Goal: Task Accomplishment & Management: Manage account settings

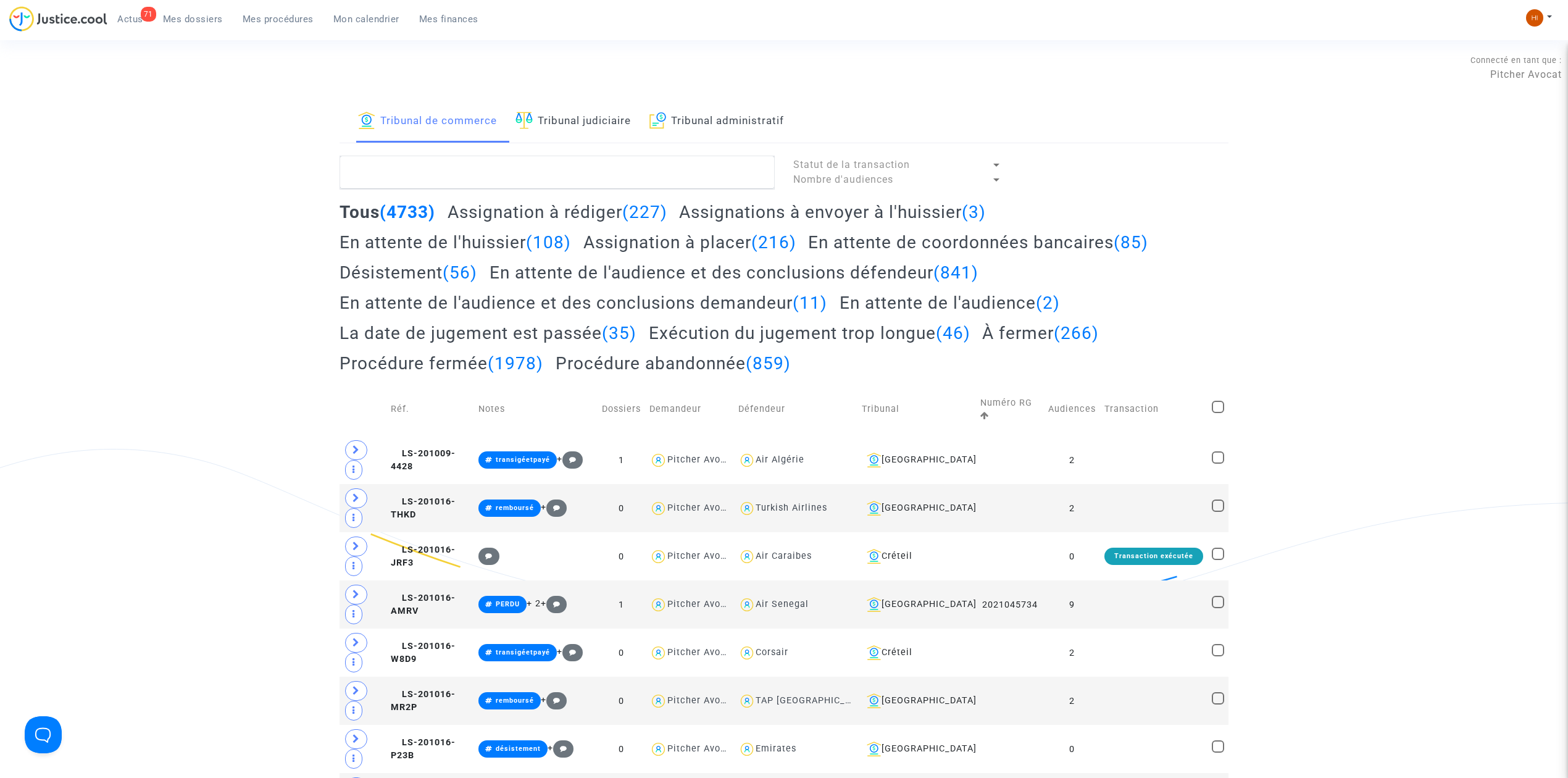
drag, startPoint x: 206, startPoint y: 20, endPoint x: 324, endPoint y: 98, distance: 141.4
click at [206, 20] on span "Mes dossiers" at bounding box center [193, 19] width 60 height 11
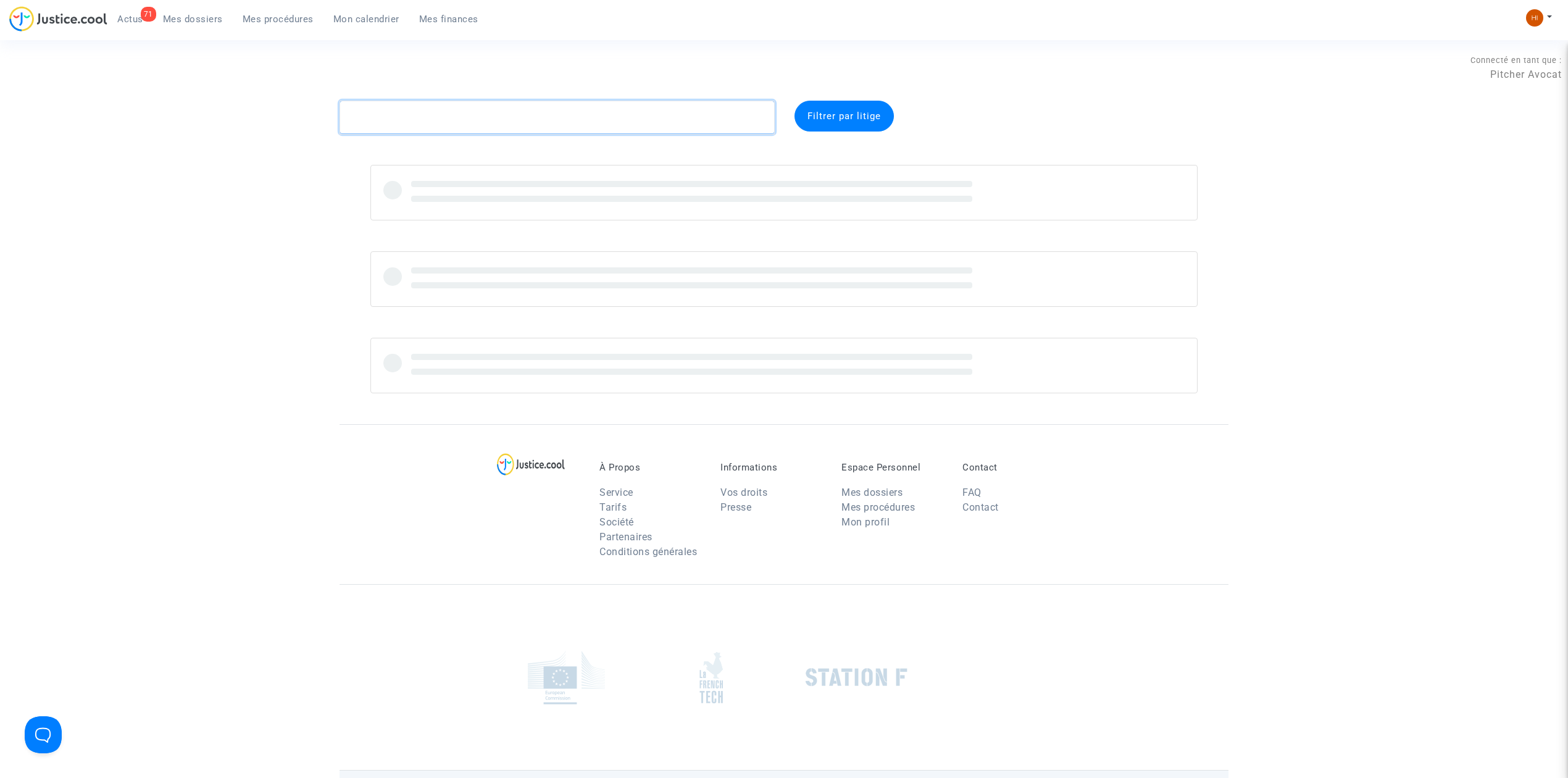
click at [383, 119] on textarea at bounding box center [557, 117] width 436 height 33
paste textarea "CFR-220517-GQFP"
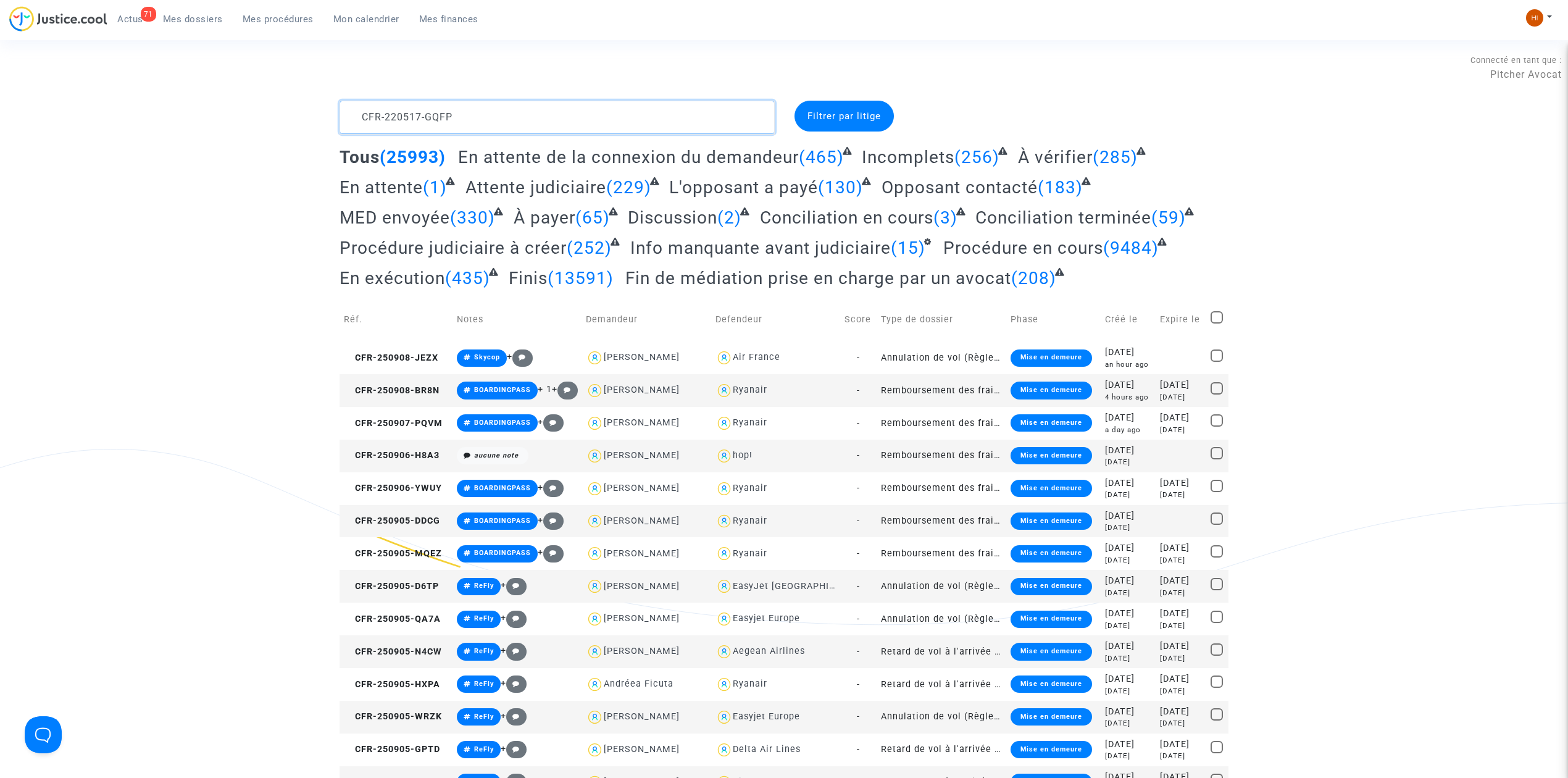
type textarea "CFR-220517-GQFP"
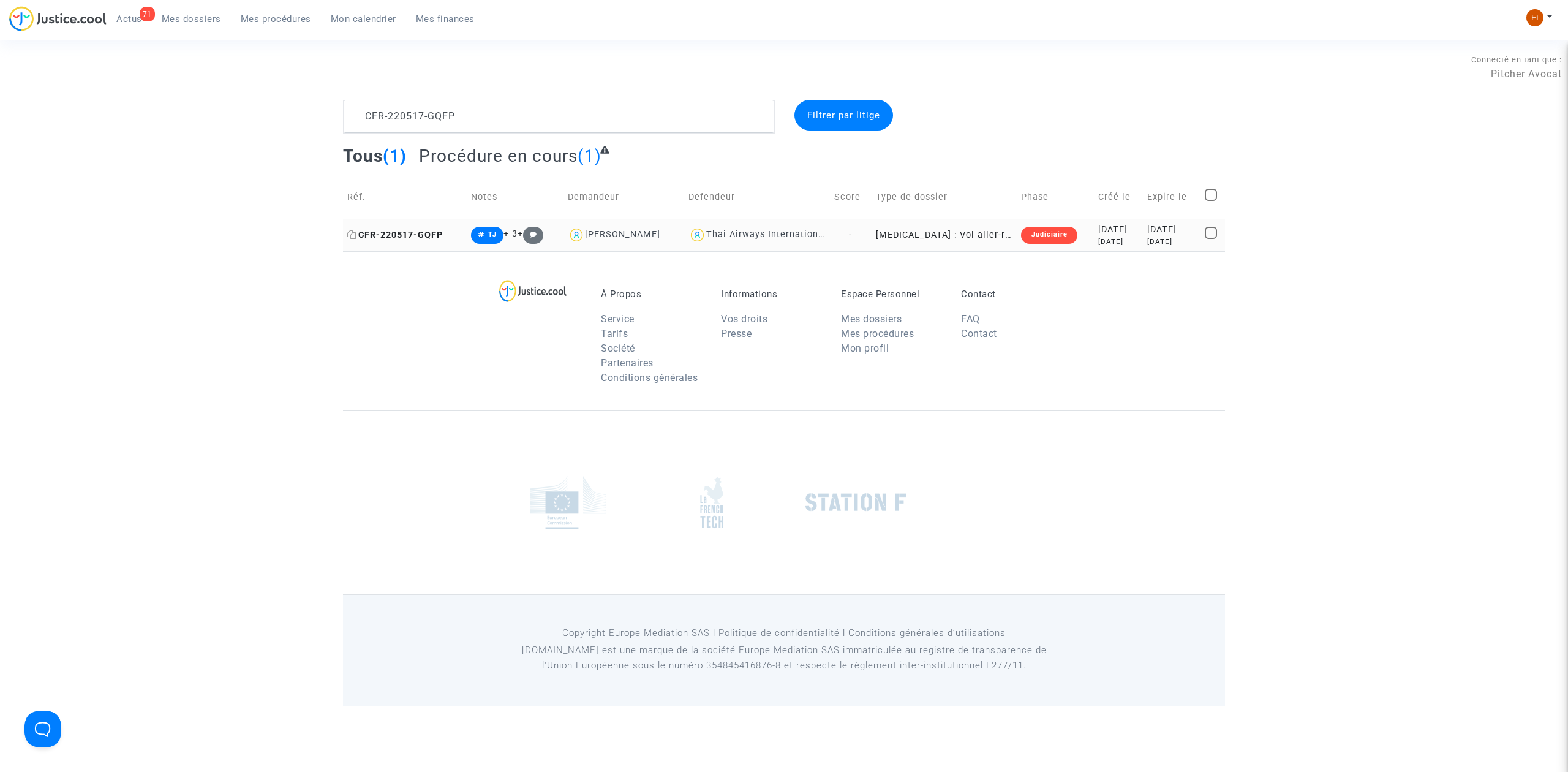
click at [369, 231] on span "CFR-220517-GQFP" at bounding box center [395, 234] width 95 height 10
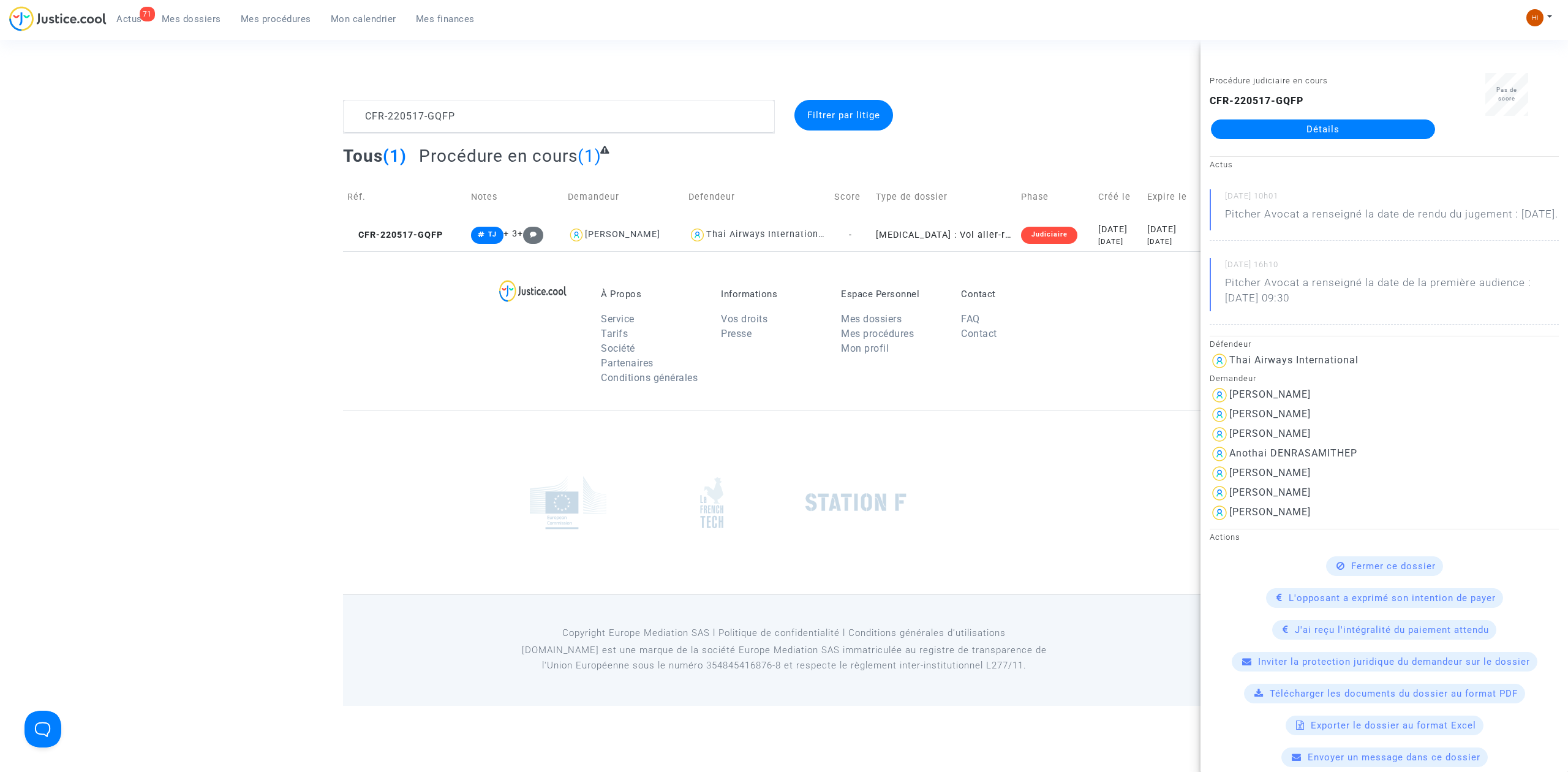
click at [1282, 132] on link "Détails" at bounding box center [1323, 129] width 224 height 20
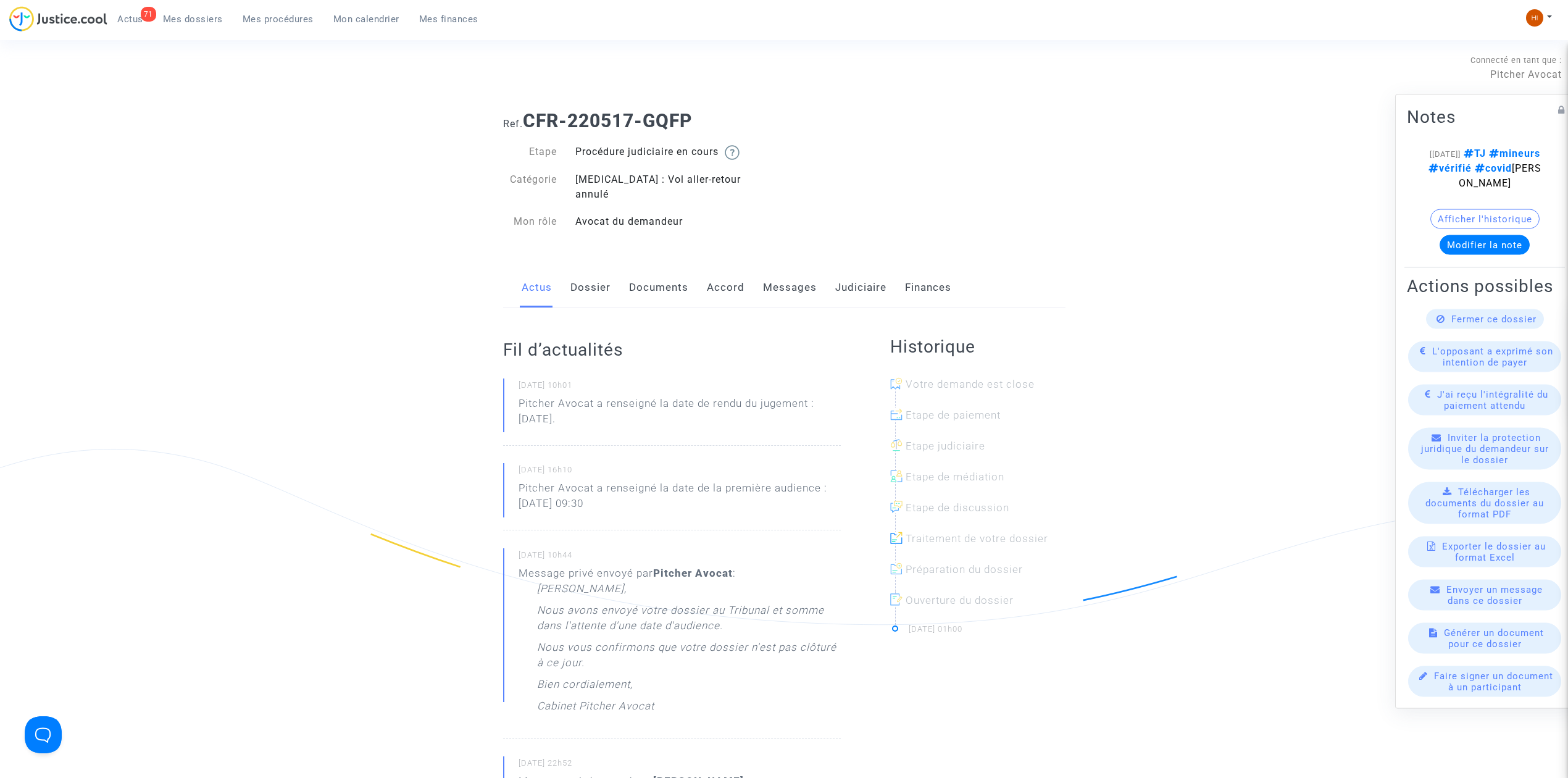
click at [596, 272] on link "Dossier" at bounding box center [590, 287] width 40 height 41
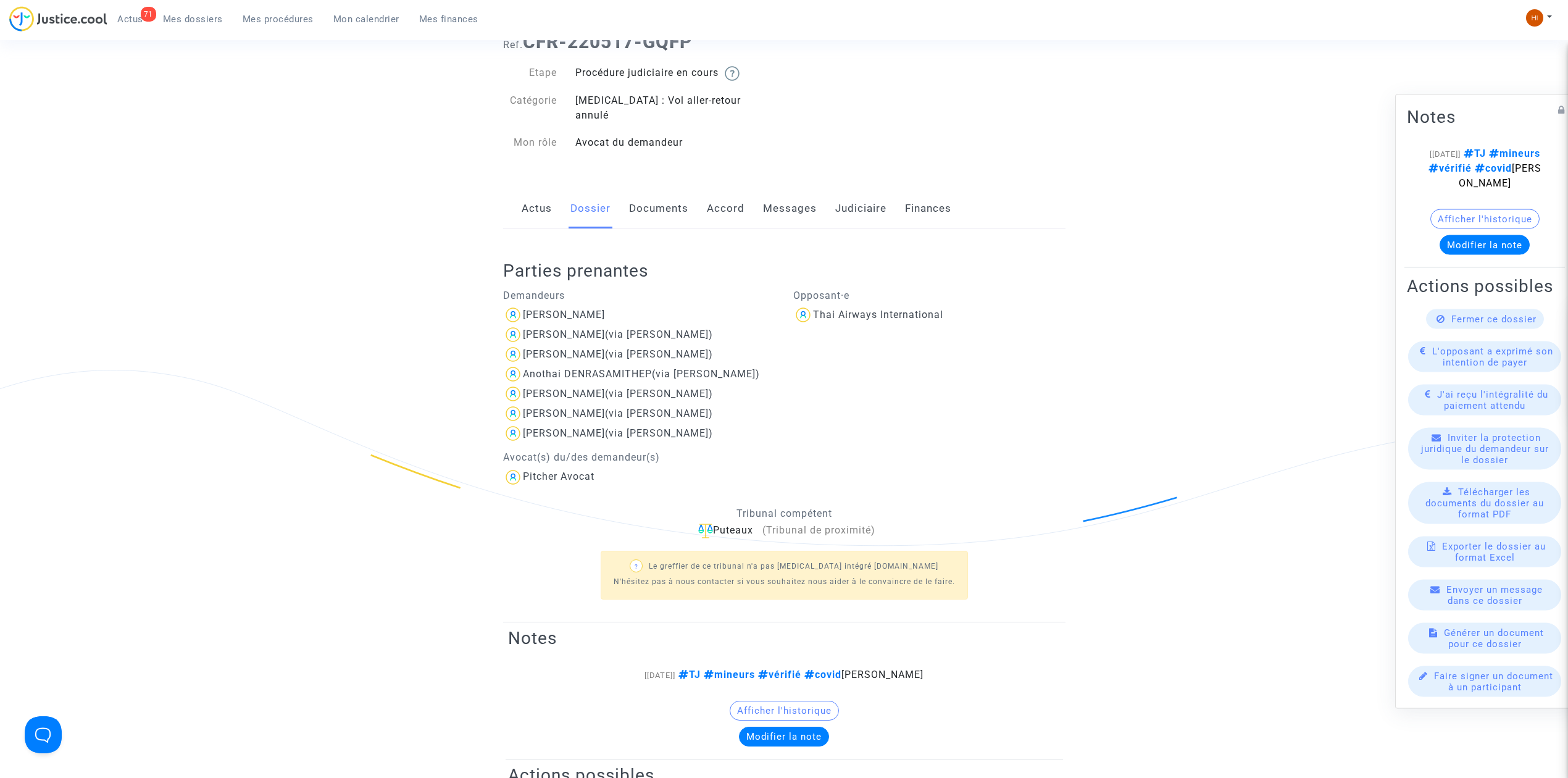
scroll to position [82, 0]
click at [596, 306] on div "[PERSON_NAME]" at bounding box center [564, 311] width 82 height 12
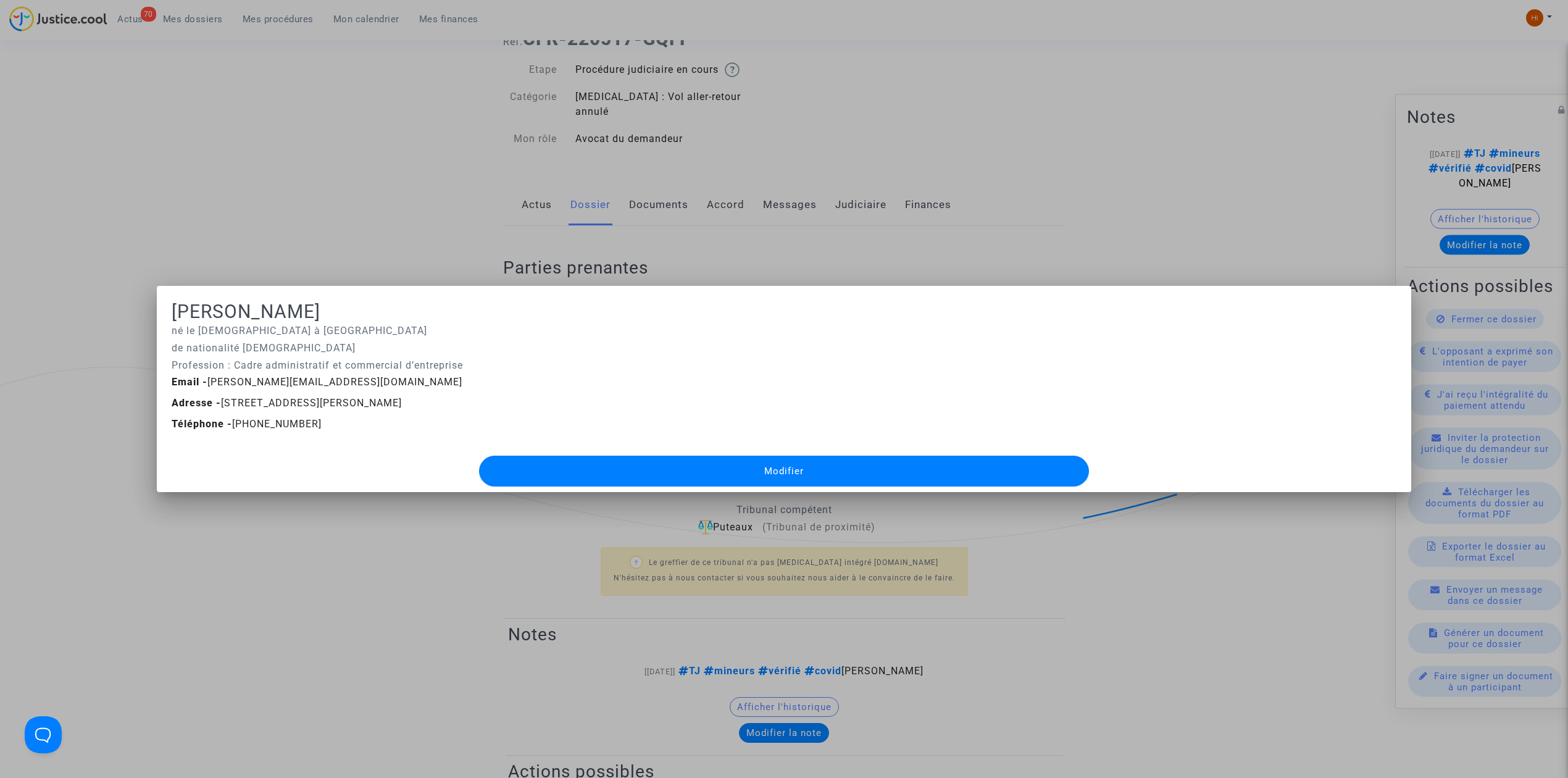
click at [547, 150] on div at bounding box center [784, 389] width 1568 height 778
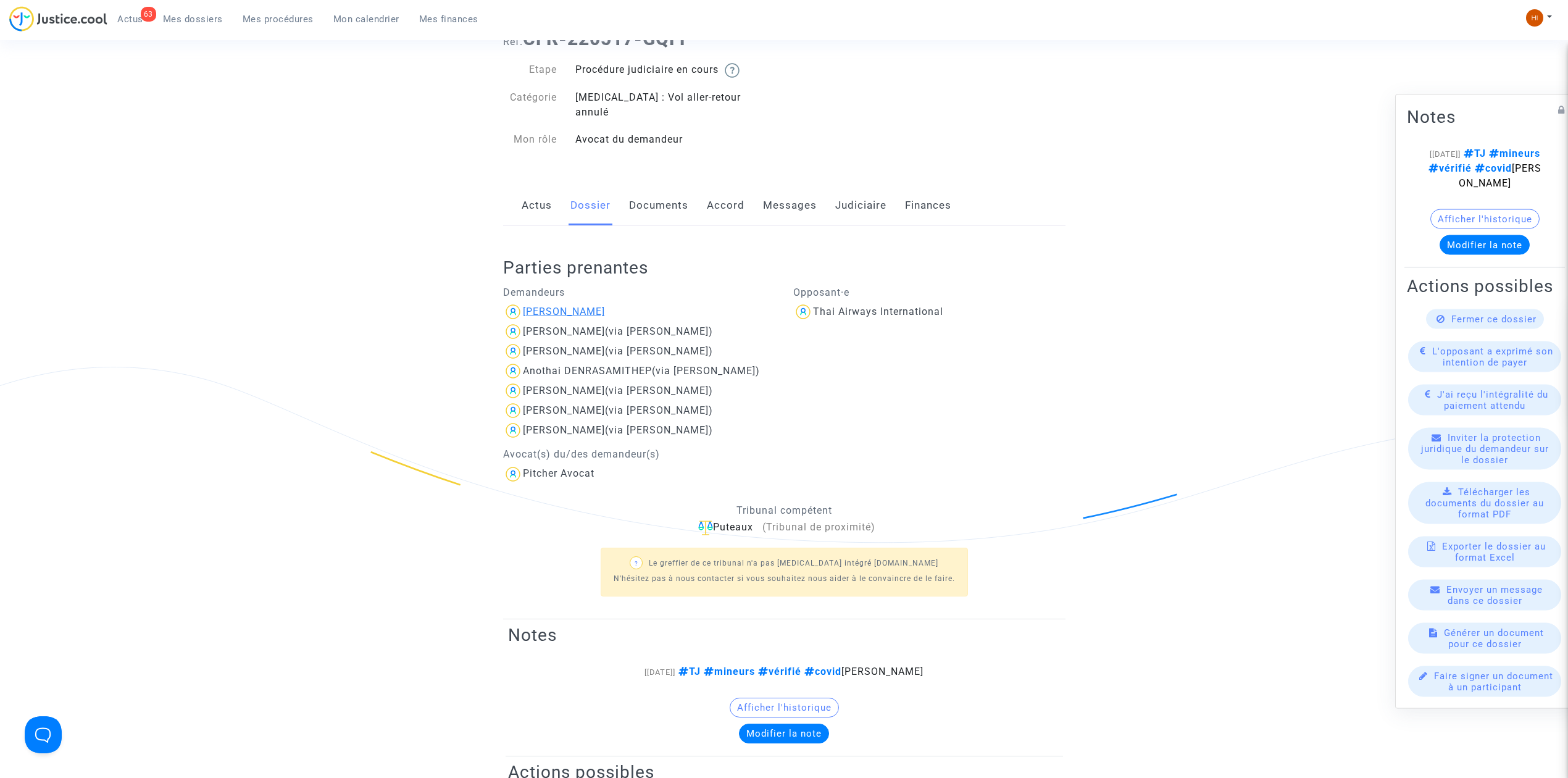
click at [581, 306] on div "[PERSON_NAME]" at bounding box center [564, 311] width 82 height 12
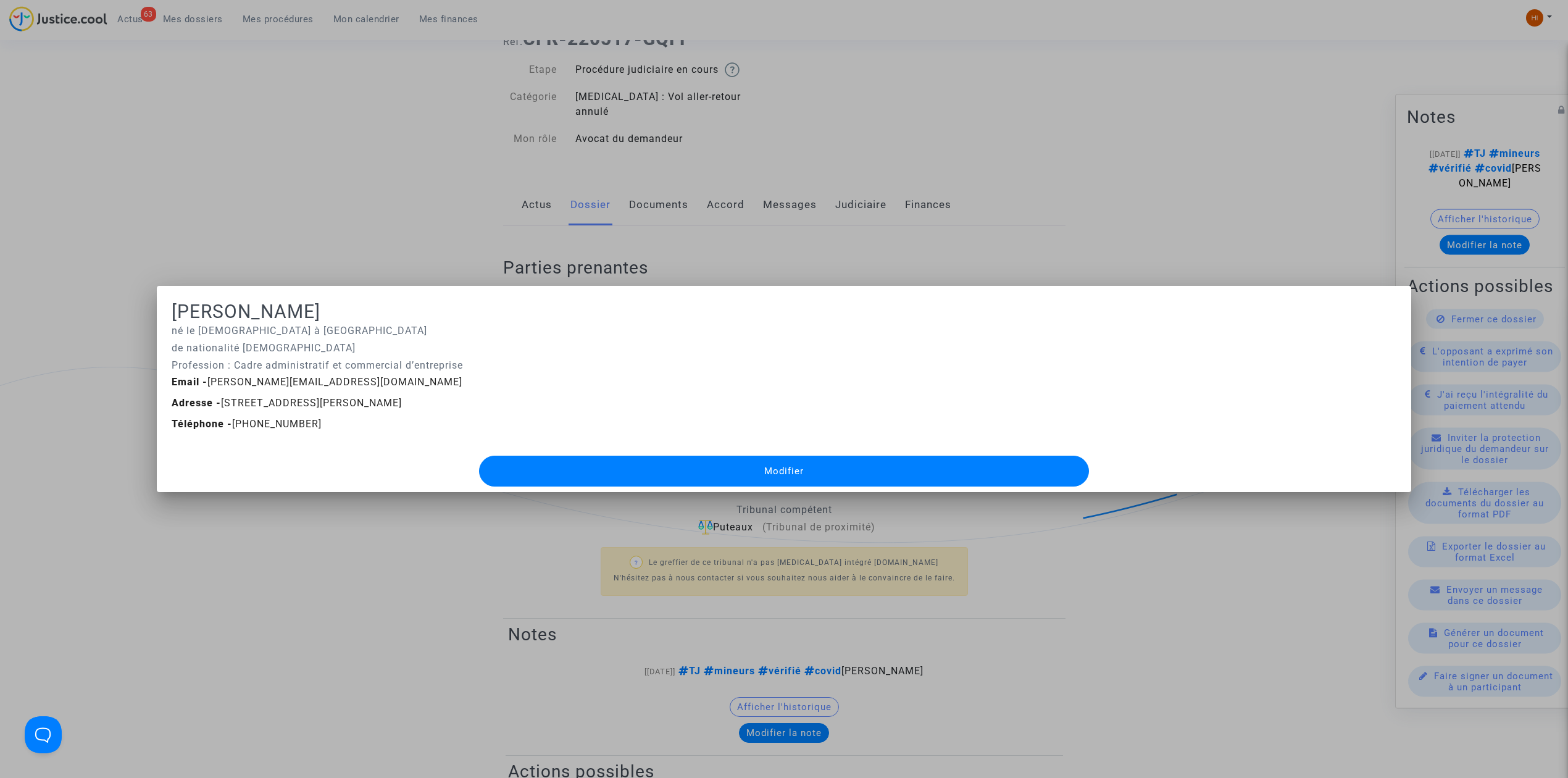
drag, startPoint x: 361, startPoint y: 305, endPoint x: 142, endPoint y: 304, distance: 219.0
click at [142, 304] on div "[PERSON_NAME] né le [DEMOGRAPHIC_DATA] à Clamart de nationalité [DEMOGRAPHIC_DA…" at bounding box center [784, 389] width 1568 height 778
copy div "[PERSON_NAME]"
click at [319, 44] on div at bounding box center [784, 389] width 1568 height 778
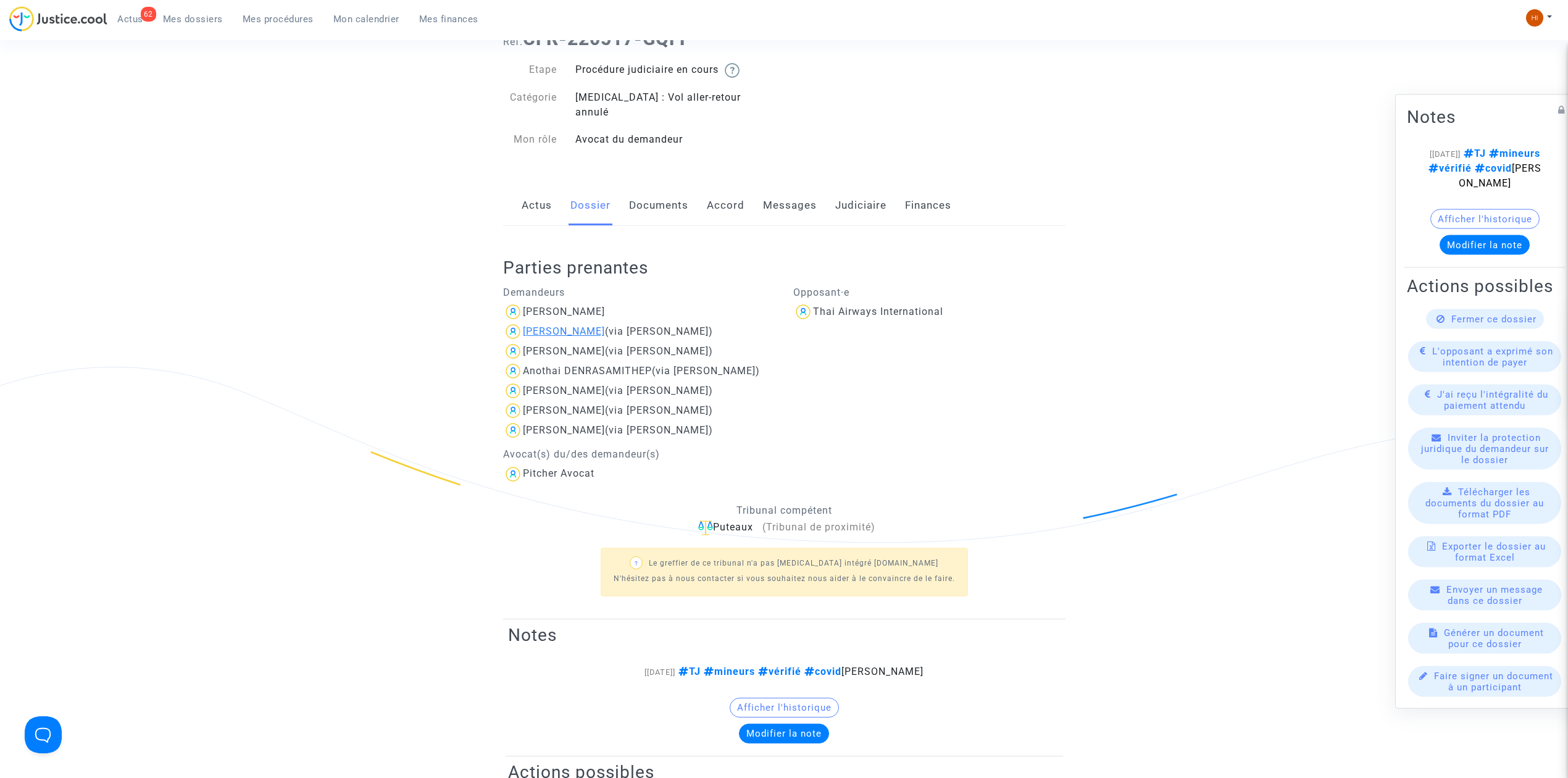
click at [576, 325] on div "[PERSON_NAME]" at bounding box center [564, 331] width 82 height 12
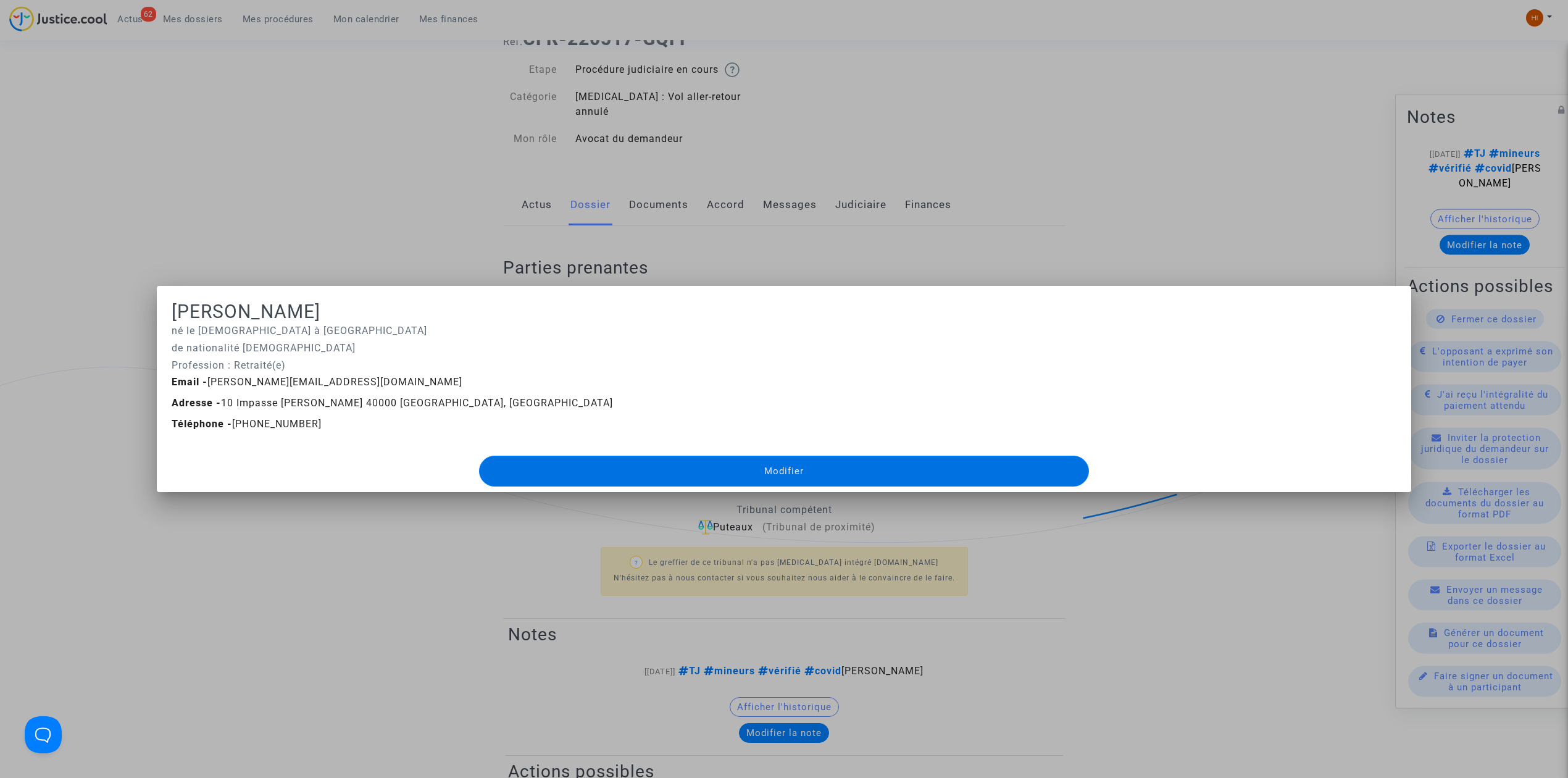
click at [285, 113] on div at bounding box center [784, 389] width 1568 height 778
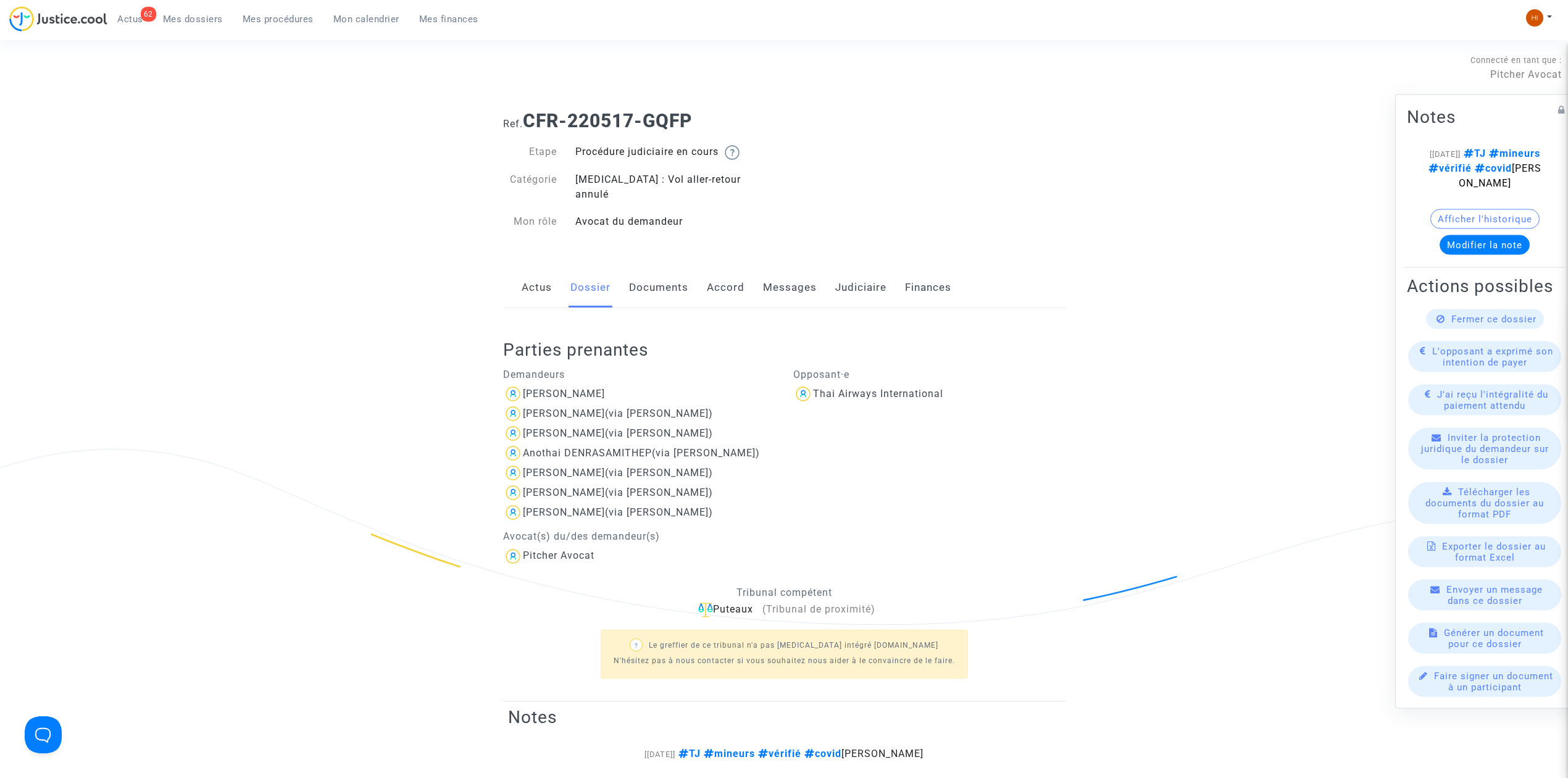
scroll to position [82, 0]
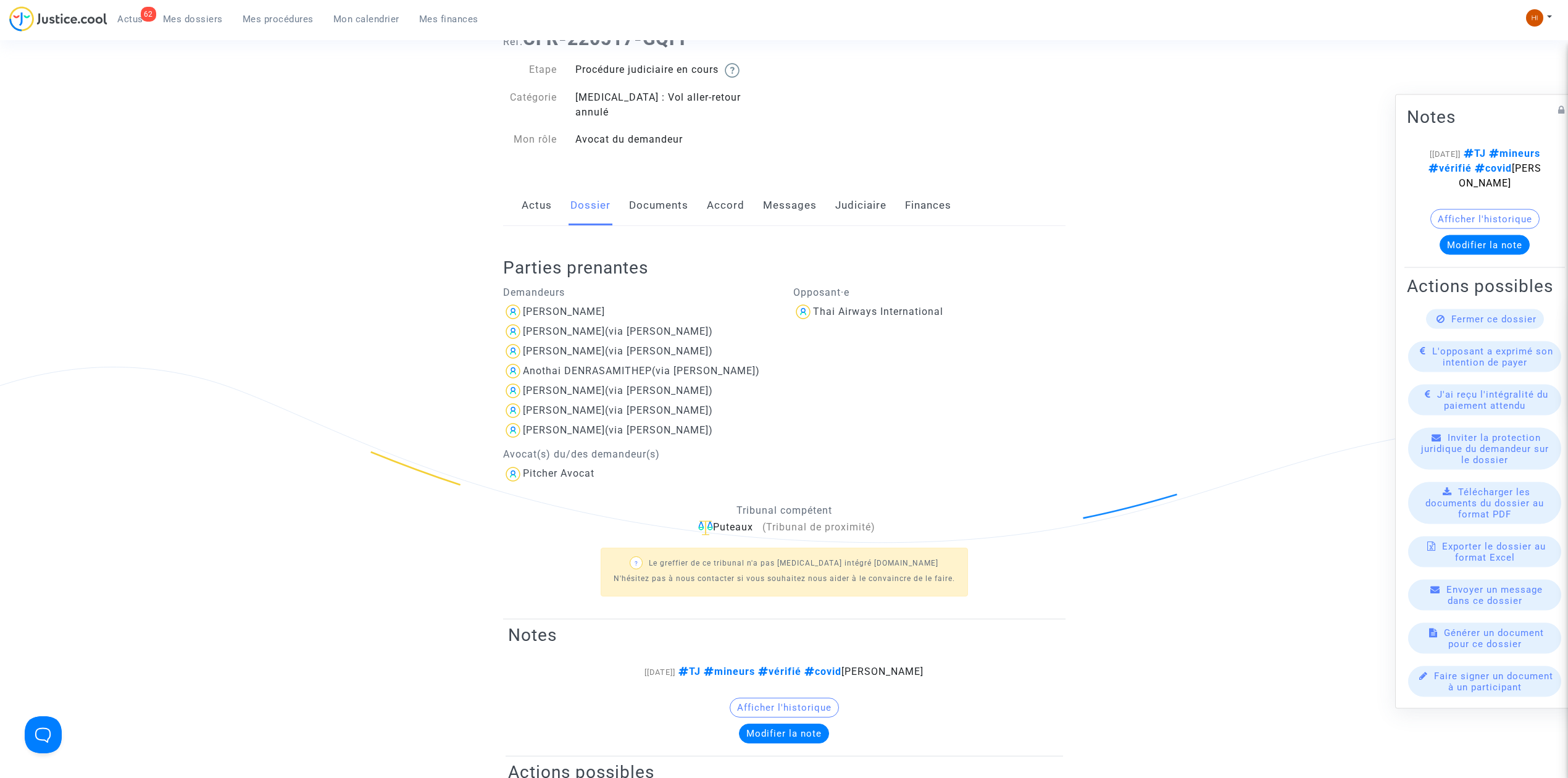
drag, startPoint x: 783, startPoint y: 193, endPoint x: 791, endPoint y: 194, distance: 8.1
click at [784, 193] on link "Messages" at bounding box center [790, 206] width 54 height 41
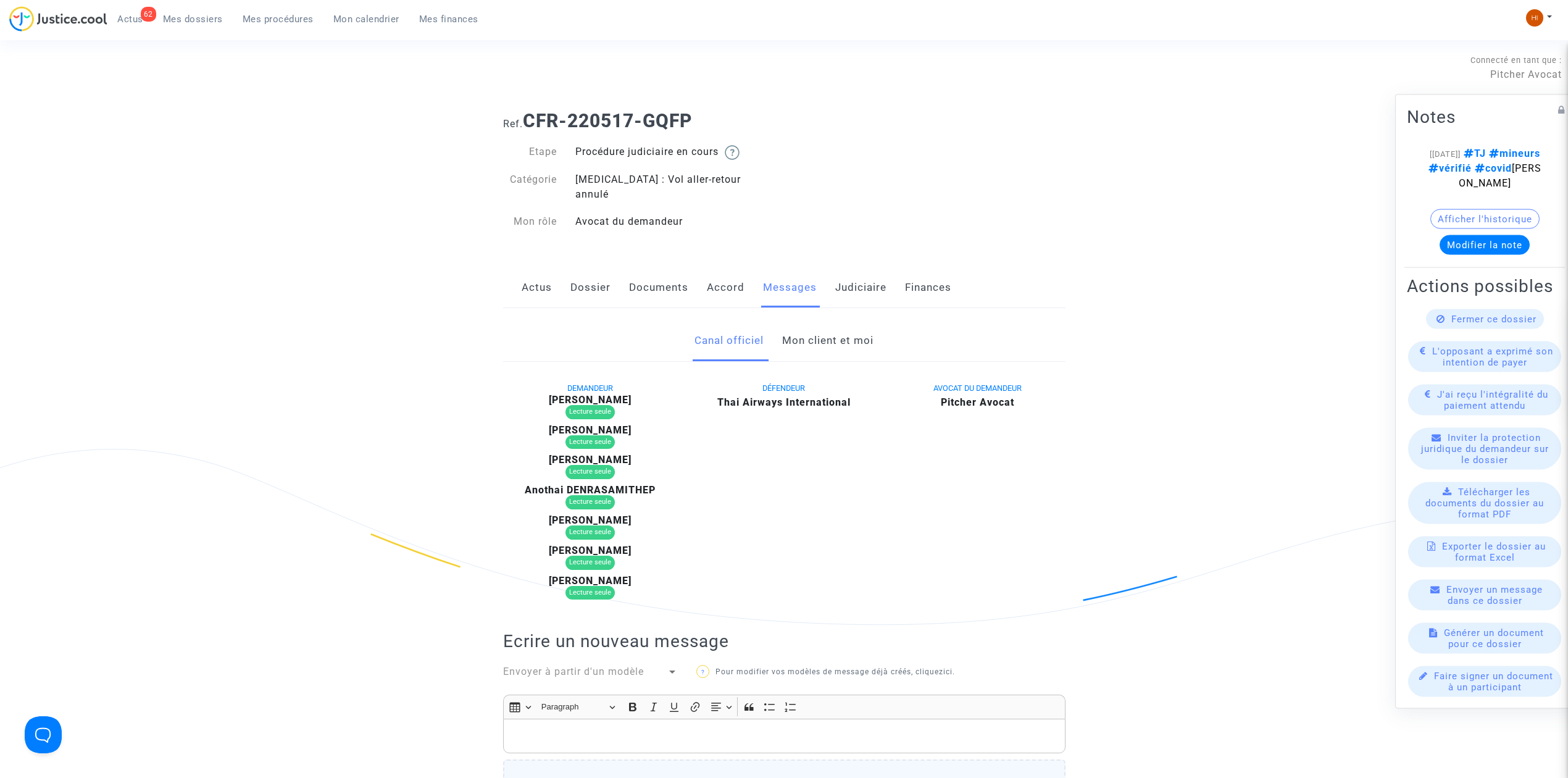
click at [840, 335] on link "Mon client et moi" at bounding box center [828, 341] width 91 height 41
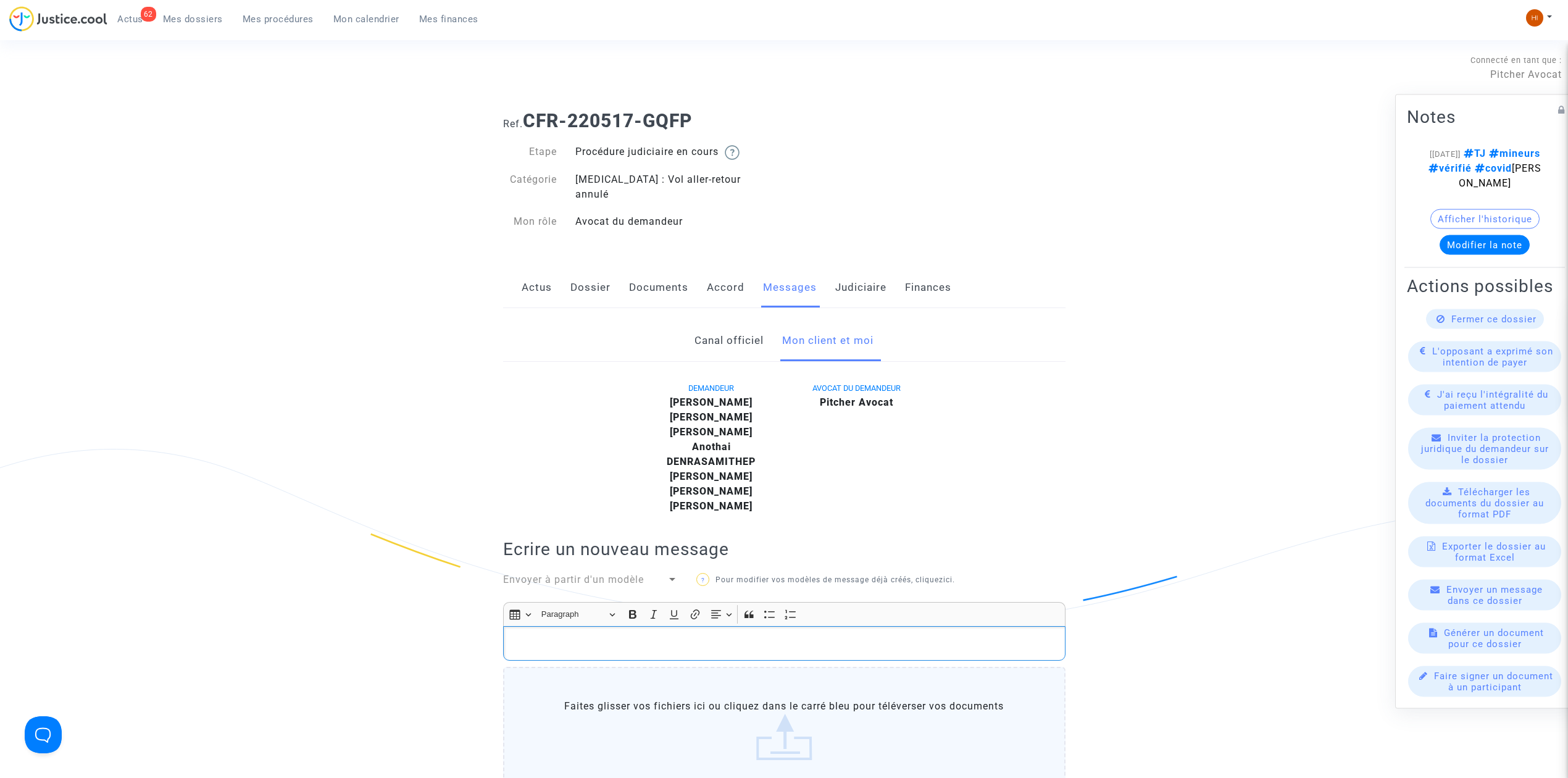
click at [695, 635] on p "Rich Text Editor, main" at bounding box center [784, 643] width 550 height 16
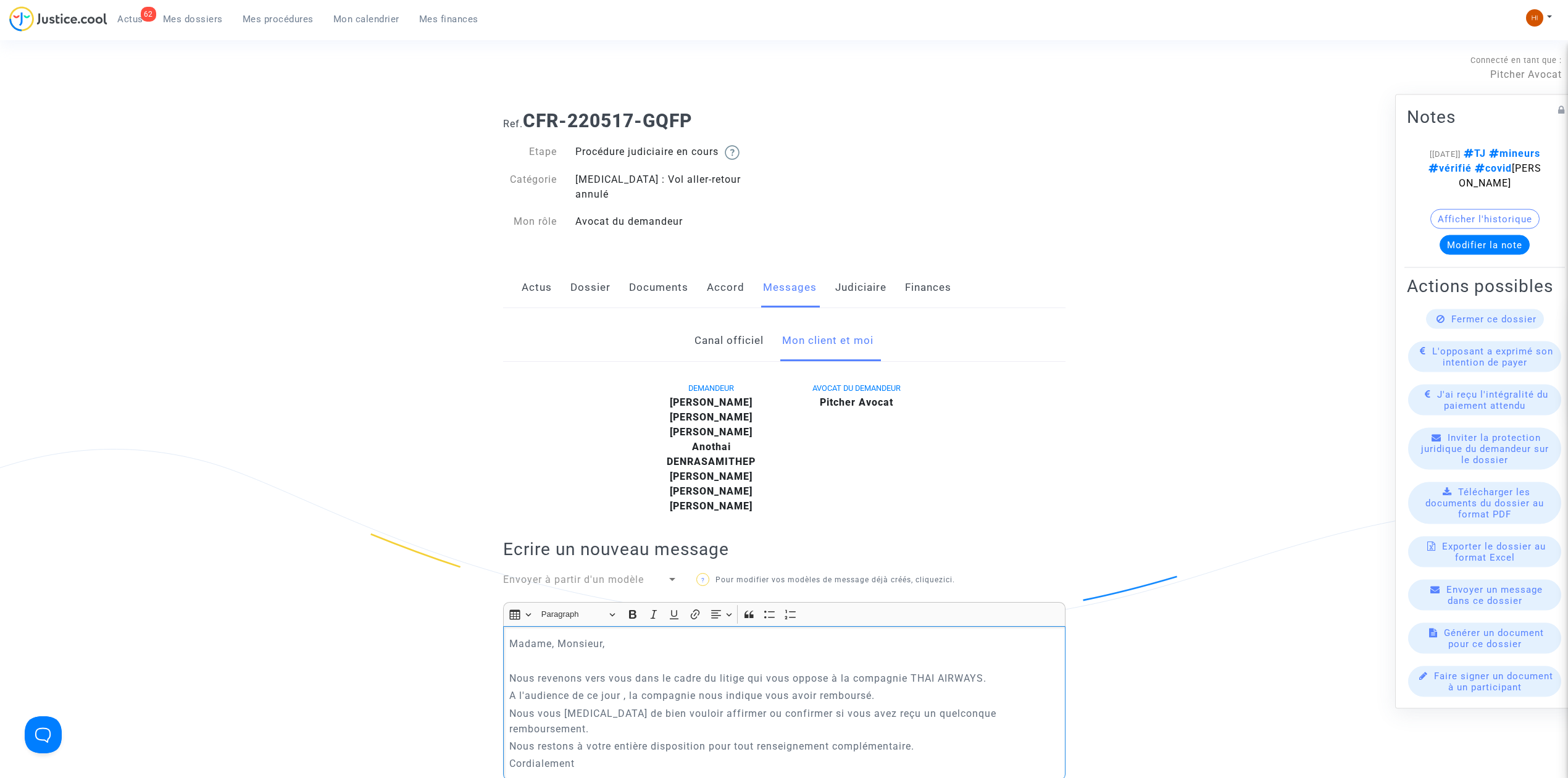
click at [590, 653] on p "Rich Text Editor, main" at bounding box center [784, 661] width 550 height 16
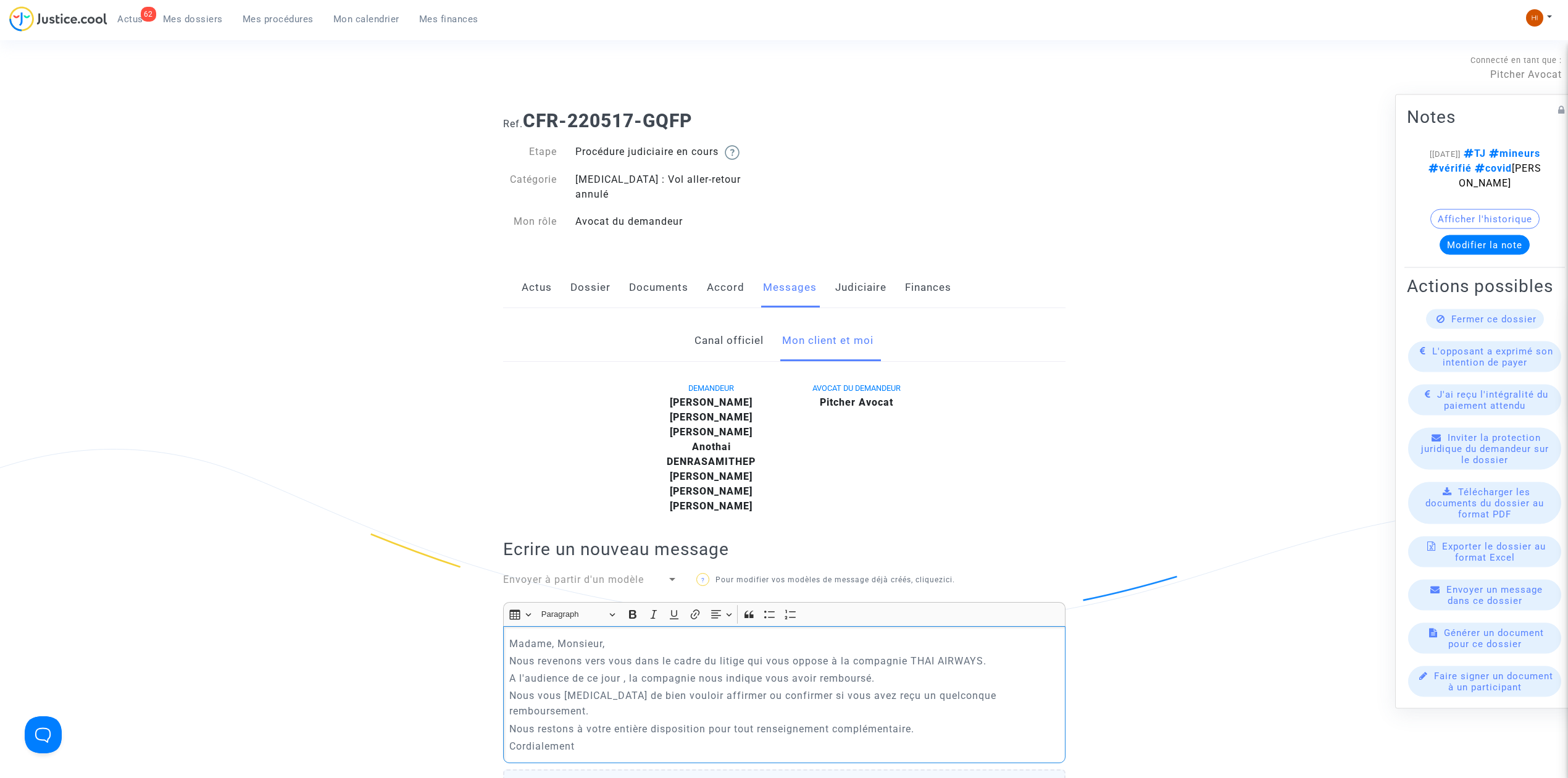
click at [604, 739] on p "Cordialement" at bounding box center [784, 747] width 550 height 16
drag, startPoint x: 662, startPoint y: 737, endPoint x: 510, endPoint y: 615, distance: 194.9
click at [510, 626] on div "Madame, Monsieur, Nous revenons vers vous dans le cadre du litige qui vous oppo…" at bounding box center [784, 703] width 562 height 154
copy div "Madame, Monsieur, Nous revenons vers vous dans le cadre du litige qui vous oppo…"
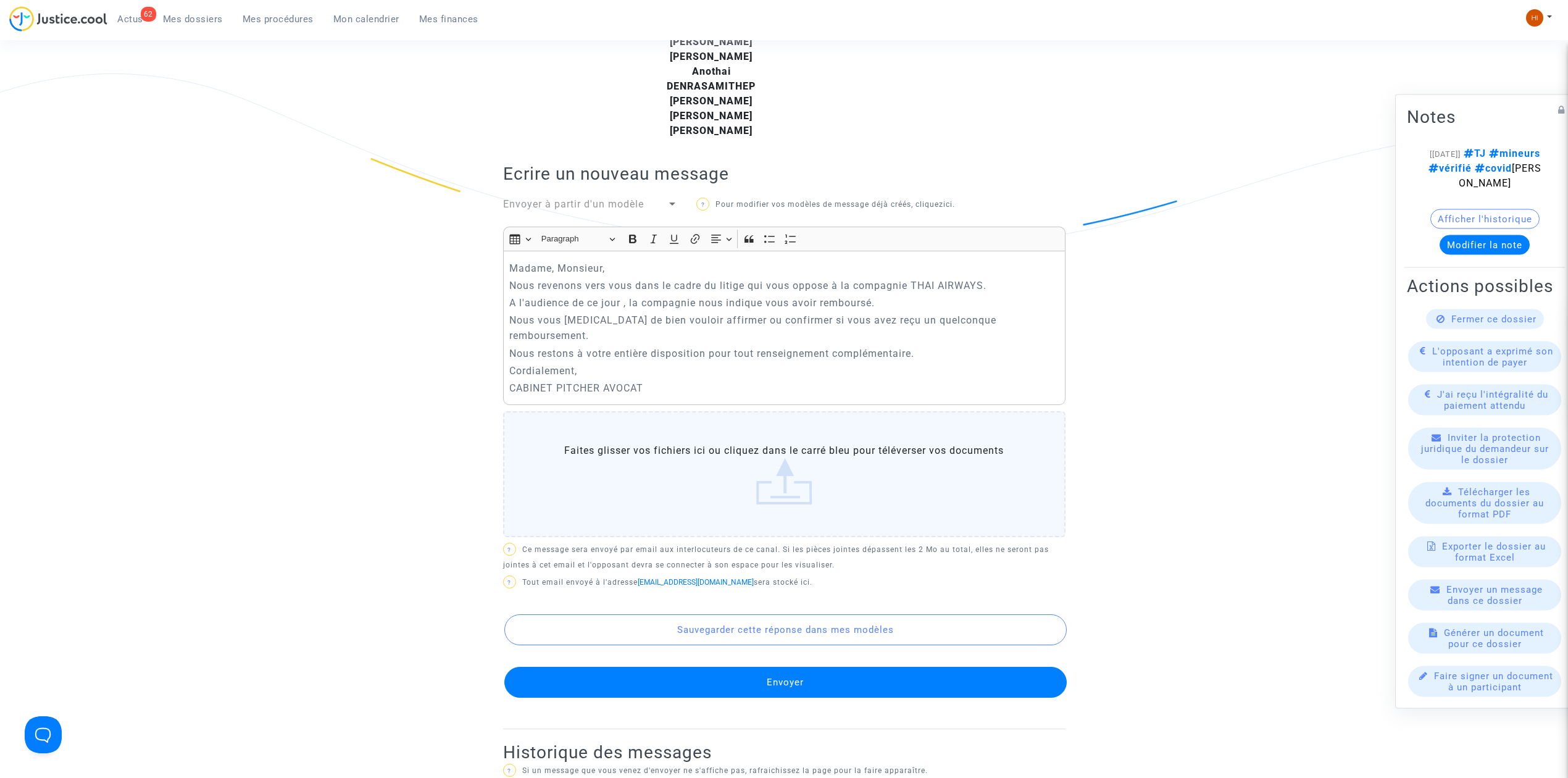
scroll to position [494, 0]
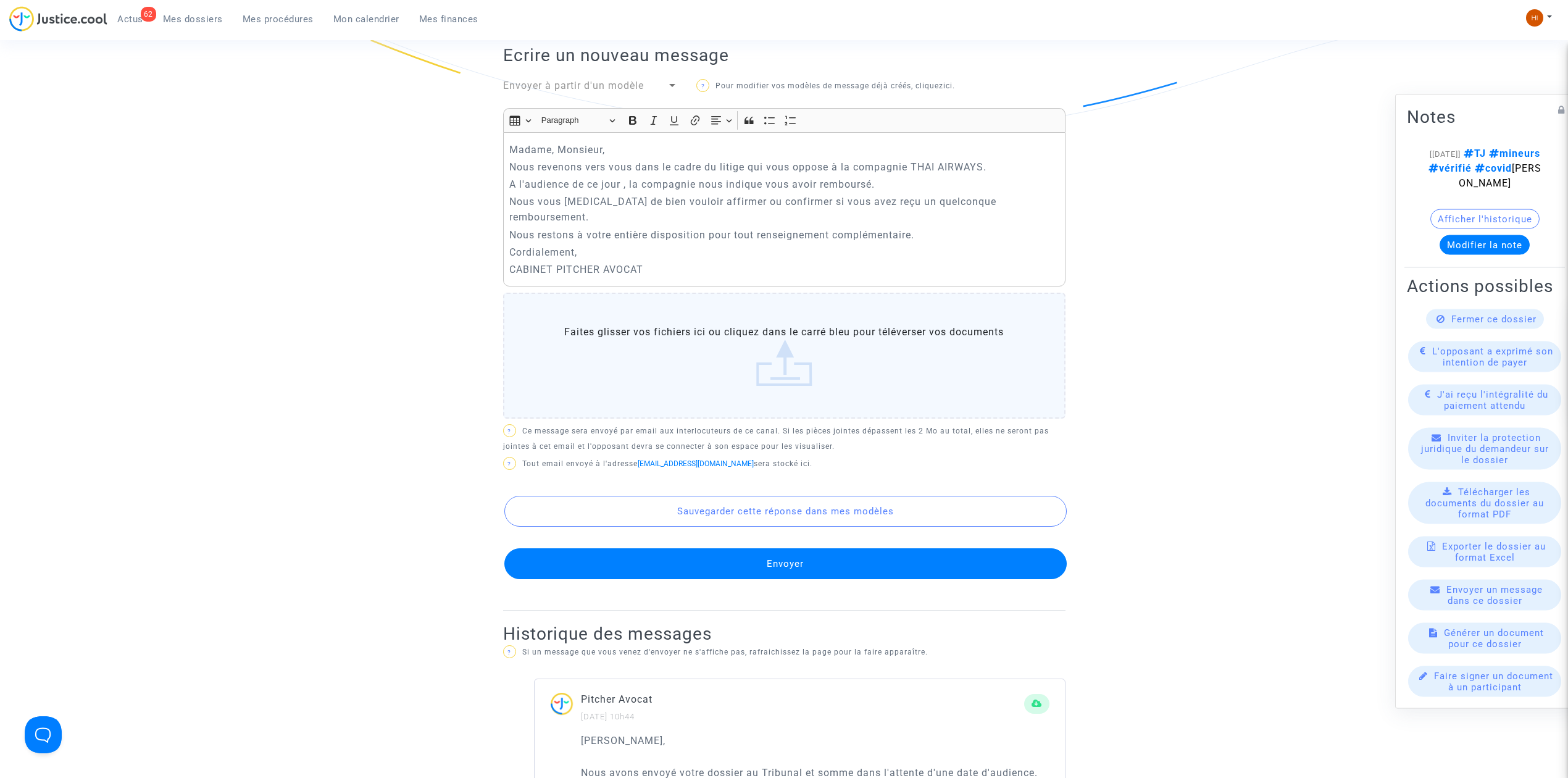
click at [650, 548] on button "Envoyer" at bounding box center [785, 563] width 562 height 31
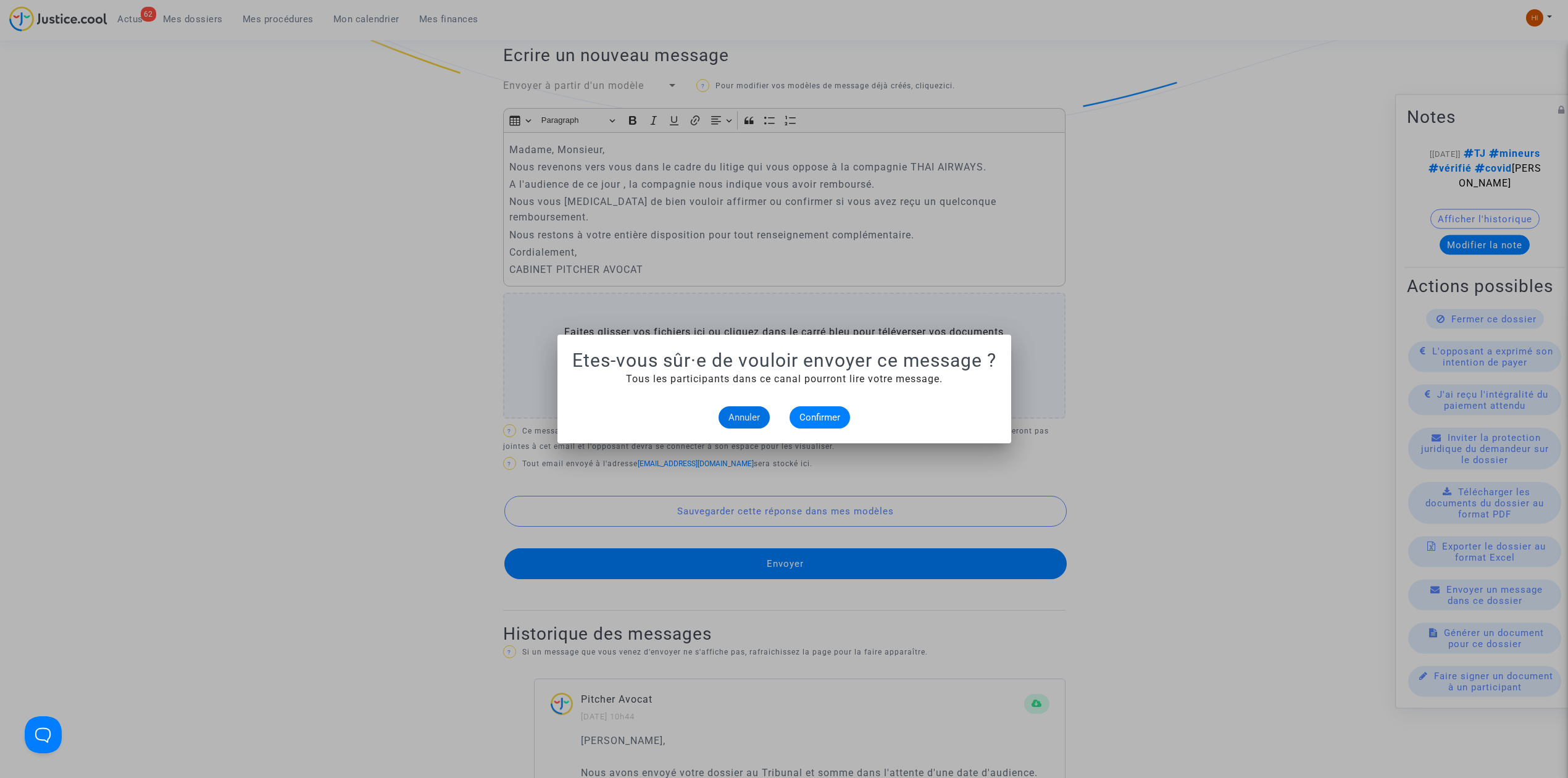
drag, startPoint x: 823, startPoint y: 273, endPoint x: 800, endPoint y: 315, distance: 47.9
click at [824, 272] on div at bounding box center [784, 389] width 1568 height 778
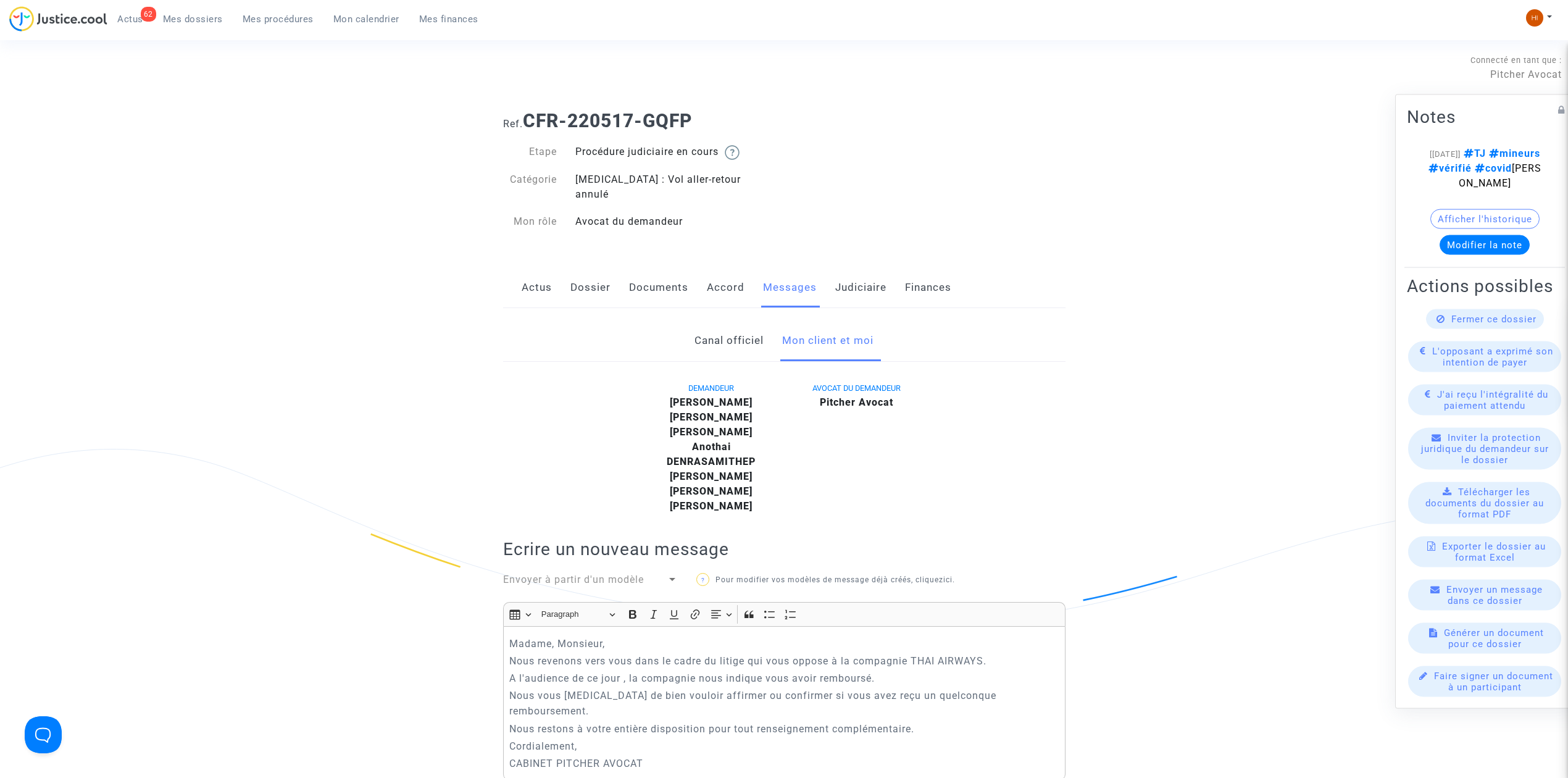
scroll to position [494, 0]
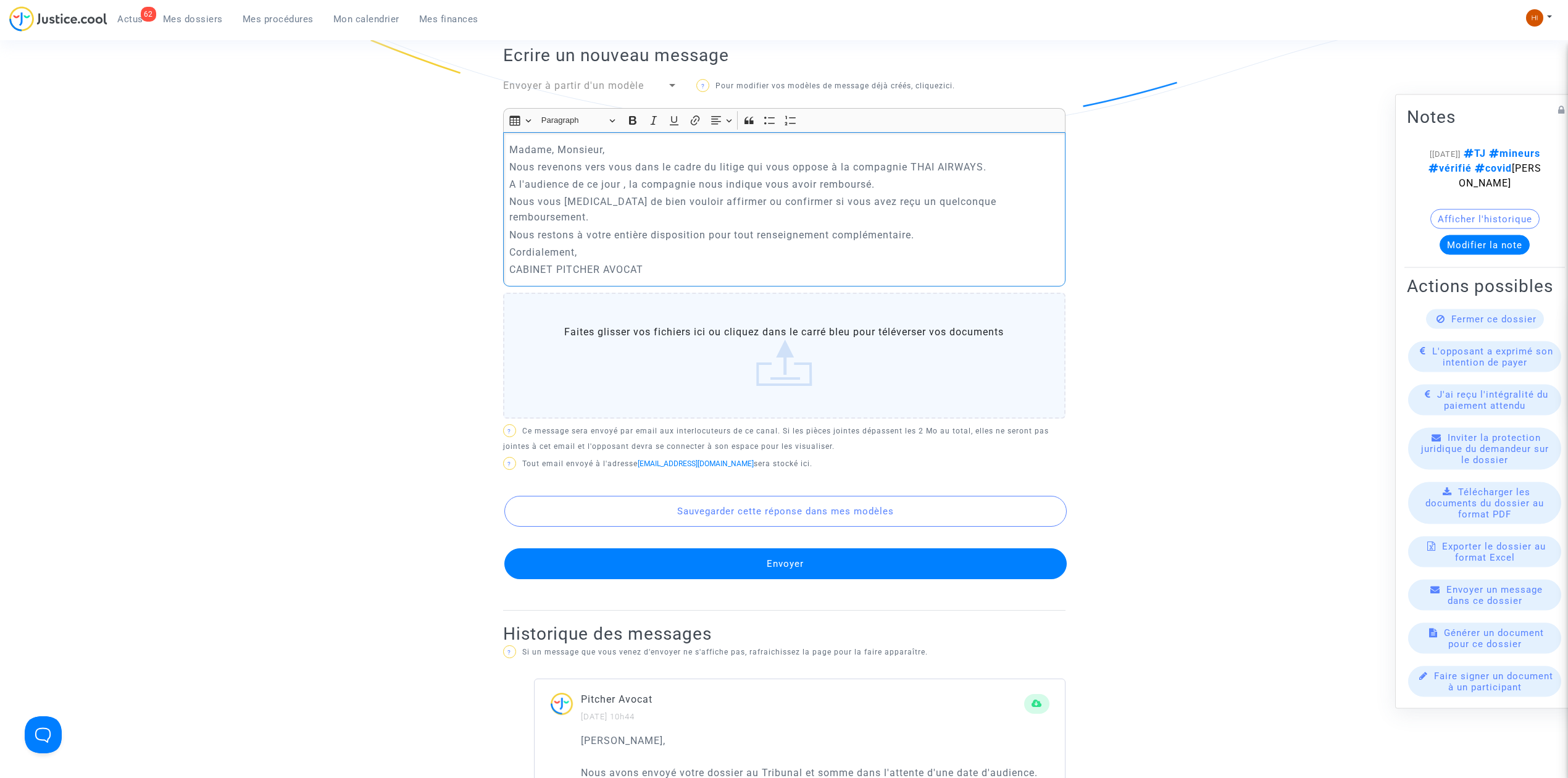
drag, startPoint x: 507, startPoint y: 152, endPoint x: 581, endPoint y: 217, distance: 98.5
click at [581, 217] on div "Madame, Monsieur, Nous revenons vers vous dans le cadre du litige qui vous oppo…" at bounding box center [784, 209] width 562 height 154
copy div "Nous revenons vers vous dans le cadre du litige qui vous oppose à la compagnie …"
click at [606, 244] on p "Cordialement," at bounding box center [784, 252] width 550 height 16
drag, startPoint x: 603, startPoint y: 220, endPoint x: 495, endPoint y: 148, distance: 129.8
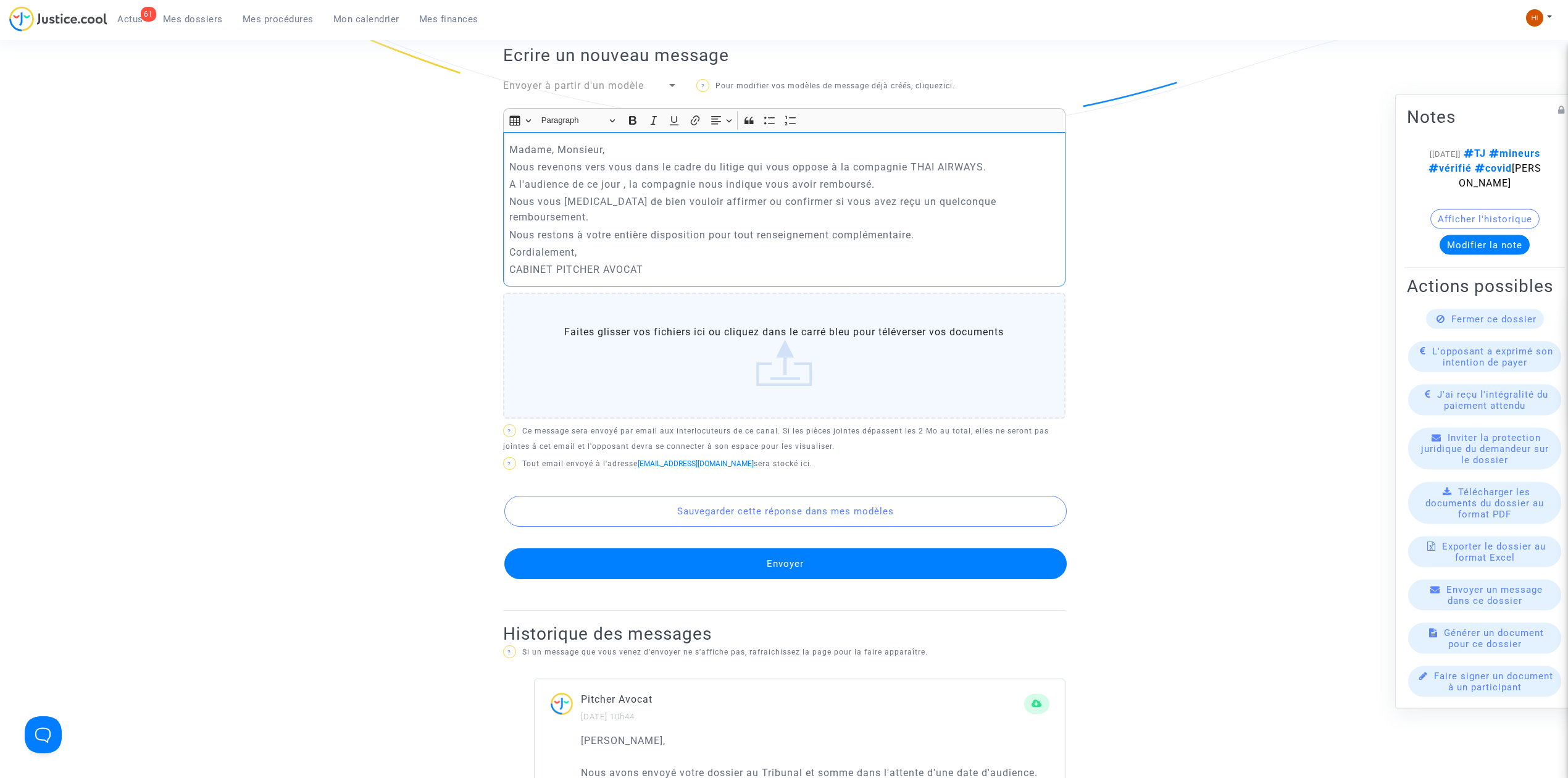
click at [495, 148] on div "Canal officiel Mon client et moi DEMANDEUR [PERSON_NAME] [PERSON_NAME] DENRASAM…" at bounding box center [784, 782] width 581 height 1910
drag, startPoint x: 527, startPoint y: 169, endPoint x: 535, endPoint y: 158, distance: 13.6
click at [535, 159] on p "Nous revenons vers vous dans le cadre du litige qui vous oppose à la compagnie …" at bounding box center [784, 167] width 550 height 16
click at [513, 159] on p "Nous revenons vers vous dans le cadre du litige qui vous oppose à la compagnie …" at bounding box center [784, 167] width 550 height 16
drag, startPoint x: 502, startPoint y: 153, endPoint x: 1043, endPoint y: 187, distance: 542.1
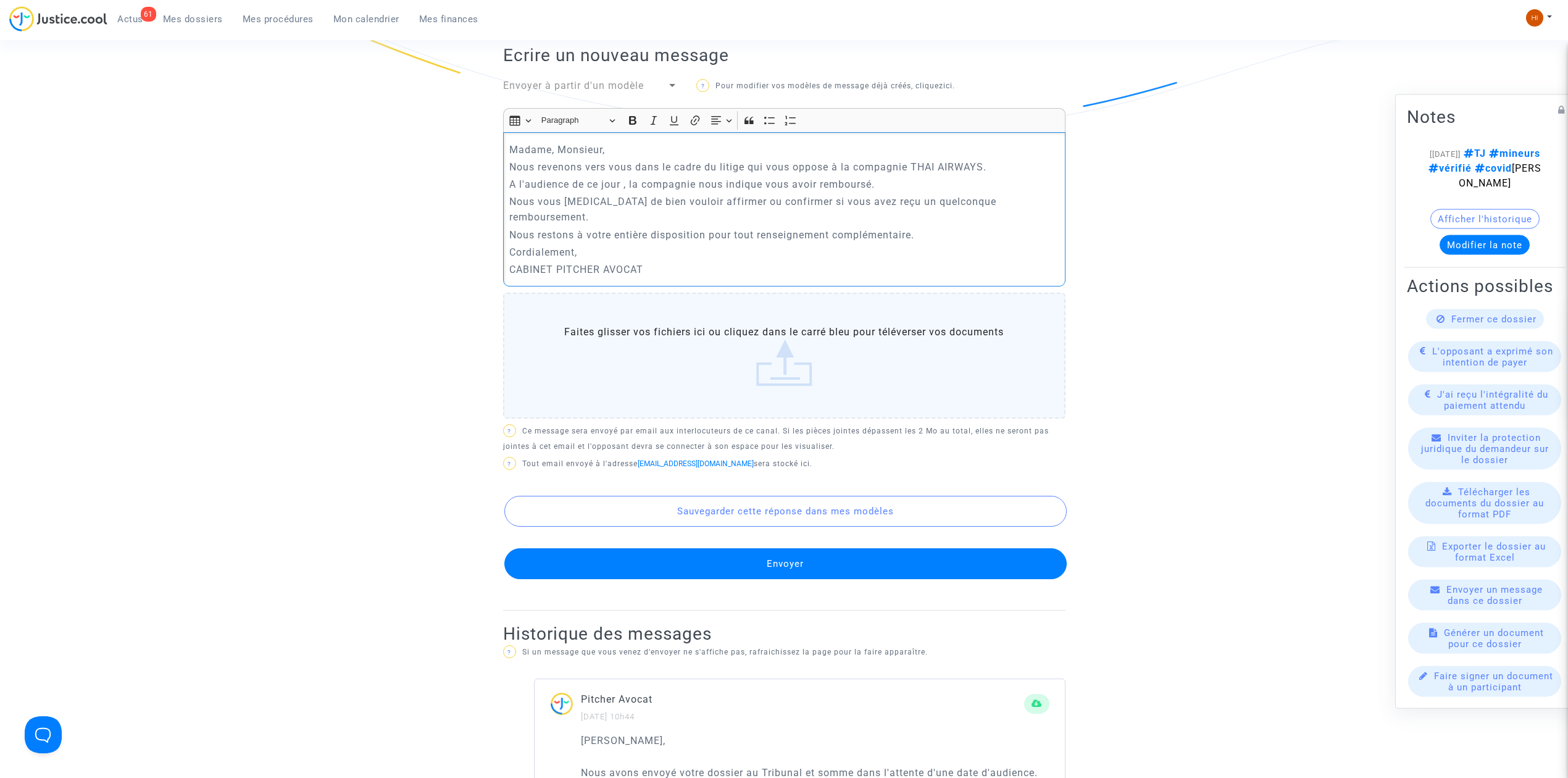
click at [1043, 187] on div "Madame, Monsieur, Nous revenons vers vous dans le cadre du litige qui vous oppo…" at bounding box center [784, 209] width 562 height 154
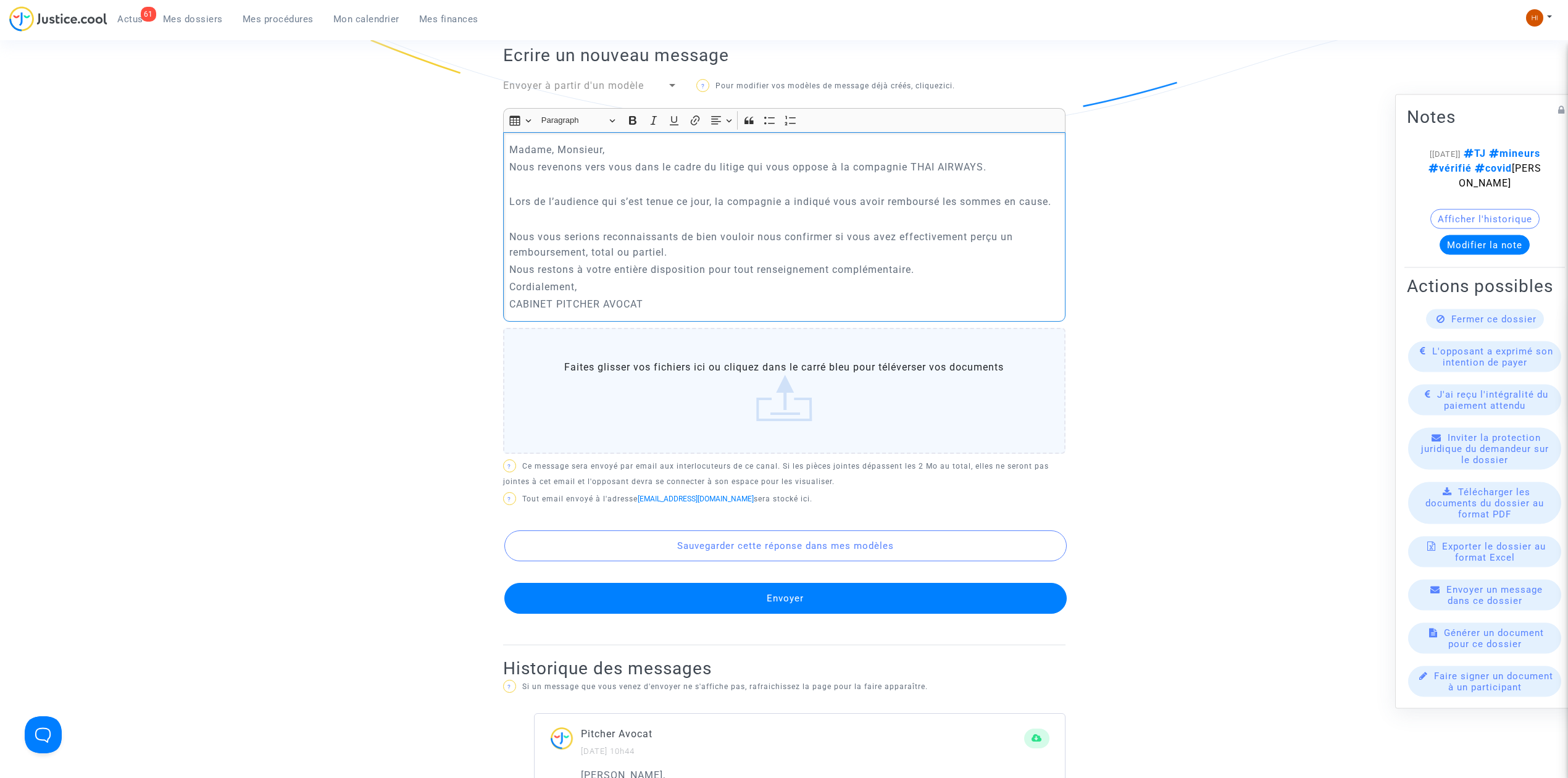
click at [639, 196] on div "Madame, Monsieur, Nous revenons vers vous dans le cadre du litige qui vous oppo…" at bounding box center [784, 227] width 562 height 189
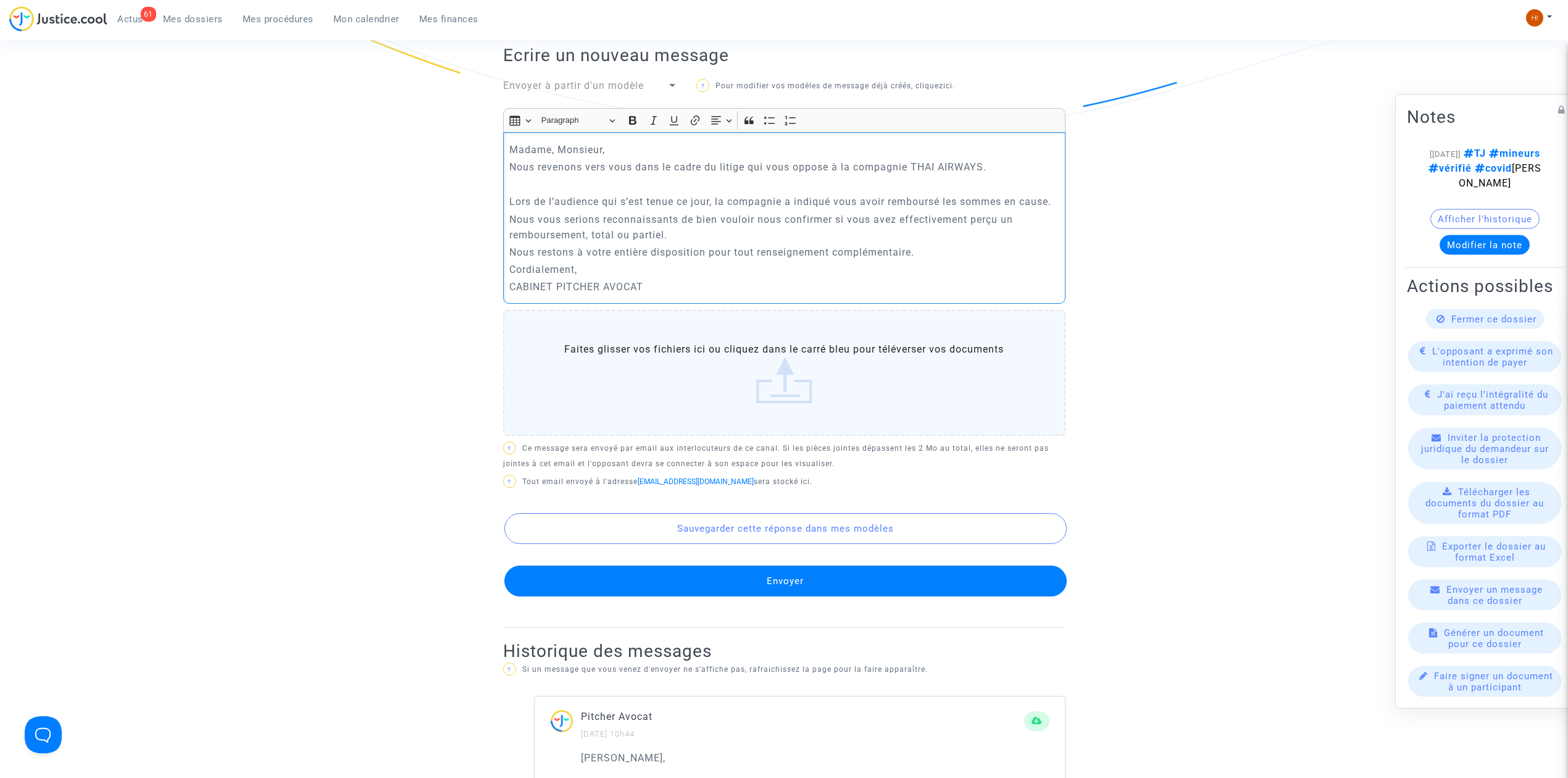
click at [624, 176] on p "Rich Text Editor, main" at bounding box center [784, 184] width 550 height 16
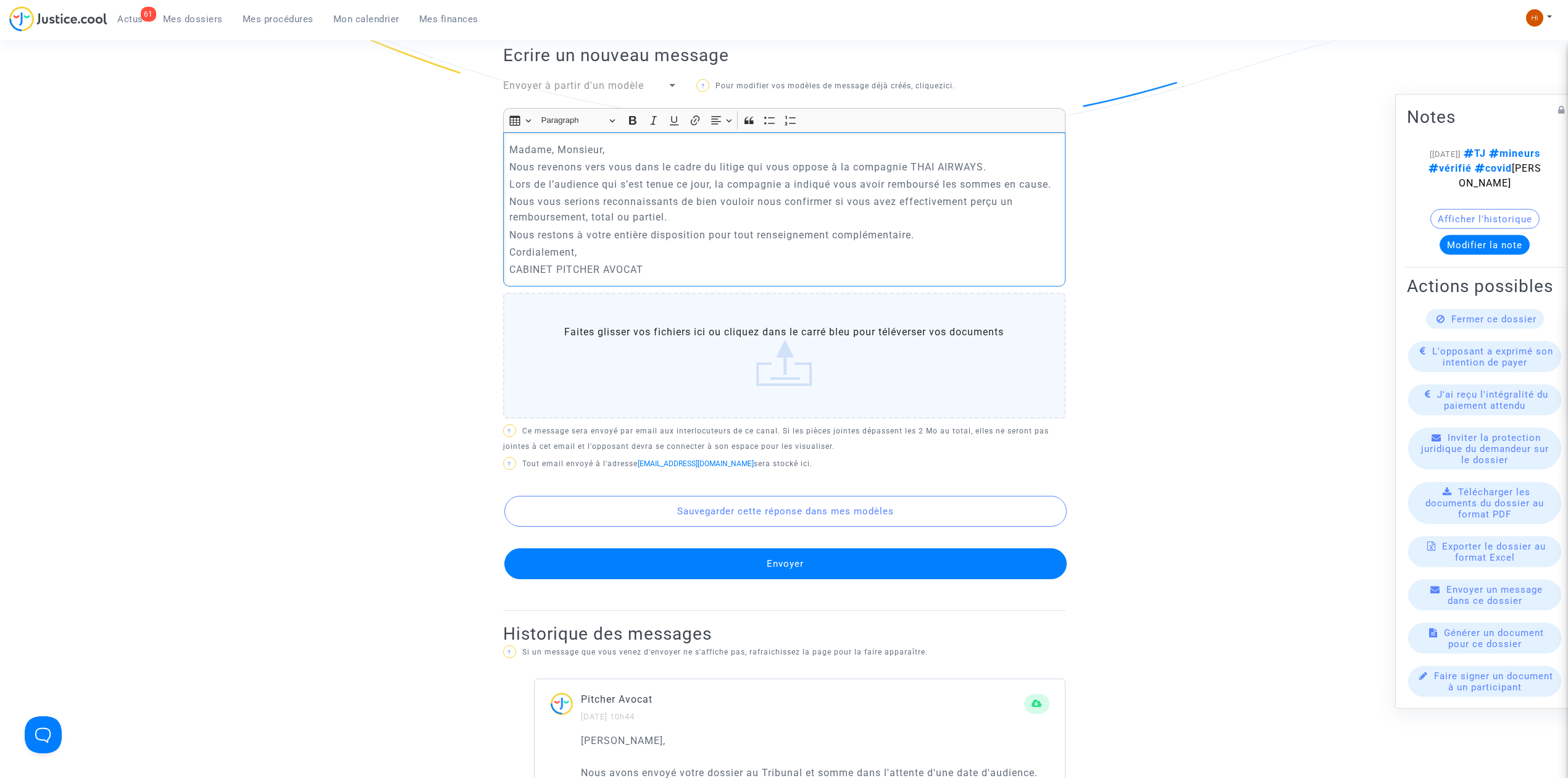
drag, startPoint x: 502, startPoint y: 150, endPoint x: 816, endPoint y: 256, distance: 331.4
click at [816, 256] on div "Madame, Monsieur, Nous revenons vers vous dans le cadre du litige qui vous oppo…" at bounding box center [784, 209] width 562 height 154
copy div "Nous revenons vers vous dans le cadre du litige qui vous oppose à la compagnie …"
click at [665, 558] on button "Envoyer" at bounding box center [785, 563] width 562 height 31
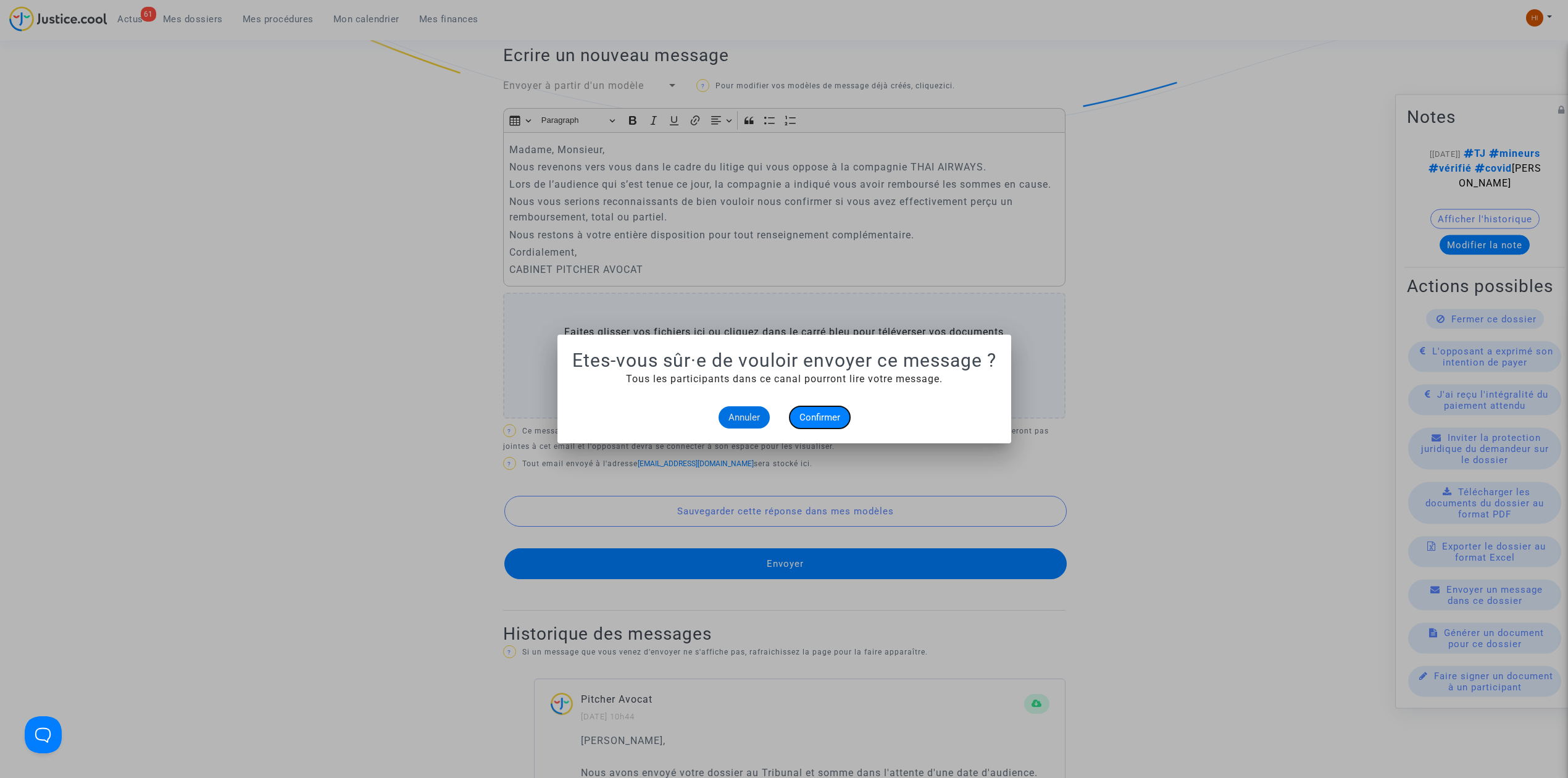
click at [826, 417] on span "Confirmer" at bounding box center [820, 417] width 41 height 11
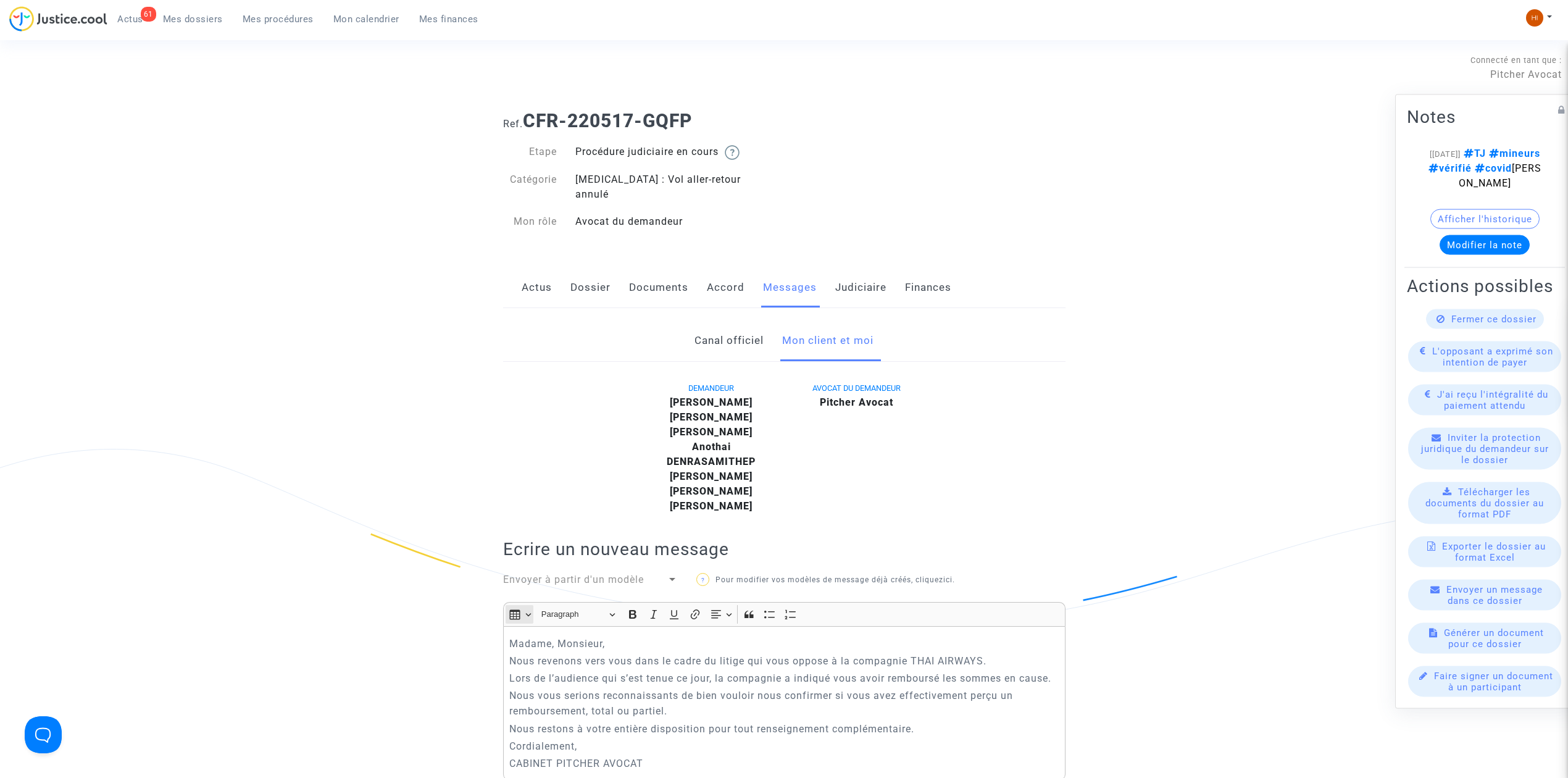
scroll to position [494, 0]
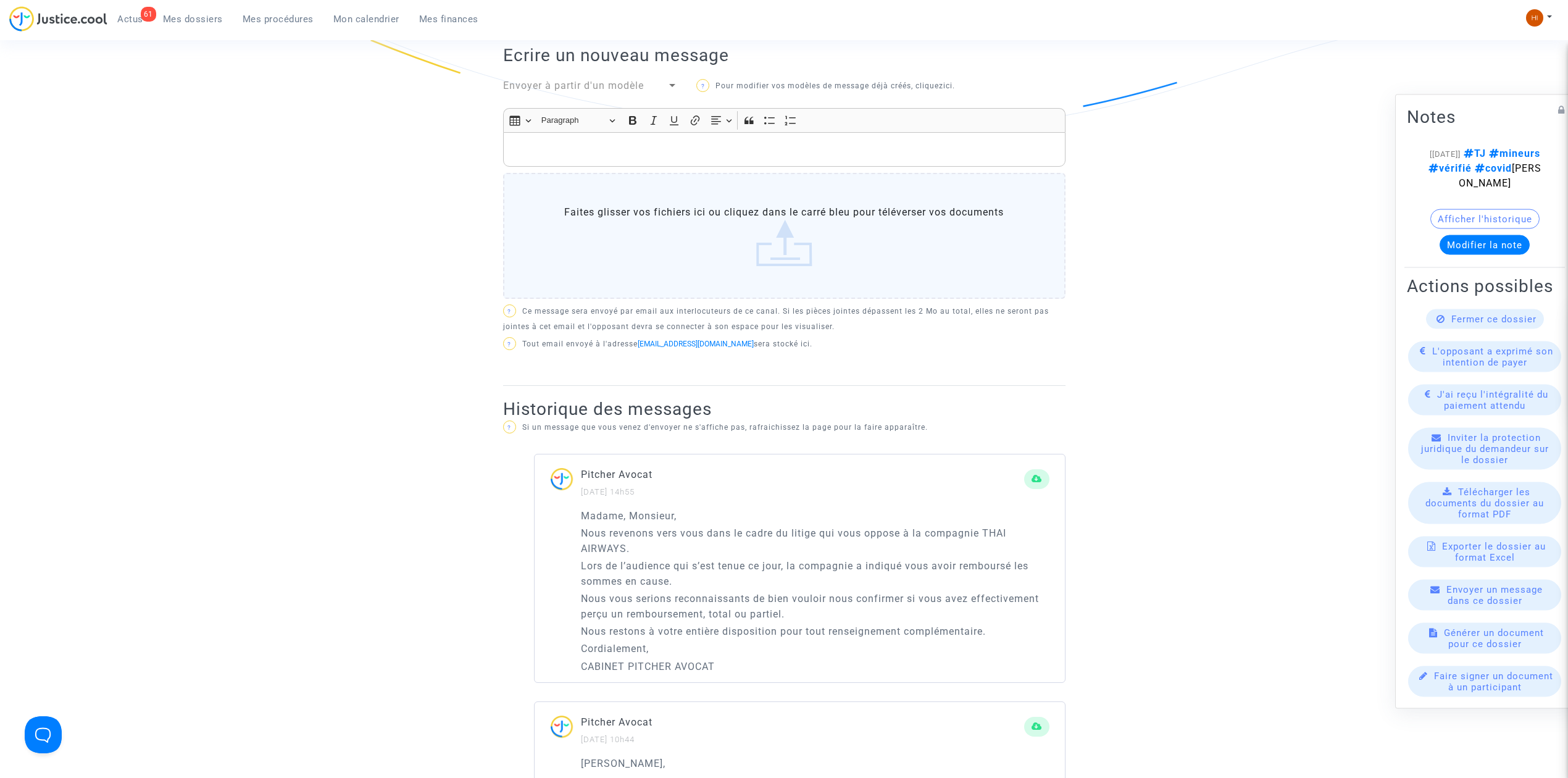
drag, startPoint x: 274, startPoint y: 11, endPoint x: 206, endPoint y: 24, distance: 69.2
click at [274, 11] on link "Mes procédures" at bounding box center [278, 20] width 91 height 19
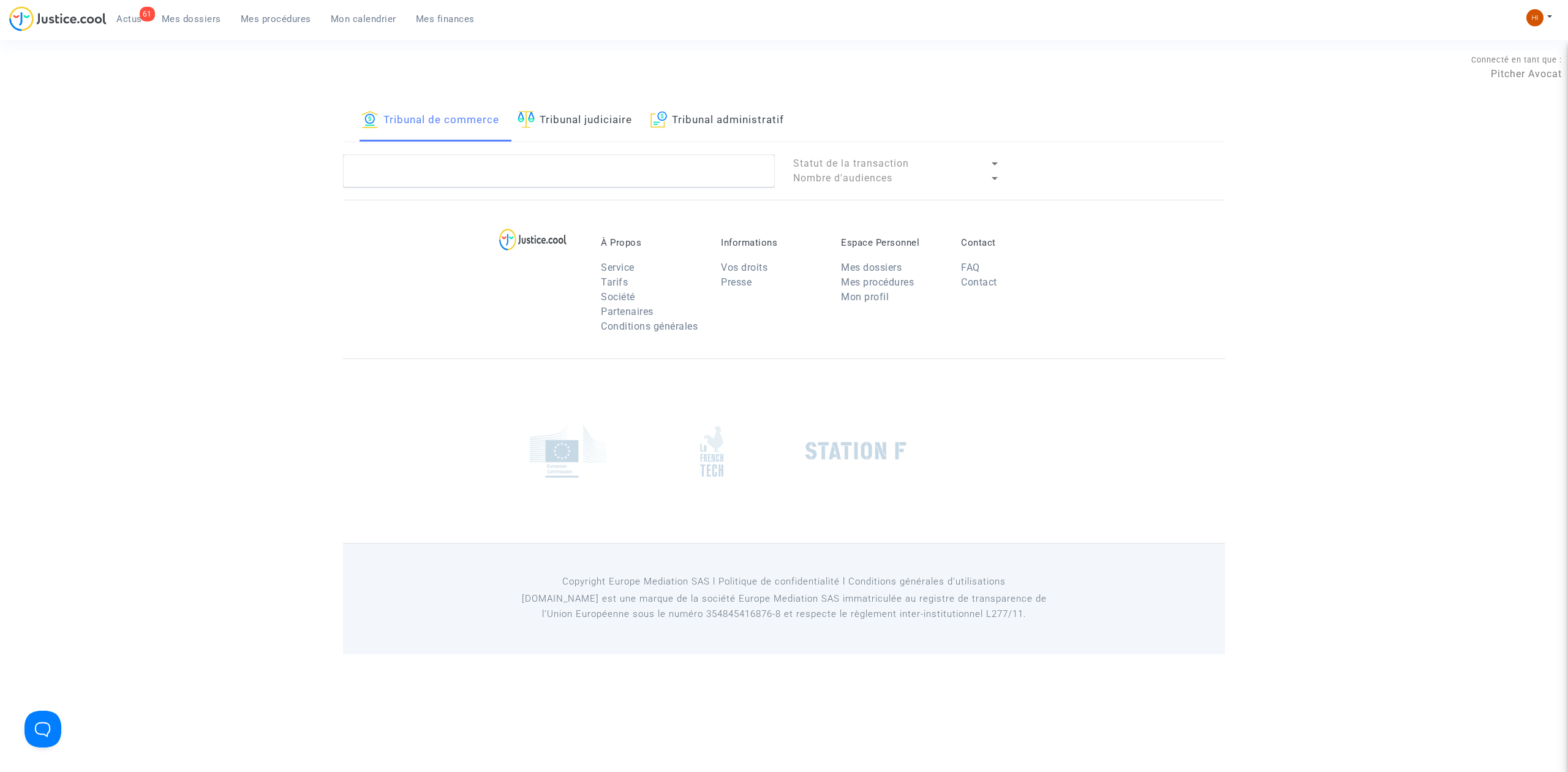
click at [177, 16] on span "Mes dossiers" at bounding box center [191, 19] width 59 height 11
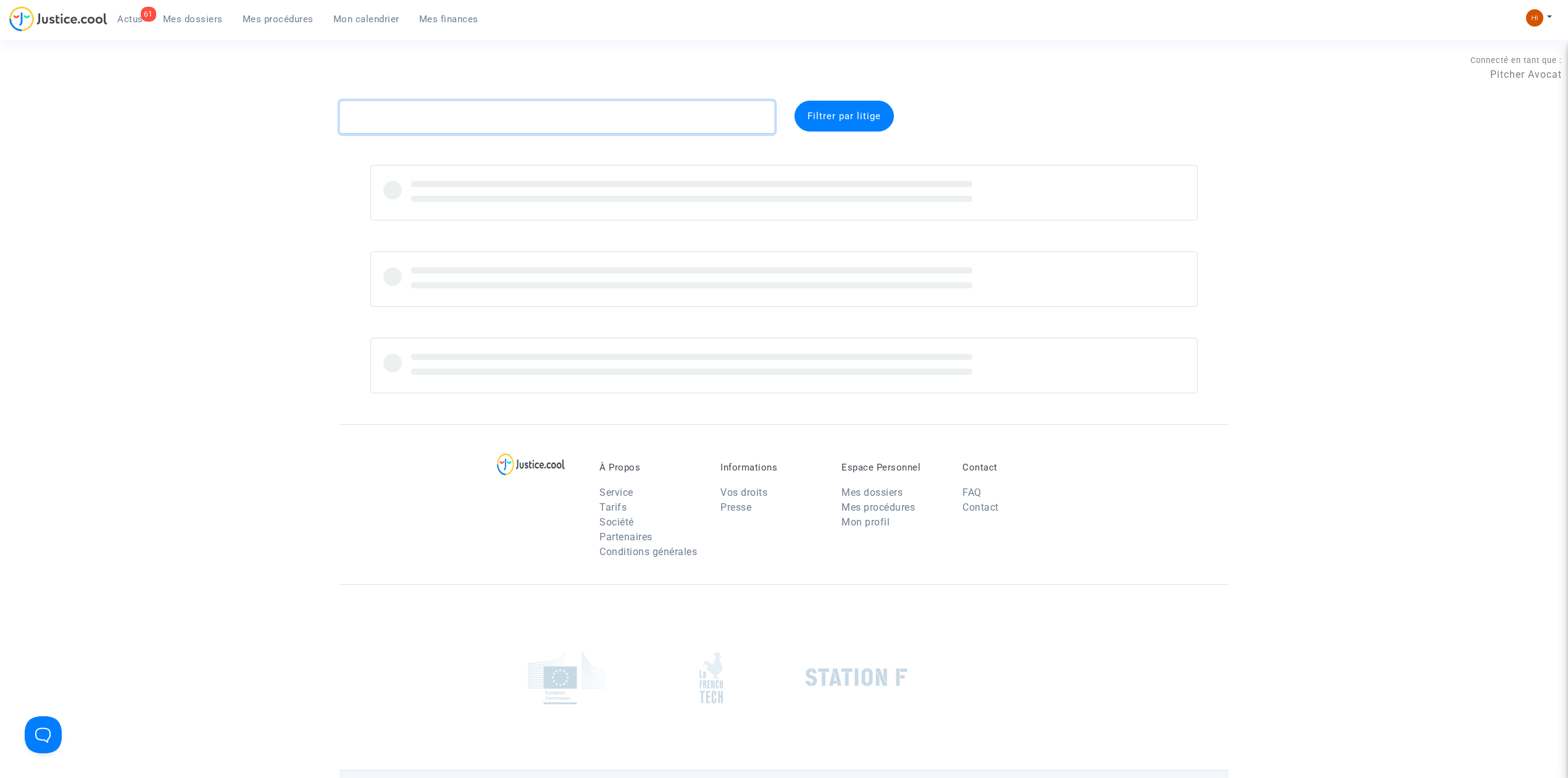
click at [525, 117] on textarea at bounding box center [557, 117] width 436 height 33
paste textarea "CFR-220412-PBFP"
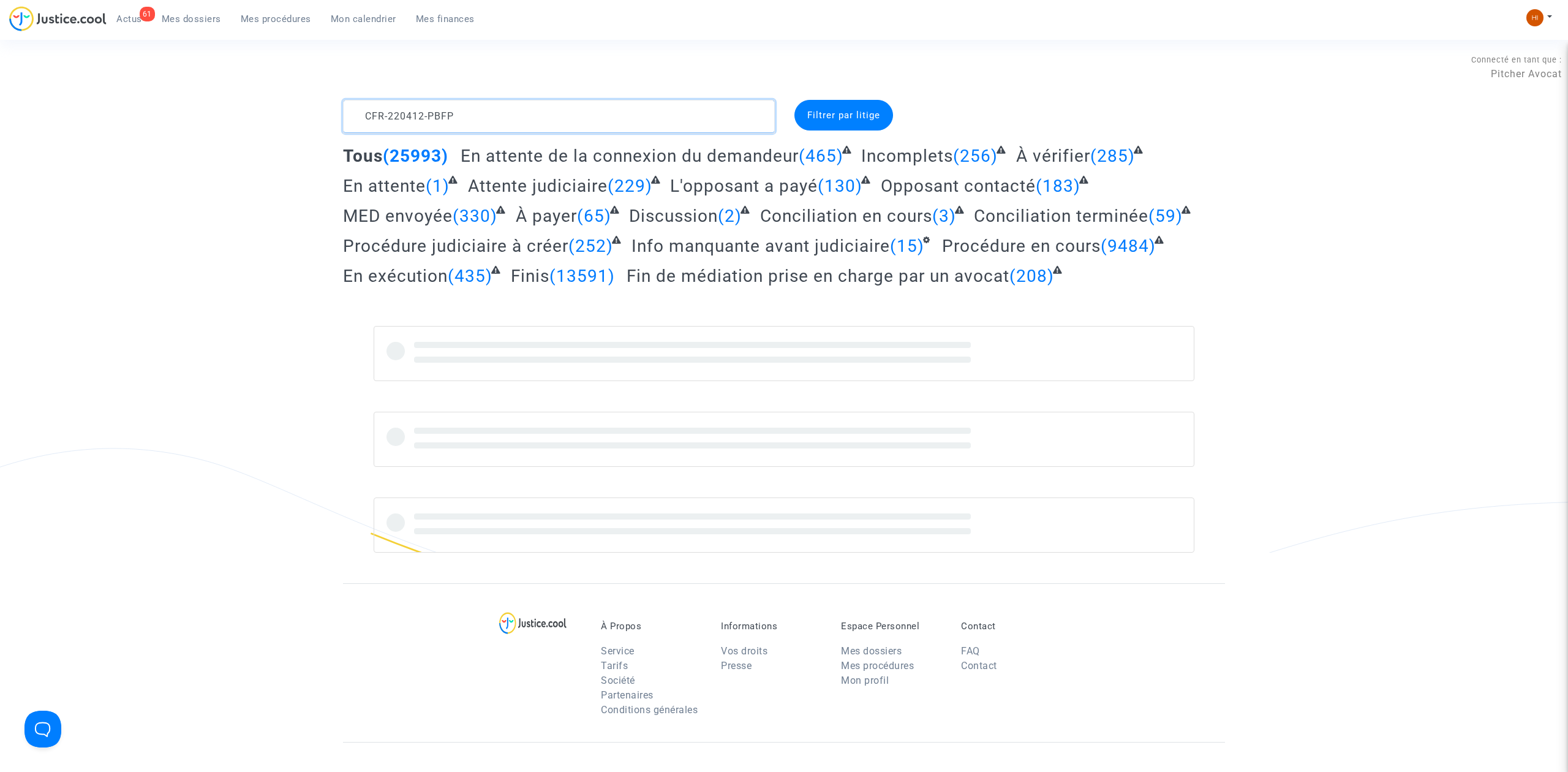
type textarea "CFR-220412-PBFP"
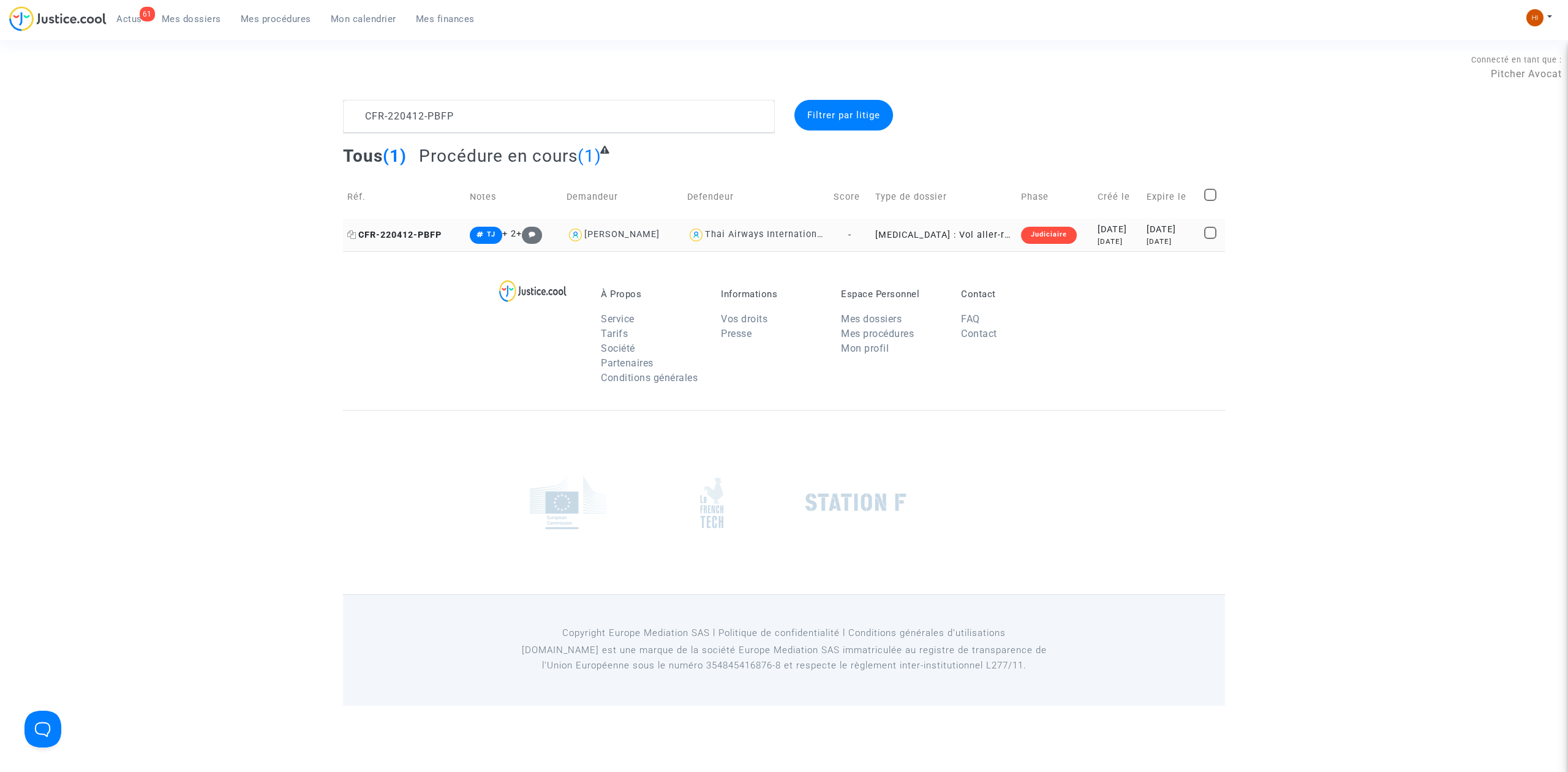
click at [413, 236] on span "CFR-220412-PBFP" at bounding box center [395, 234] width 95 height 10
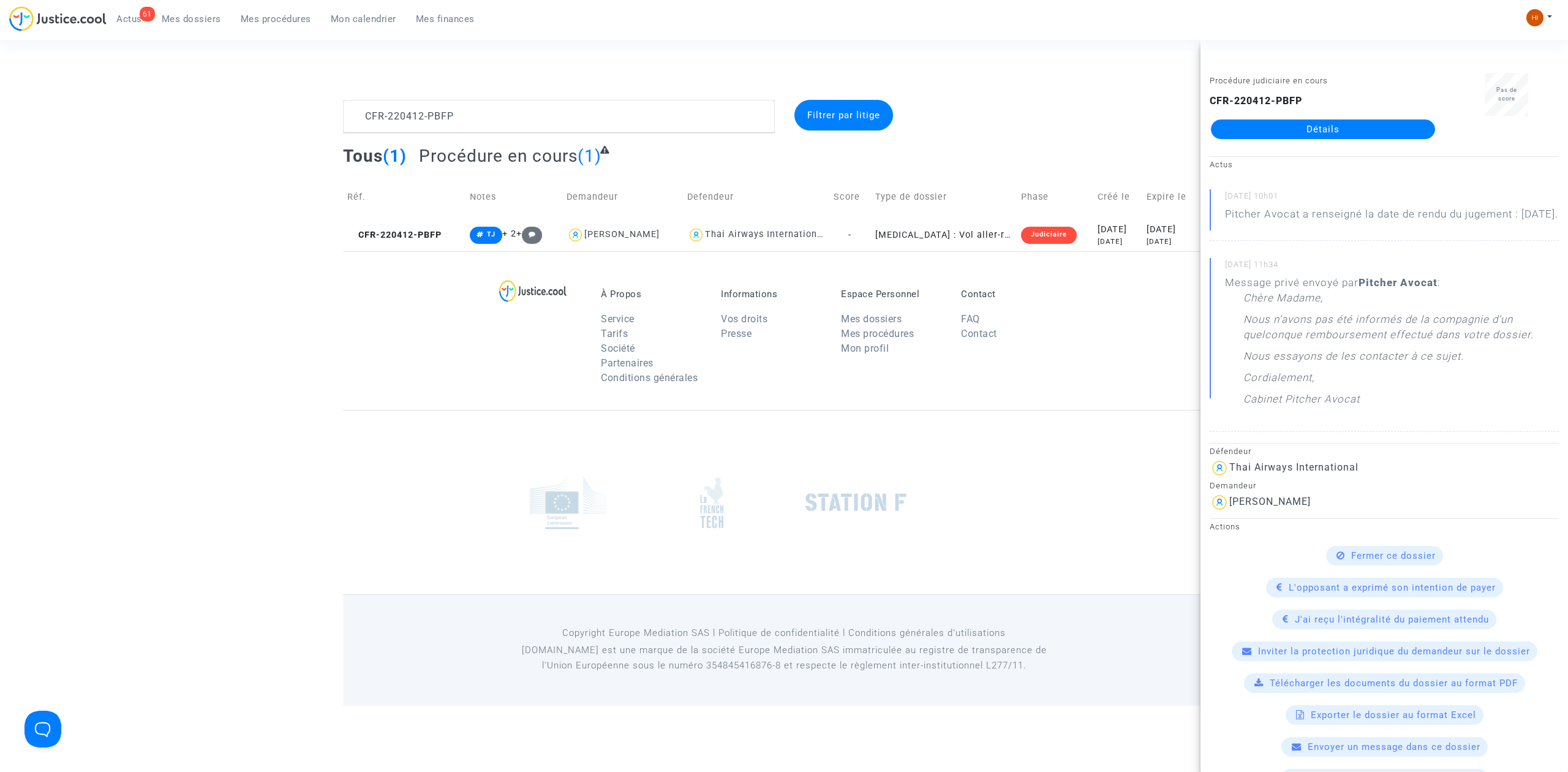
click at [1355, 143] on div "Procédure judiciaire en cours CFR-220412-PBFP Détails" at bounding box center [1323, 111] width 245 height 77
click at [1355, 138] on link "Détails" at bounding box center [1323, 129] width 224 height 20
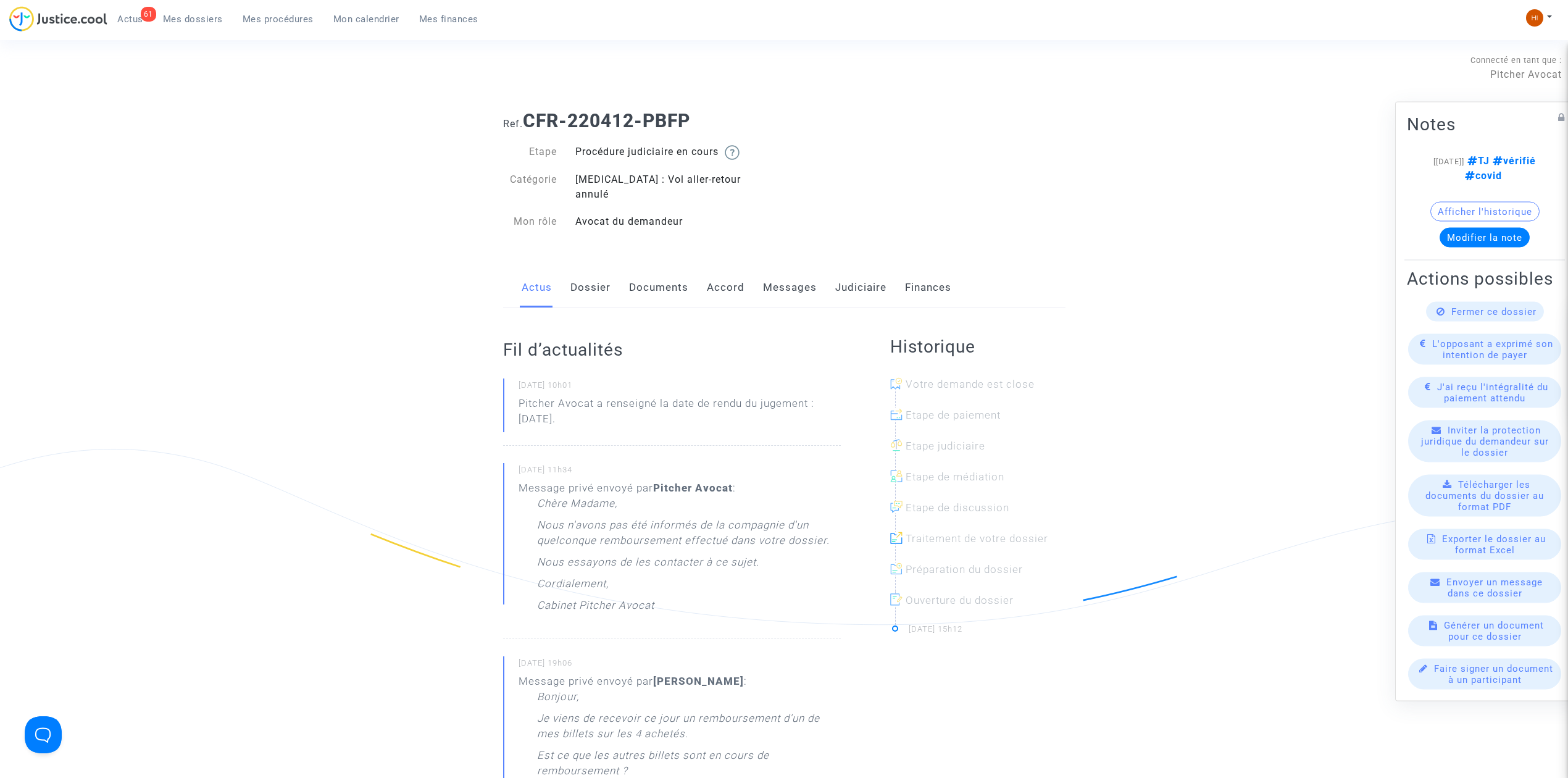
click at [598, 280] on link "Dossier" at bounding box center [590, 287] width 40 height 41
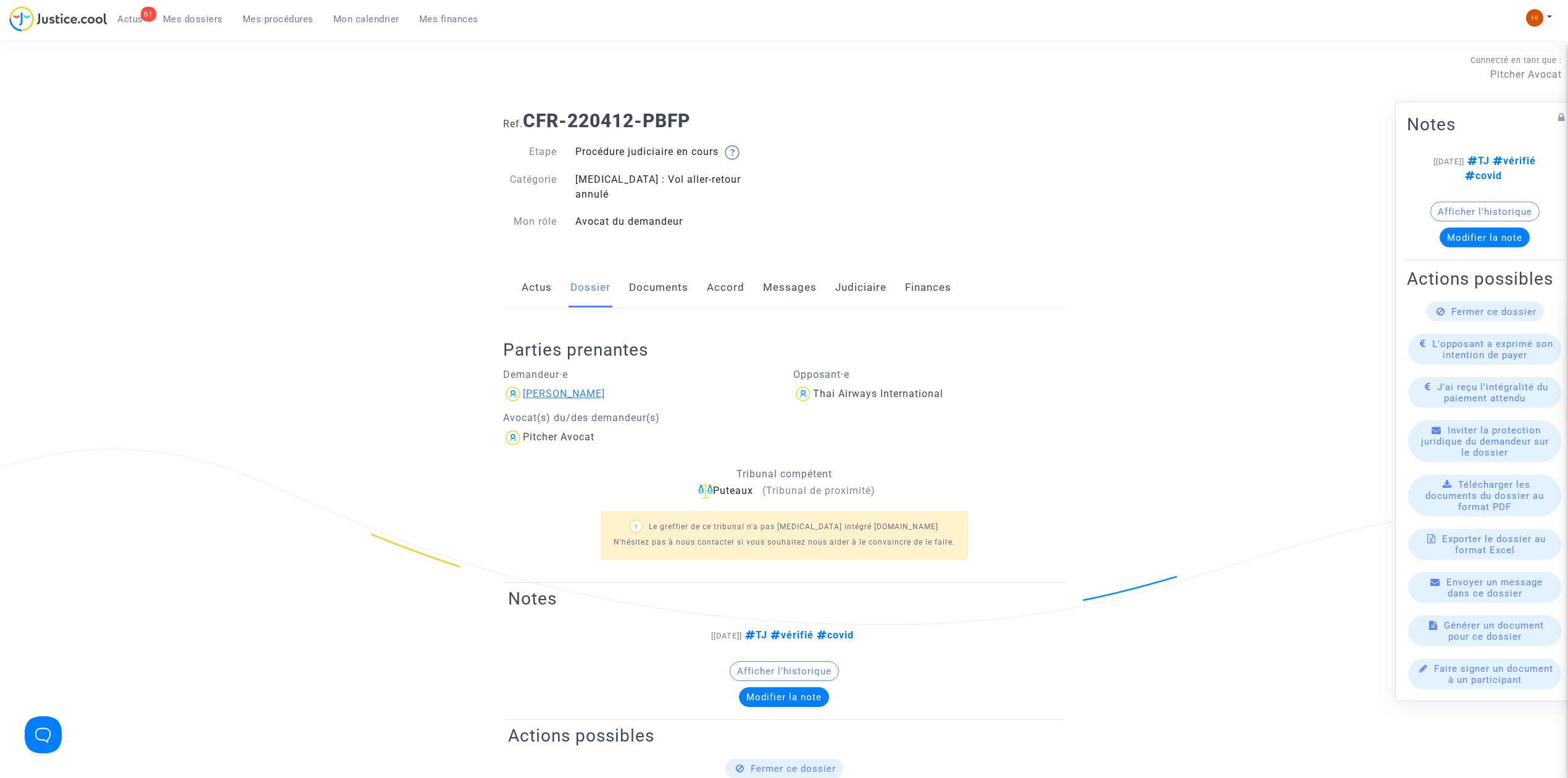
click at [579, 387] on div "[PERSON_NAME]" at bounding box center [564, 393] width 82 height 12
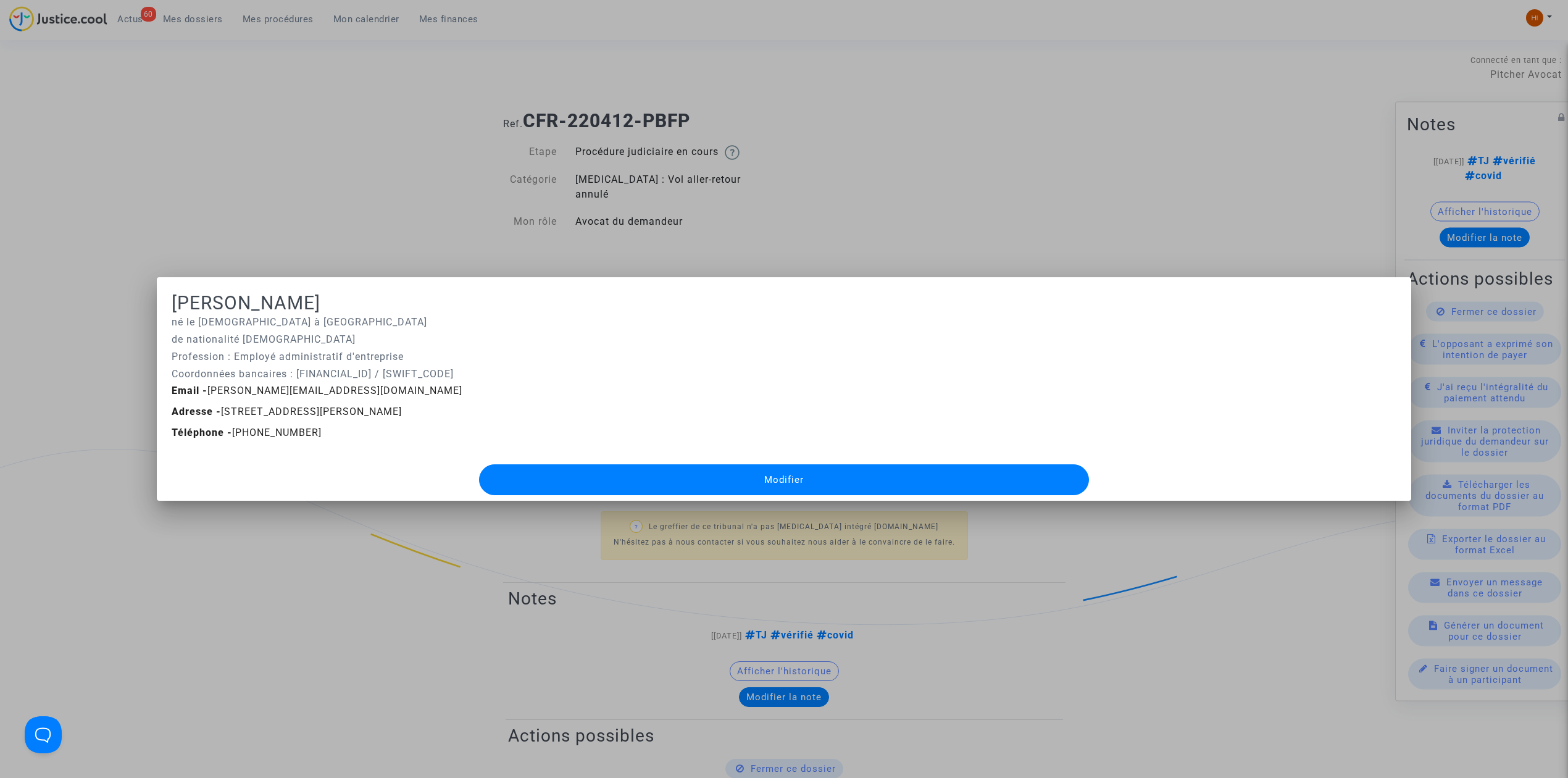
click at [328, 228] on div at bounding box center [784, 389] width 1568 height 778
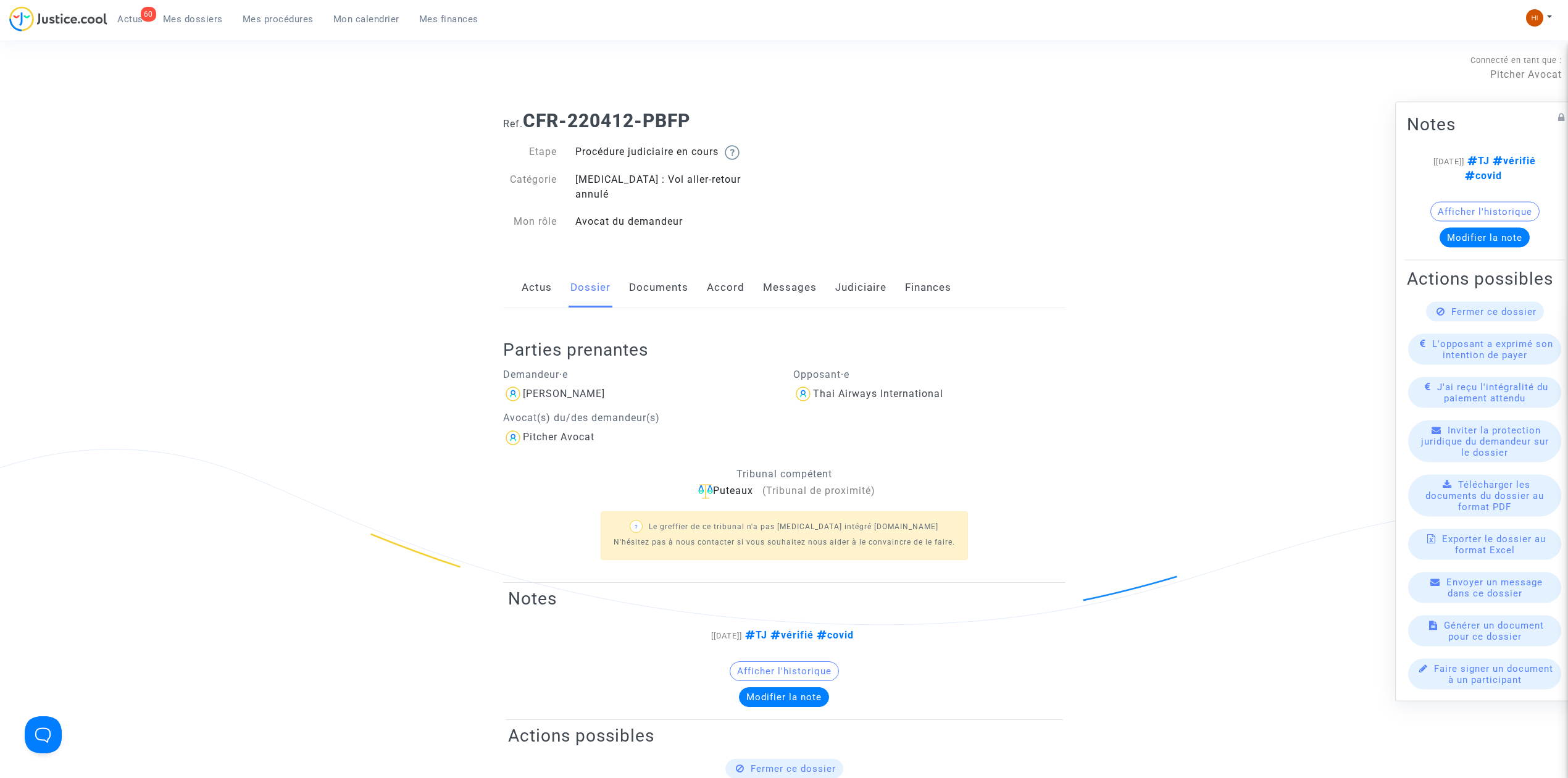
click at [781, 267] on link "Messages" at bounding box center [790, 287] width 54 height 41
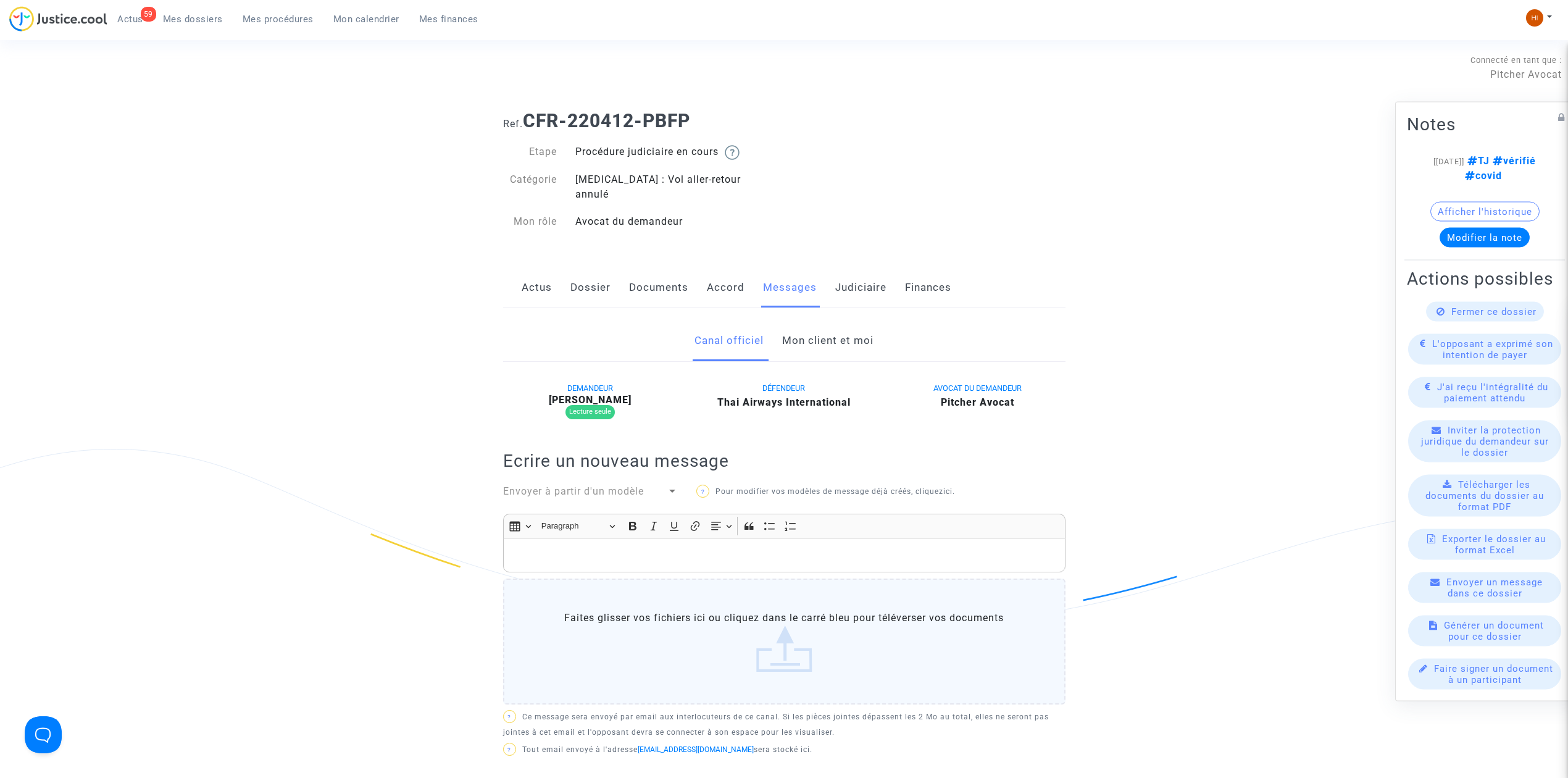
click at [586, 272] on link "Dossier" at bounding box center [590, 287] width 40 height 41
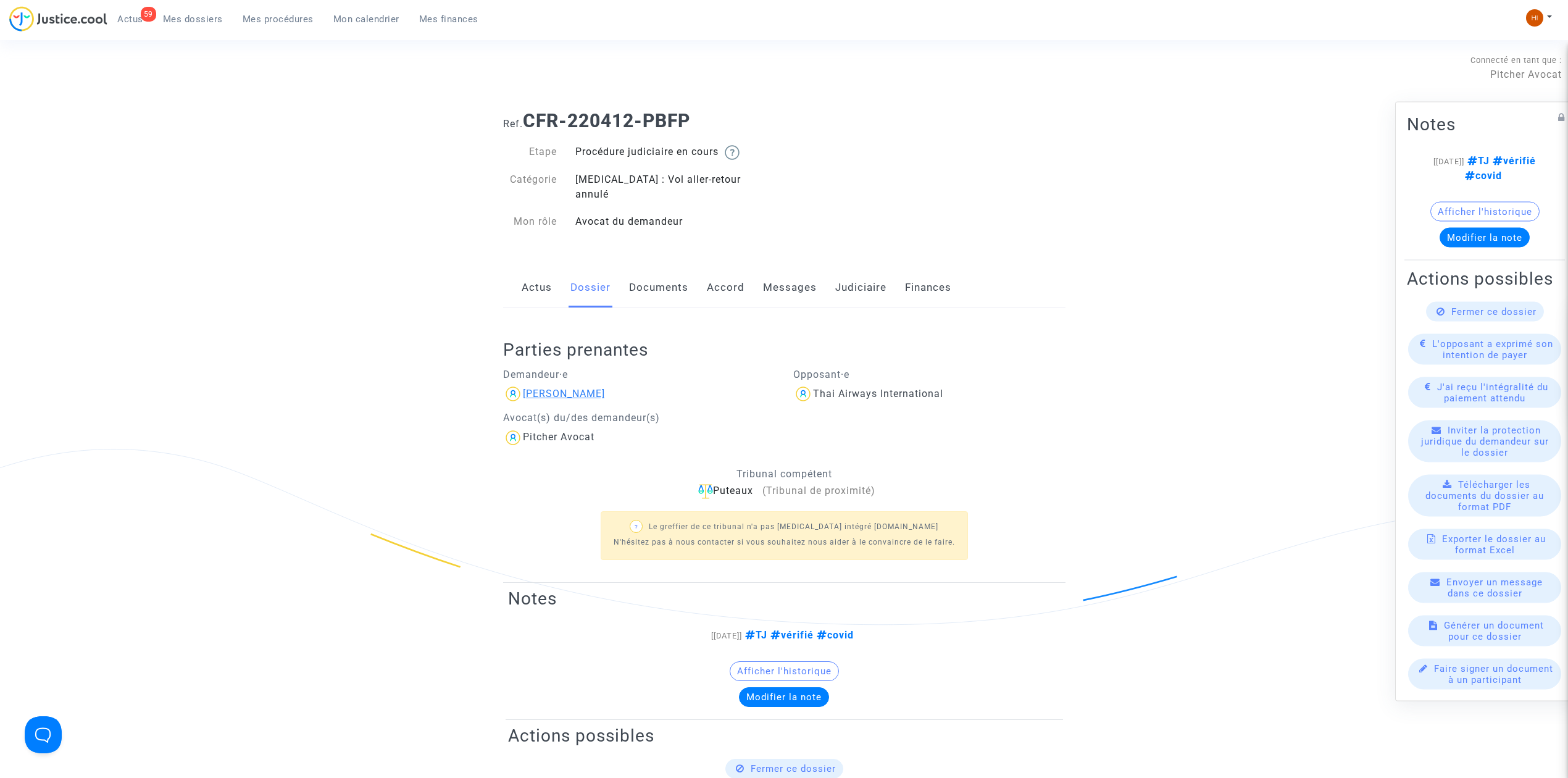
click at [605, 387] on div "[PERSON_NAME]" at bounding box center [564, 393] width 82 height 12
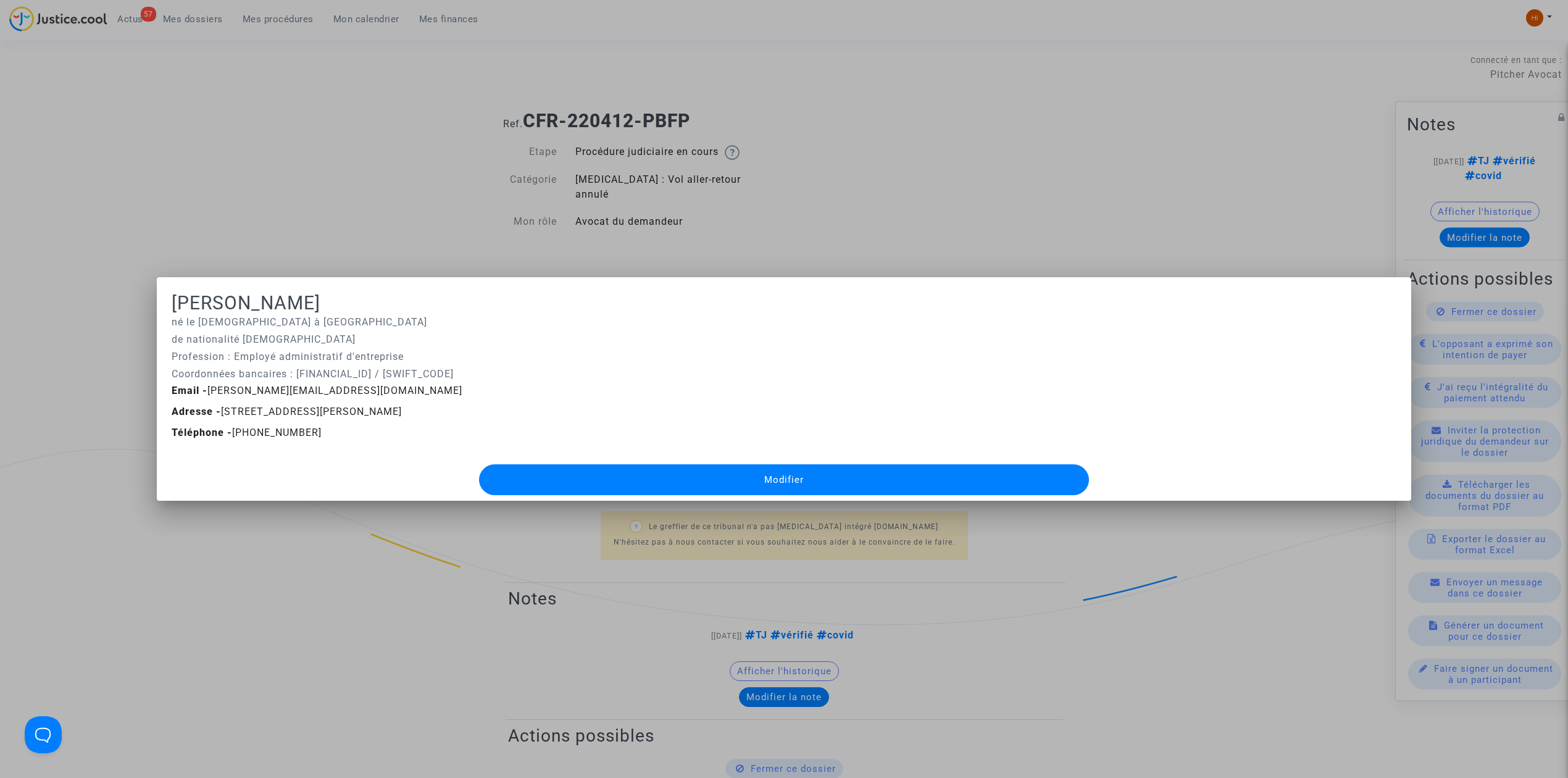
click at [1001, 198] on div at bounding box center [784, 389] width 1568 height 778
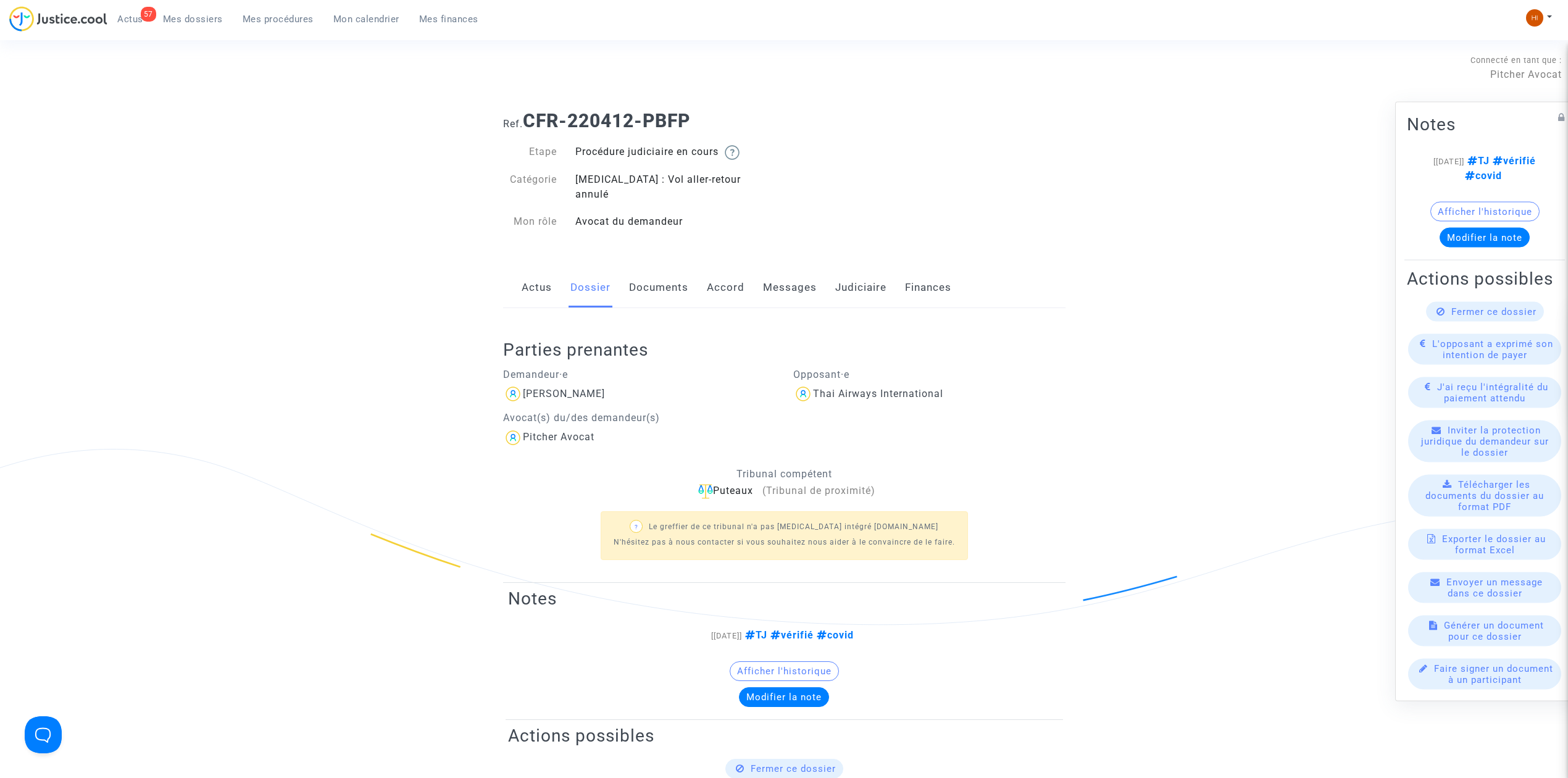
click at [768, 267] on link "Messages" at bounding box center [790, 287] width 54 height 41
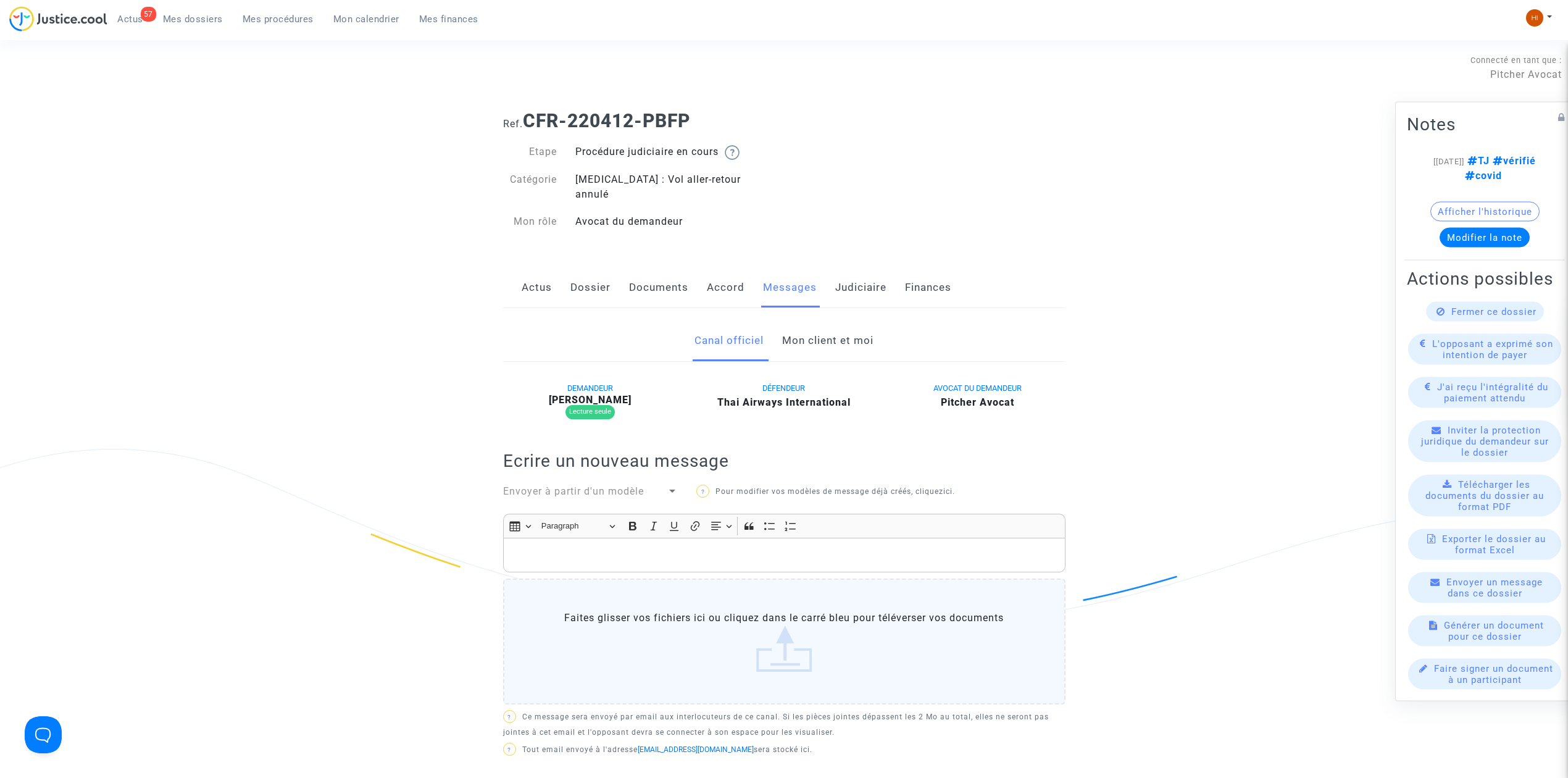
click at [819, 328] on link "Mon client et moi" at bounding box center [828, 341] width 91 height 41
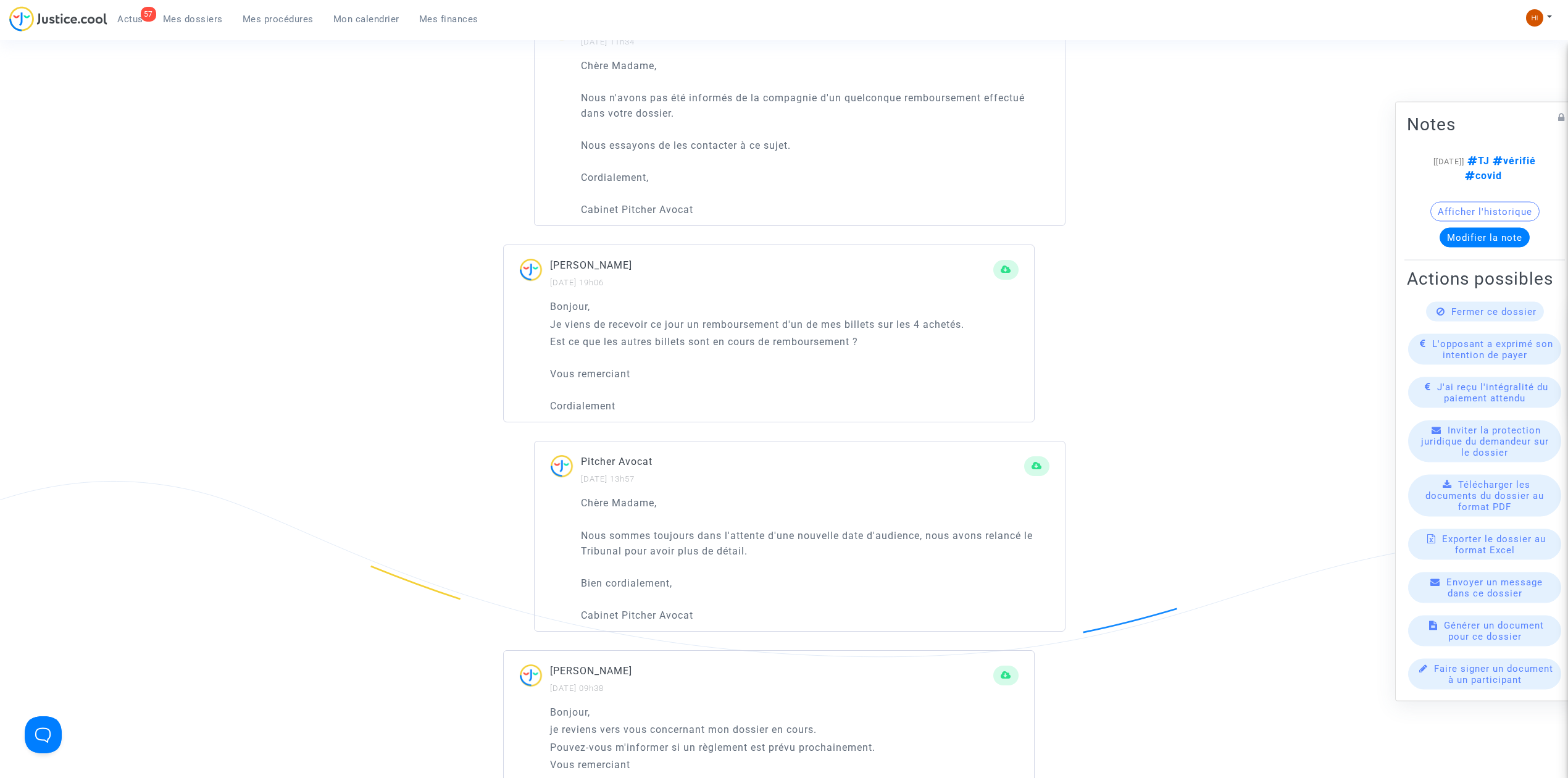
scroll to position [796, 0]
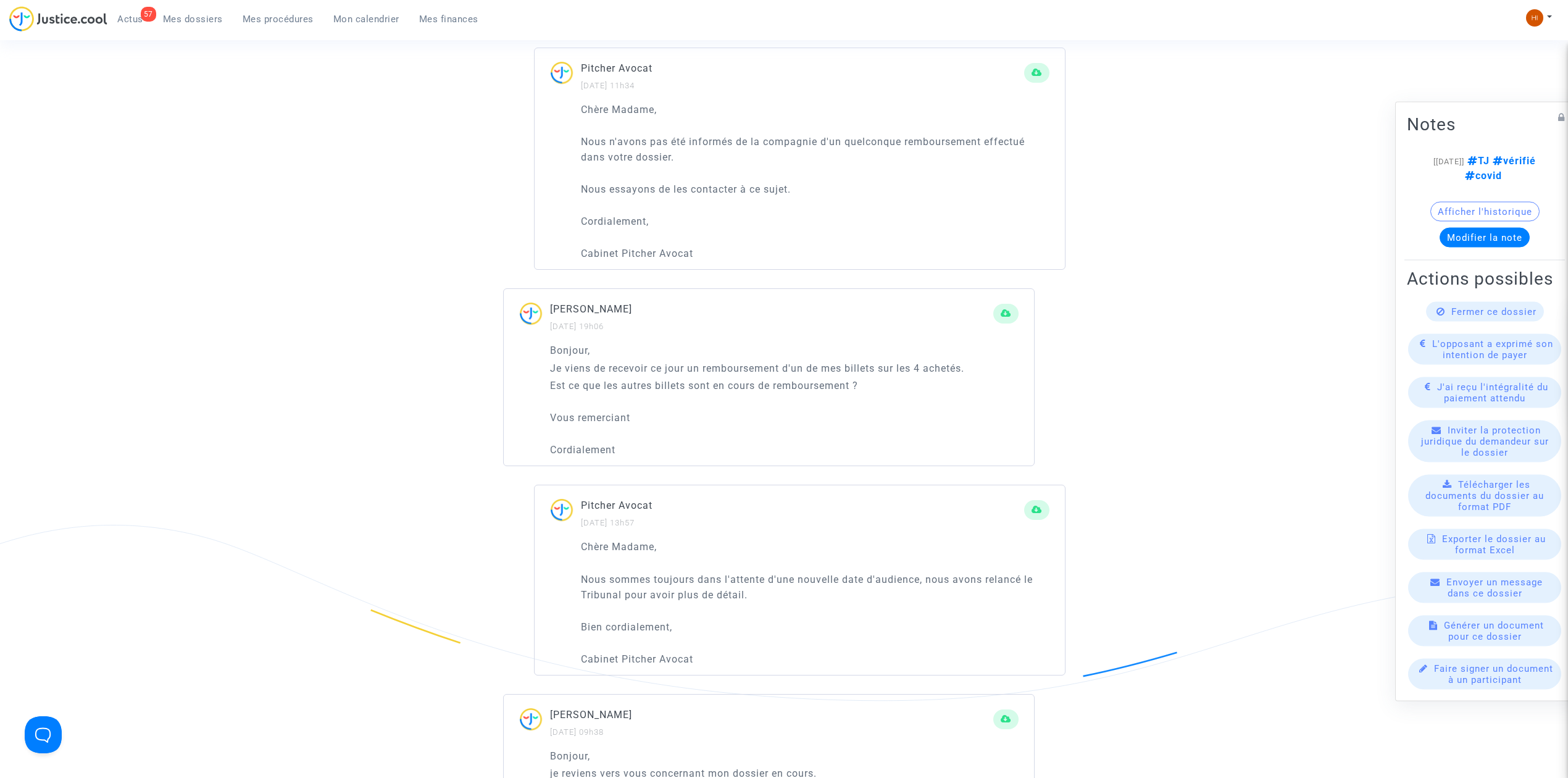
click at [754, 361] on p "Je viens de recevoir ce jour un remboursement d'un de mes billets sur les 4 ach…" at bounding box center [784, 369] width 469 height 16
click at [925, 361] on p "Je viens de recevoir ce jour un remboursement d'un de mes billets sur les 4 ach…" at bounding box center [784, 369] width 469 height 16
click at [833, 378] on p "Est ce que les autres billets sont en cours de remboursement ?" at bounding box center [784, 386] width 469 height 16
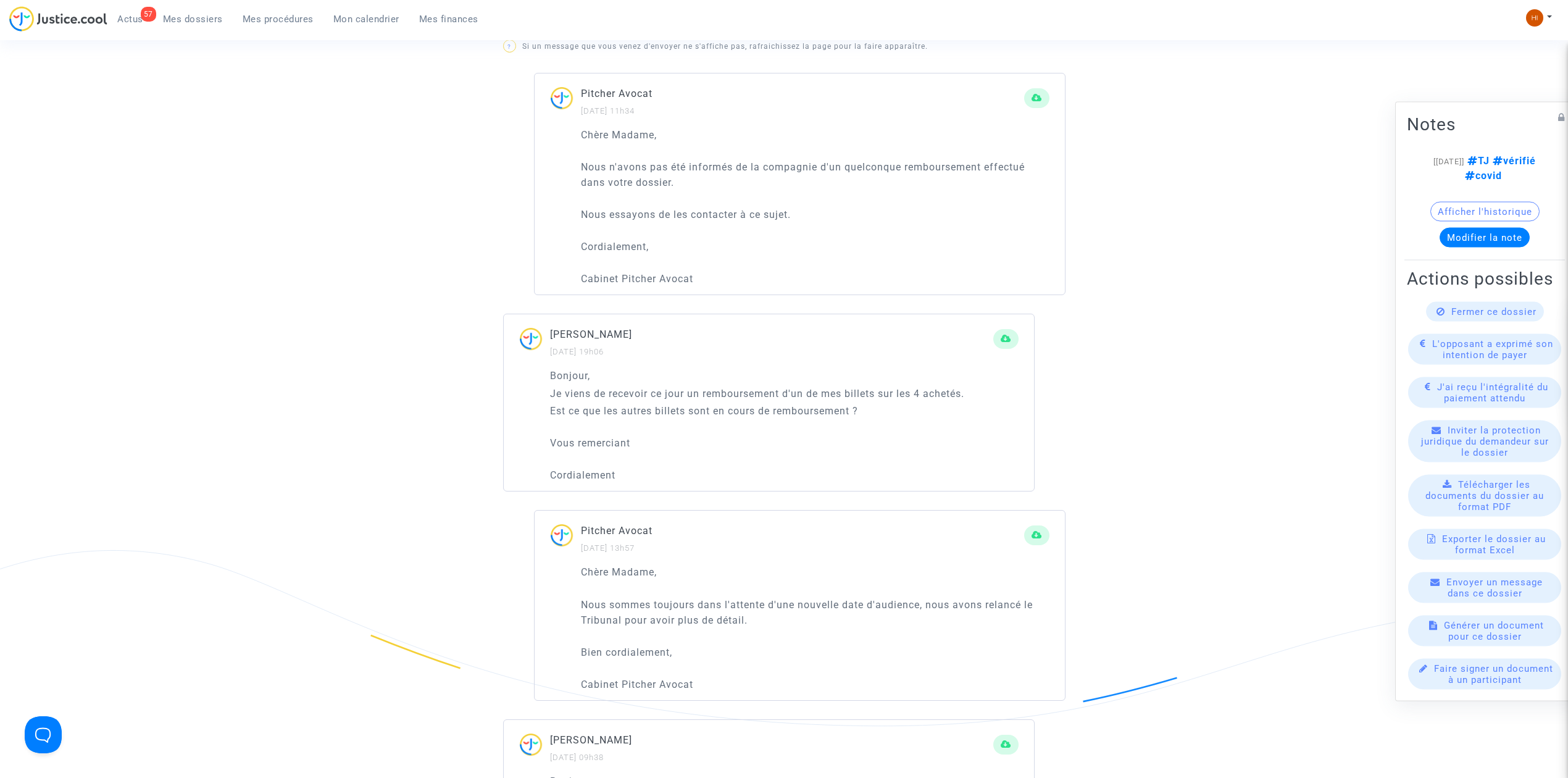
scroll to position [741, 0]
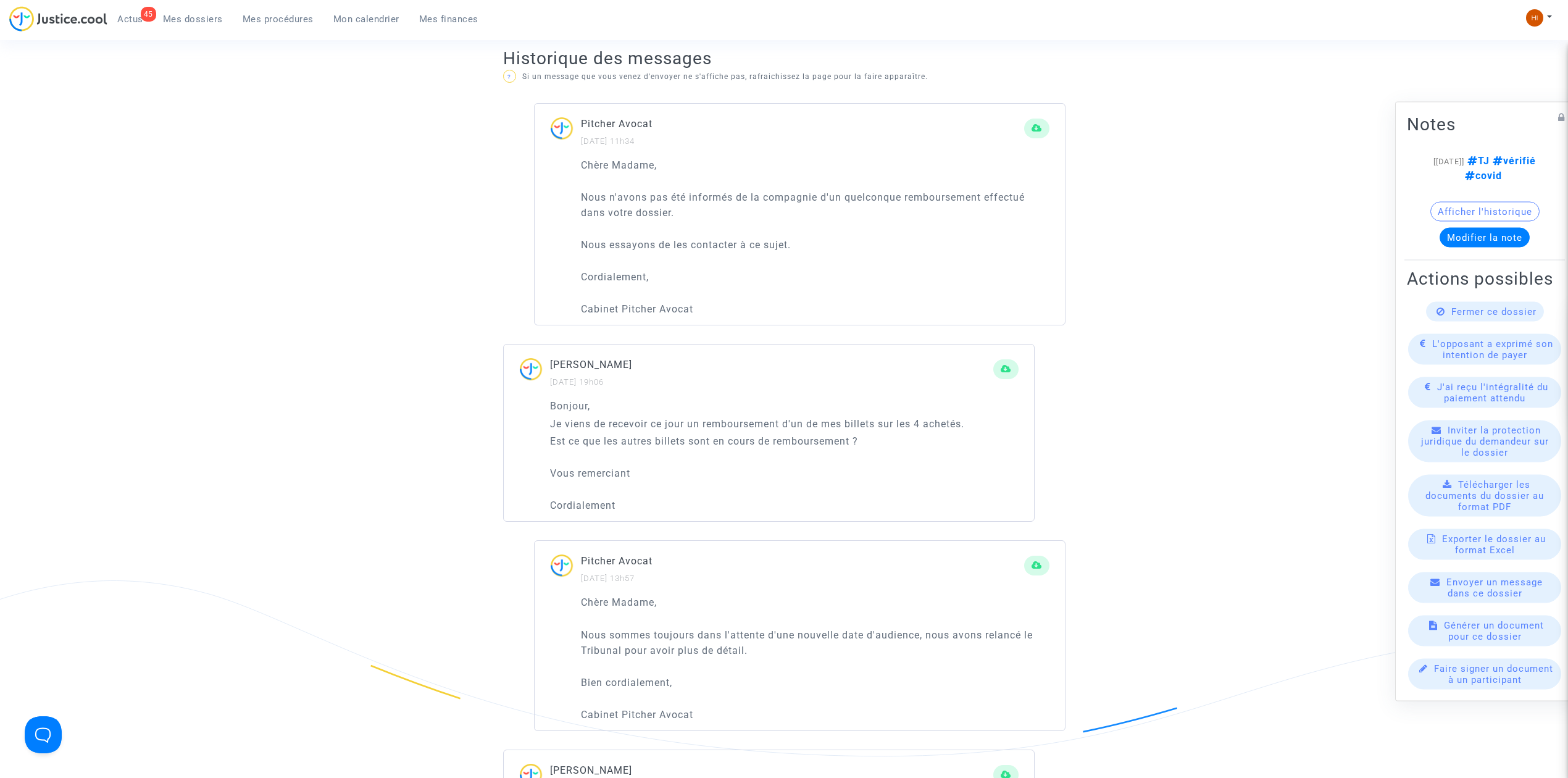
click at [181, 22] on span "Mes dossiers" at bounding box center [193, 19] width 60 height 11
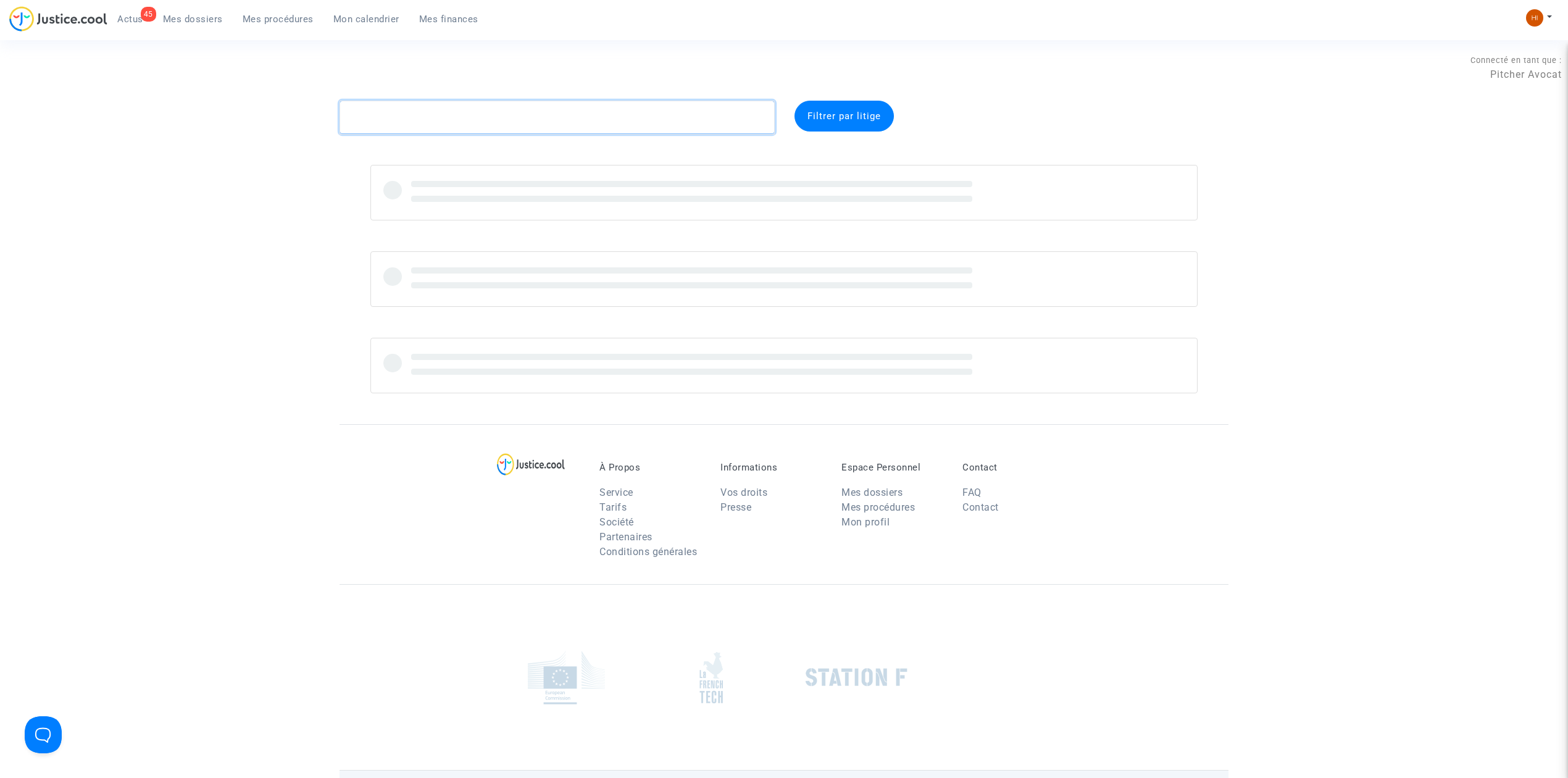
drag, startPoint x: 438, startPoint y: 124, endPoint x: 438, endPoint y: 117, distance: 7.0
click at [438, 121] on textarea at bounding box center [557, 117] width 436 height 33
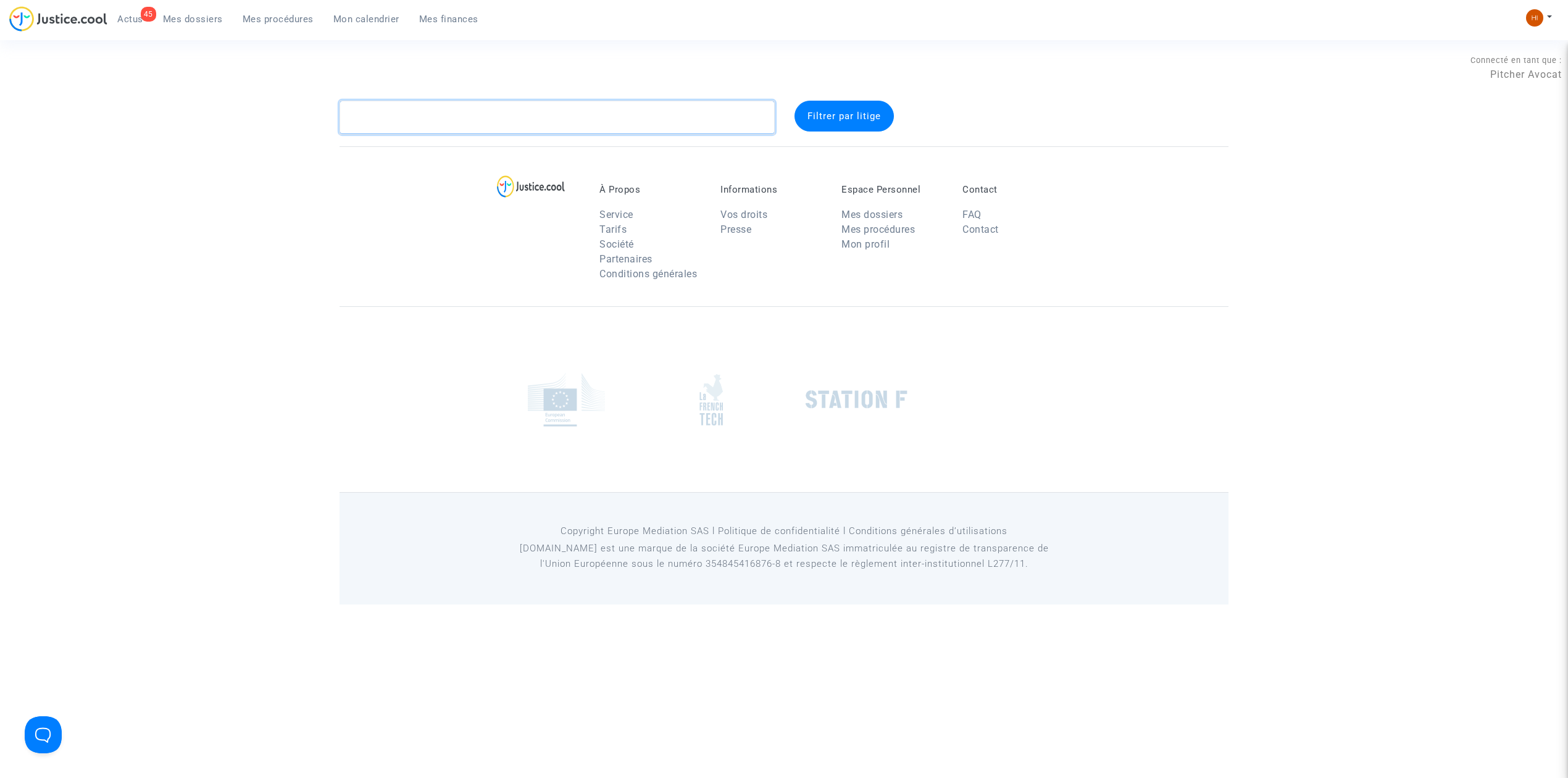
paste textarea "Madame, Monsieur, Nous revenons vers vous dans le cadre du litige qui vous oppo…"
click at [439, 113] on textarea at bounding box center [557, 117] width 436 height 33
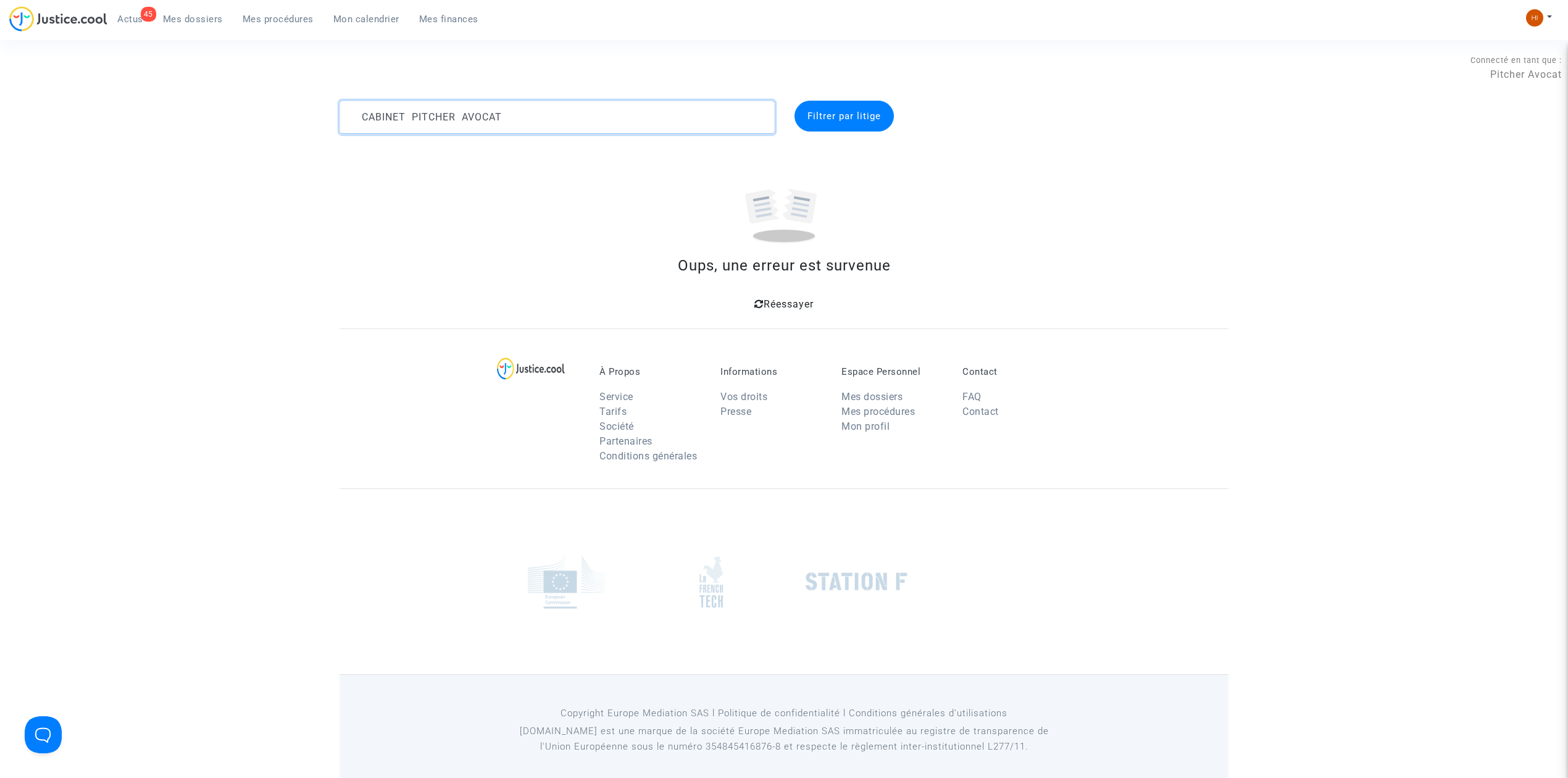
type textarea "Madame, Monsieur, Nous revenons vers vous dans le cadre du litige qui vous oppo…"
drag, startPoint x: 730, startPoint y: 114, endPoint x: 317, endPoint y: 44, distance: 418.9
click at [319, 44] on section "Connecté en tant que : Pitcher Avocat Madame, Monsieur, Nous revenons vers vous…" at bounding box center [784, 394] width 1568 height 787
click at [186, 17] on span "Mes dossiers" at bounding box center [193, 19] width 60 height 11
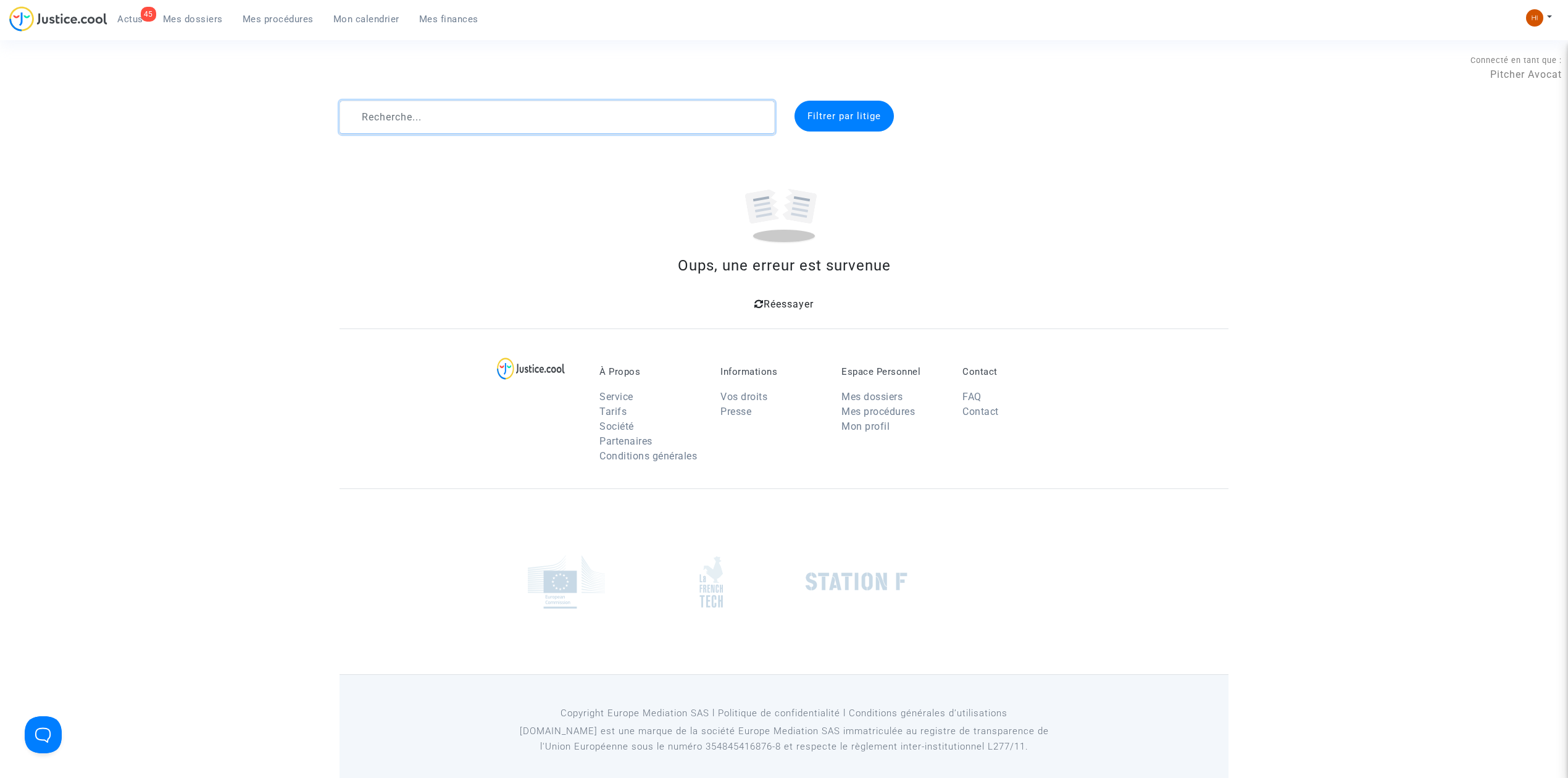
click at [483, 117] on textarea at bounding box center [557, 117] width 436 height 33
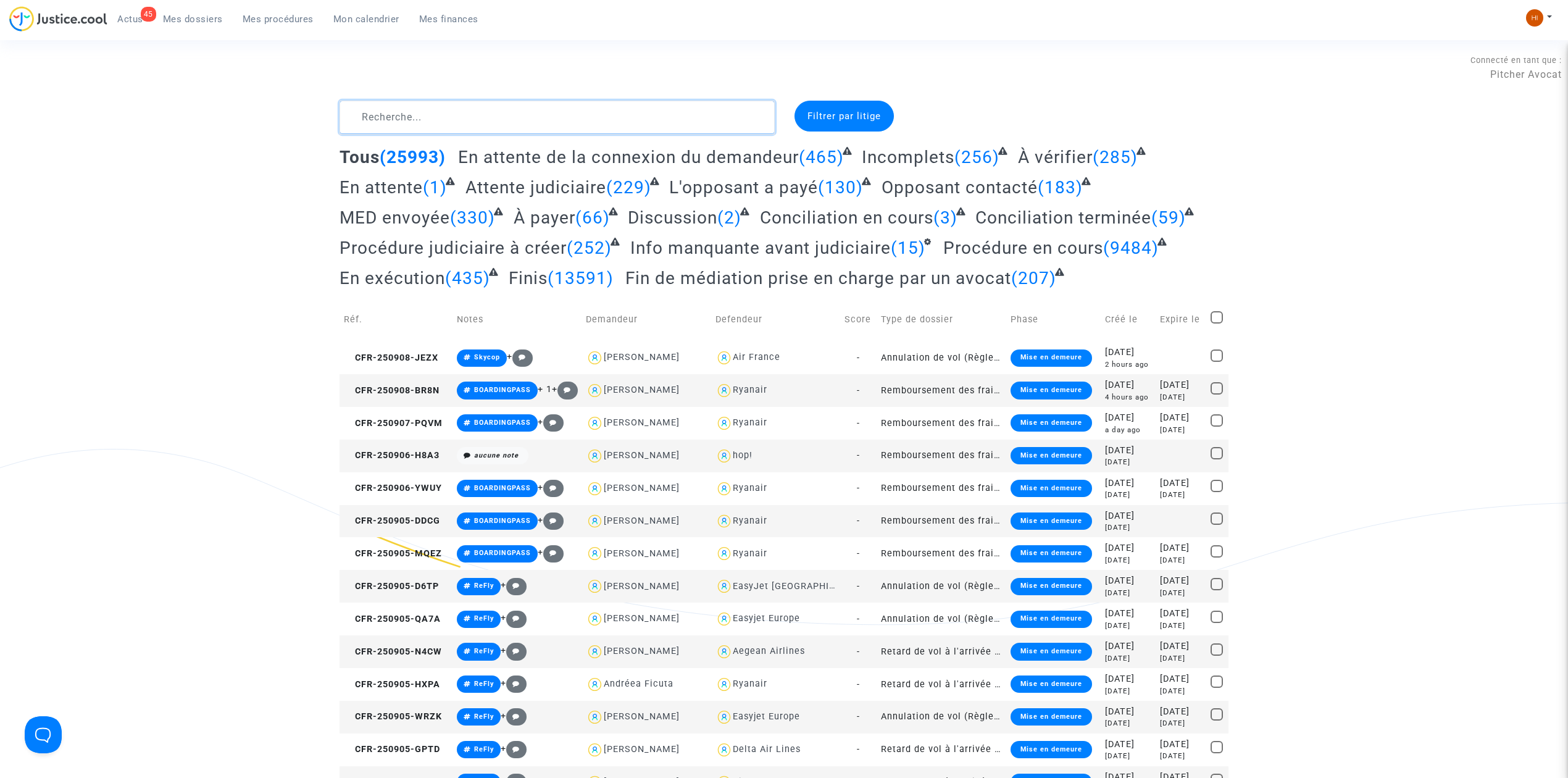
paste textarea "CFR-220113-H4NG"
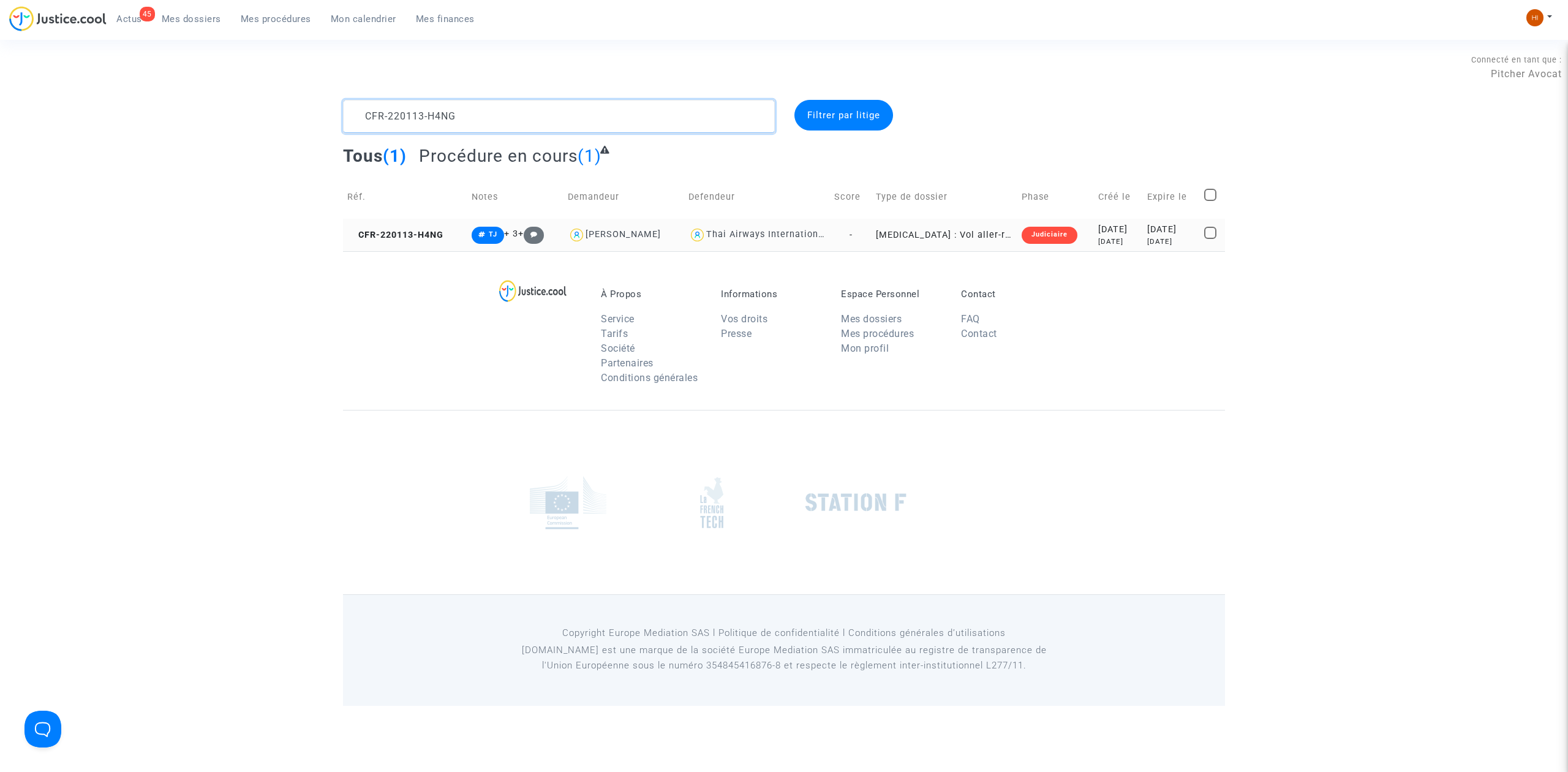
type textarea "CFR-220113-H4NG"
click at [398, 227] on td "CFR-220113-H4NG" at bounding box center [405, 235] width 124 height 33
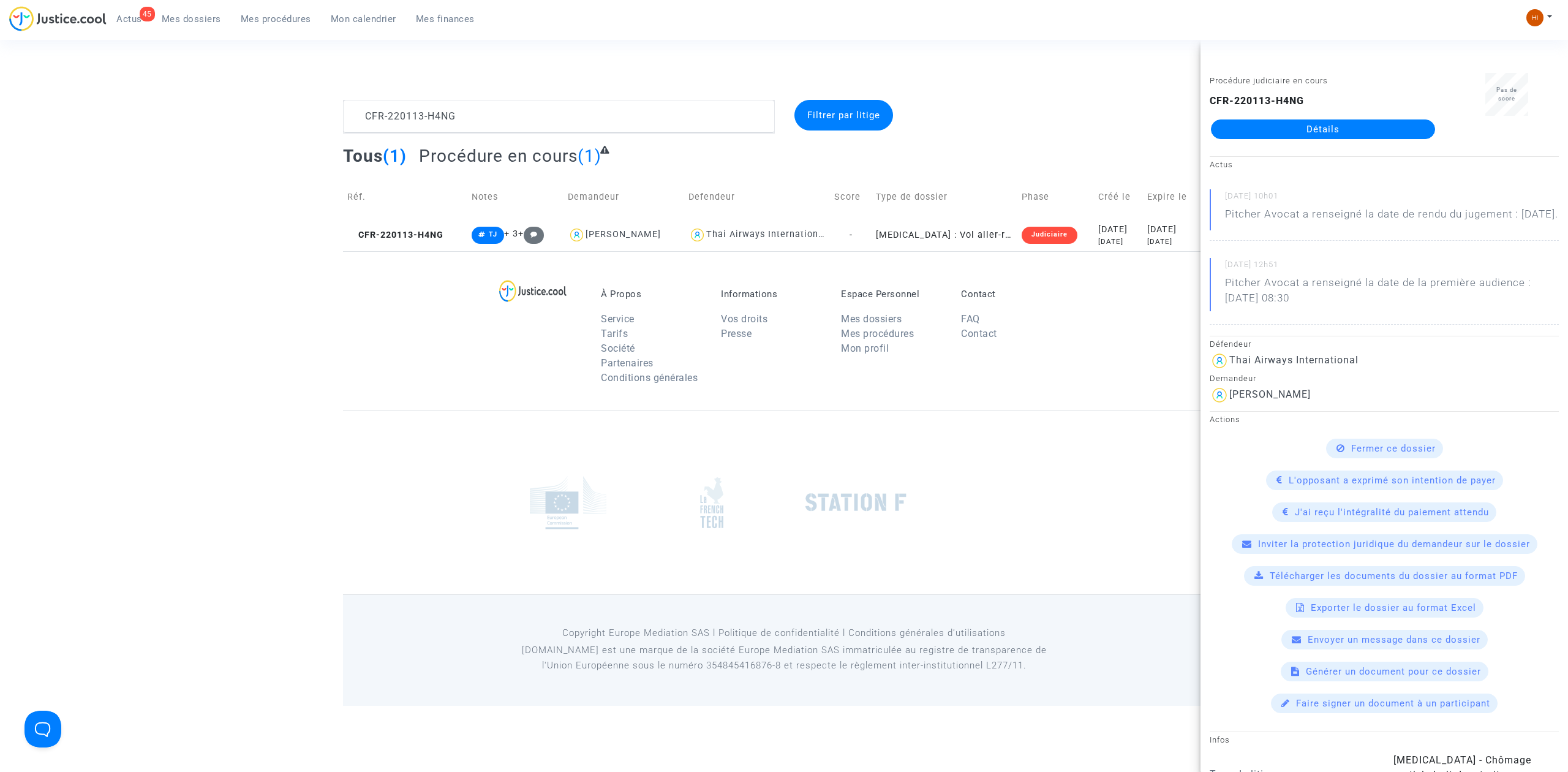
click at [1289, 114] on div "CFR-220113-H4NG Détails" at bounding box center [1323, 116] width 227 height 45
click at [1288, 128] on link "Détails" at bounding box center [1323, 129] width 224 height 20
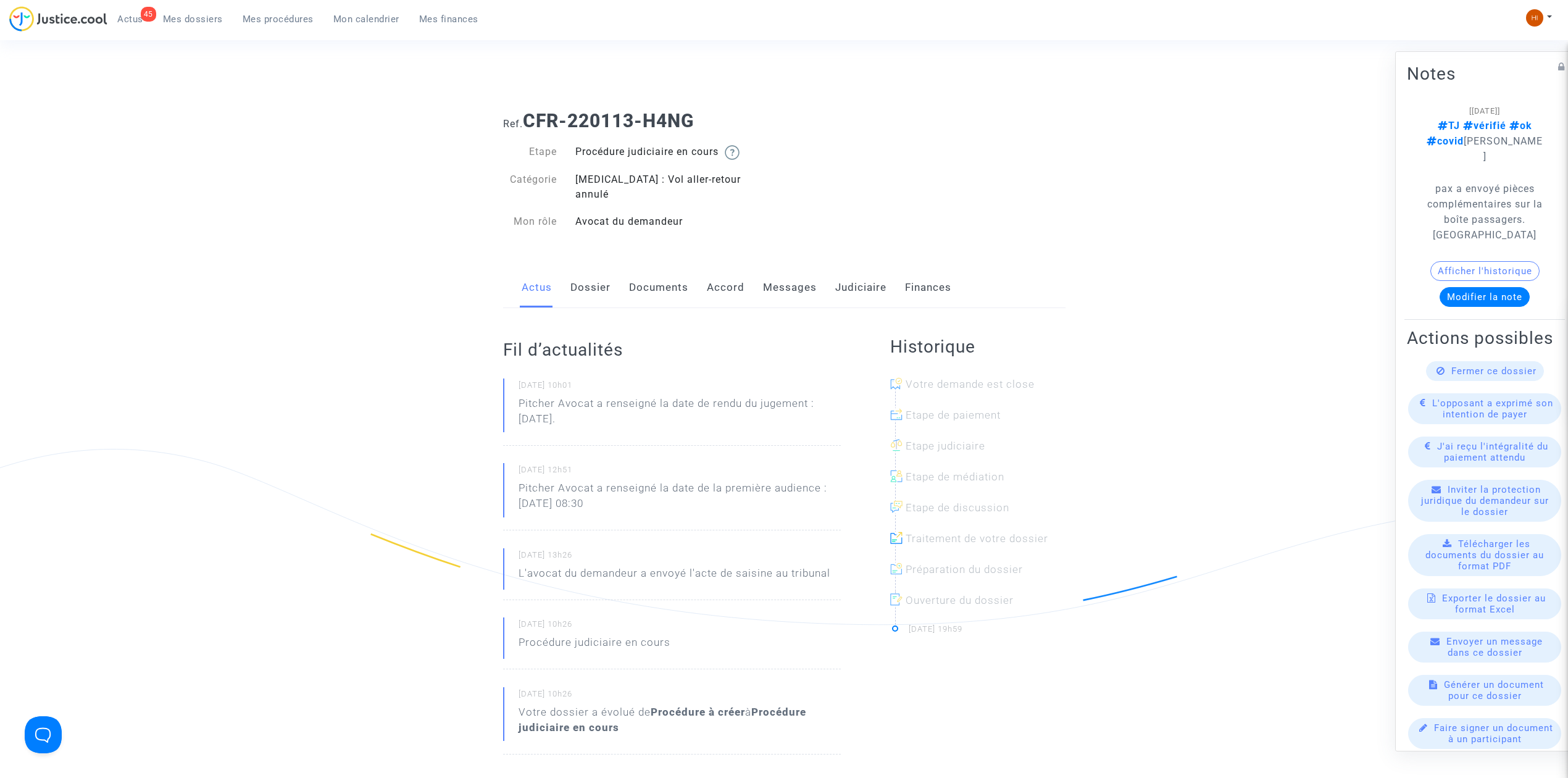
click at [605, 276] on link "Dossier" at bounding box center [590, 287] width 40 height 41
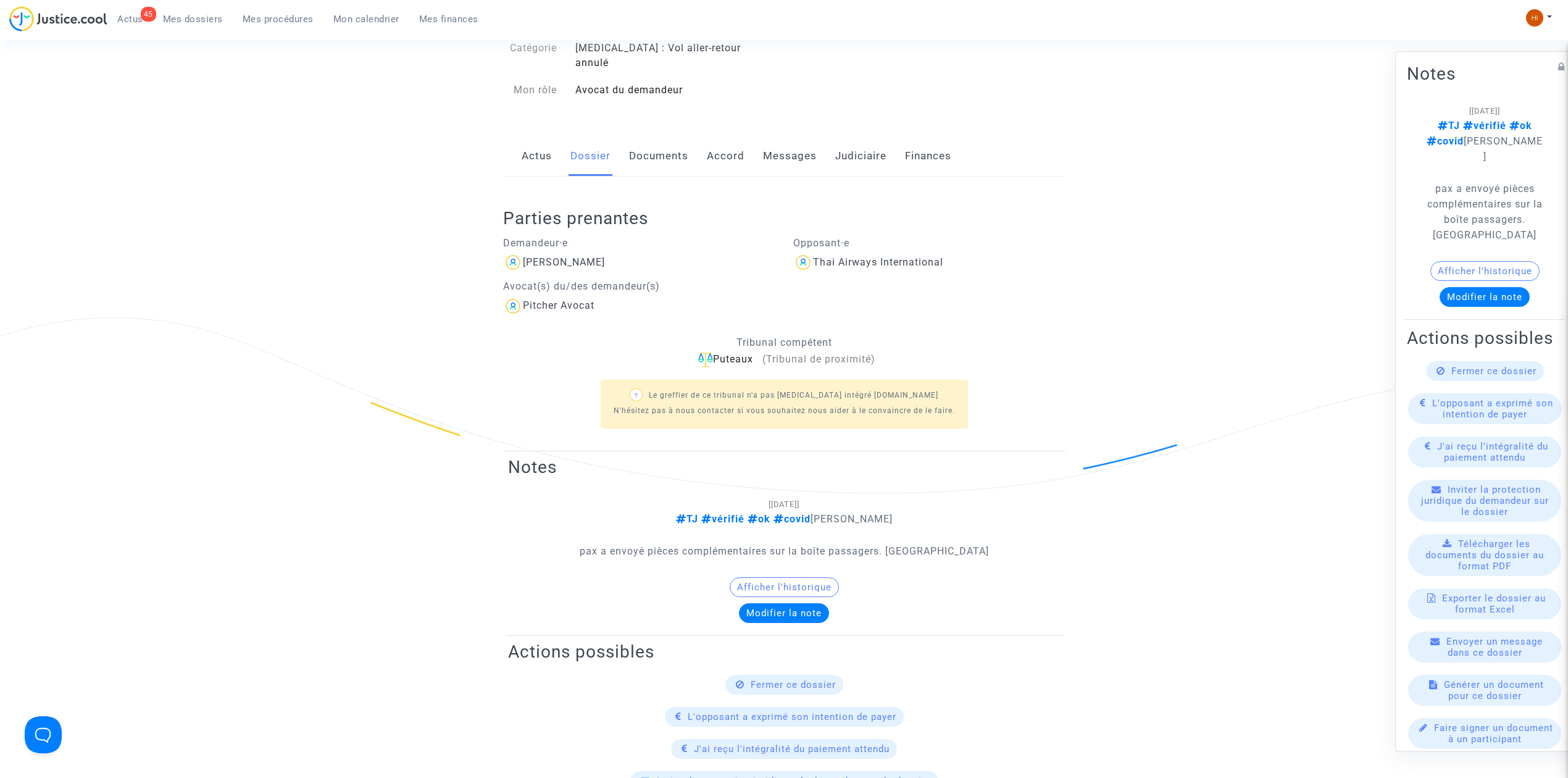
scroll to position [82, 0]
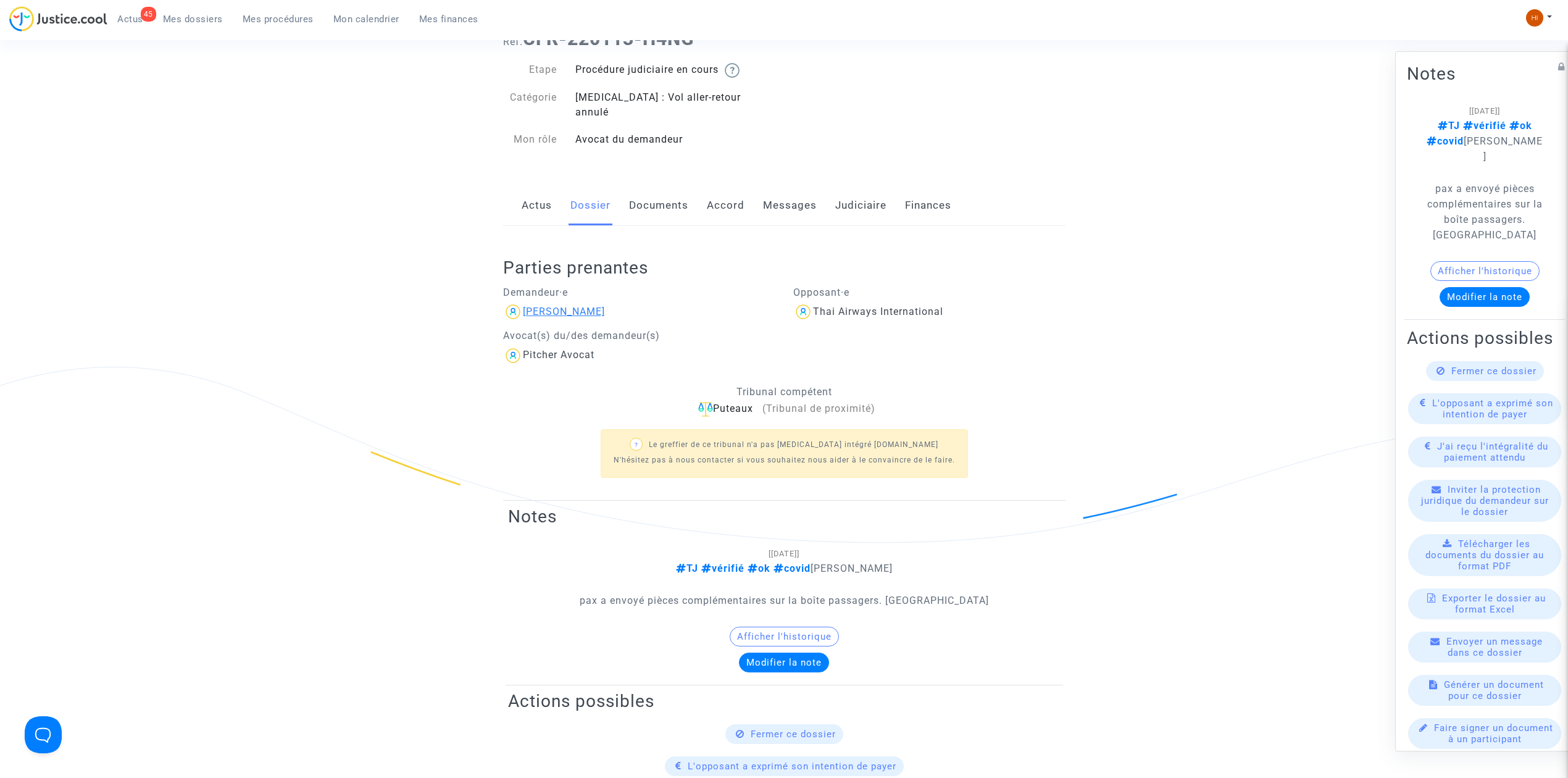
click at [585, 306] on div "[PERSON_NAME]" at bounding box center [564, 311] width 82 height 12
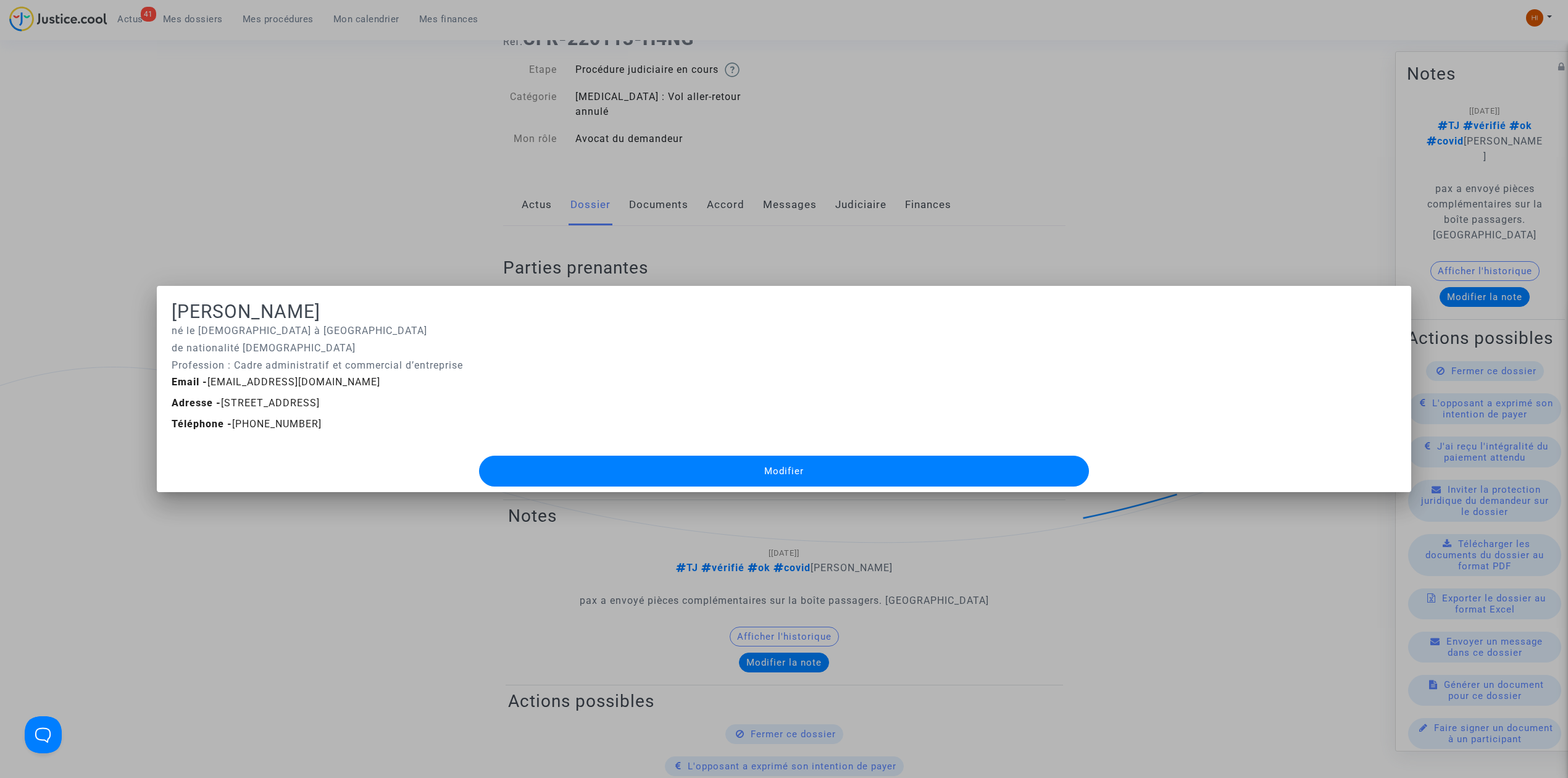
drag, startPoint x: 185, startPoint y: 241, endPoint x: 127, endPoint y: 230, distance: 59.0
click at [178, 241] on div at bounding box center [784, 389] width 1568 height 778
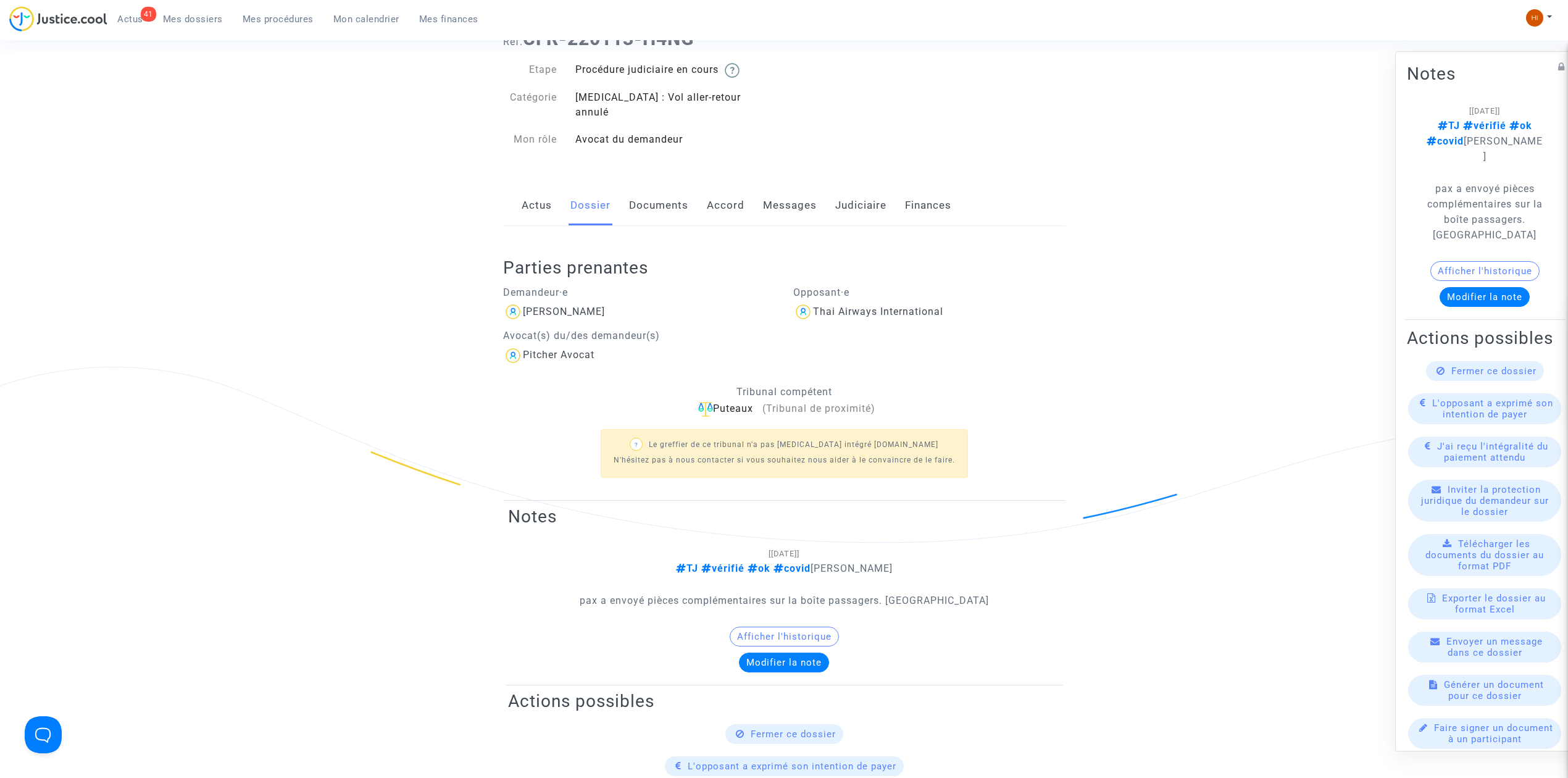
drag, startPoint x: 796, startPoint y: 198, endPoint x: 803, endPoint y: 230, distance: 32.8
click at [796, 202] on link "Messages" at bounding box center [790, 206] width 54 height 41
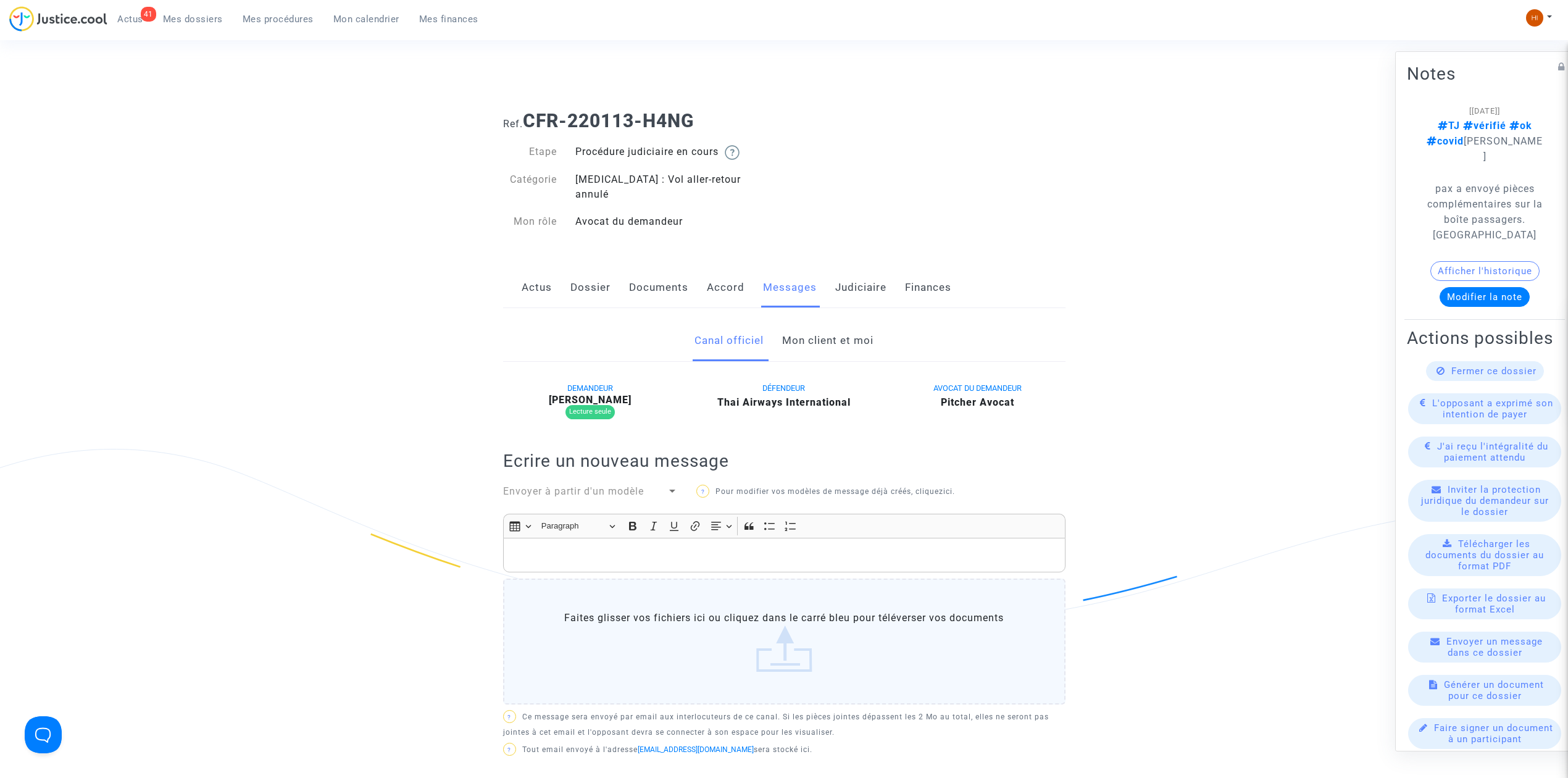
drag, startPoint x: 852, startPoint y: 320, endPoint x: 846, endPoint y: 324, distance: 7.2
click at [851, 321] on link "Mon client et moi" at bounding box center [828, 341] width 91 height 41
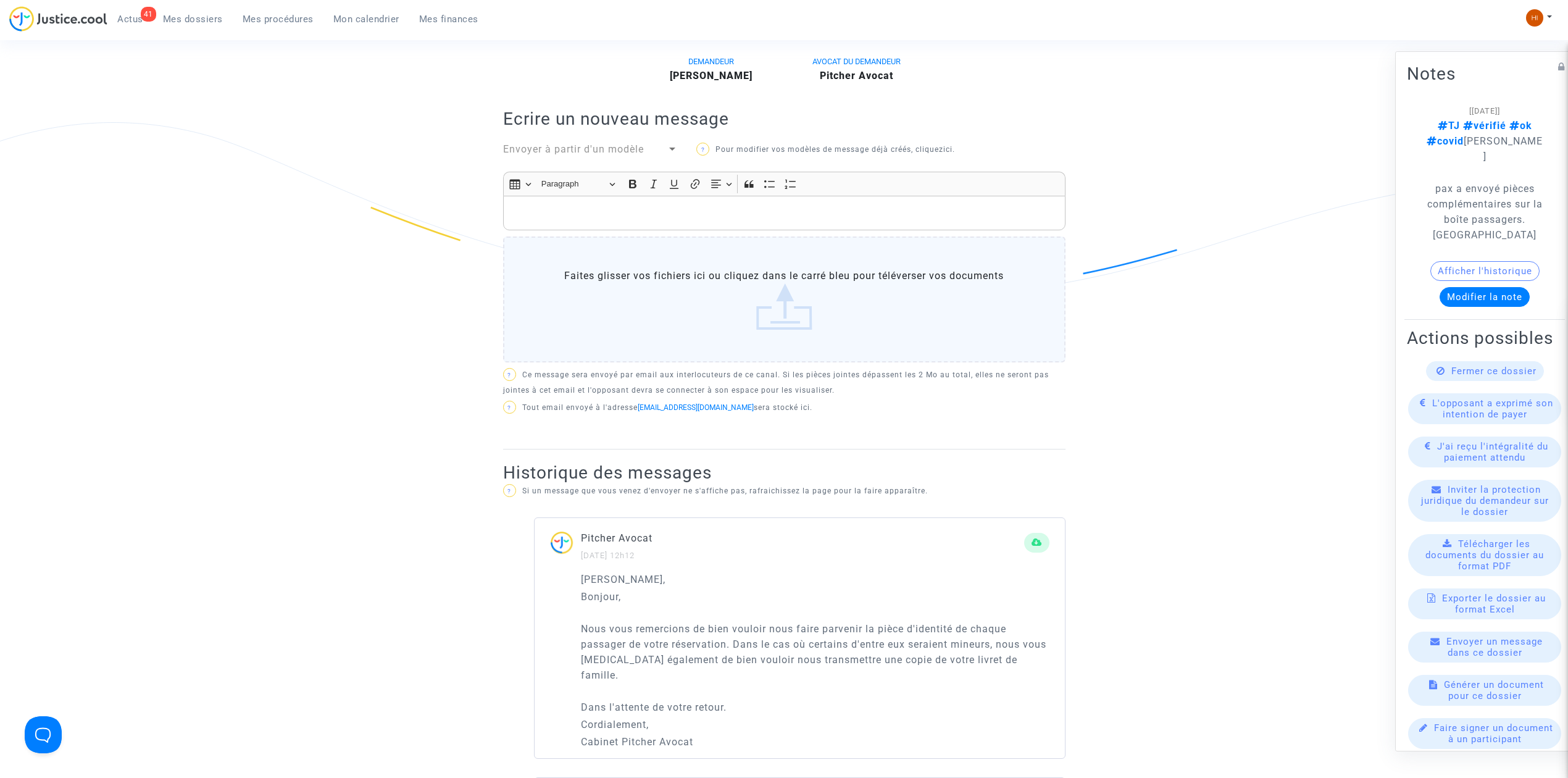
scroll to position [329, 0]
click at [858, 203] on p "Rich Text Editor, main" at bounding box center [784, 211] width 550 height 16
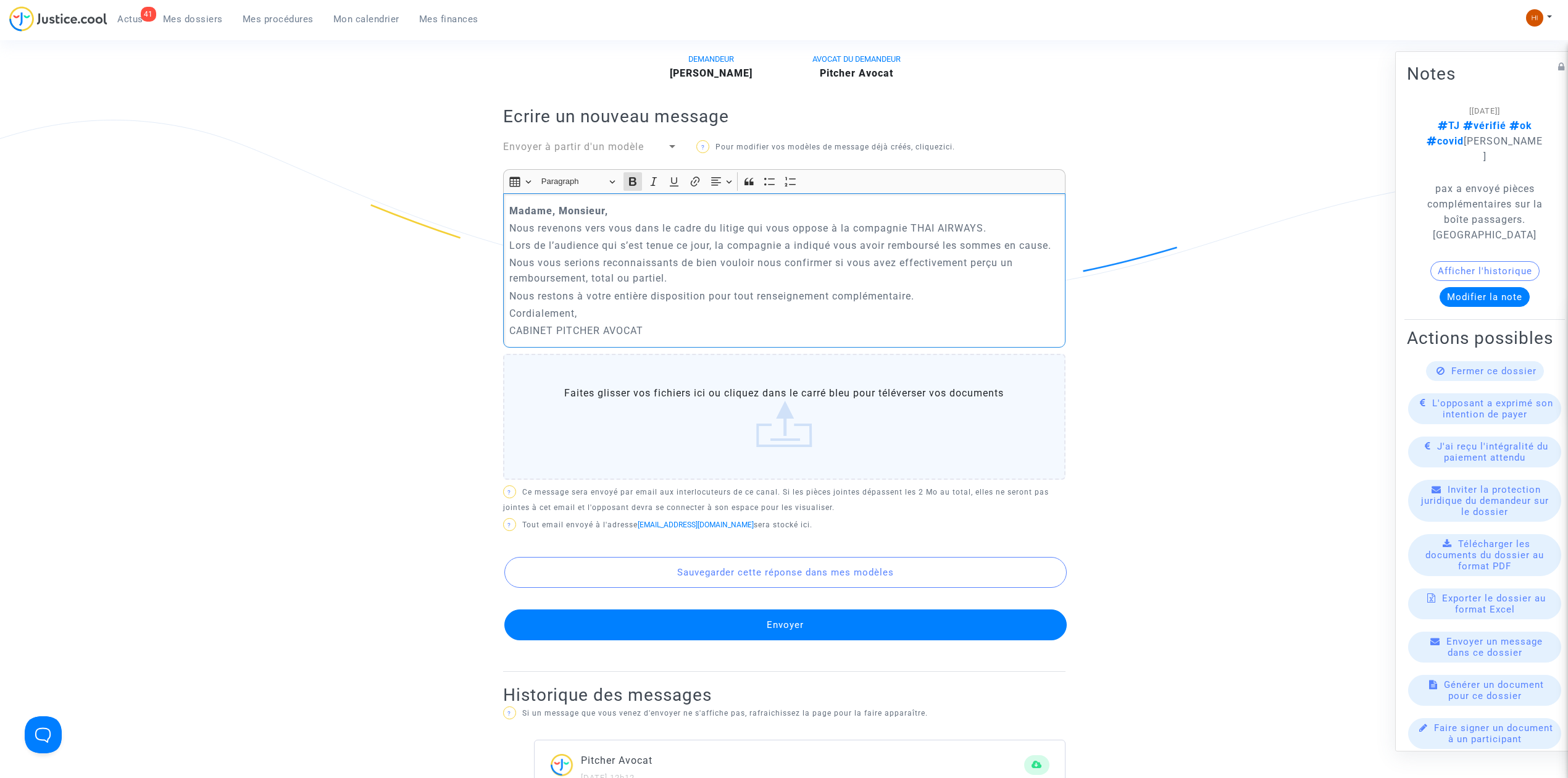
drag, startPoint x: 621, startPoint y: 198, endPoint x: 473, endPoint y: 202, distance: 148.1
click at [473, 202] on ng-component "Ref. CFR-220113-H4NG Etape Procédure judiciaire en cours Catégorie [MEDICAL_DAT…" at bounding box center [784, 643] width 889 height 1743
click at [636, 177] on icon "Editor toolbar" at bounding box center [632, 181] width 7 height 9
click at [917, 621] on button "Envoyer" at bounding box center [785, 624] width 562 height 31
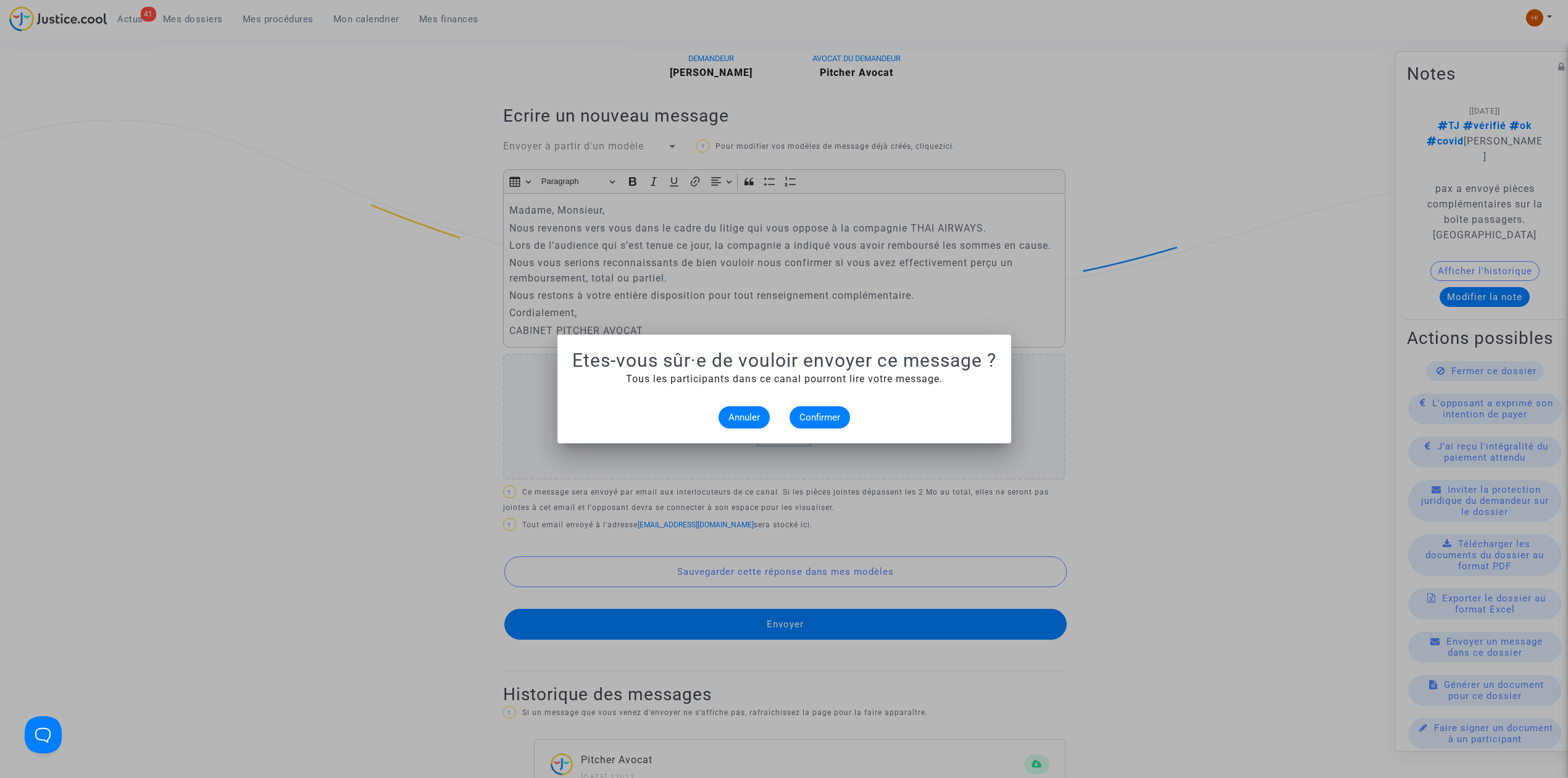
scroll to position [0, 0]
click at [831, 428] on button "Confirmer" at bounding box center [820, 417] width 61 height 22
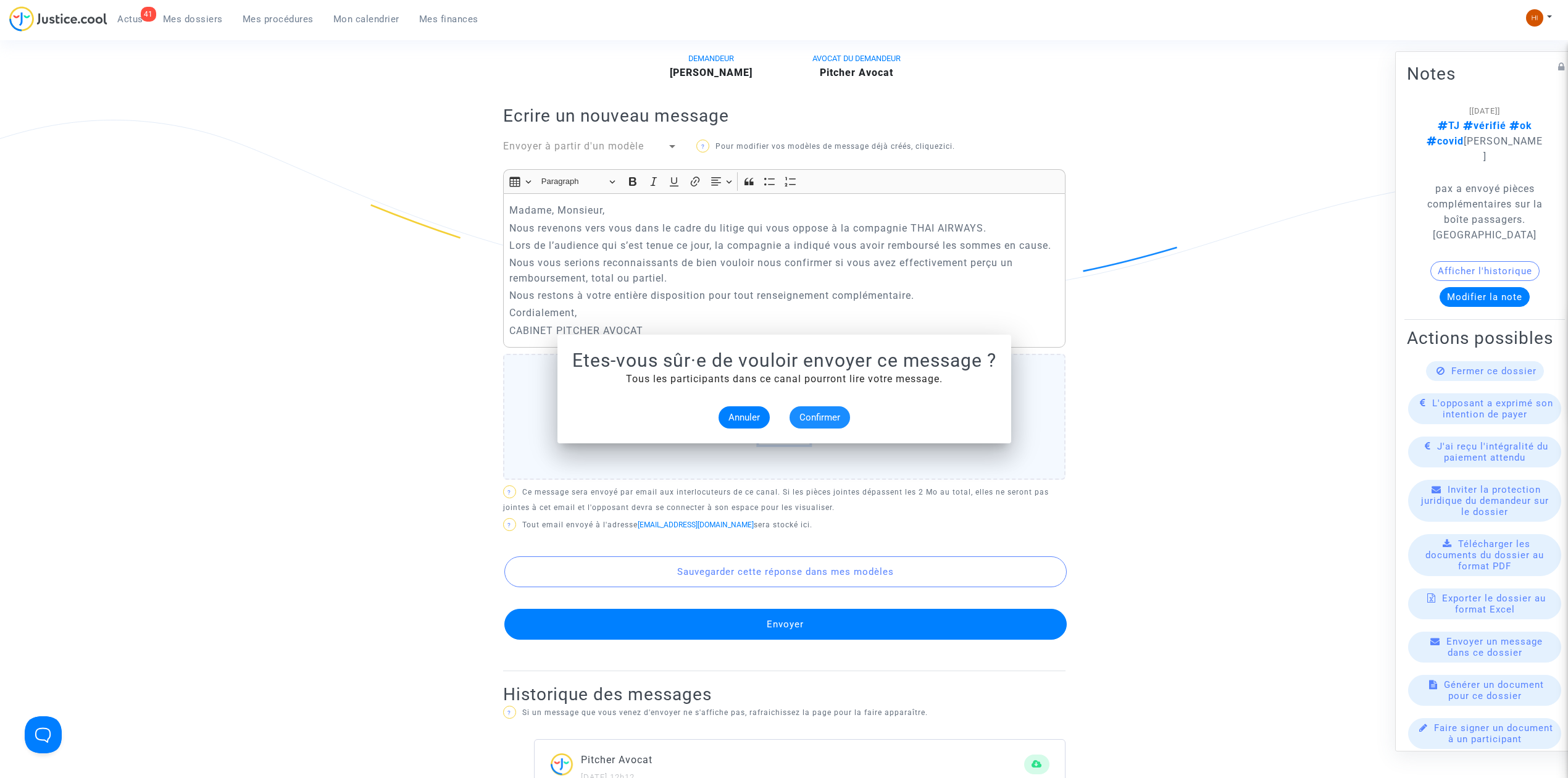
scroll to position [329, 0]
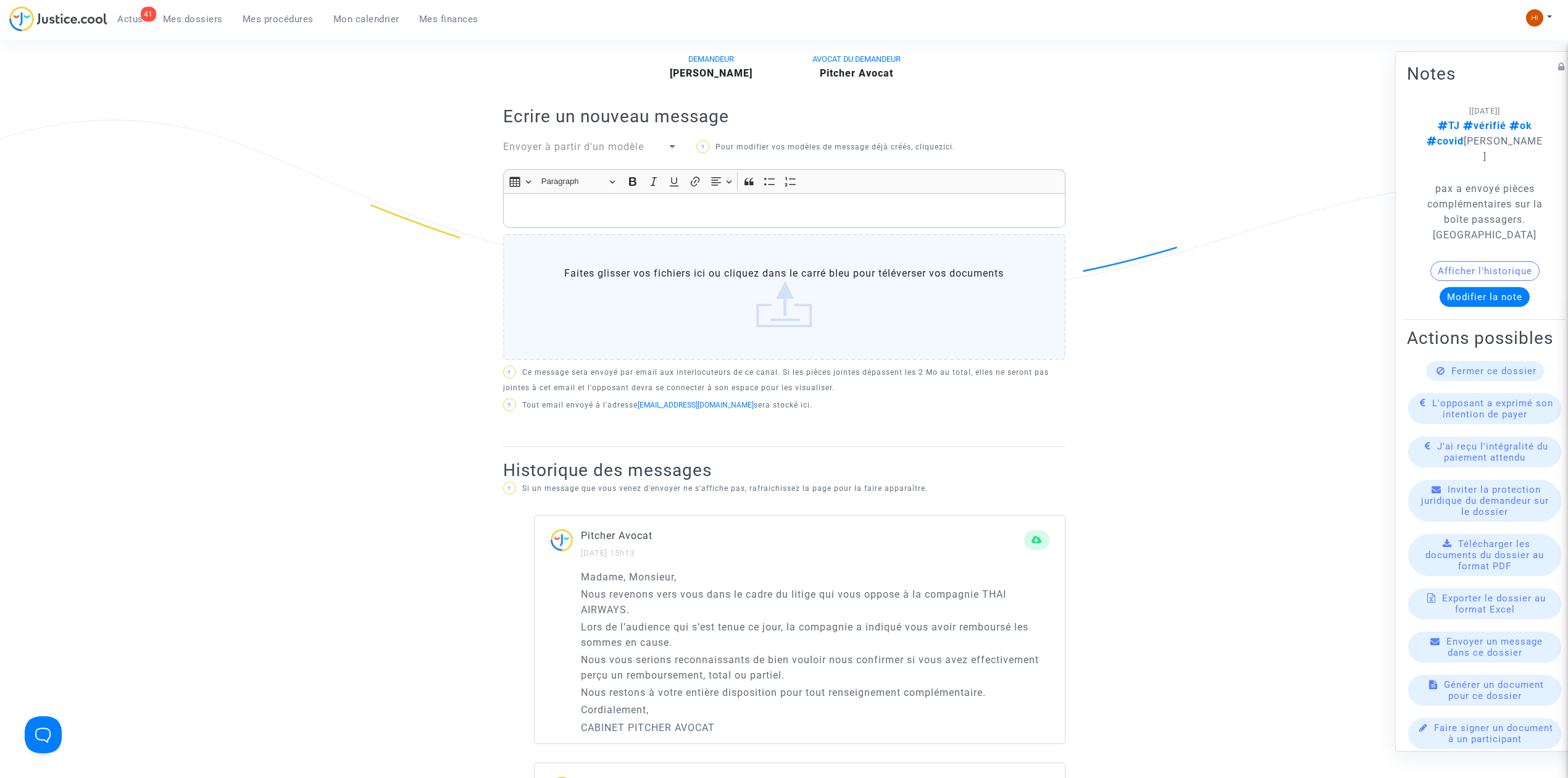
drag, startPoint x: 198, startPoint y: 16, endPoint x: 216, endPoint y: 30, distance: 22.8
click at [198, 16] on span "Mes dossiers" at bounding box center [193, 19] width 60 height 11
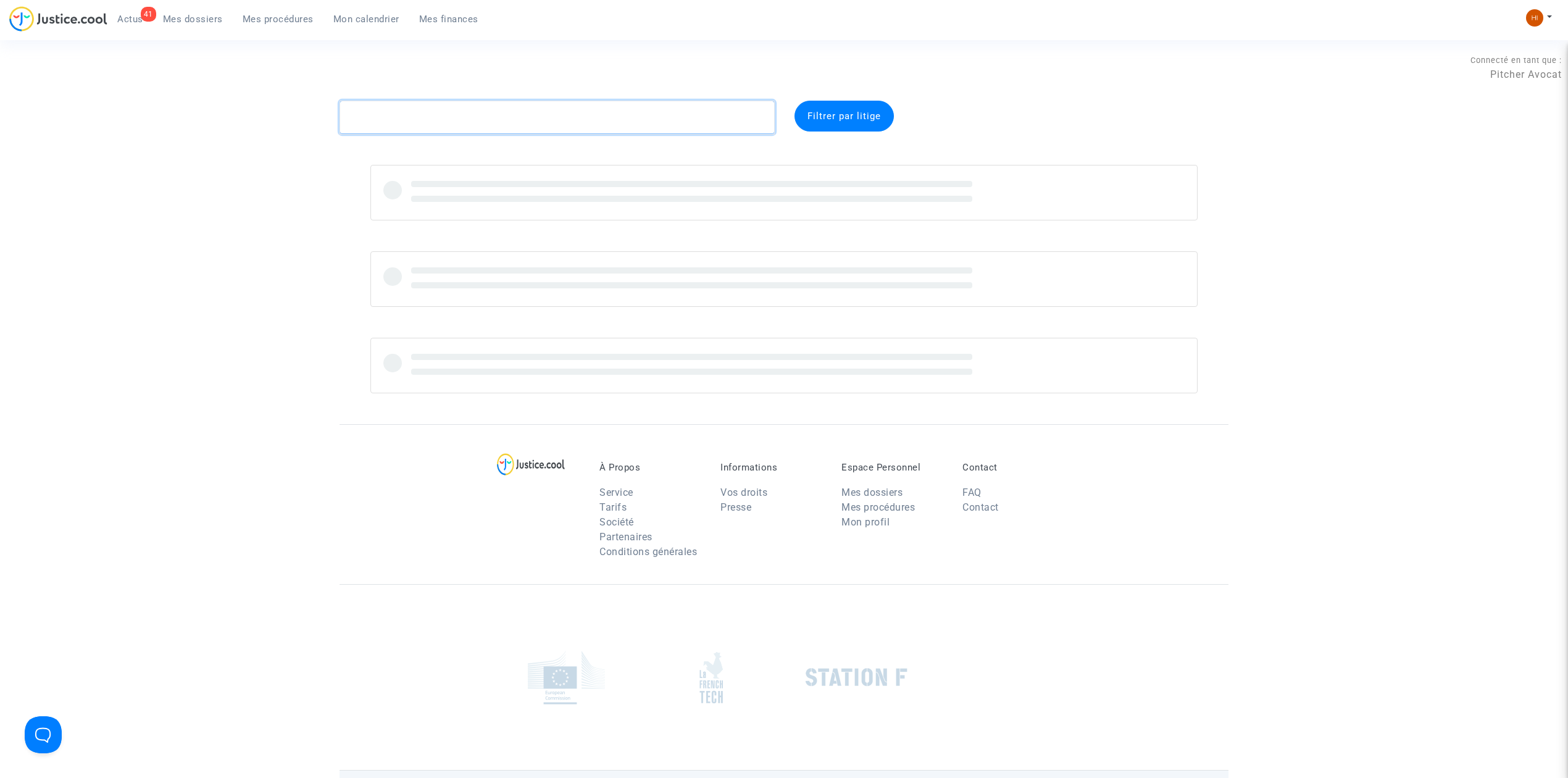
click at [439, 114] on textarea at bounding box center [557, 117] width 436 height 33
paste textarea "CFR-221023-G9WQ"
type textarea "CFR-221023-G9WQ"
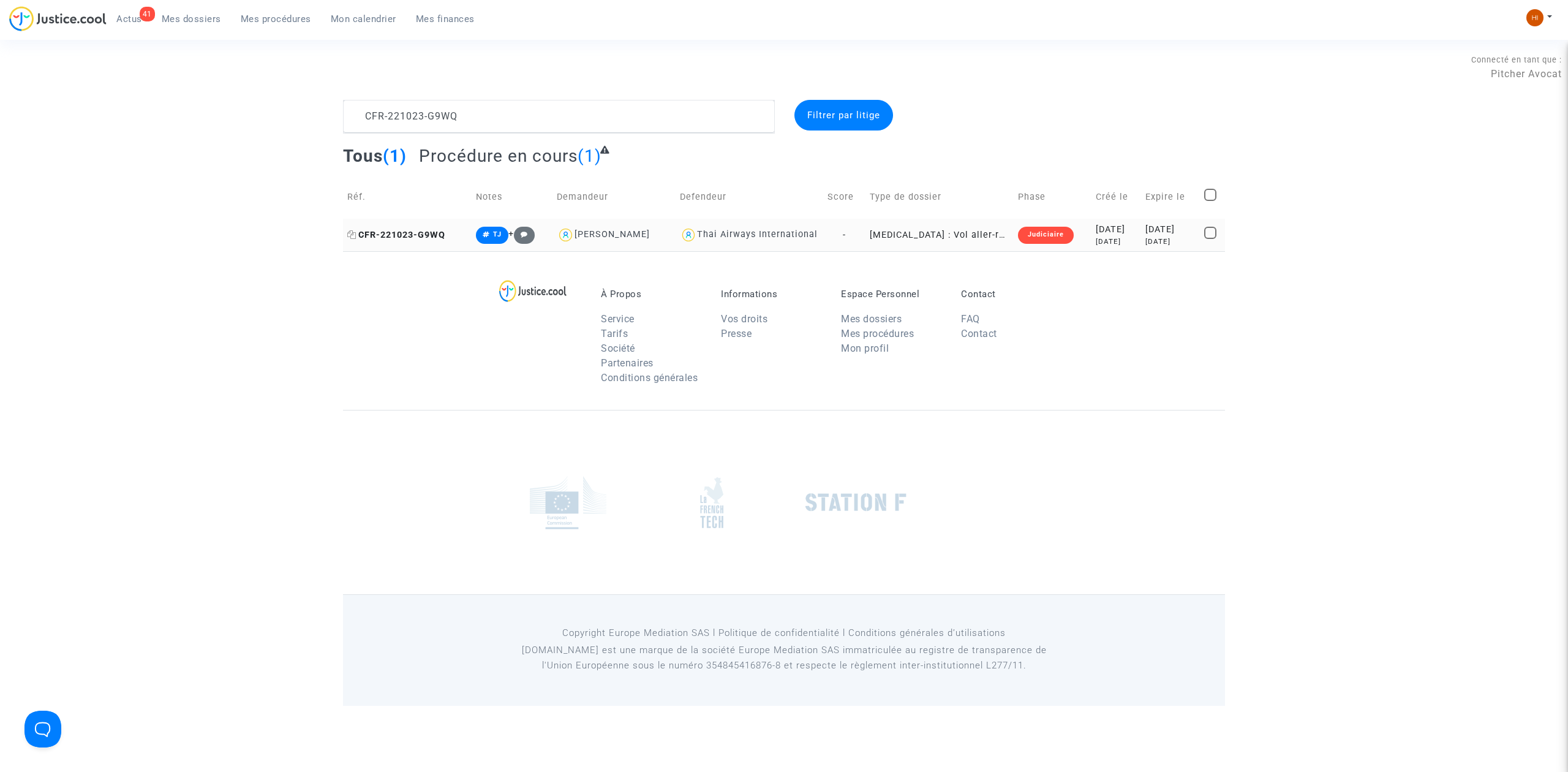
click at [400, 231] on span "CFR-221023-G9WQ" at bounding box center [396, 234] width 98 height 10
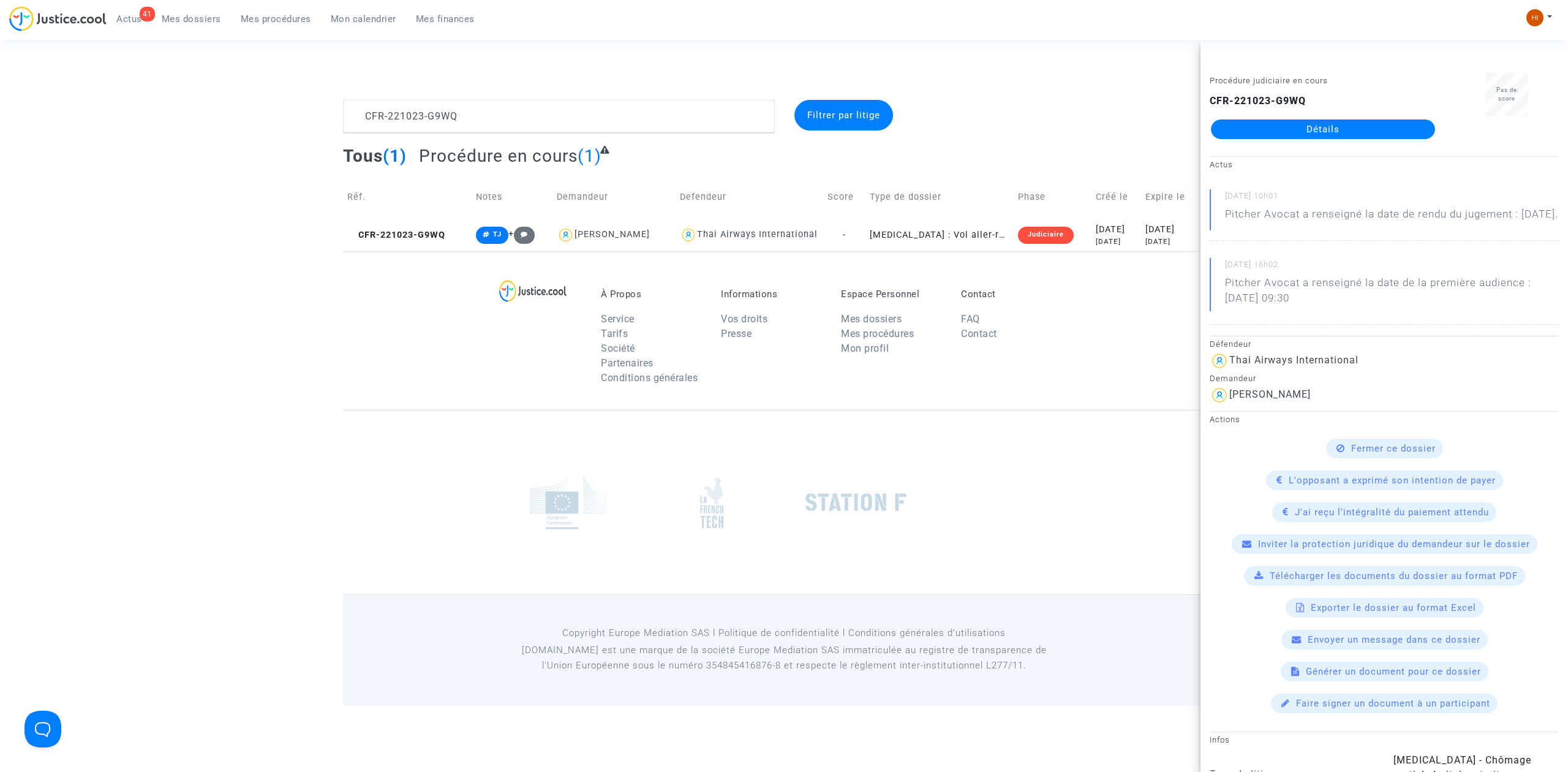
click at [1385, 126] on link "Détails" at bounding box center [1323, 129] width 224 height 20
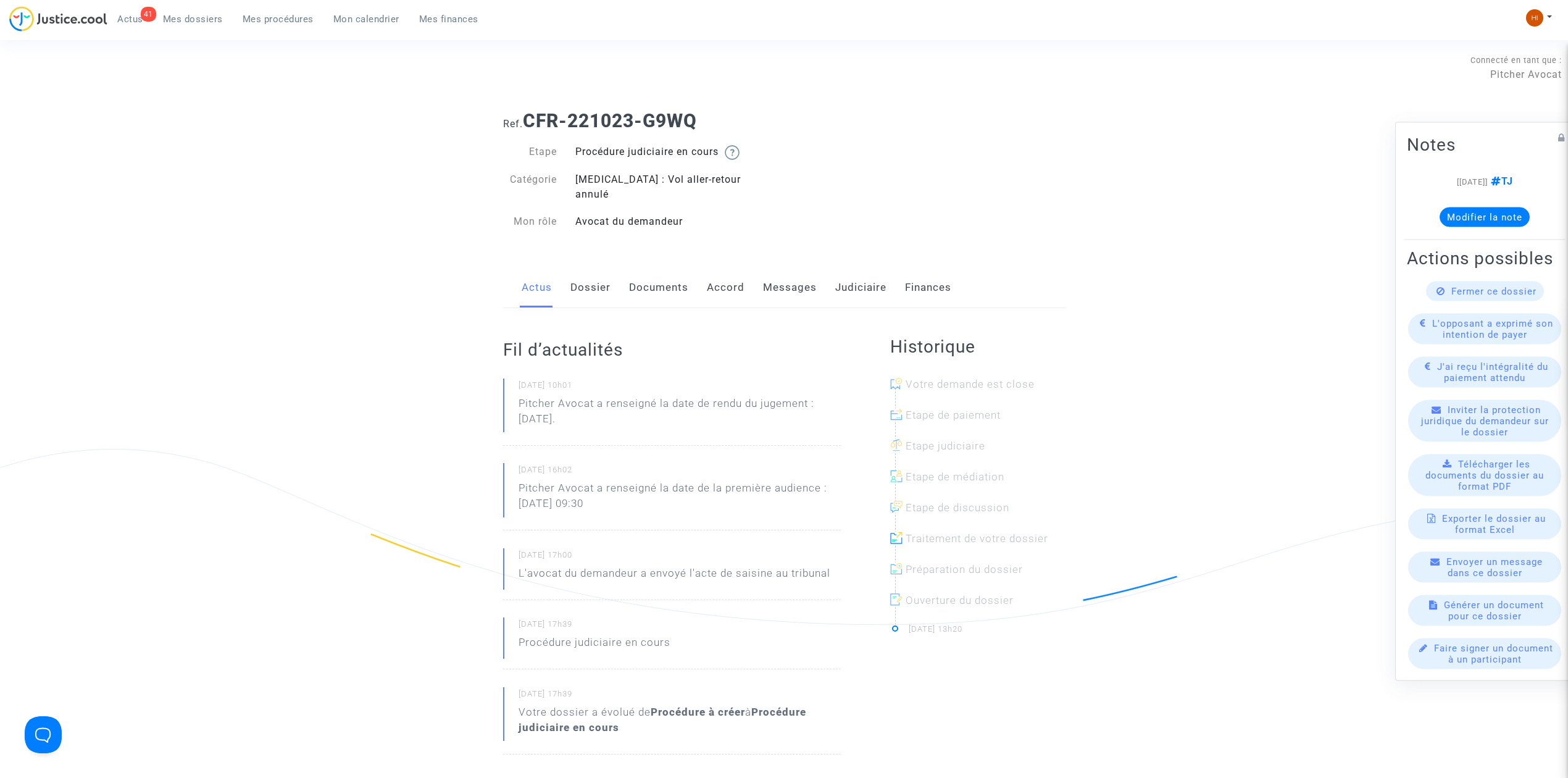
click at [598, 278] on link "Dossier" at bounding box center [590, 287] width 40 height 41
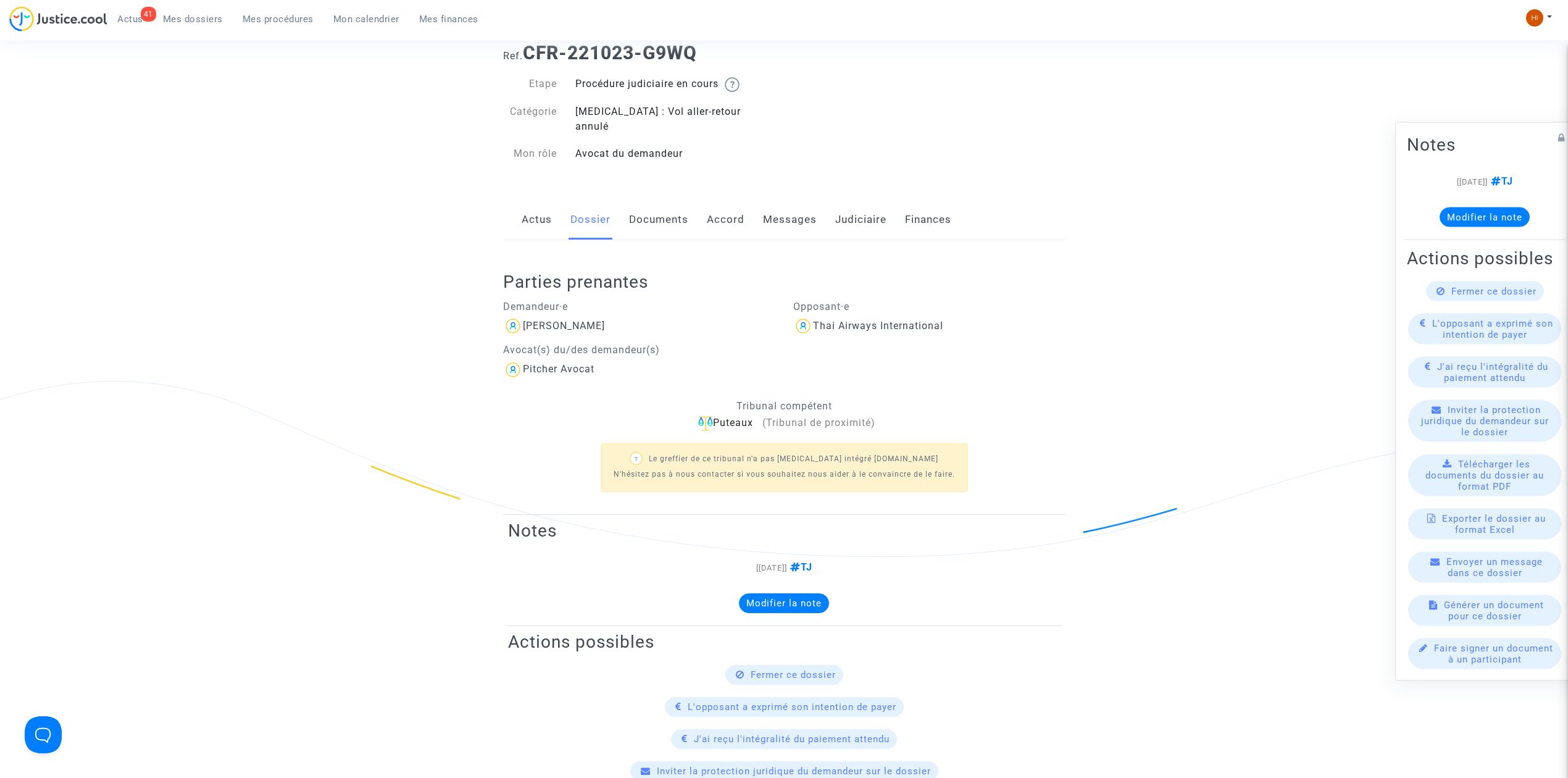
scroll to position [247, 0]
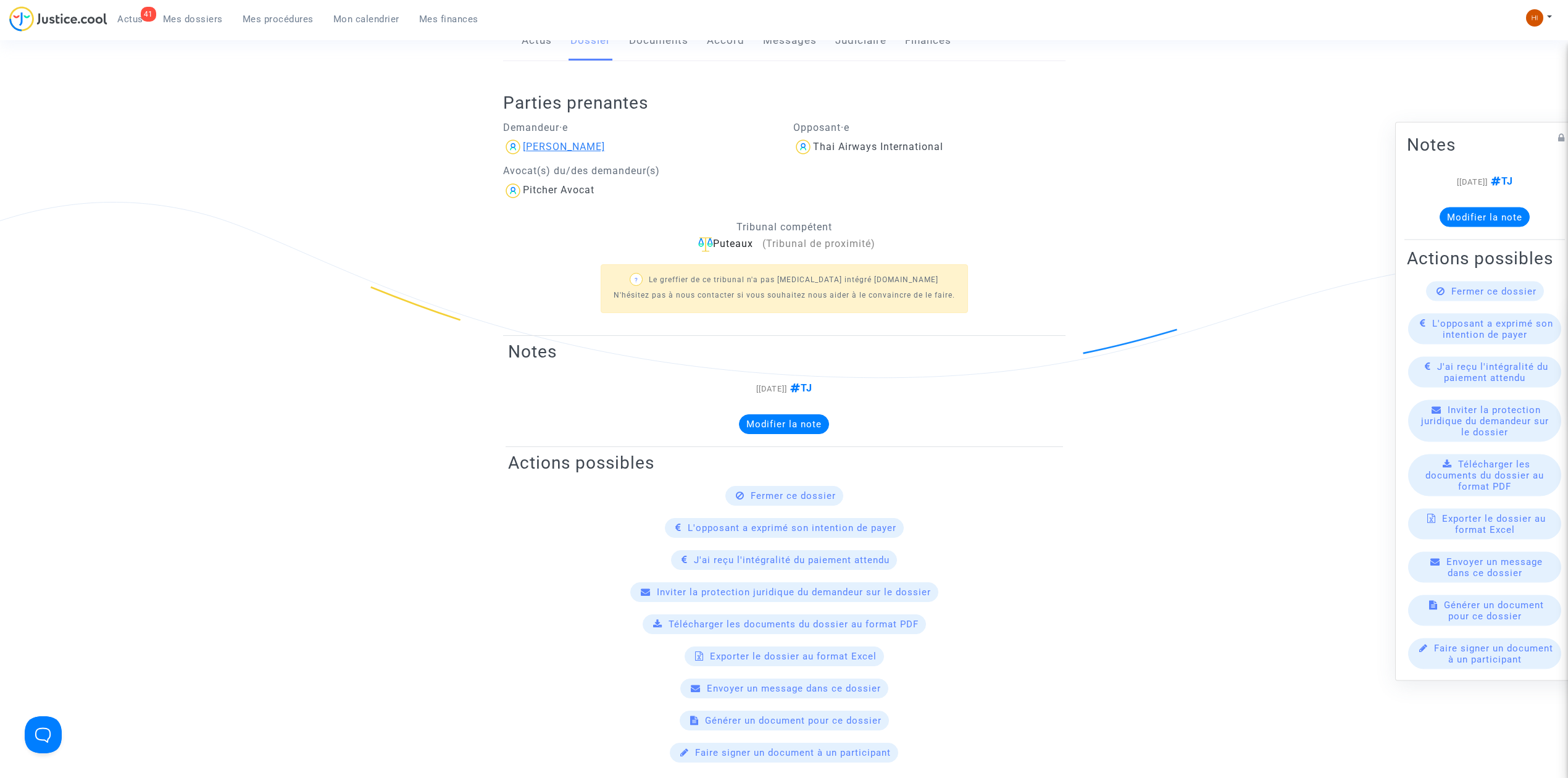
click at [588, 141] on div "[PERSON_NAME]" at bounding box center [564, 146] width 82 height 12
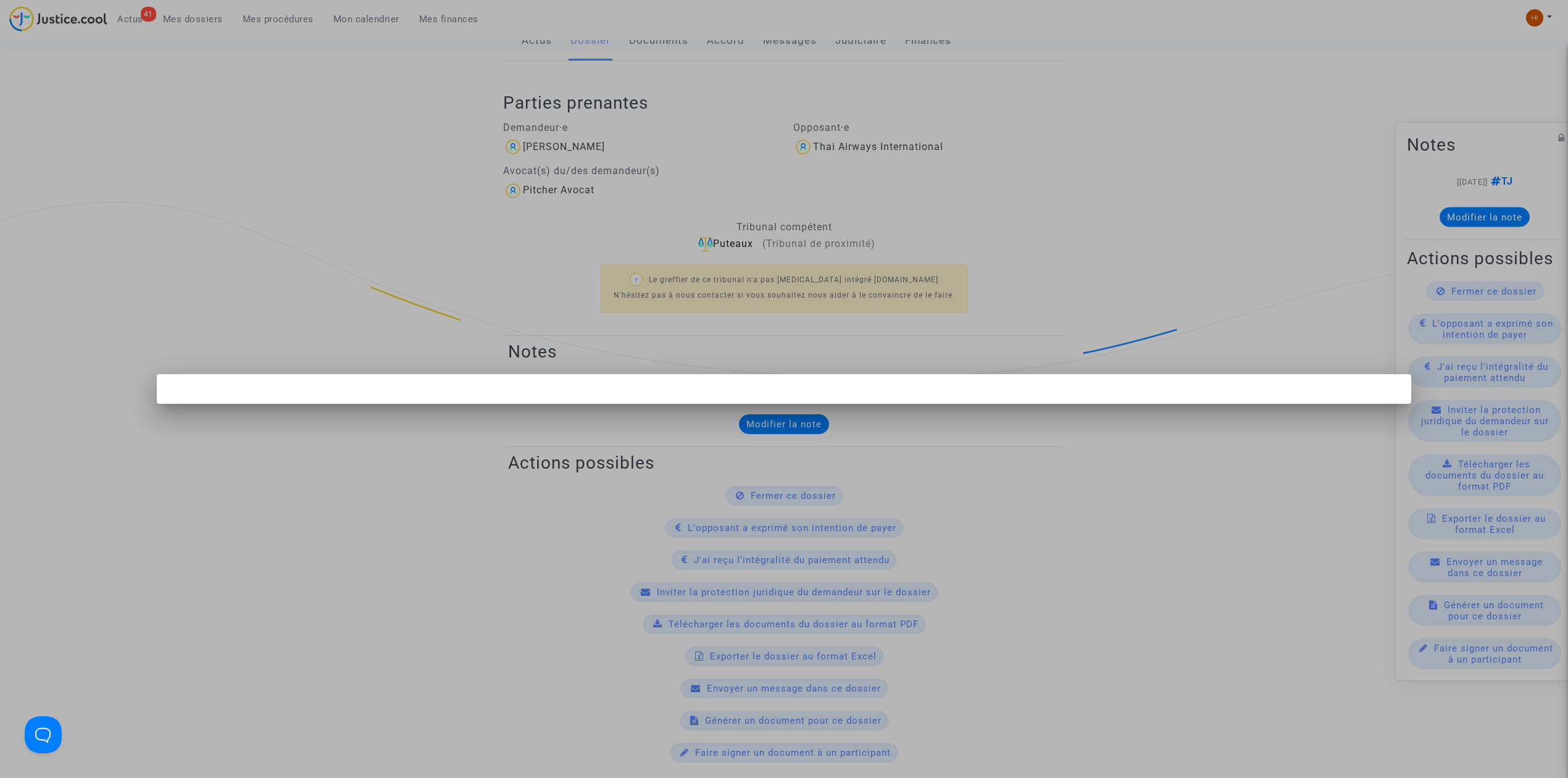
scroll to position [0, 0]
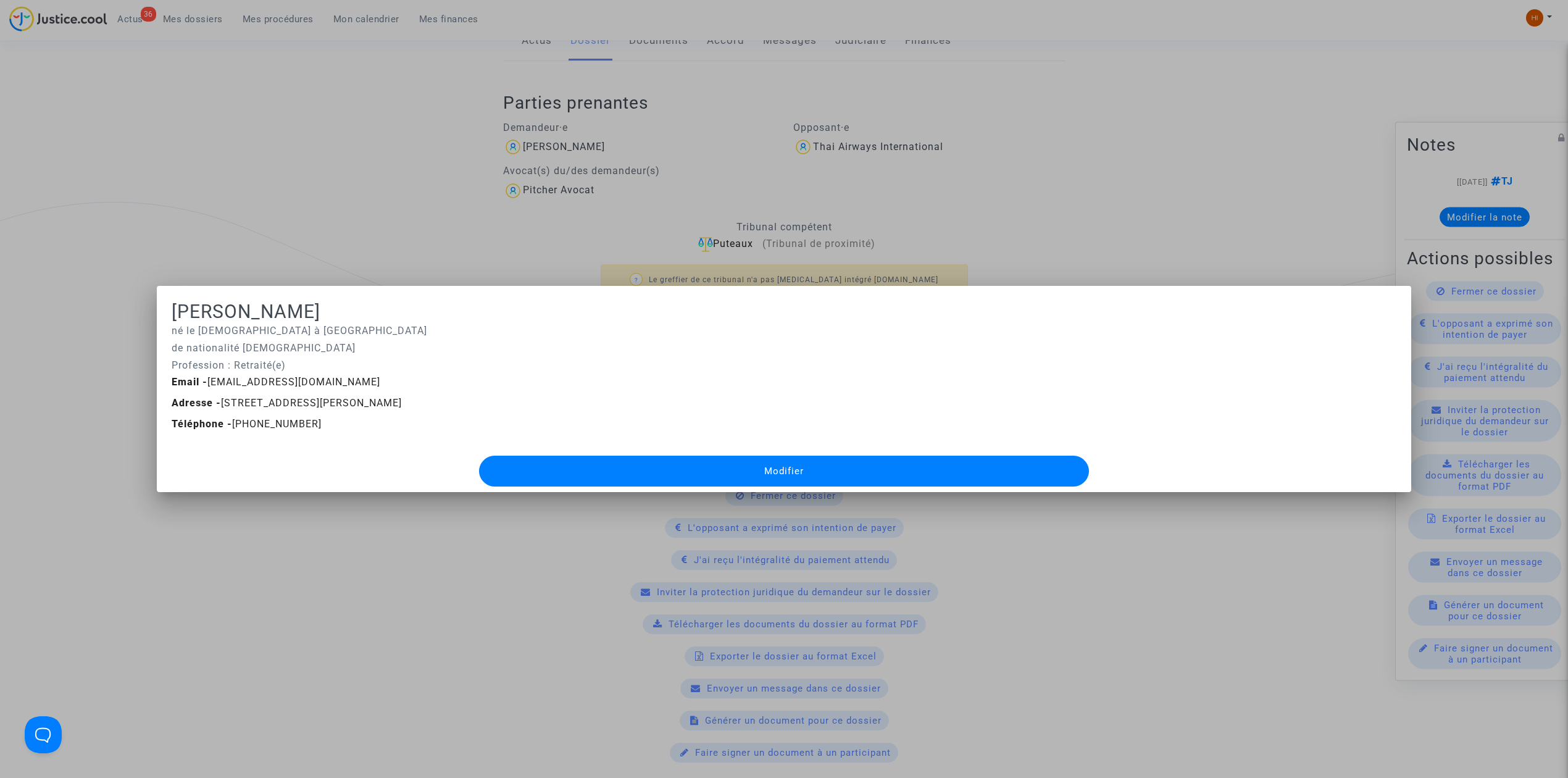
click at [217, 190] on div at bounding box center [784, 389] width 1568 height 778
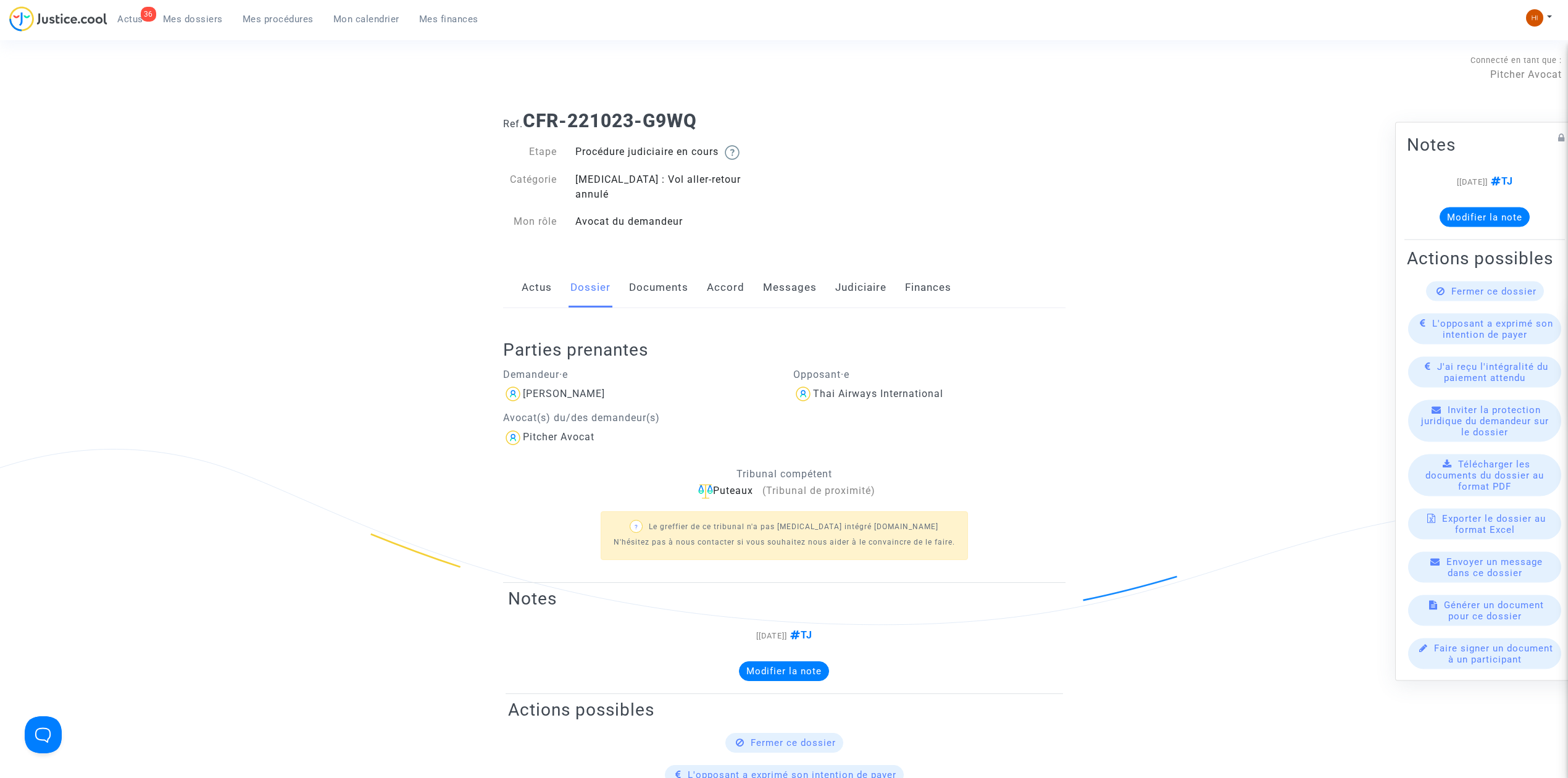
drag, startPoint x: 802, startPoint y: 272, endPoint x: 822, endPoint y: 278, distance: 20.9
click at [800, 272] on link "Messages" at bounding box center [790, 287] width 54 height 41
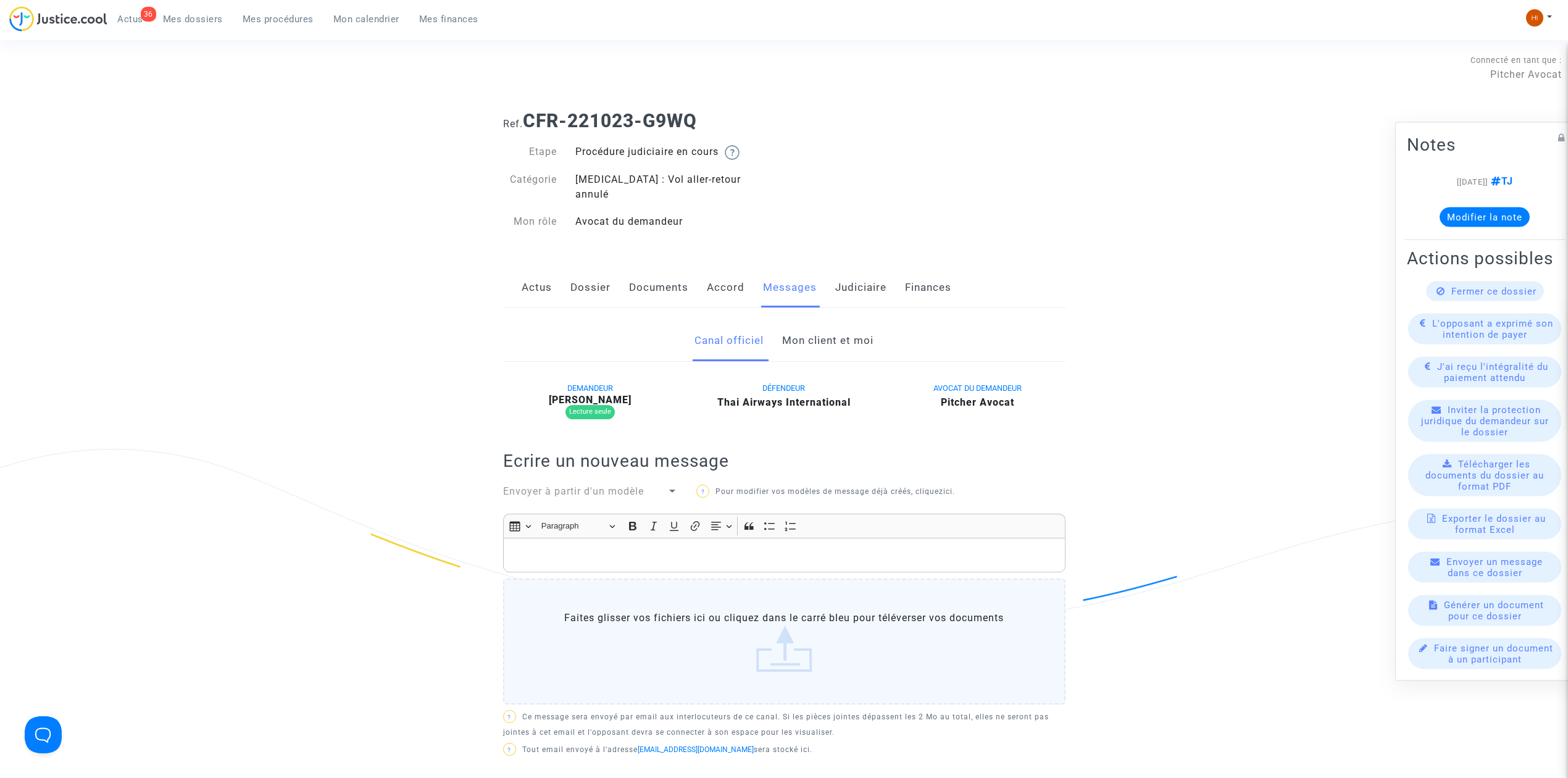
click link "Mon client et moi"
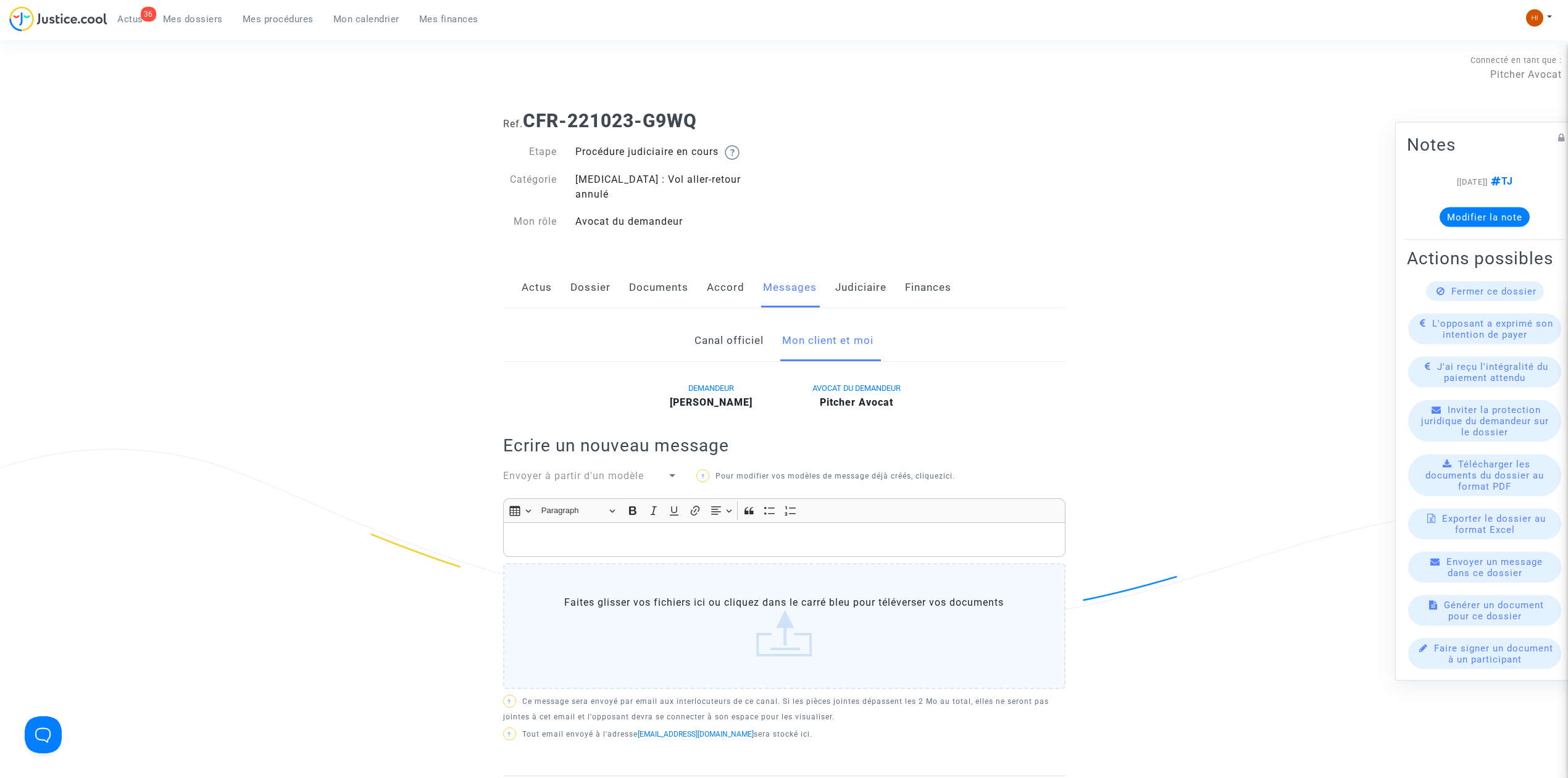
click div "Rich Text Editor, main"
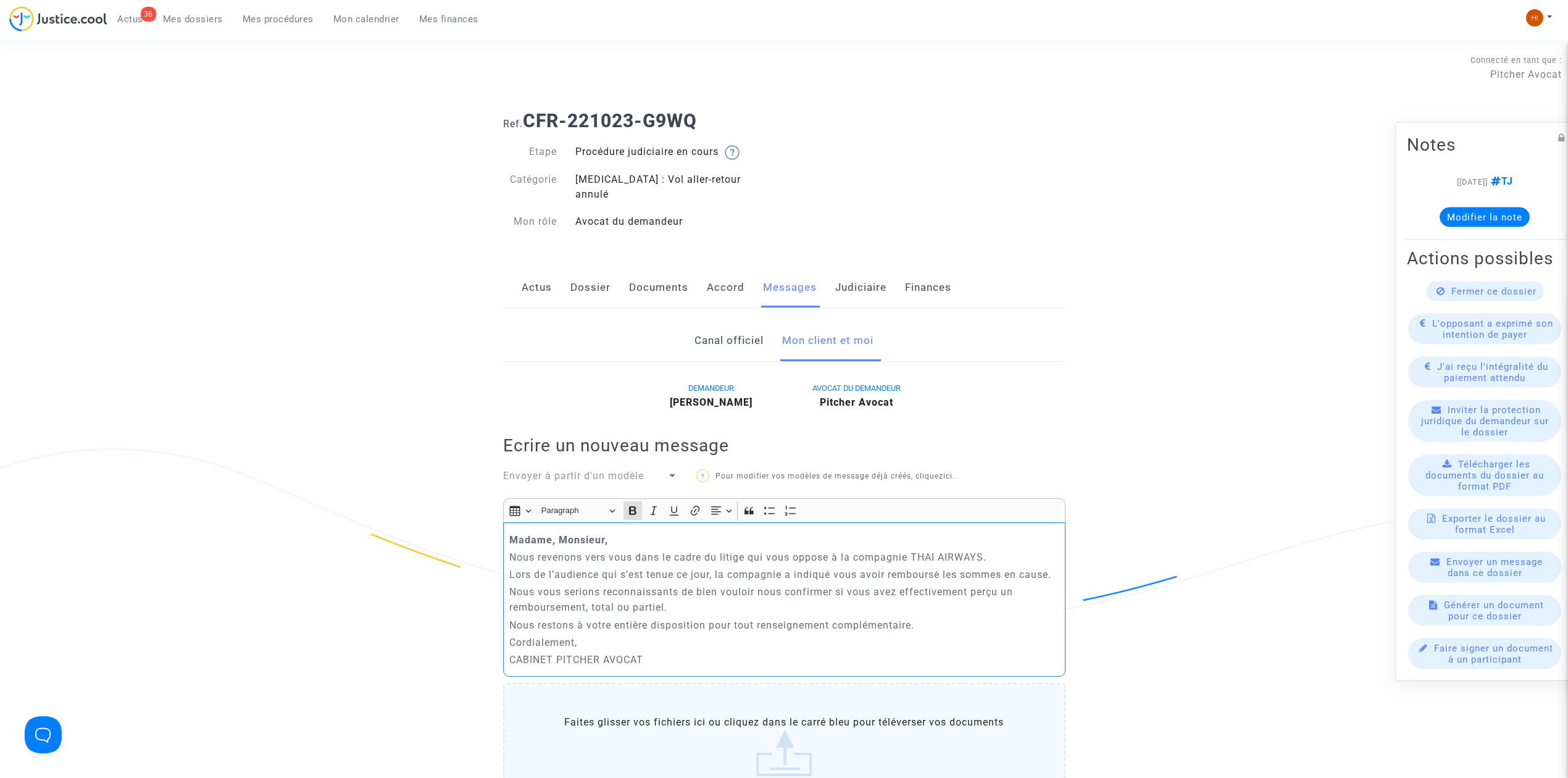
drag, startPoint x: 621, startPoint y: 522, endPoint x: 467, endPoint y: 524, distance: 154.0
click ng-component "Ref. CFR-221023-G9WQ Etape Procédure judiciaire en cours Catégorie [MEDICAL_DAT…"
click icon "Editor toolbar"
click p "Nous vous serions reconnaissants de bien vouloir nous confirmer si vous avez ef…"
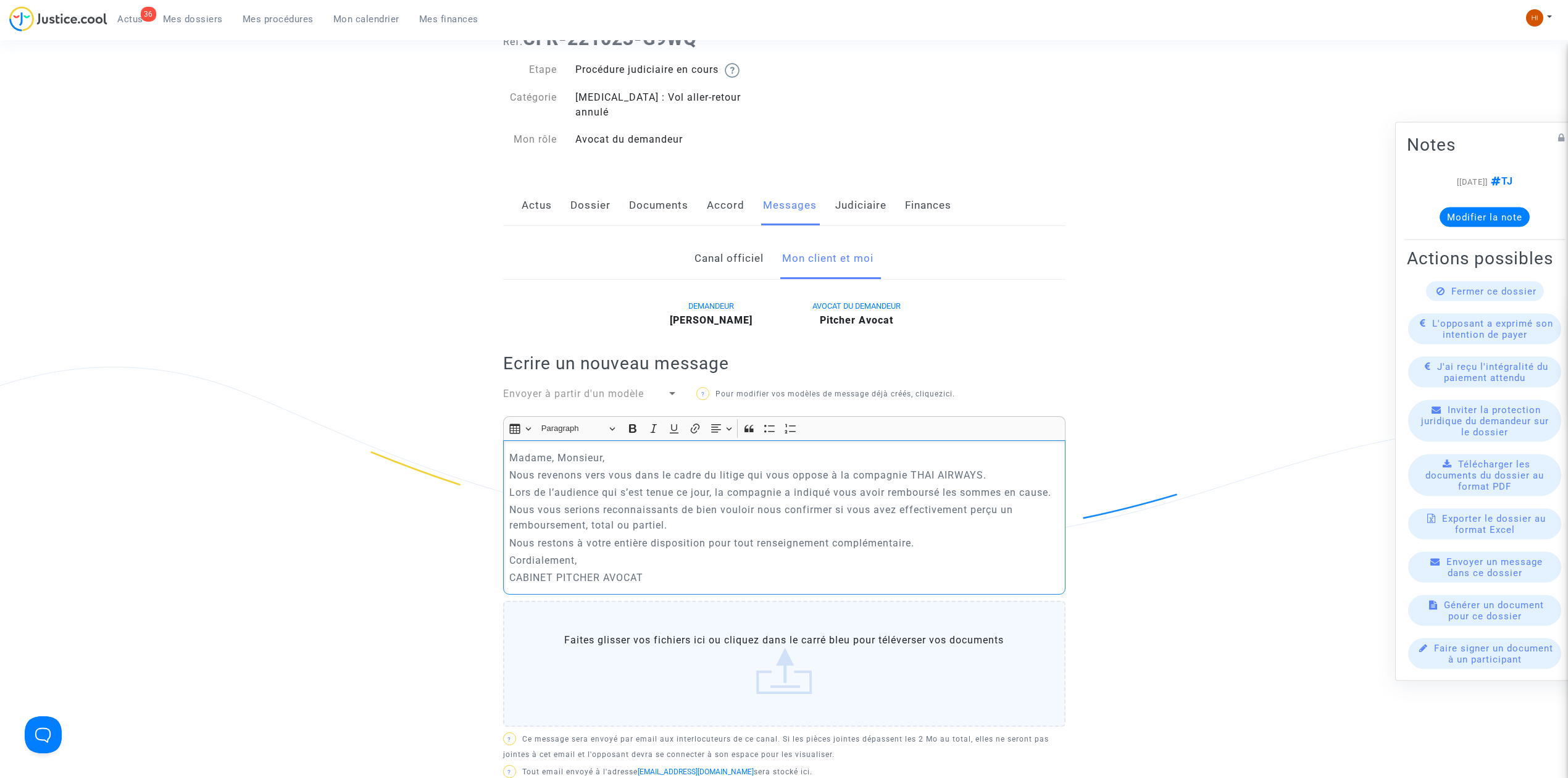
scroll to position [576, 0]
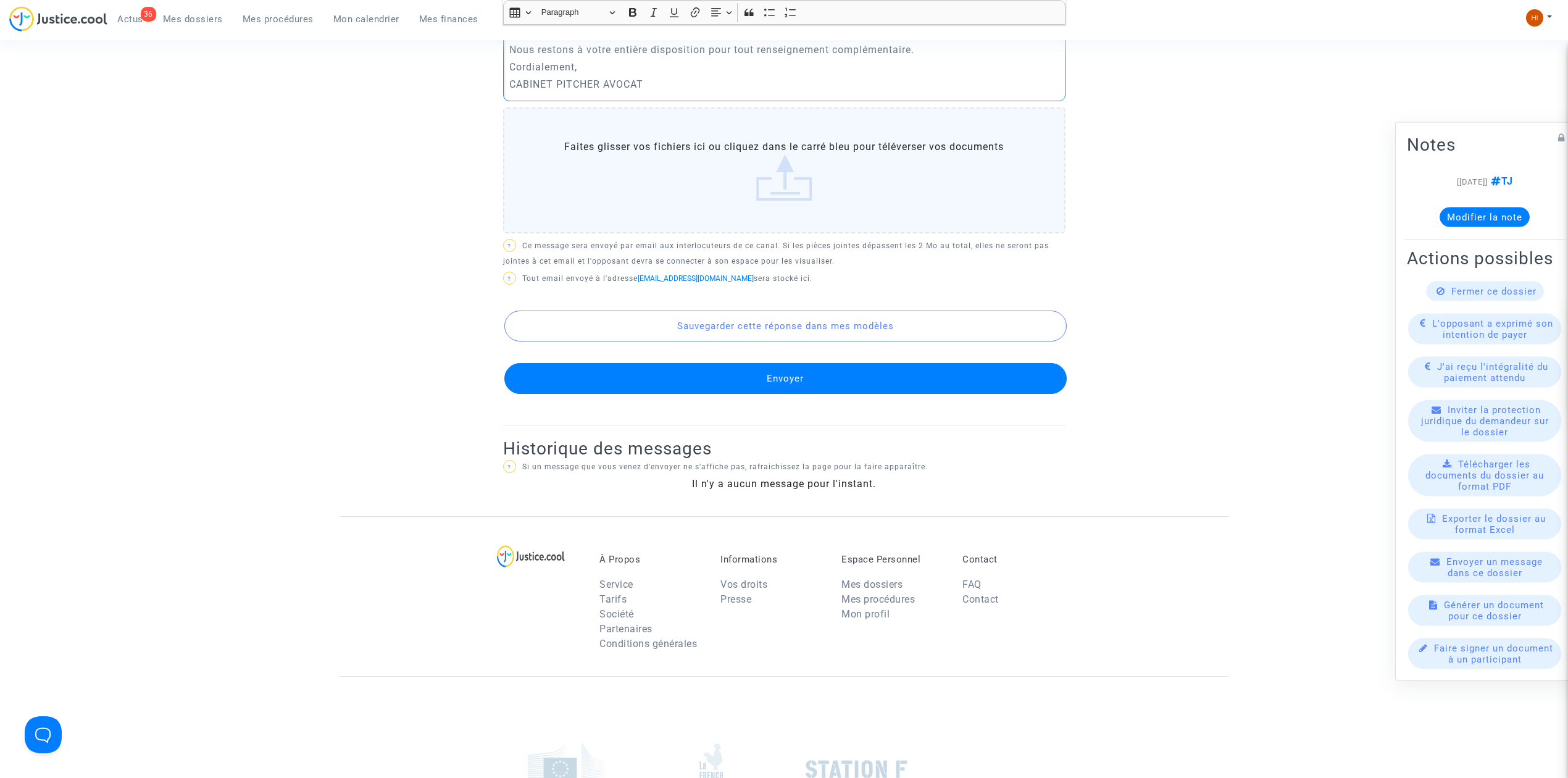
click button "Envoyer"
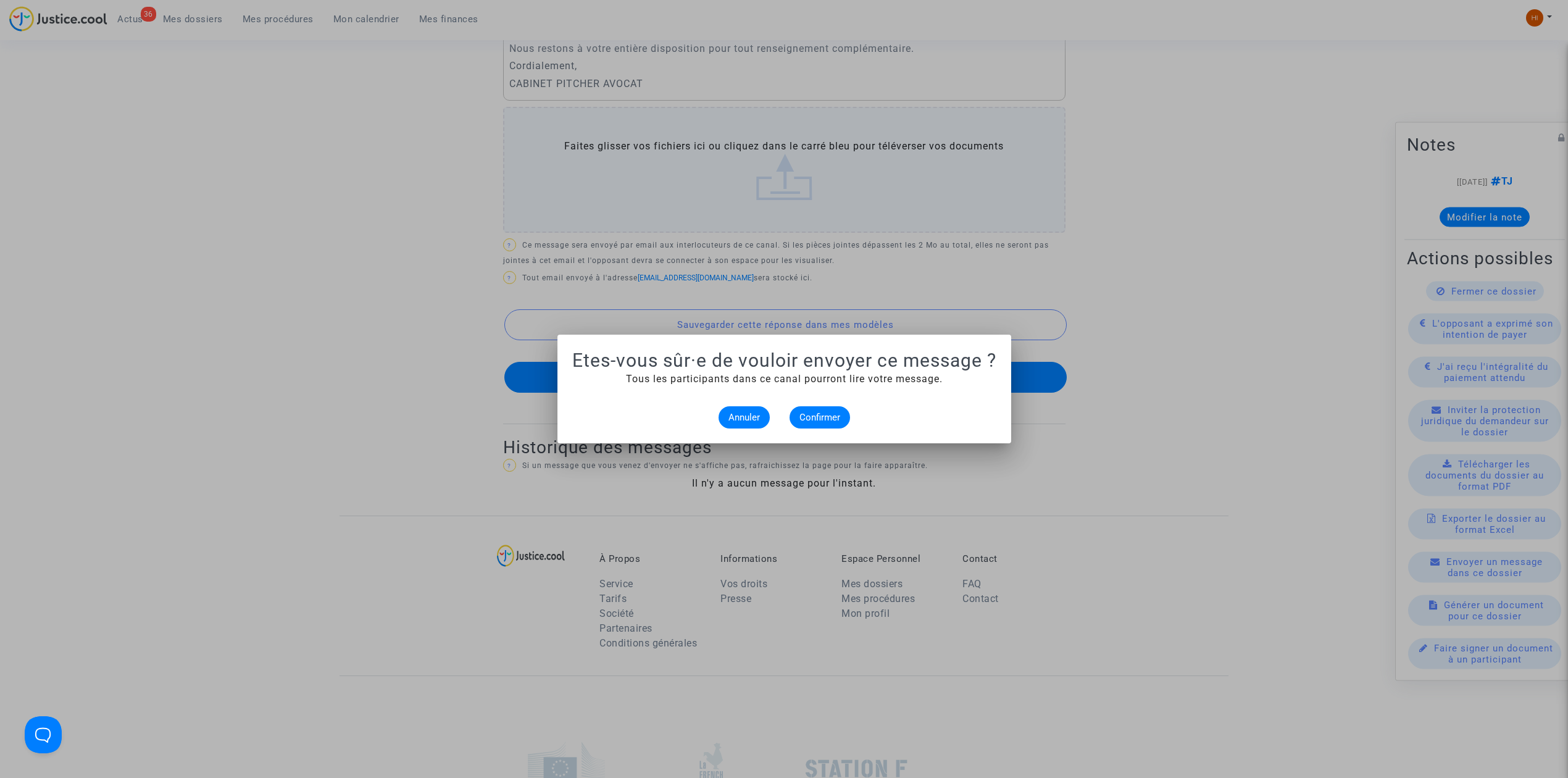
scroll to position [0, 0]
click span "Confirmer"
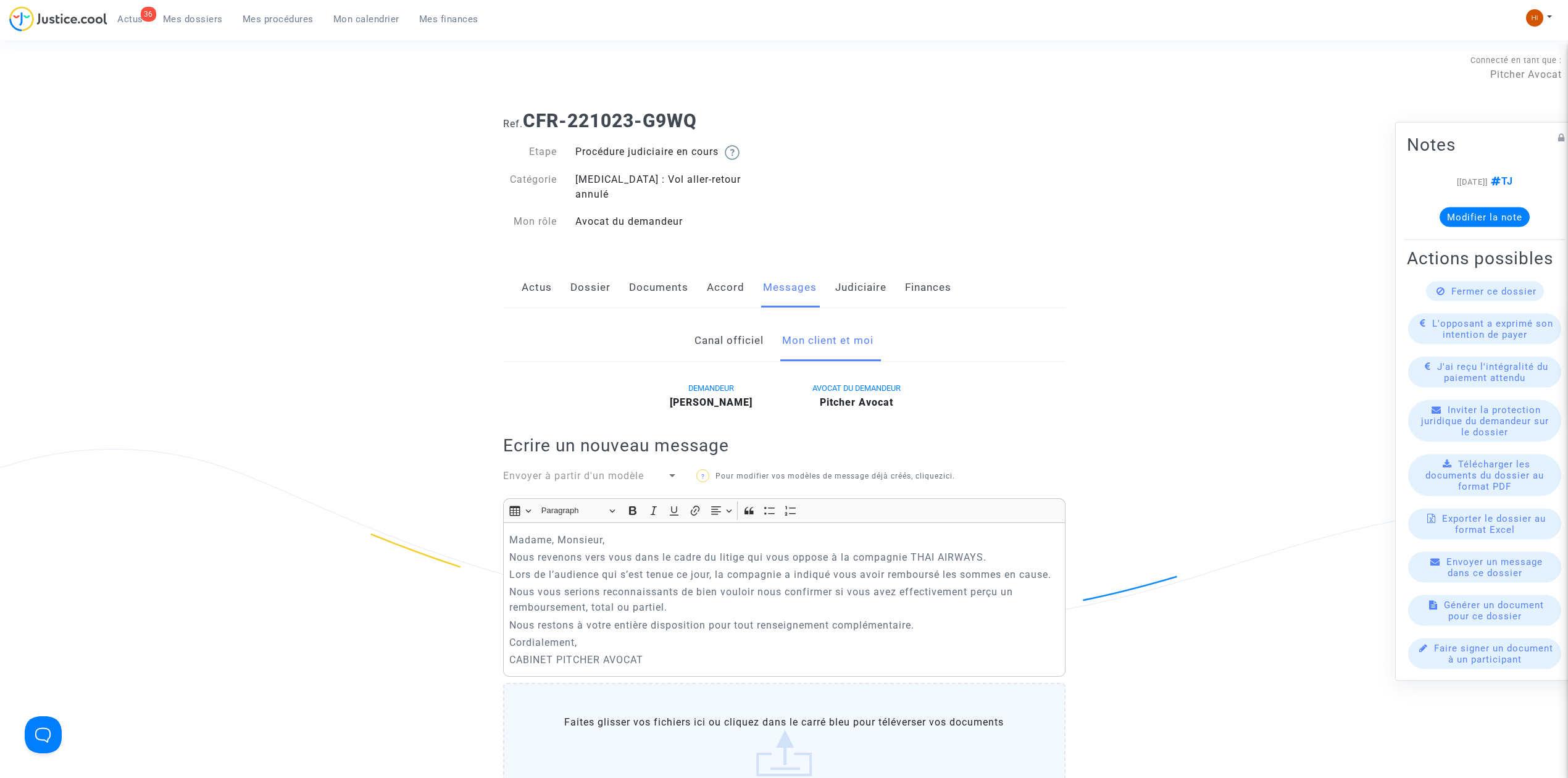
scroll to position [576, 0]
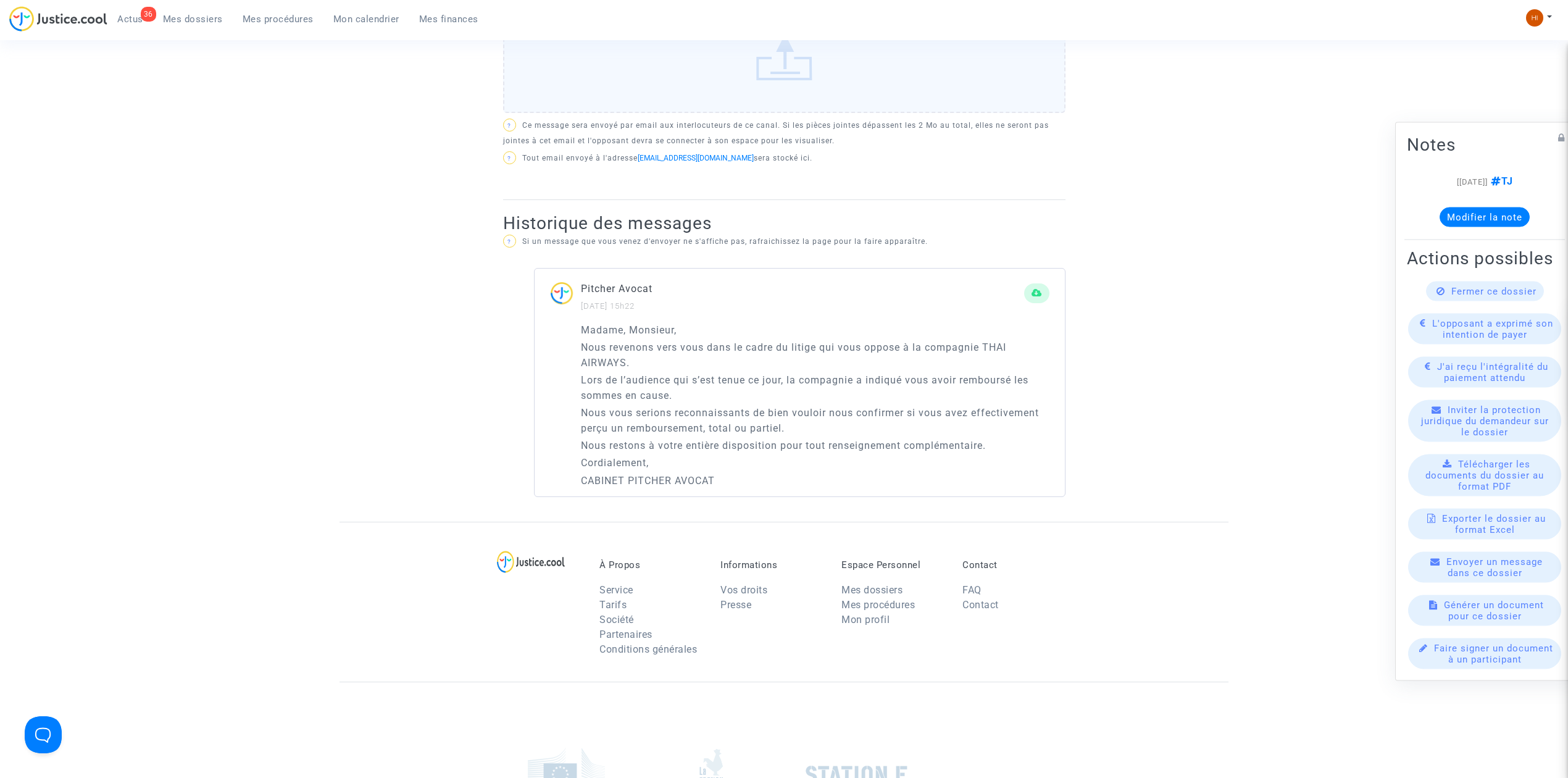
drag, startPoint x: 172, startPoint y: 16, endPoint x: 176, endPoint y: 24, distance: 8.9
click span "Mes dossiers"
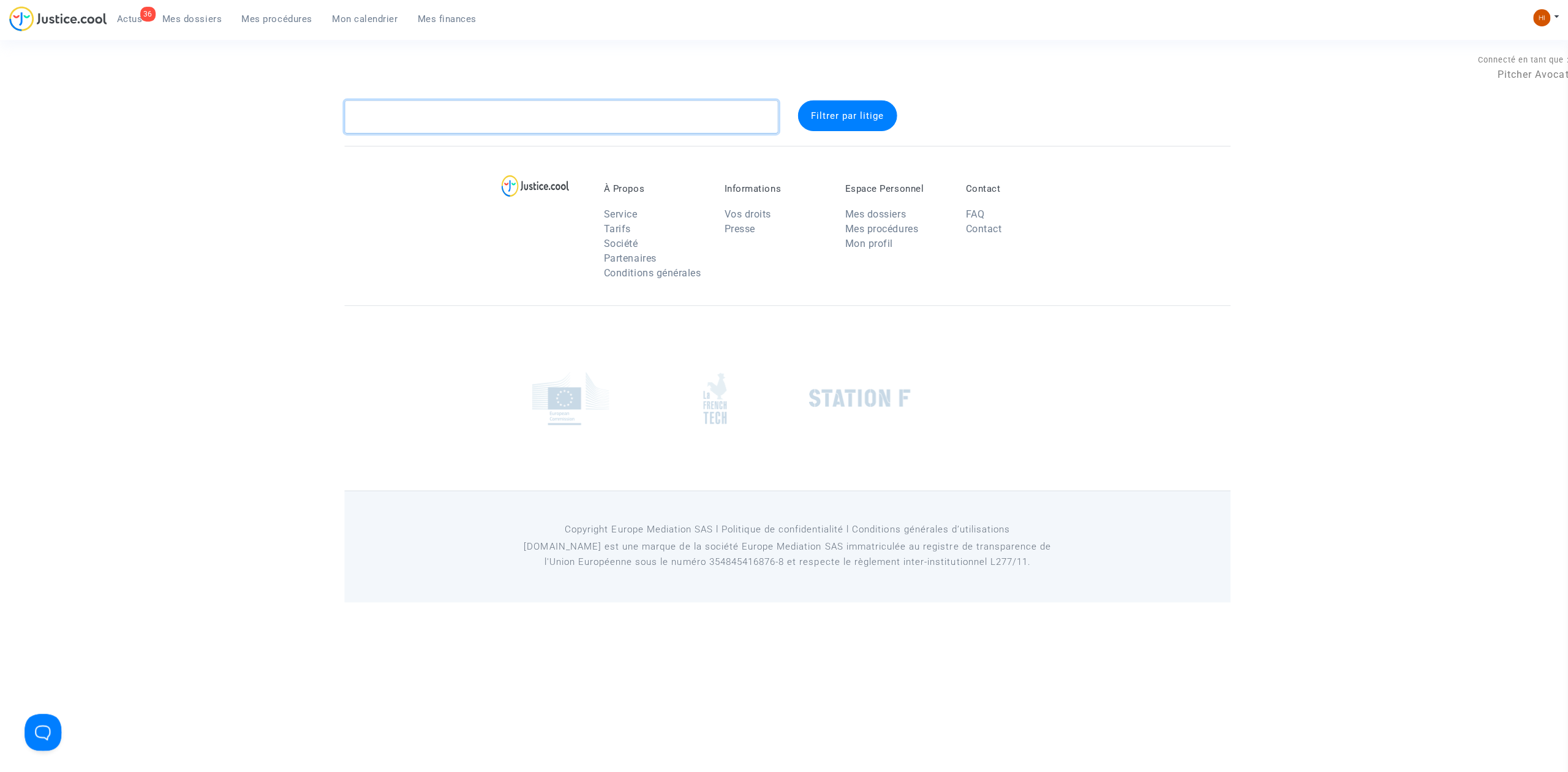
click textarea
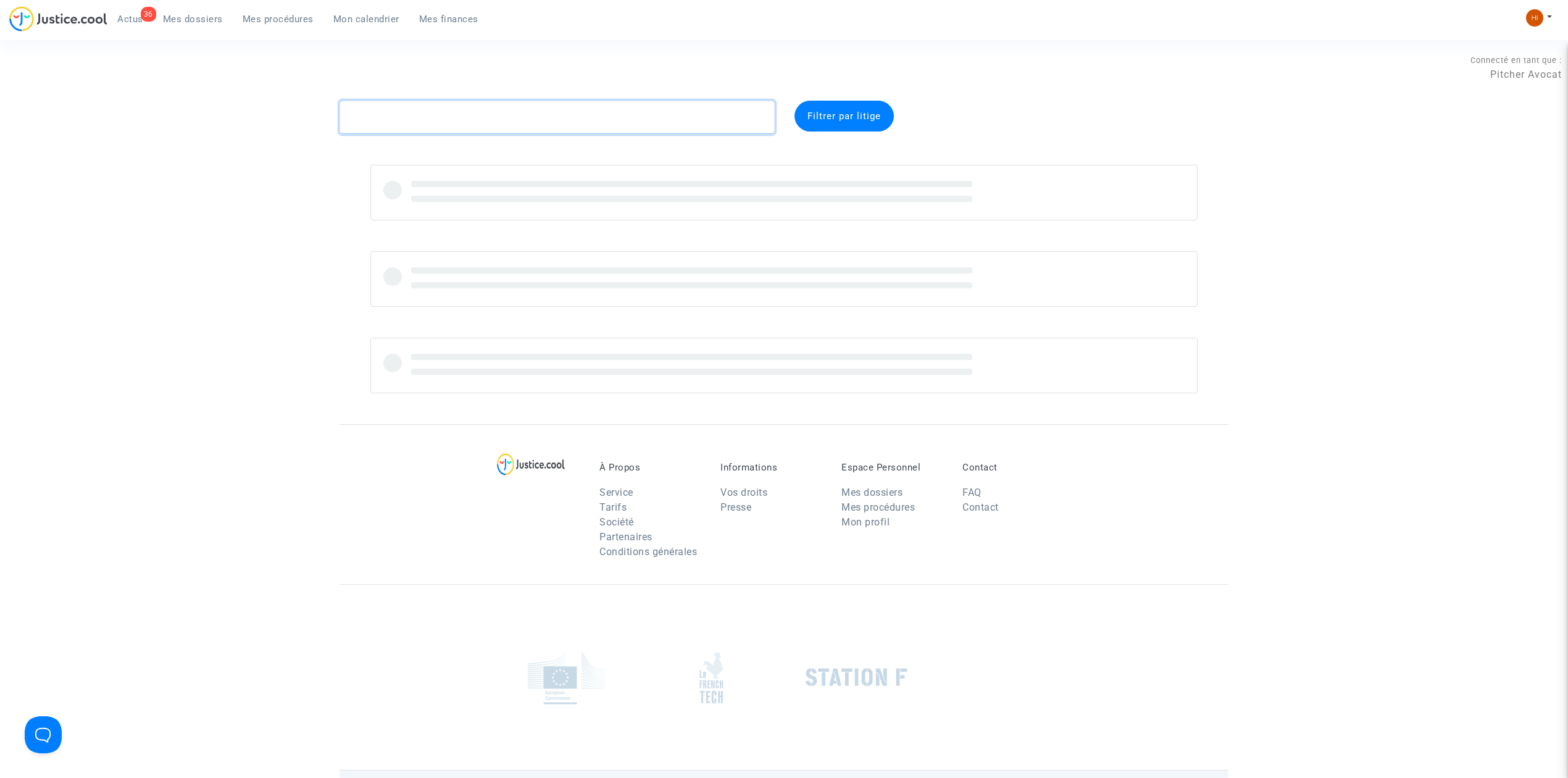
paste textarea "CFR-221023-VDKU"
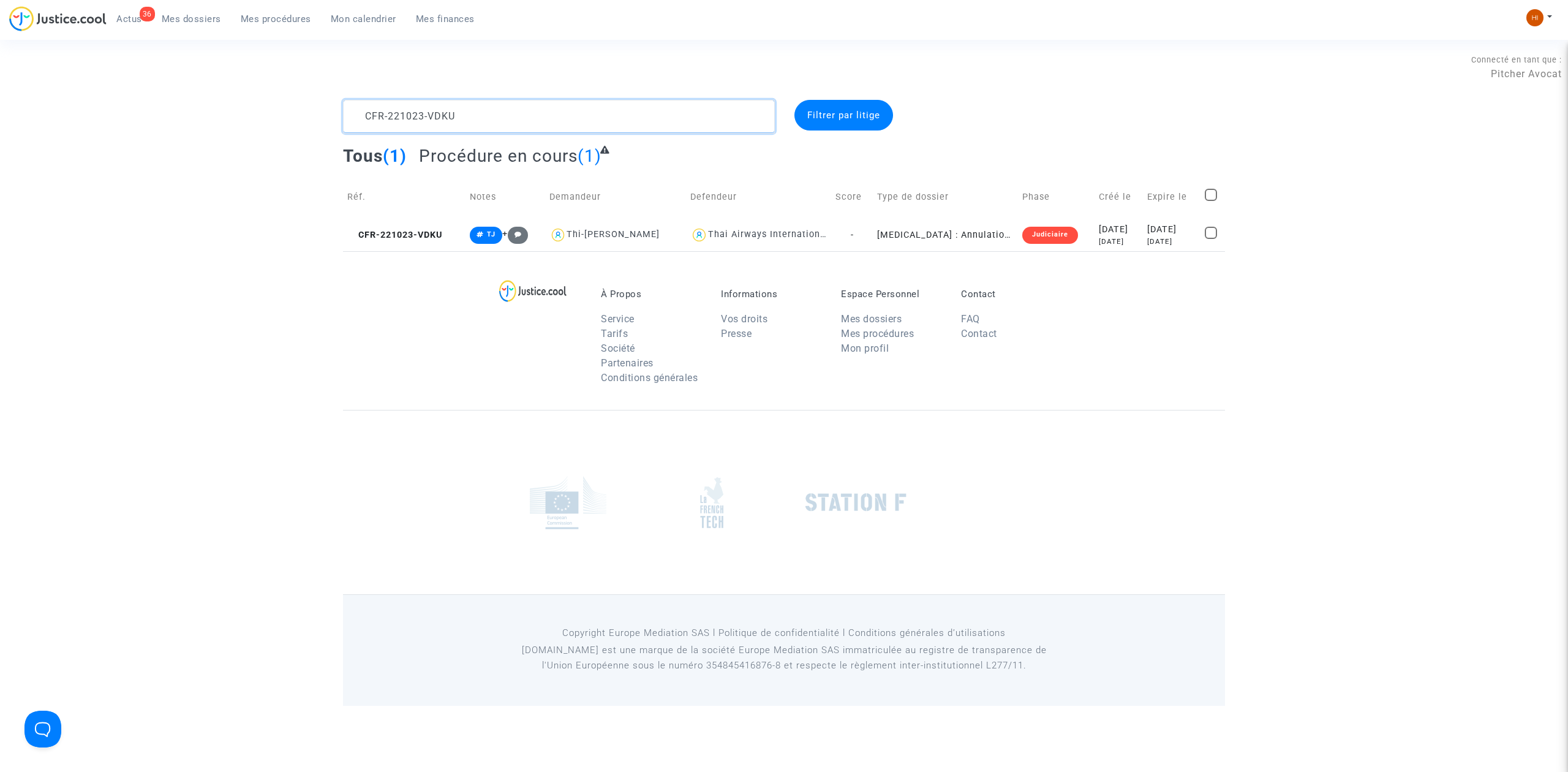
type textarea "CFR-221023-VDKU"
click span "CFR-221023-VDKU"
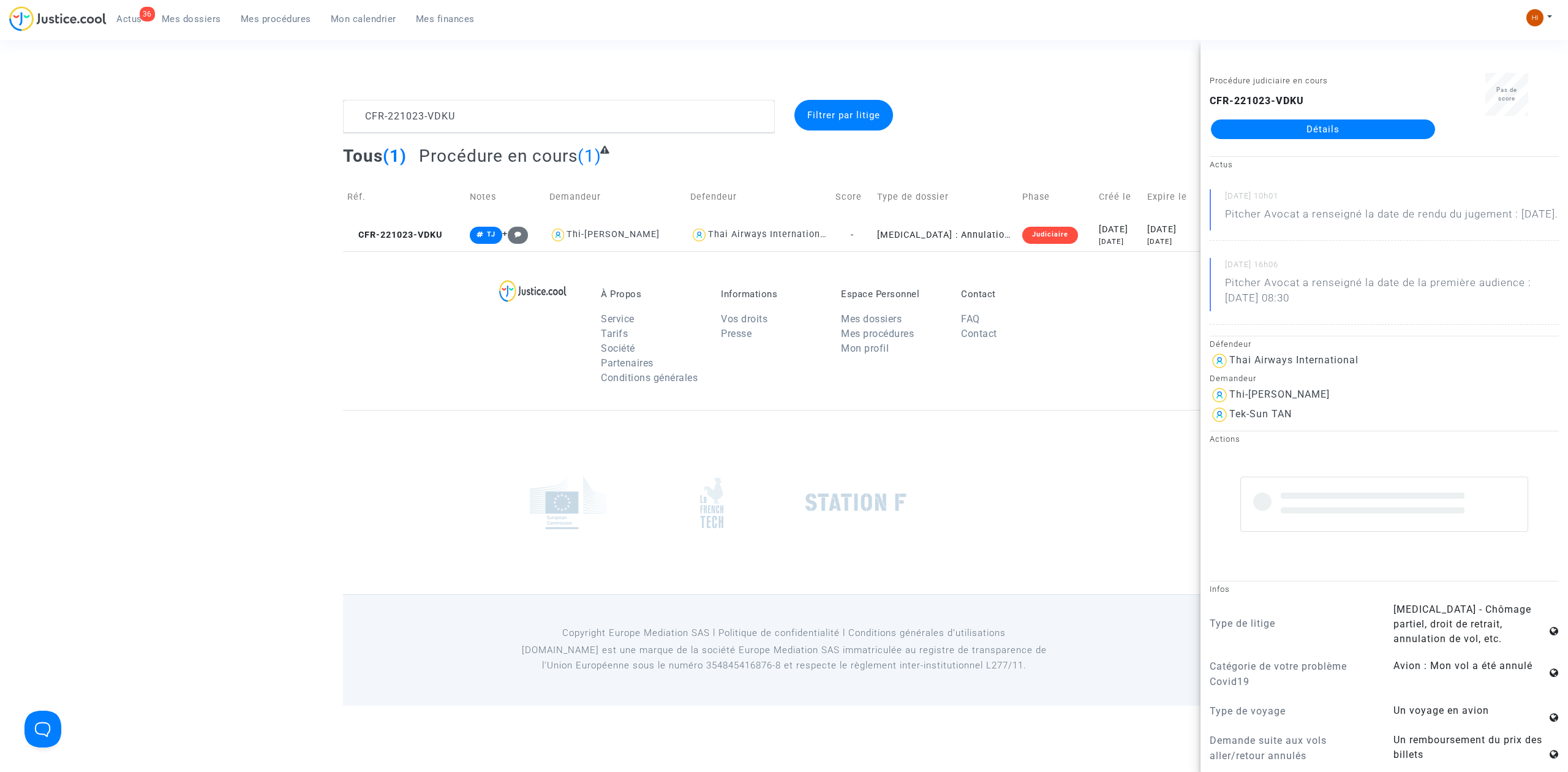
click link "Détails"
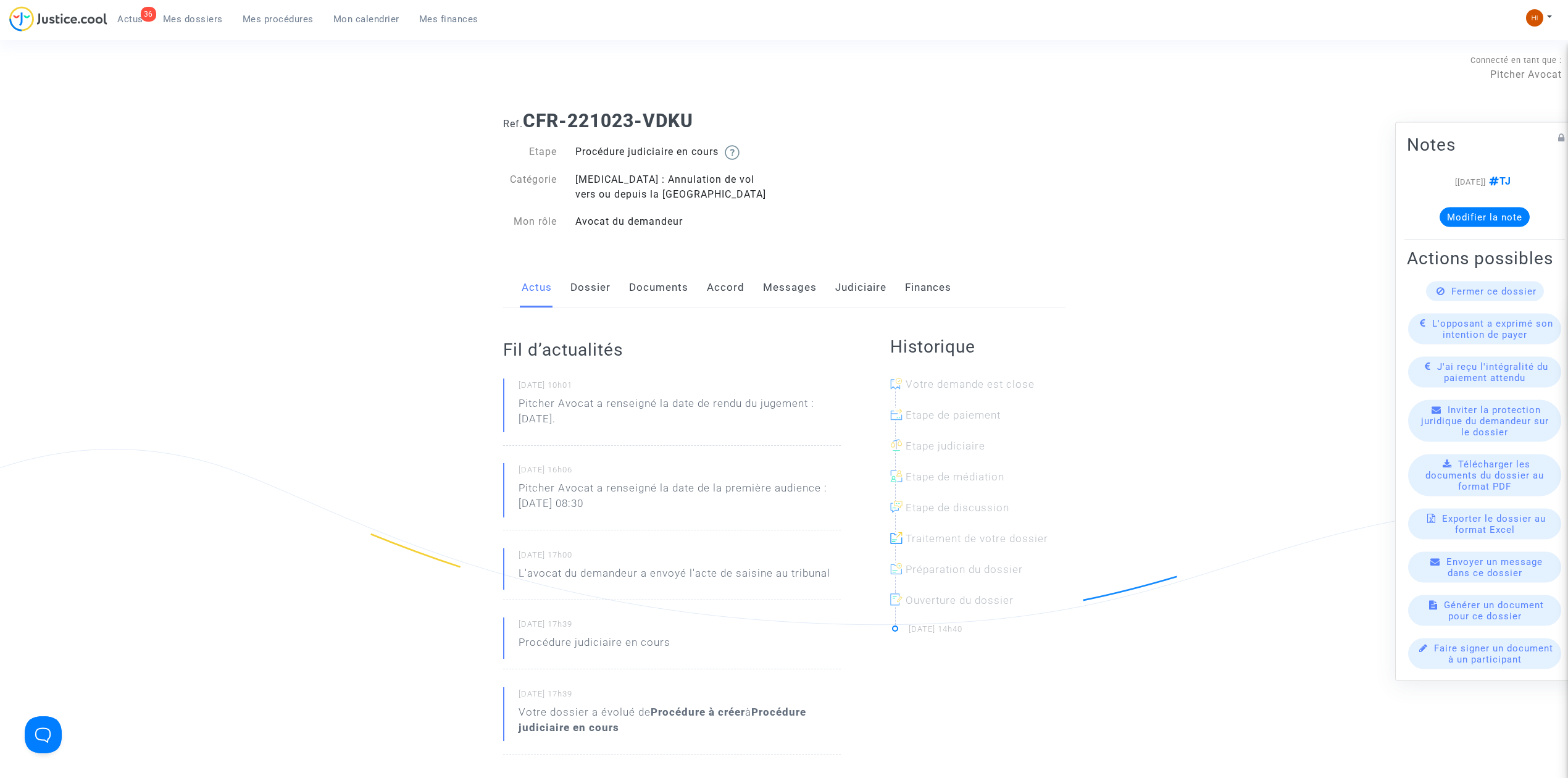
click link "Dossier"
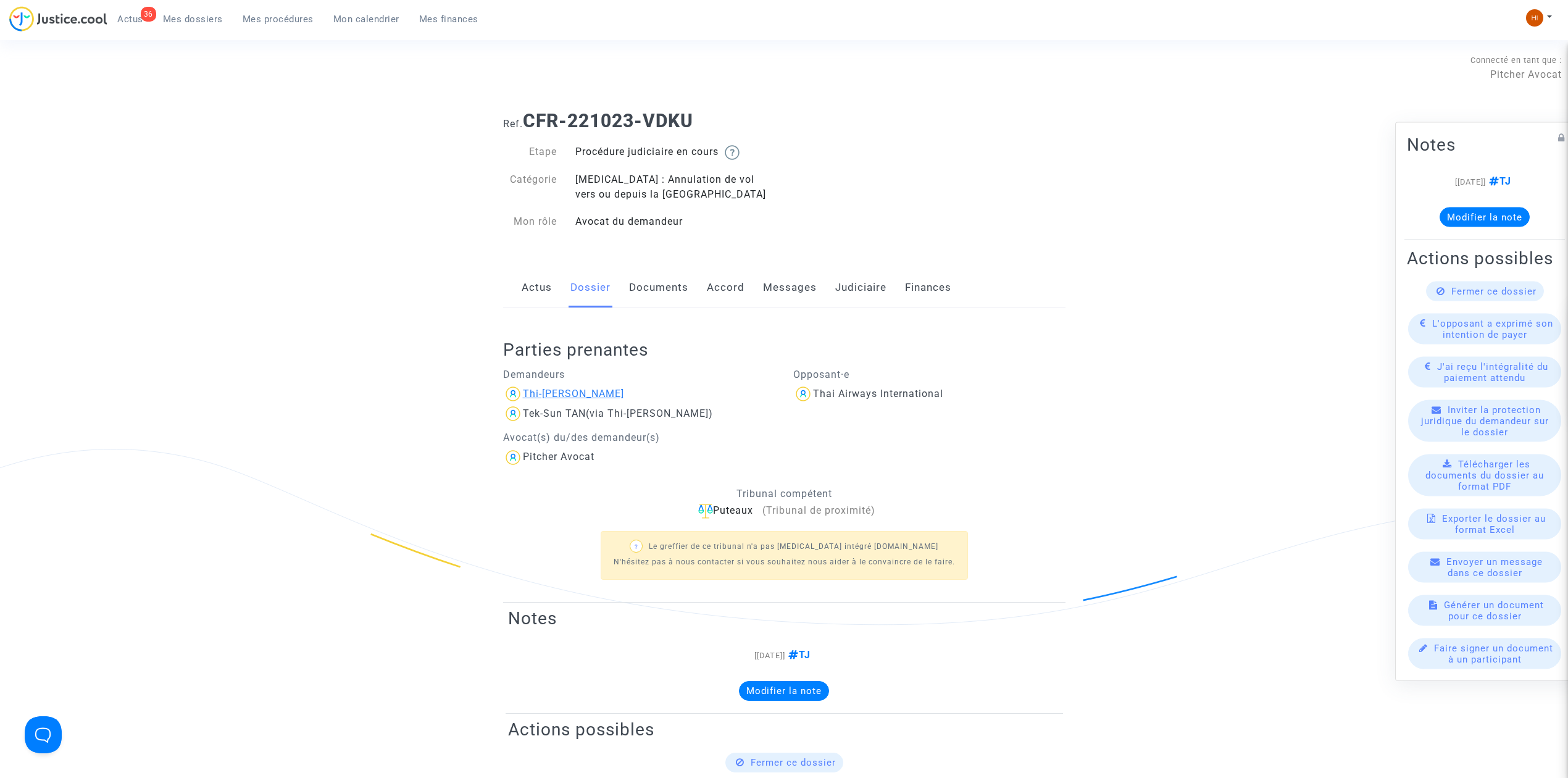
click div "Thi-[PERSON_NAME]"
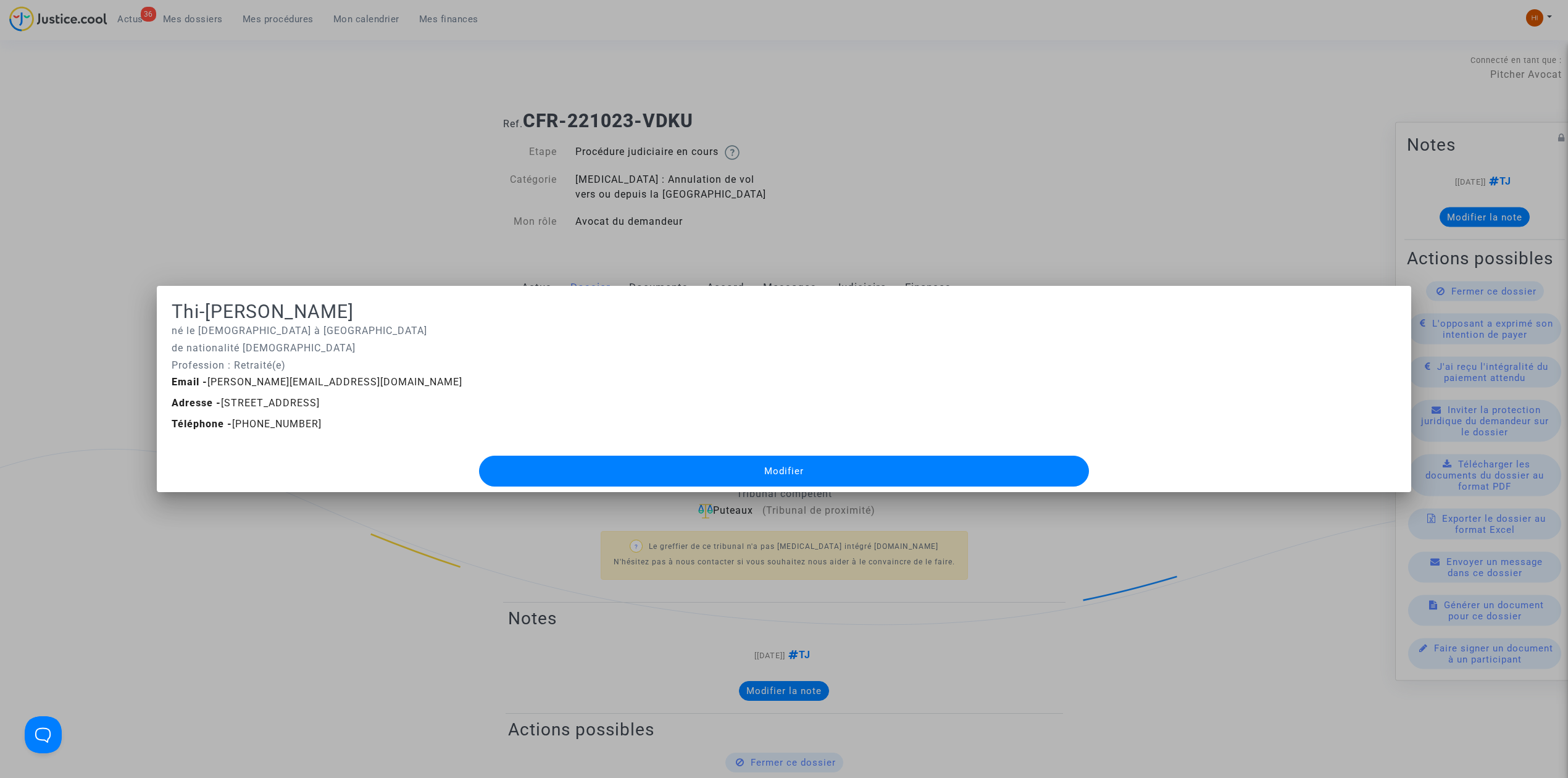
click div
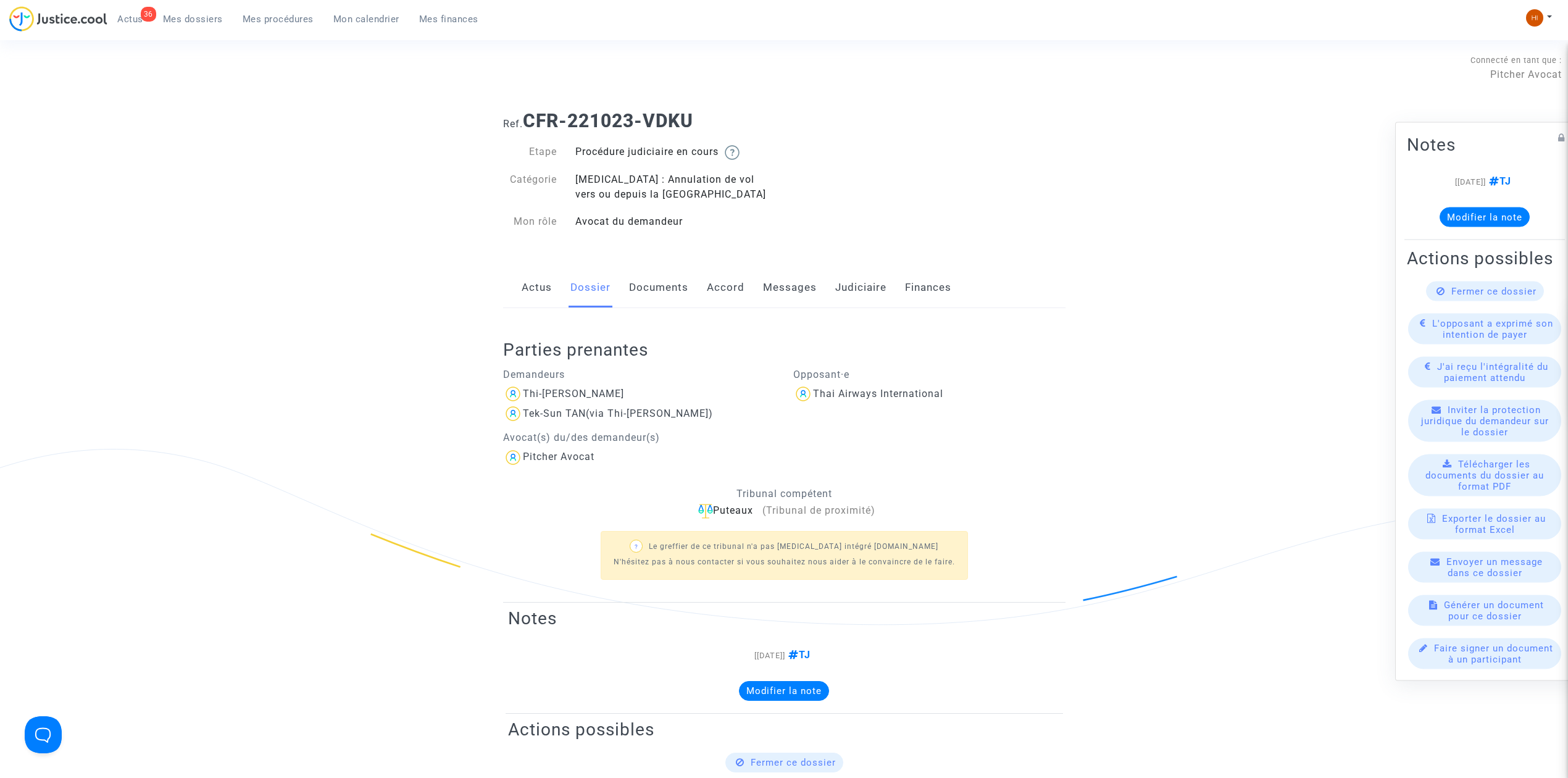
click link "Messages"
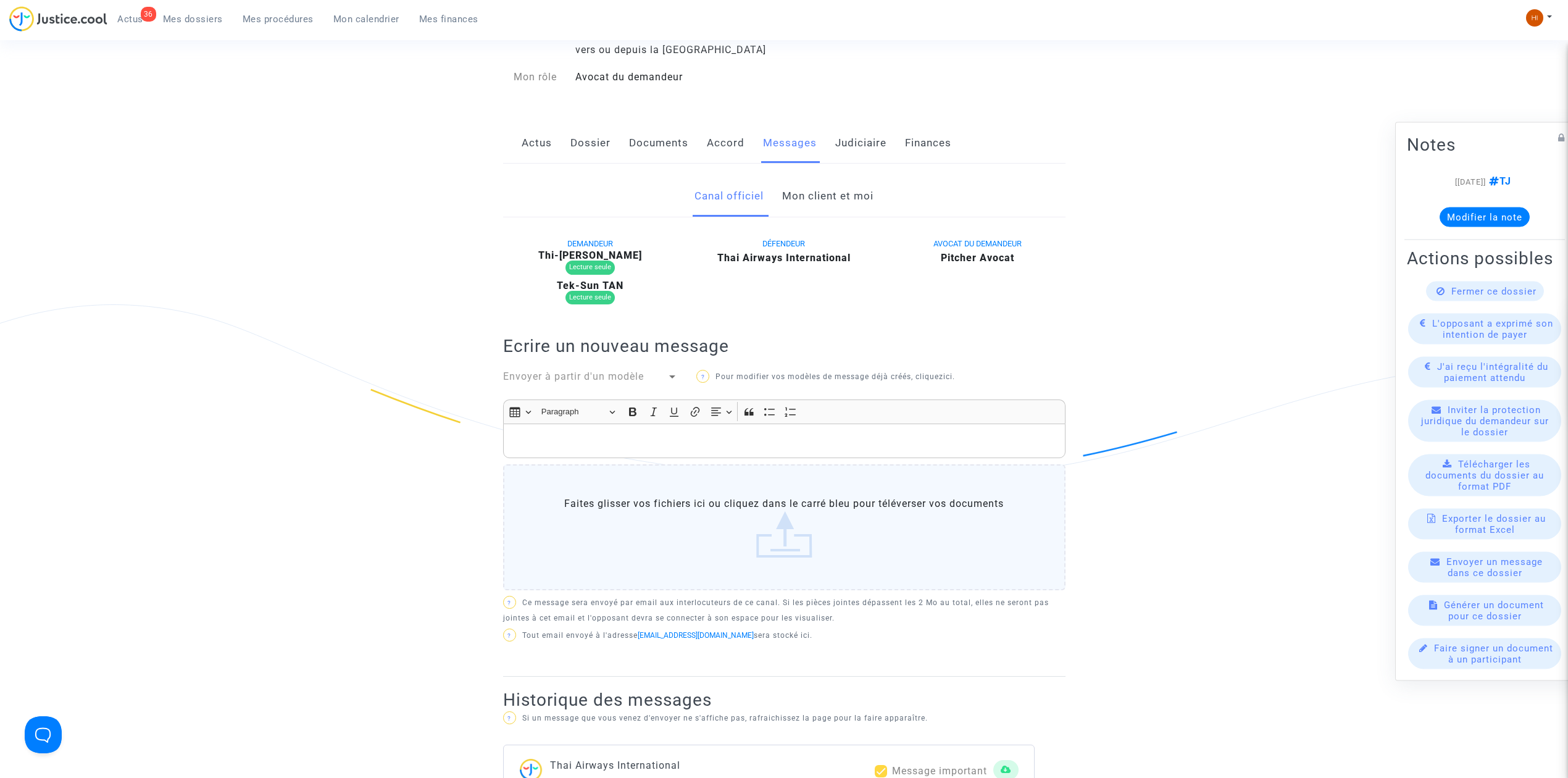
scroll to position [82, 0]
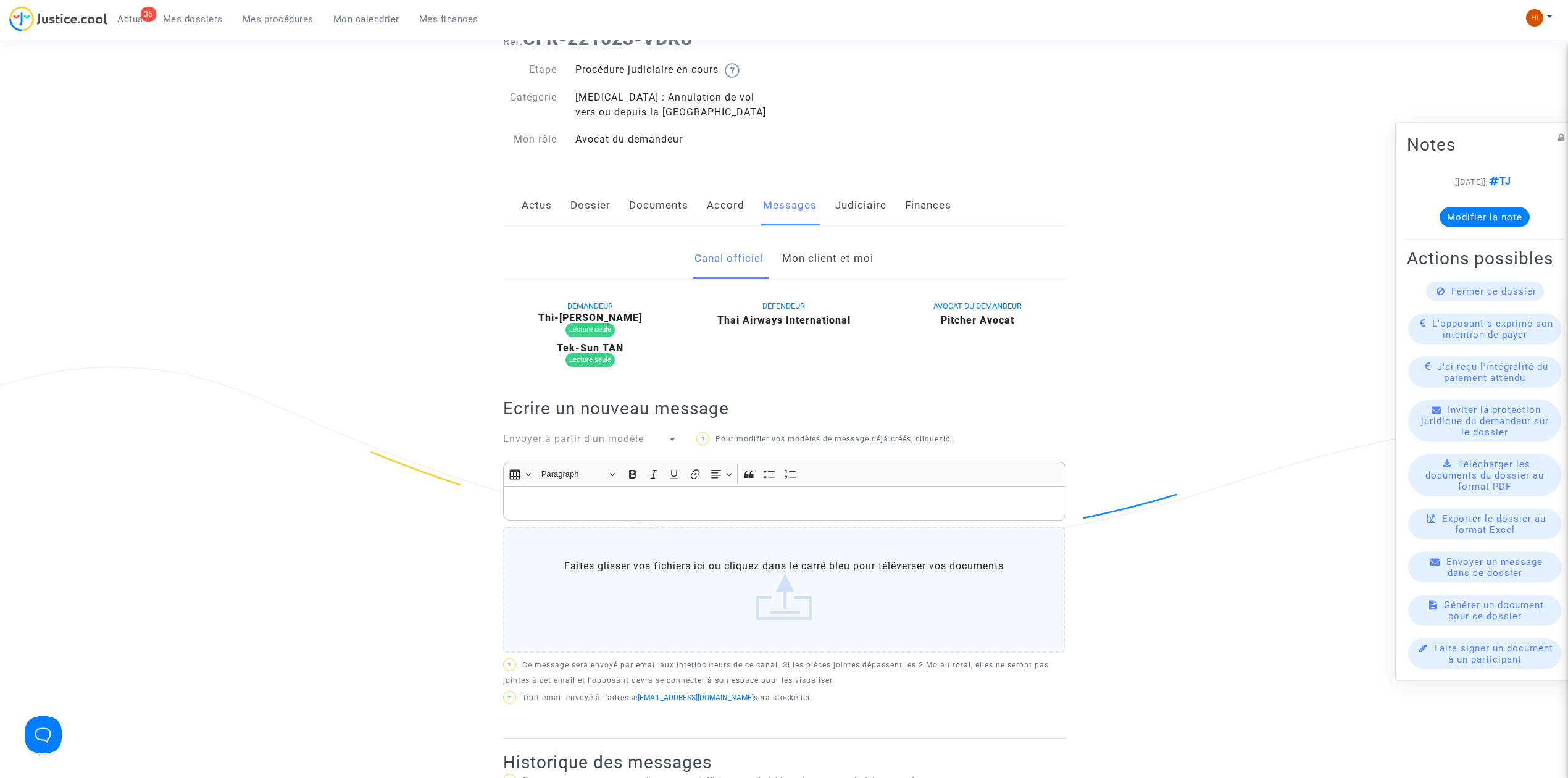
click link "Mon client et moi"
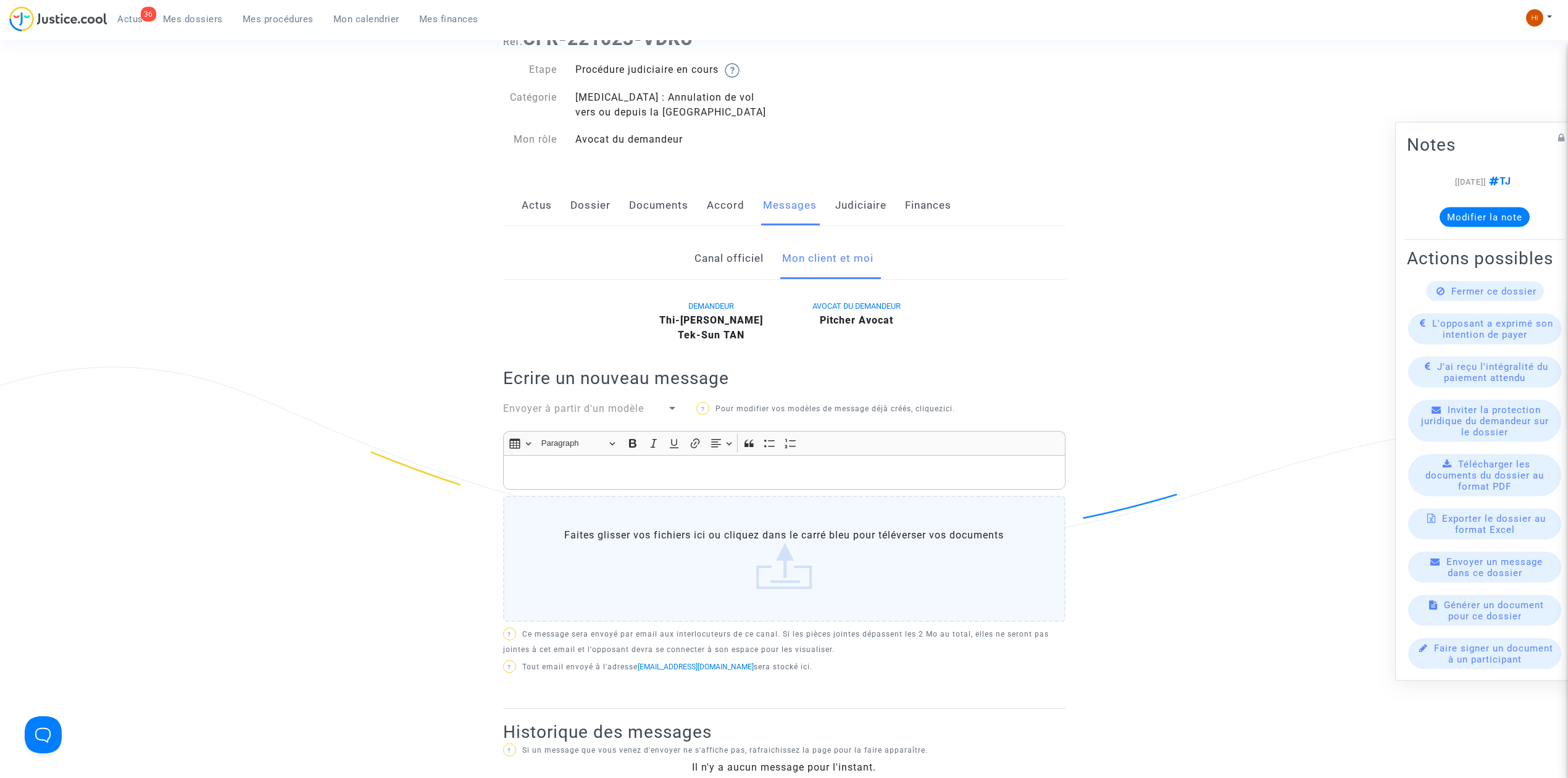
click p "Rich Text Editor, main"
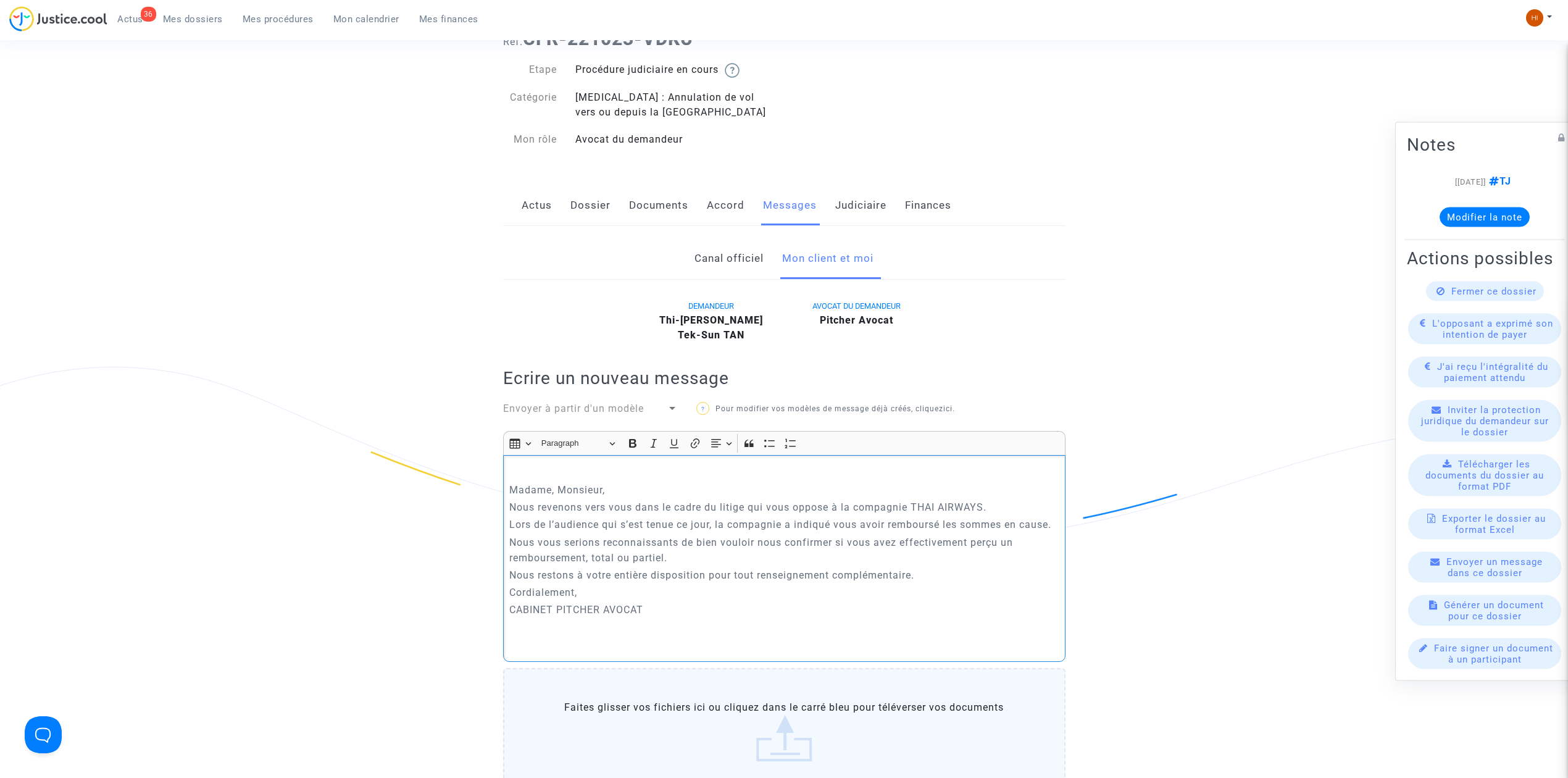
click p "Rich Text Editor, main"
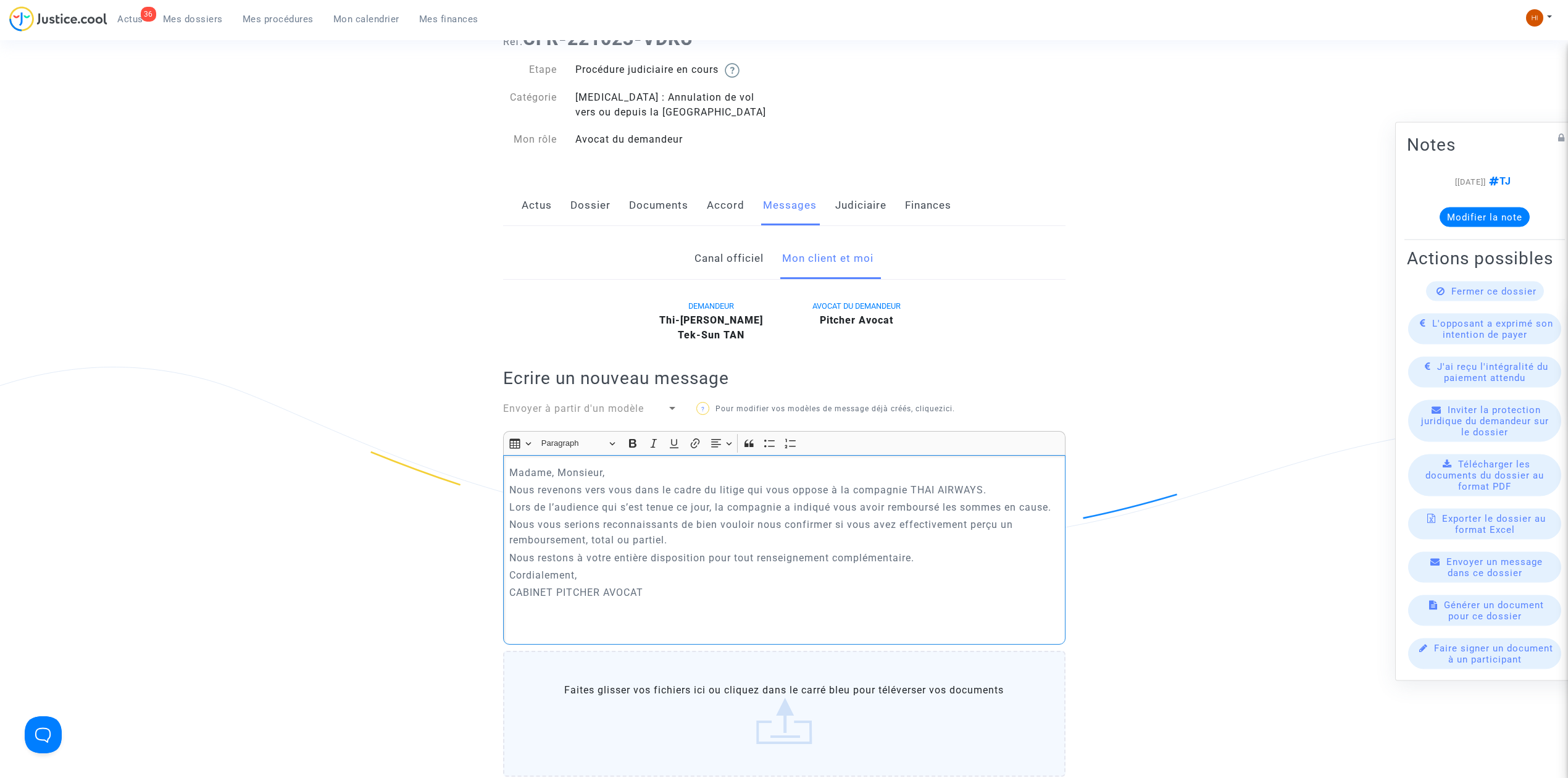
click p "Madame, Monsieur,"
click p "Rich Text Editor, main"
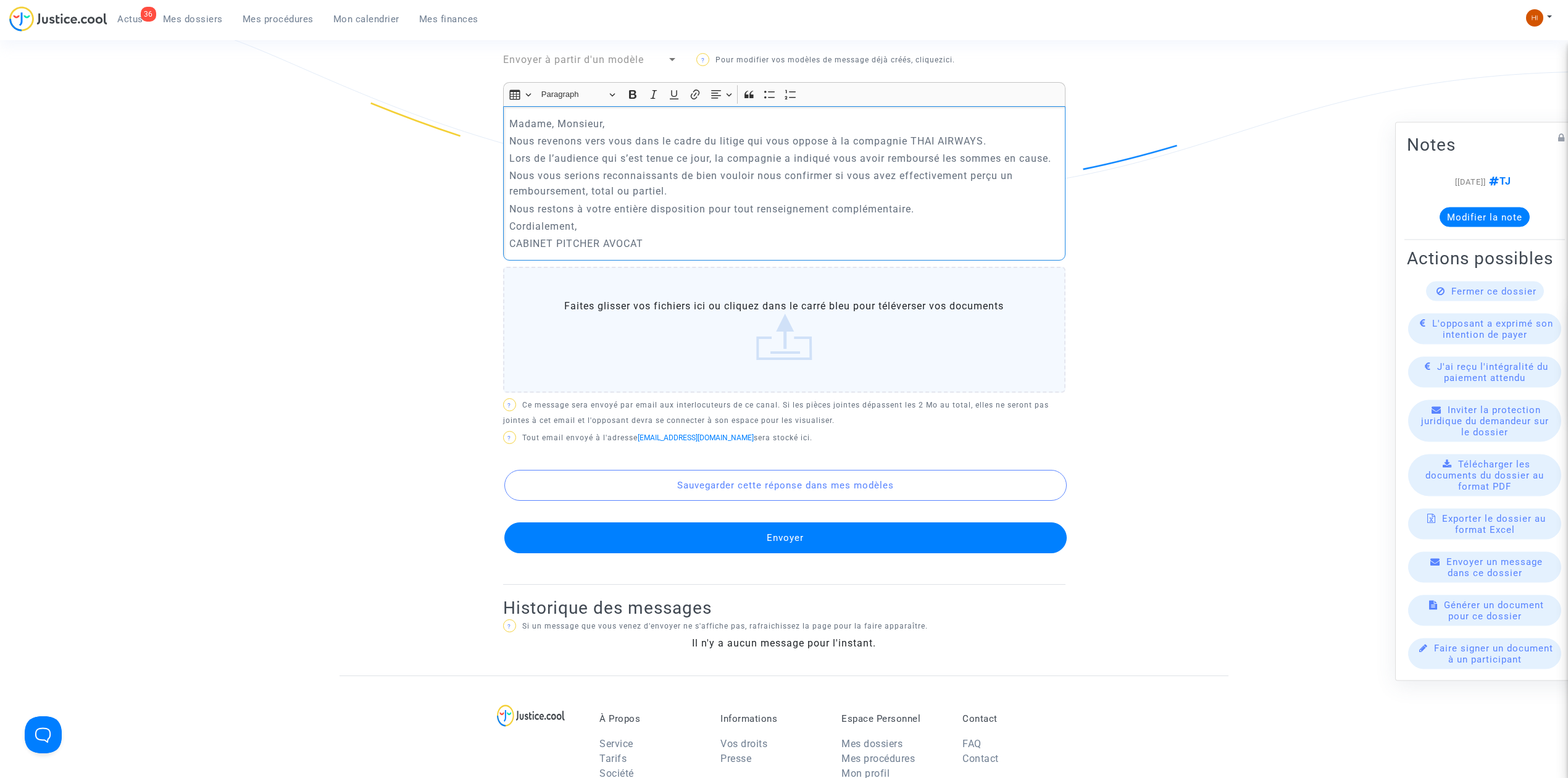
scroll to position [494, 0]
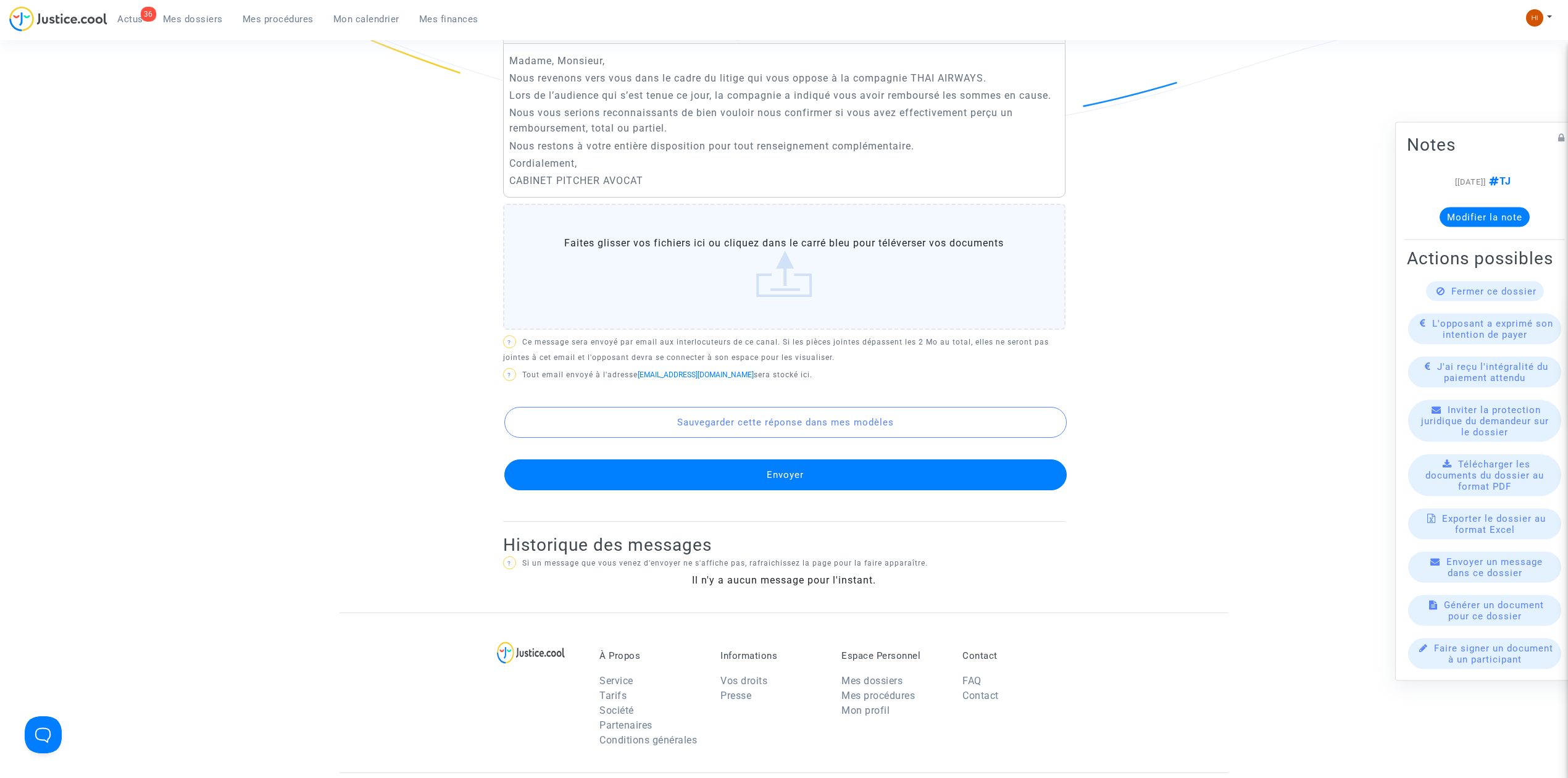
click button "Envoyer"
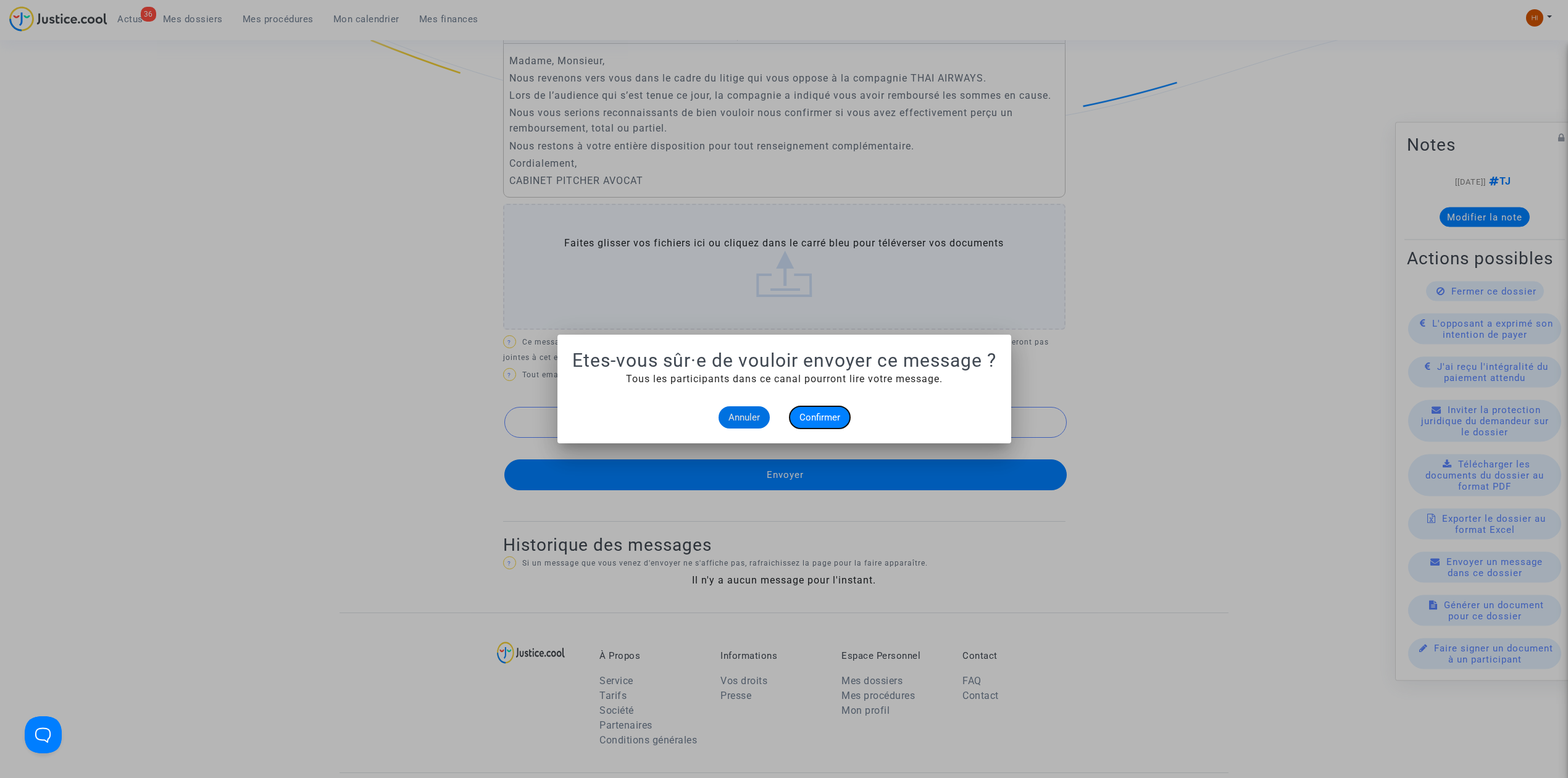
click span "Confirmer"
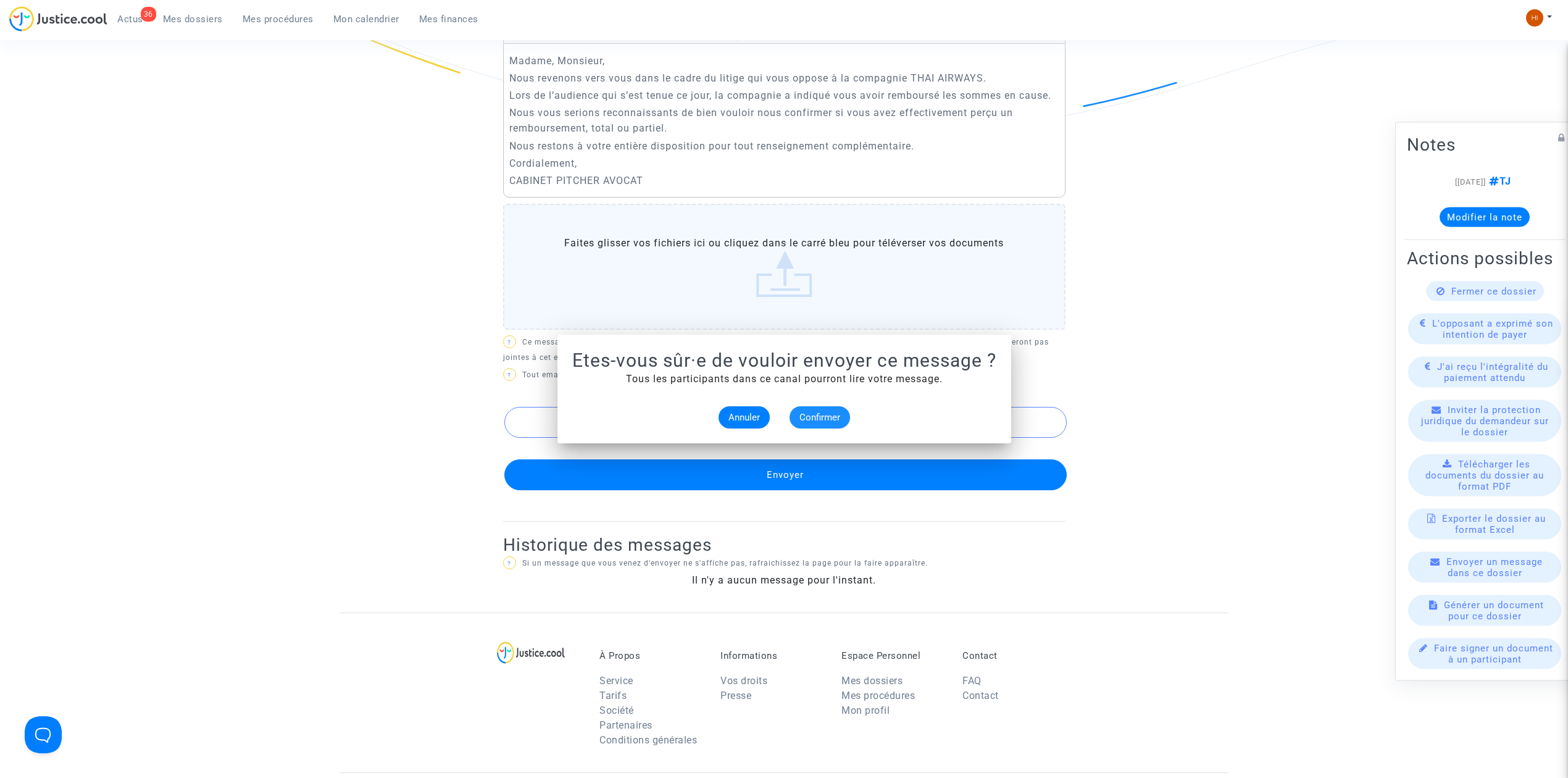
scroll to position [494, 0]
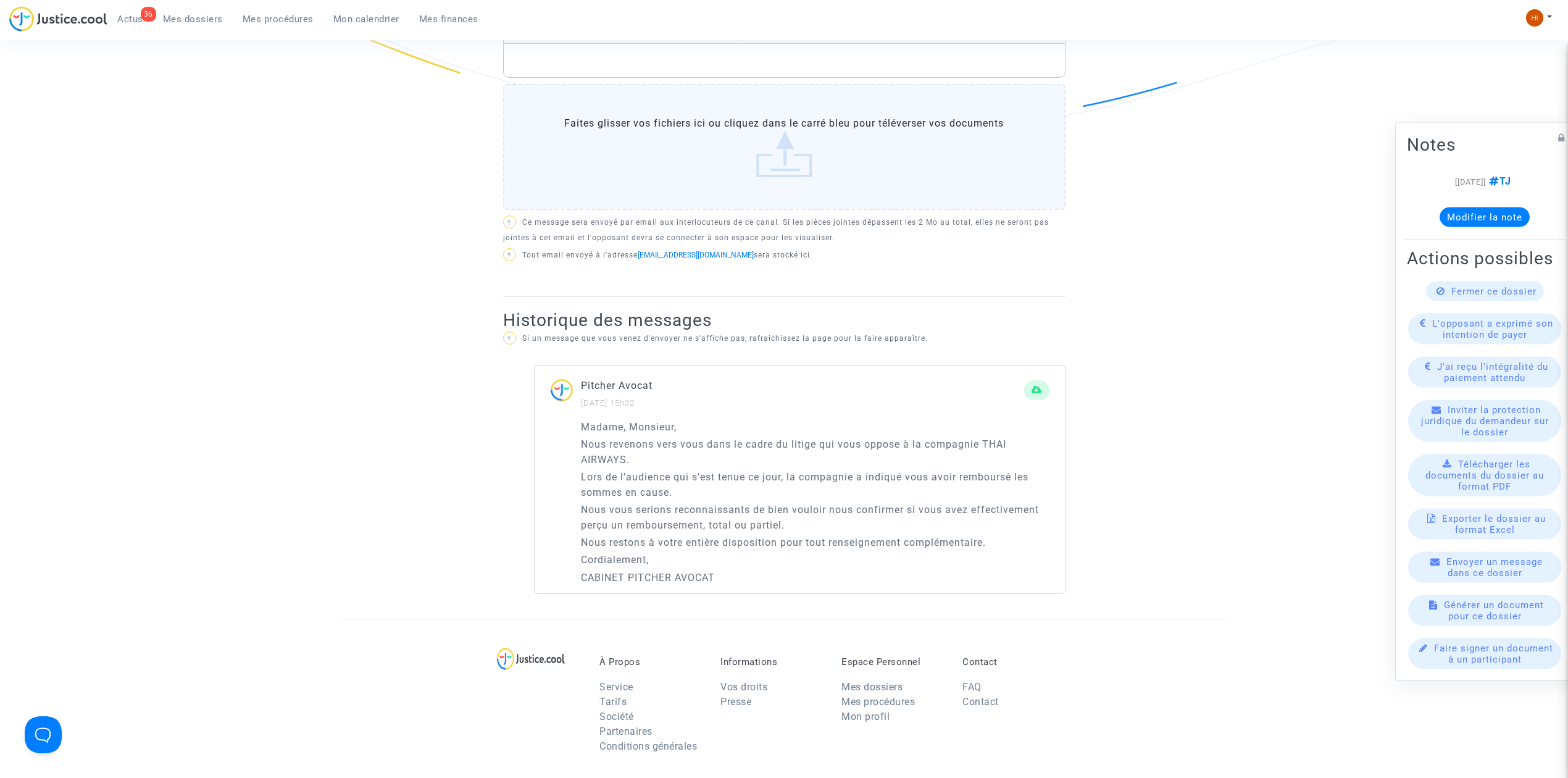
drag, startPoint x: 205, startPoint y: 13, endPoint x: 207, endPoint y: 21, distance: 8.2
click link "Mes dossiers"
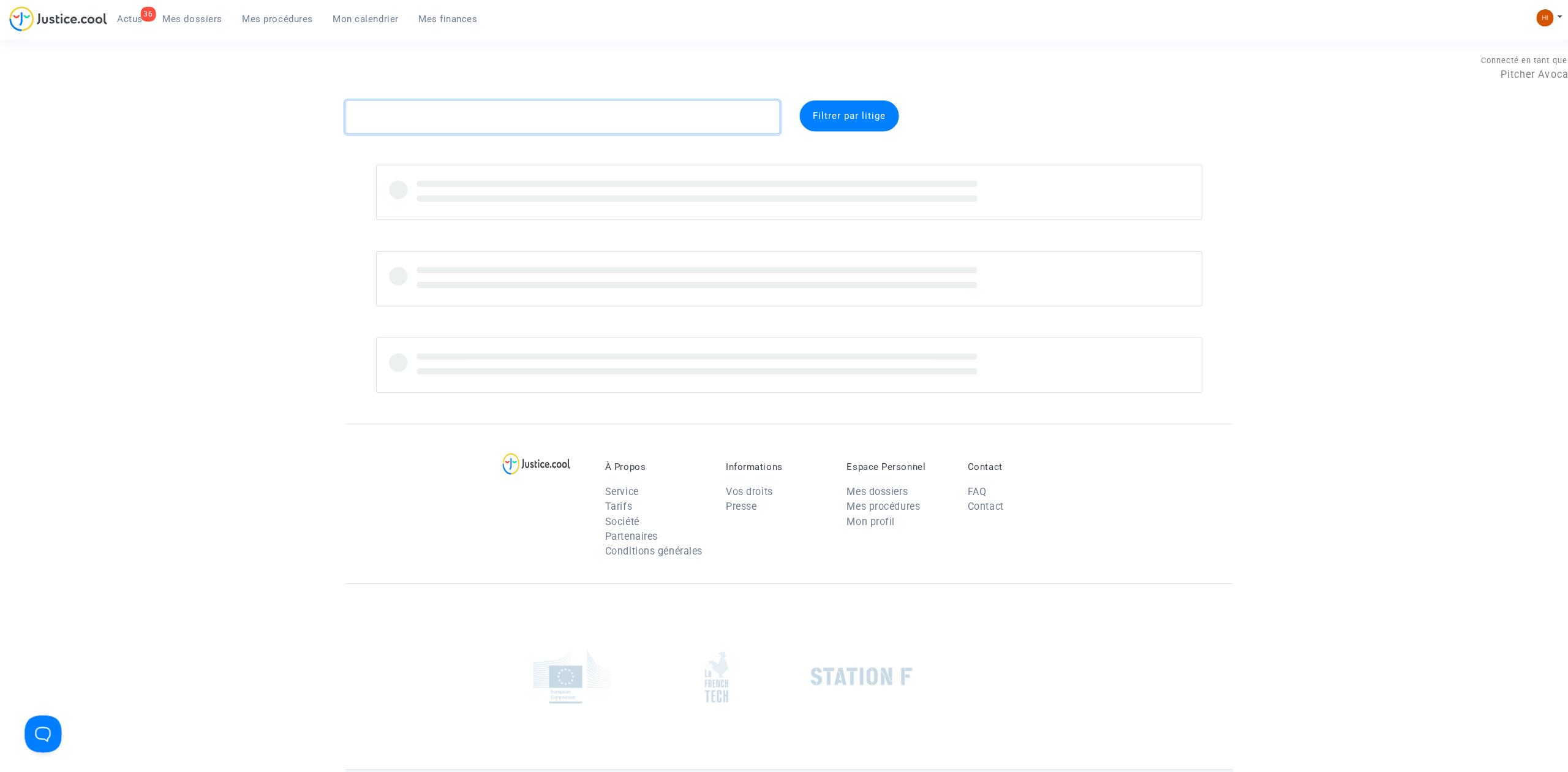
click textarea
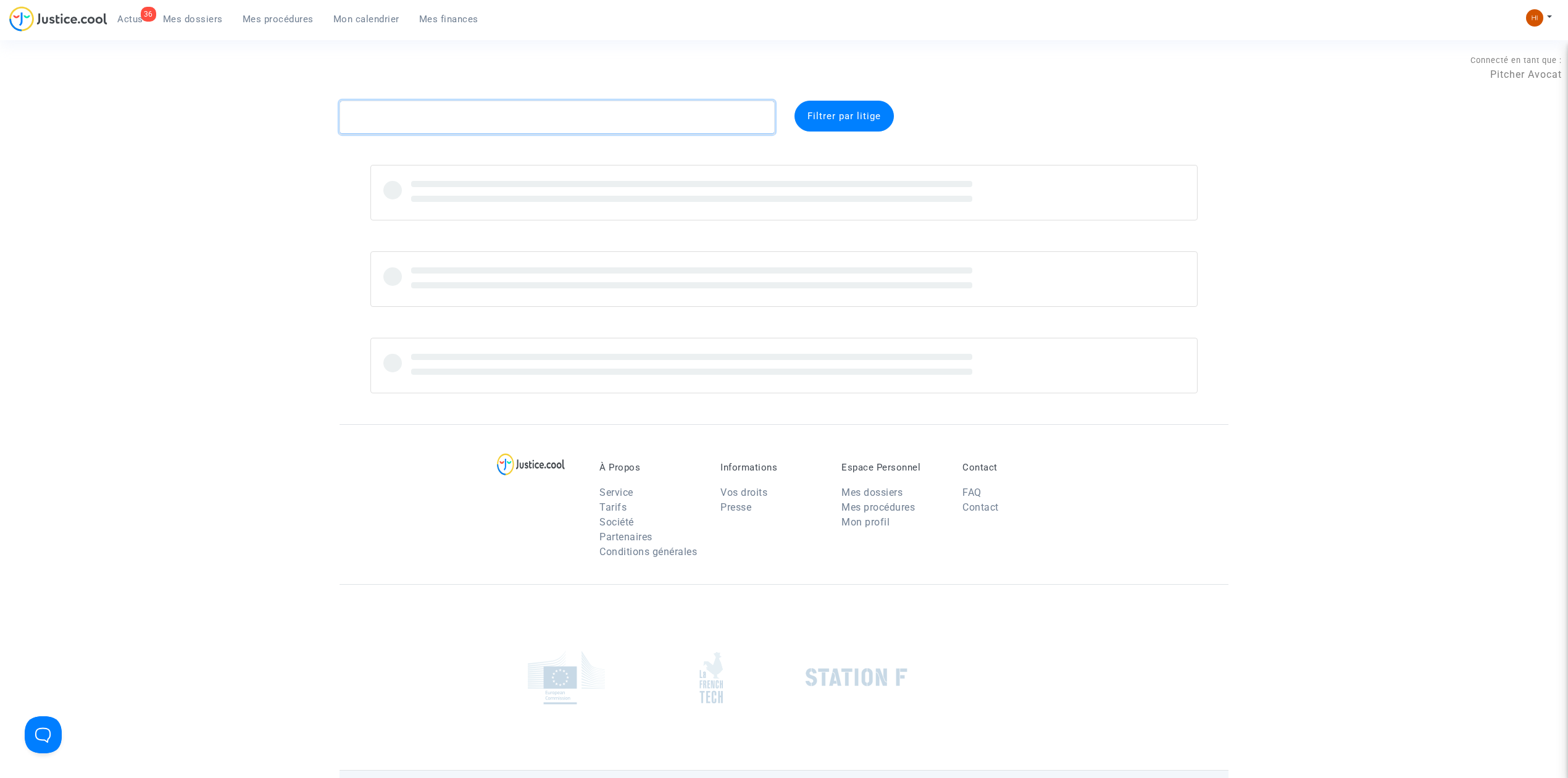
paste textarea "CFR-221006-MHA7"
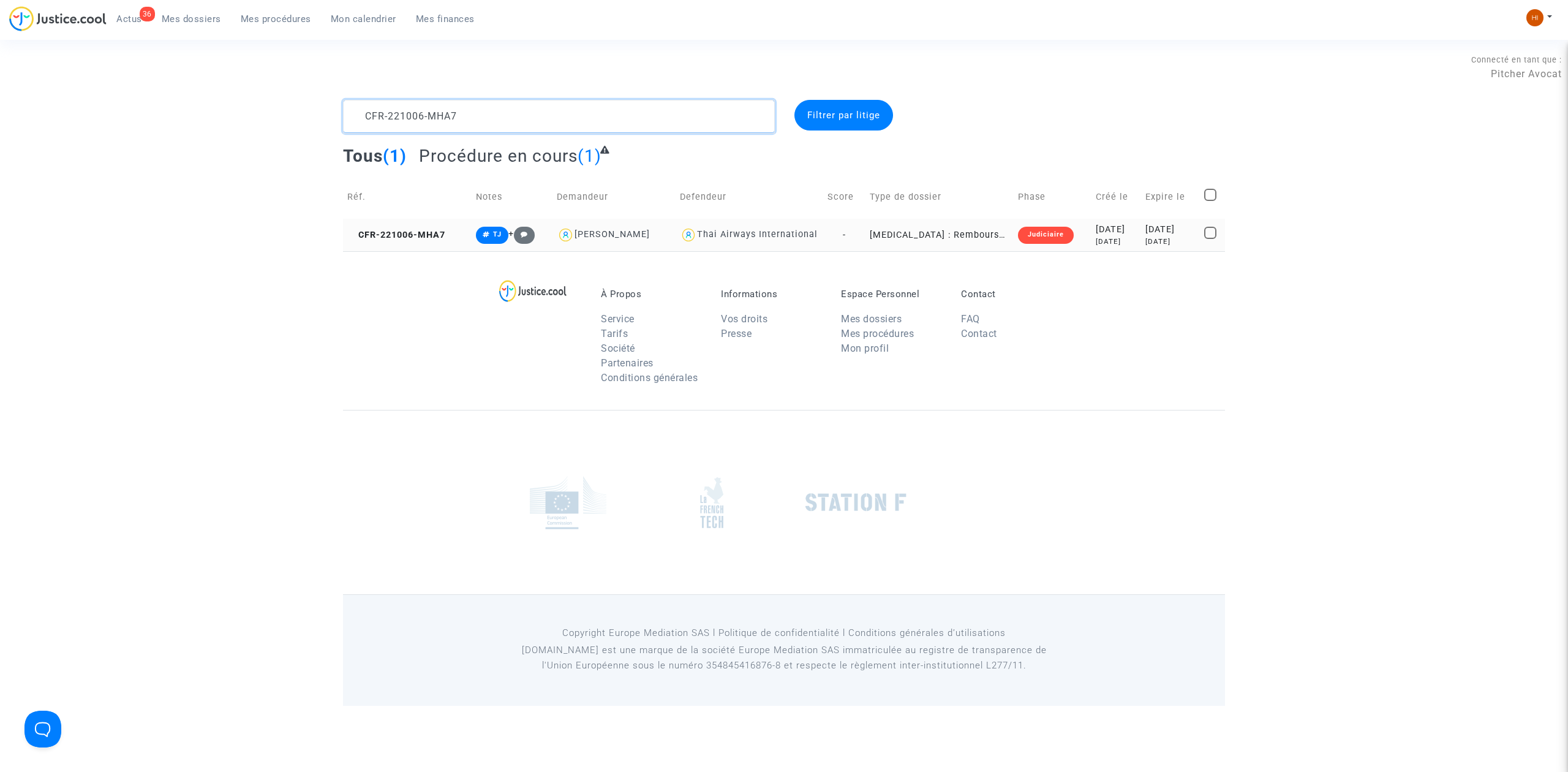
type textarea "CFR-221006-MHA7"
click td "CFR-221006-MHA7"
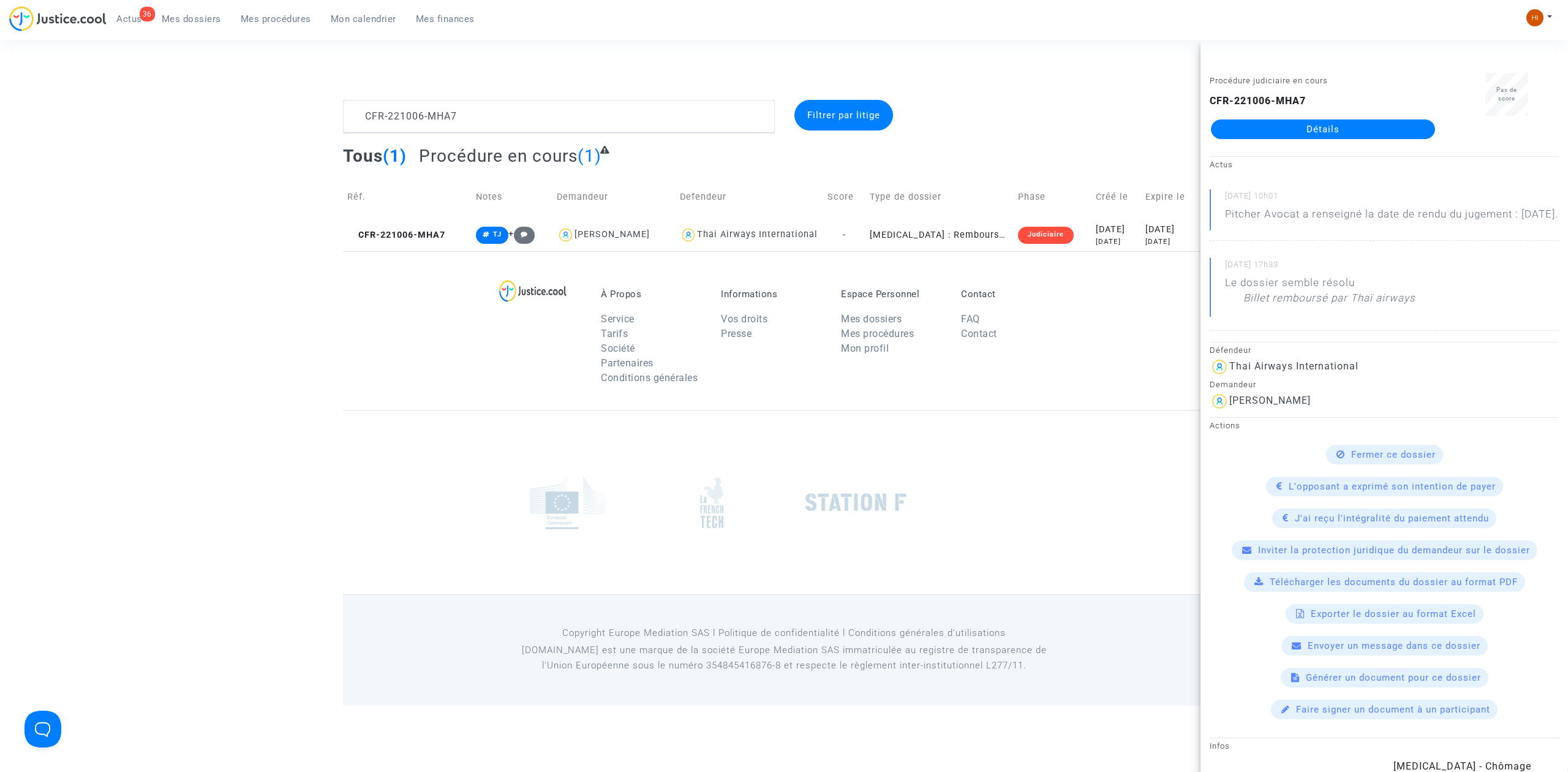
click link "Détails"
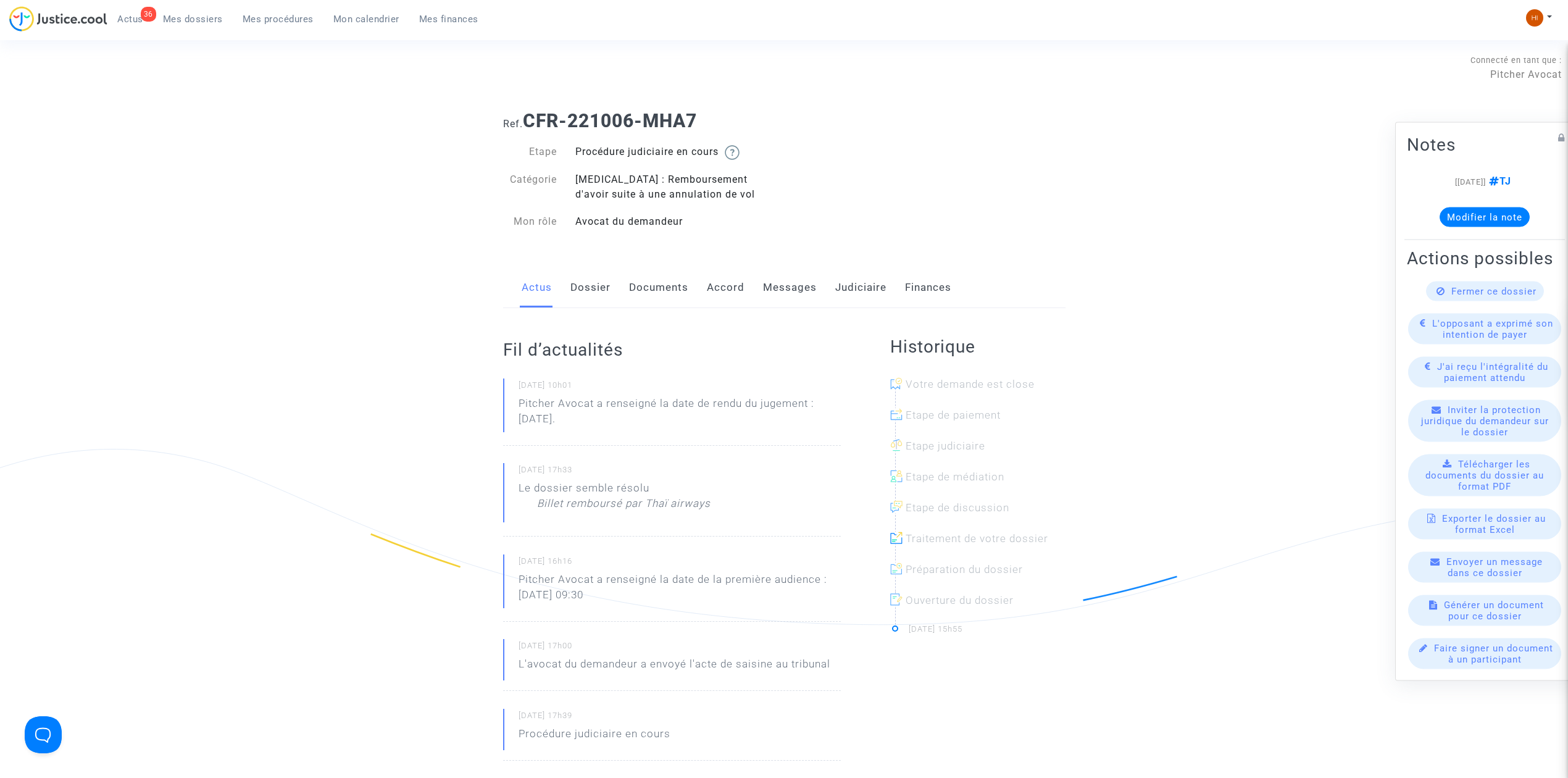
drag, startPoint x: 609, startPoint y: 289, endPoint x: 595, endPoint y: 291, distance: 14.1
click link "Dossier"
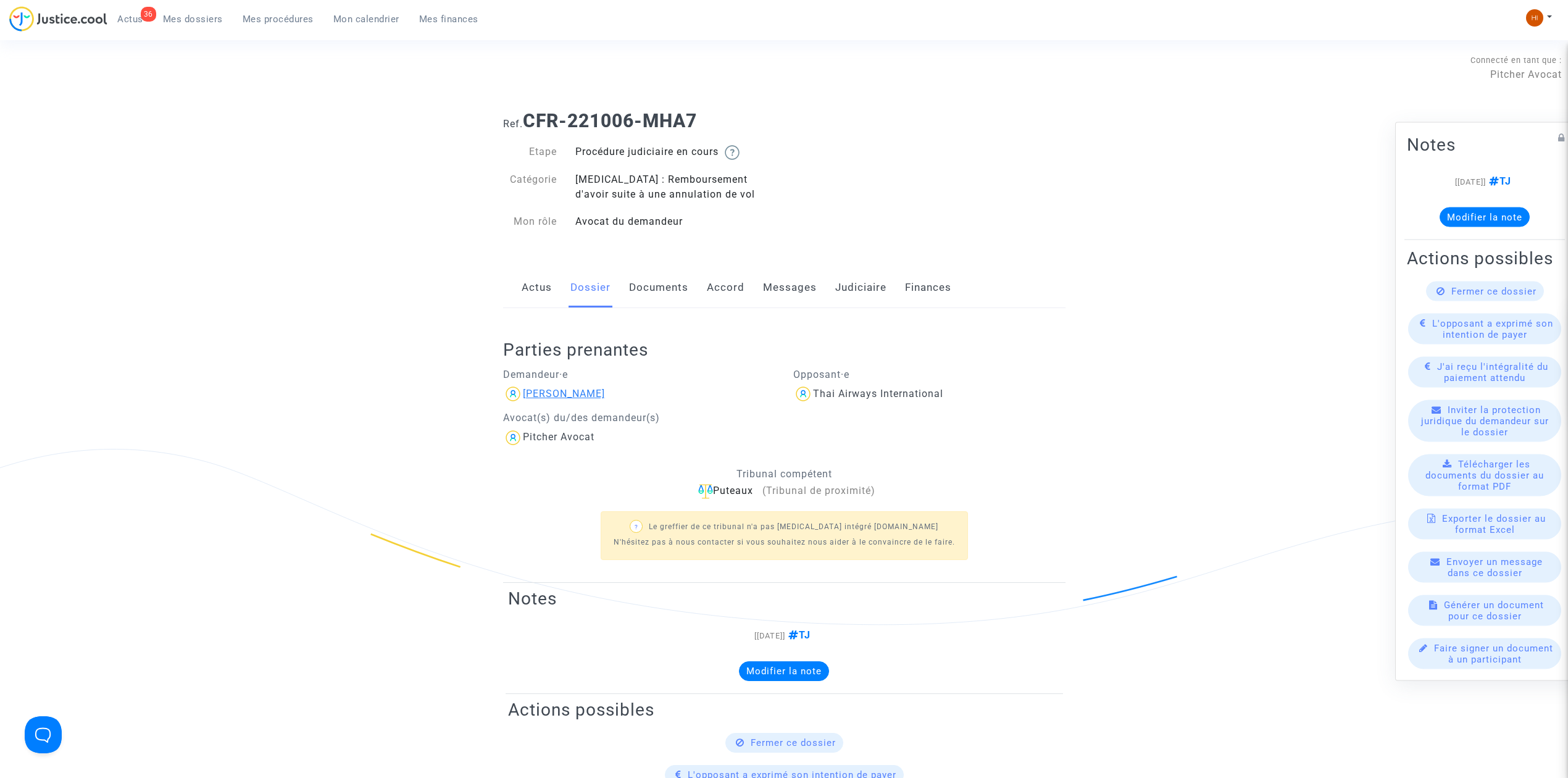
click div "[PERSON_NAME]"
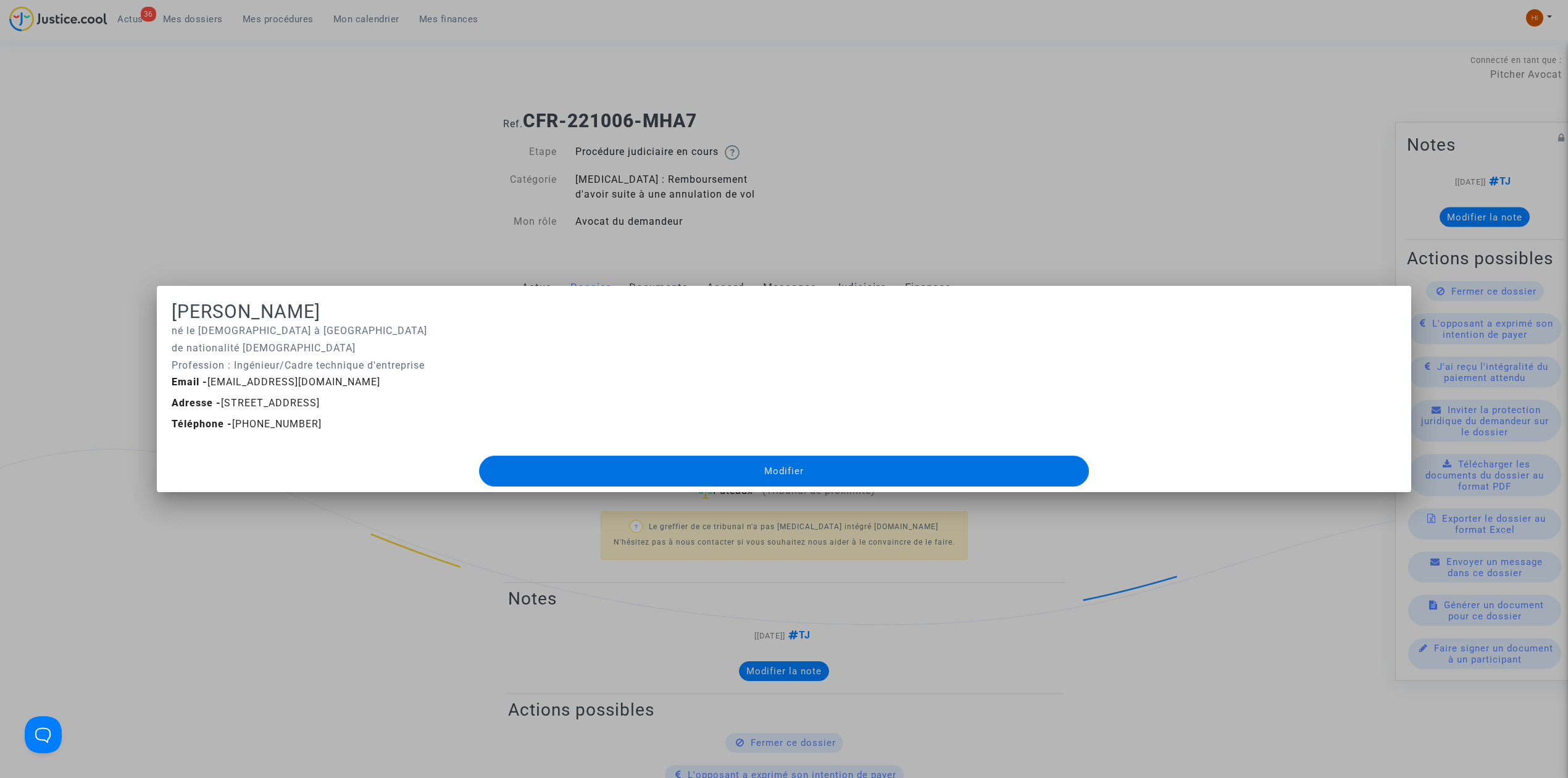
click div
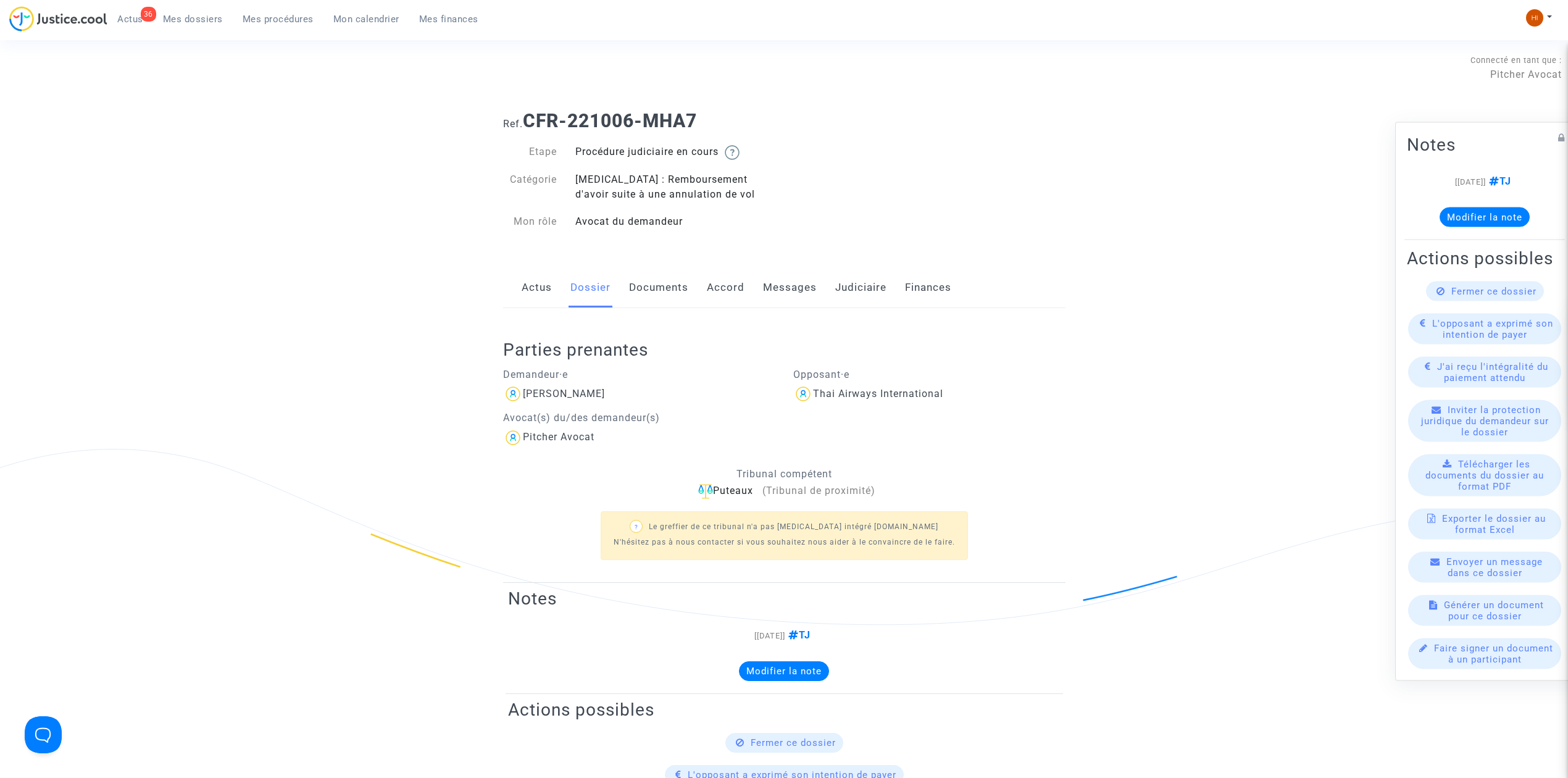
click link "Messages"
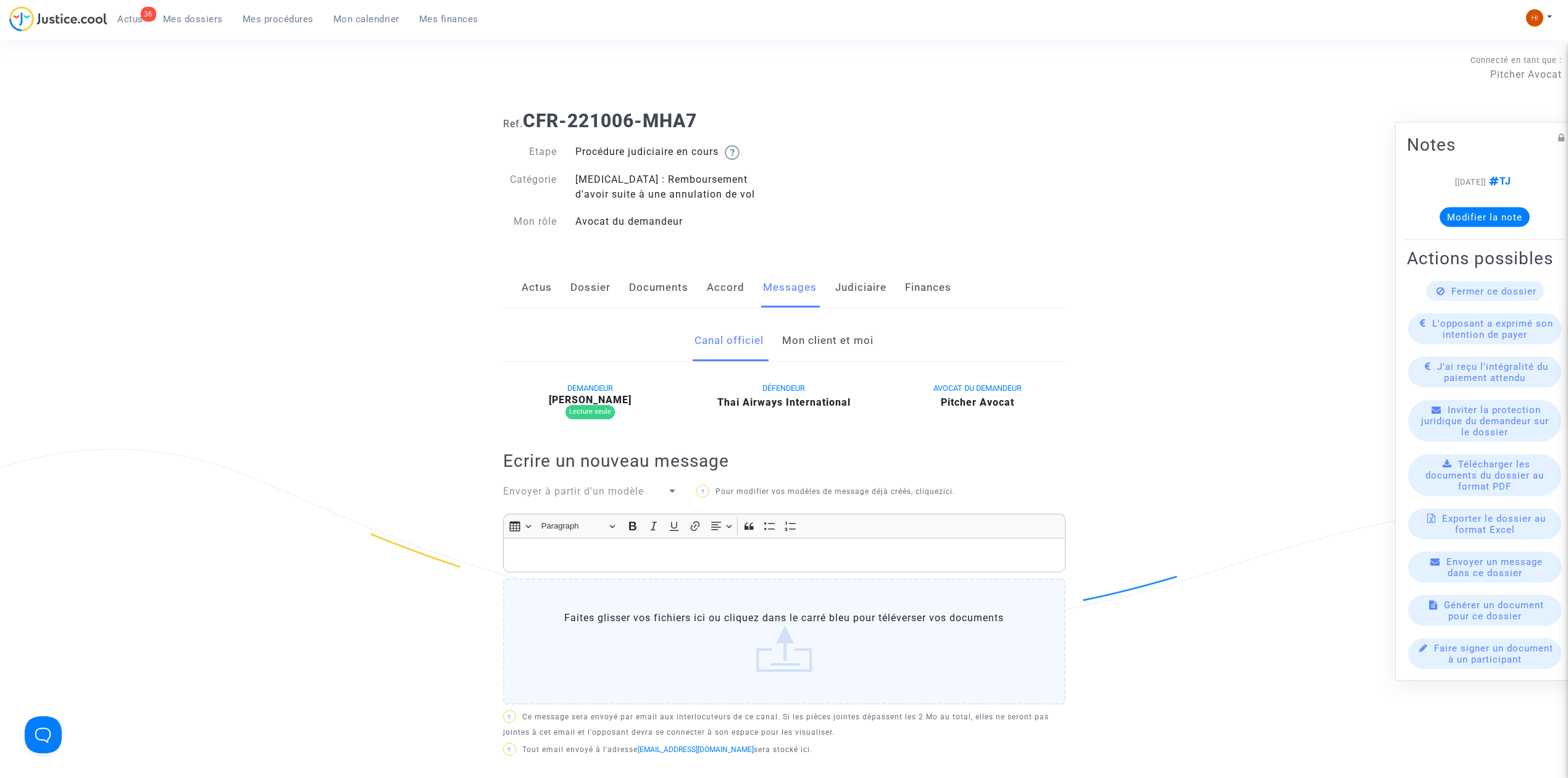
click link "Mon client et moi"
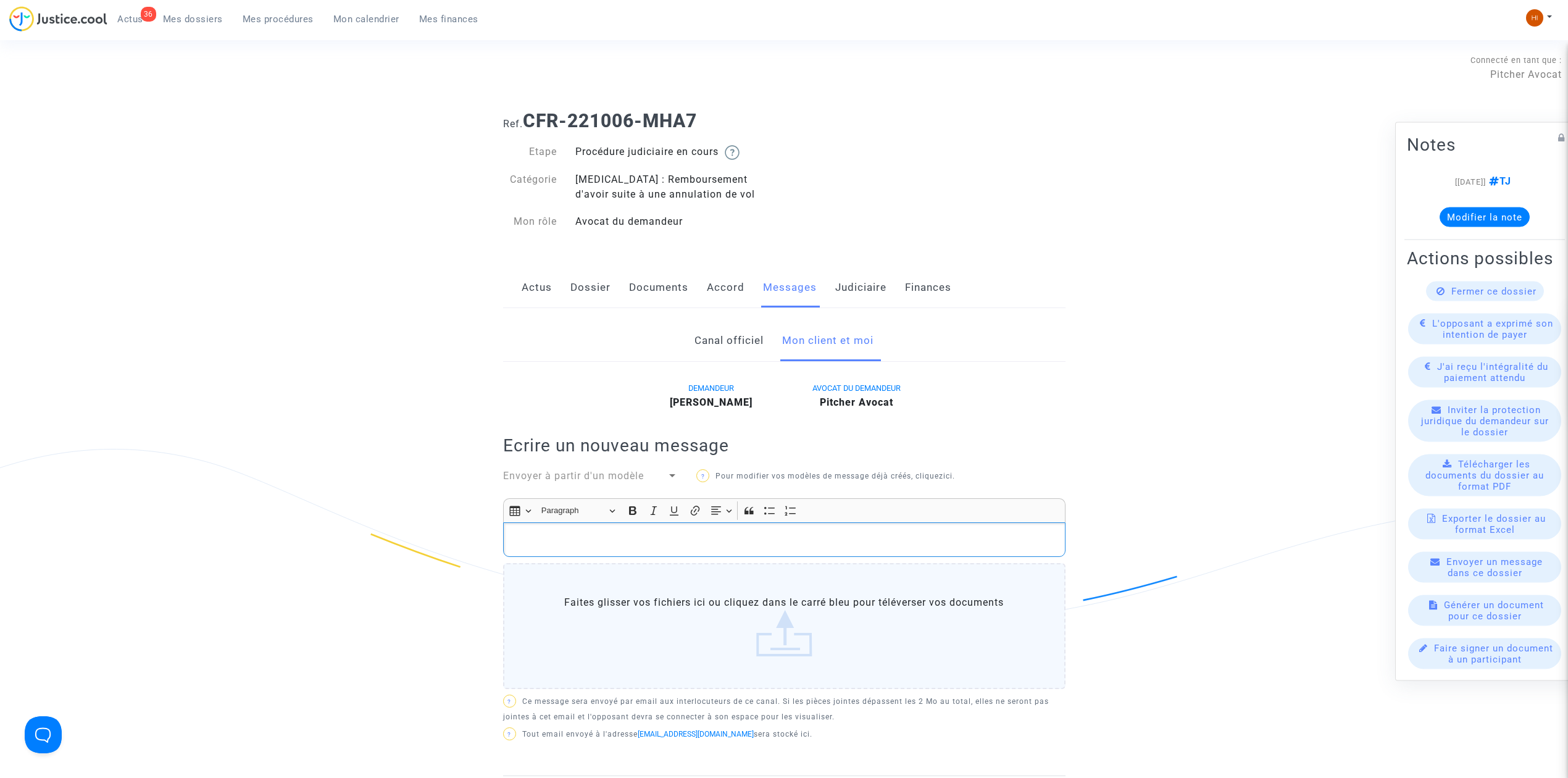
click p "Rich Text Editor, main"
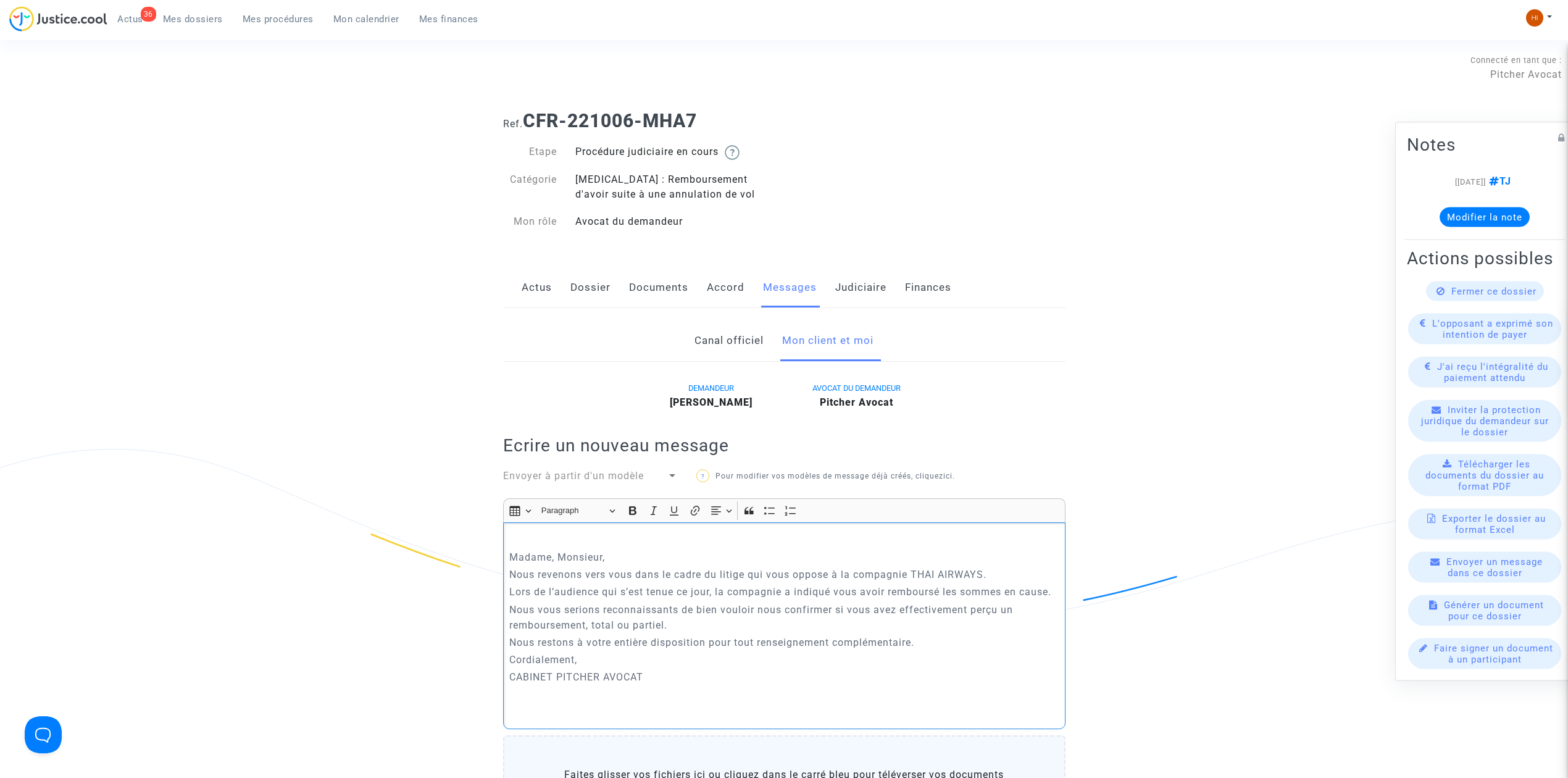
click p "Rich Text Editor, main"
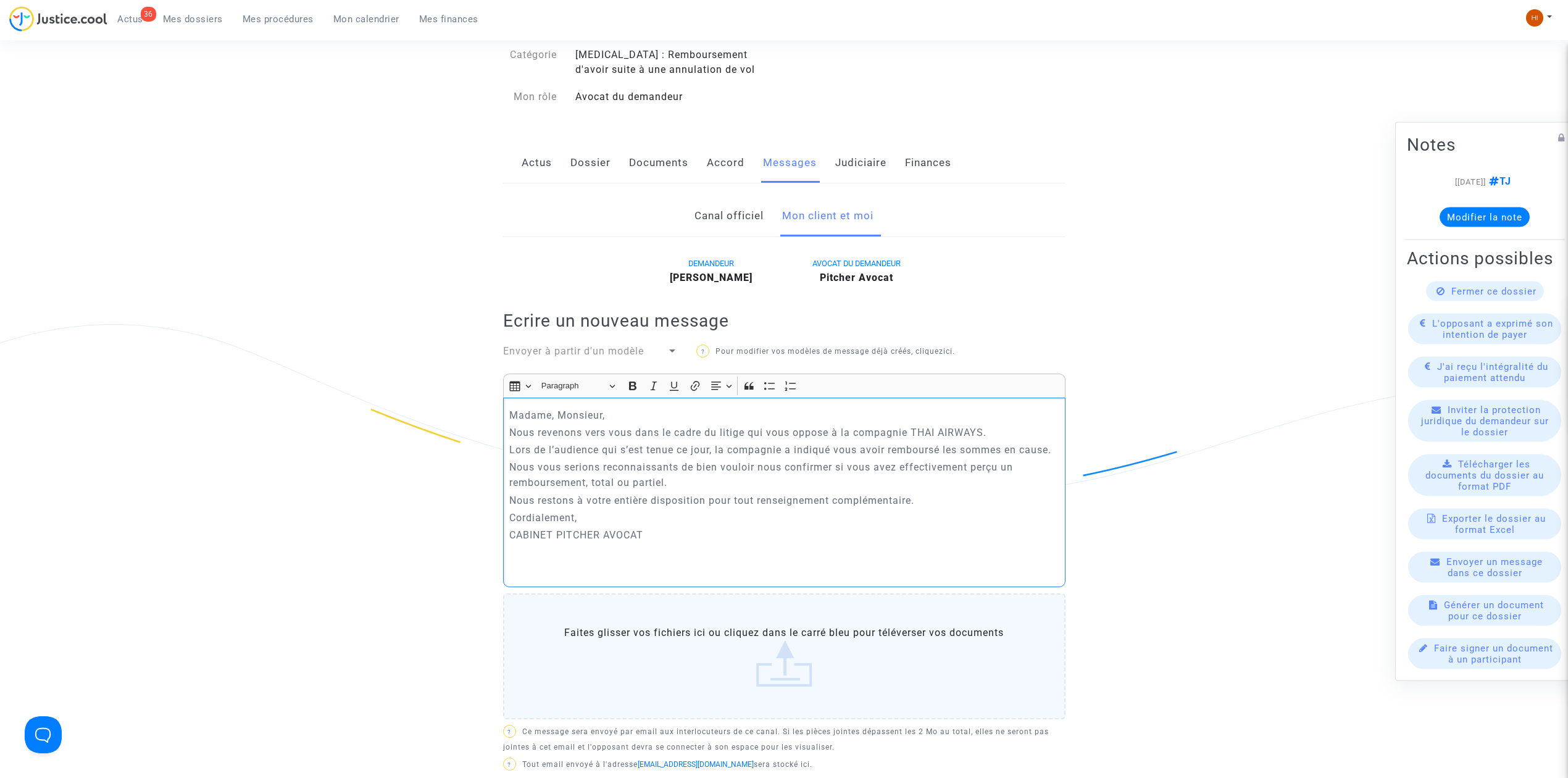
scroll to position [411, 0]
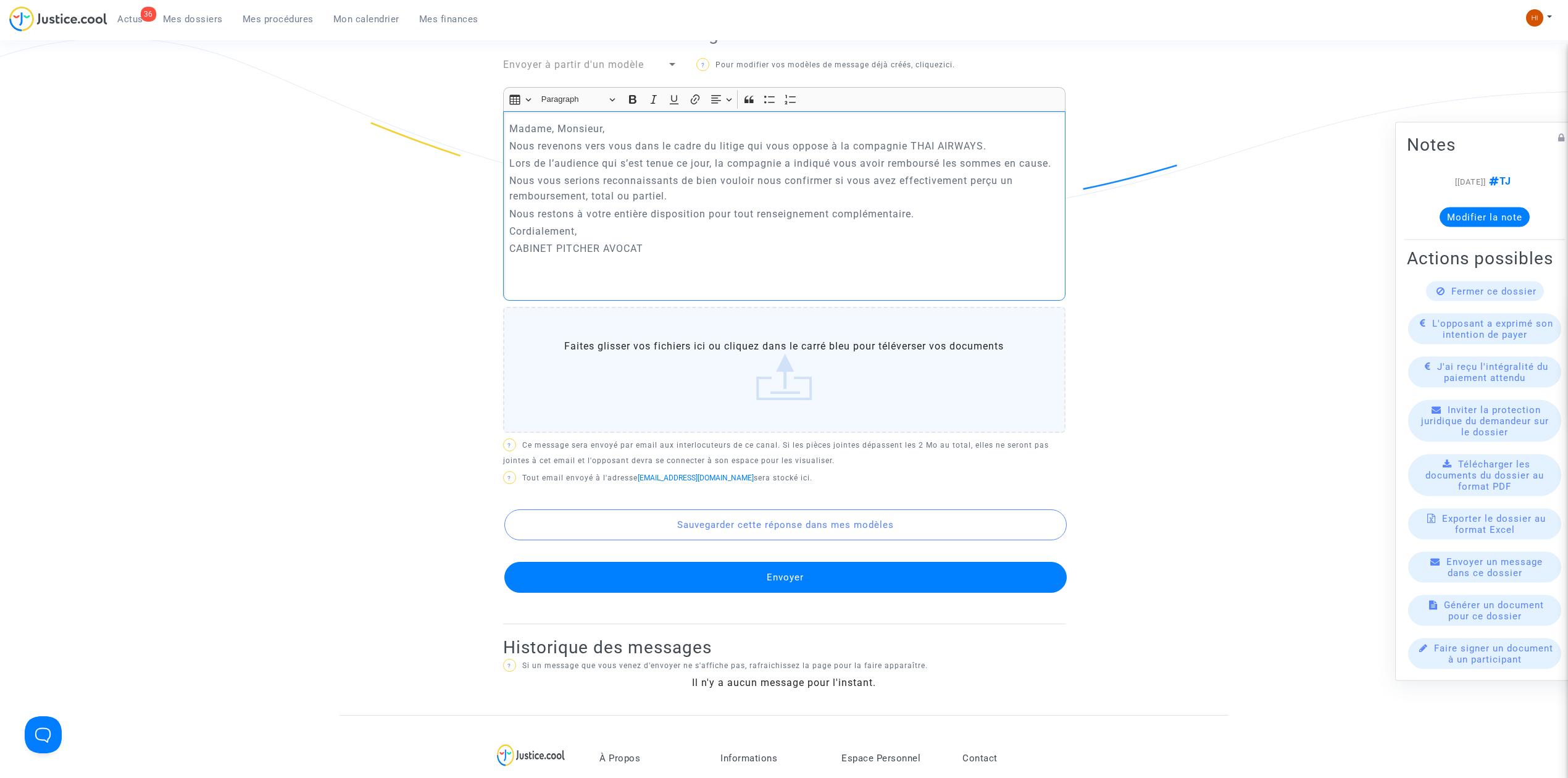
click p "Rich Text Editor, main"
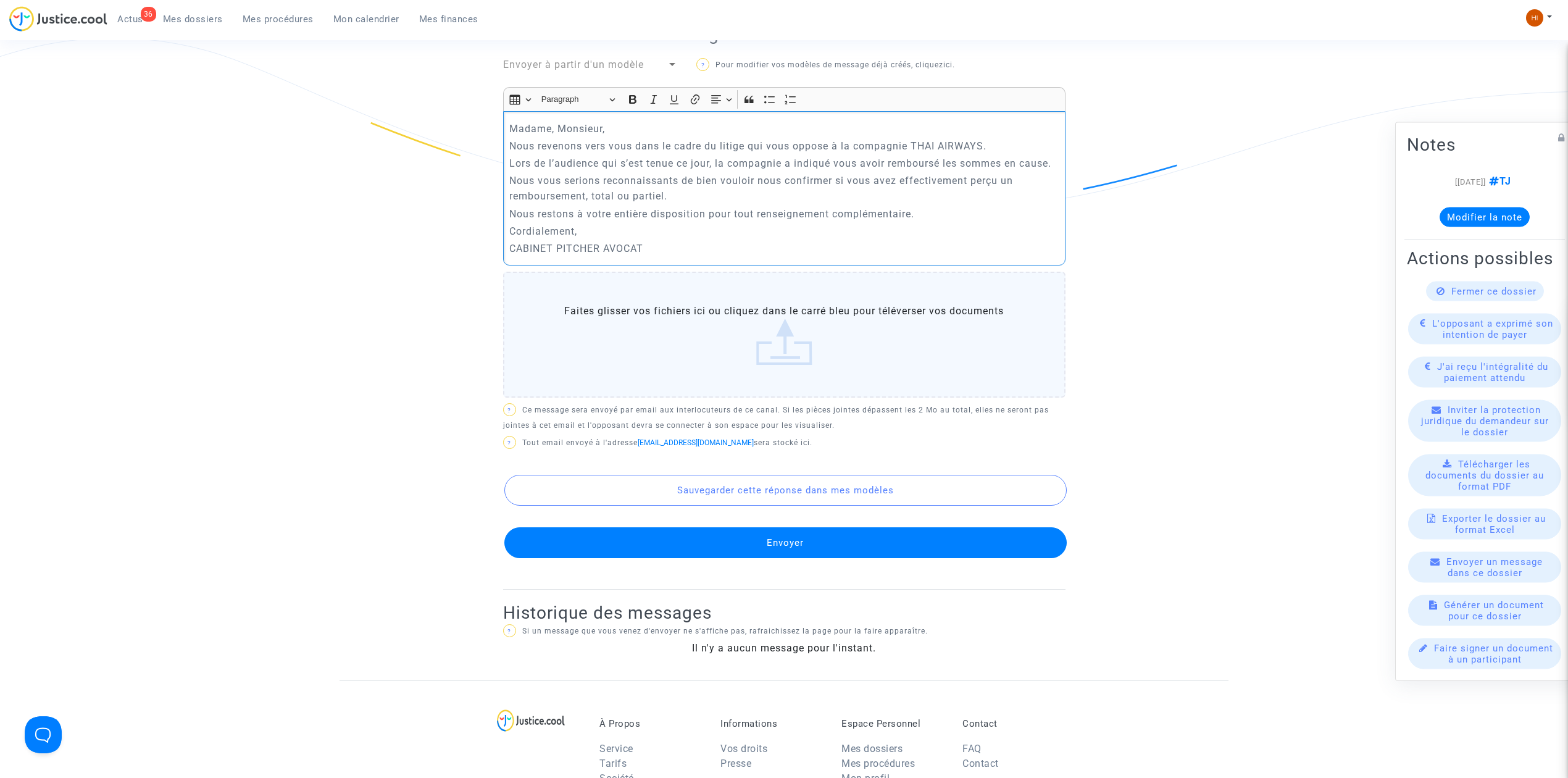
click div "DEMANDEUR [PERSON_NAME] AVOCAT DU DEMANDEUR [PERSON_NAME] Ecrire un nouveau mes…"
click button "Envoyer"
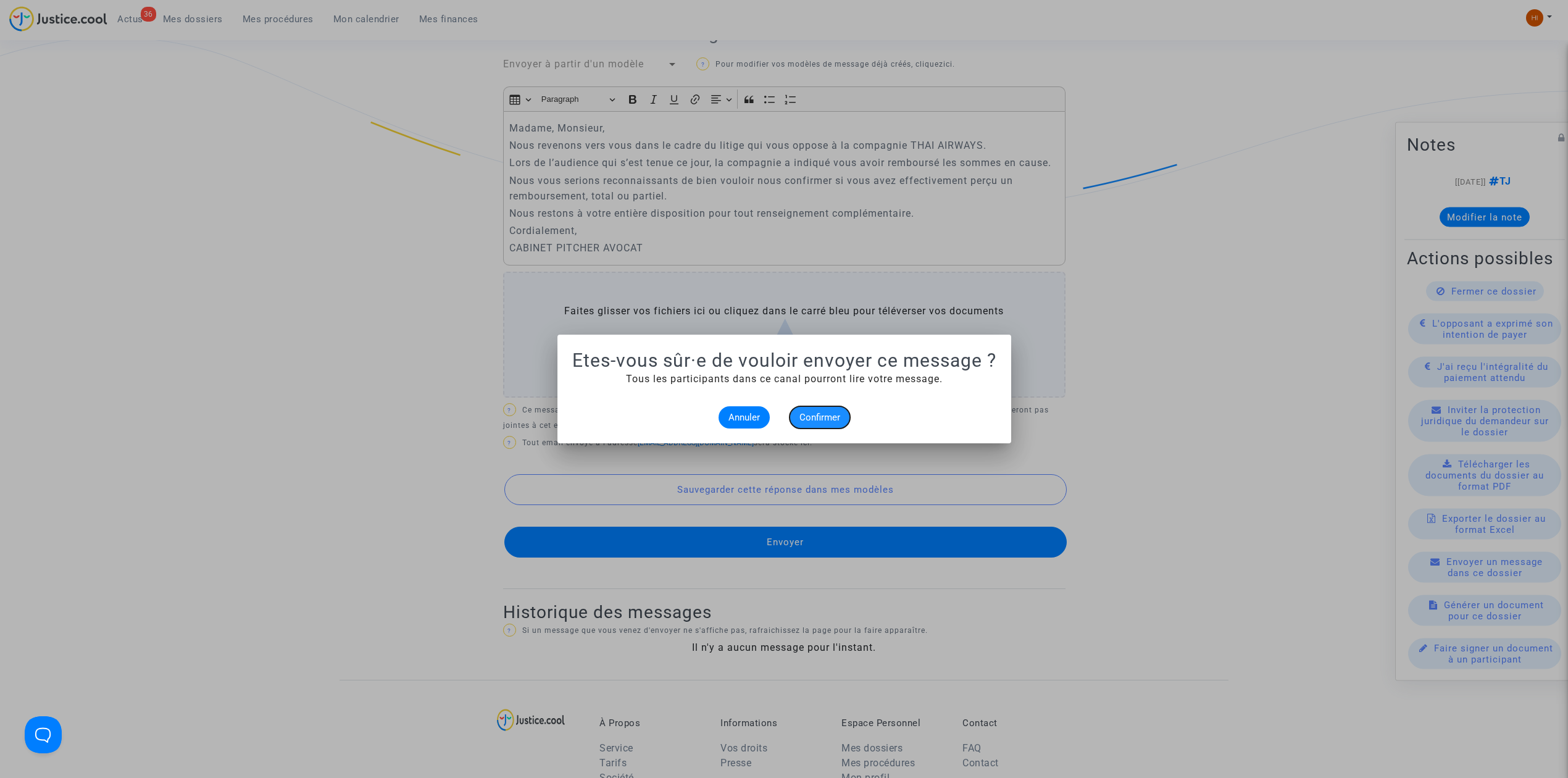
click span "Confirmer"
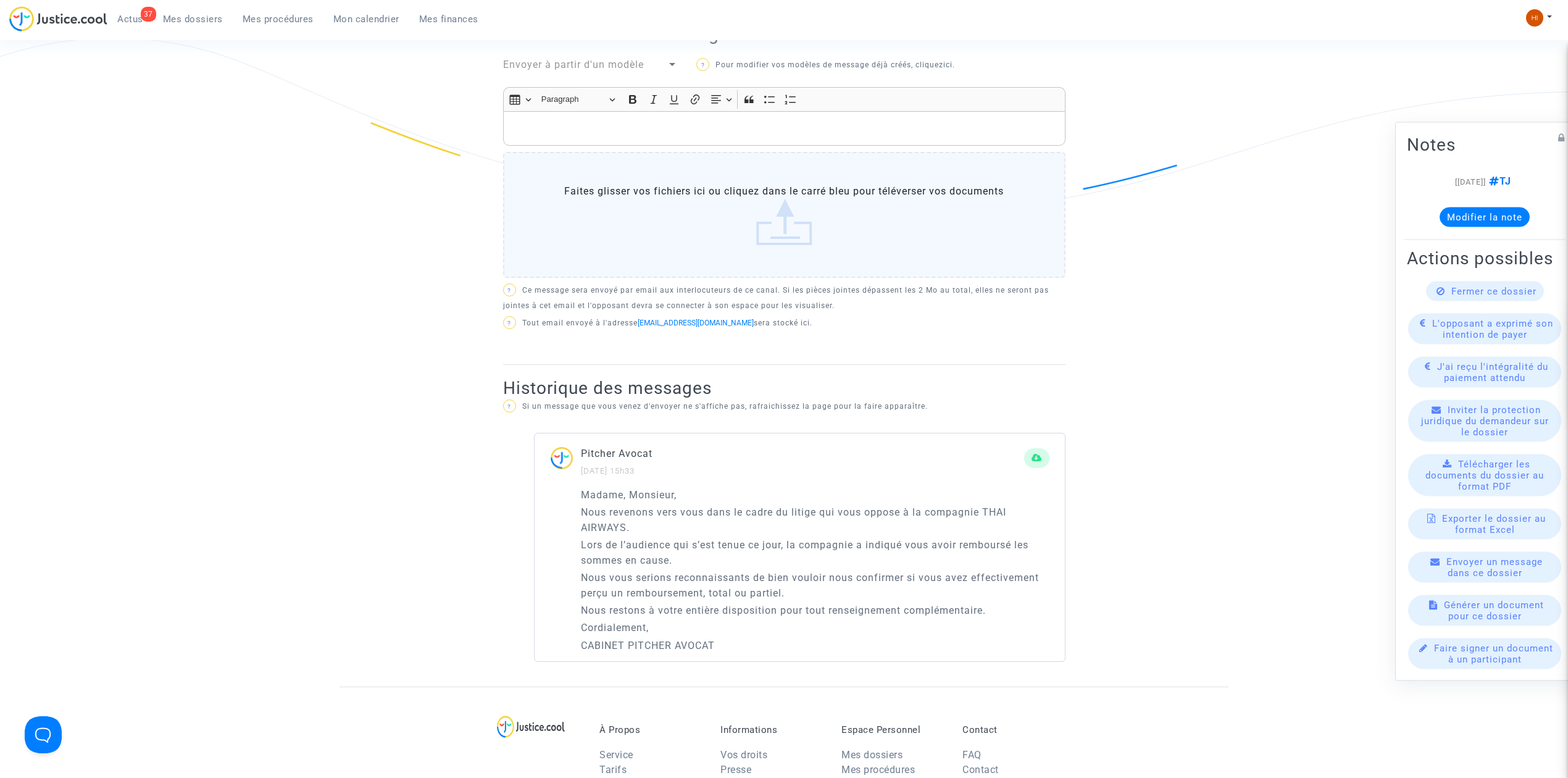
click span "Mes dossiers"
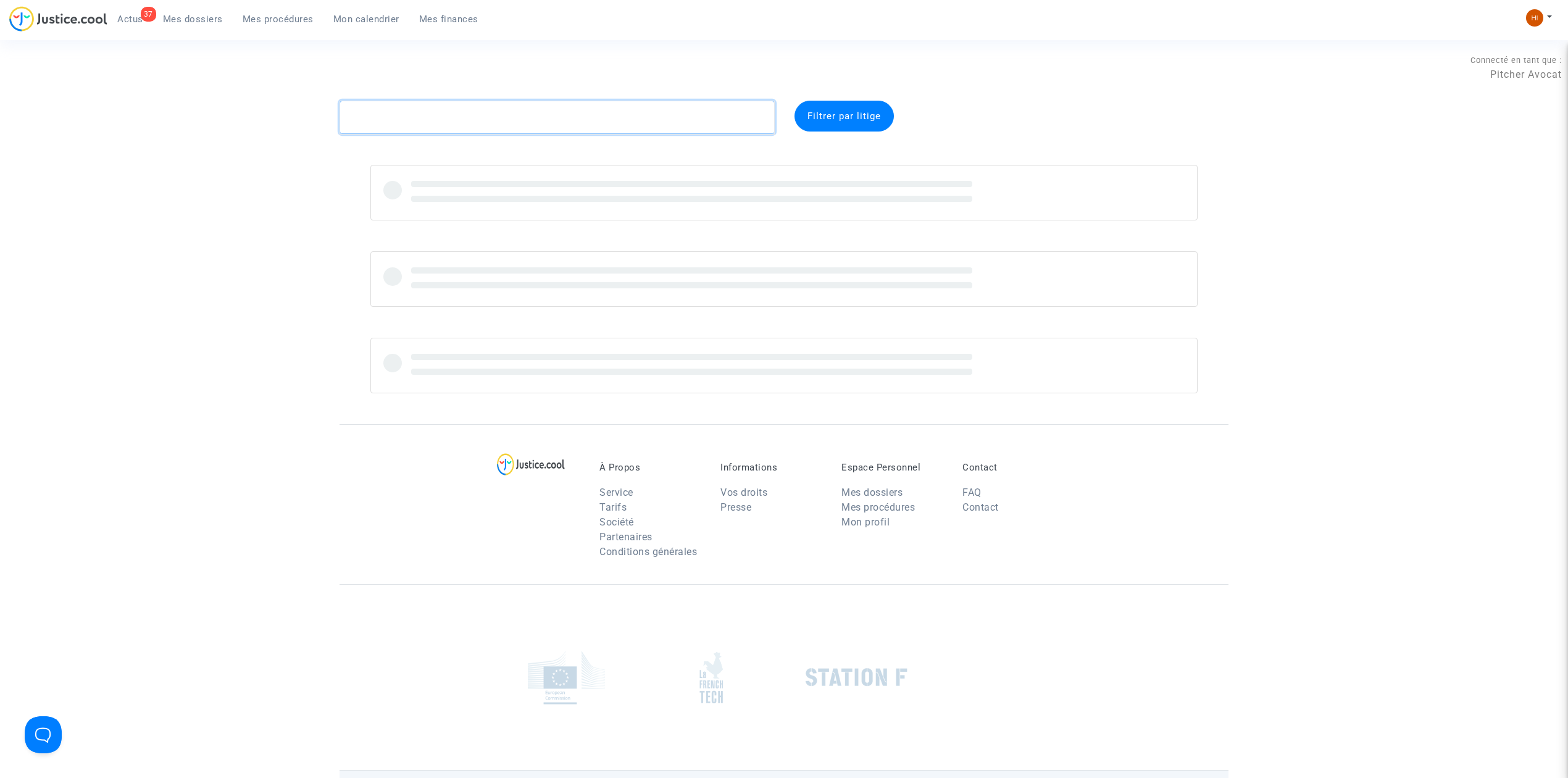
click textarea
paste textarea "CFR-221016-AHMU"
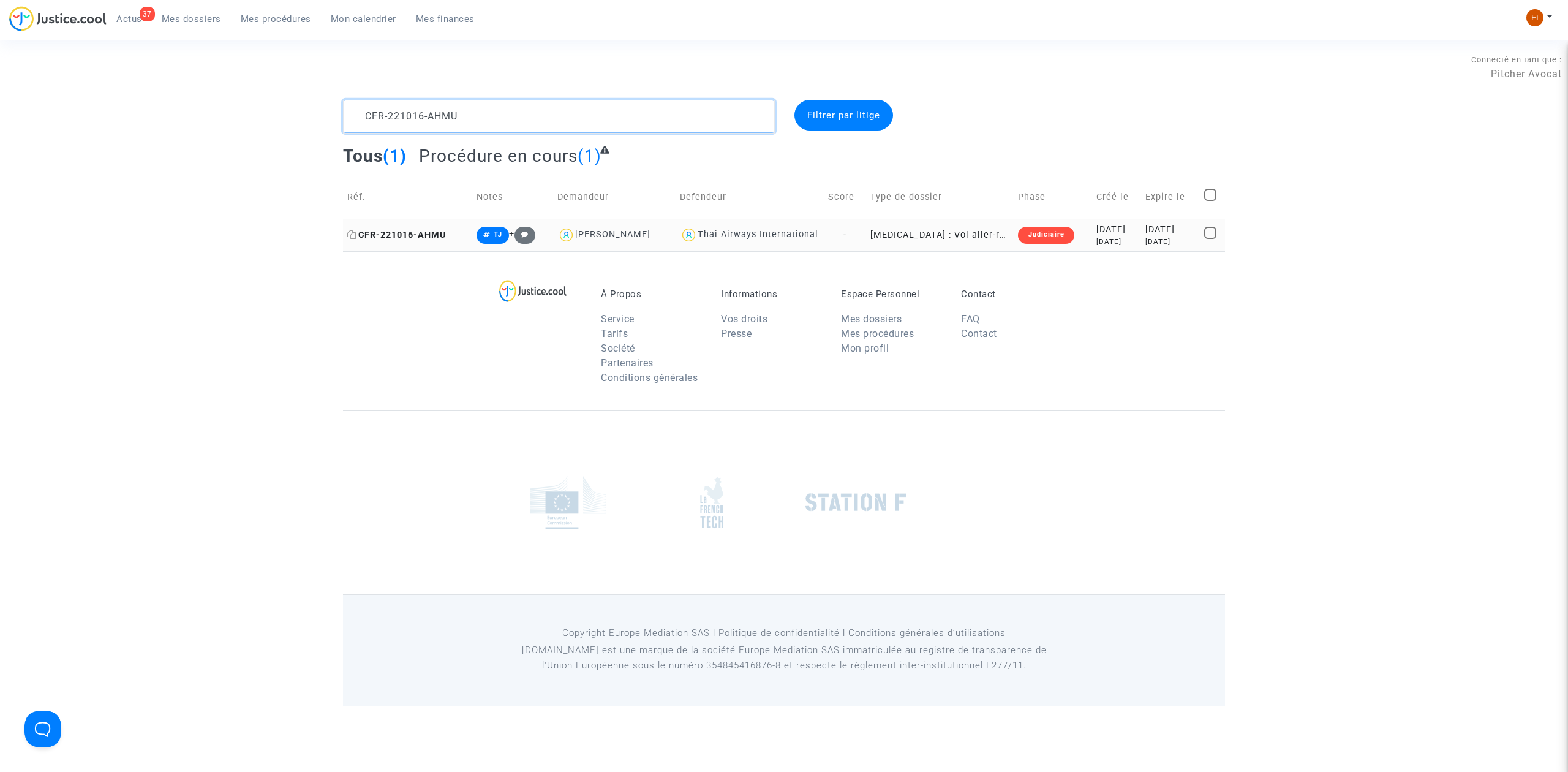
type textarea "CFR-221016-AHMU"
click span "CFR-221016-AHMU"
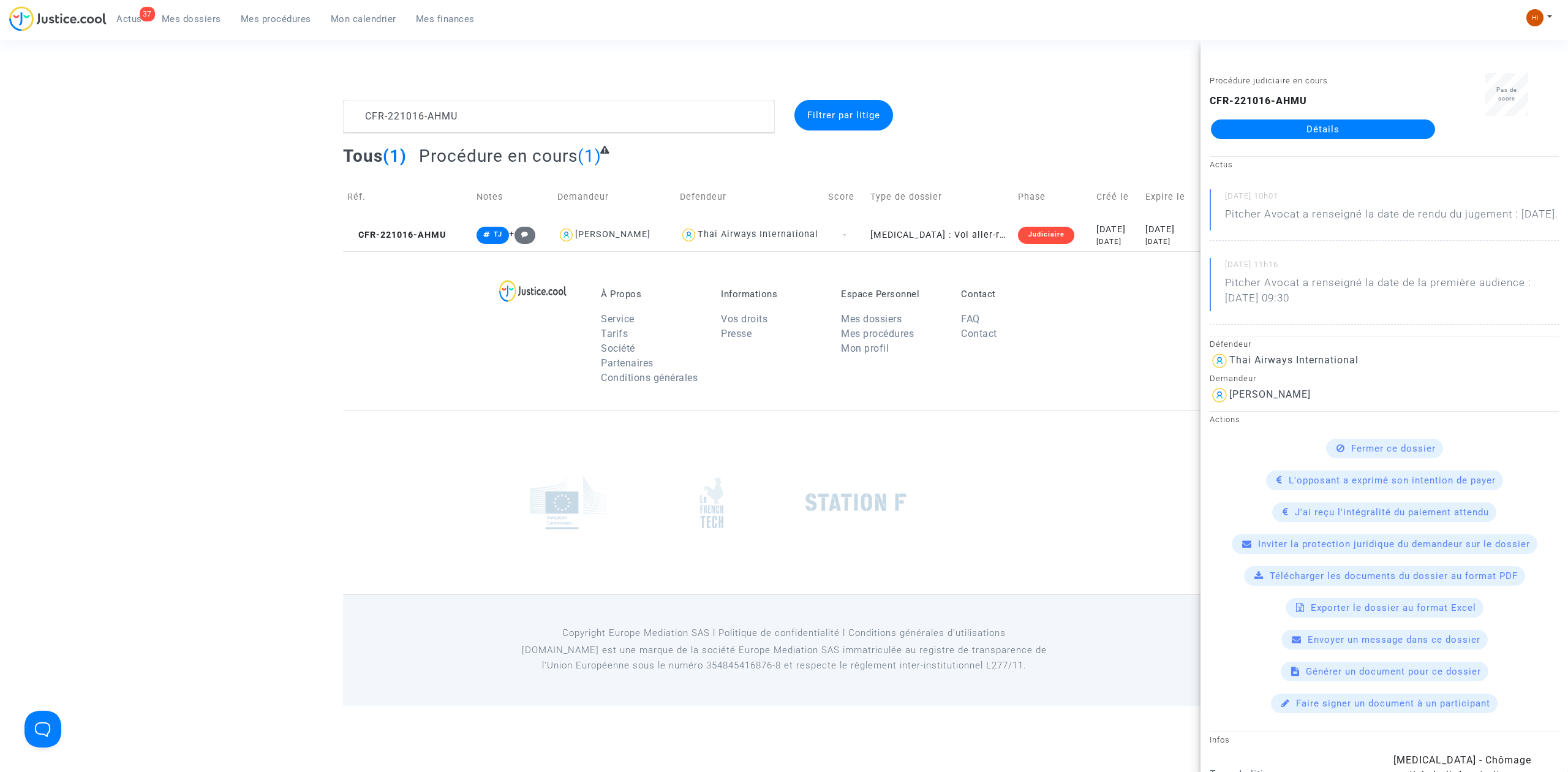
click link "Détails"
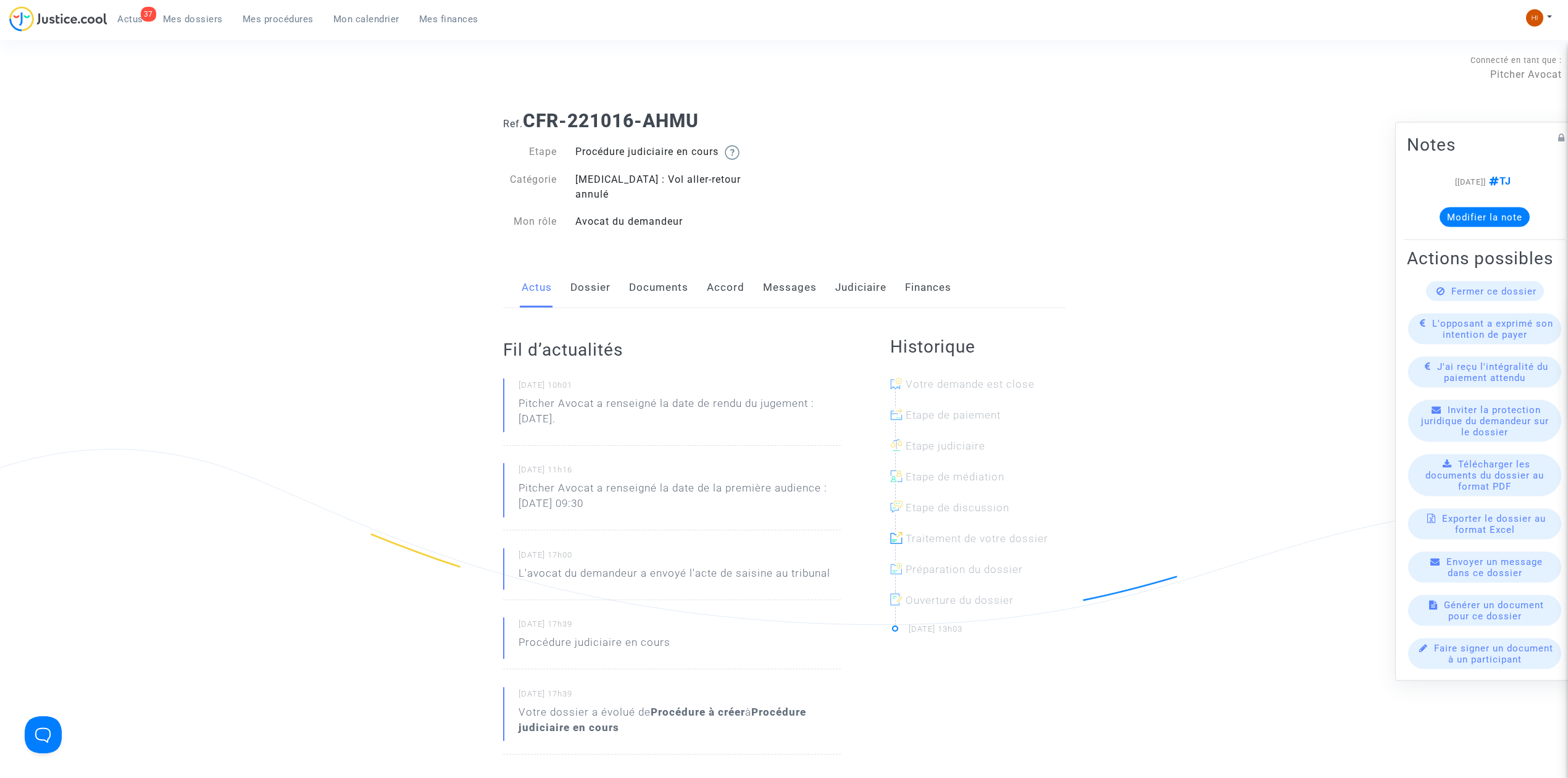
click link "Dossier"
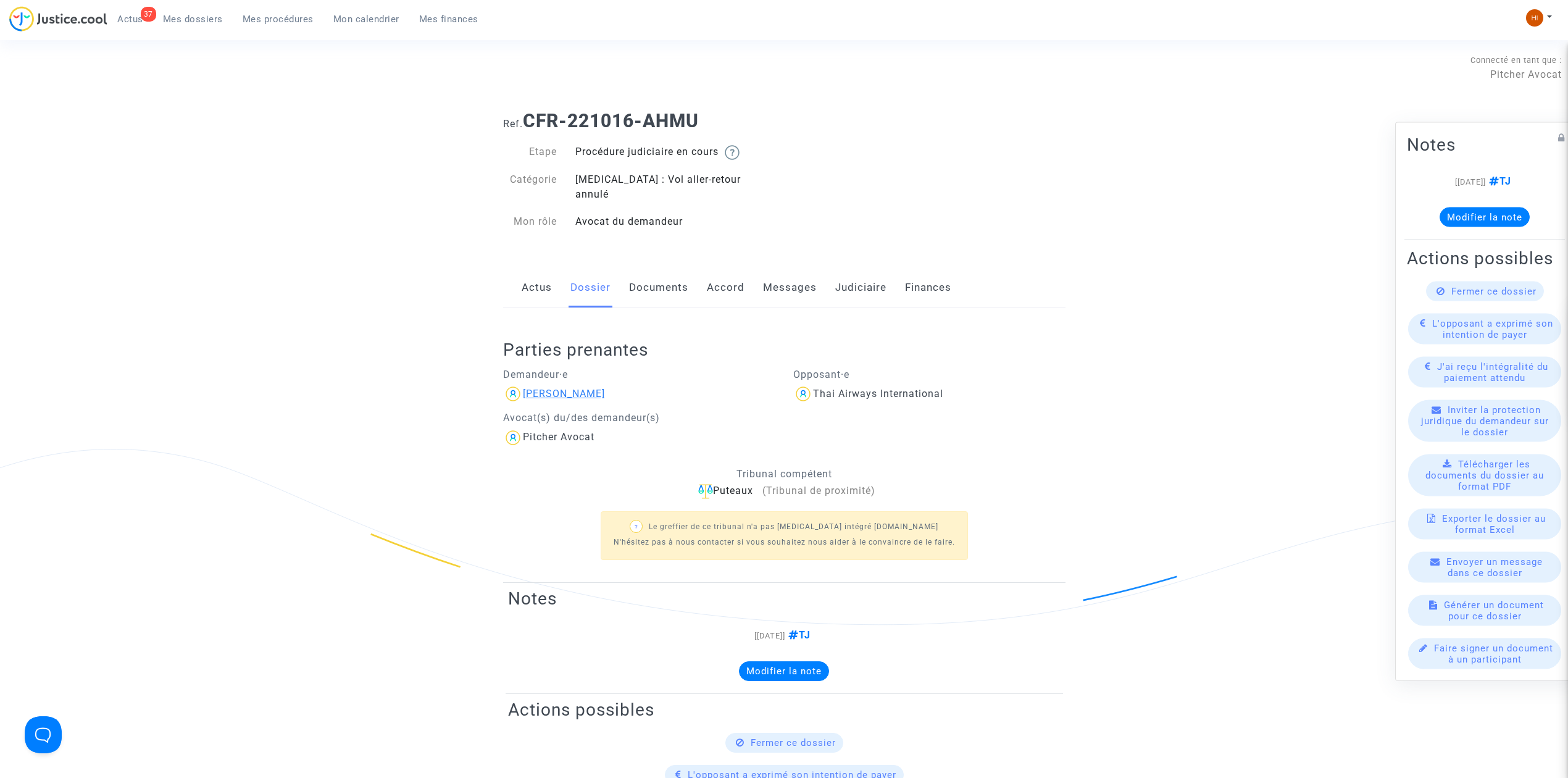
click div "[PERSON_NAME]"
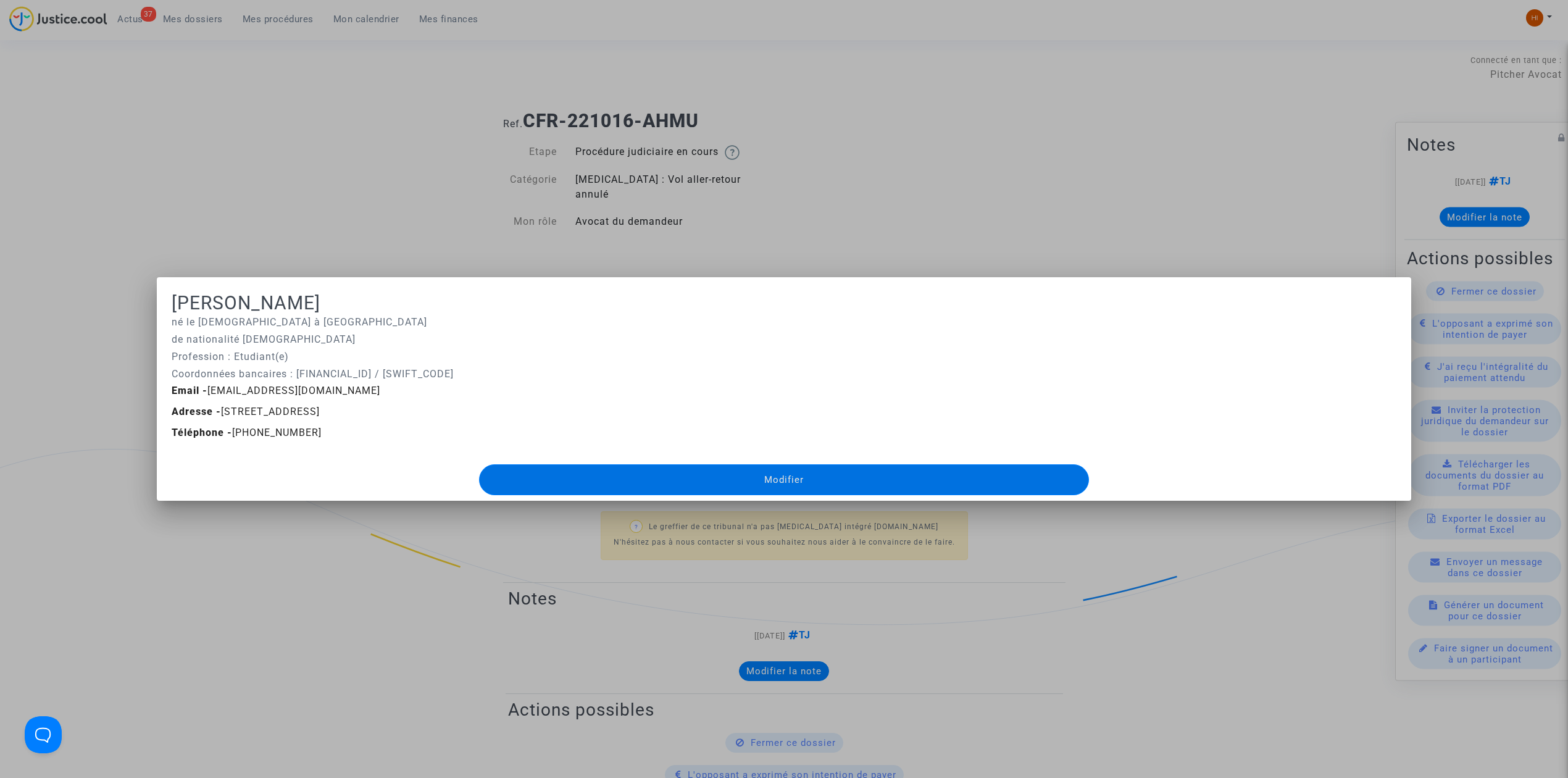
click div
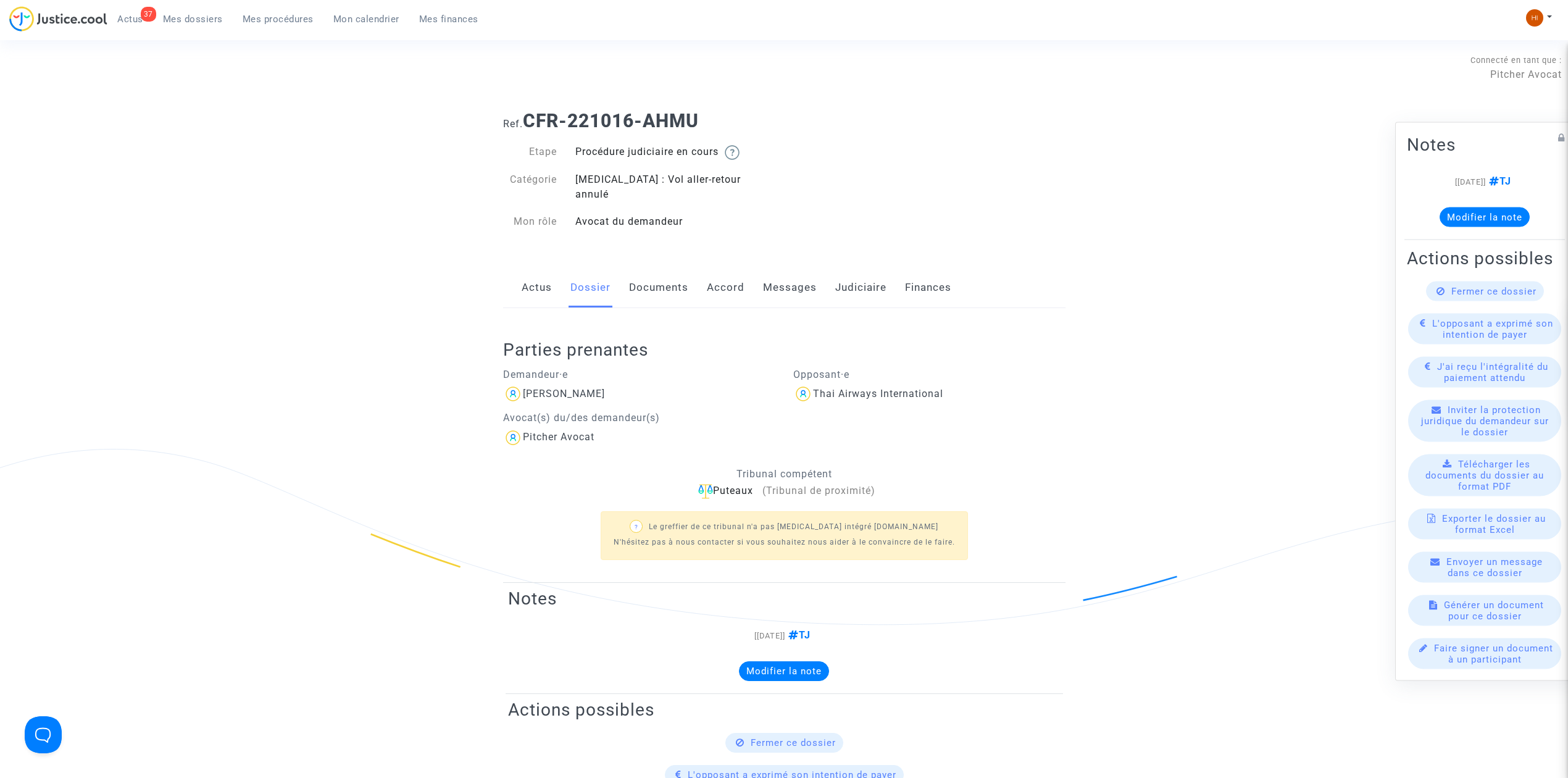
drag, startPoint x: 207, startPoint y: 24, endPoint x: 285, endPoint y: 43, distance: 80.3
click span "Mes dossiers"
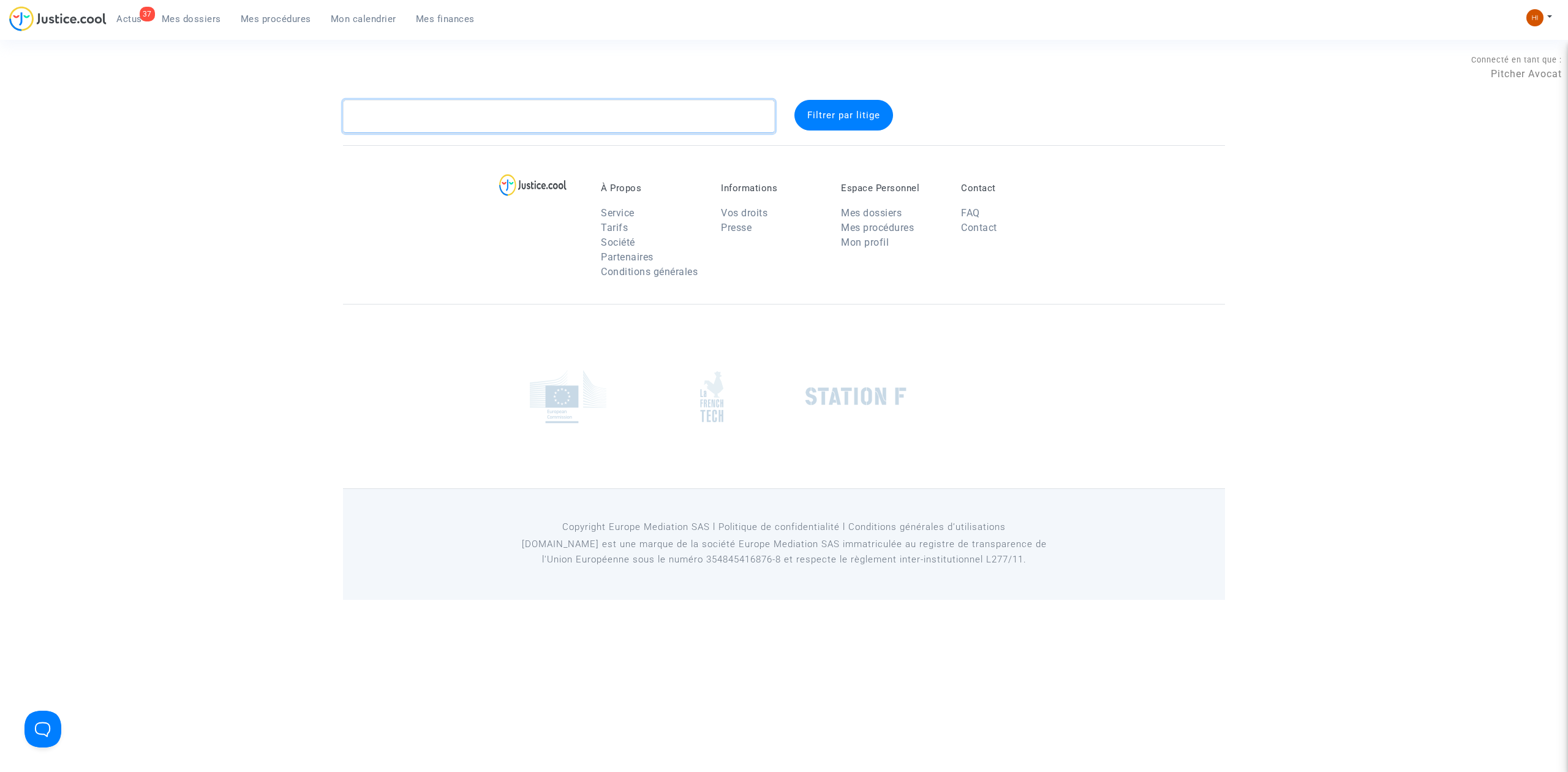
click textarea
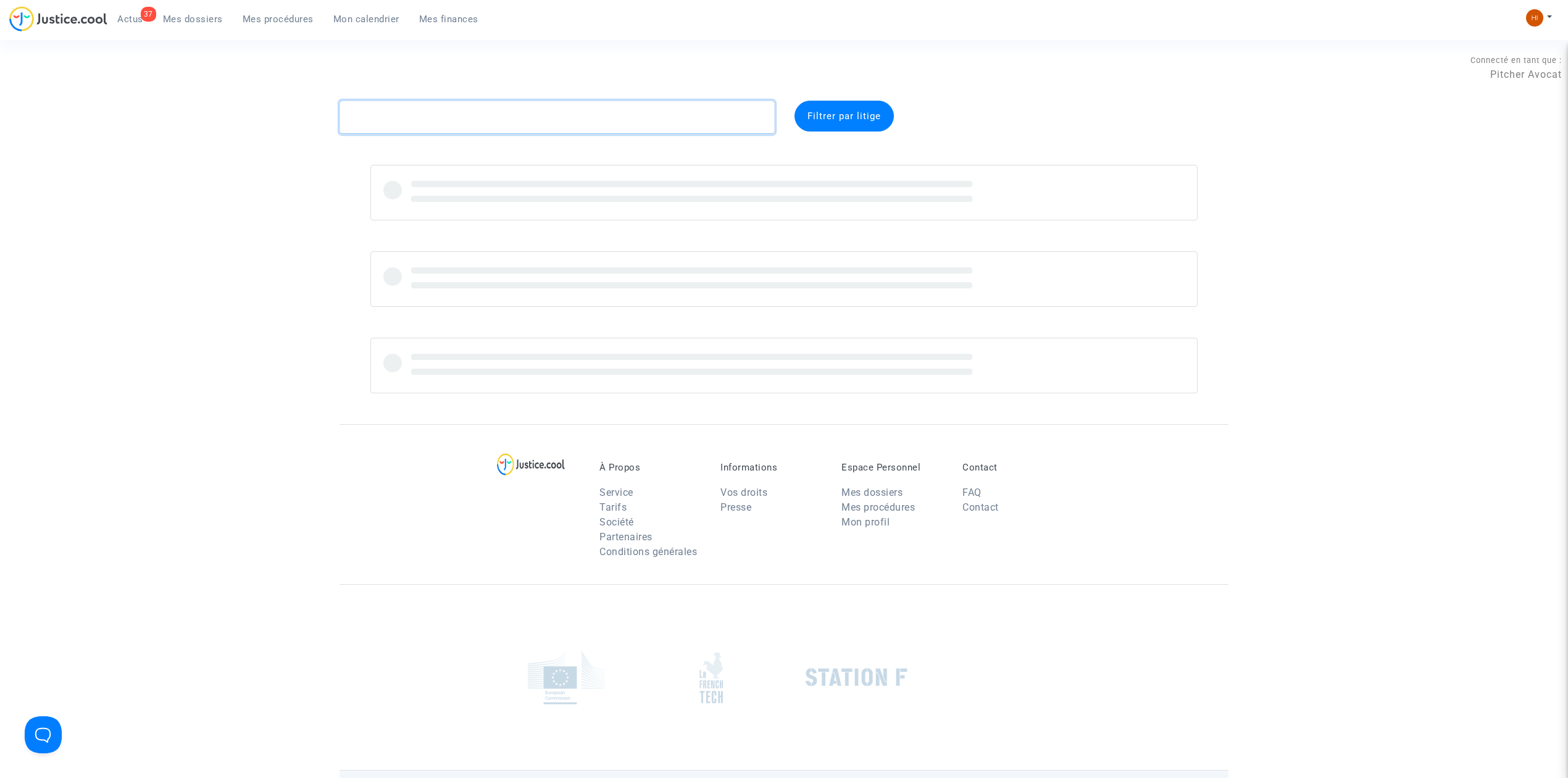
paste textarea "CFR-221021-2CHB"
type textarea "CFR-221021-2CHB"
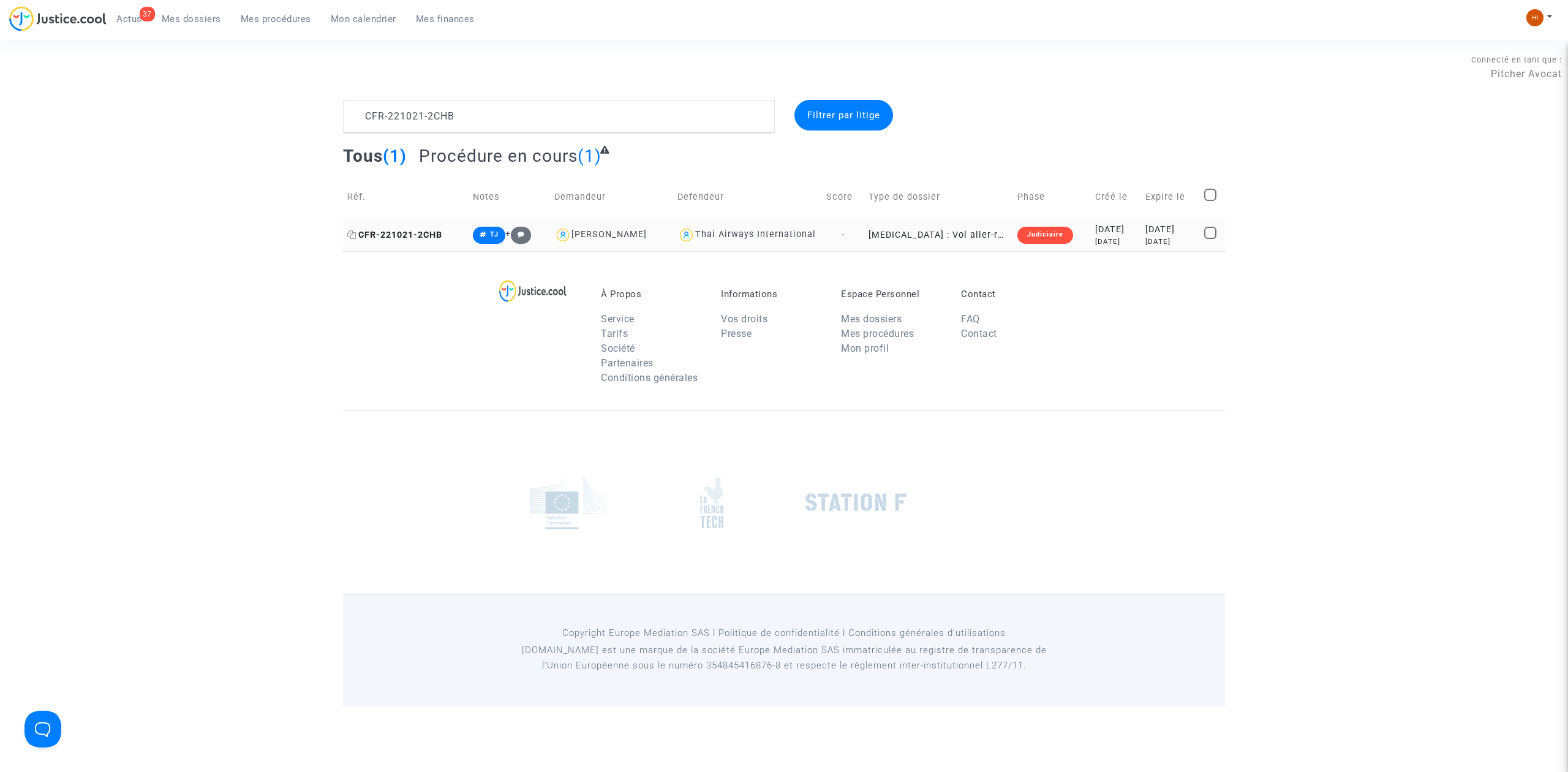
click span "CFR-221021-2CHB"
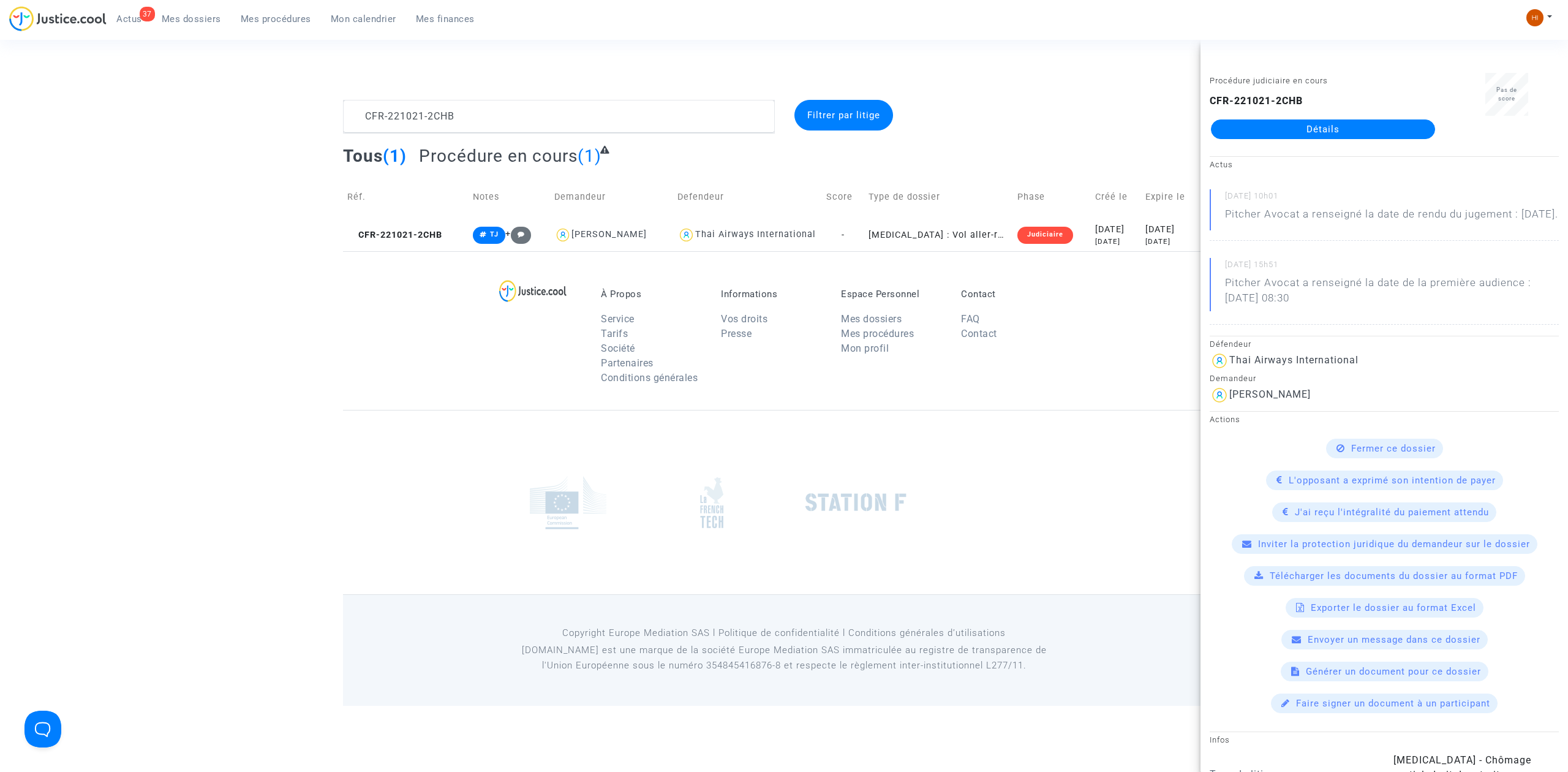
click link "Détails"
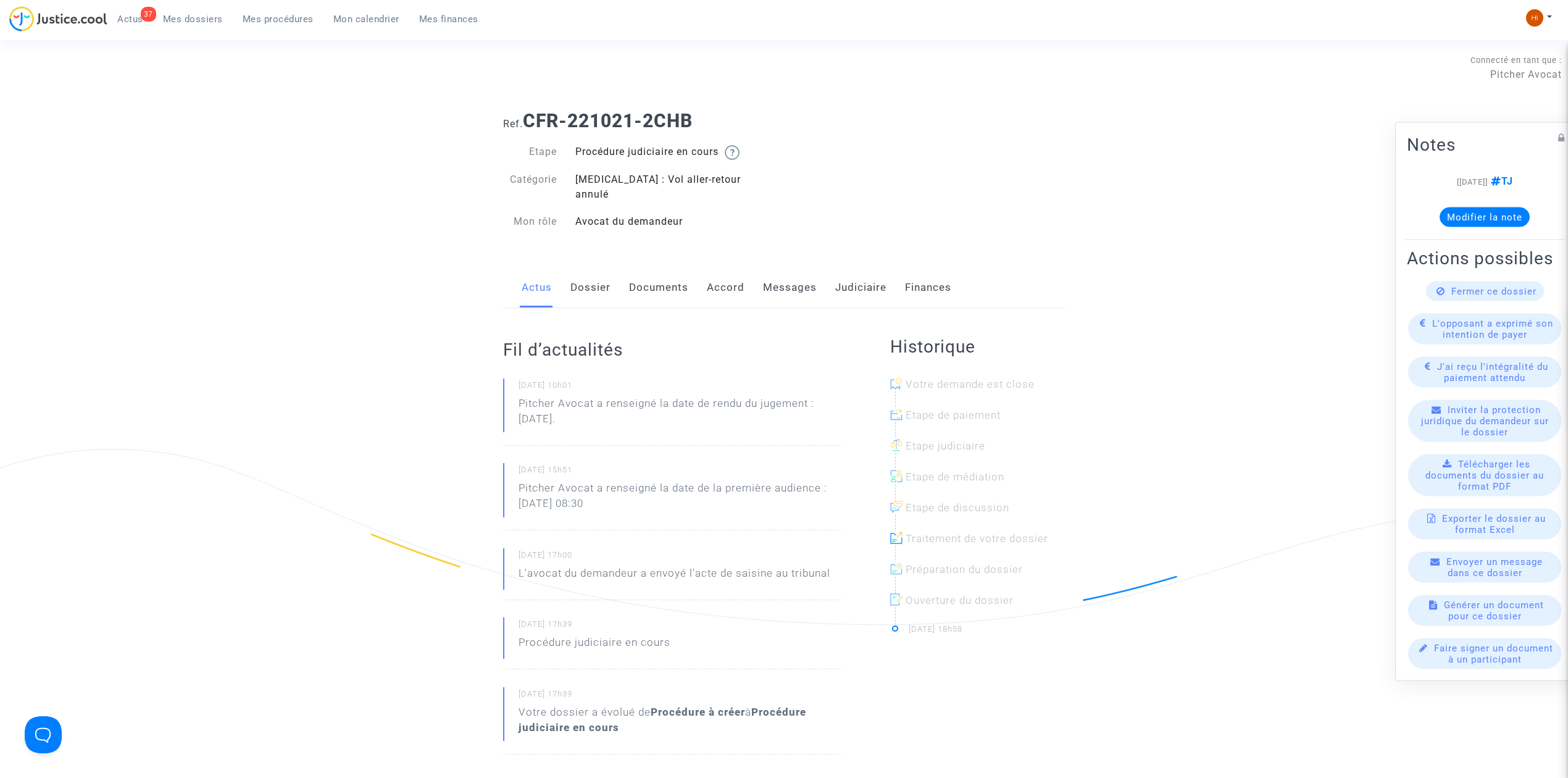
click link "Dossier"
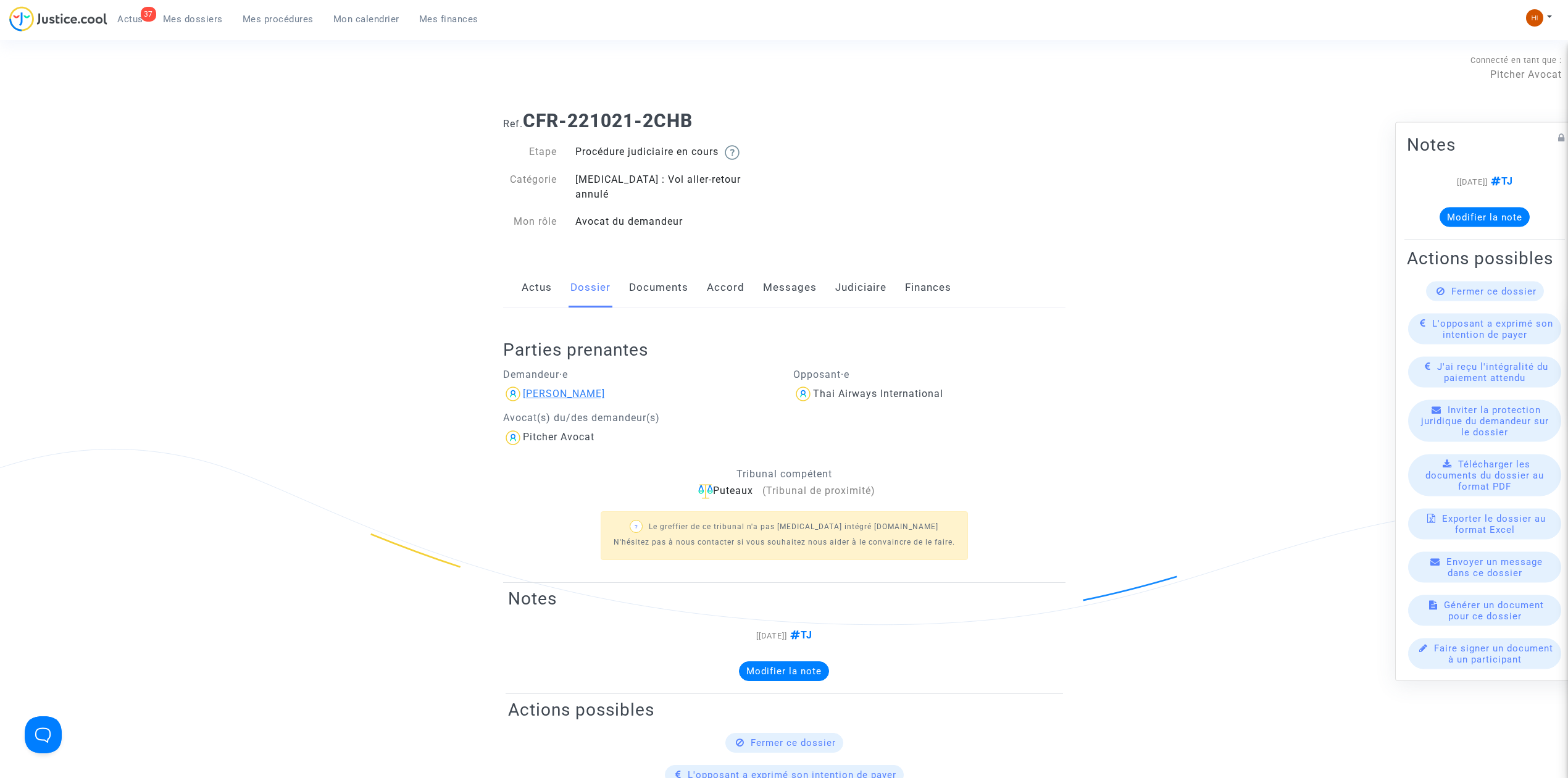
click div "[PERSON_NAME]"
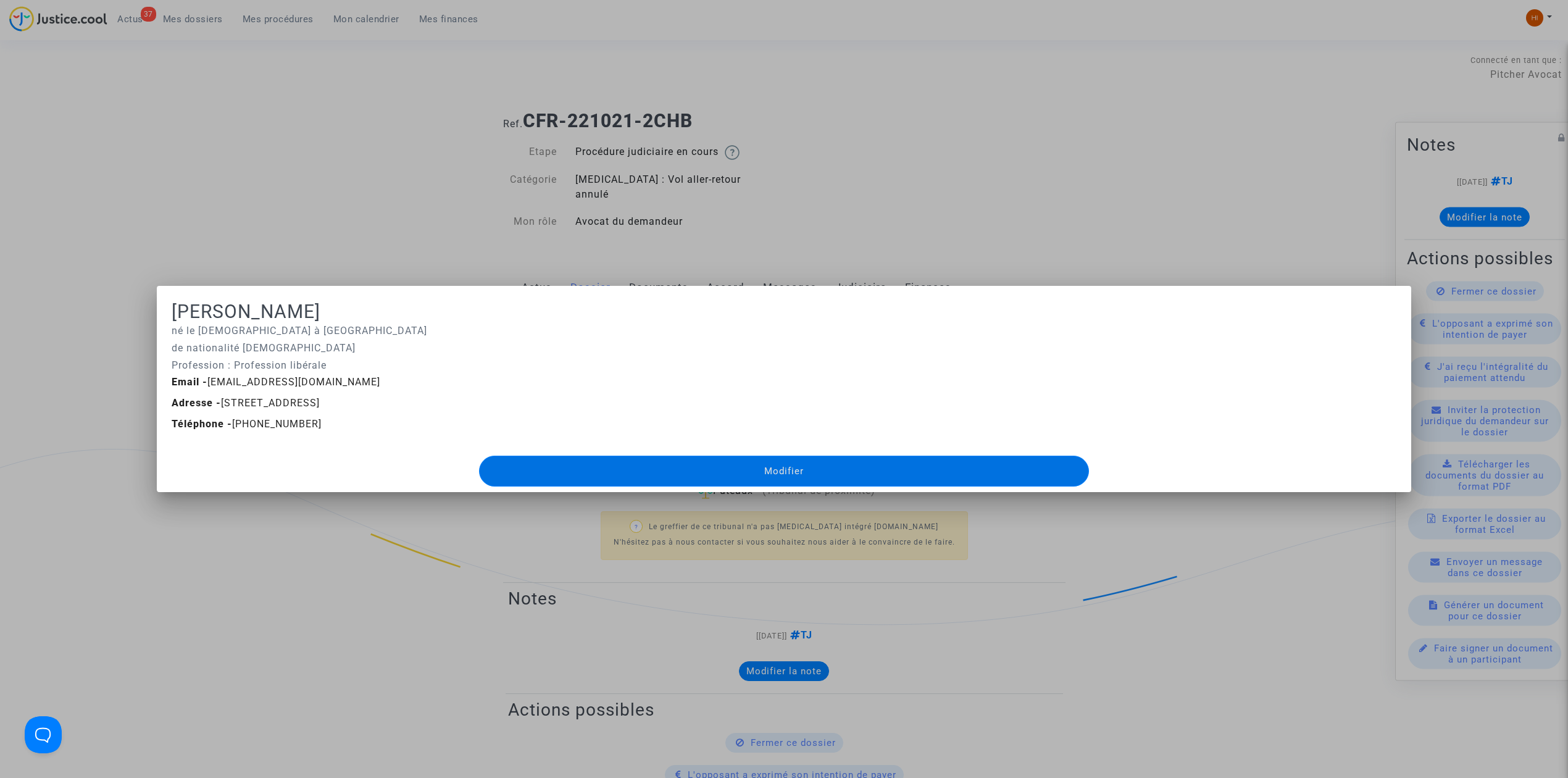
click div
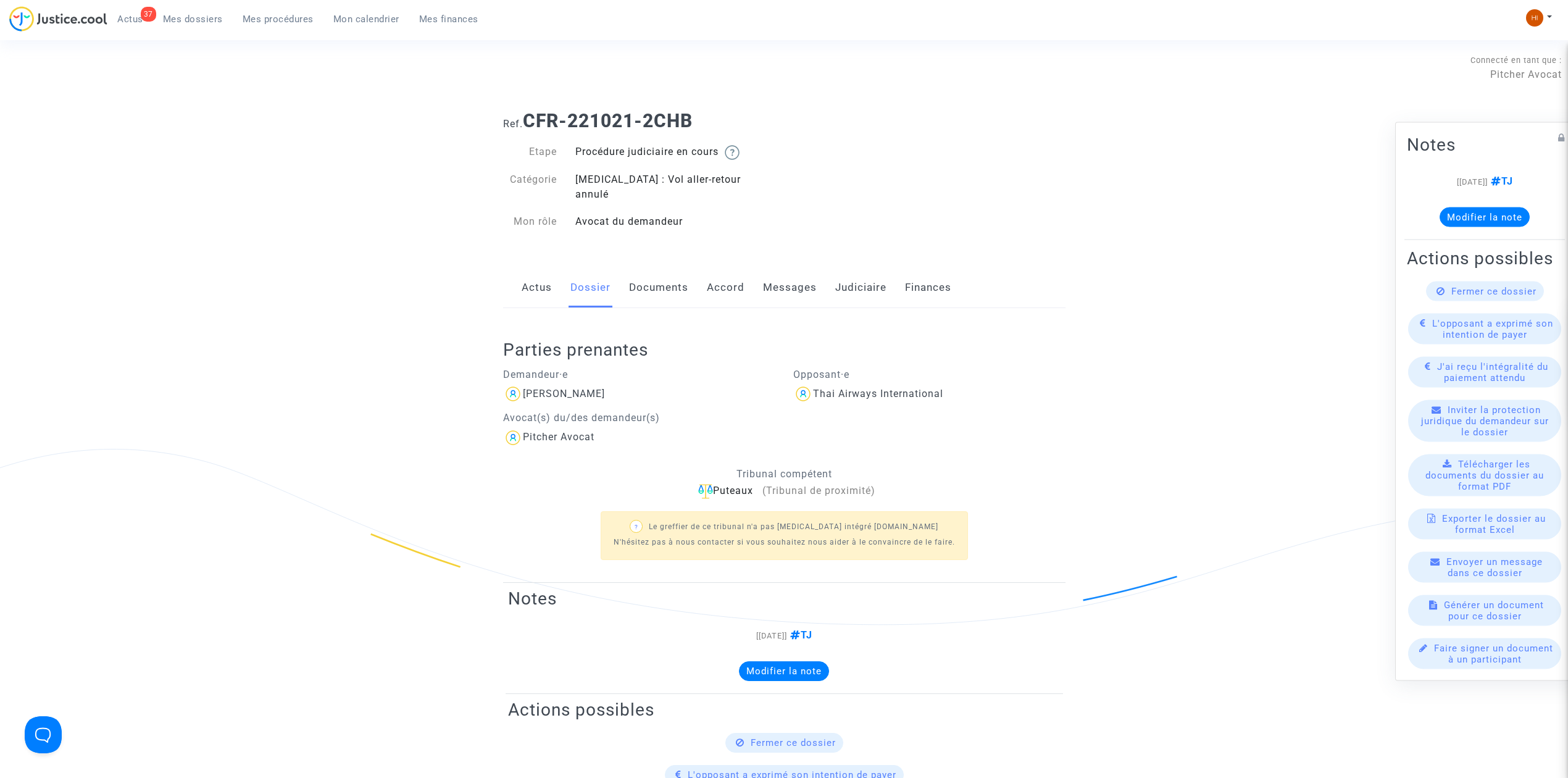
click div "Actus Dossier Documents Accord Messages Judiciaire Finances"
click link "Messages"
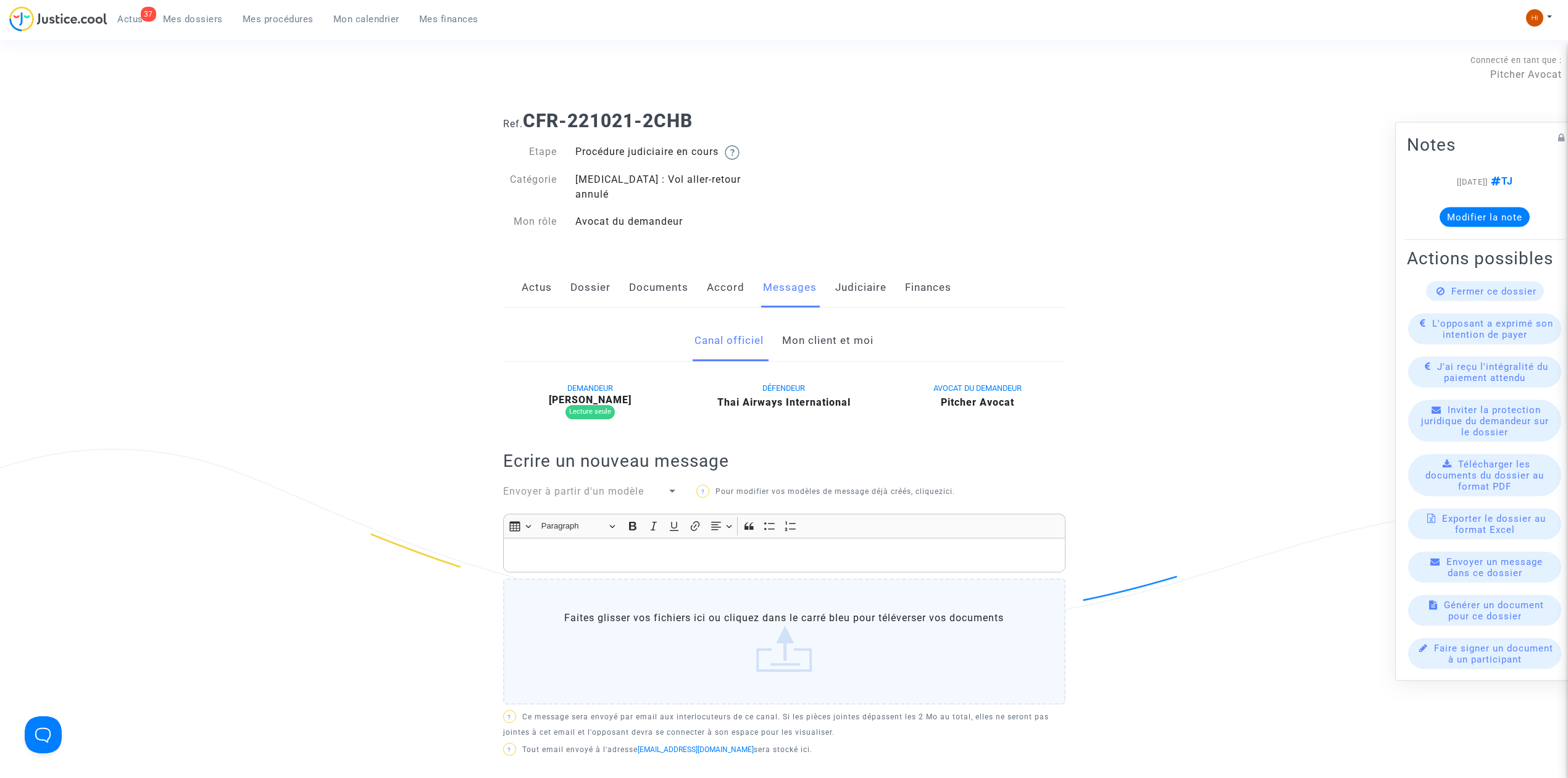
click link "Mon client et moi"
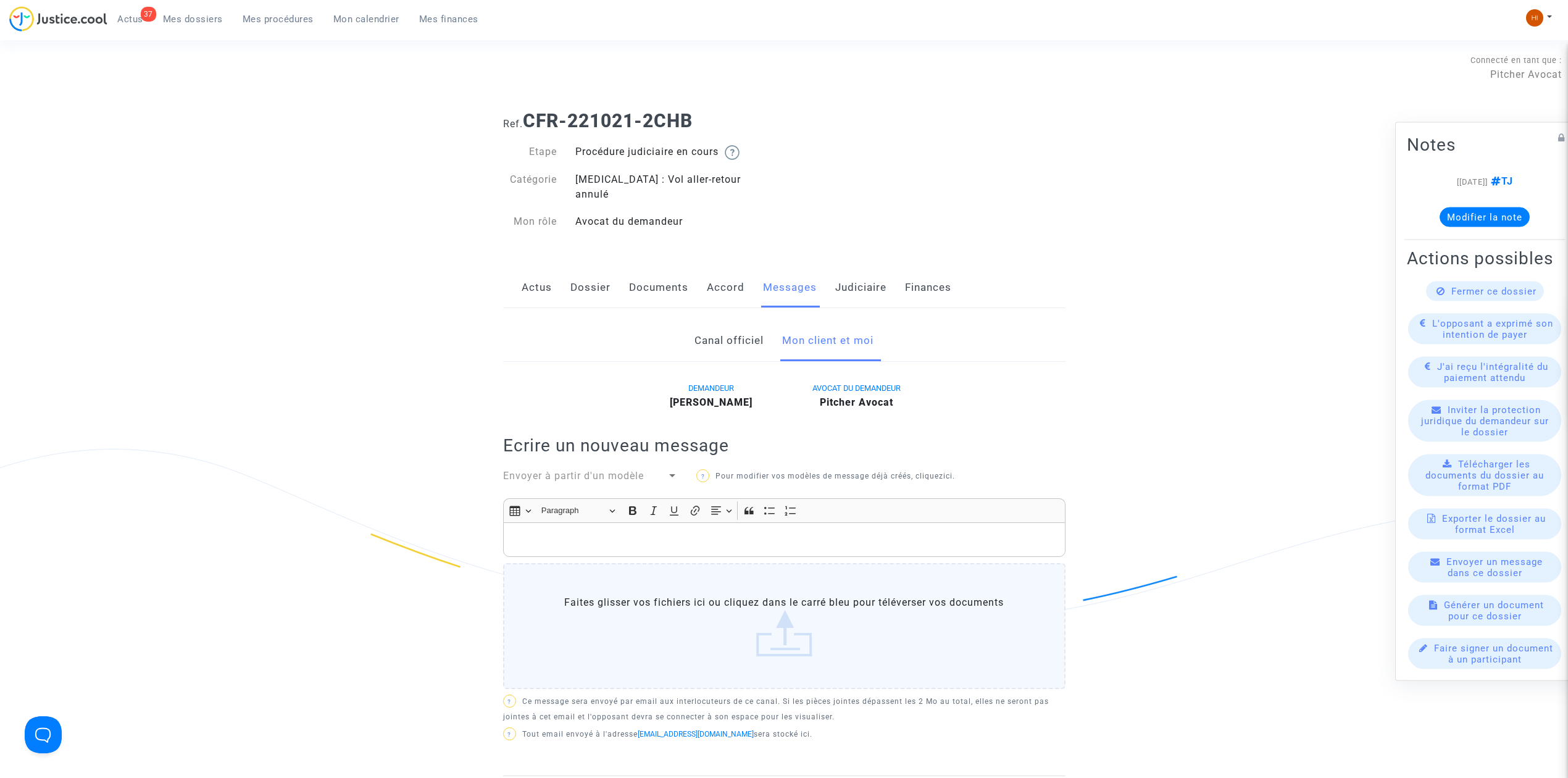
click div "Rich Text Editor, main"
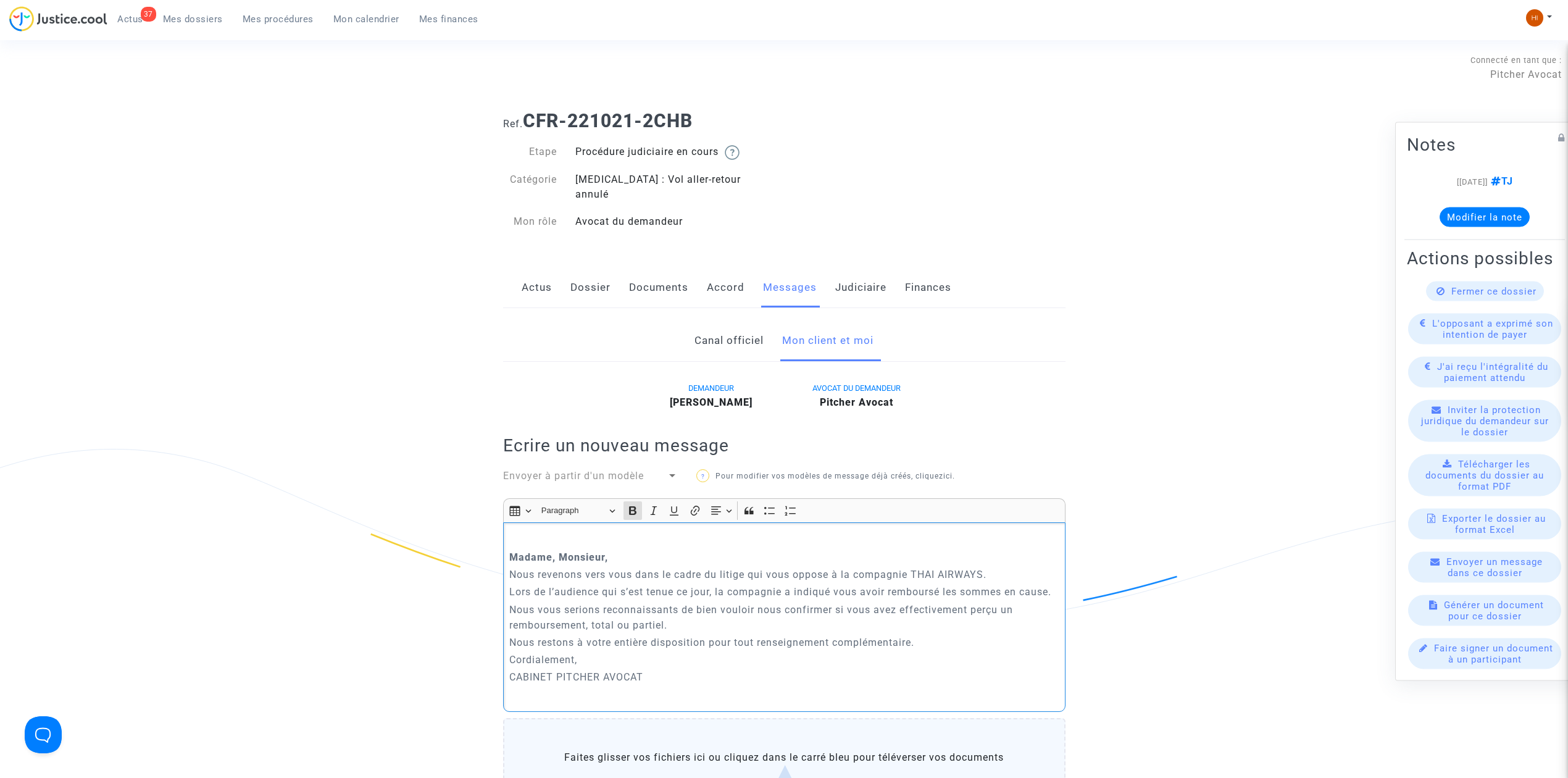
drag, startPoint x: 647, startPoint y: 549, endPoint x: 505, endPoint y: 527, distance: 143.7
click div "Madame, Monsieur, Nous revenons vers vous dans le cadre du litige qui vous oppo…"
click button "Bold (CTRL+B) Bold"
click p "Rich Text Editor, main"
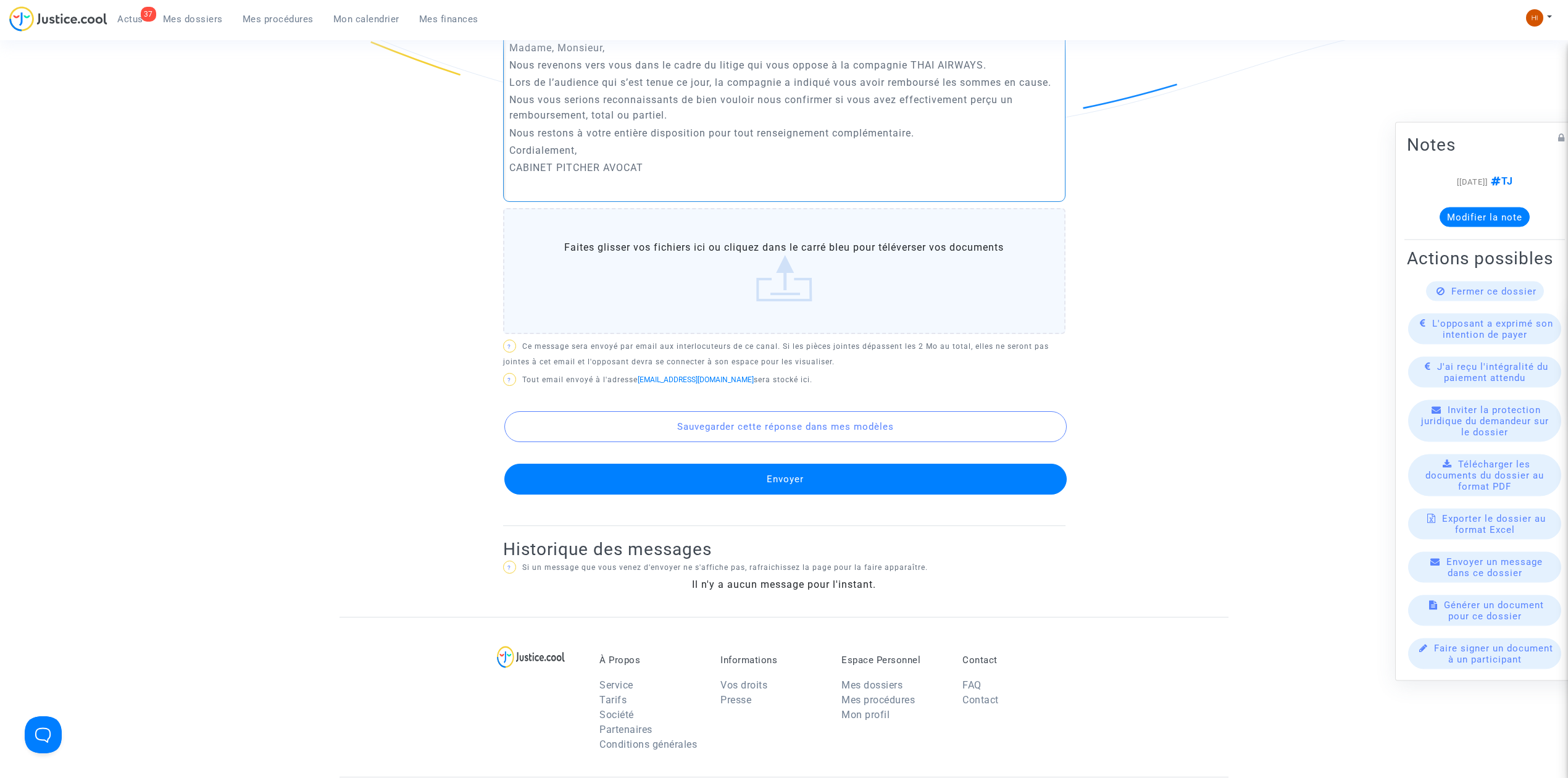
scroll to position [494, 0]
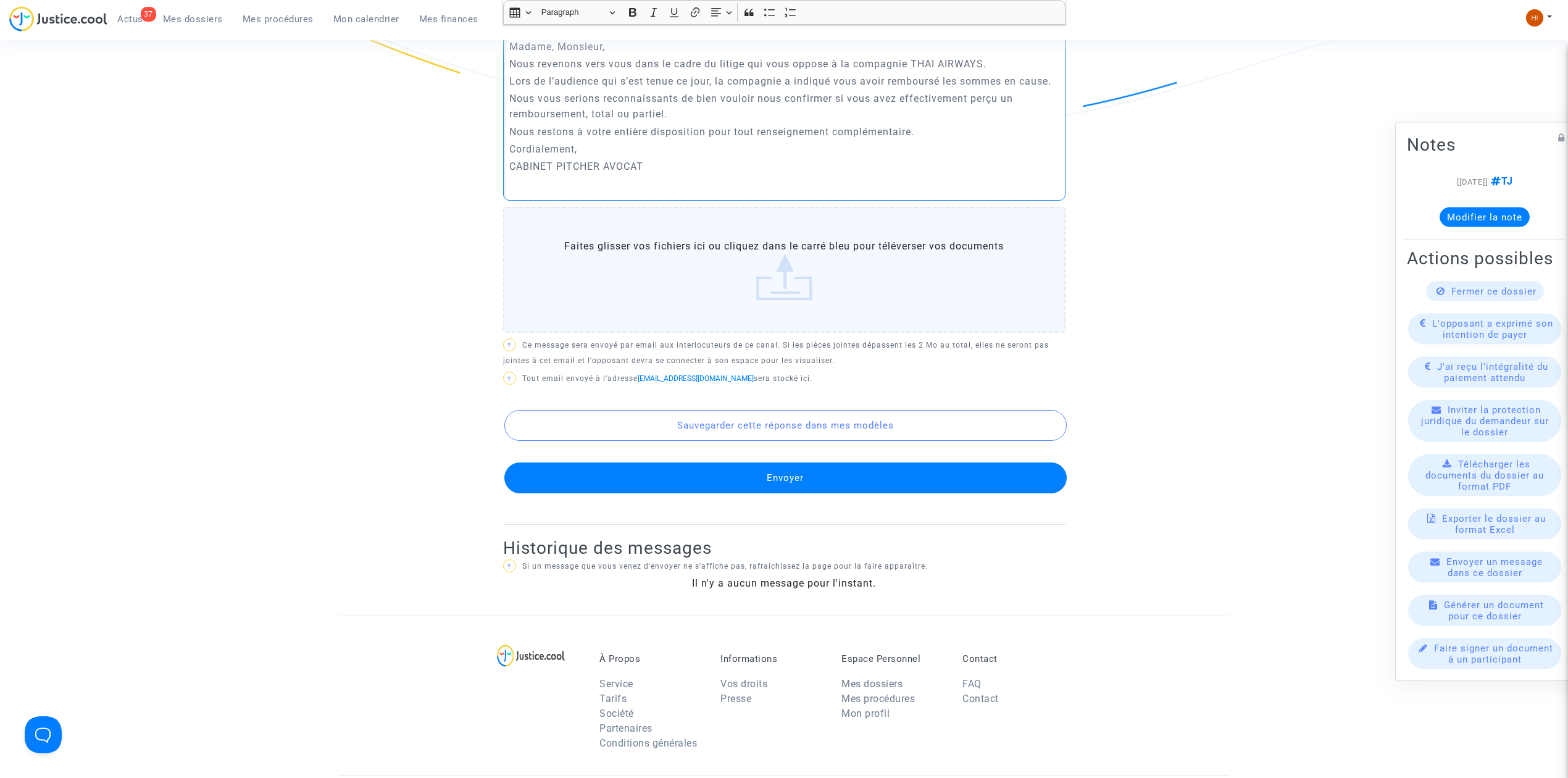
click button "Envoyer"
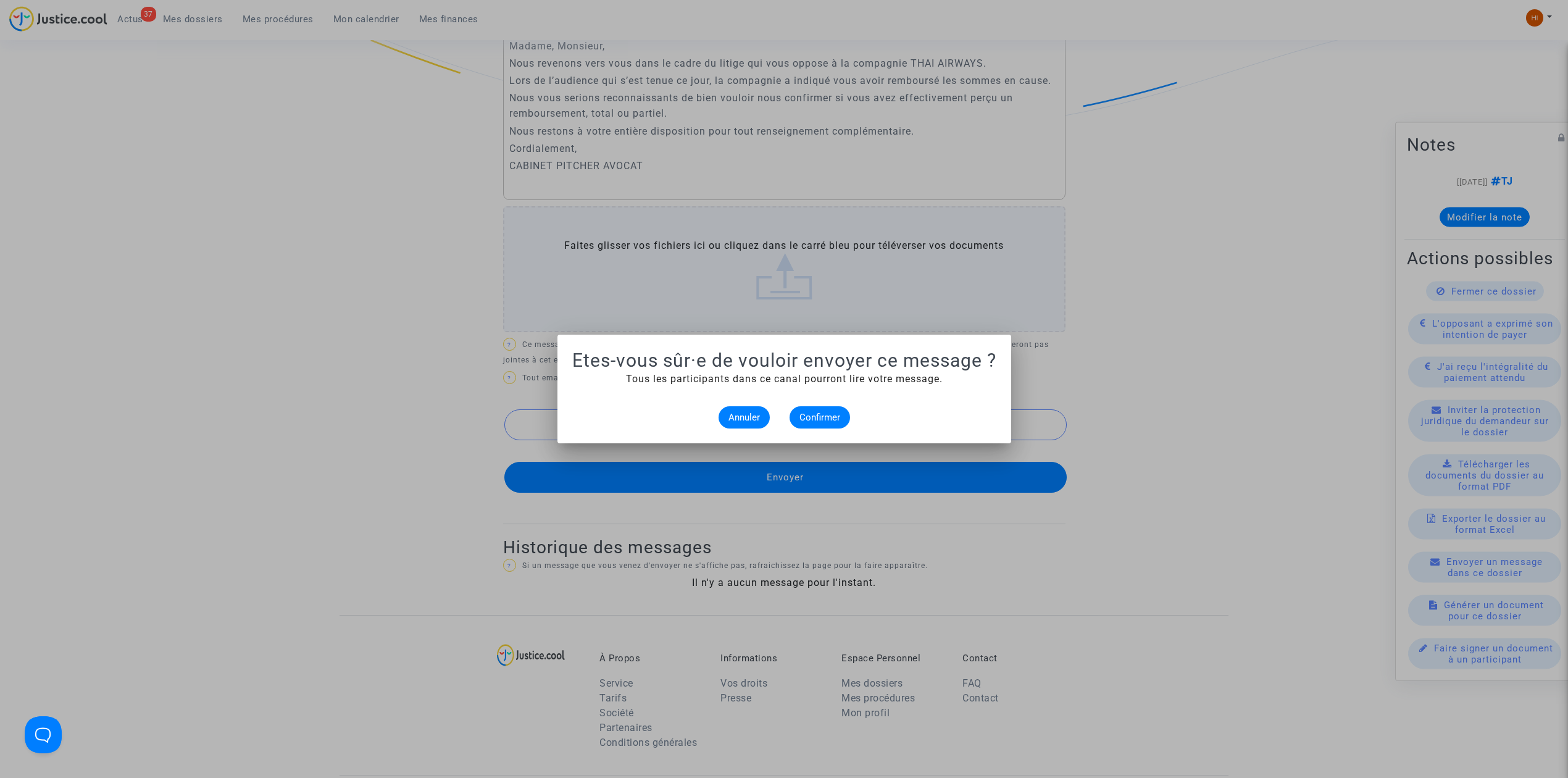
scroll to position [0, 0]
click span "Confirmer"
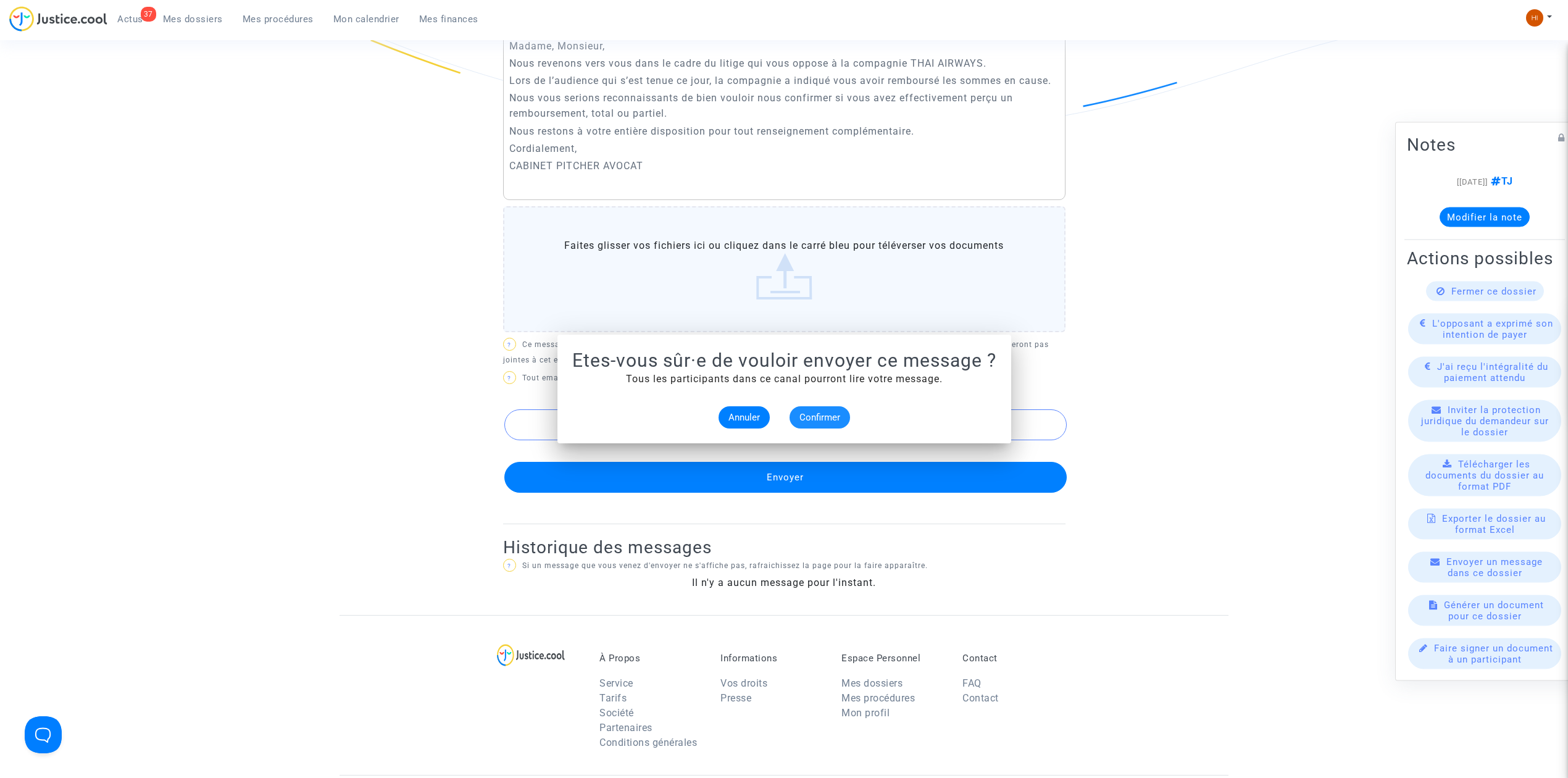
scroll to position [494, 0]
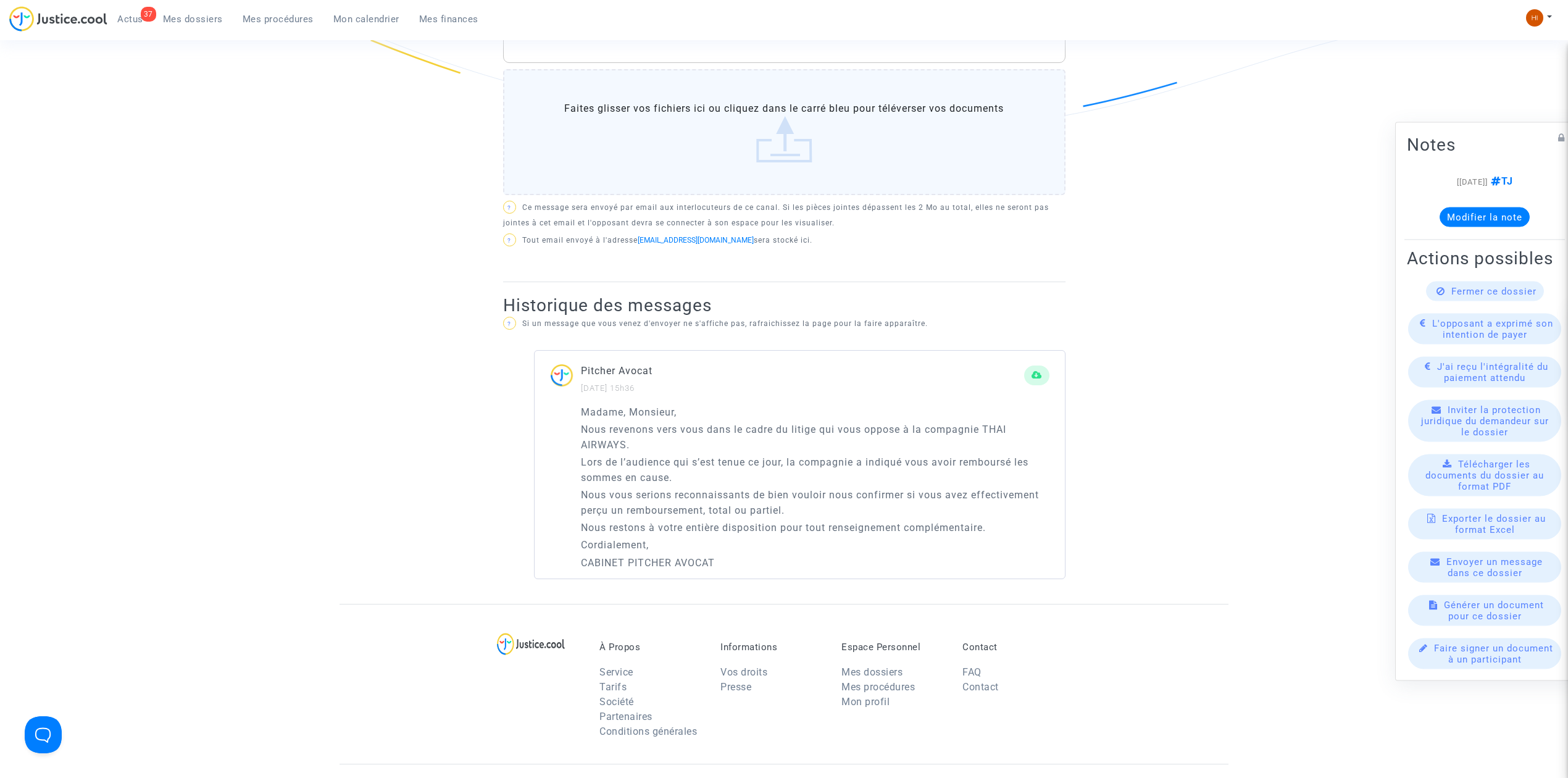
click span "Mes dossiers"
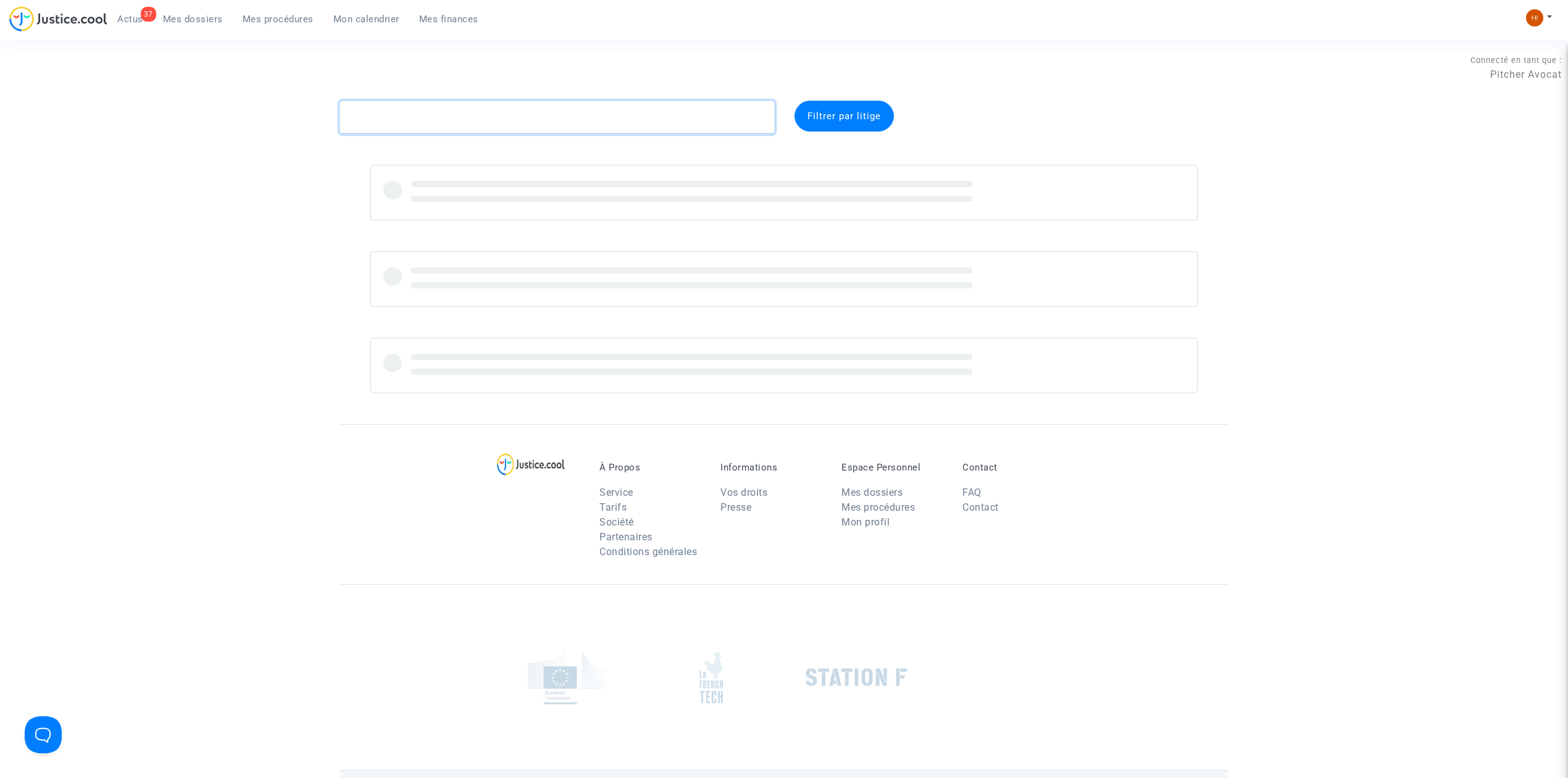
click textarea
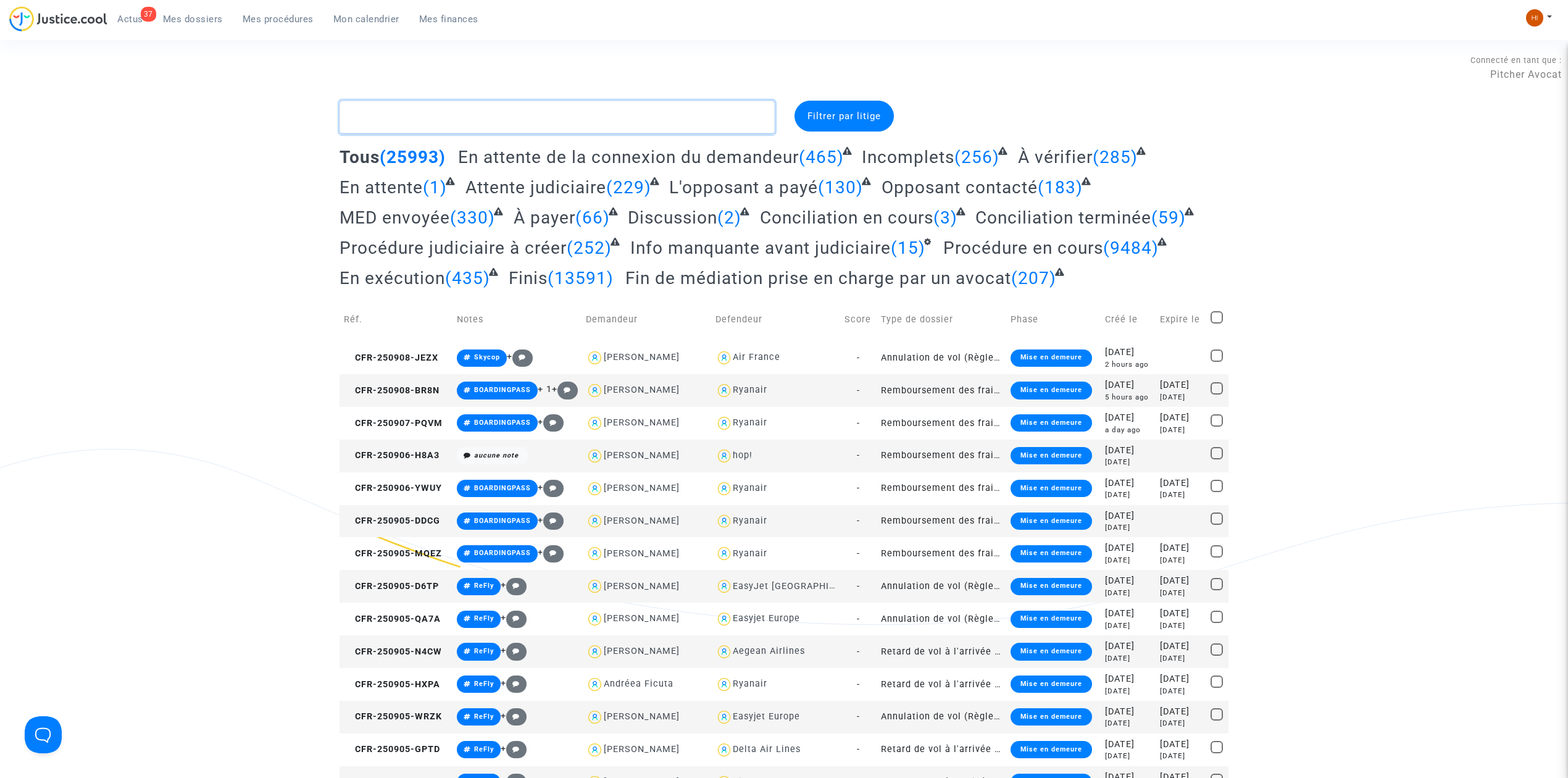
paste textarea "CFR-221020-QU9D"
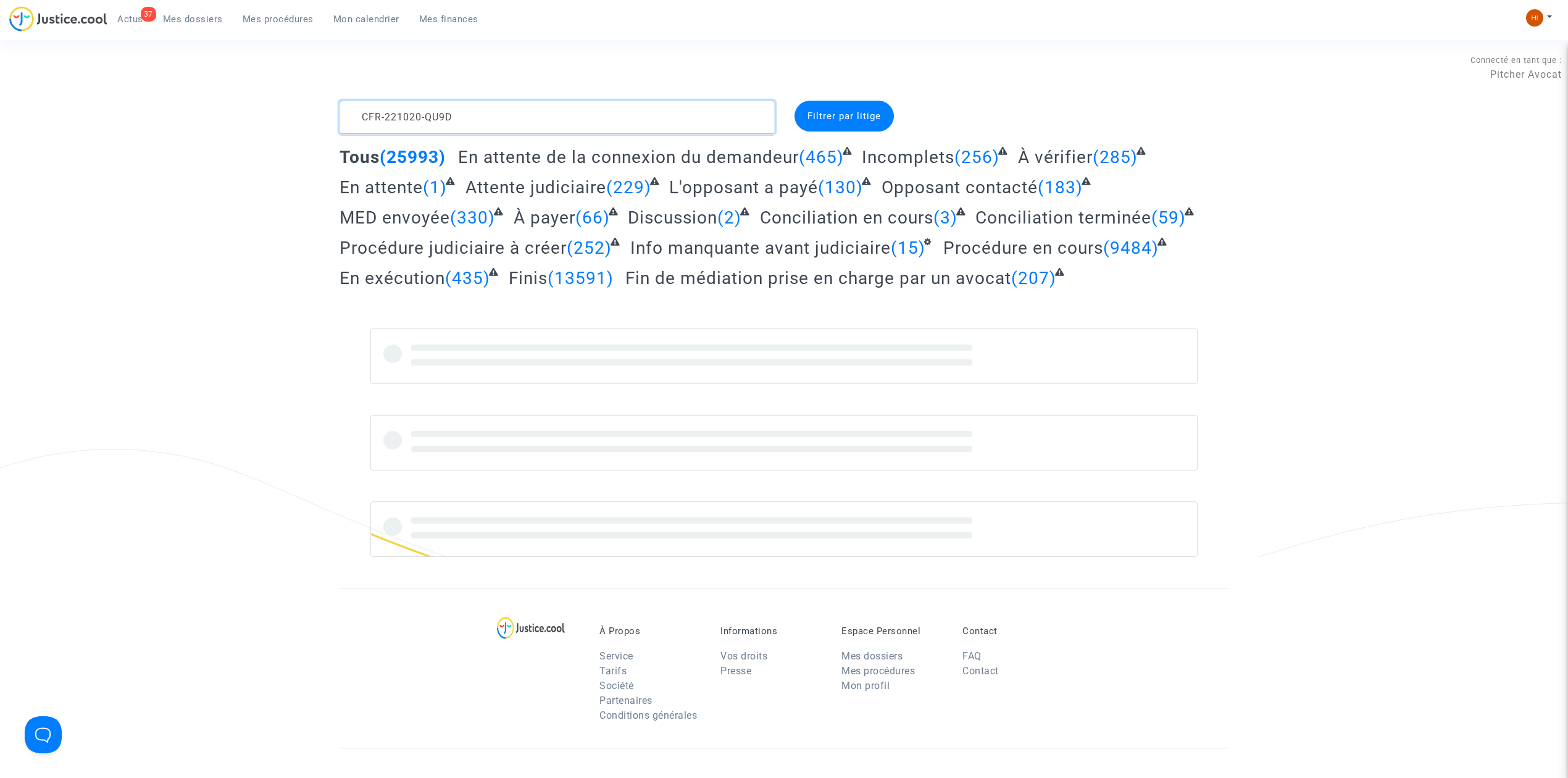
type textarea "CFR-221020-QU9D"
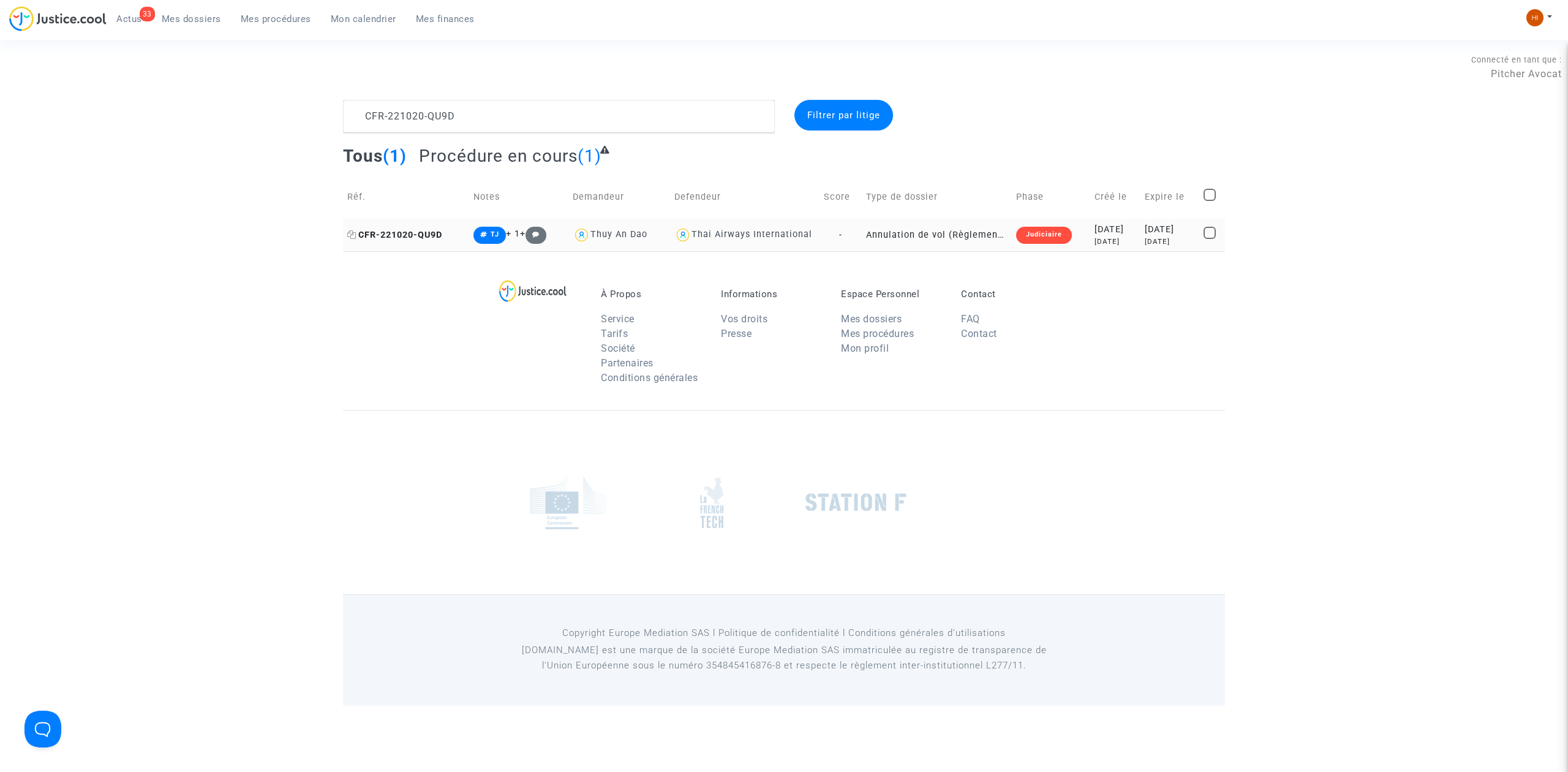
click span "CFR-221020-QU9D"
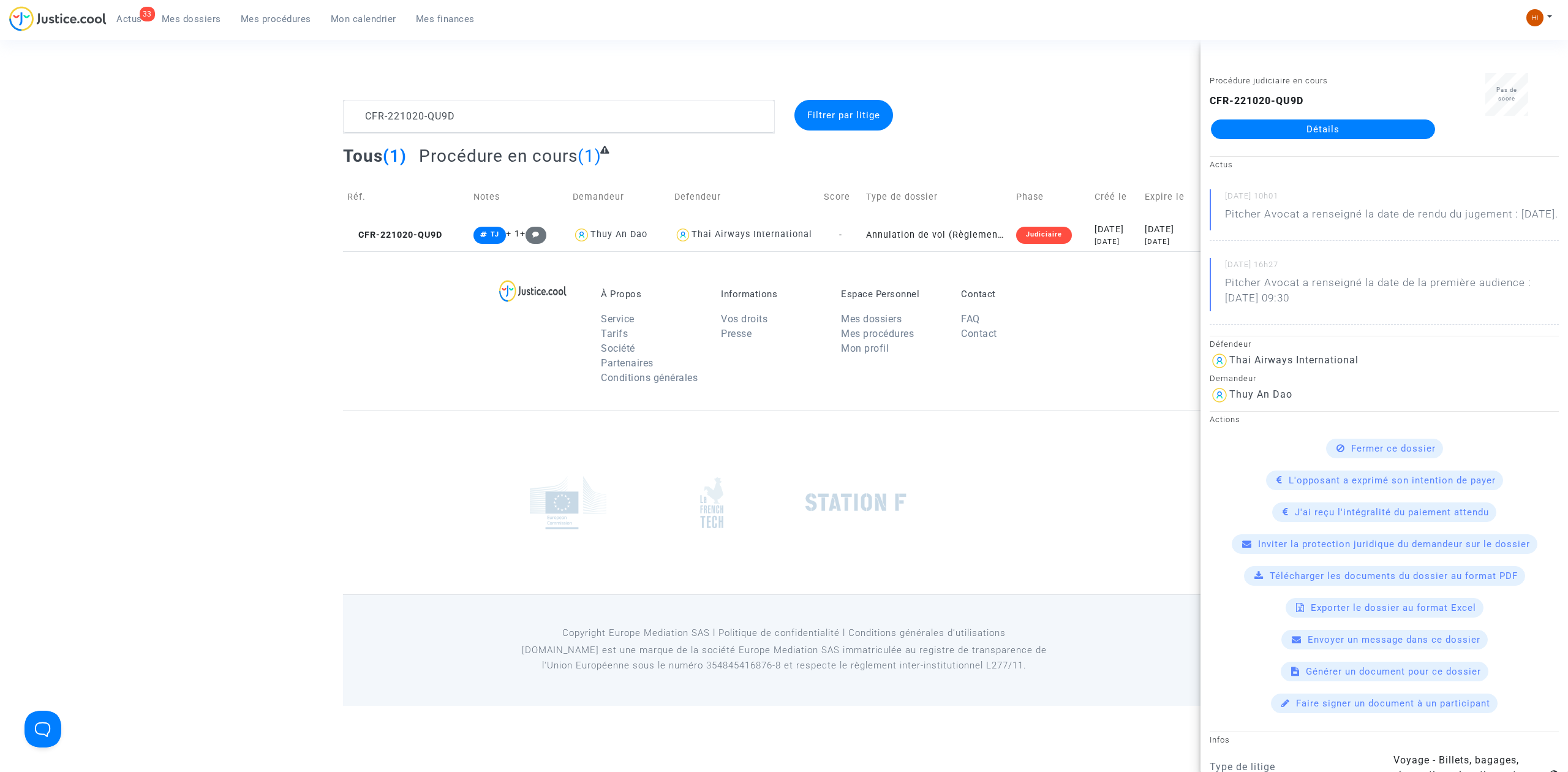
click link "Détails"
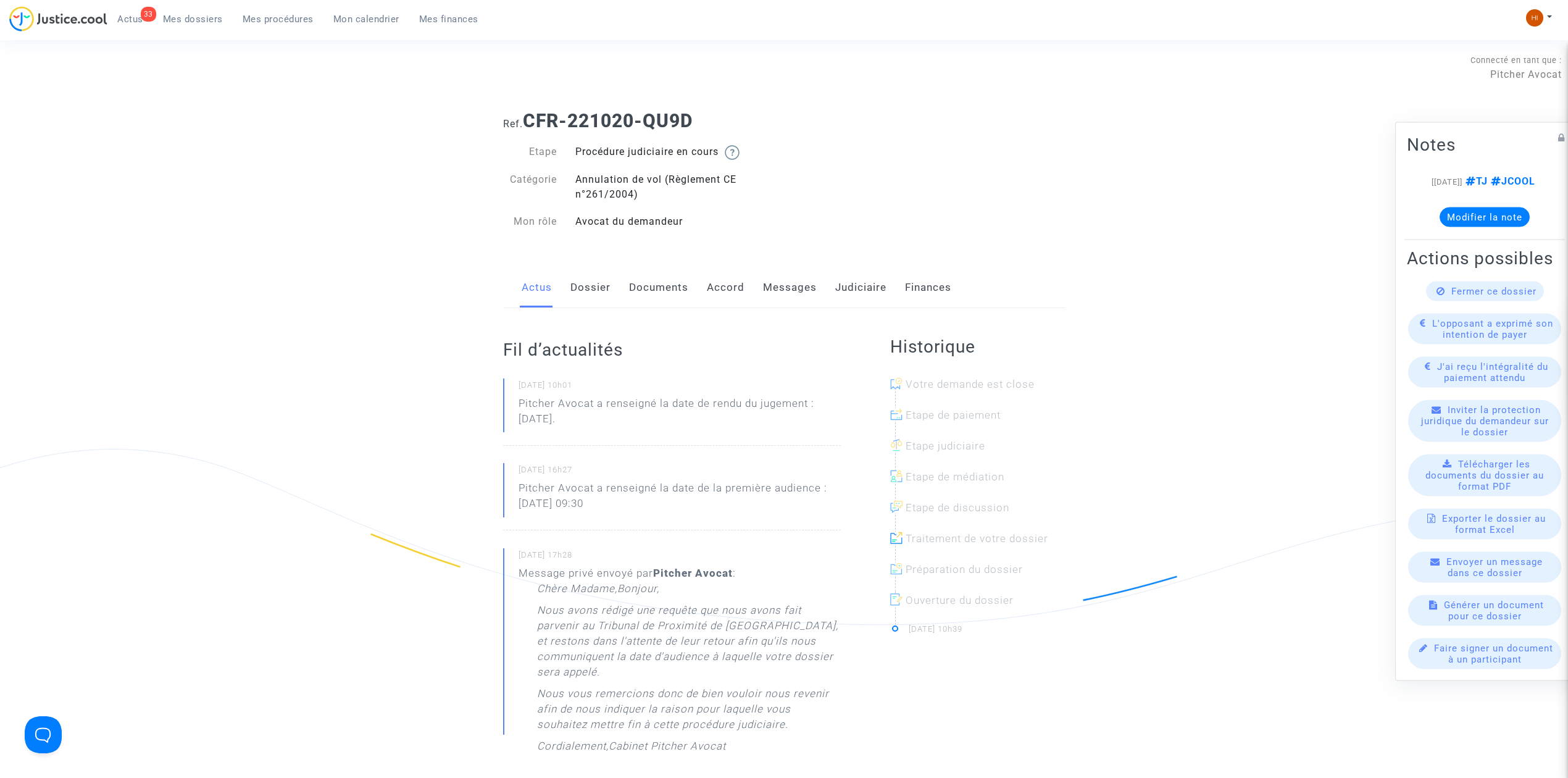
click link "Dossier"
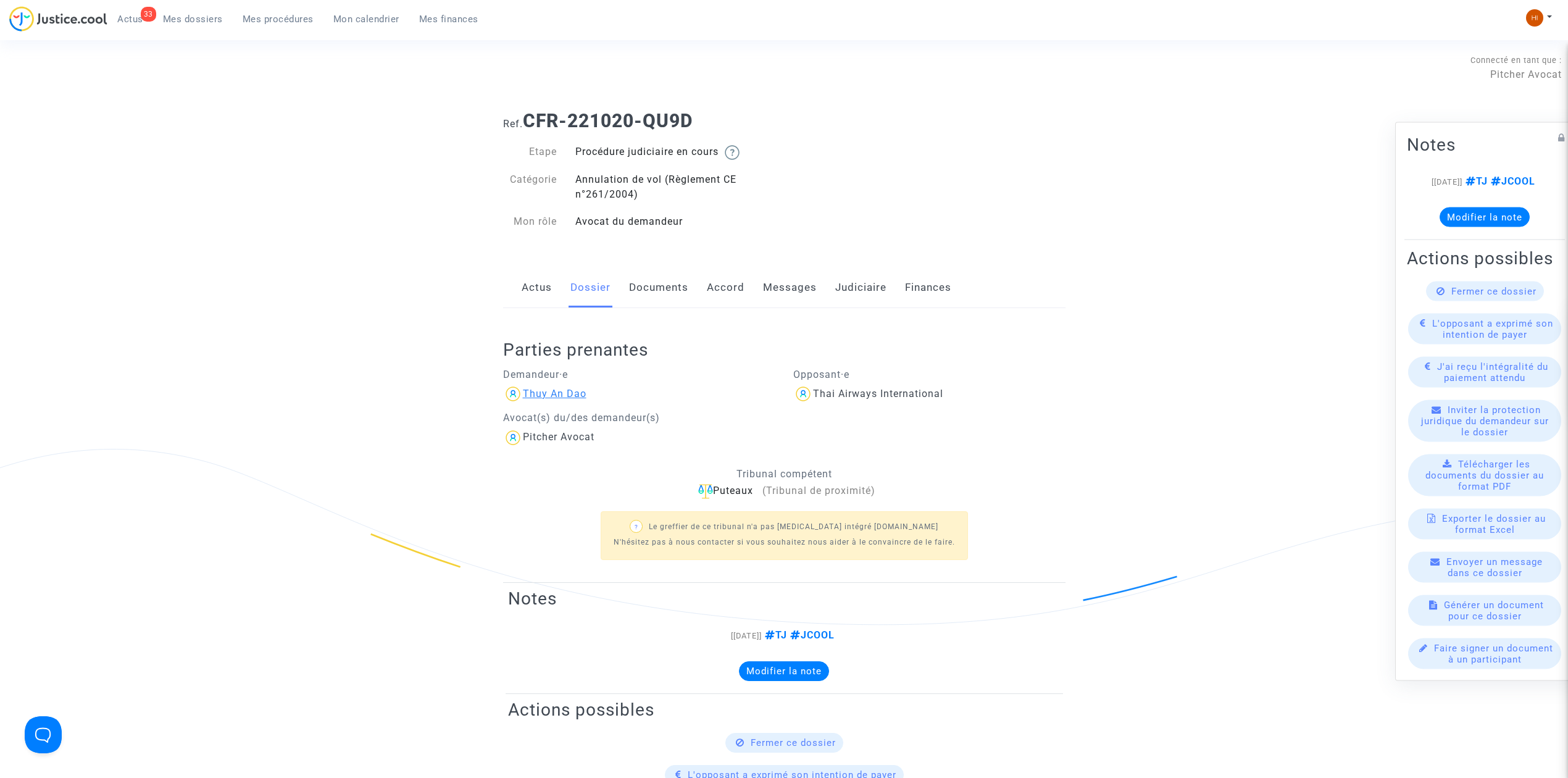
click div "Thuy An Dao"
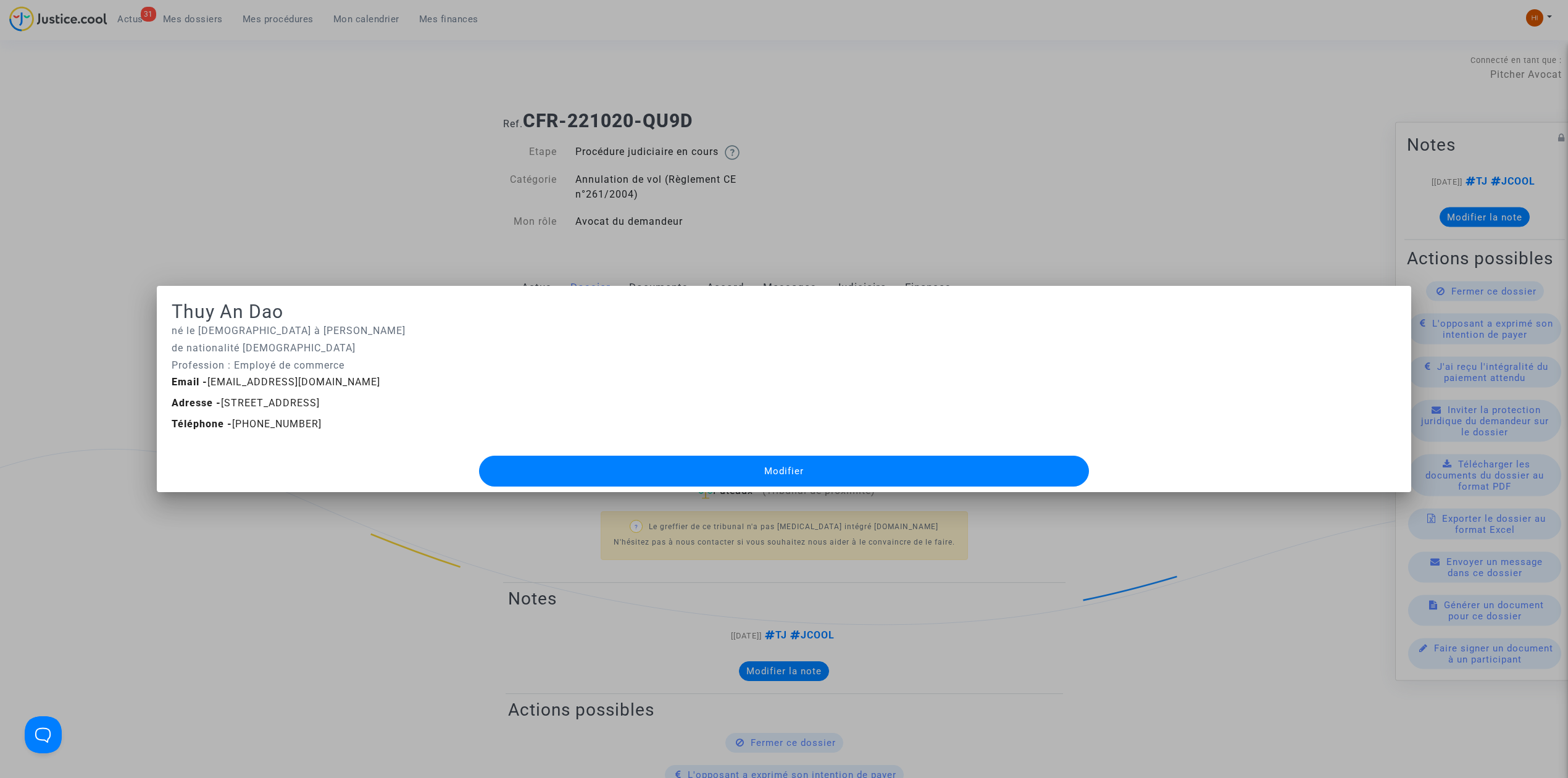
drag, startPoint x: 925, startPoint y: 144, endPoint x: 899, endPoint y: 186, distance: 49.4
click div
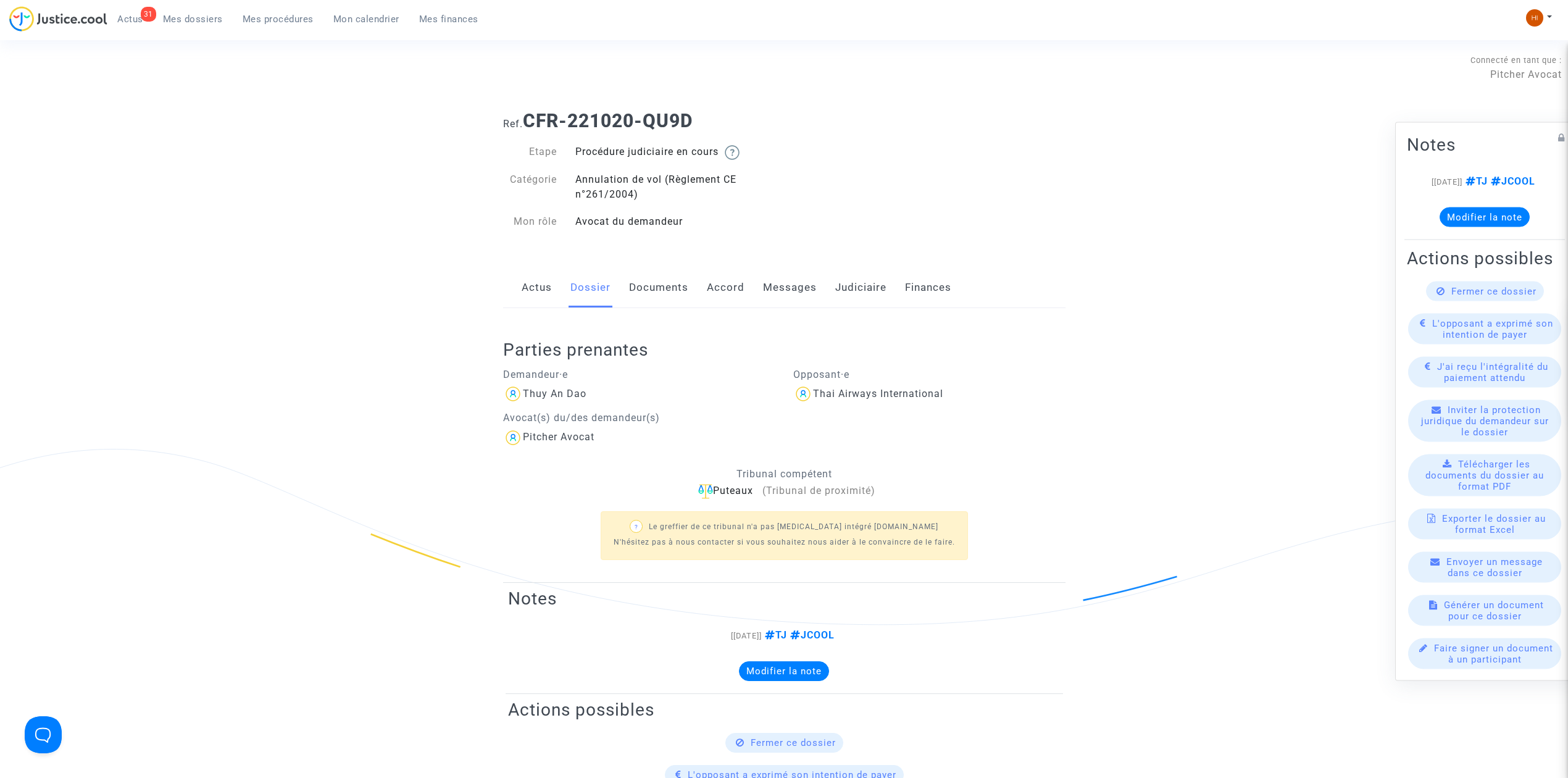
click link "Messages"
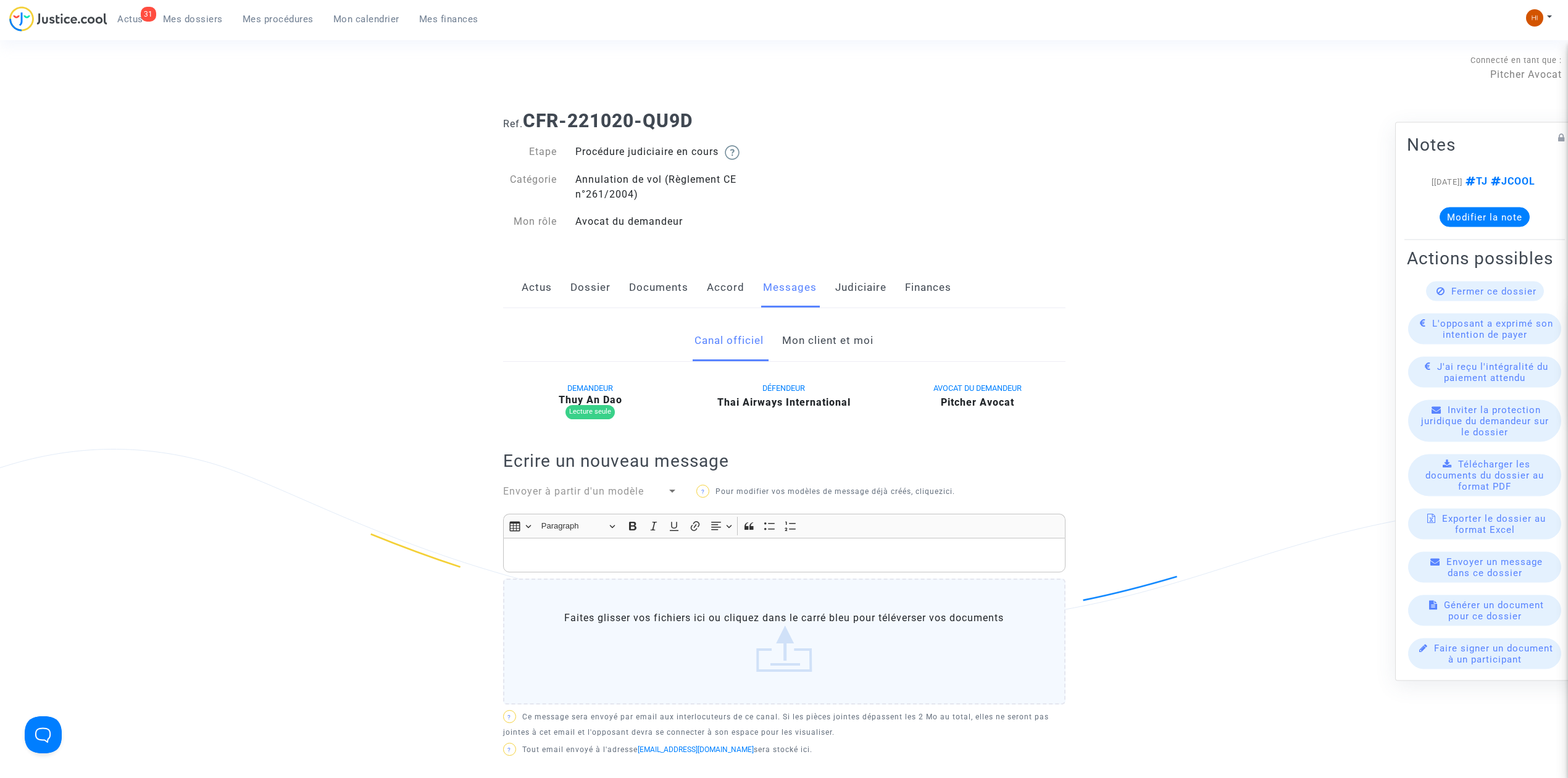
click link "Mon client et moi"
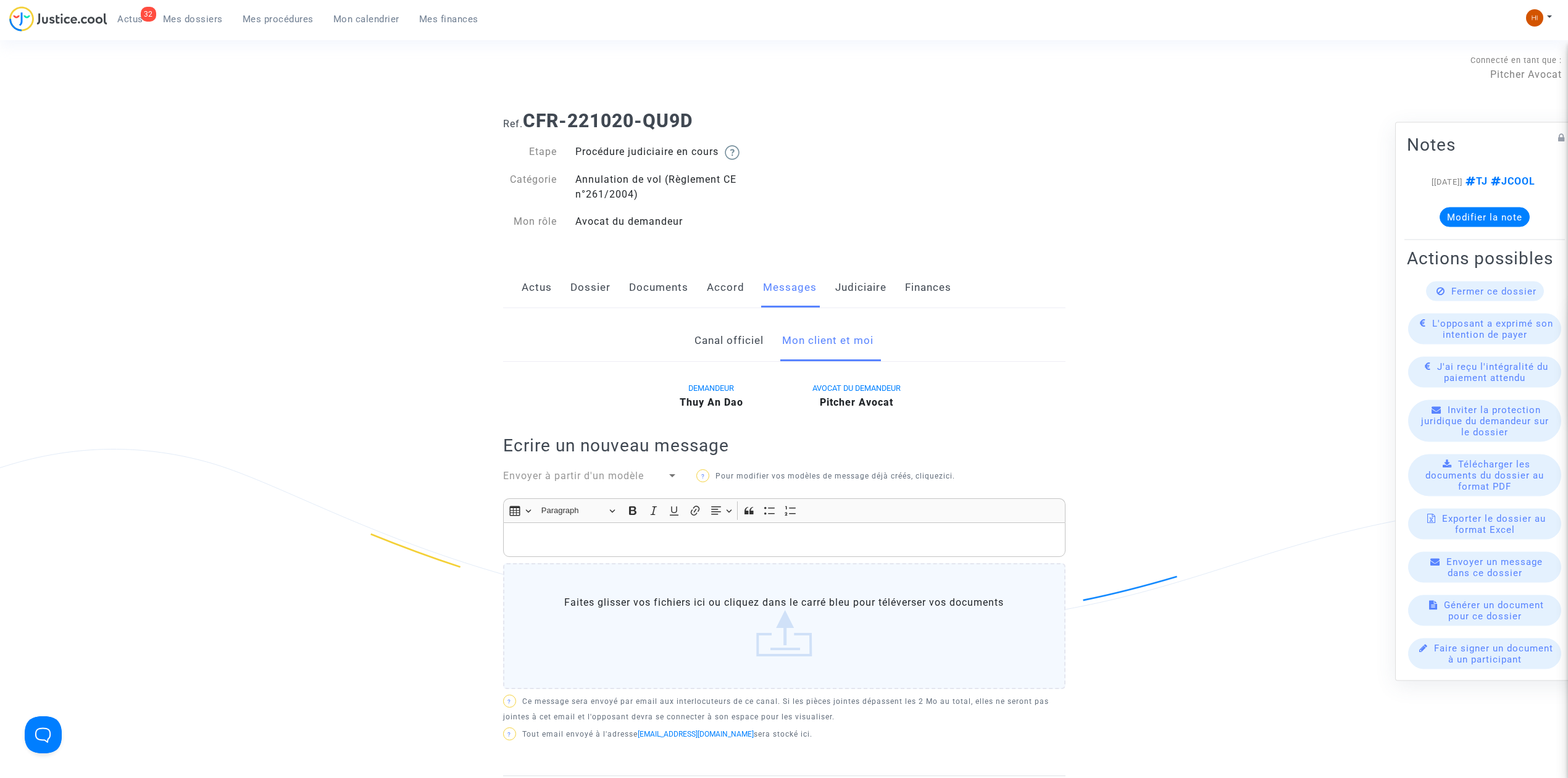
click p "Rich Text Editor, main"
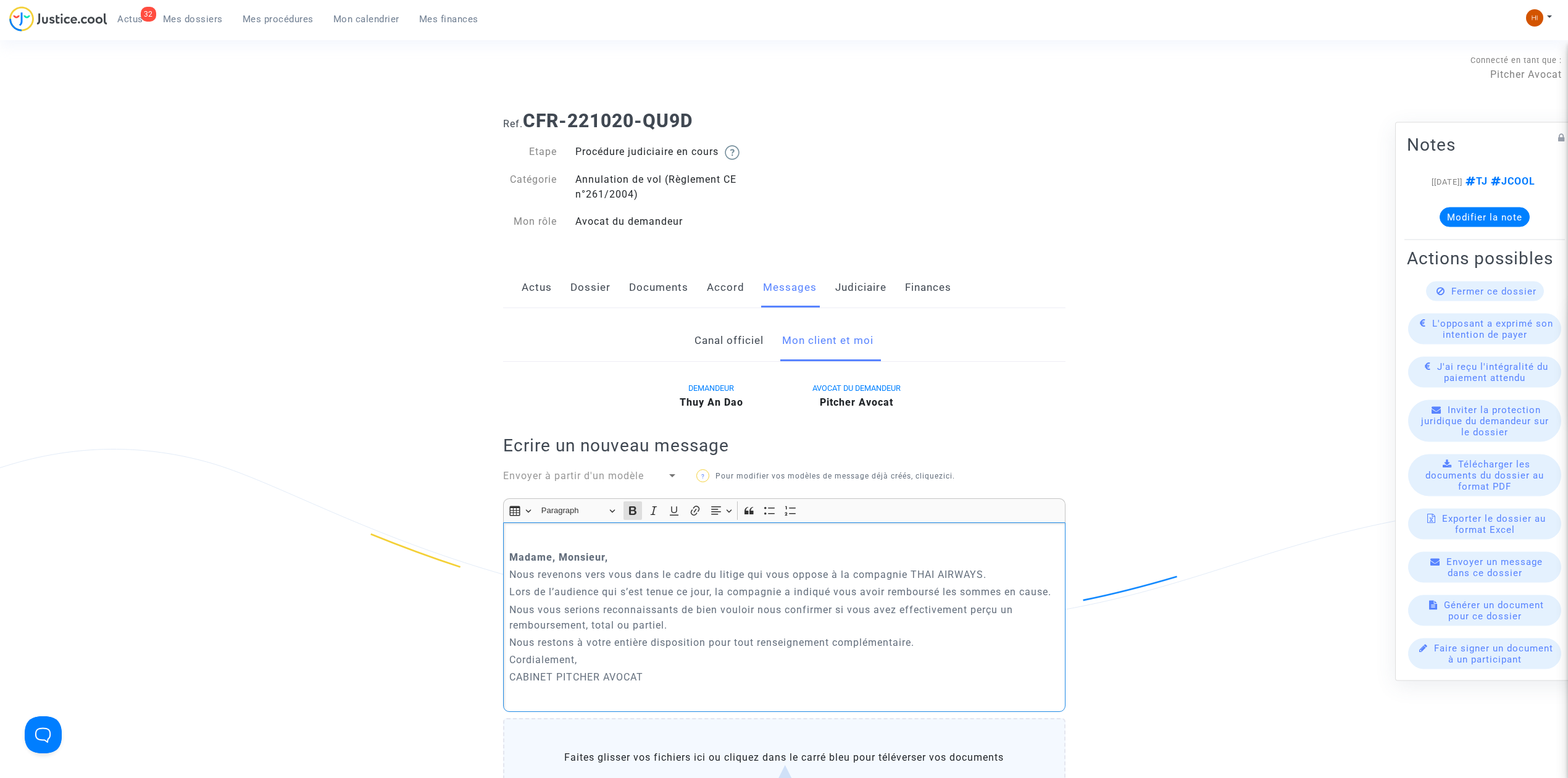
drag, startPoint x: 613, startPoint y: 561, endPoint x: 513, endPoint y: 524, distance: 106.6
click ng-component "Ref. CFR-221020-QU9D Etape Procédure judiciaire en cours Catégorie Annulation d…"
click button "Bold (CTRL+B) Bold"
click icon "Editor toolbar"
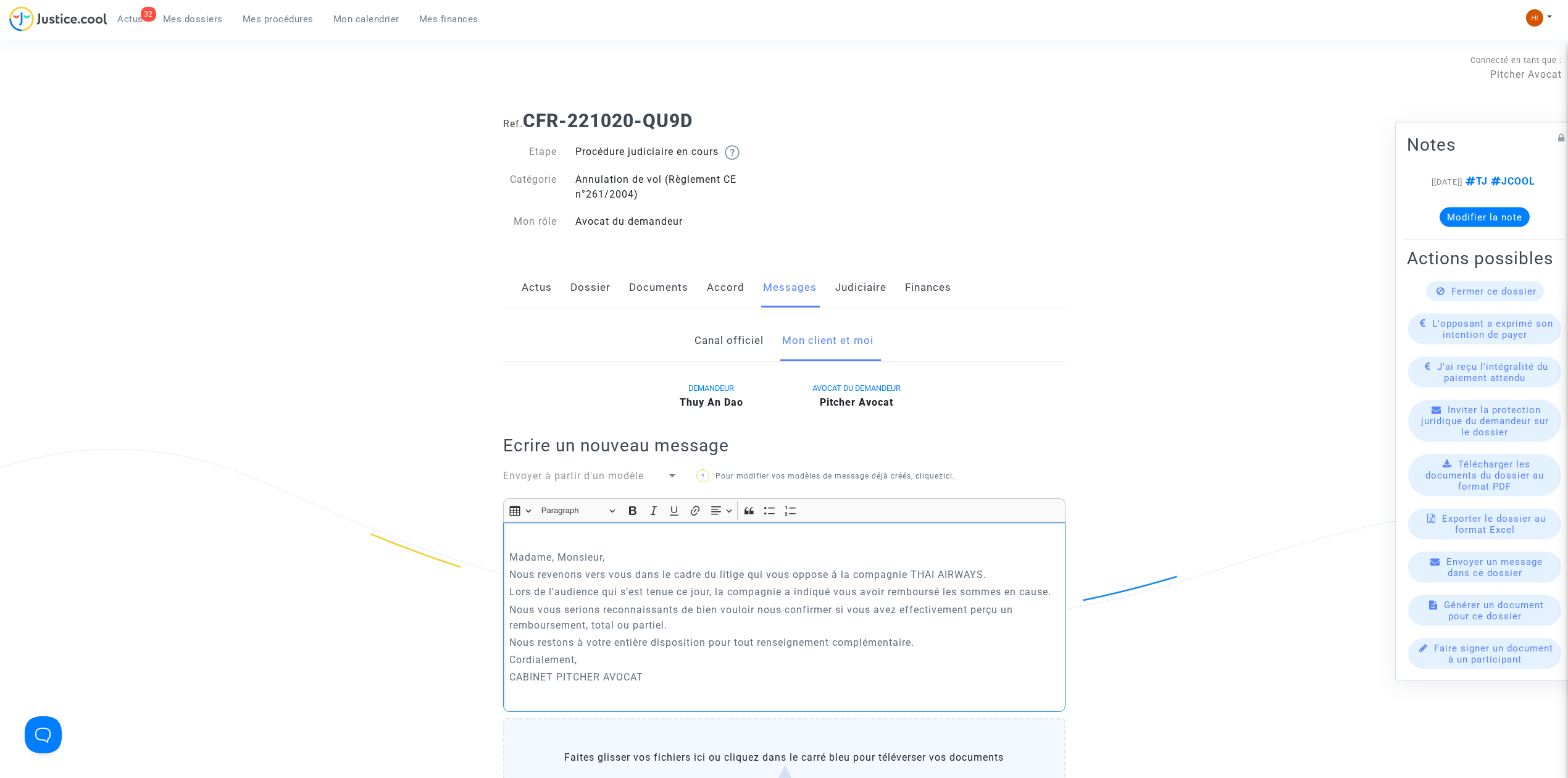
click p "Madame, Monsieur,"
click p "Rich Text Editor, main"
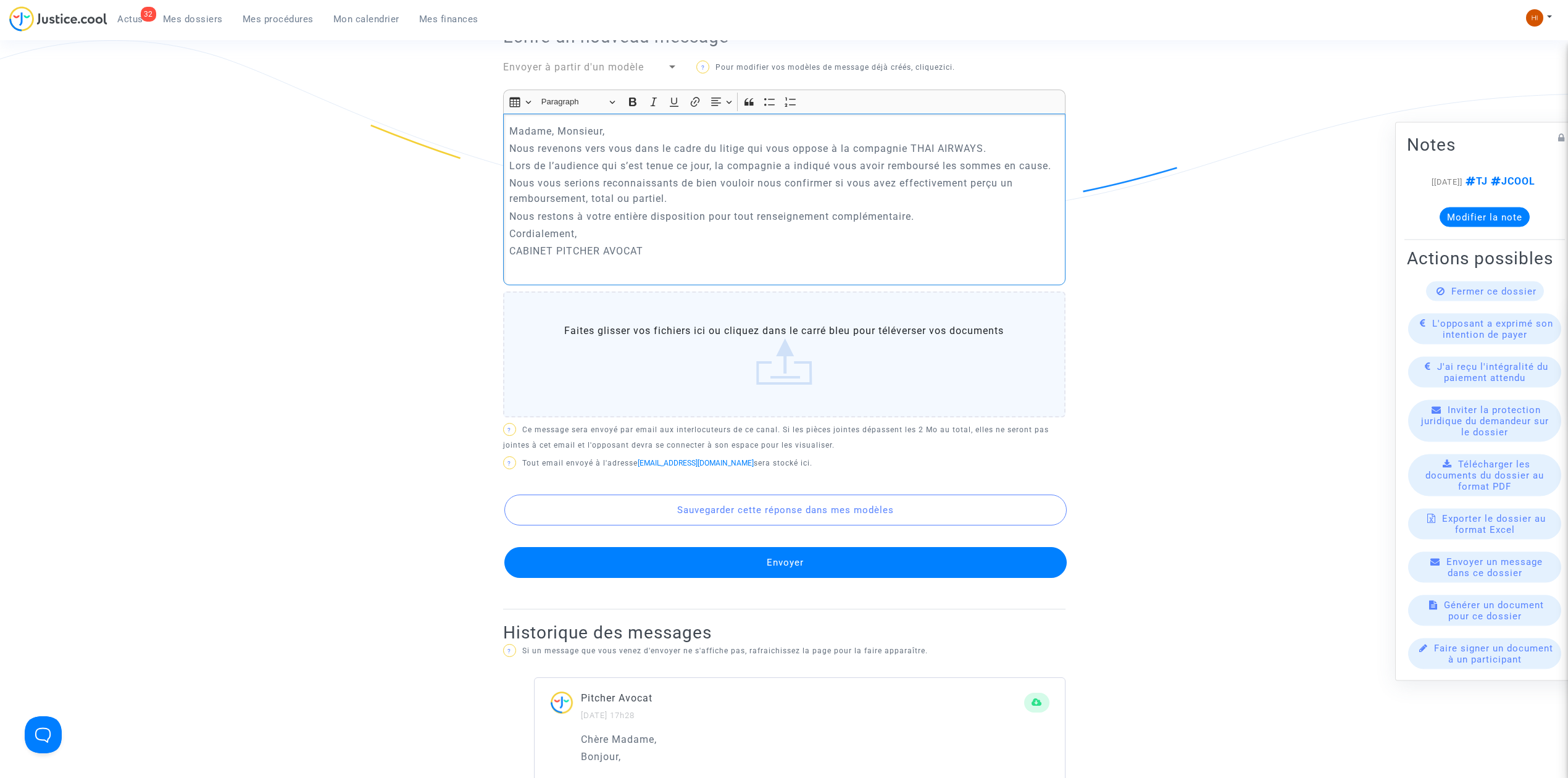
scroll to position [411, 0]
click button "Envoyer"
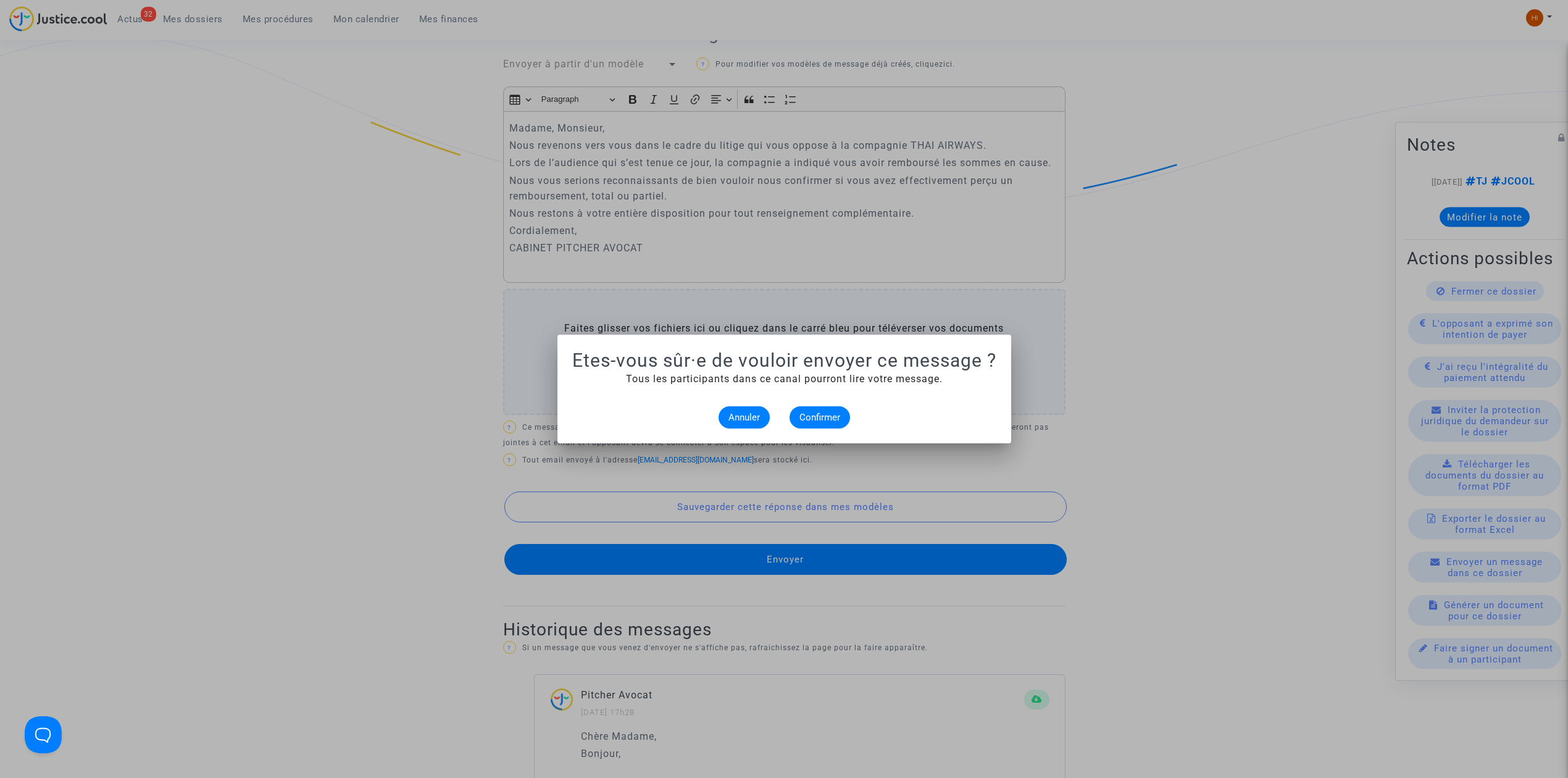
scroll to position [0, 0]
click span "Confirmer"
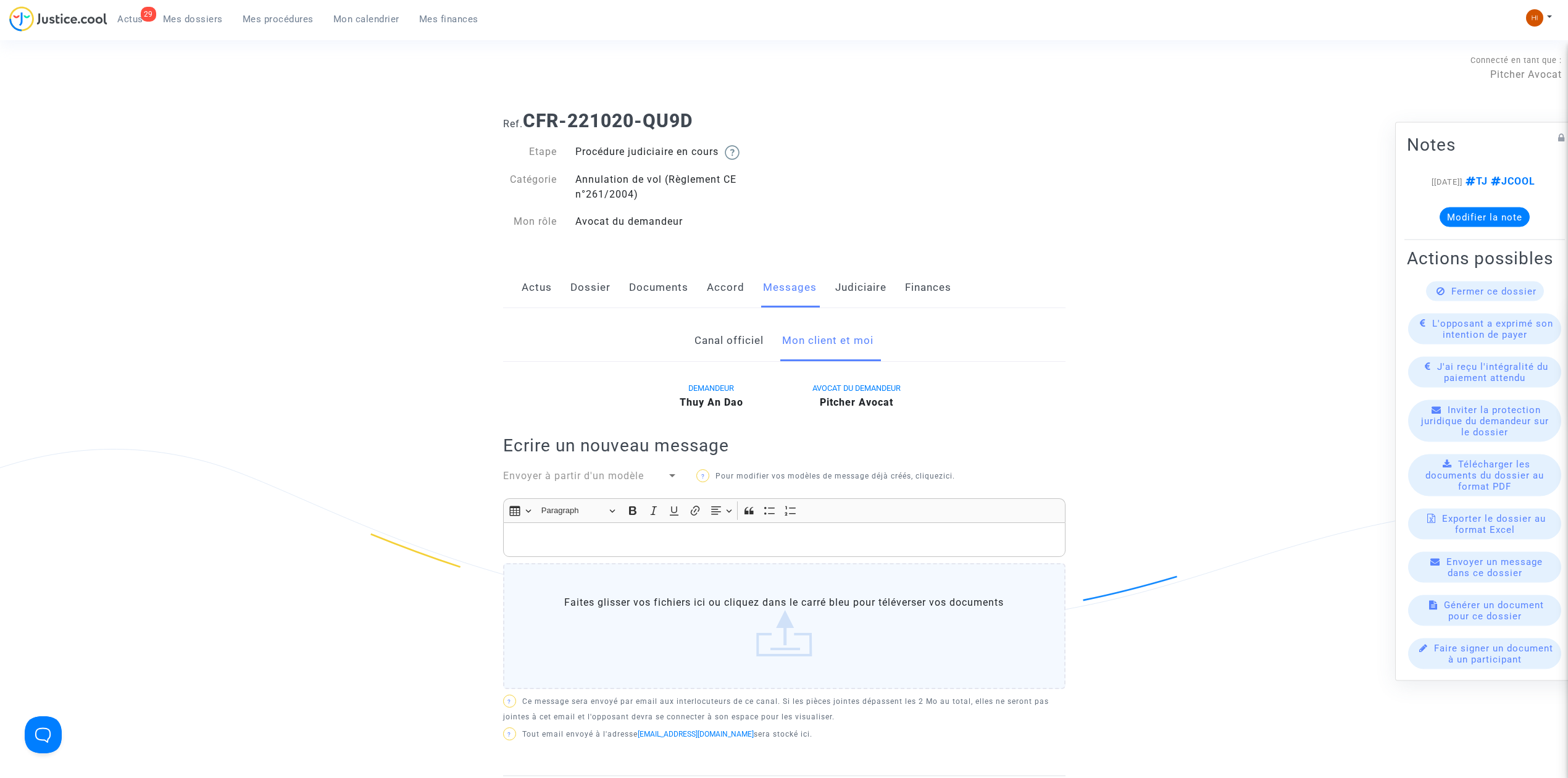
click span "Mes dossiers"
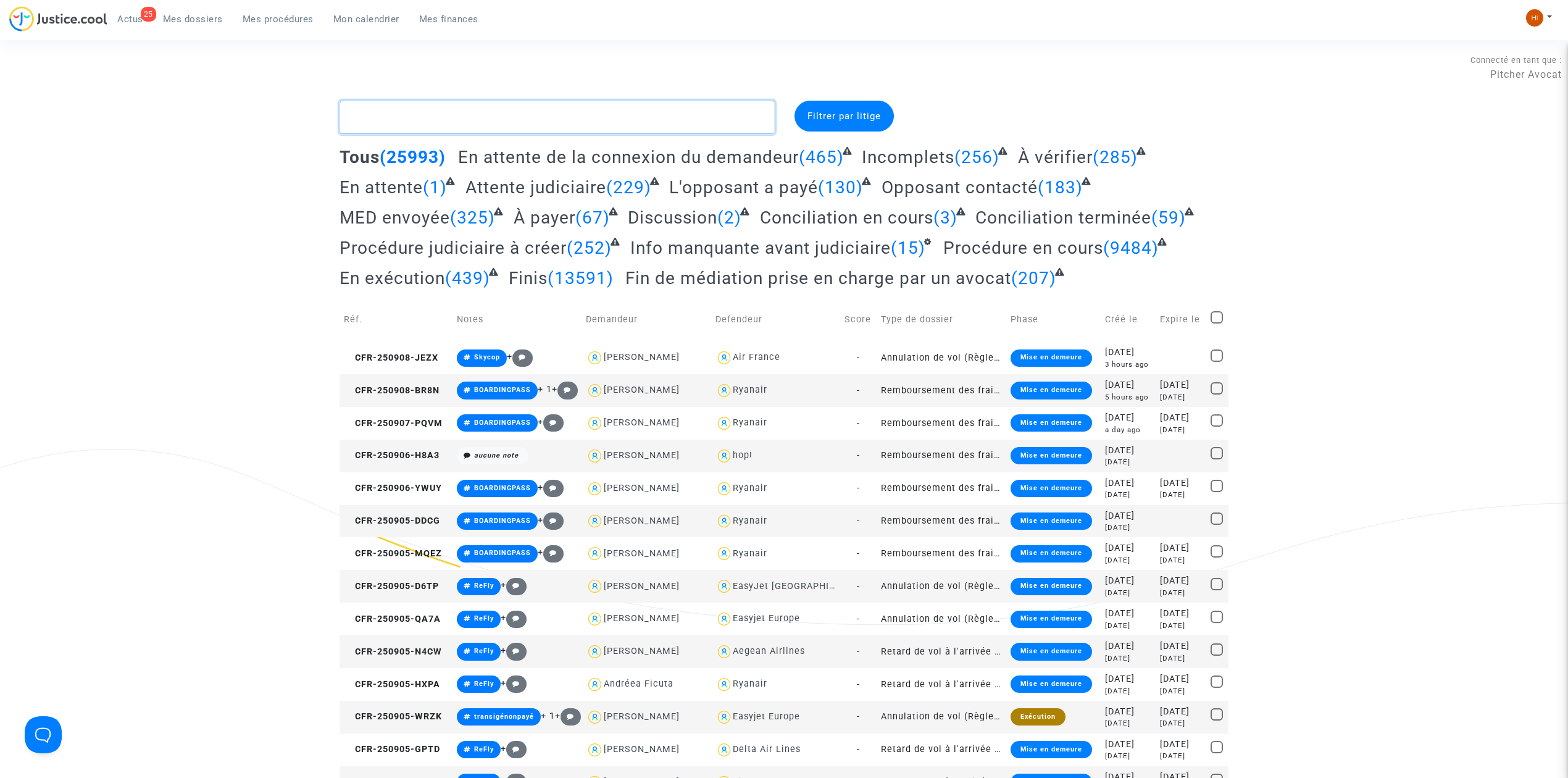
click textarea
paste textarea "[PERSON_NAME]"
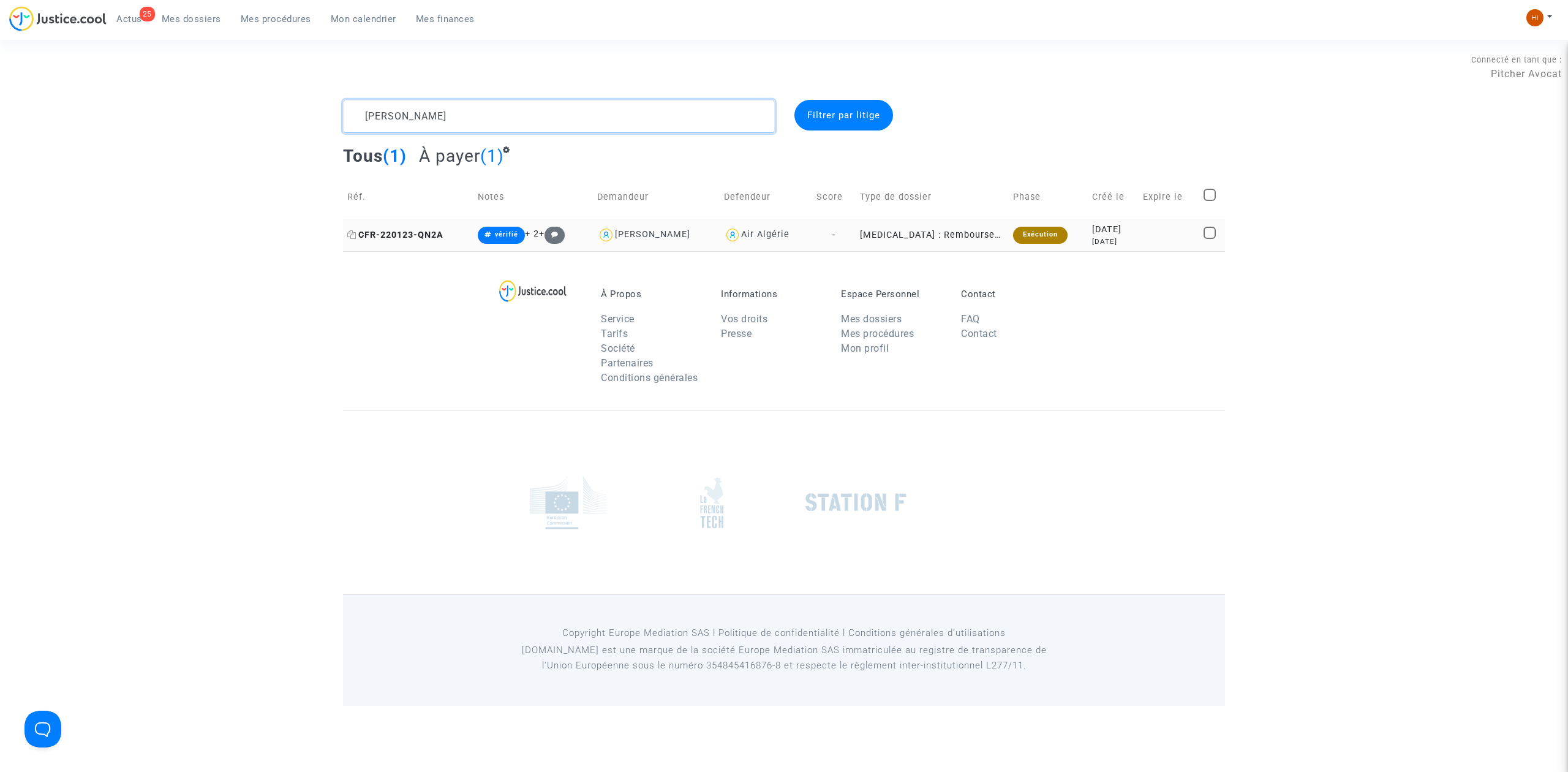
type textarea "[PERSON_NAME]"
click span "CFR-220123-QN2A"
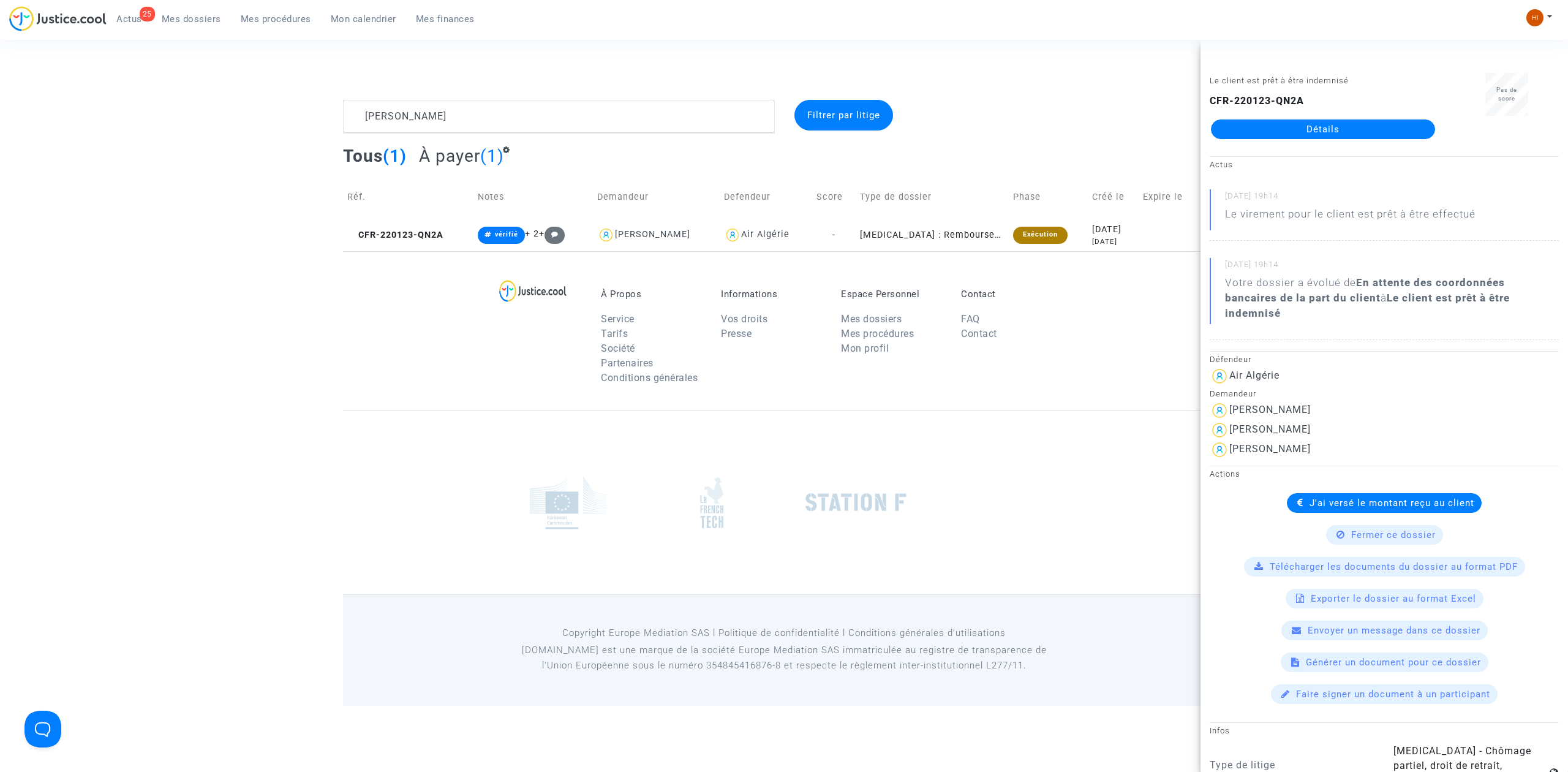
click link "Détails"
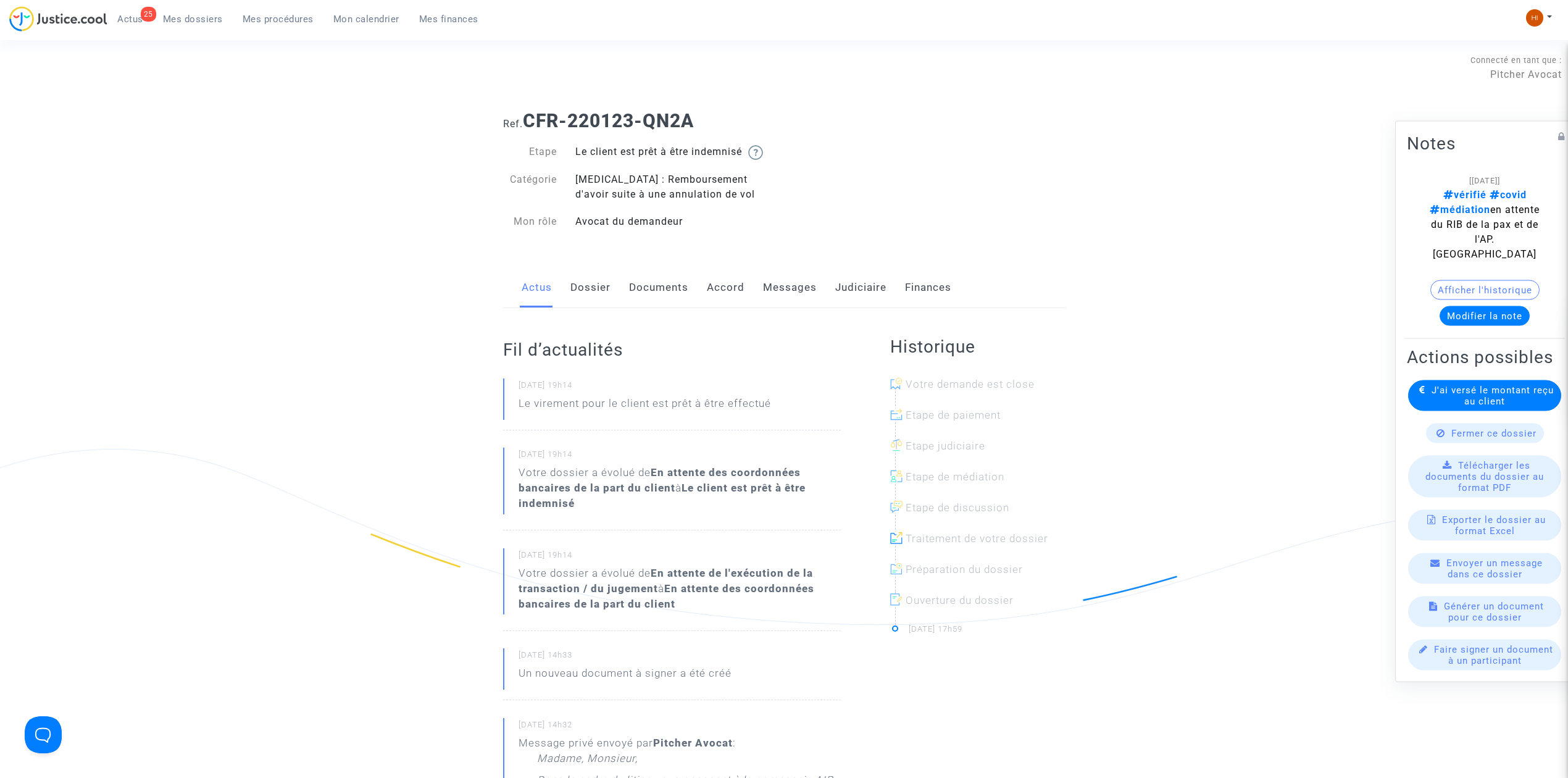
click link "Dossier"
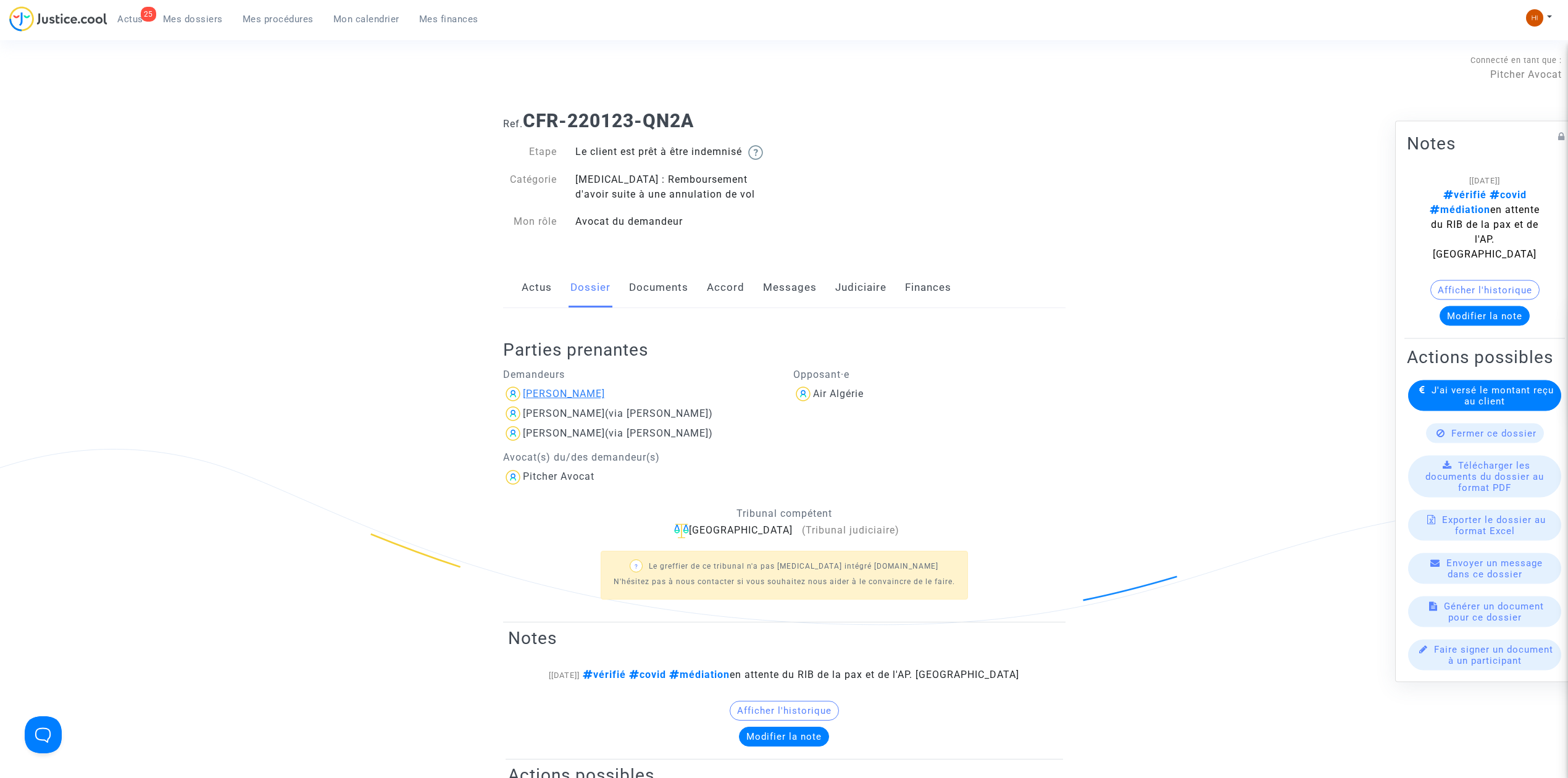
click div "[PERSON_NAME]"
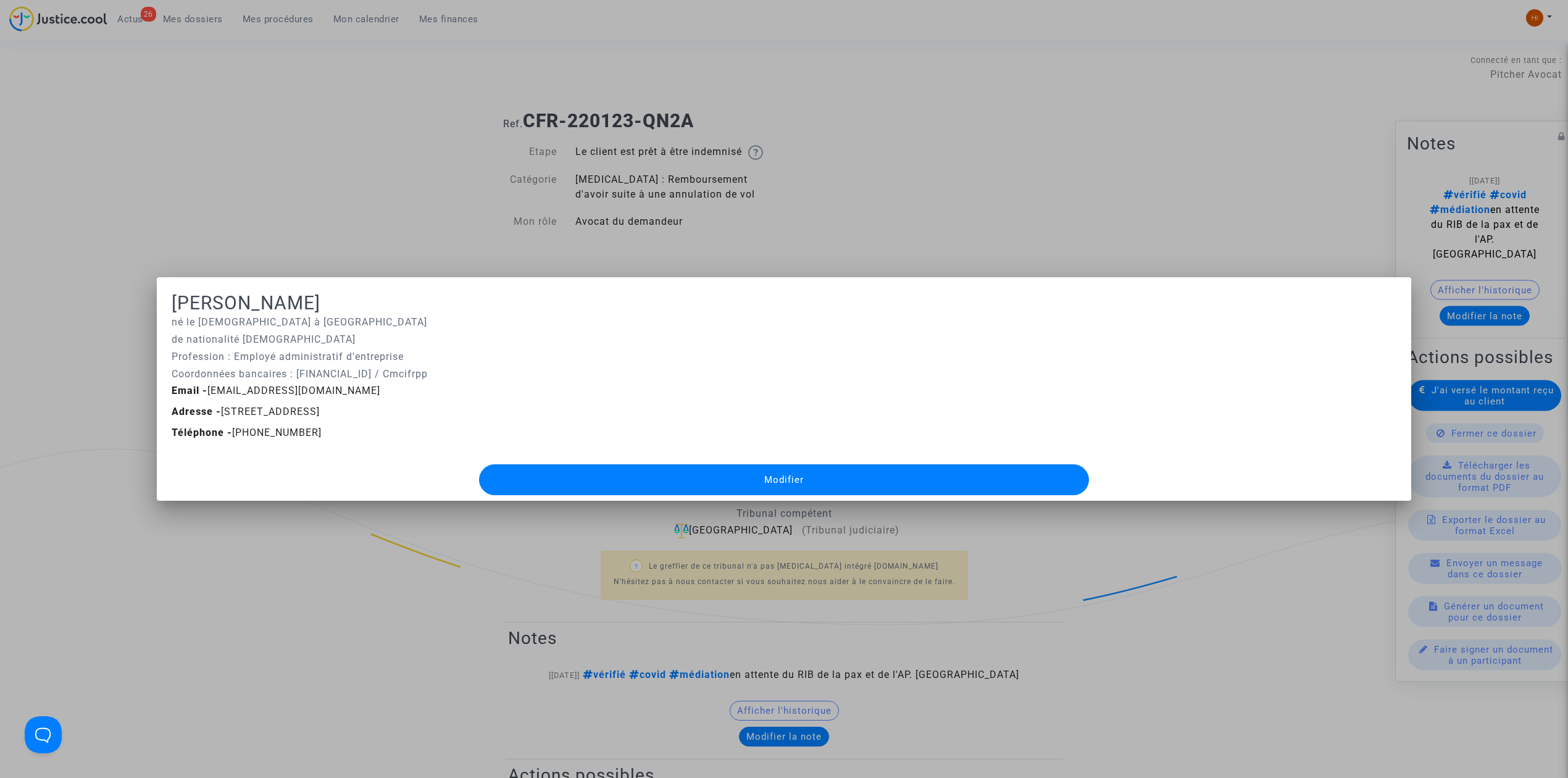
drag, startPoint x: 307, startPoint y: 198, endPoint x: 300, endPoint y: 173, distance: 26.0
click div
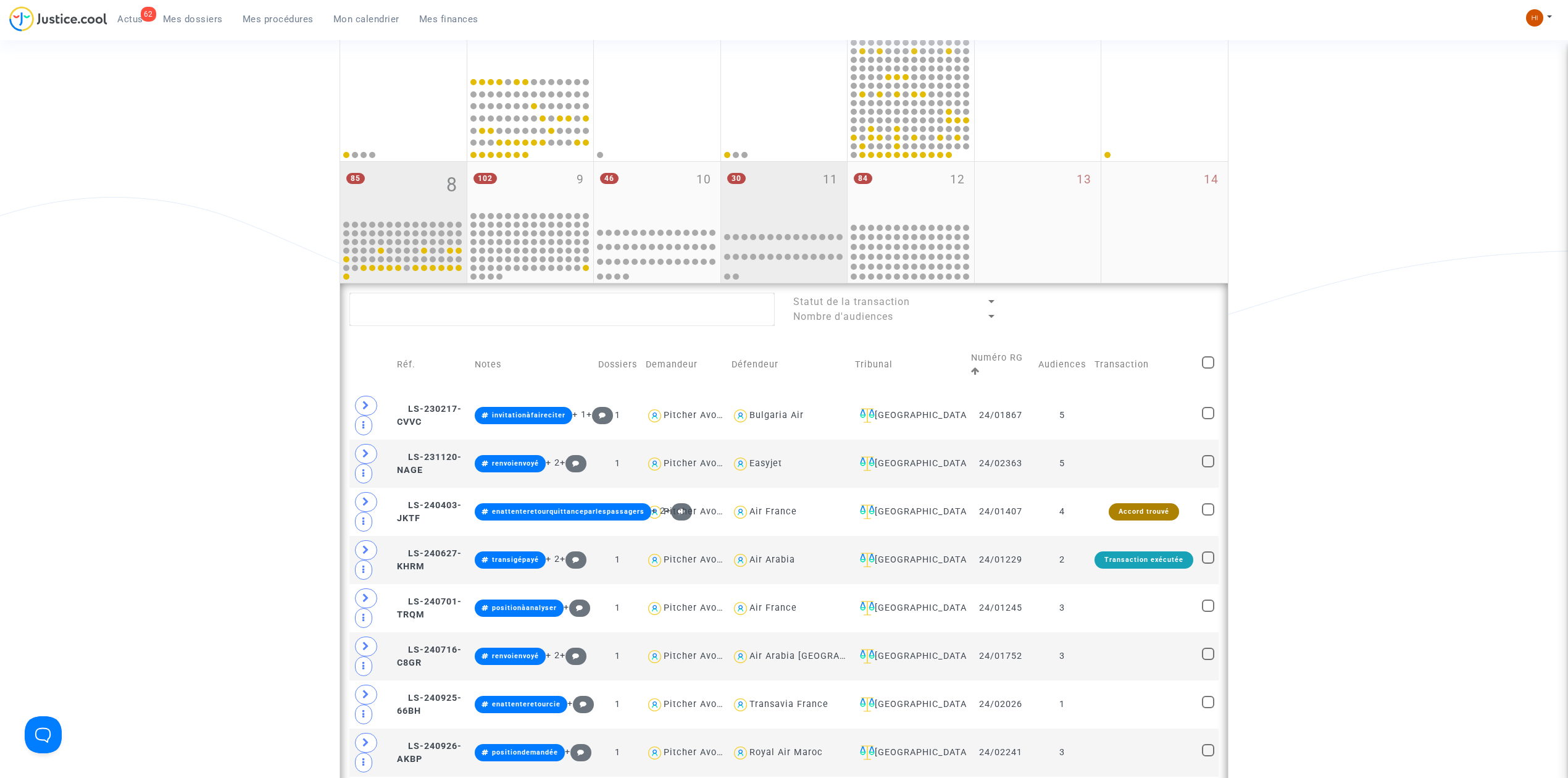
scroll to position [247, 0]
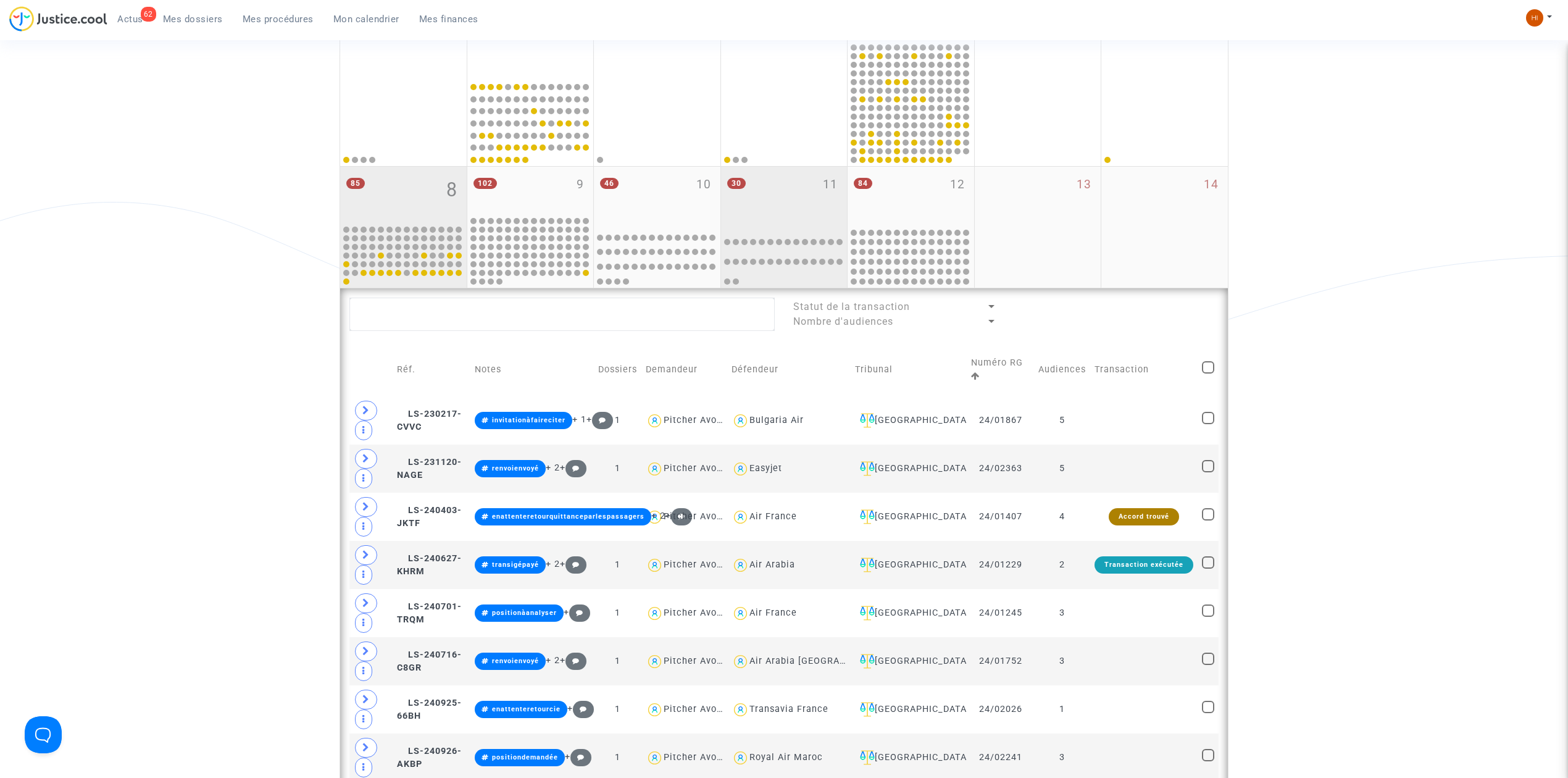
click at [424, 185] on div "85 8" at bounding box center [403, 195] width 127 height 57
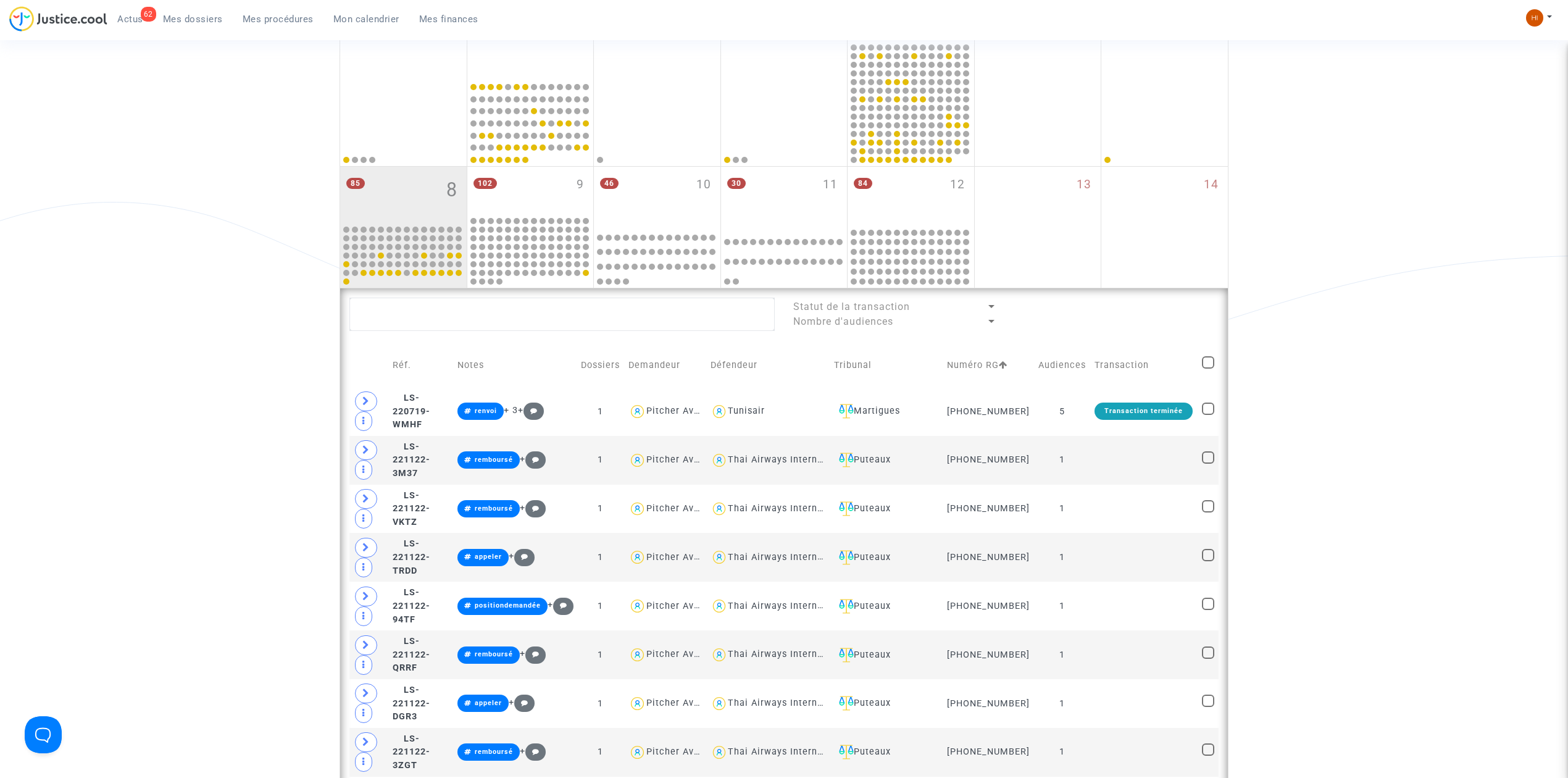
drag, startPoint x: 205, startPoint y: 13, endPoint x: 396, endPoint y: 38, distance: 192.6
click at [205, 13] on span "Mes dossiers" at bounding box center [193, 19] width 60 height 11
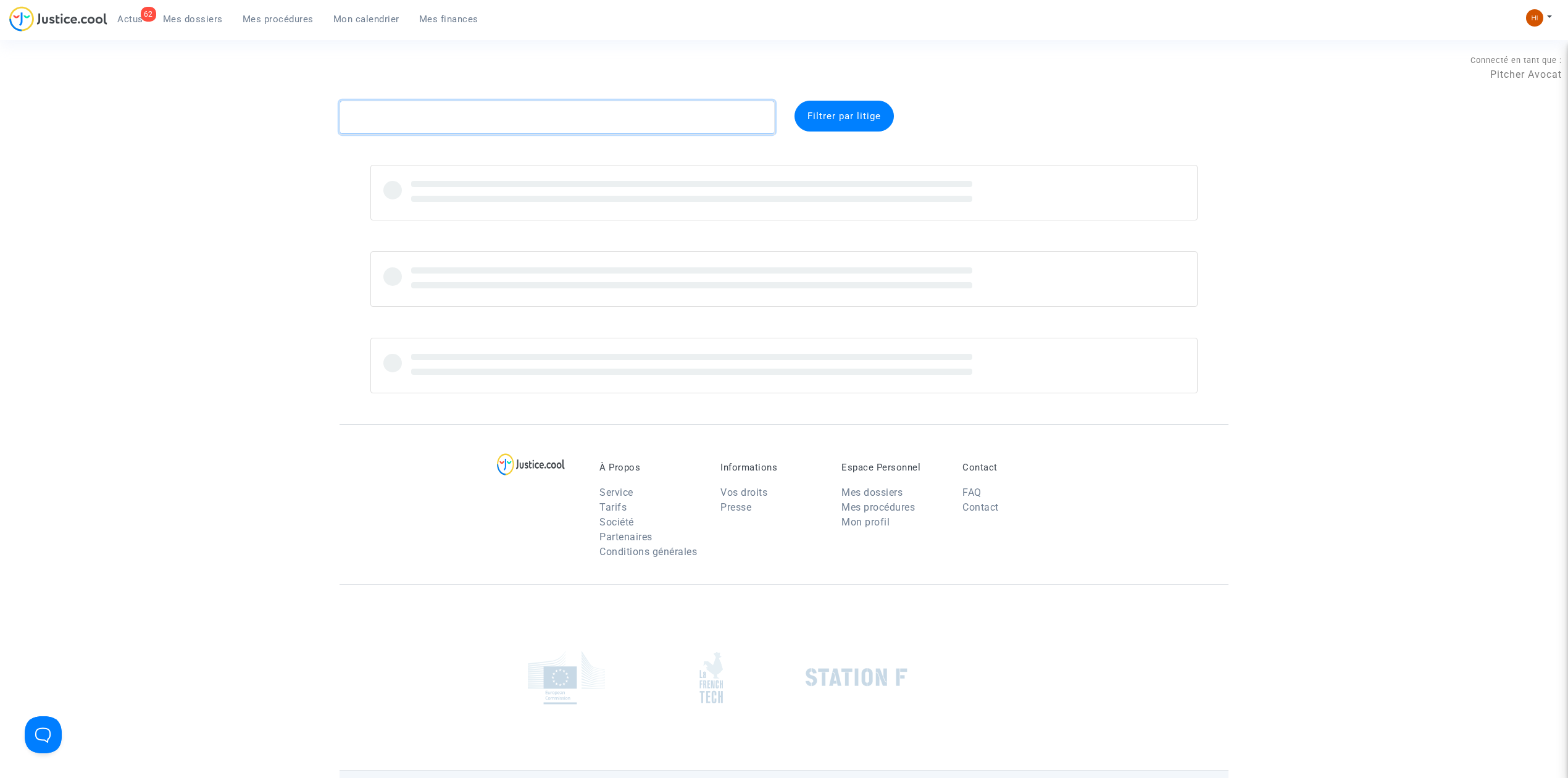
click at [398, 122] on textarea at bounding box center [557, 117] width 436 height 33
paste textarea "CFR-220412-PBFP"
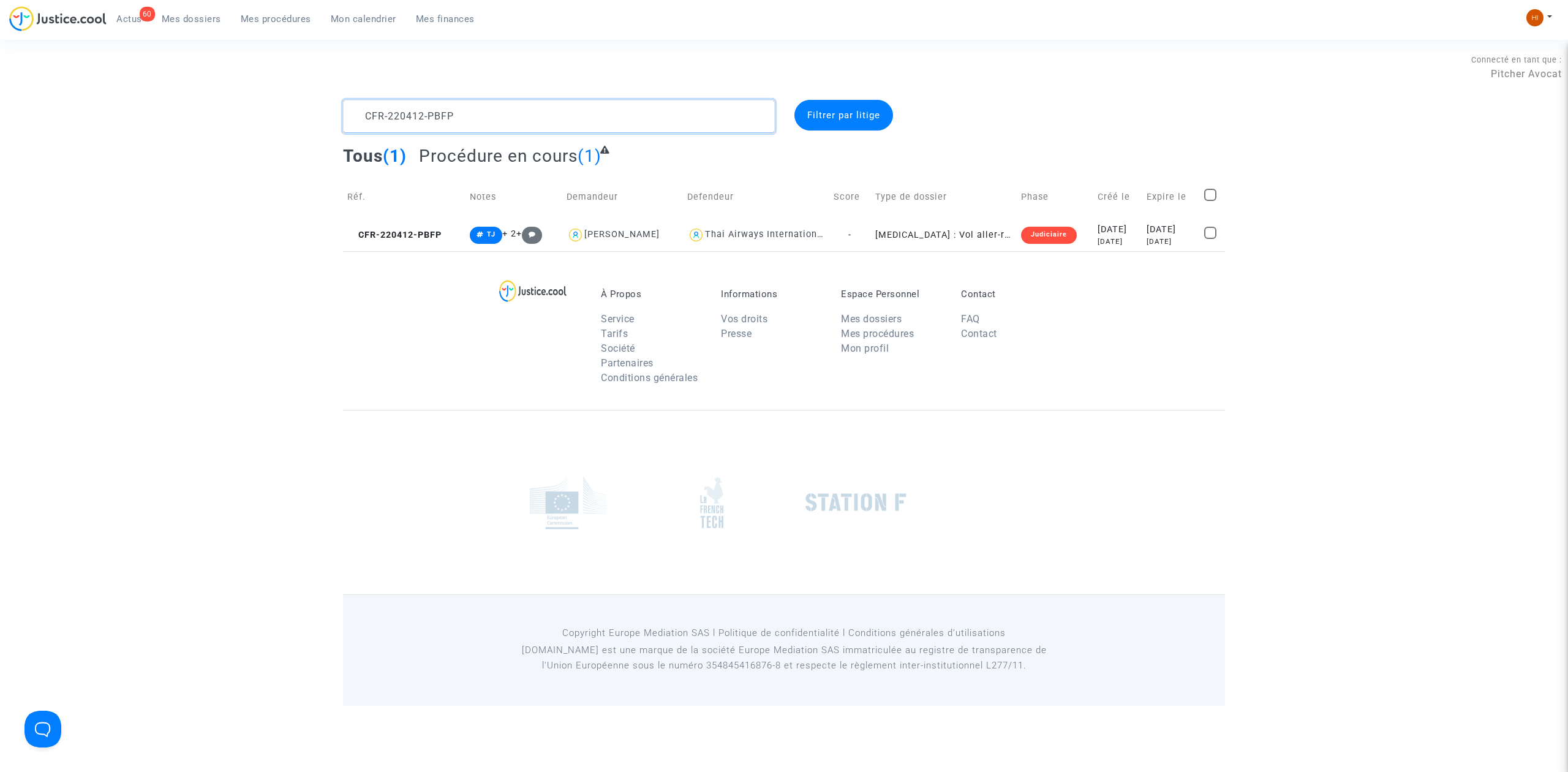
drag, startPoint x: 505, startPoint y: 118, endPoint x: 24, endPoint y: -7, distance: 497.0
click at [24, 0] on html "60 Actus Mes dossiers Mes procédures Mon calendrier Mes finances Mon profil Cha…" at bounding box center [784, 352] width 1568 height 706
paste textarea "828-G8MA"
type textarea "CFR-220828-G8MA"
click at [415, 231] on span "CFR-220828-G8MA" at bounding box center [396, 234] width 98 height 10
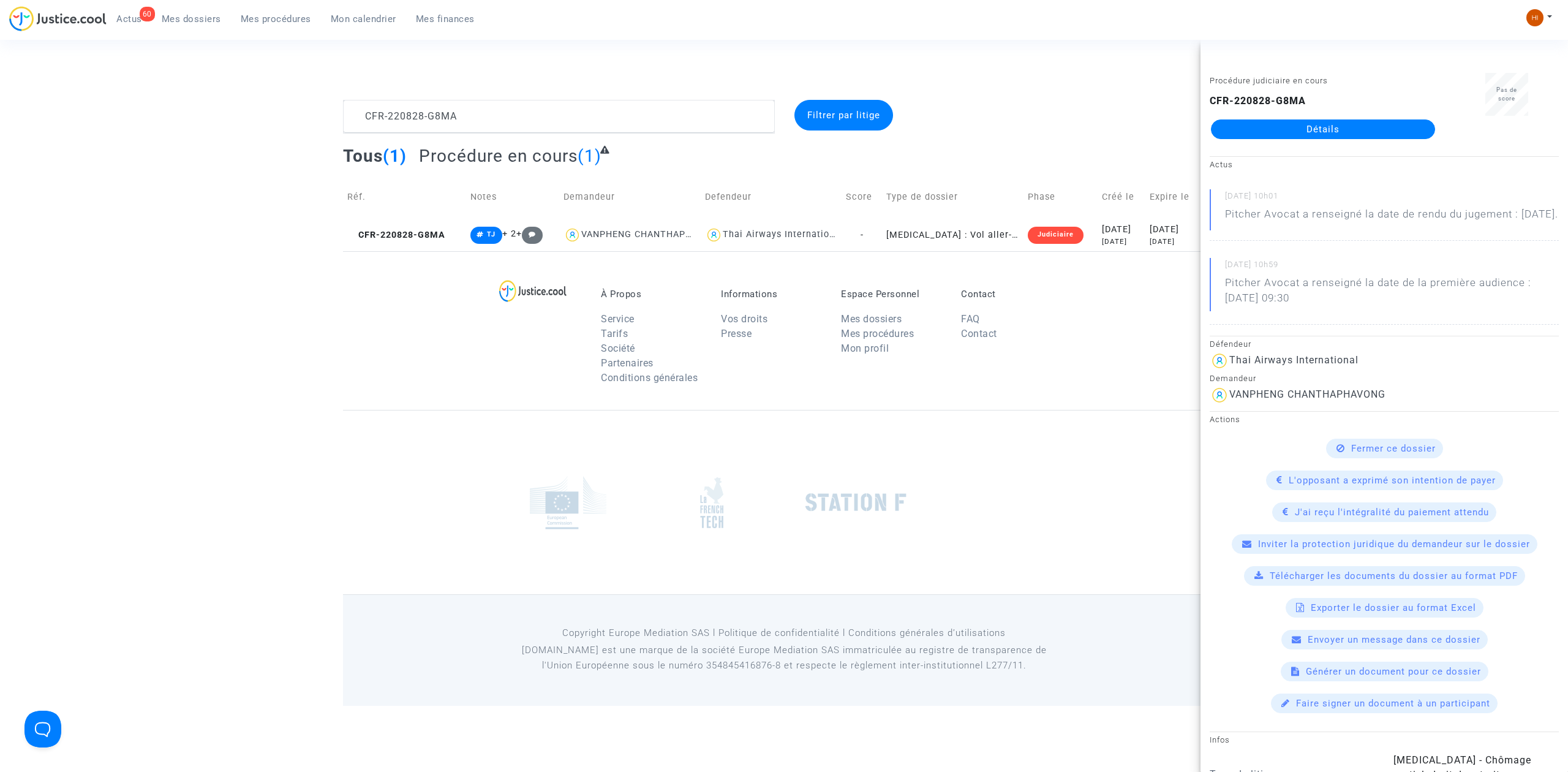
click at [1282, 136] on link "Détails" at bounding box center [1323, 129] width 224 height 20
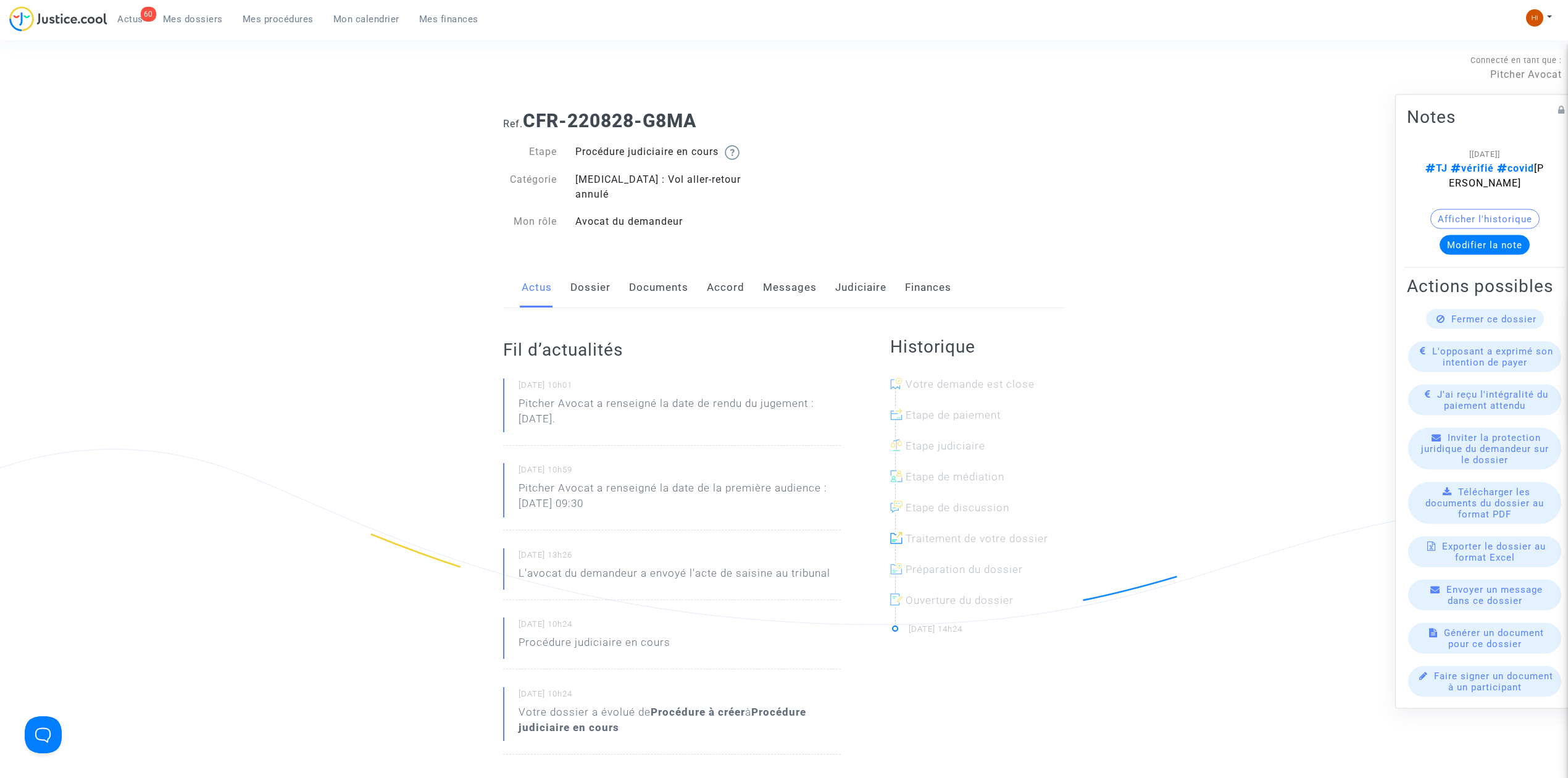
click at [588, 270] on link "Dossier" at bounding box center [590, 287] width 40 height 41
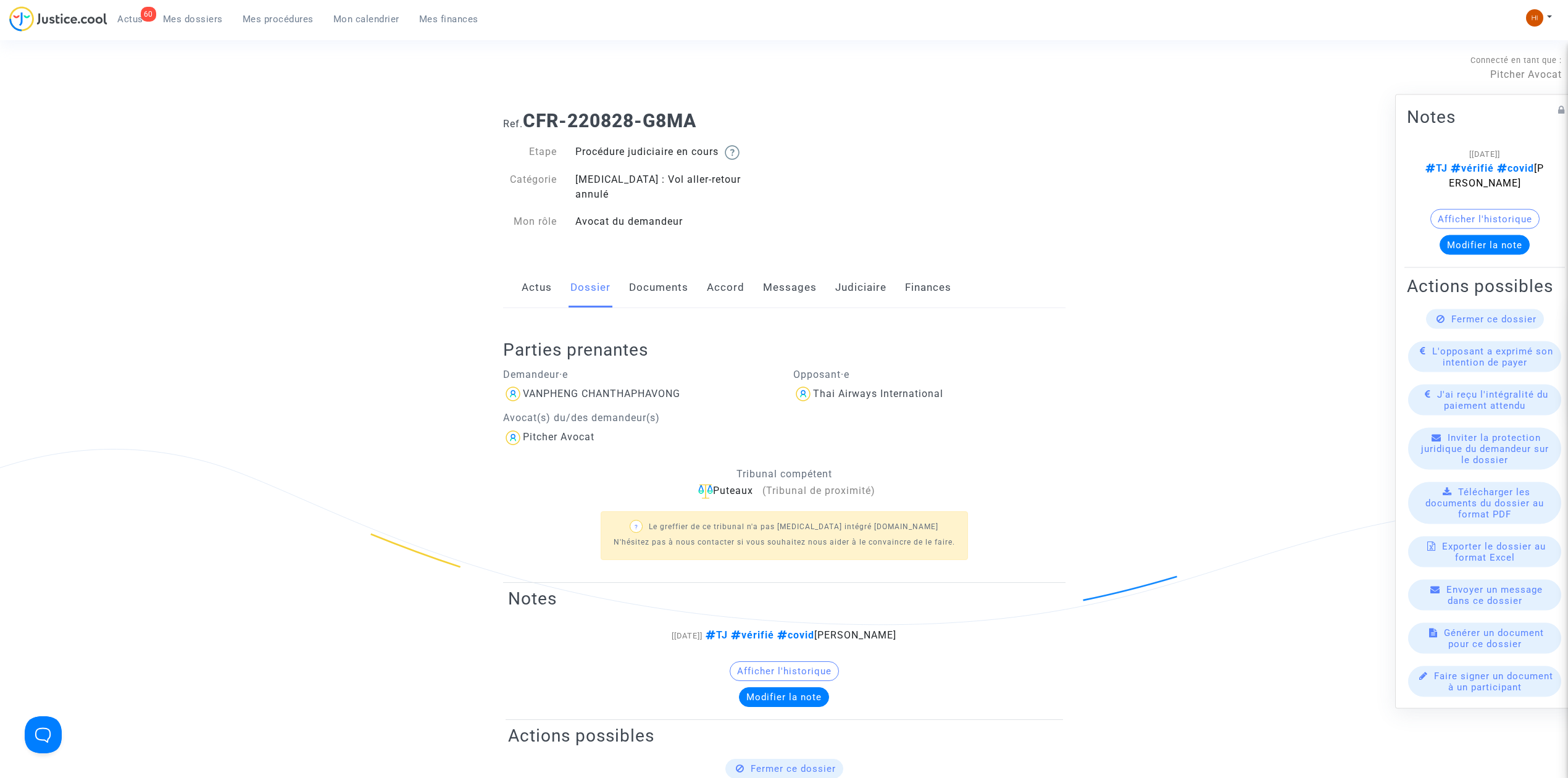
click at [581, 372] on span "VANPHENG CHANTHAPHAVONG" at bounding box center [602, 358] width 158 height 83
click at [583, 387] on div "VANPHENG CHANTHAPHAVONG" at bounding box center [602, 393] width 158 height 12
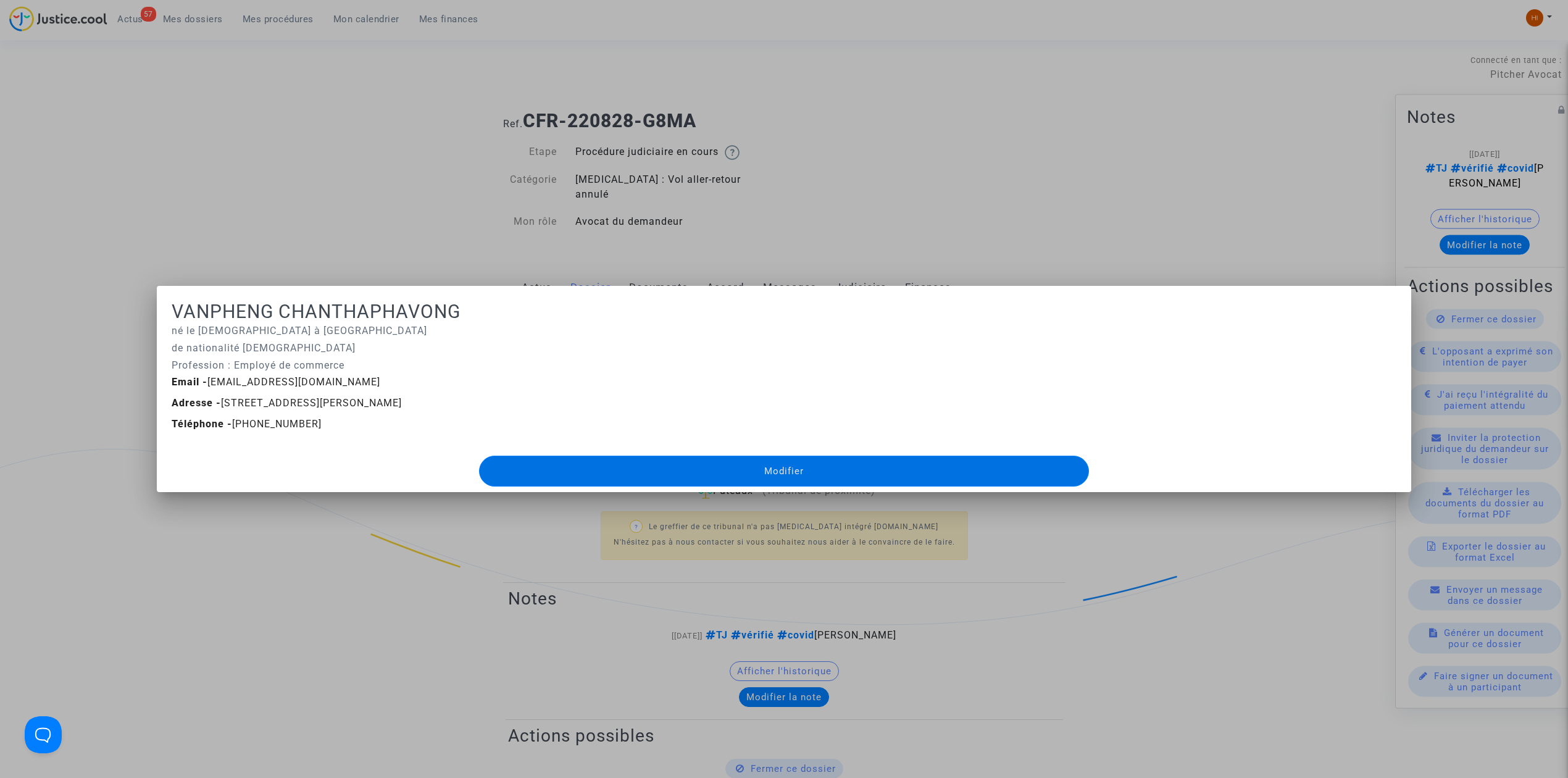
click at [280, 124] on div at bounding box center [784, 389] width 1568 height 778
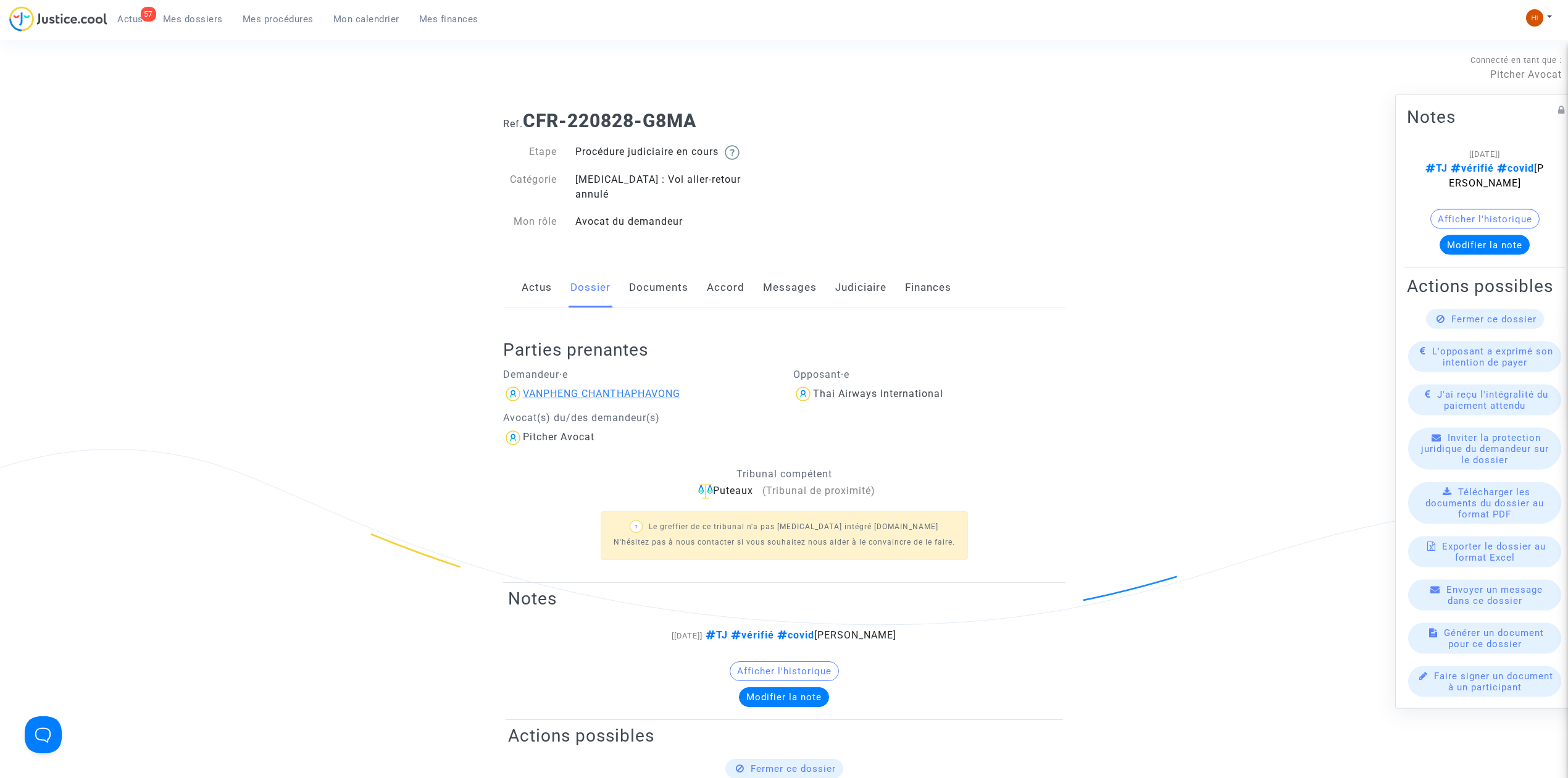
click at [580, 387] on div "VANPHENG CHANTHAPHAVONG" at bounding box center [602, 393] width 158 height 12
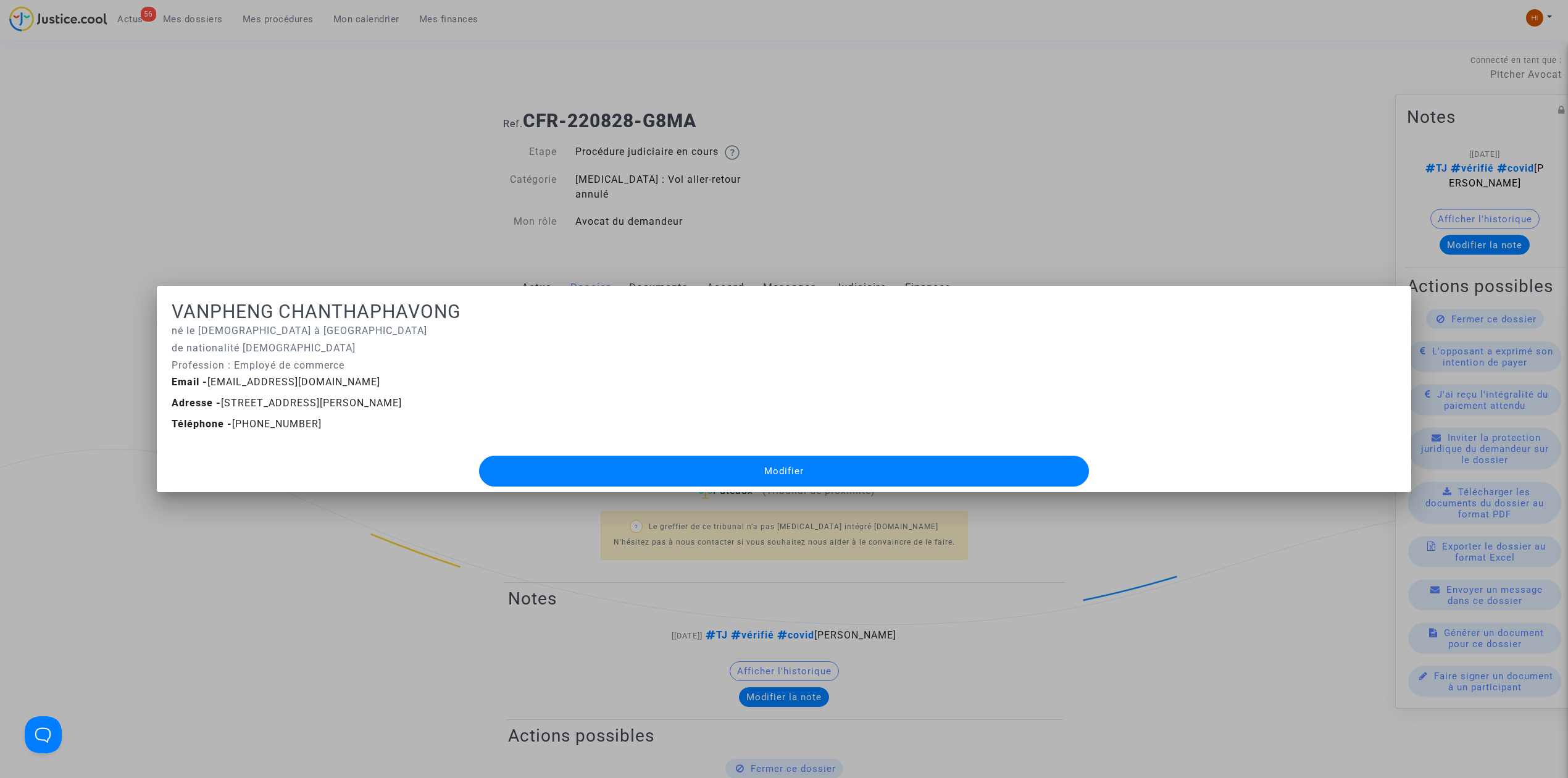
click at [373, 72] on div at bounding box center [784, 389] width 1568 height 778
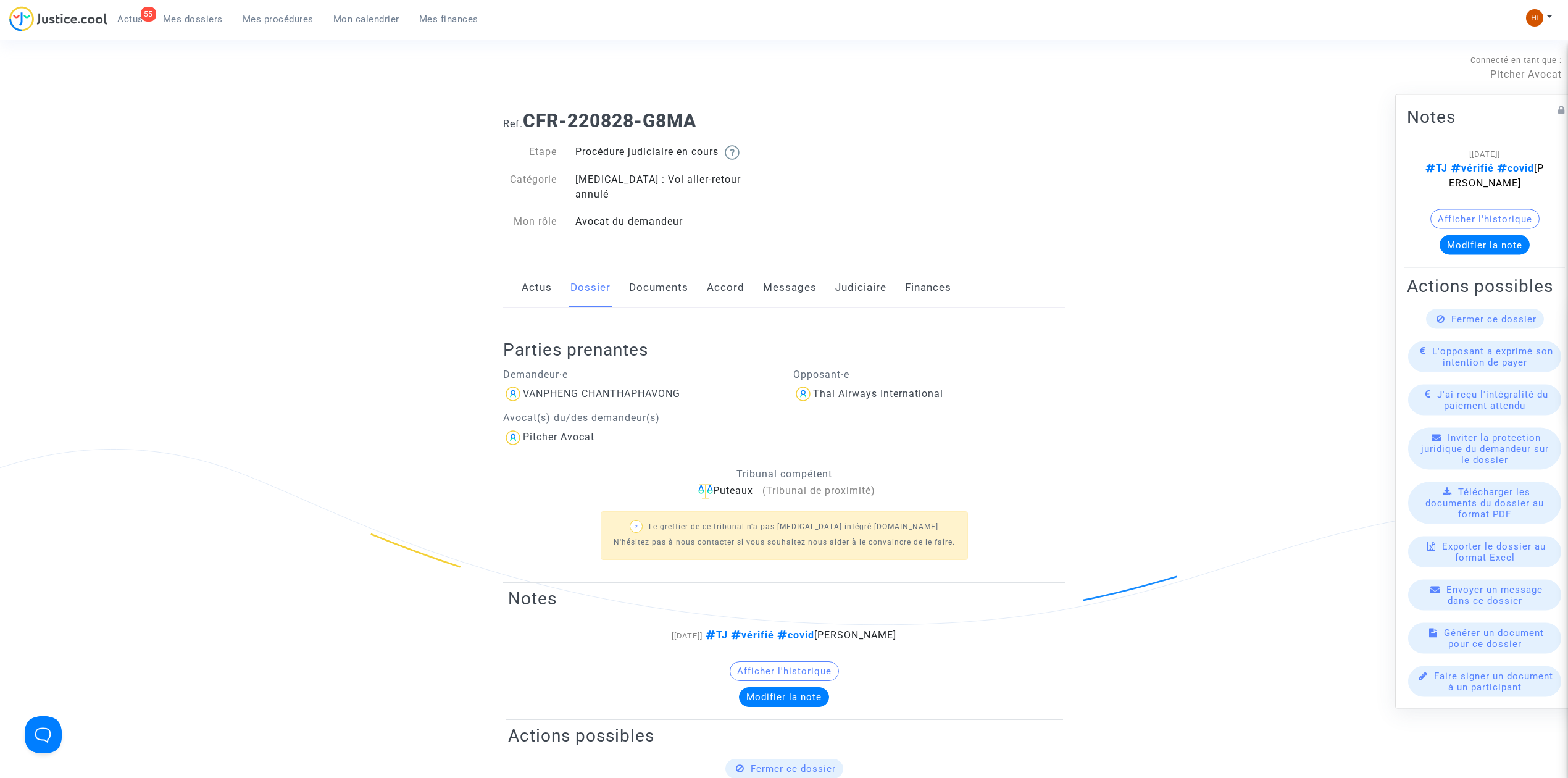
click at [646, 277] on link "Documents" at bounding box center [658, 287] width 59 height 41
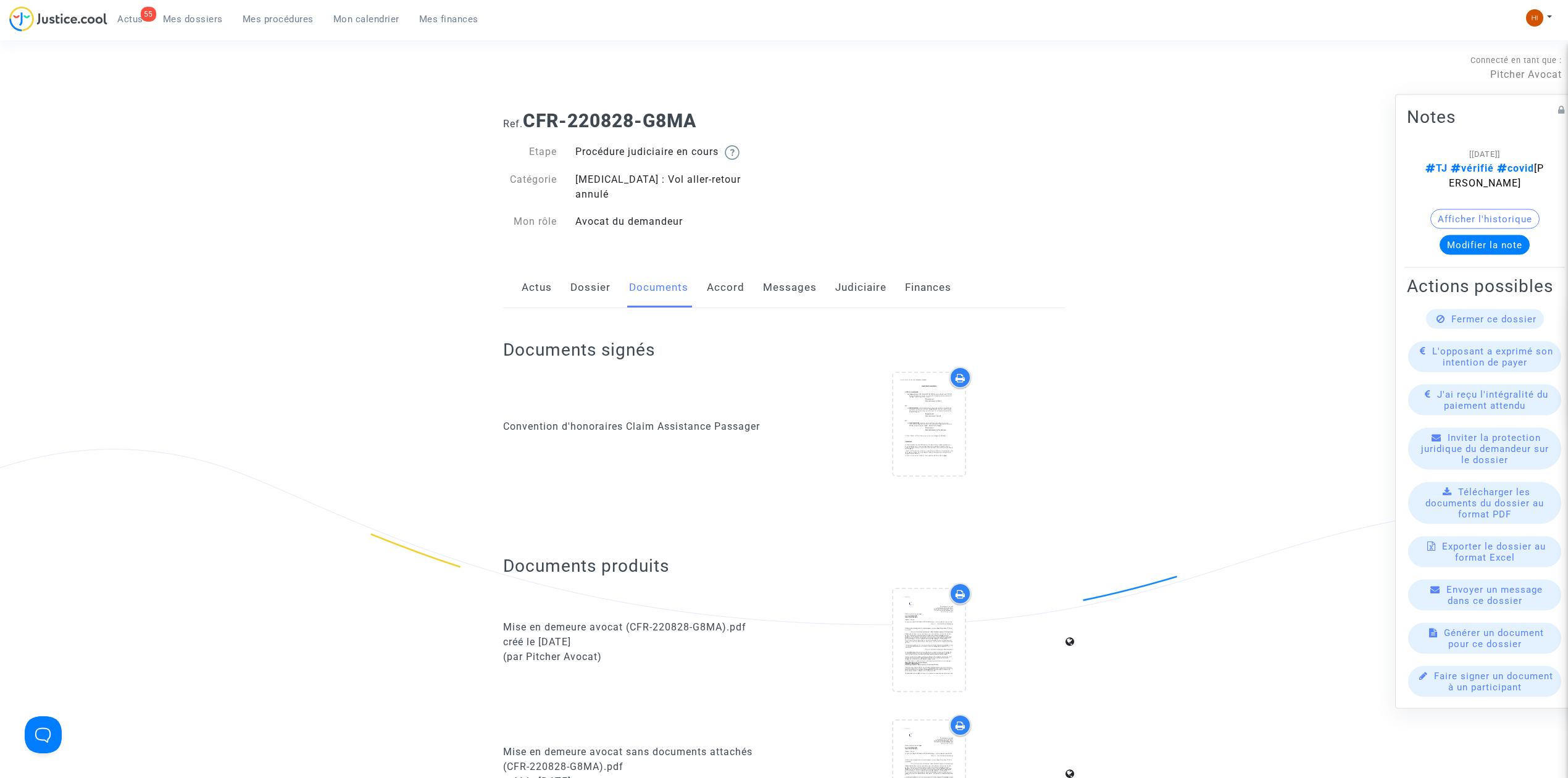
click at [594, 272] on link "Dossier" at bounding box center [590, 287] width 40 height 41
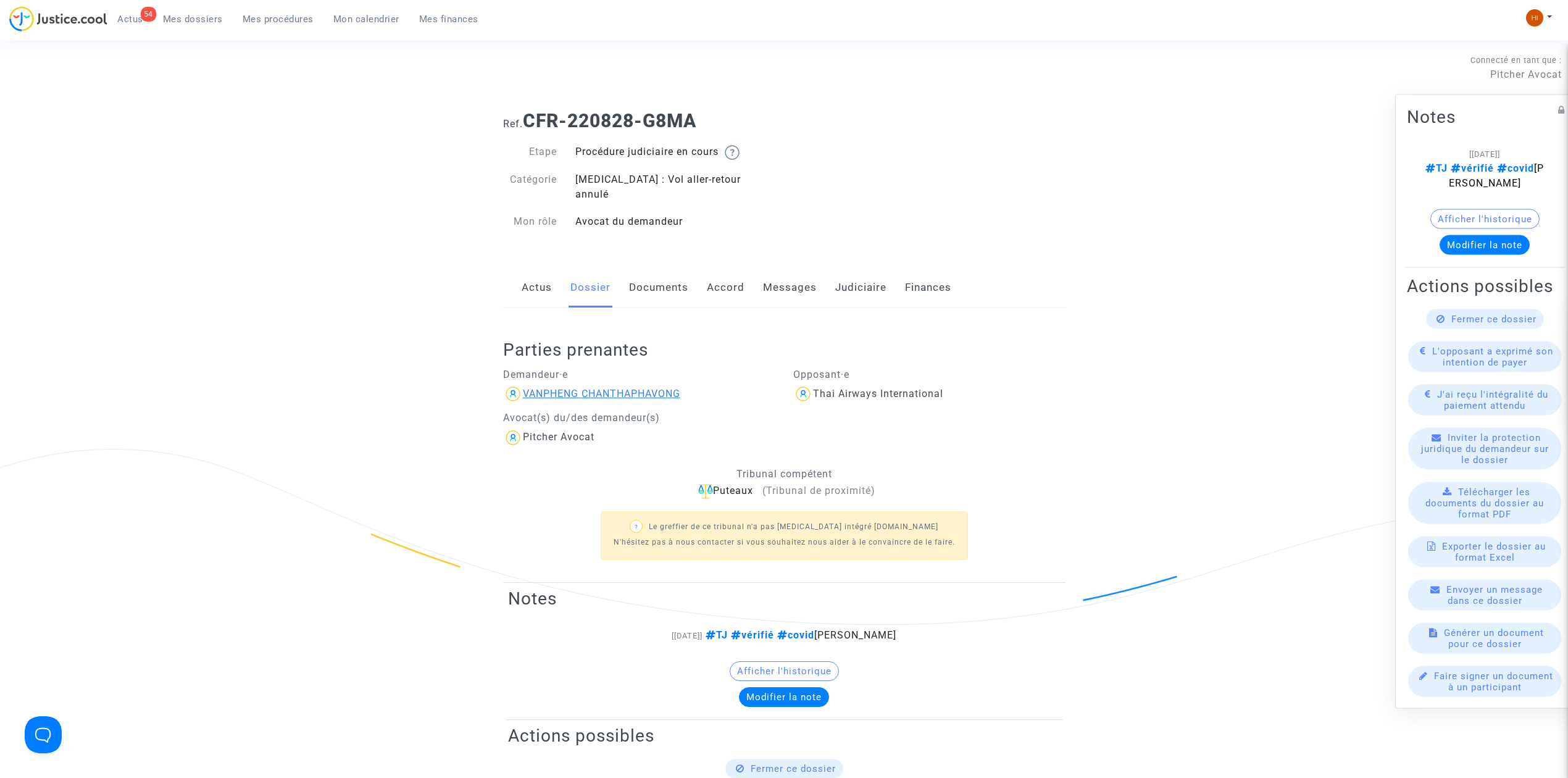
click at [544, 387] on div "VANPHENG CHANTHAPHAVONG" at bounding box center [602, 393] width 158 height 12
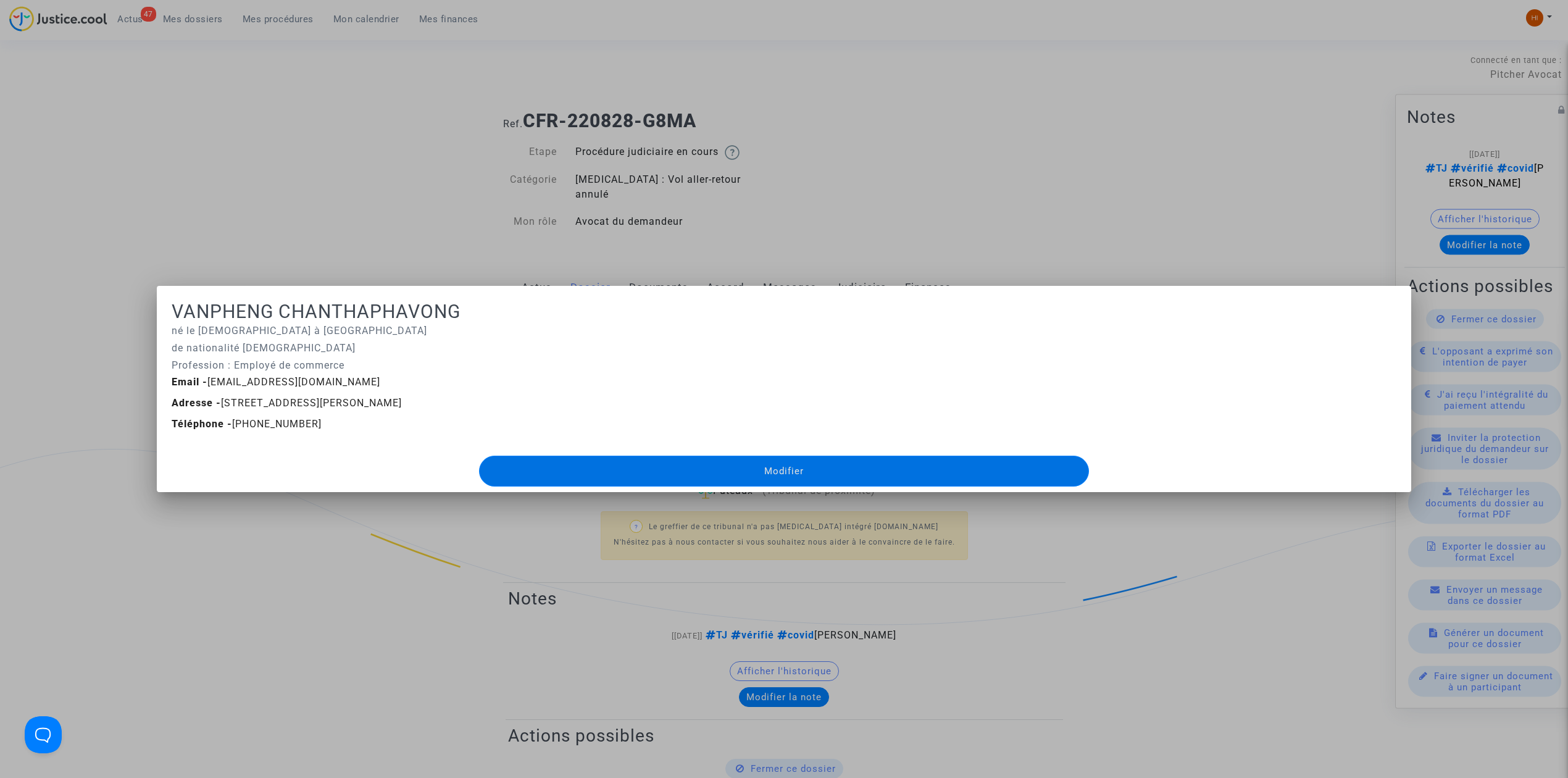
click at [396, 50] on div at bounding box center [784, 389] width 1568 height 778
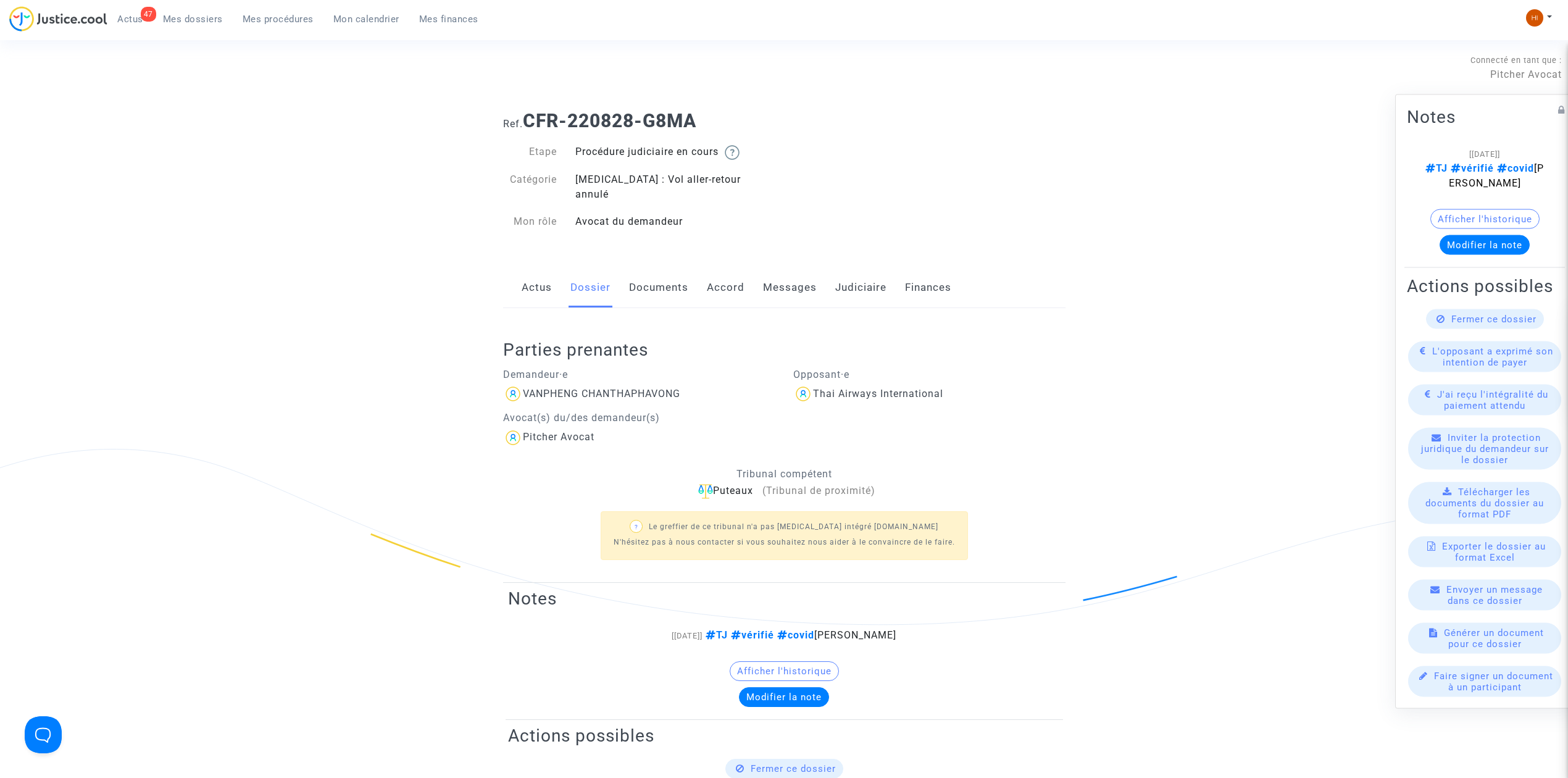
drag, startPoint x: 776, startPoint y: 250, endPoint x: 777, endPoint y: 260, distance: 10.0
click at [777, 272] on link "Messages" at bounding box center [790, 287] width 54 height 41
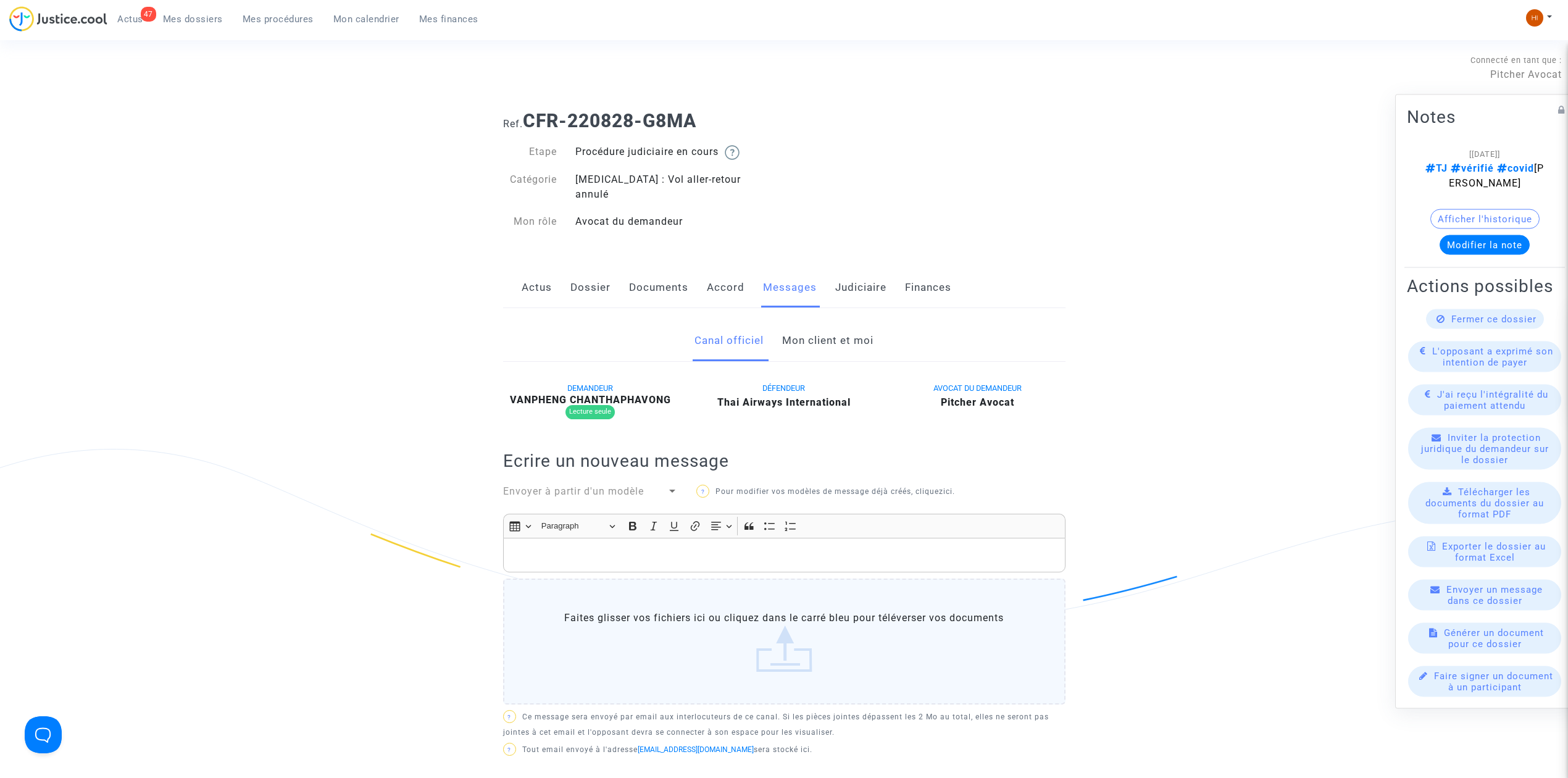
click at [830, 330] on link "Mon client et moi" at bounding box center [828, 341] width 91 height 41
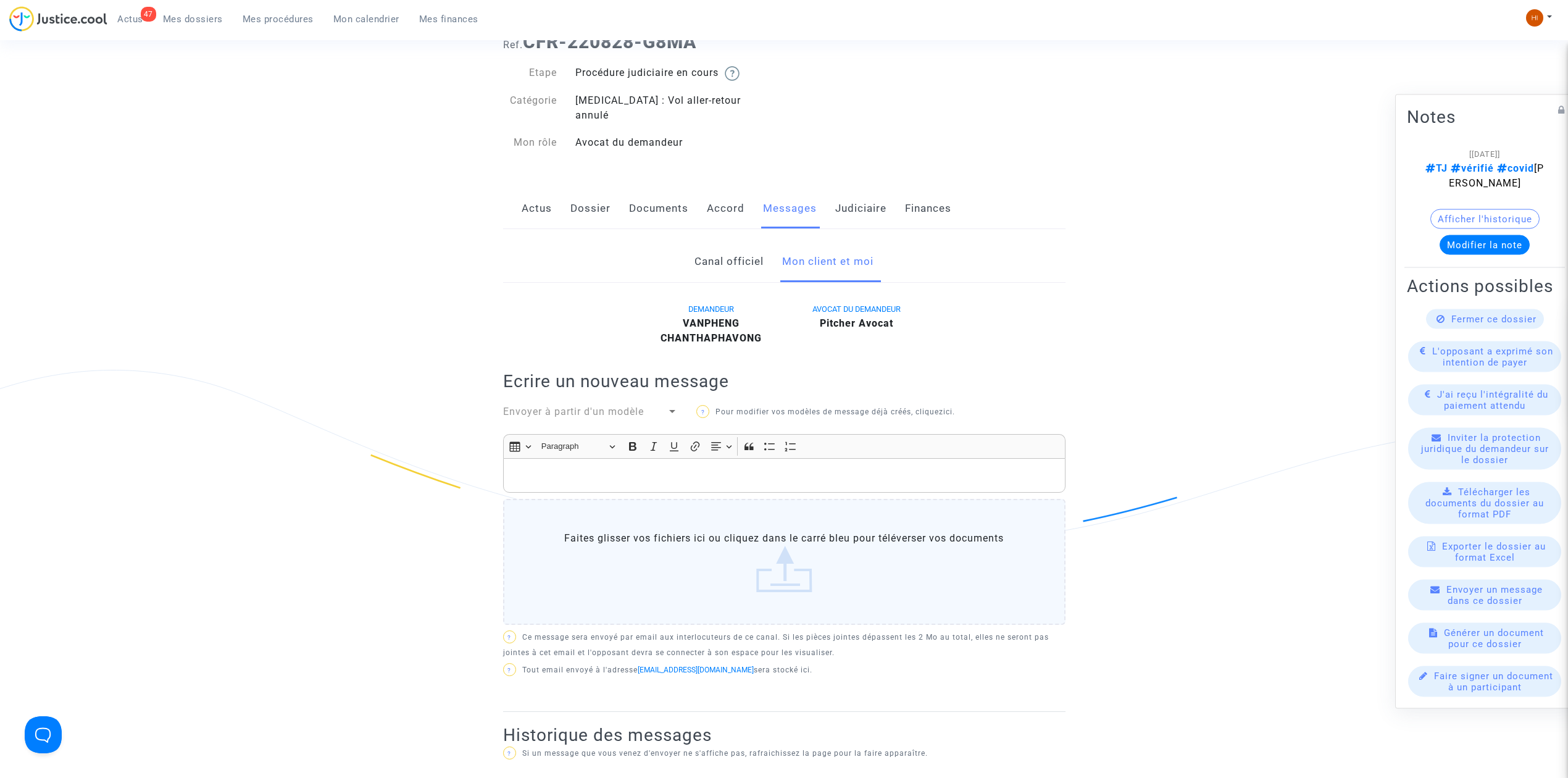
scroll to position [82, 0]
click at [702, 465] on p "Rich Text Editor, main" at bounding box center [784, 472] width 550 height 16
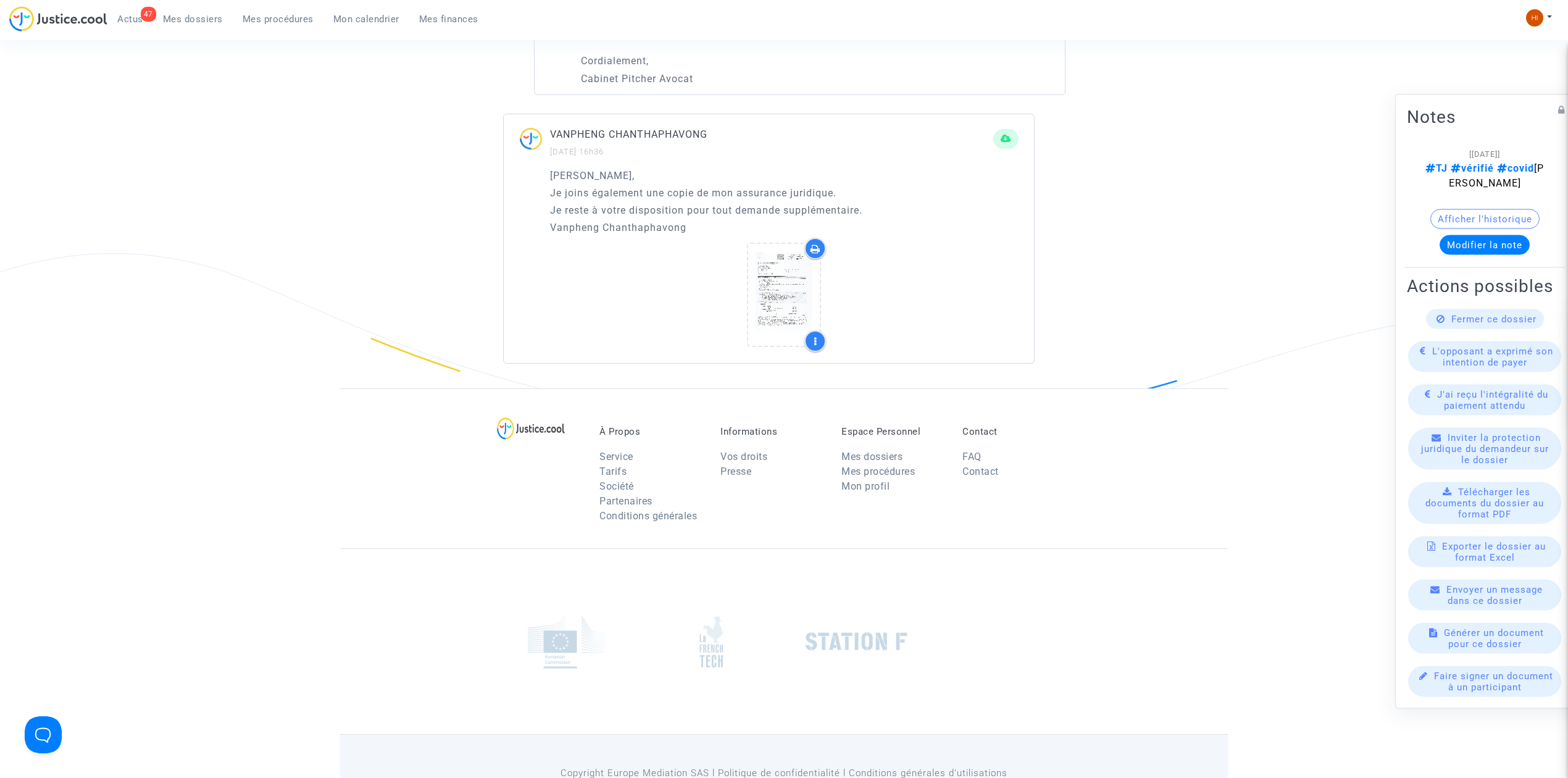
scroll to position [1070, 0]
click at [803, 272] on icon at bounding box center [784, 292] width 40 height 39
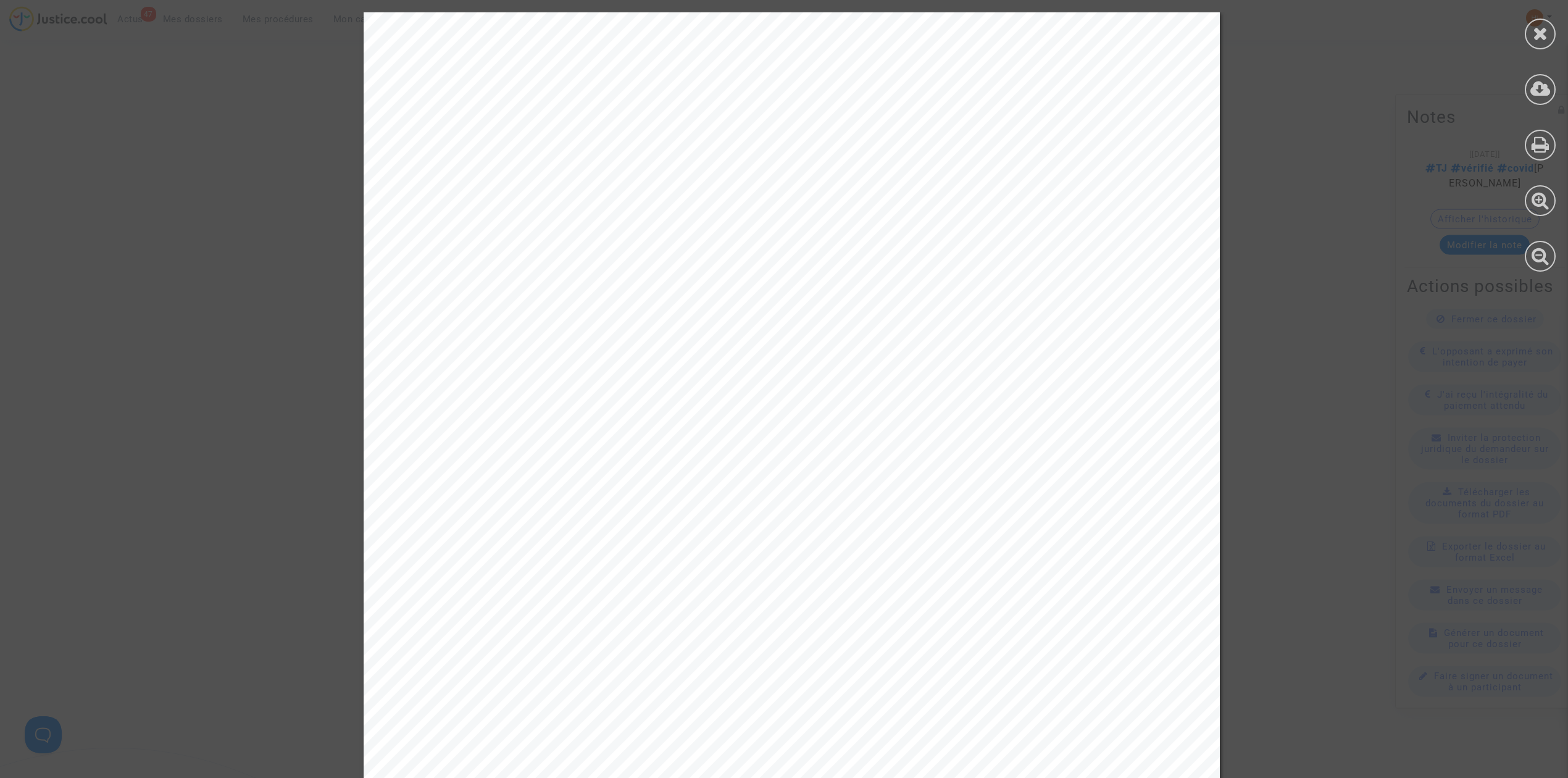
scroll to position [546, 0]
click at [1544, 39] on icon at bounding box center [1541, 34] width 16 height 19
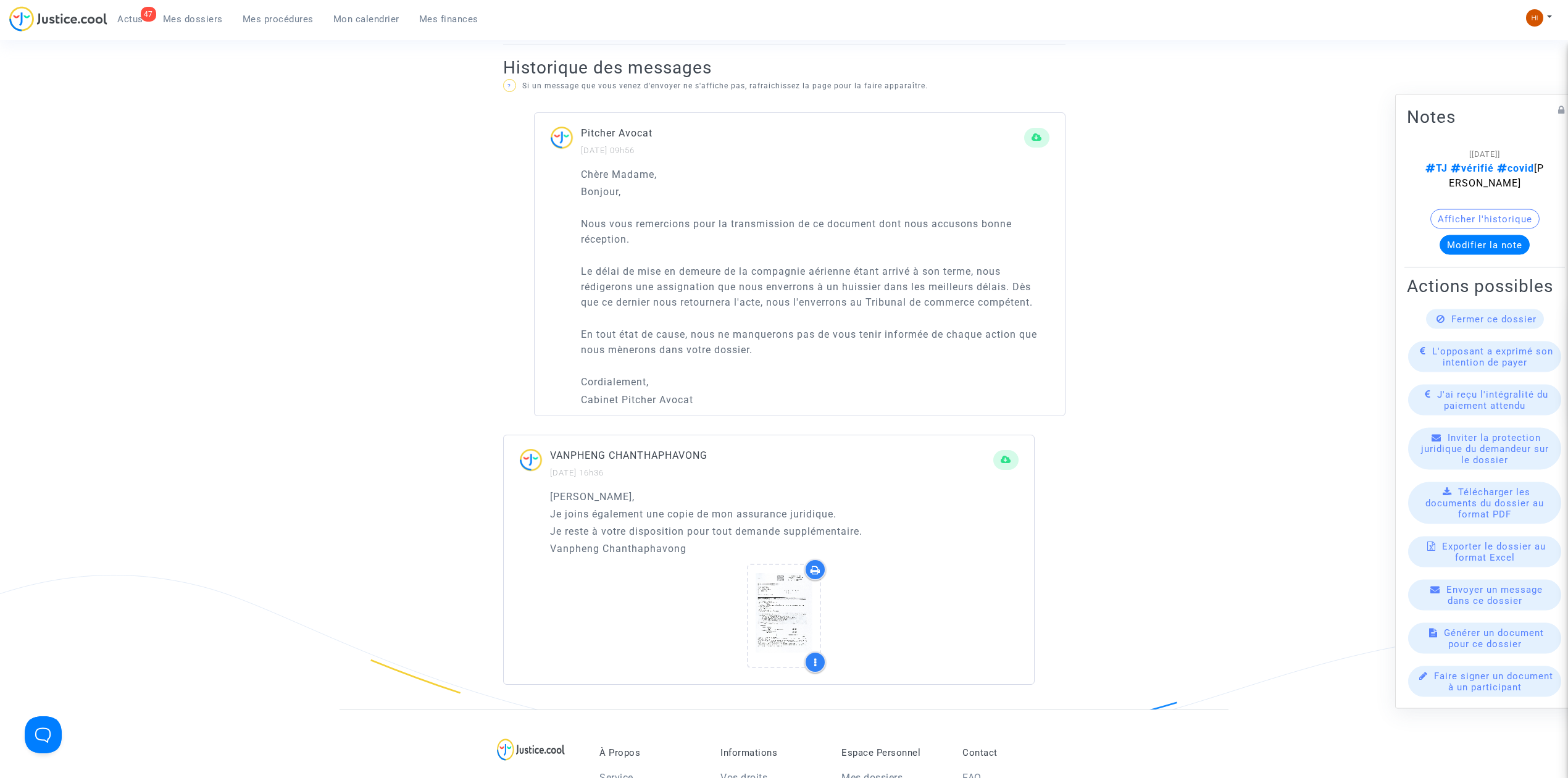
scroll to position [711, 0]
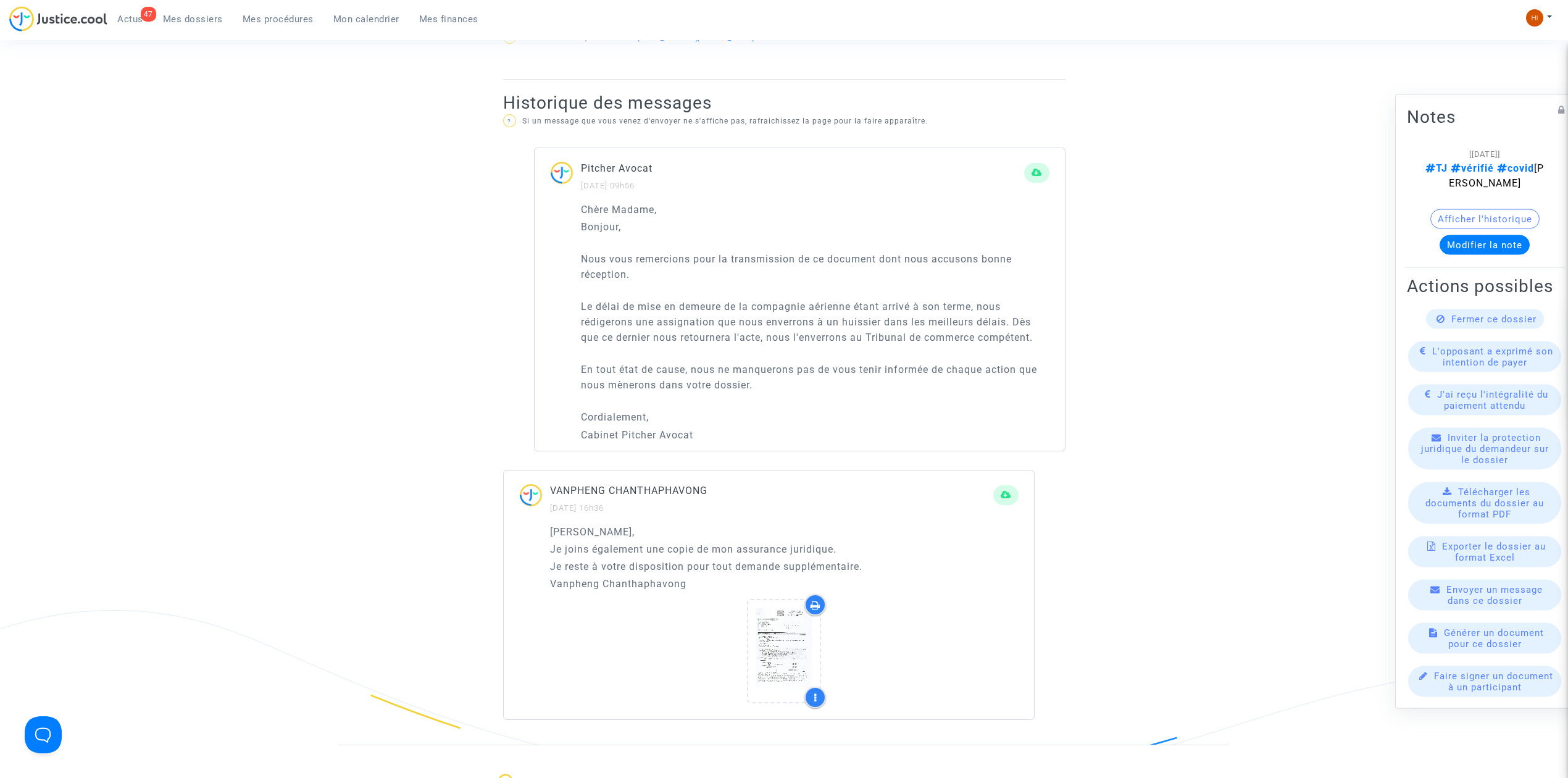
drag, startPoint x: 910, startPoint y: 324, endPoint x: 926, endPoint y: 415, distance: 92.4
click at [926, 415] on div "Chère Madame, Bonjour, Nous vous remercions pour la transmission de ce document…" at bounding box center [815, 322] width 469 height 241
click at [717, 427] on p "Cabinet Pitcher Avocat" at bounding box center [815, 435] width 469 height 16
drag, startPoint x: 714, startPoint y: 421, endPoint x: 568, endPoint y: 227, distance: 242.8
click at [568, 228] on div "Chère Madame, Bonjour, Nous vous remercions pour la transmission de ce document…" at bounding box center [799, 326] width 530 height 249
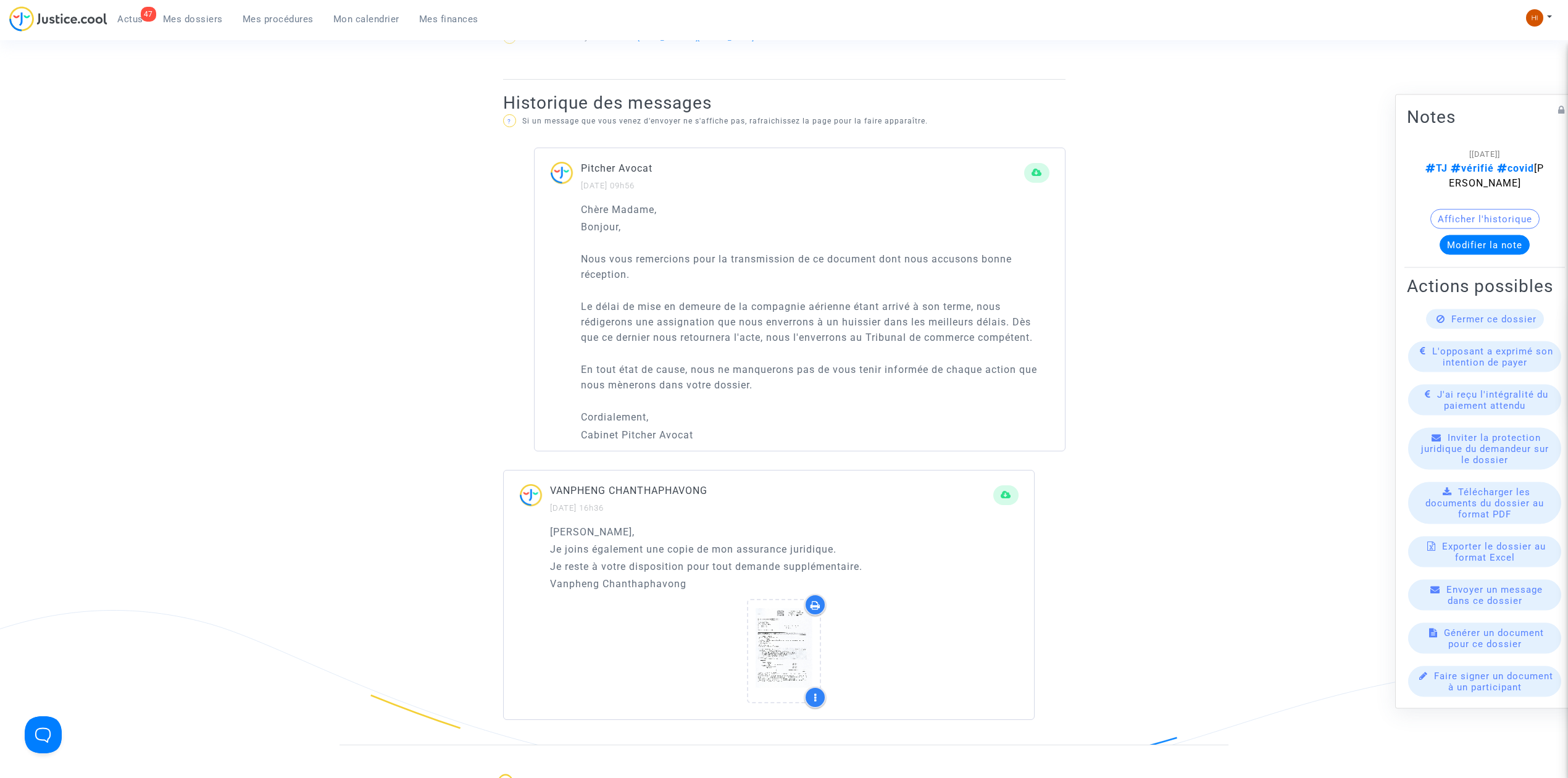
drag, startPoint x: 573, startPoint y: 196, endPoint x: 662, endPoint y: 322, distance: 154.3
click at [705, 413] on div "Chère Madame, Bonjour, Nous vous remercions pour la transmission de ce document…" at bounding box center [799, 326] width 530 height 249
click at [647, 300] on p "Le délai de mise en demeure de la compagnie aérienne étant arrivé à son terme, …" at bounding box center [815, 321] width 469 height 46
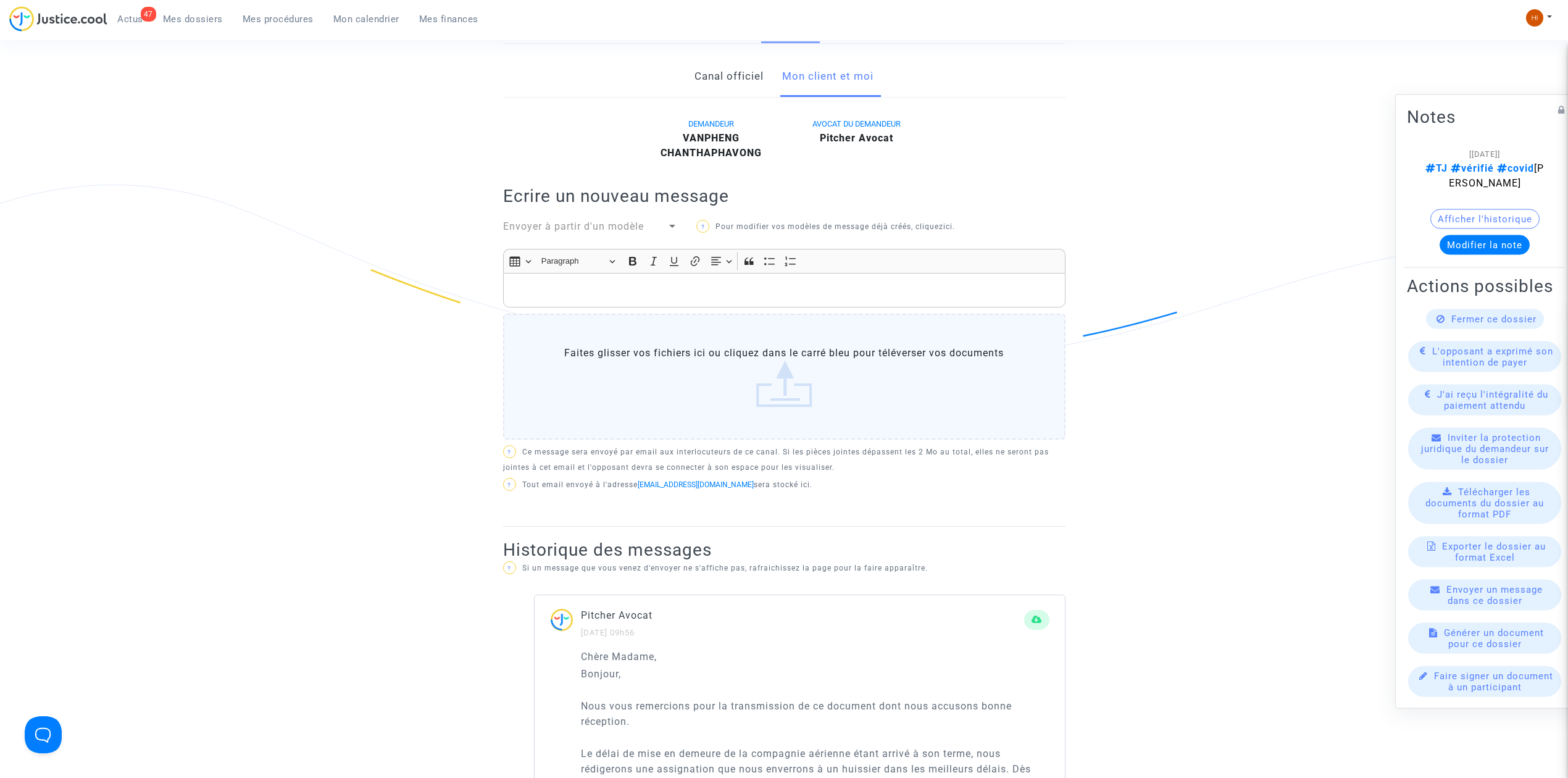
scroll to position [217, 0]
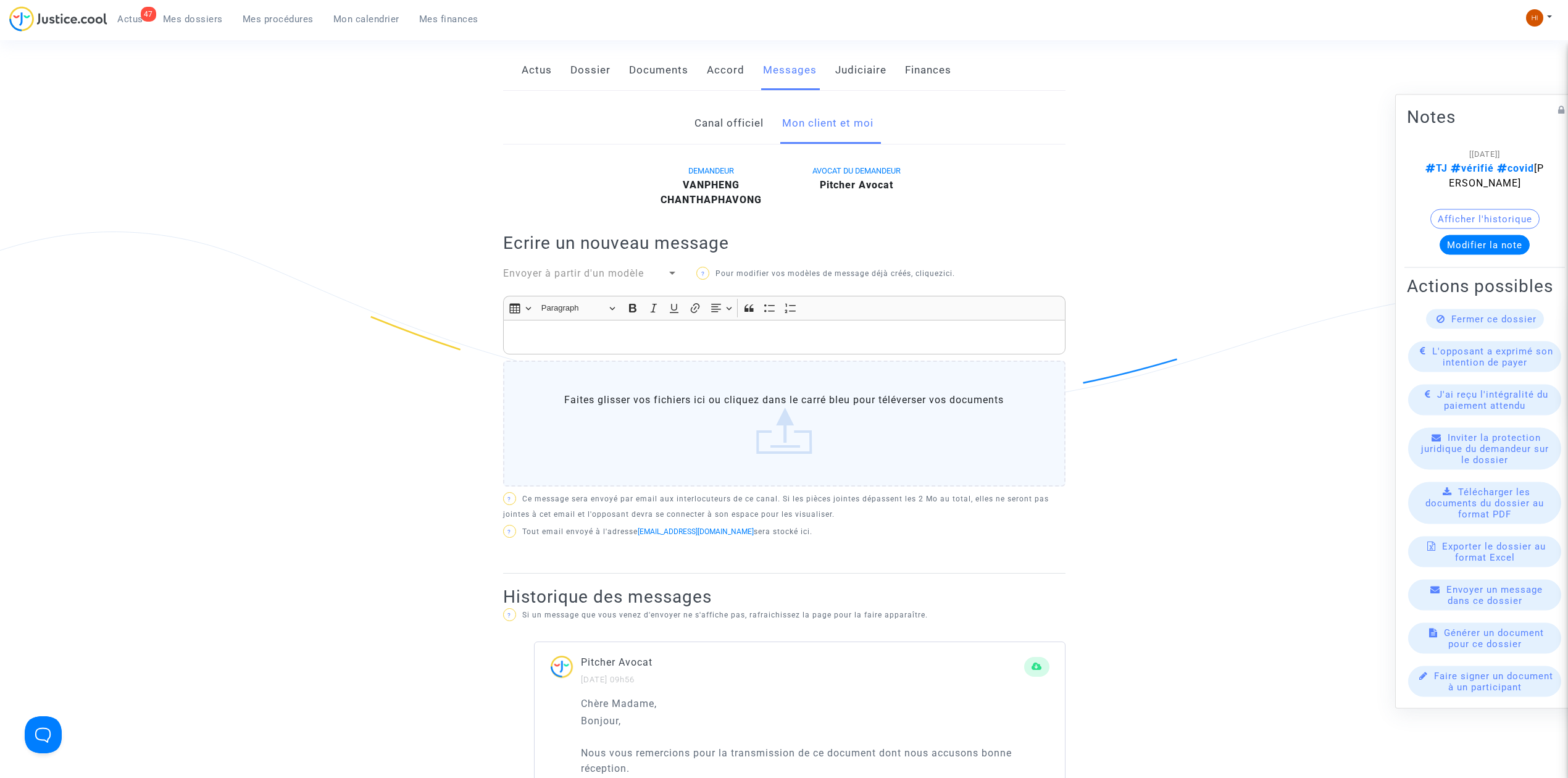
click at [734, 103] on link "Canal officiel" at bounding box center [729, 124] width 69 height 41
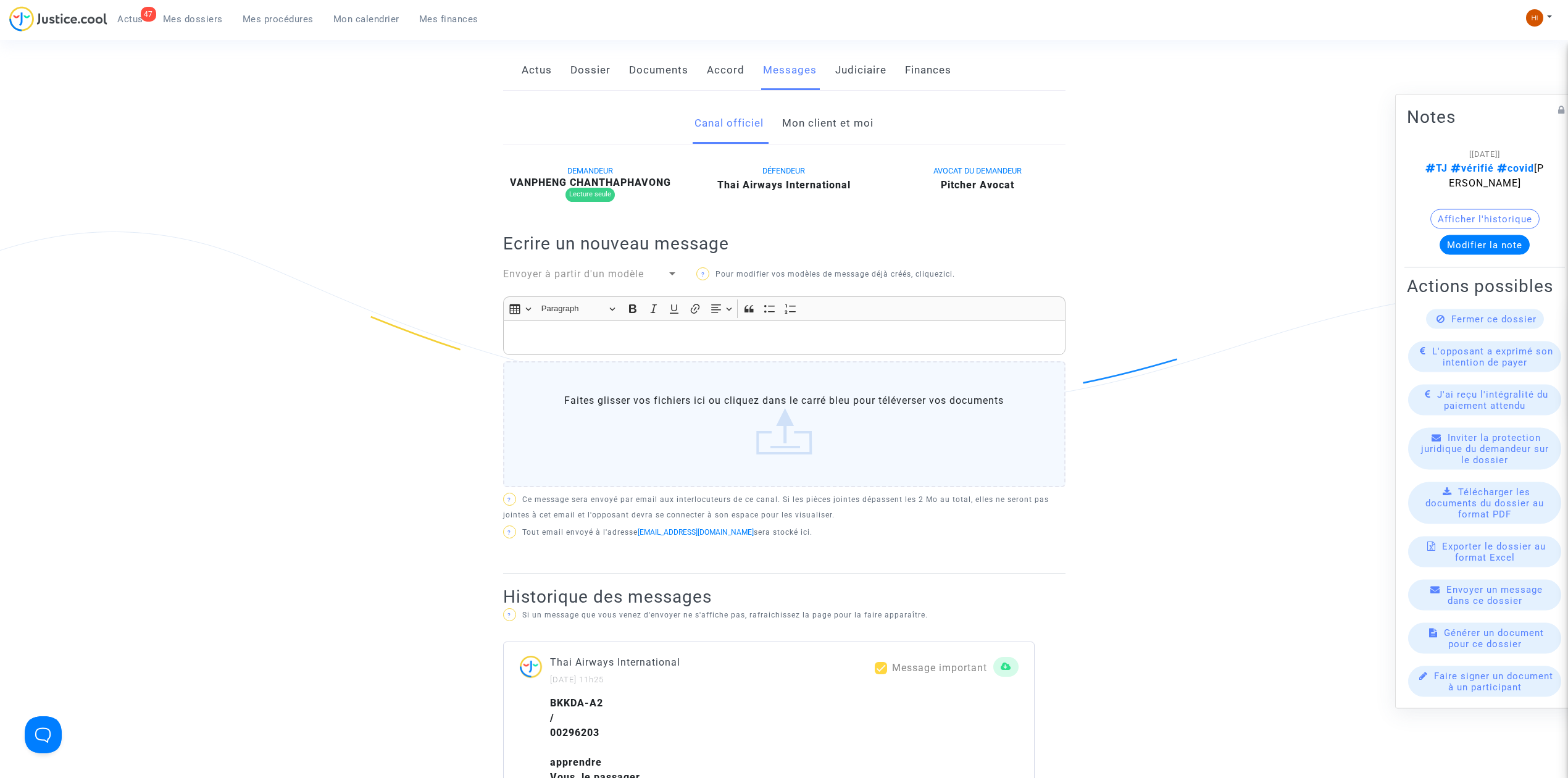
click at [717, 55] on link "Accord" at bounding box center [726, 71] width 38 height 41
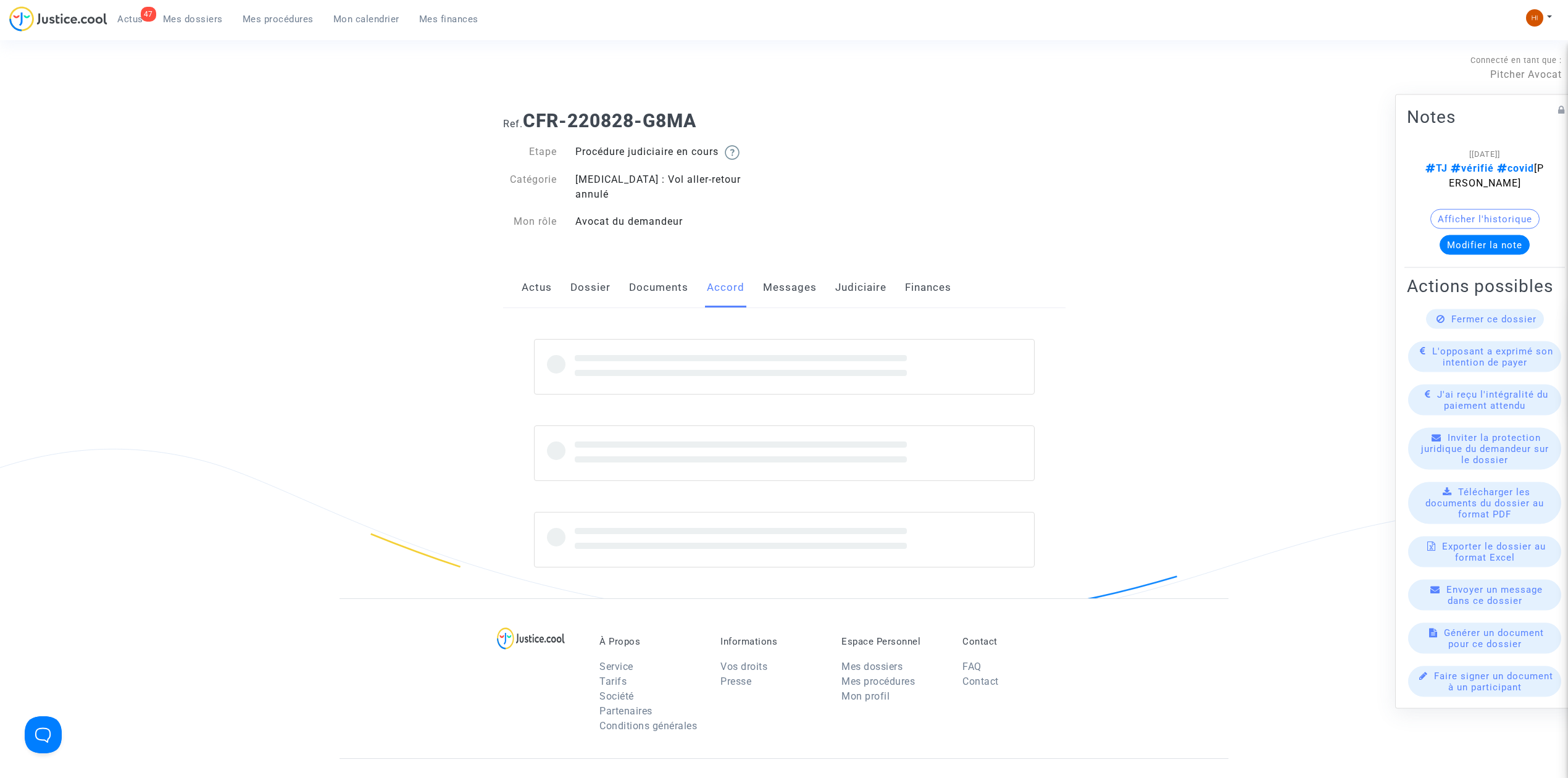
click at [657, 47] on section "Connecté en tant que : Pitcher Avocat Ref. CFR-220828-G8MA Etape Procédure judi…" at bounding box center [784, 528] width 1568 height 1057
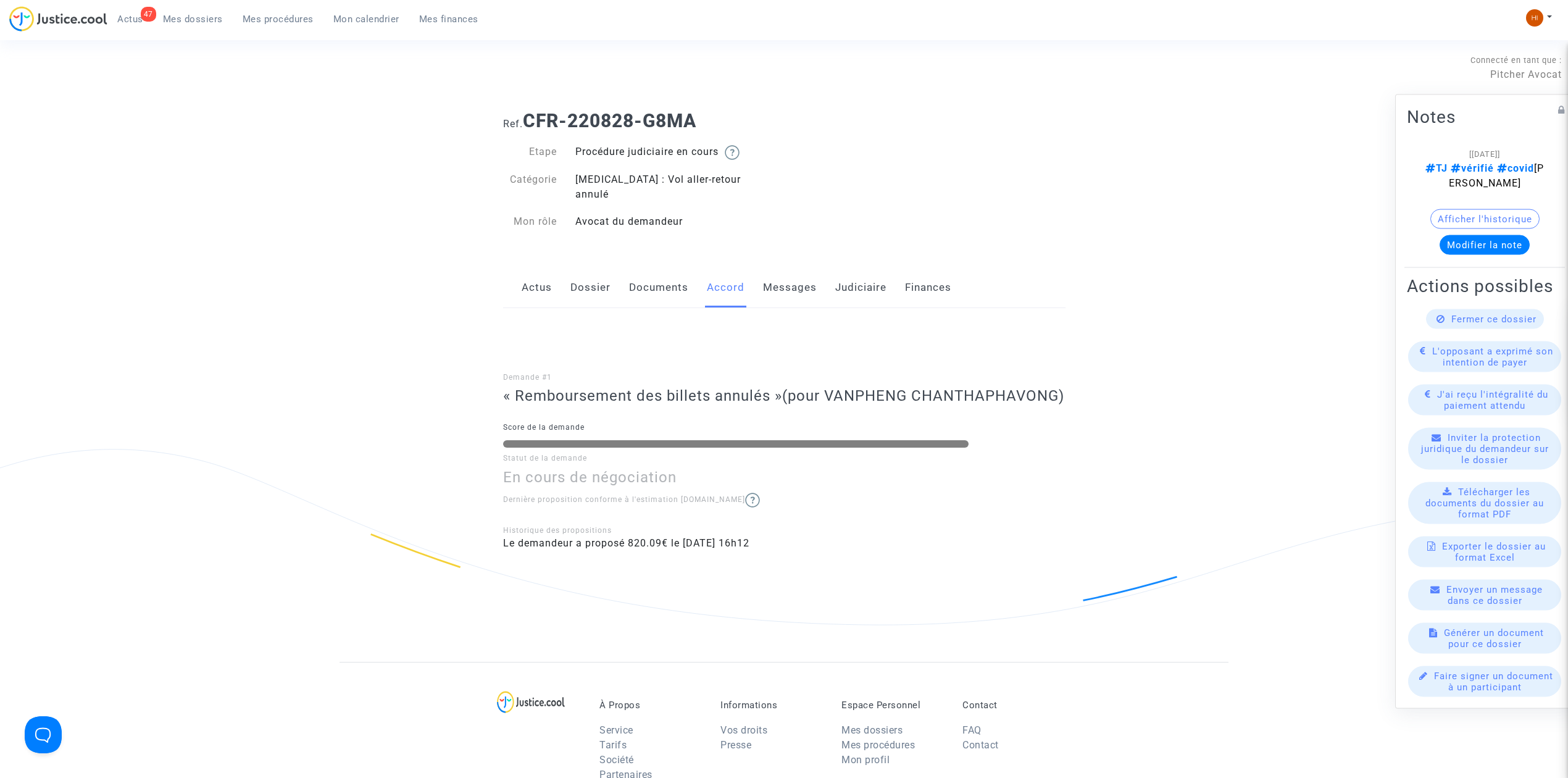
click at [580, 267] on link "Dossier" at bounding box center [590, 287] width 40 height 41
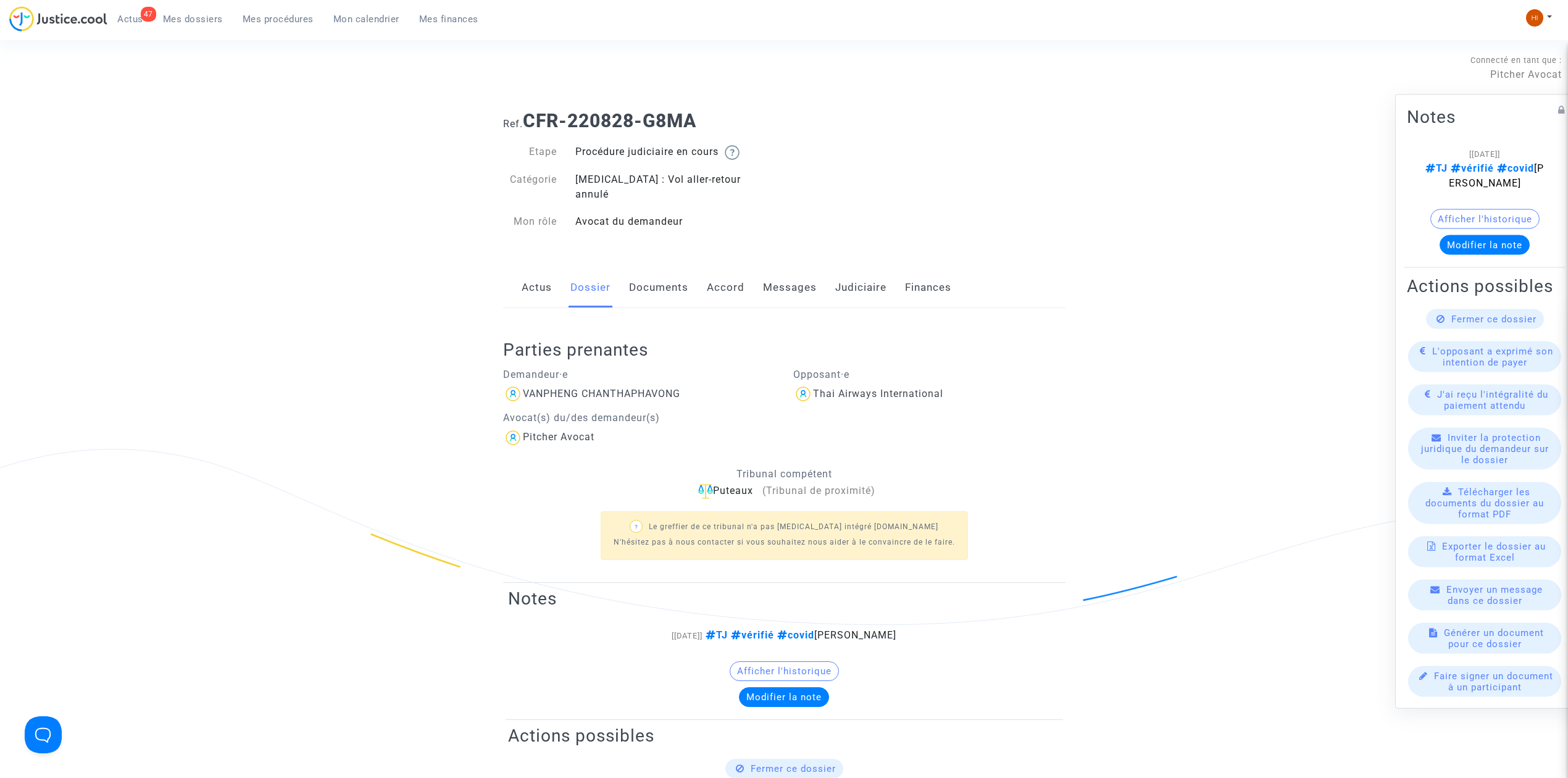
click at [636, 275] on link "Documents" at bounding box center [658, 287] width 59 height 41
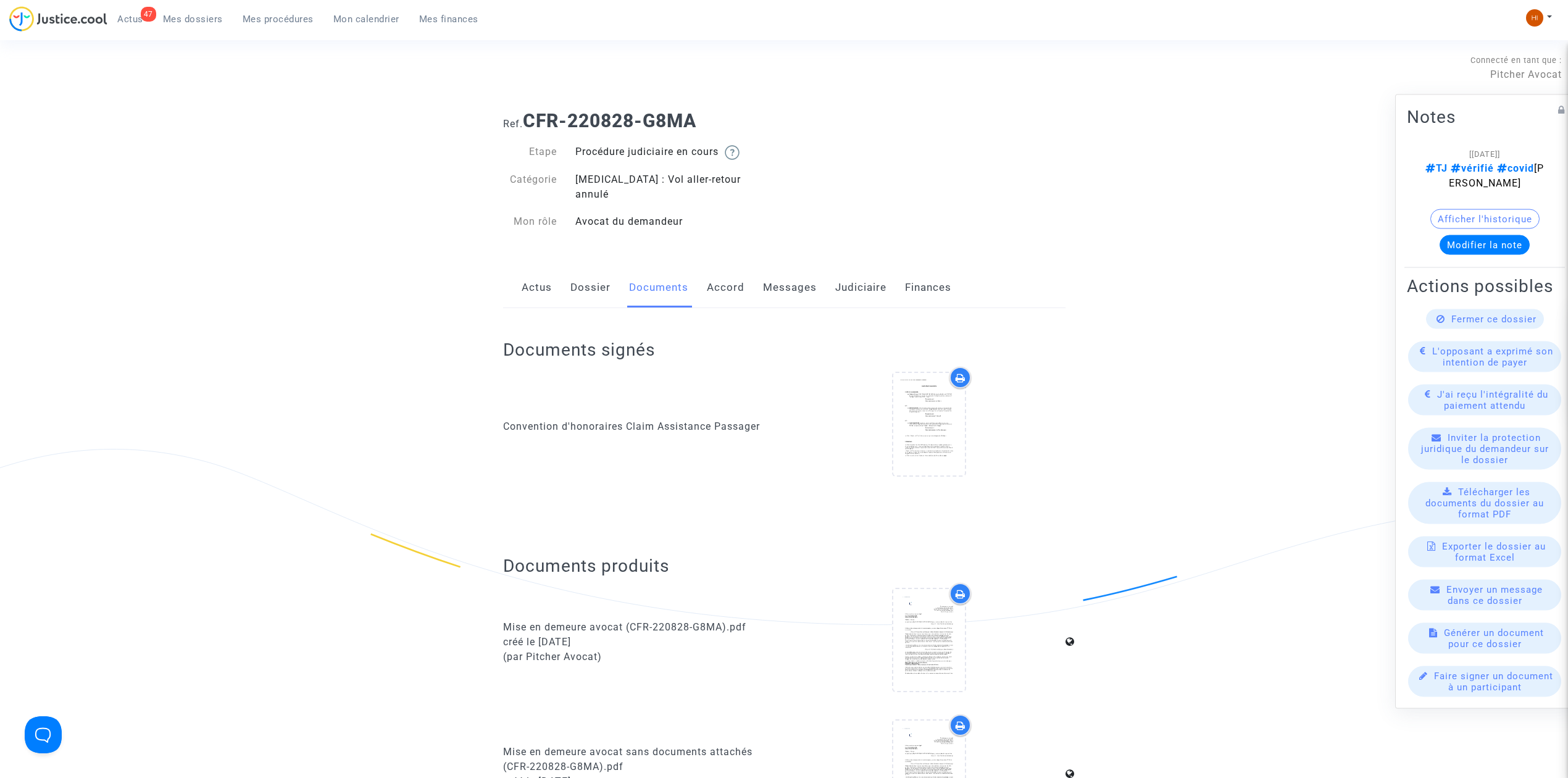
click at [766, 267] on link "Messages" at bounding box center [790, 287] width 54 height 41
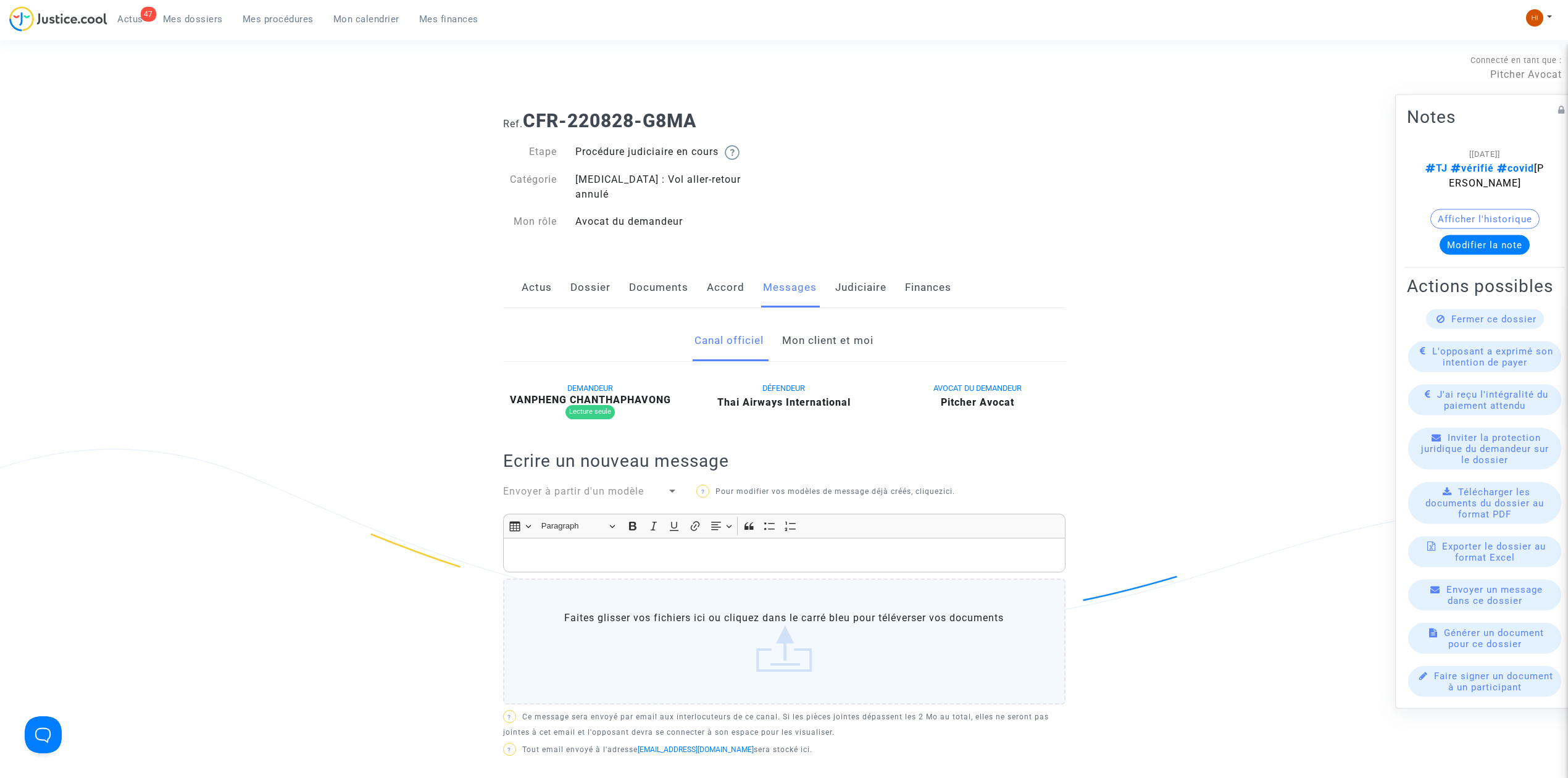
click at [853, 341] on link "Mon client et moi" at bounding box center [828, 341] width 91 height 41
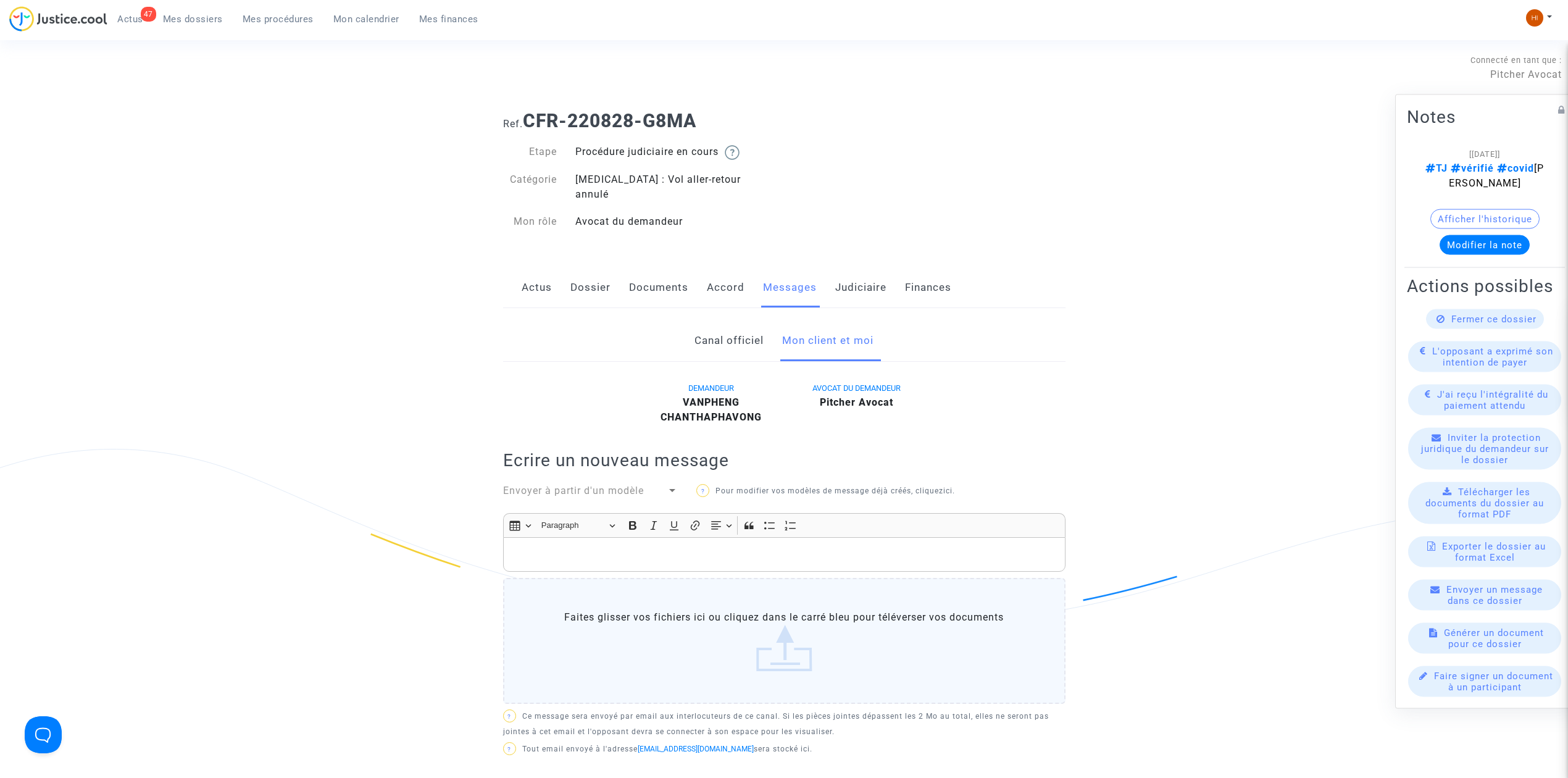
click at [619, 547] on p "Rich Text Editor, main" at bounding box center [784, 555] width 550 height 16
click at [678, 547] on p "Rich Text Editor, main" at bounding box center [784, 555] width 550 height 16
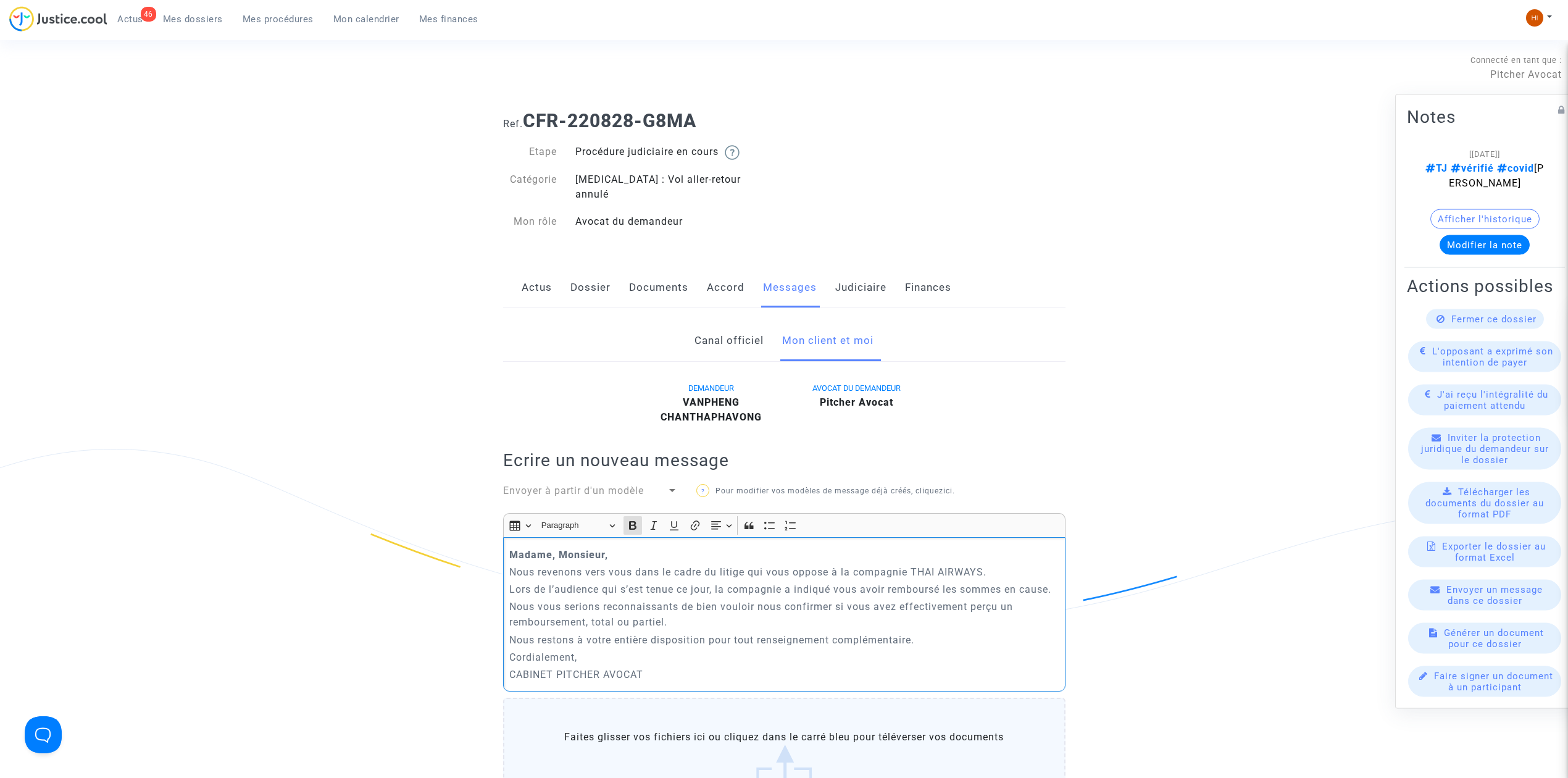
drag, startPoint x: 633, startPoint y: 539, endPoint x: 350, endPoint y: 536, distance: 283.0
click at [631, 521] on icon "Editor toolbar" at bounding box center [632, 525] width 7 height 9
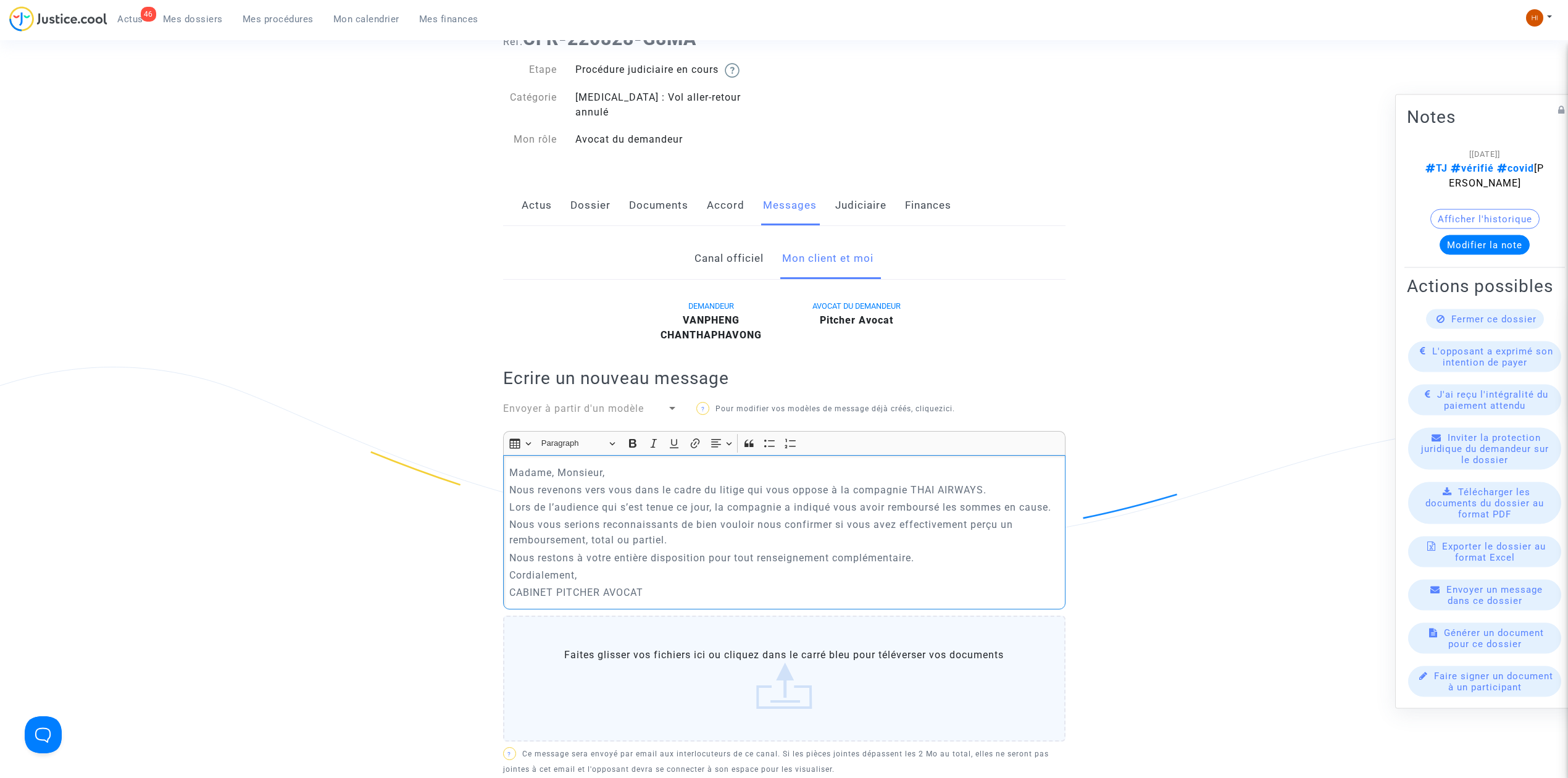
scroll to position [494, 0]
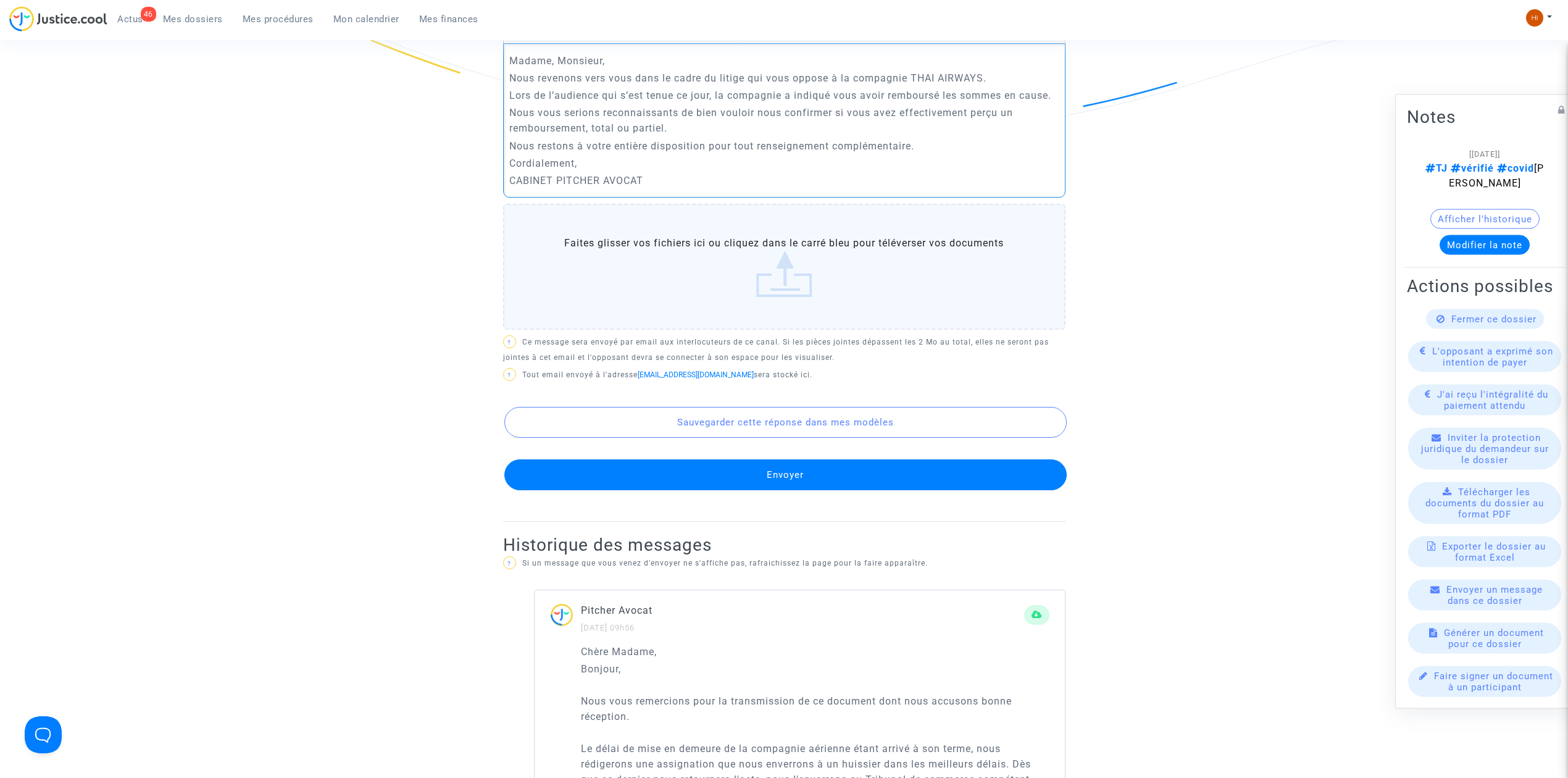
click at [758, 462] on button "Envoyer" at bounding box center [785, 474] width 562 height 31
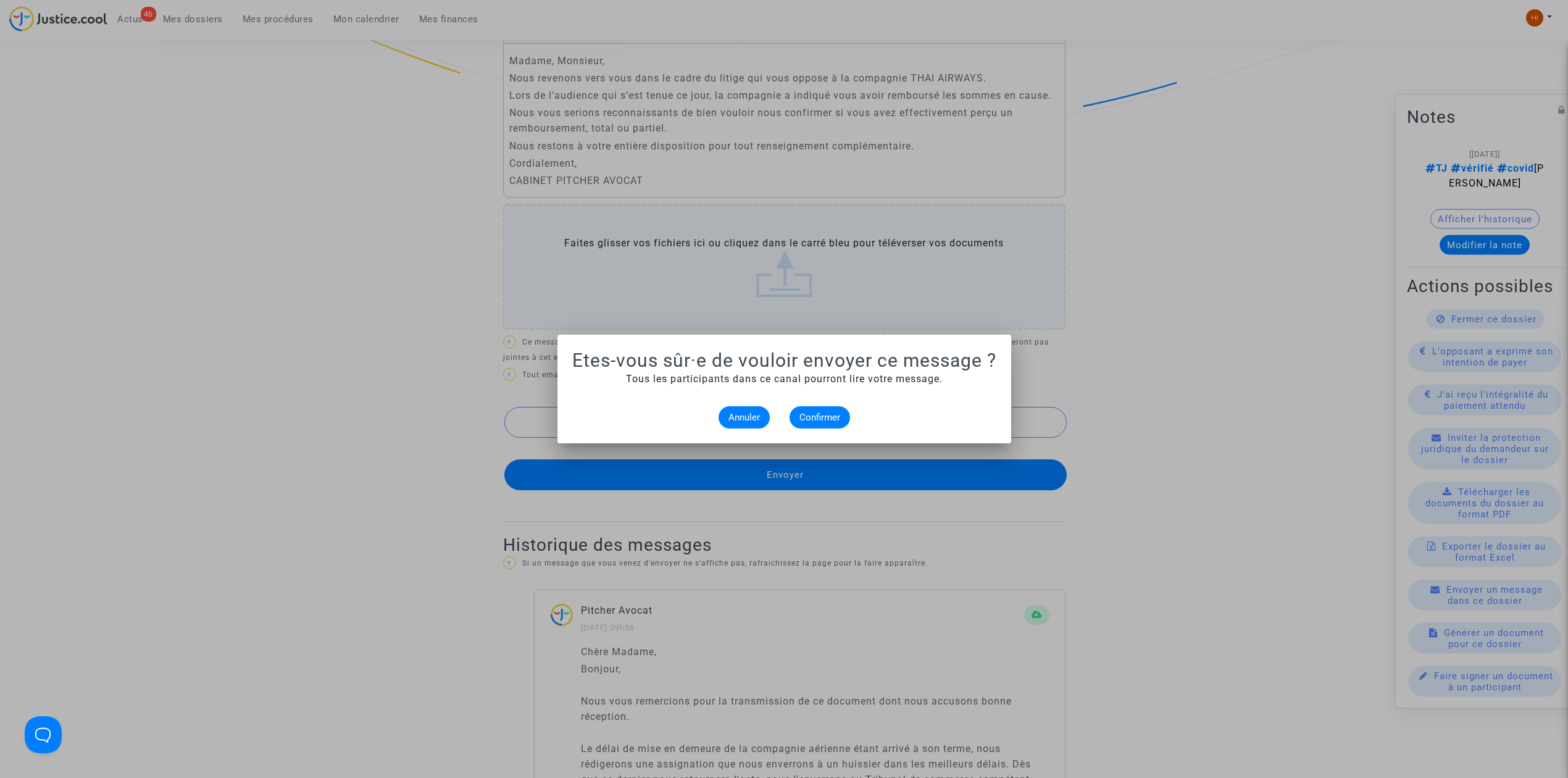
scroll to position [0, 0]
click at [820, 416] on span "Confirmer" at bounding box center [820, 417] width 41 height 11
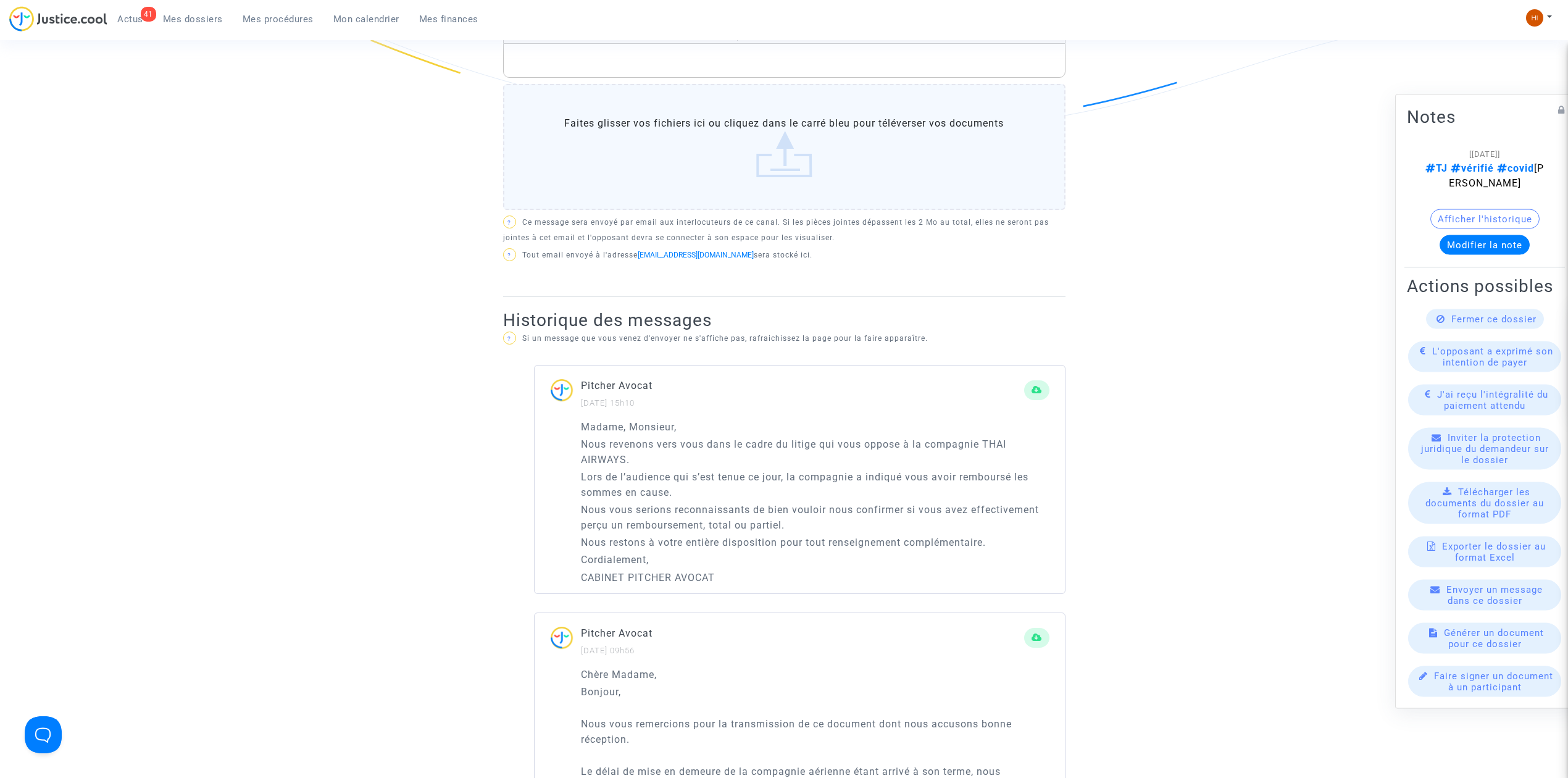
drag, startPoint x: 183, startPoint y: 20, endPoint x: 258, endPoint y: 20, distance: 75.0
click at [183, 20] on span "Mes dossiers" at bounding box center [193, 19] width 60 height 11
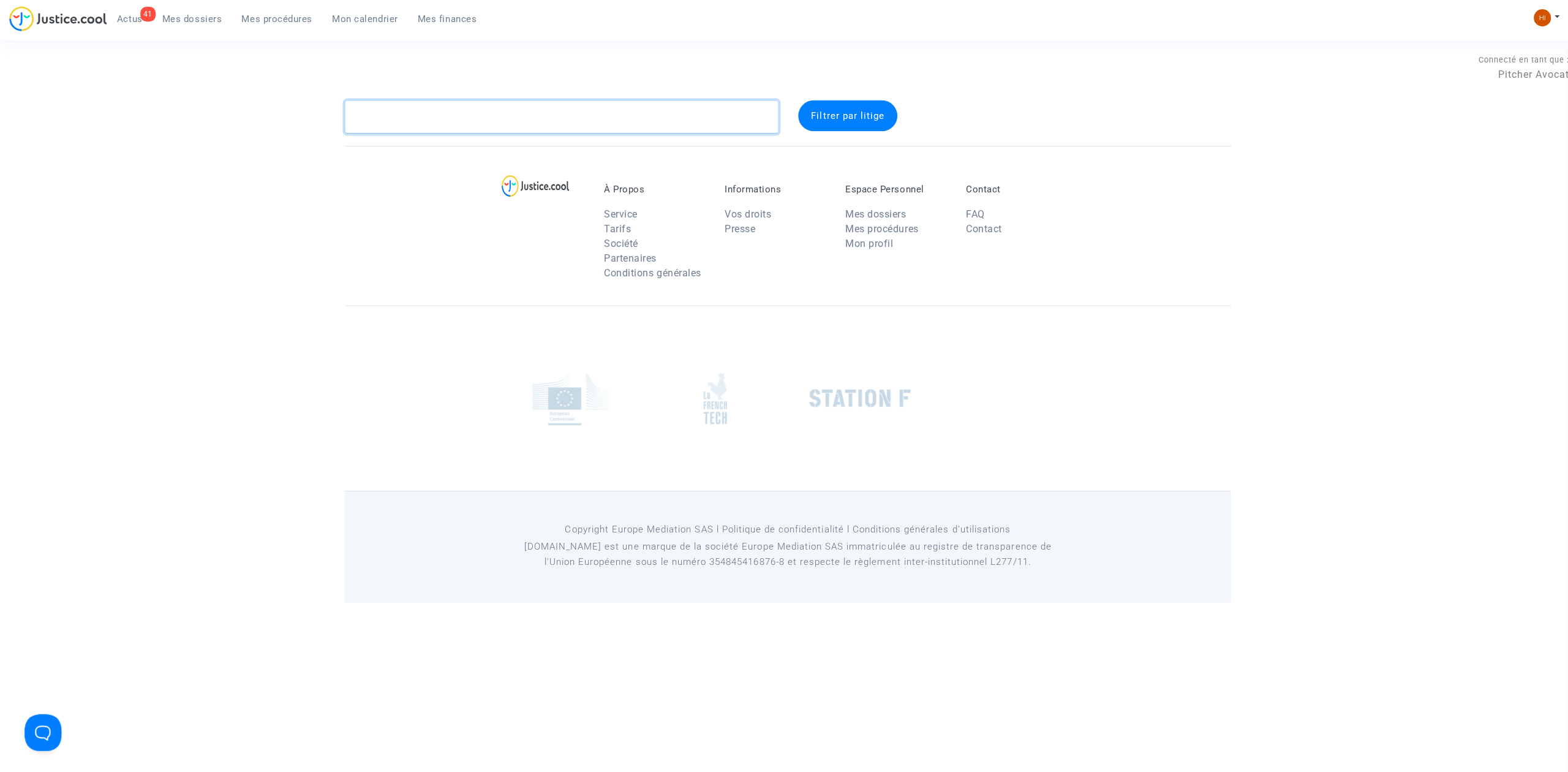
click at [517, 109] on textarea at bounding box center [559, 116] width 432 height 33
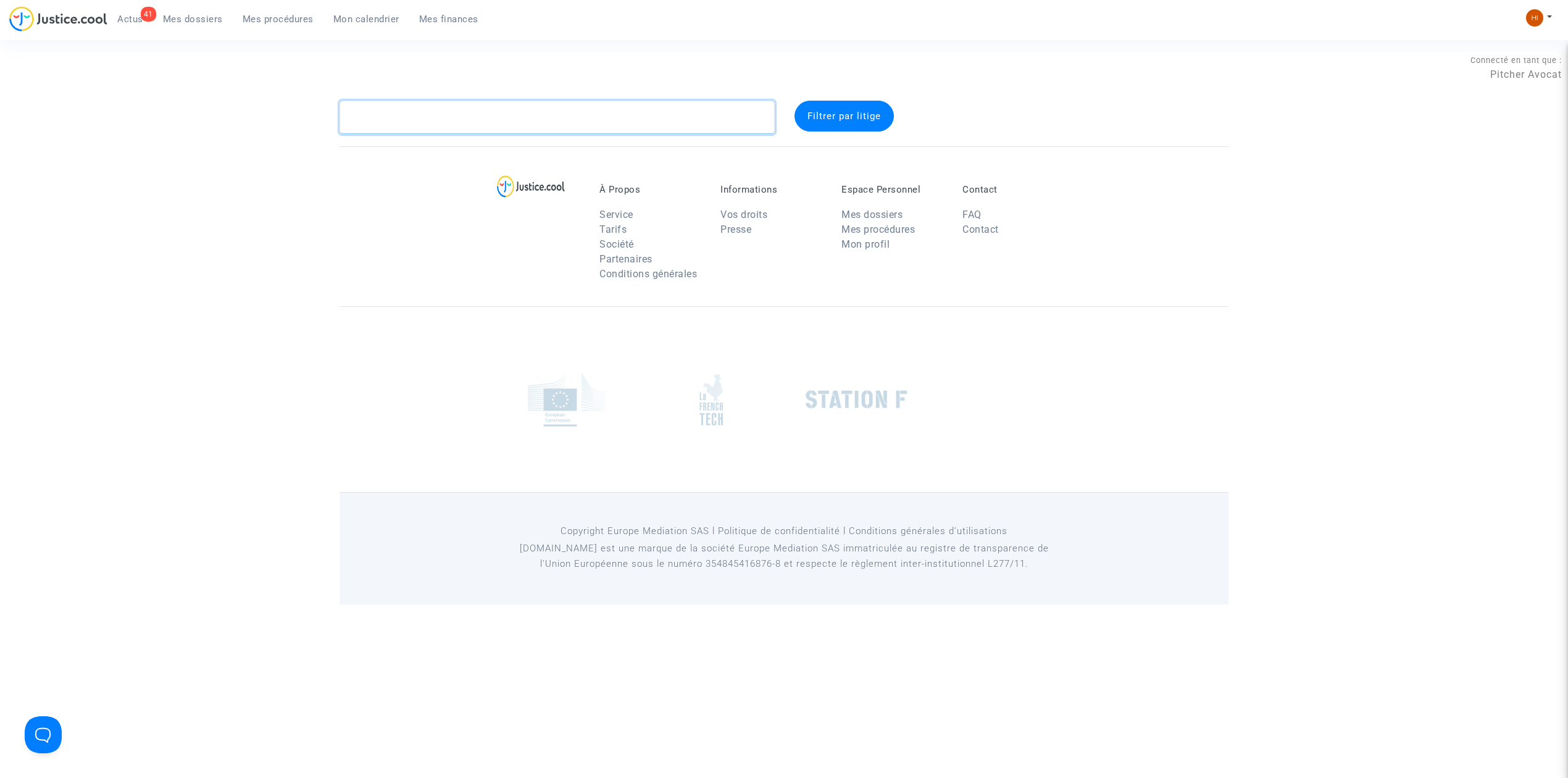
paste textarea "CFR-220823-J976"
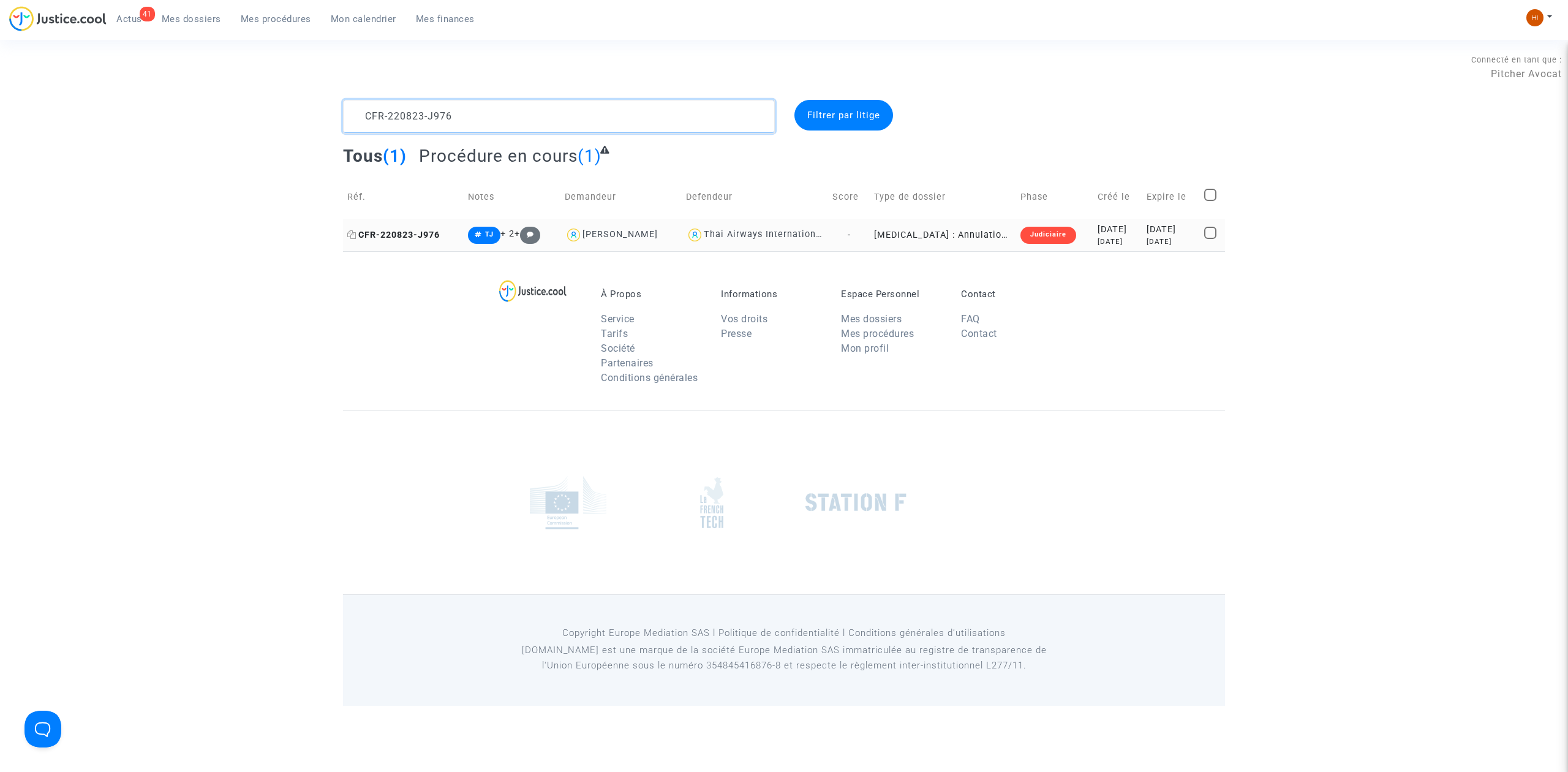
type textarea "CFR-220823-J976"
click at [414, 234] on span "CFR-220823-J976" at bounding box center [394, 234] width 92 height 10
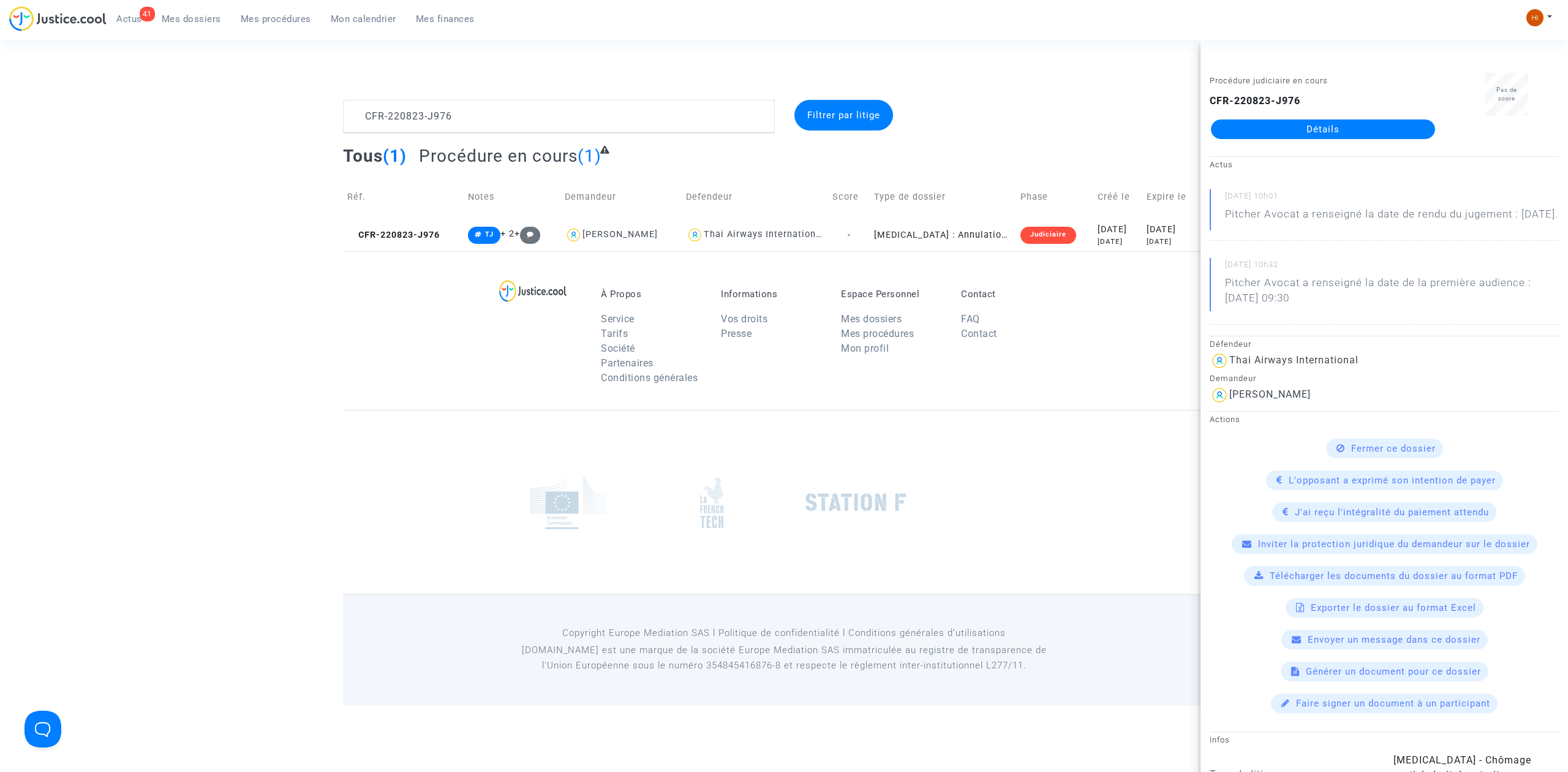
drag, startPoint x: 1318, startPoint y: 134, endPoint x: 1301, endPoint y: 143, distance: 19.2
click at [1317, 134] on link "Détails" at bounding box center [1323, 129] width 224 height 20
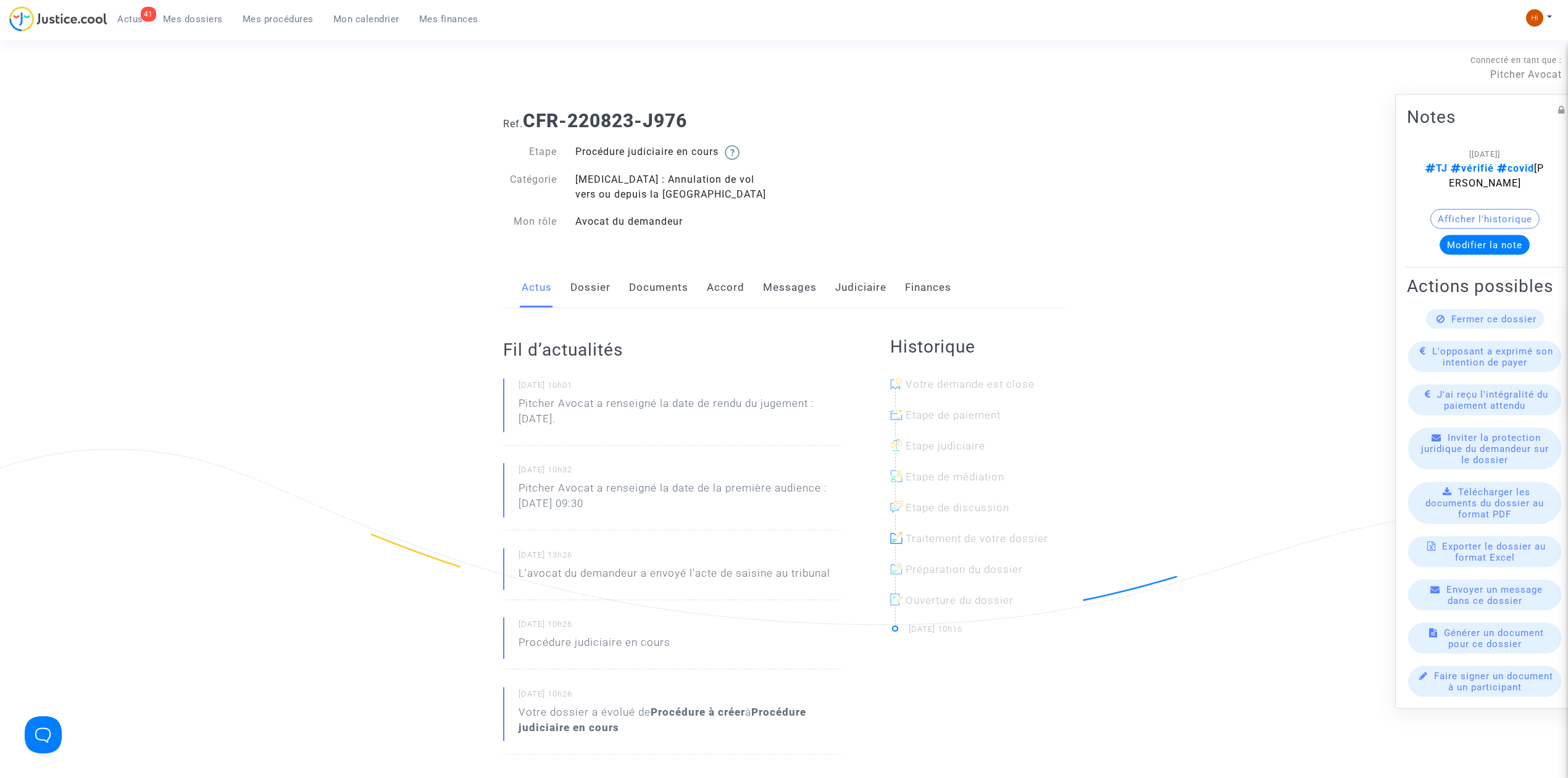
click at [570, 283] on link "Dossier" at bounding box center [590, 287] width 40 height 41
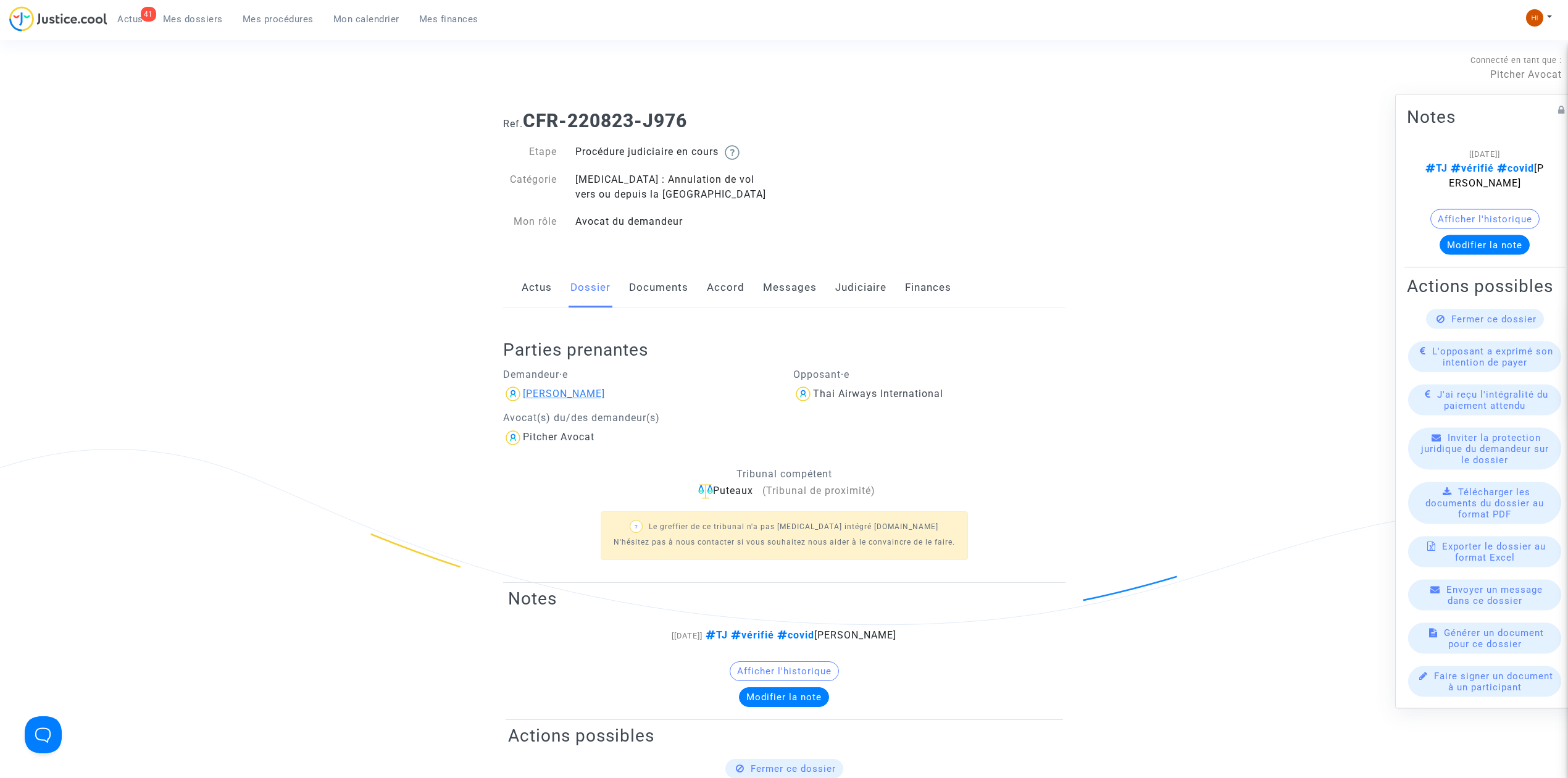
click at [572, 396] on div "estelle Granseigne" at bounding box center [564, 393] width 82 height 12
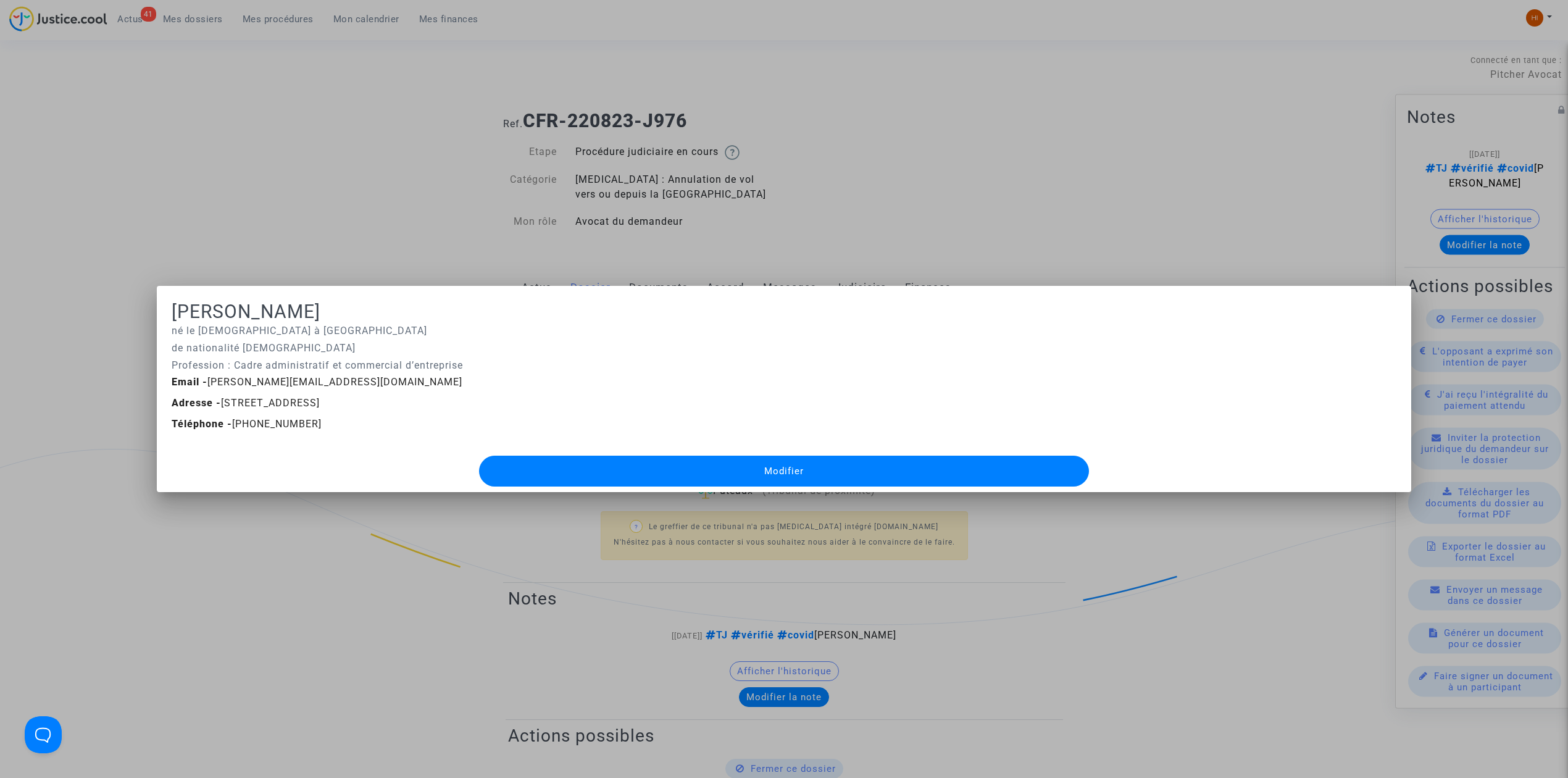
click at [900, 129] on div at bounding box center [784, 389] width 1568 height 778
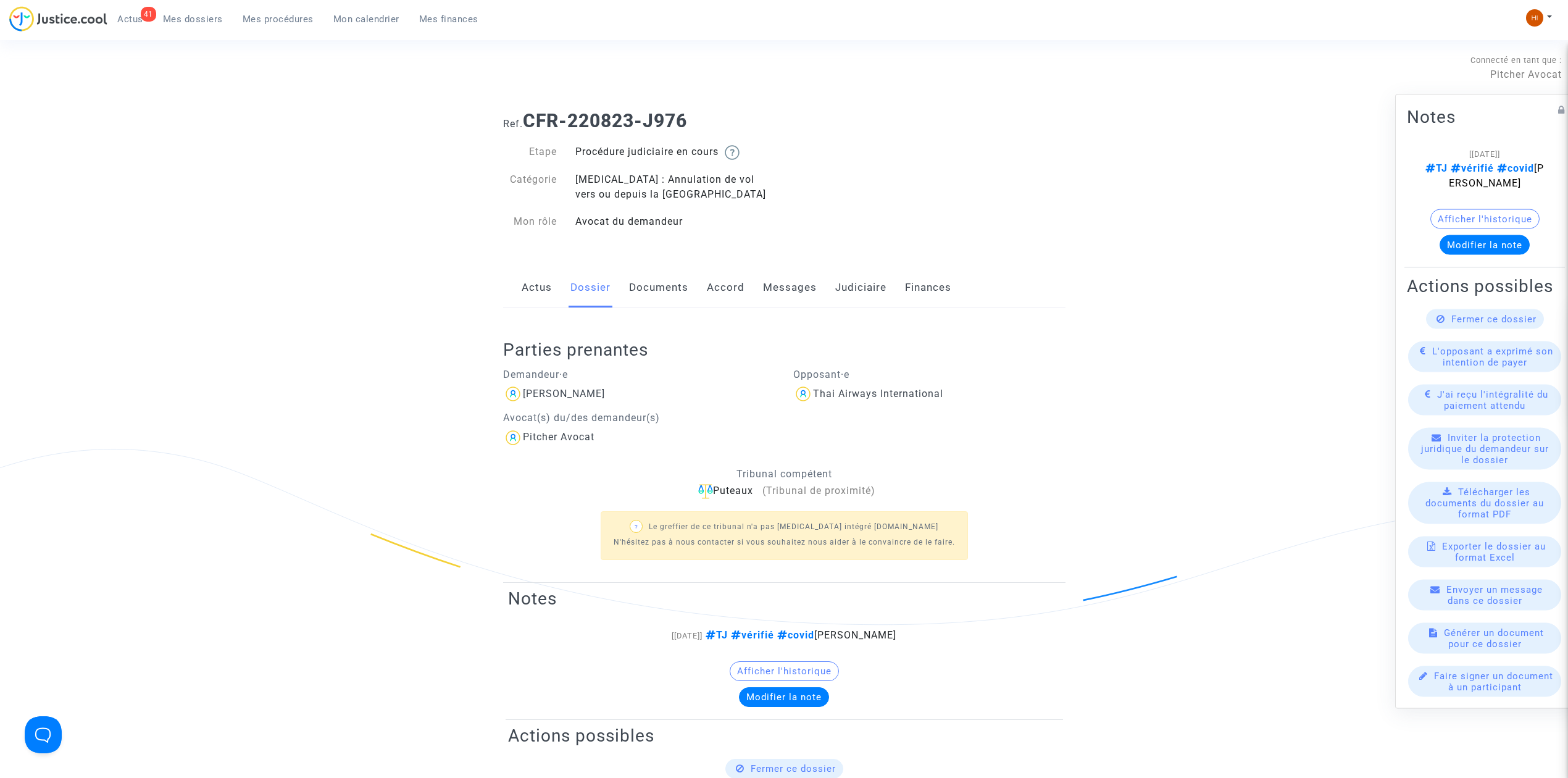
click at [647, 287] on link "Documents" at bounding box center [658, 287] width 59 height 41
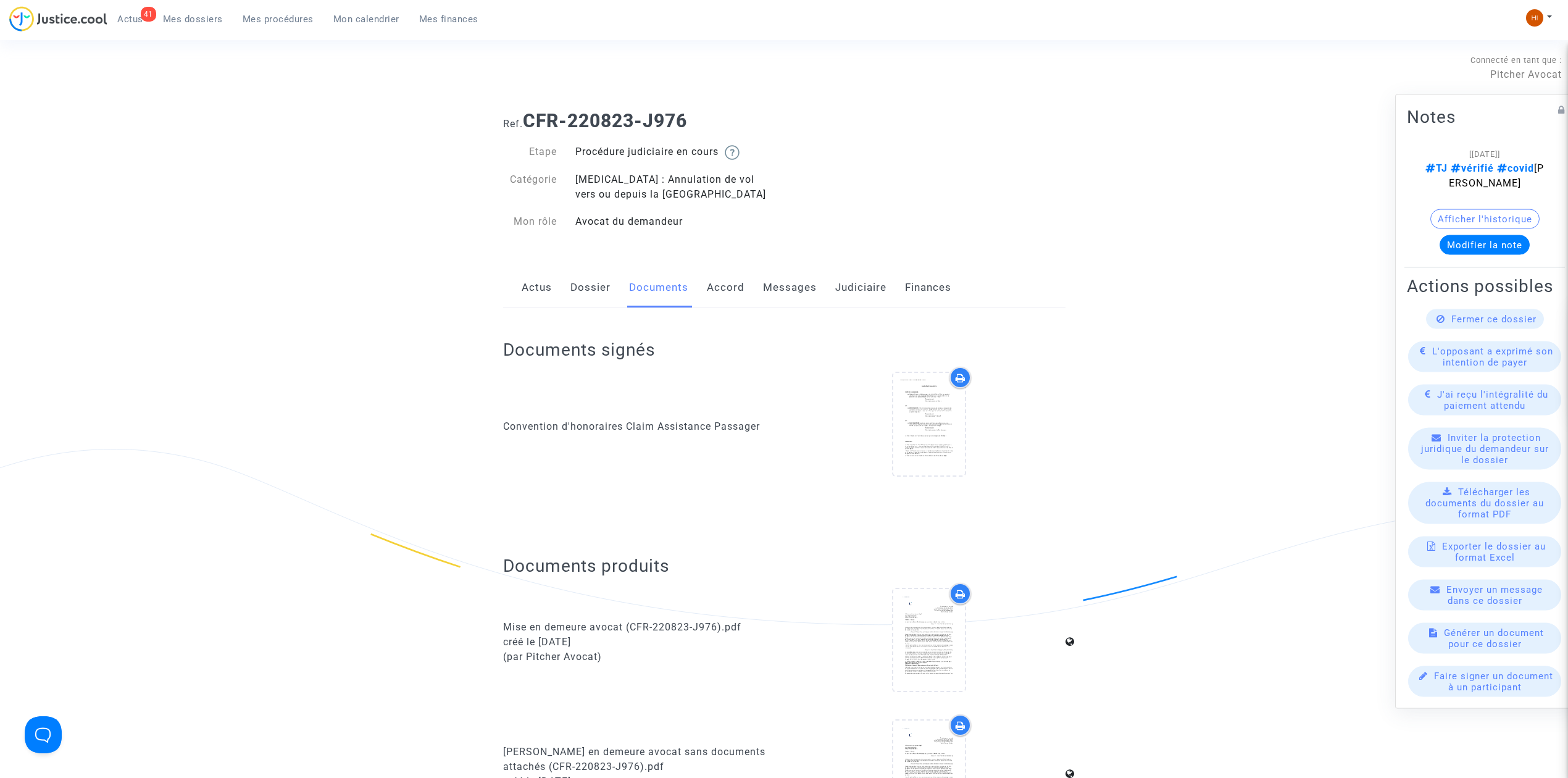
click at [584, 291] on link "Dossier" at bounding box center [590, 287] width 40 height 41
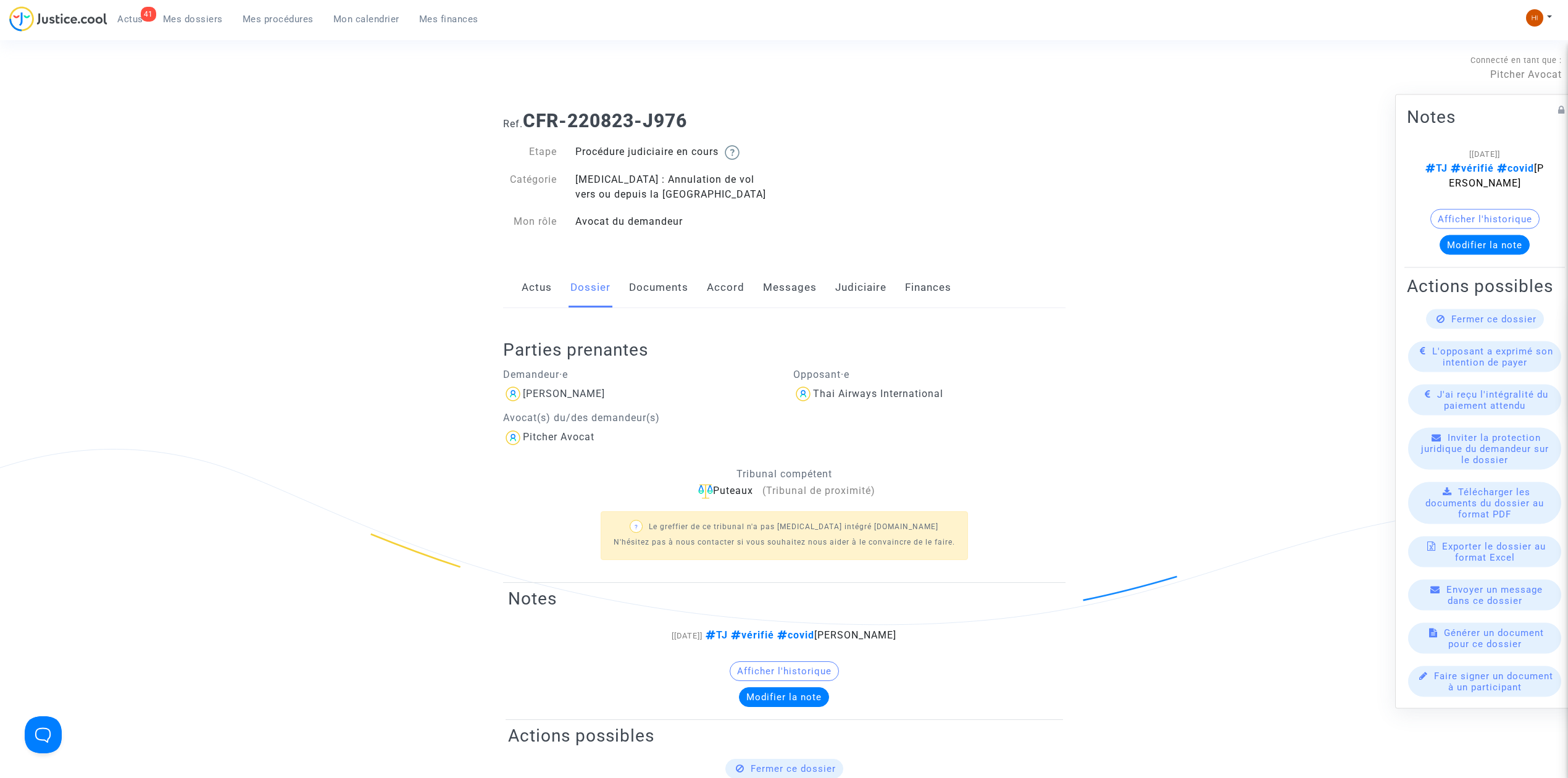
click at [858, 291] on link "Judiciaire" at bounding box center [861, 287] width 51 height 41
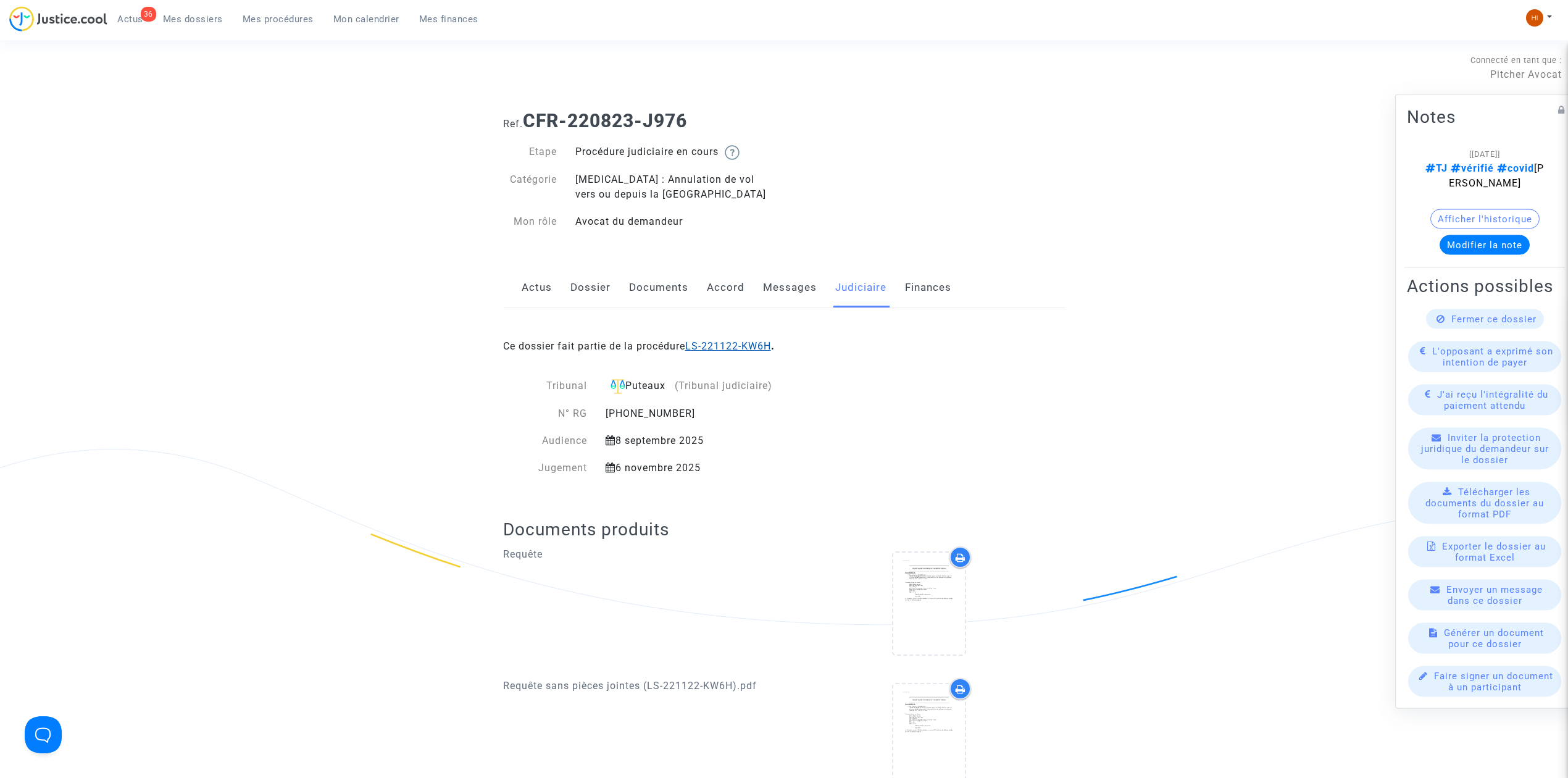
click at [749, 343] on link "LS-221122-KW6H" at bounding box center [728, 346] width 86 height 12
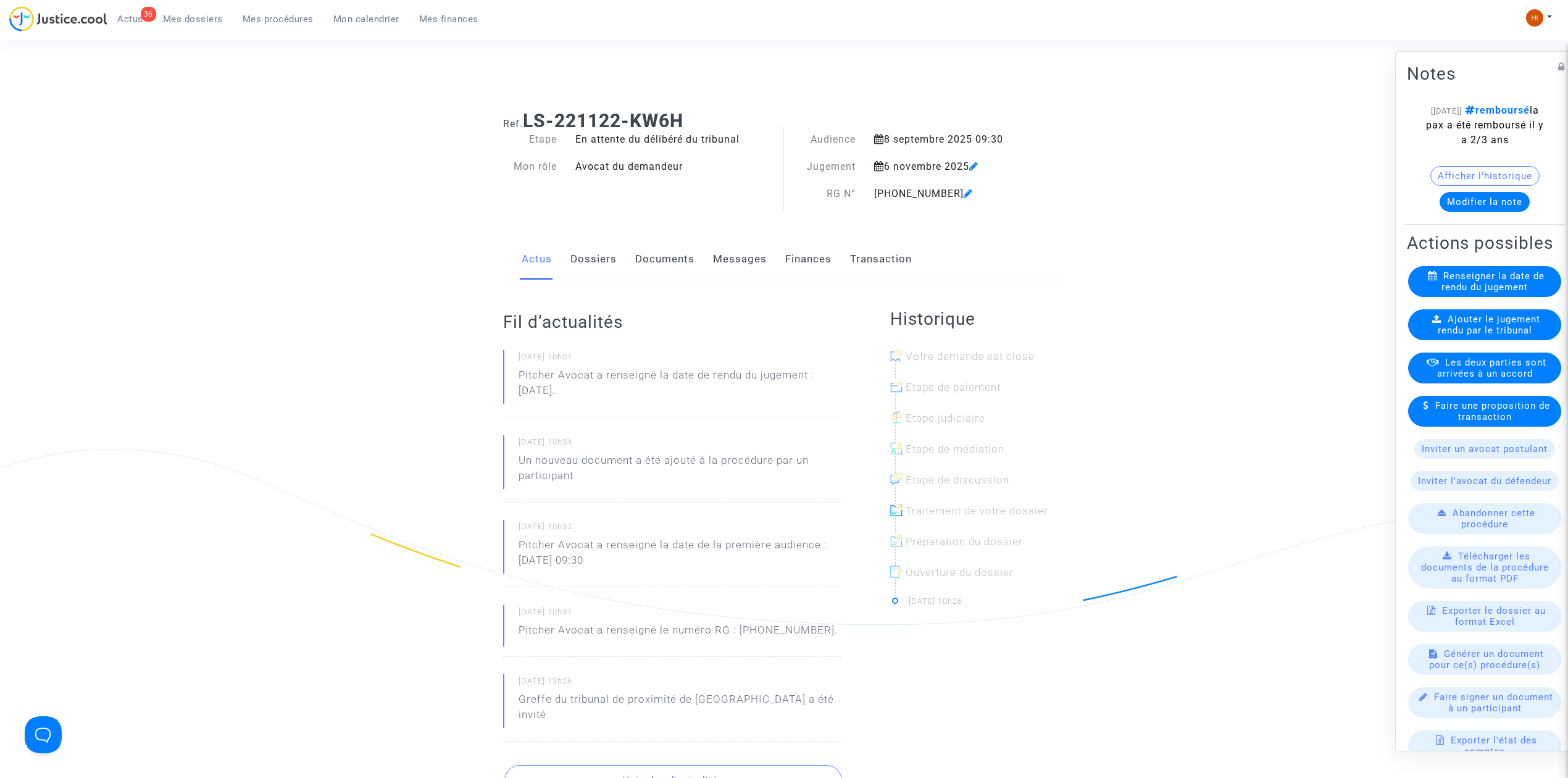
click at [606, 261] on link "Dossiers" at bounding box center [593, 259] width 46 height 41
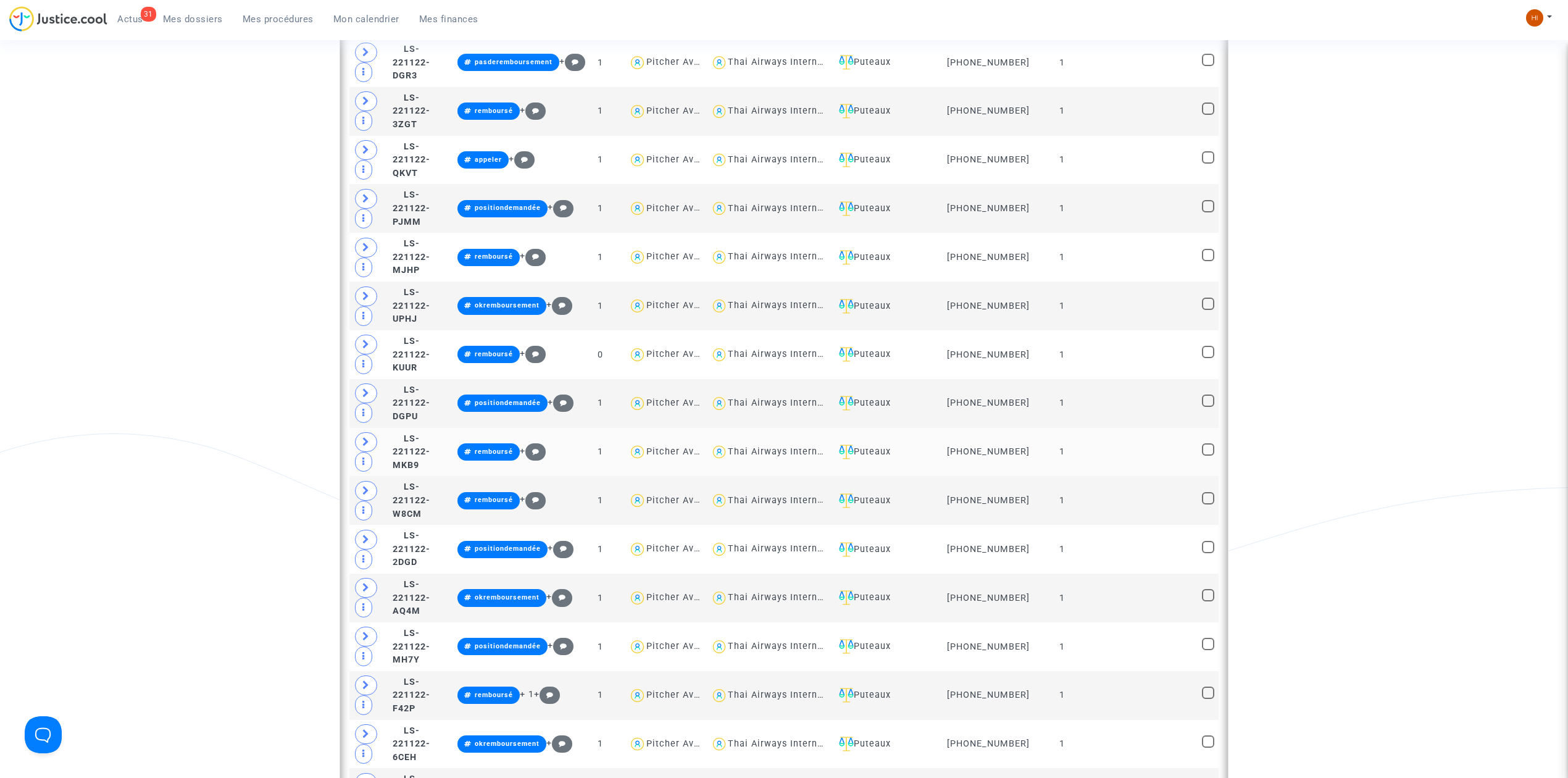
scroll to position [896, 0]
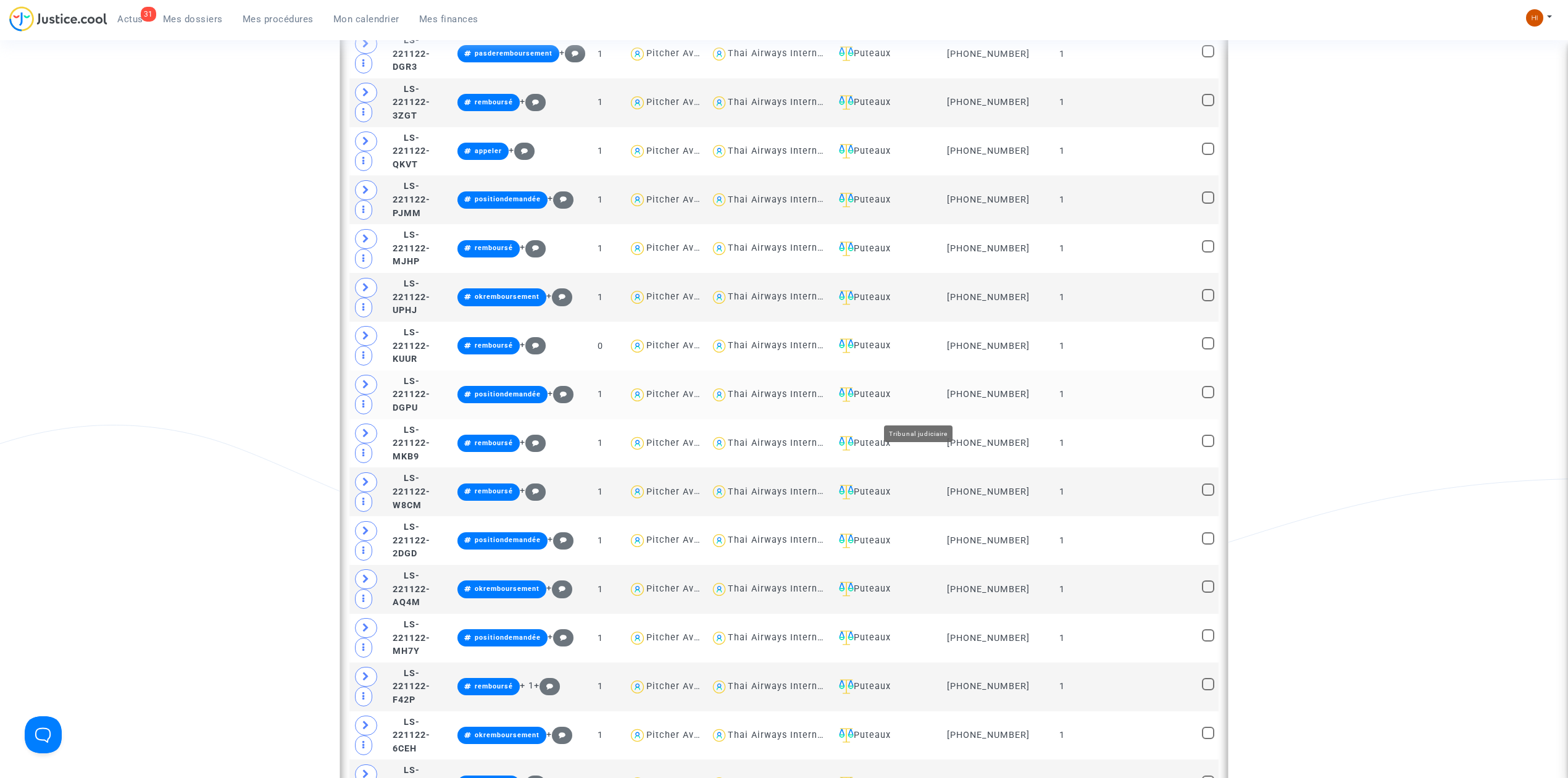
click at [929, 402] on div "Puteaux" at bounding box center [886, 395] width 104 height 15
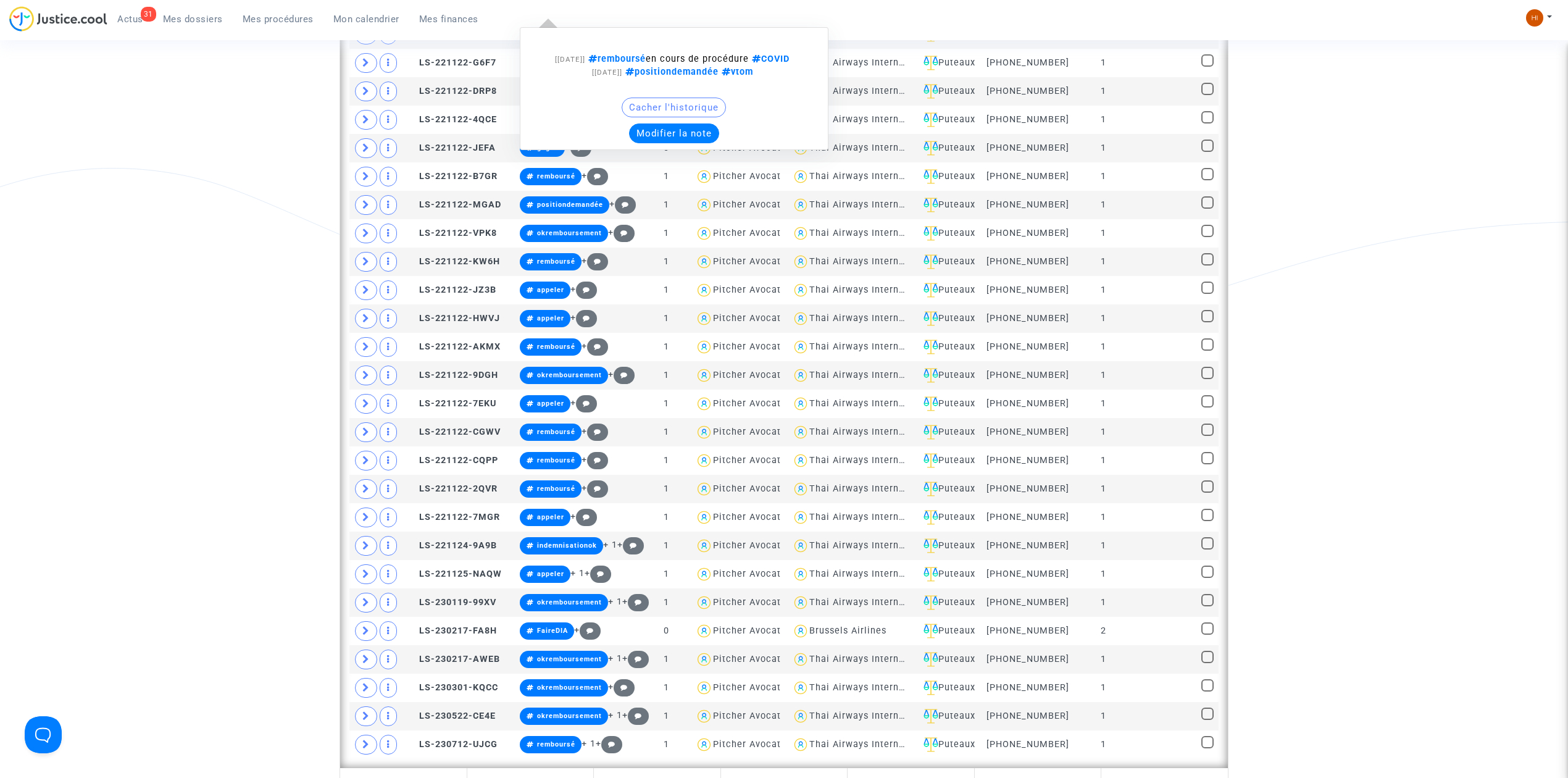
scroll to position [1307, 0]
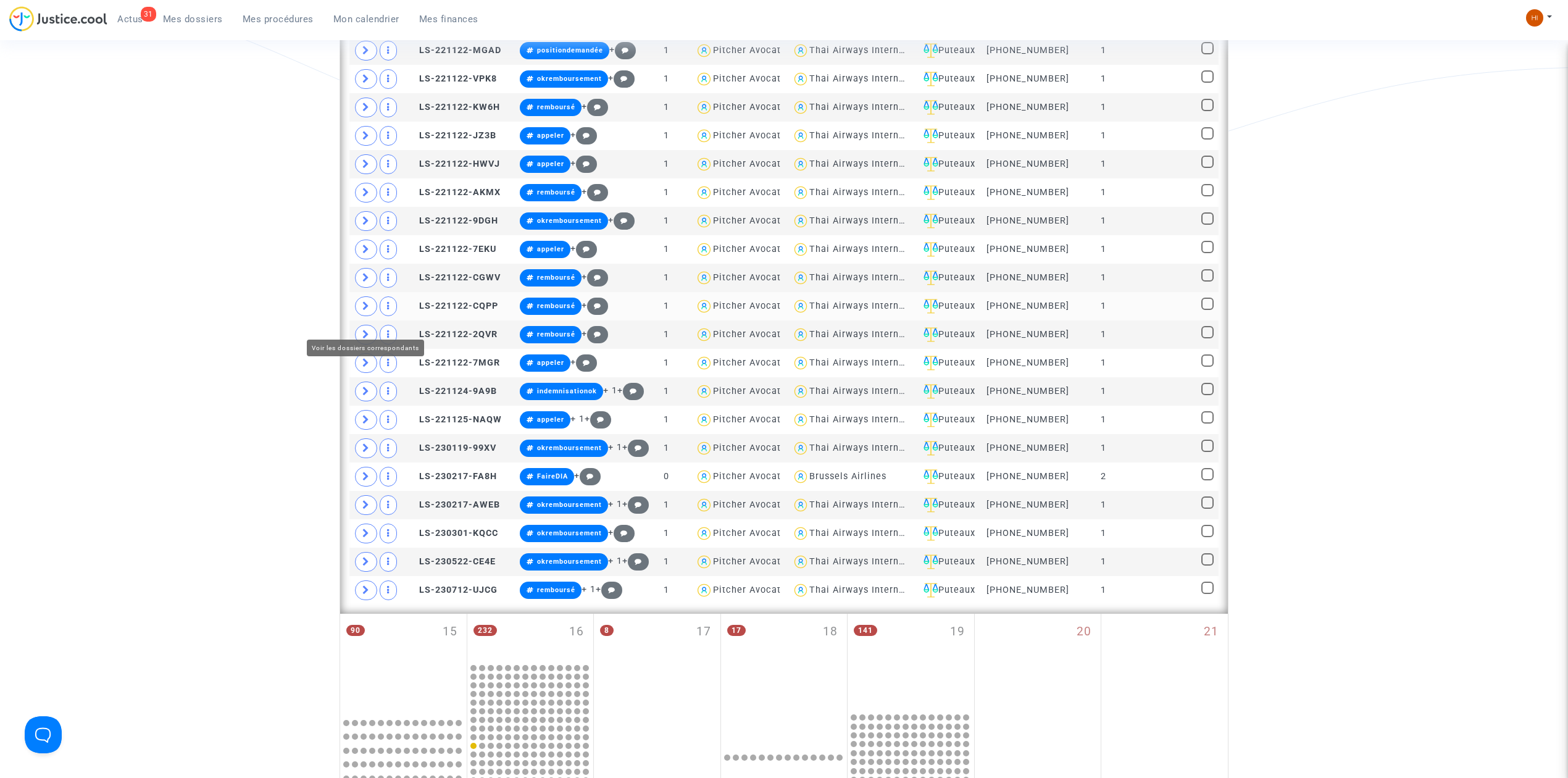
click at [369, 310] on icon at bounding box center [365, 306] width 7 height 9
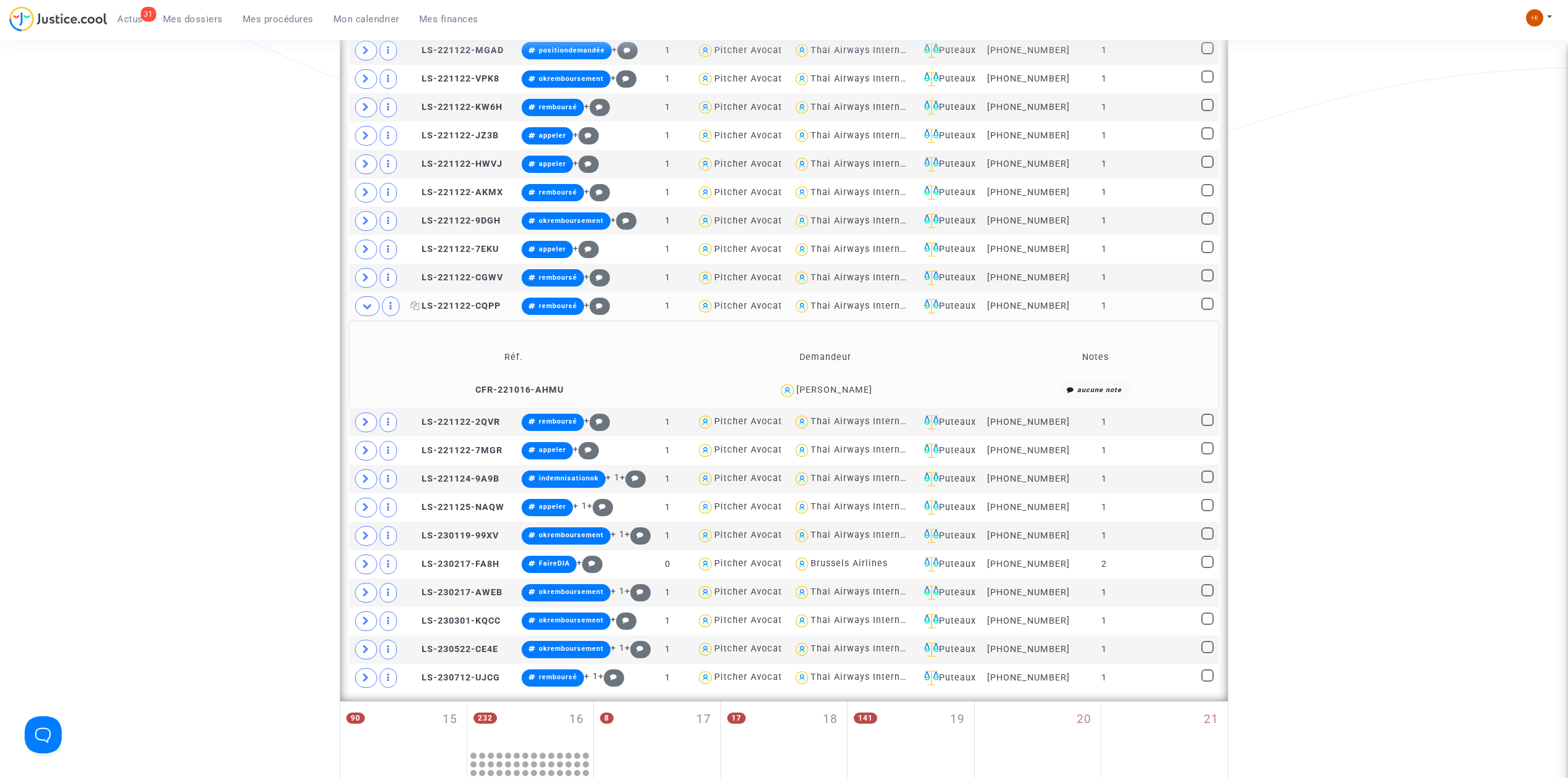
click at [420, 310] on icon at bounding box center [415, 306] width 9 height 9
drag, startPoint x: 417, startPoint y: 117, endPoint x: 410, endPoint y: 131, distance: 15.7
click at [417, 111] on icon at bounding box center [415, 106] width 9 height 9
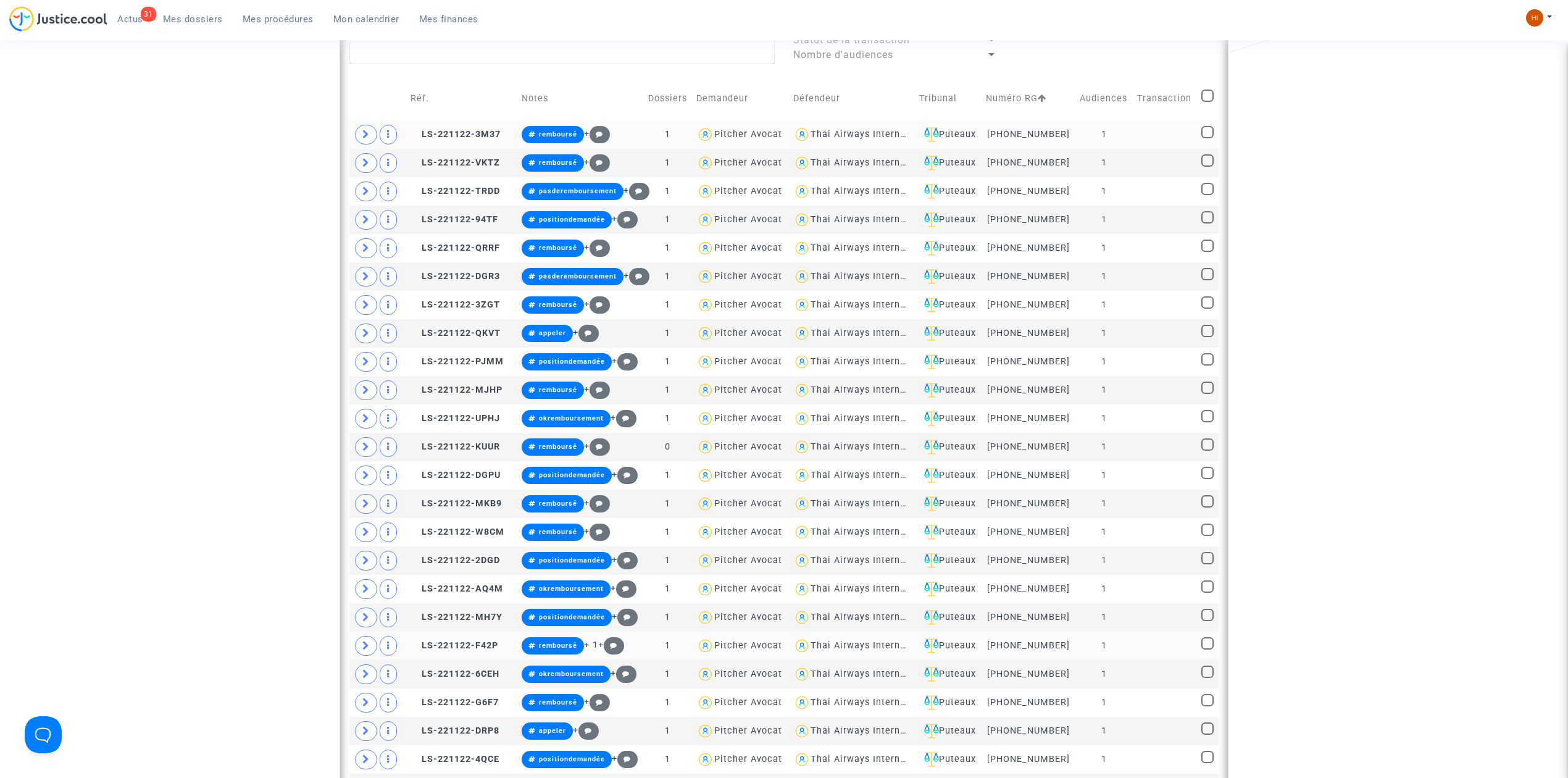
scroll to position [484, 0]
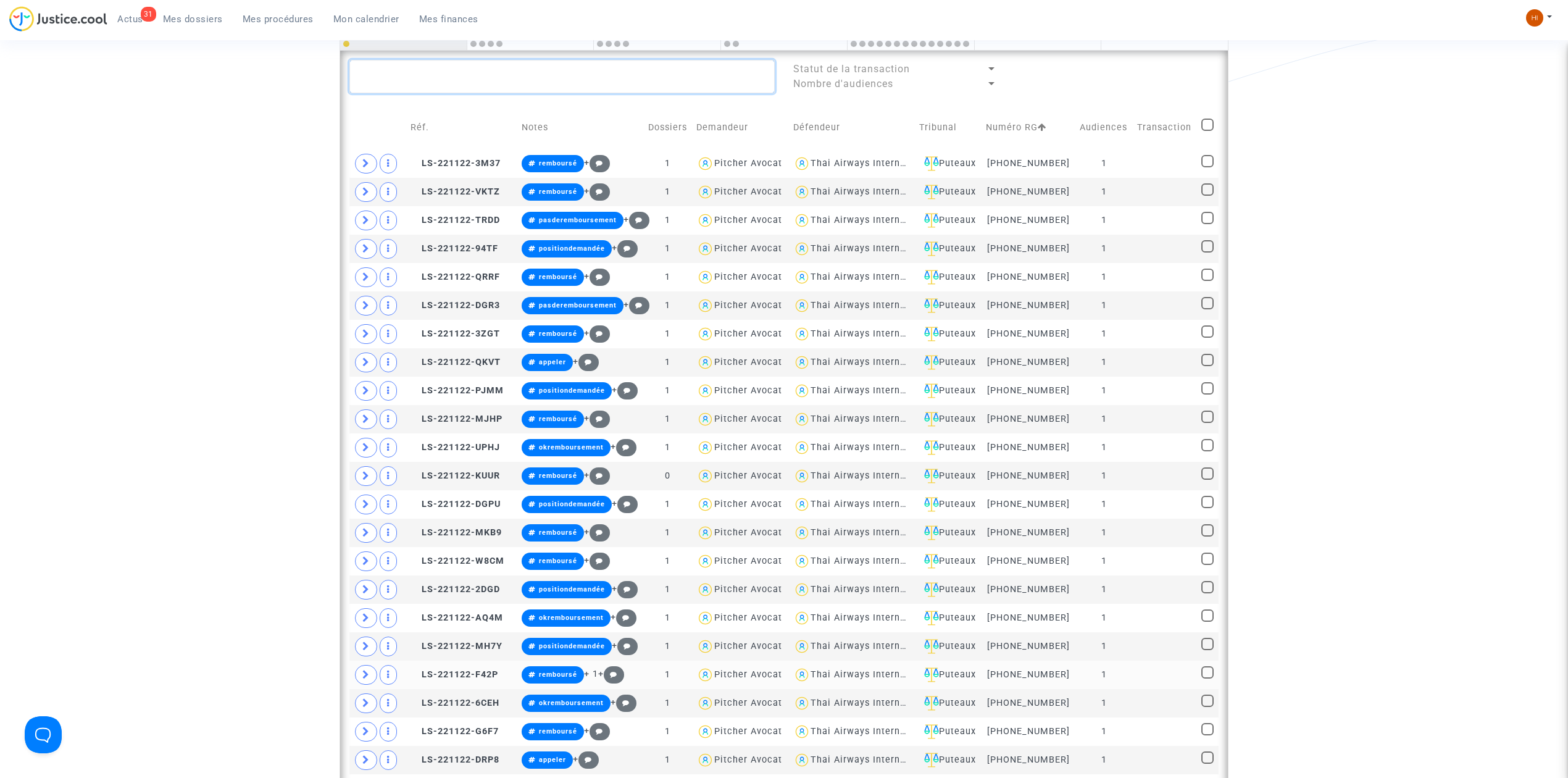
click at [509, 79] on textarea at bounding box center [562, 76] width 425 height 33
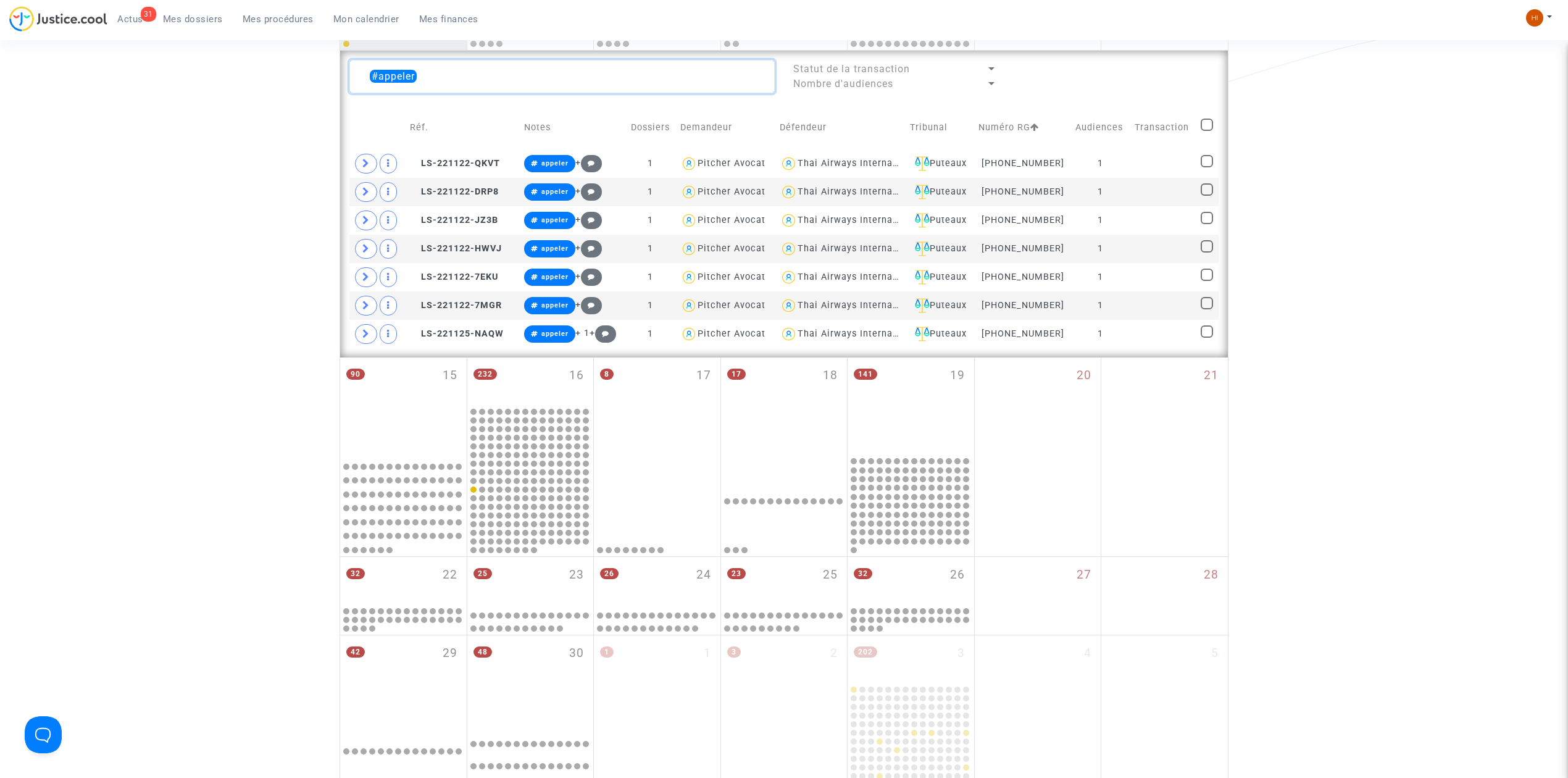
type textarea "#appeler"
click at [1201, 127] on span at bounding box center [1207, 125] width 13 height 13
click at [1207, 131] on input "checkbox" at bounding box center [1207, 131] width 1 height 1
checkbox input "true"
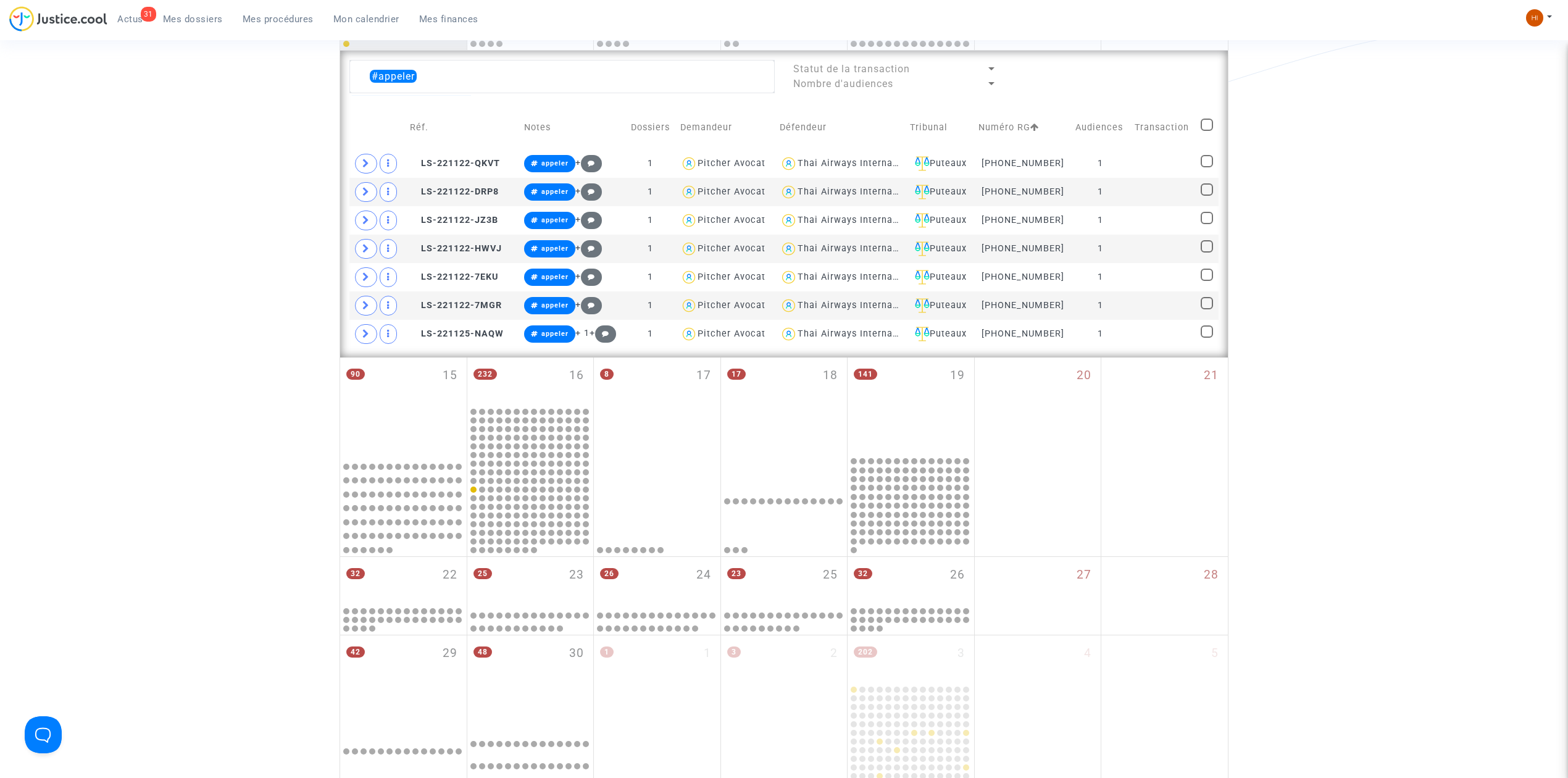
checkbox input "true"
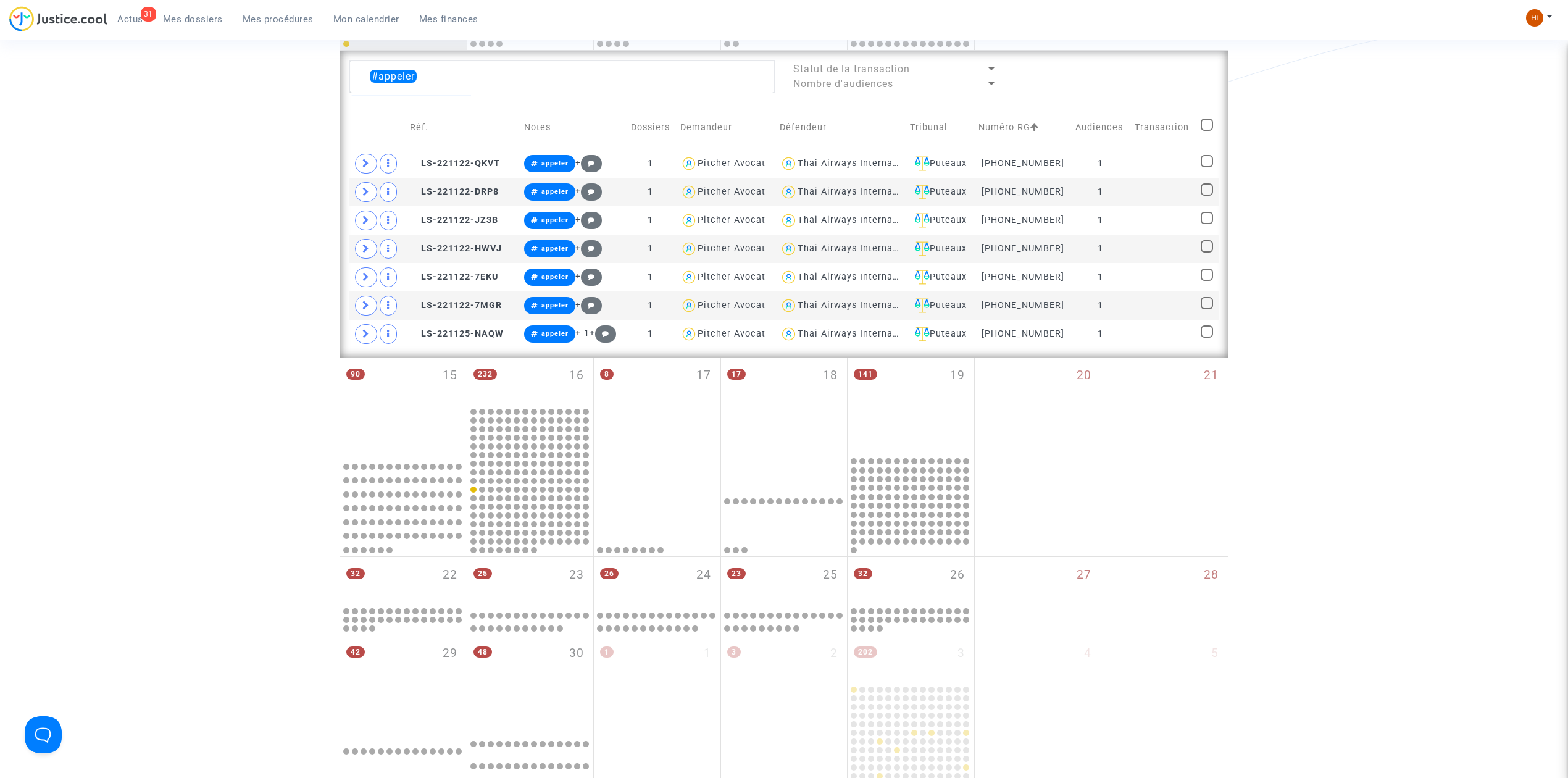
checkbox input "true"
click at [1201, 127] on span at bounding box center [1207, 125] width 13 height 13
click at [1207, 131] on input "checkbox" at bounding box center [1207, 131] width 1 height 1
checkbox input "false"
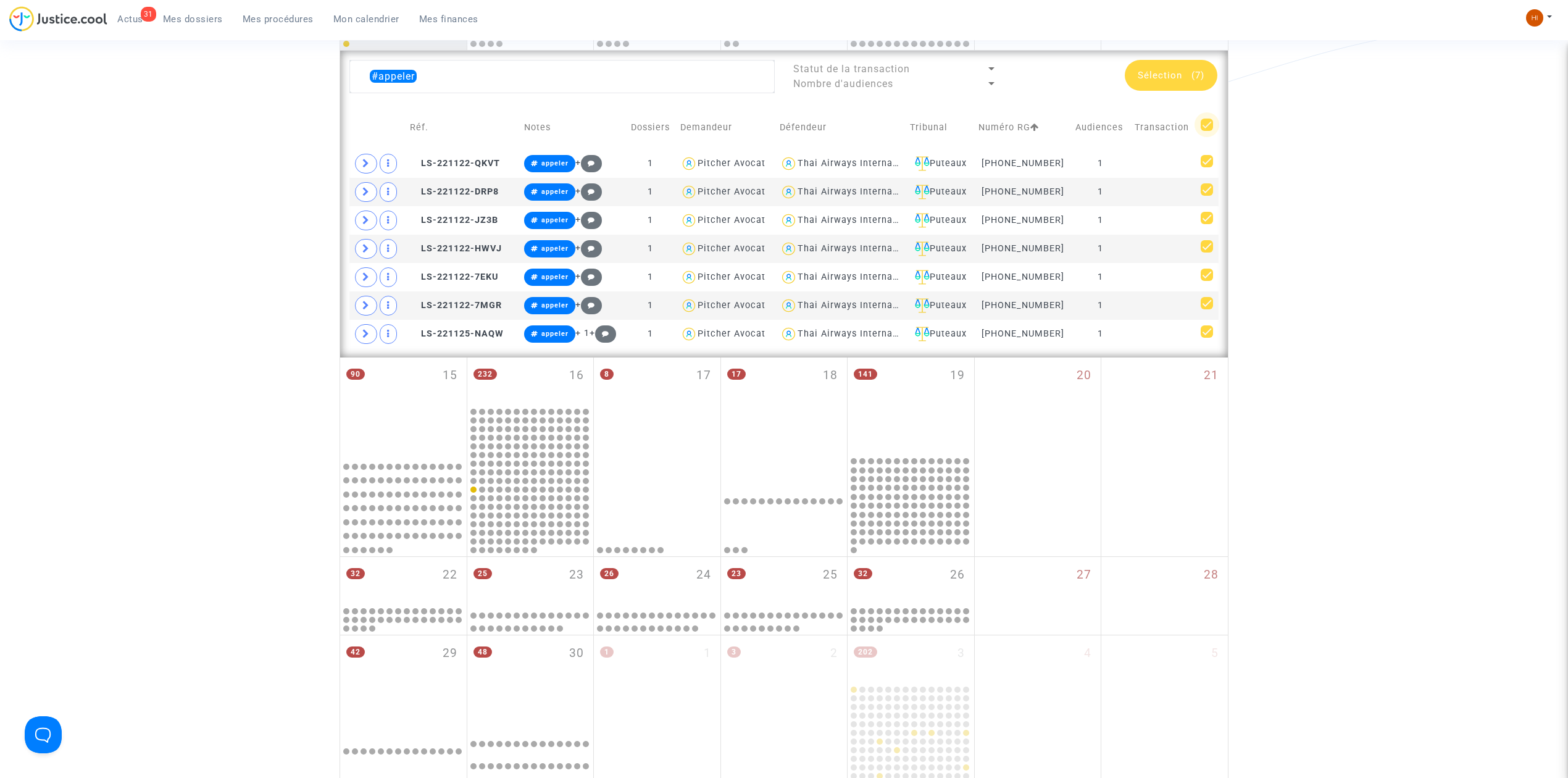
checkbox input "false"
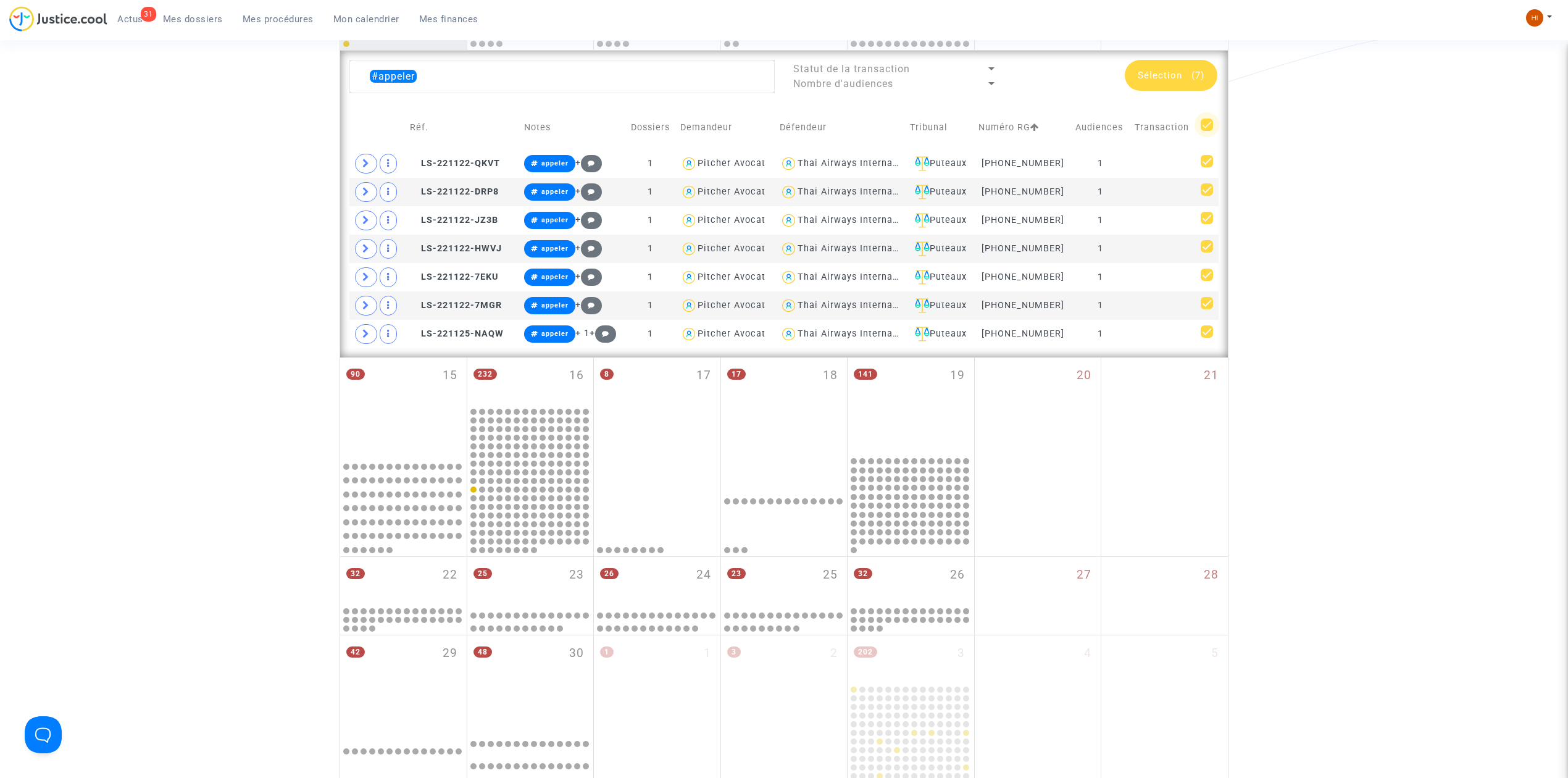
checkbox input "false"
click at [576, 79] on textarea at bounding box center [562, 76] width 425 height 33
click at [570, 80] on textarea at bounding box center [562, 76] width 425 height 33
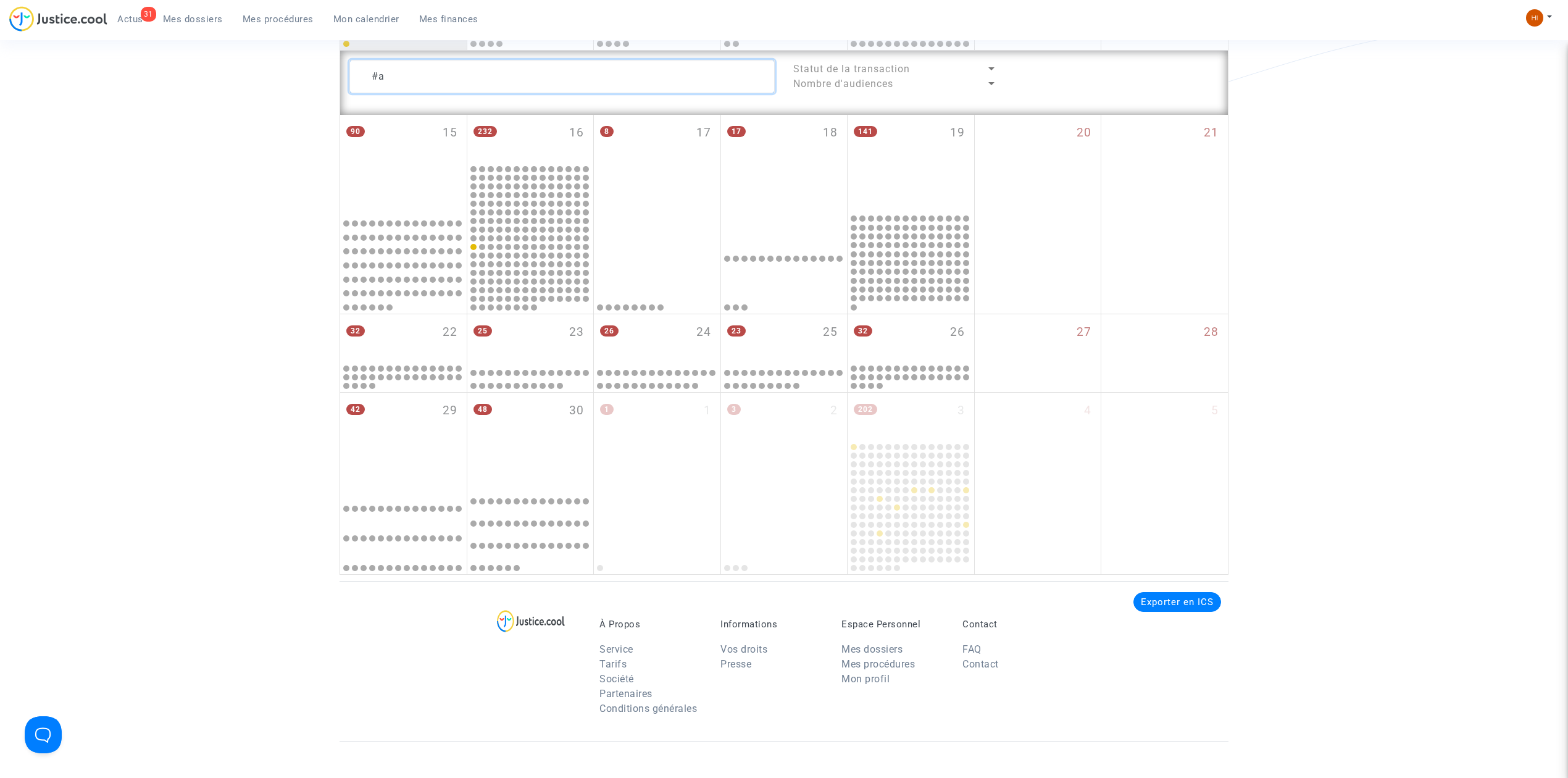
type textarea "#"
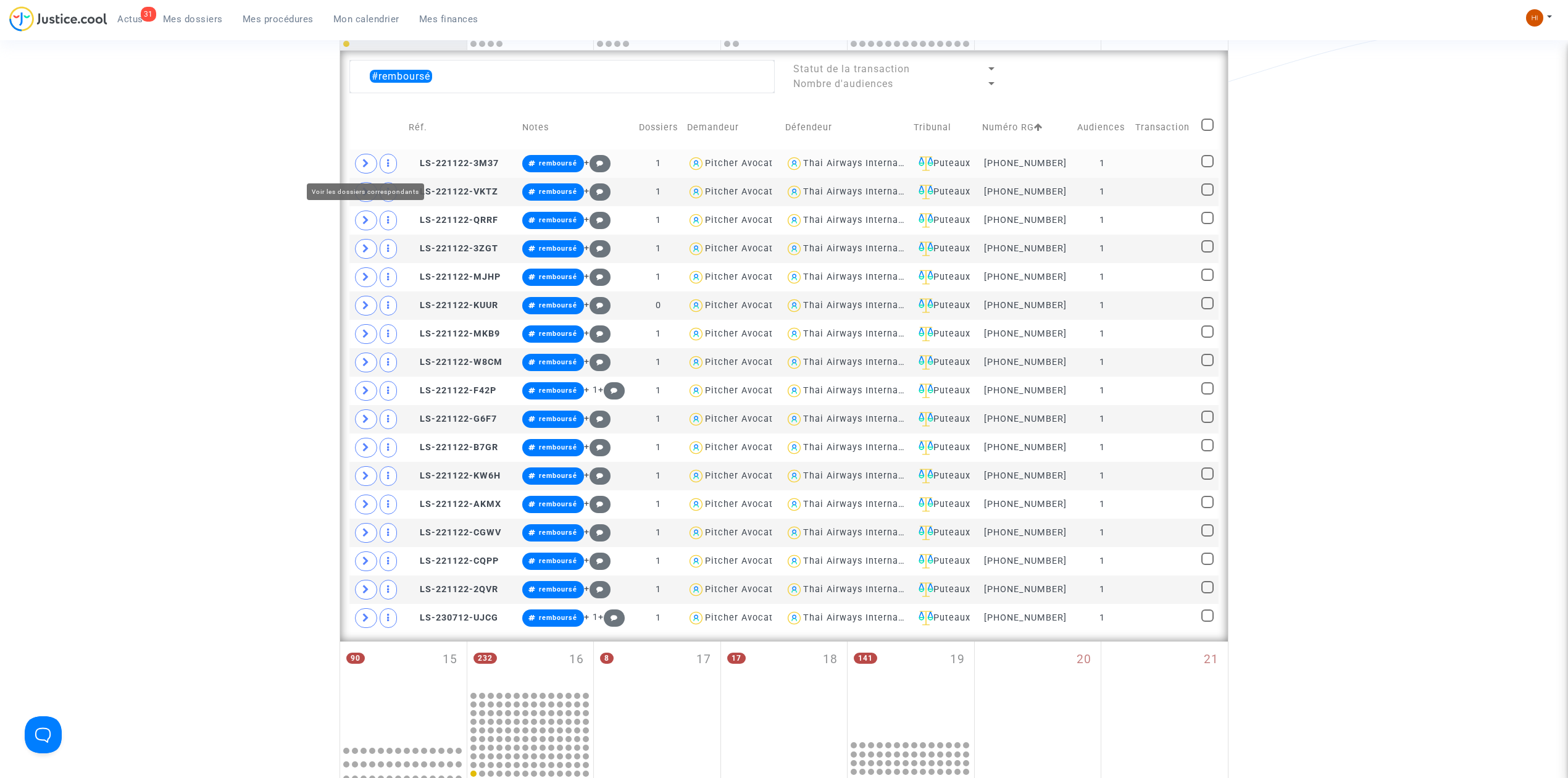
click at [362, 165] on icon at bounding box center [365, 163] width 7 height 9
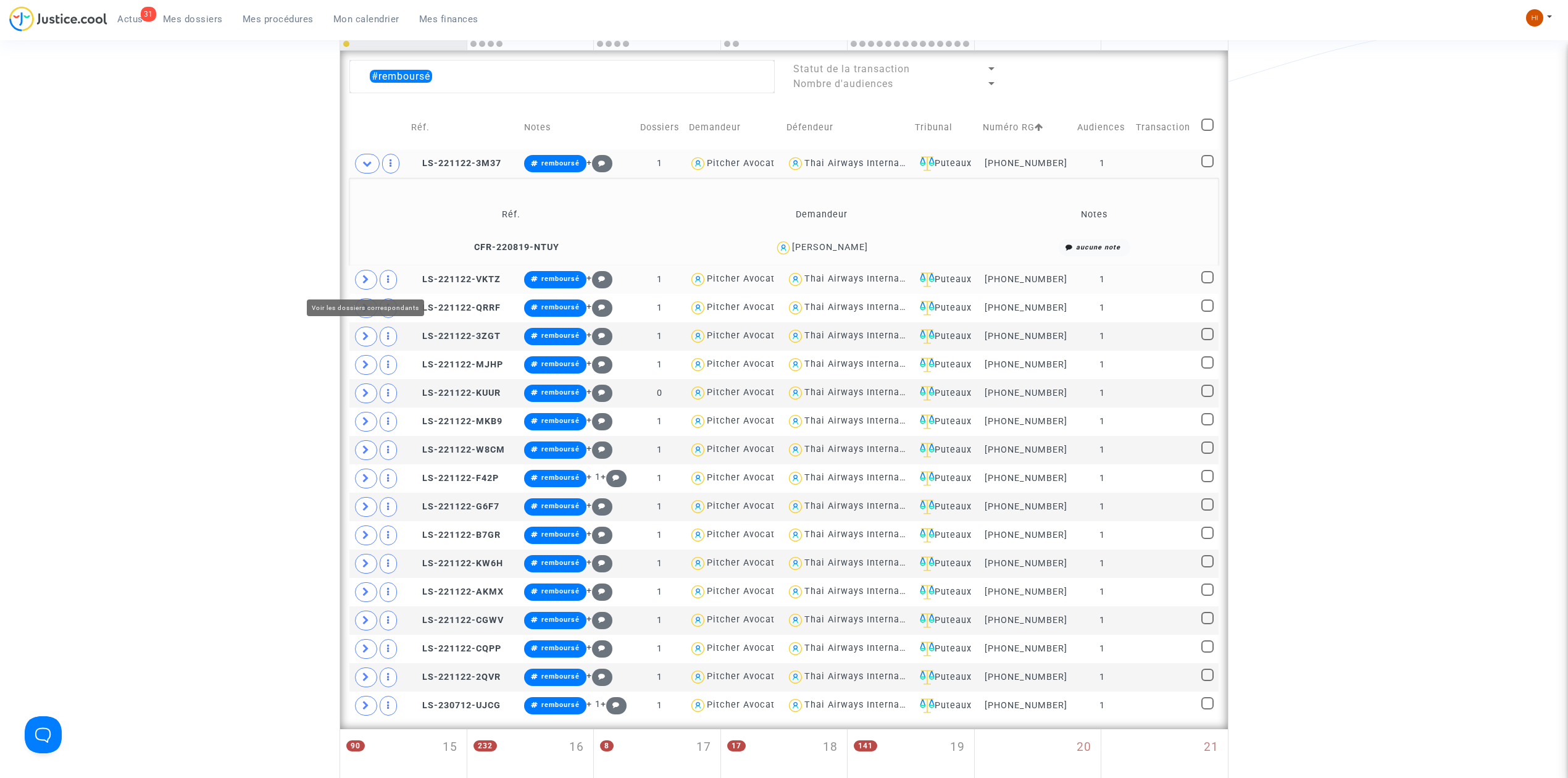
click at [365, 276] on icon at bounding box center [365, 280] width 7 height 9
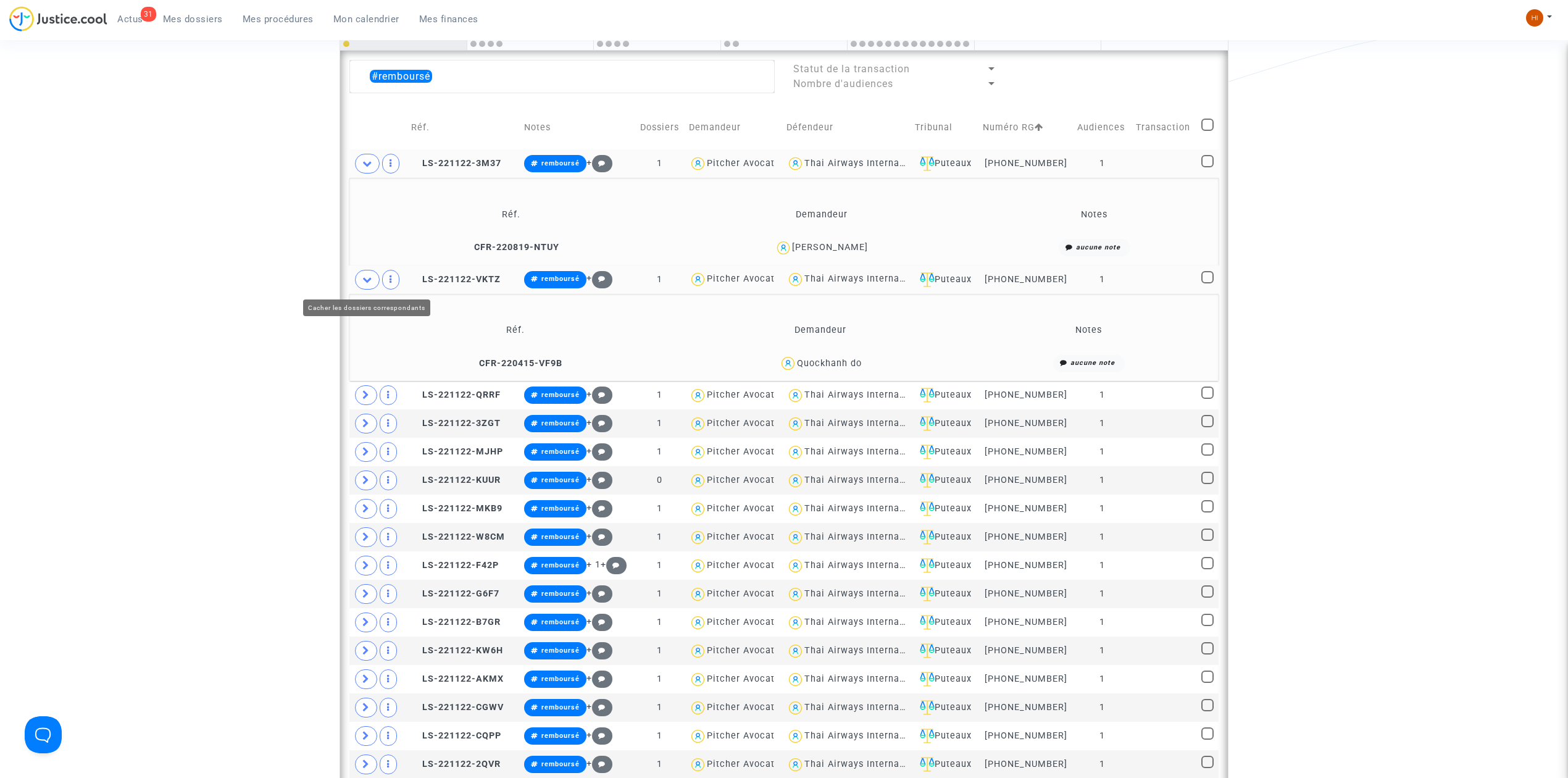
click at [364, 277] on icon at bounding box center [367, 280] width 10 height 9
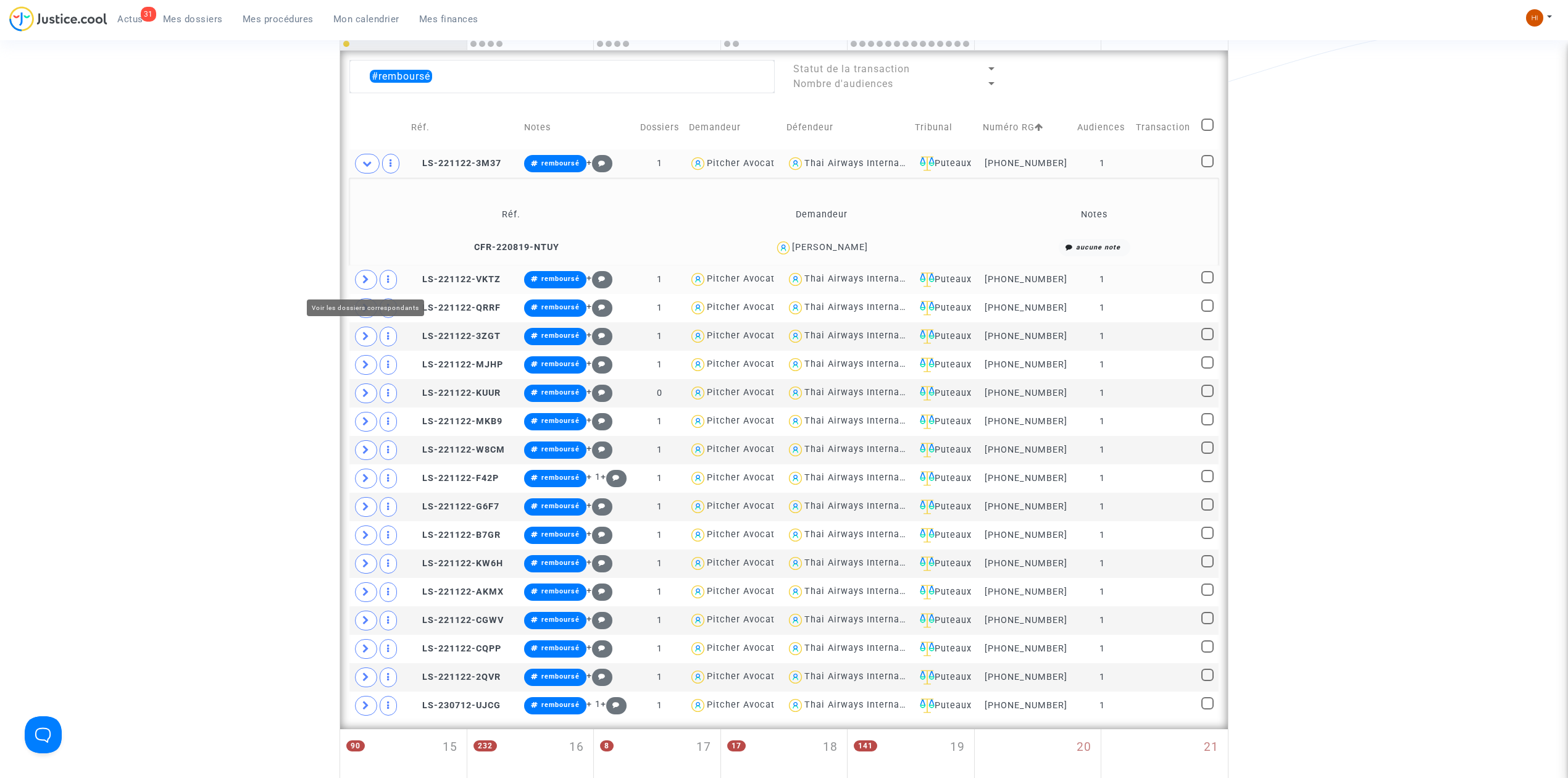
click at [362, 279] on icon at bounding box center [365, 280] width 7 height 9
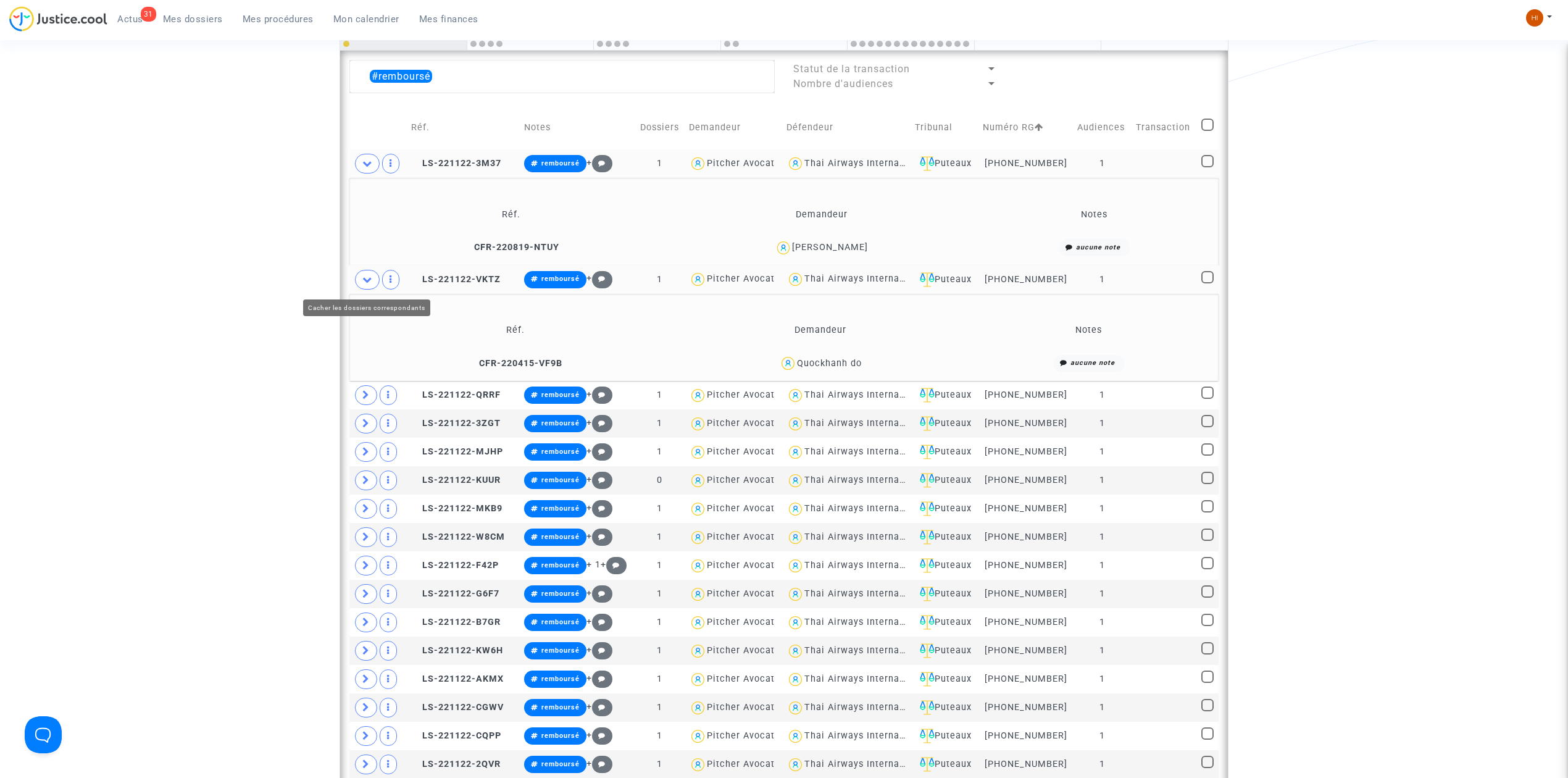
click at [369, 273] on span at bounding box center [367, 280] width 24 height 20
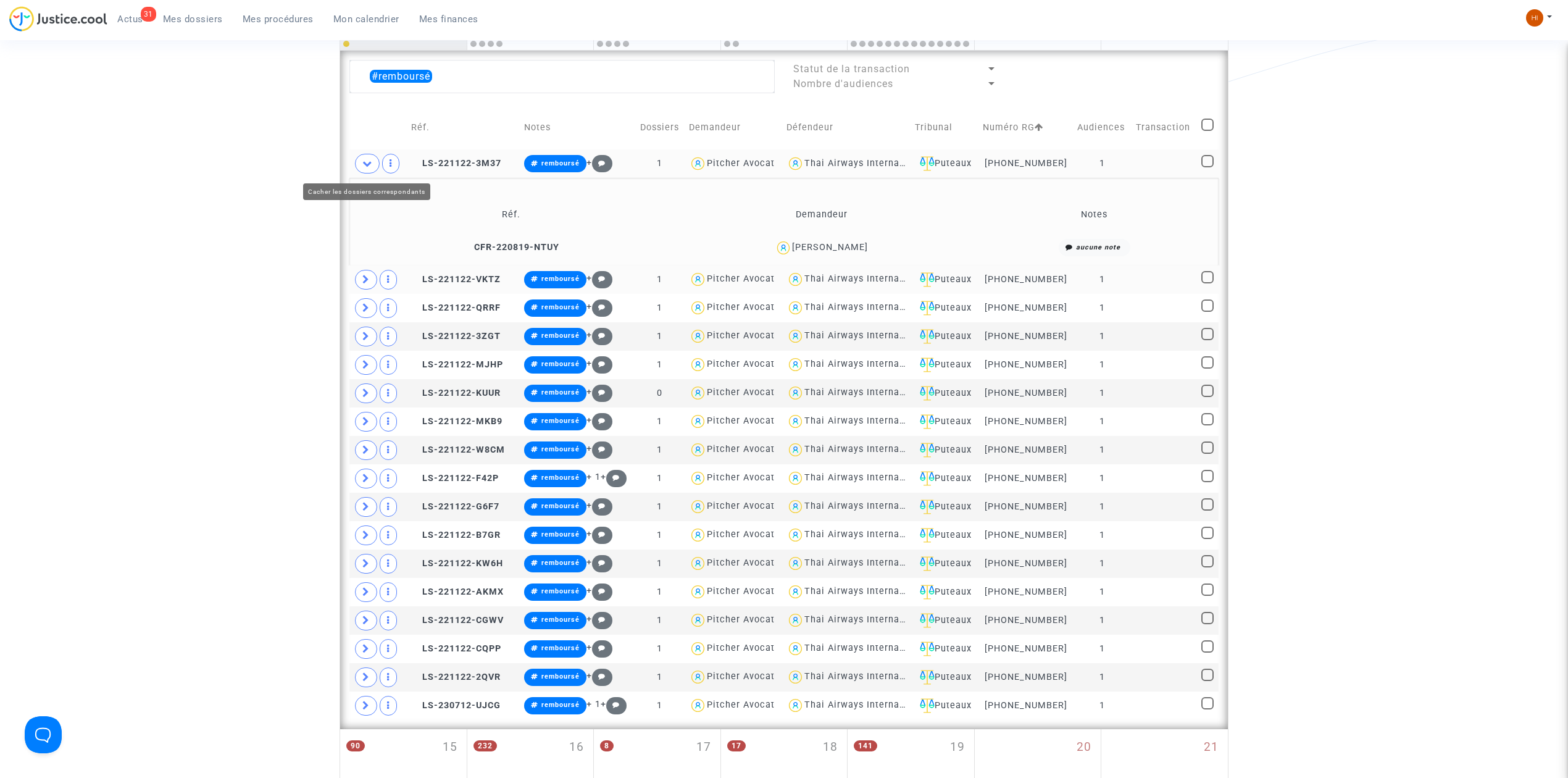
click at [364, 159] on icon at bounding box center [367, 163] width 10 height 9
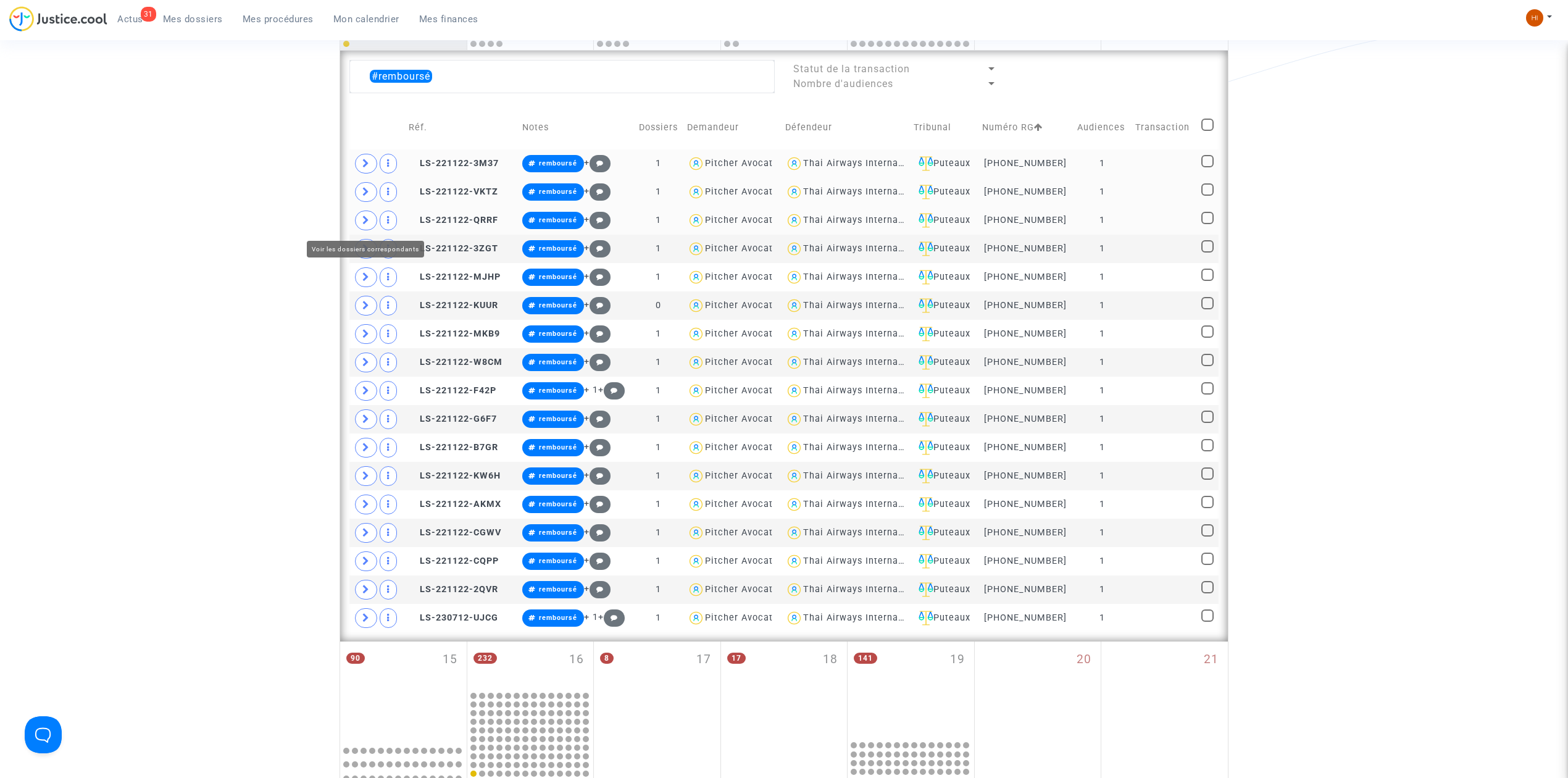
click at [367, 222] on icon at bounding box center [365, 220] width 7 height 9
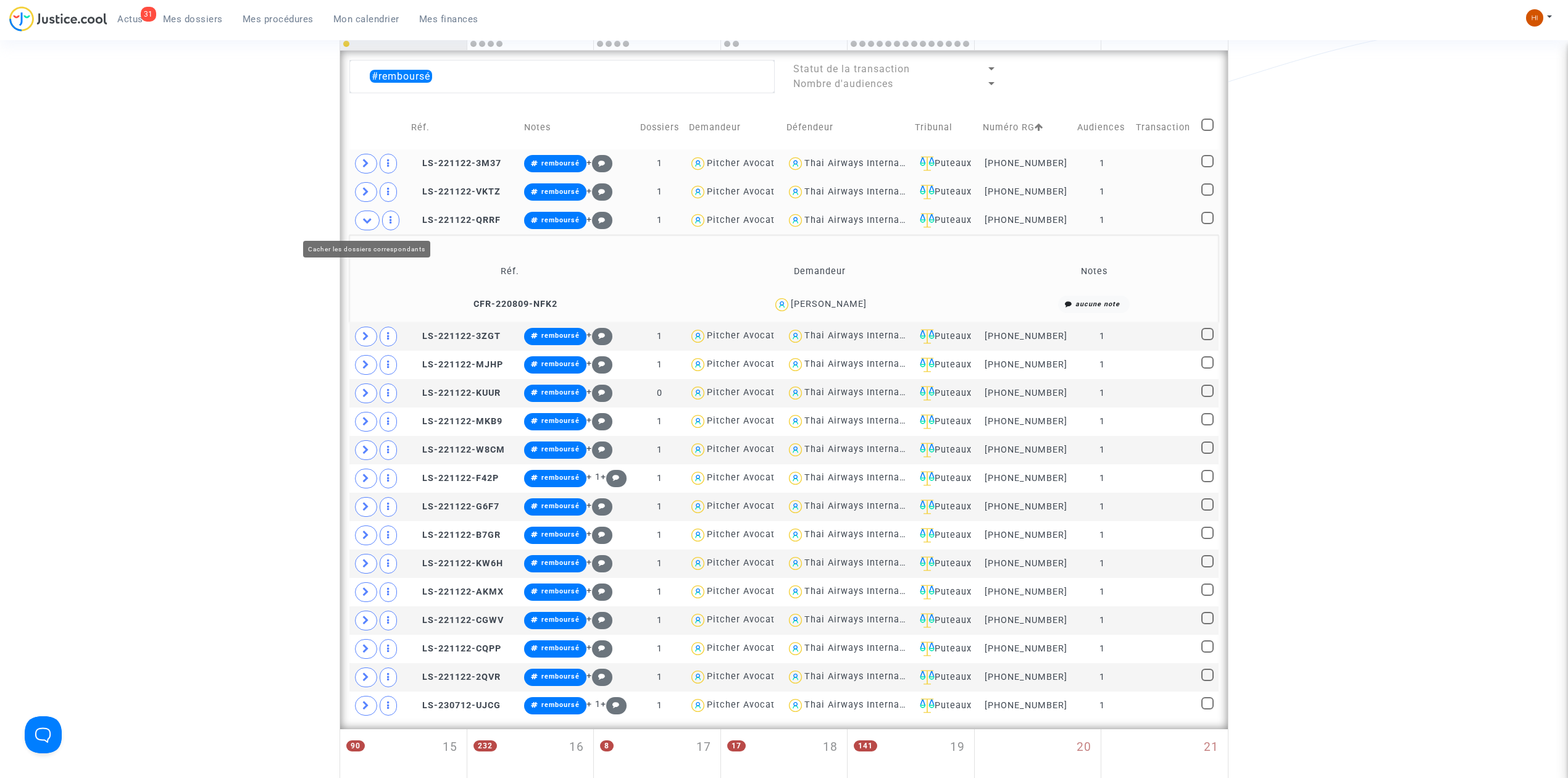
click at [367, 222] on icon at bounding box center [367, 220] width 10 height 9
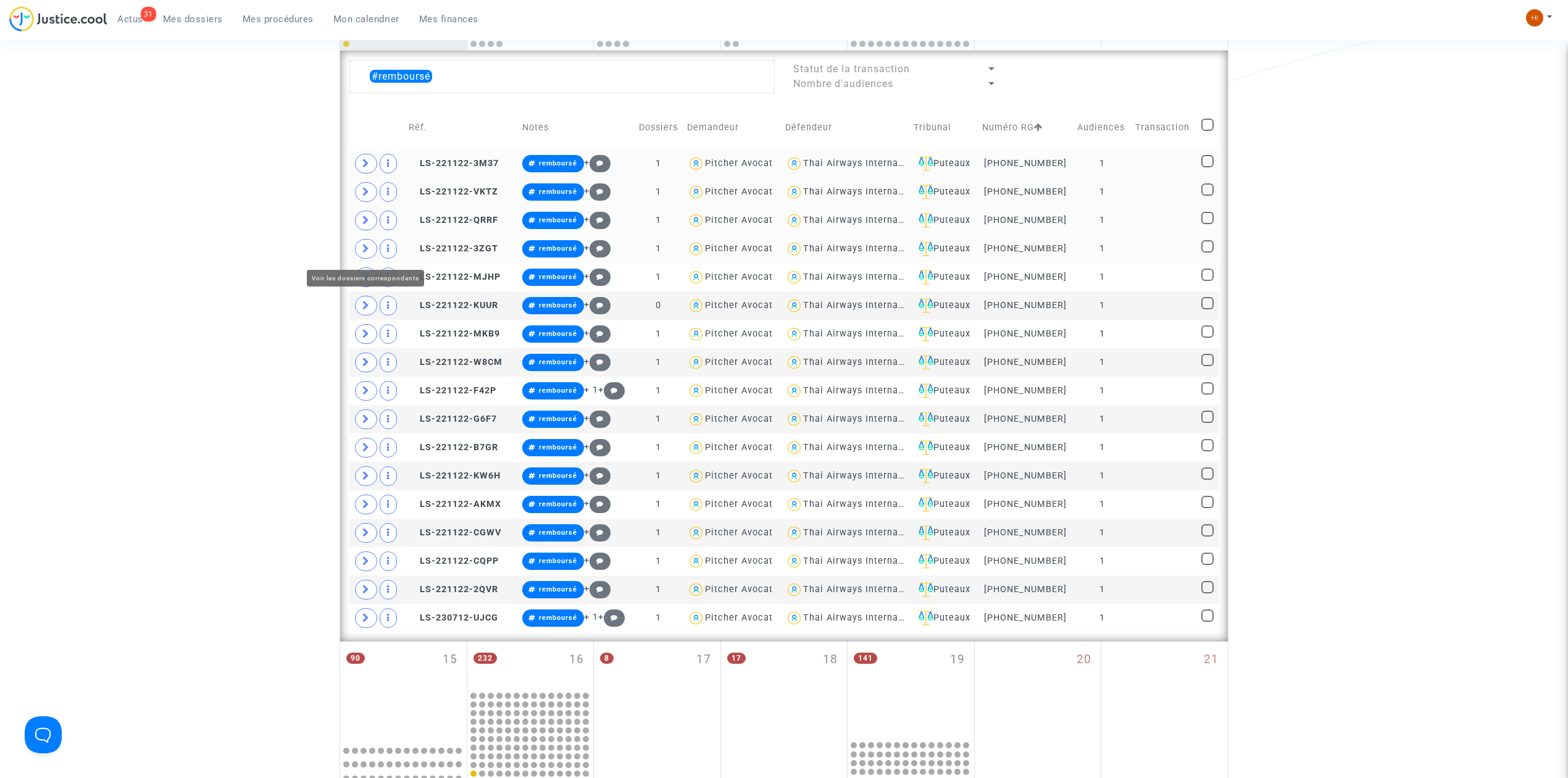
click at [368, 250] on icon at bounding box center [365, 249] width 7 height 9
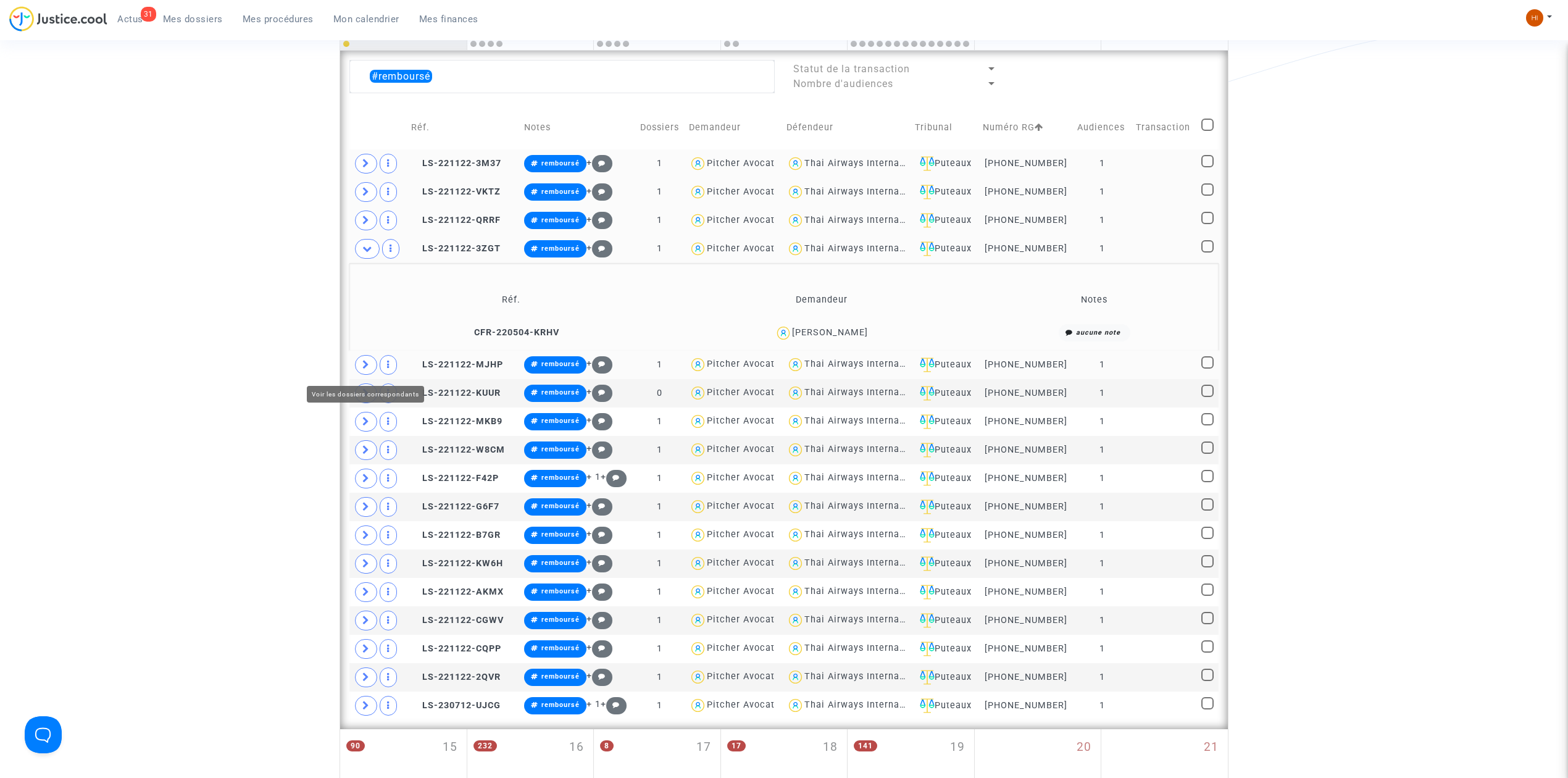
click at [366, 368] on icon at bounding box center [365, 365] width 7 height 9
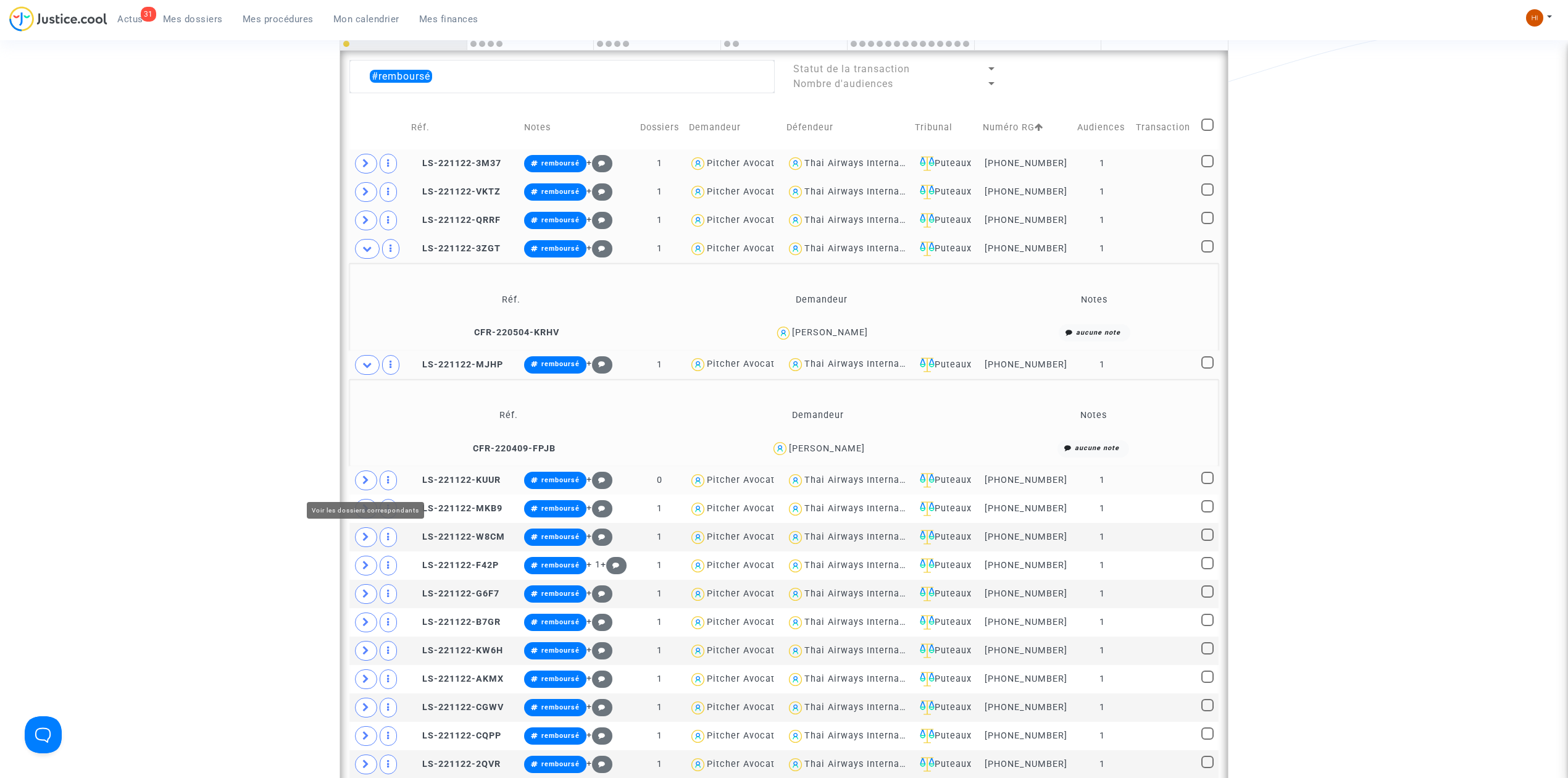
click at [374, 489] on span at bounding box center [366, 480] width 22 height 20
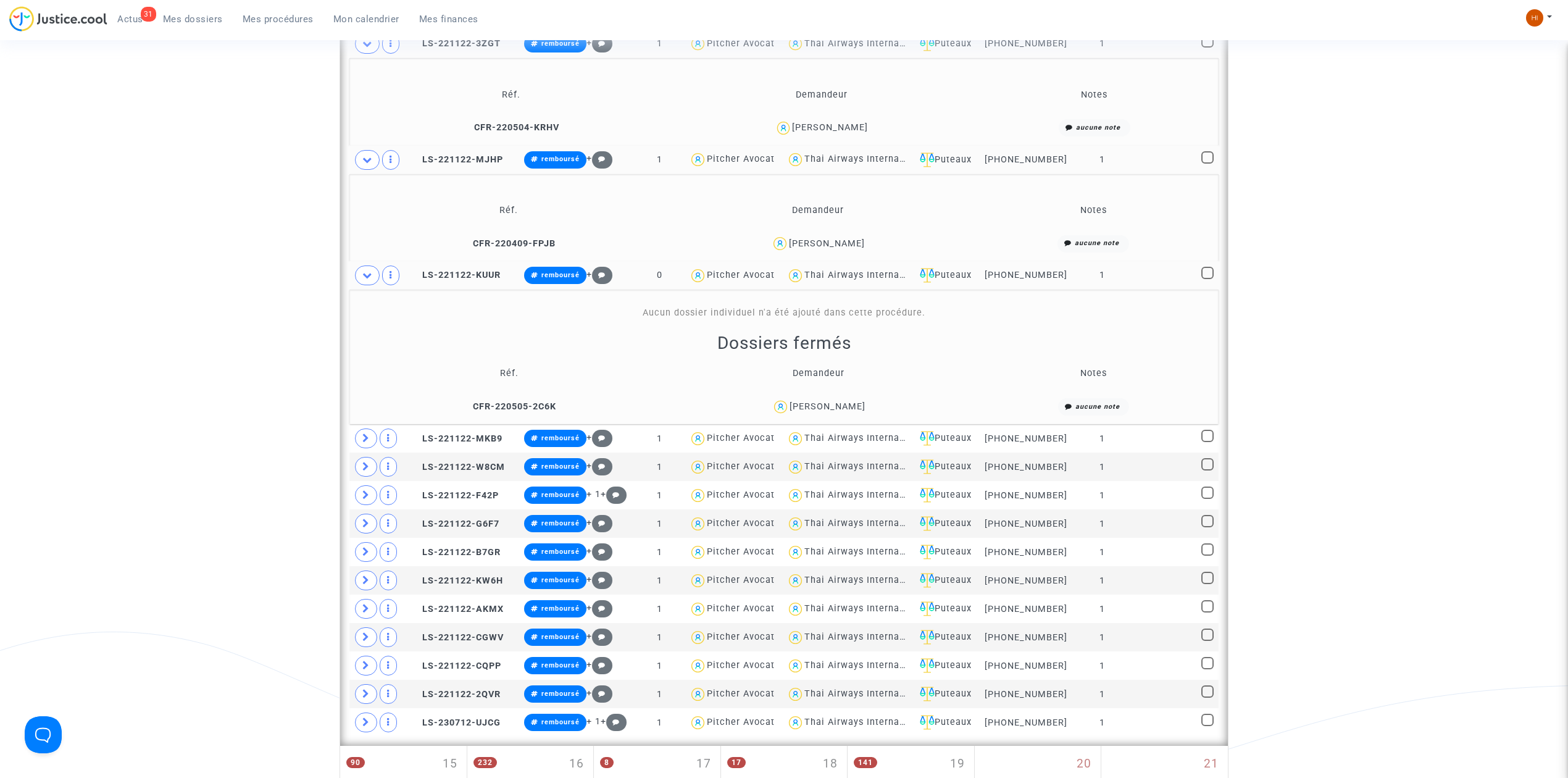
scroll to position [732, 0]
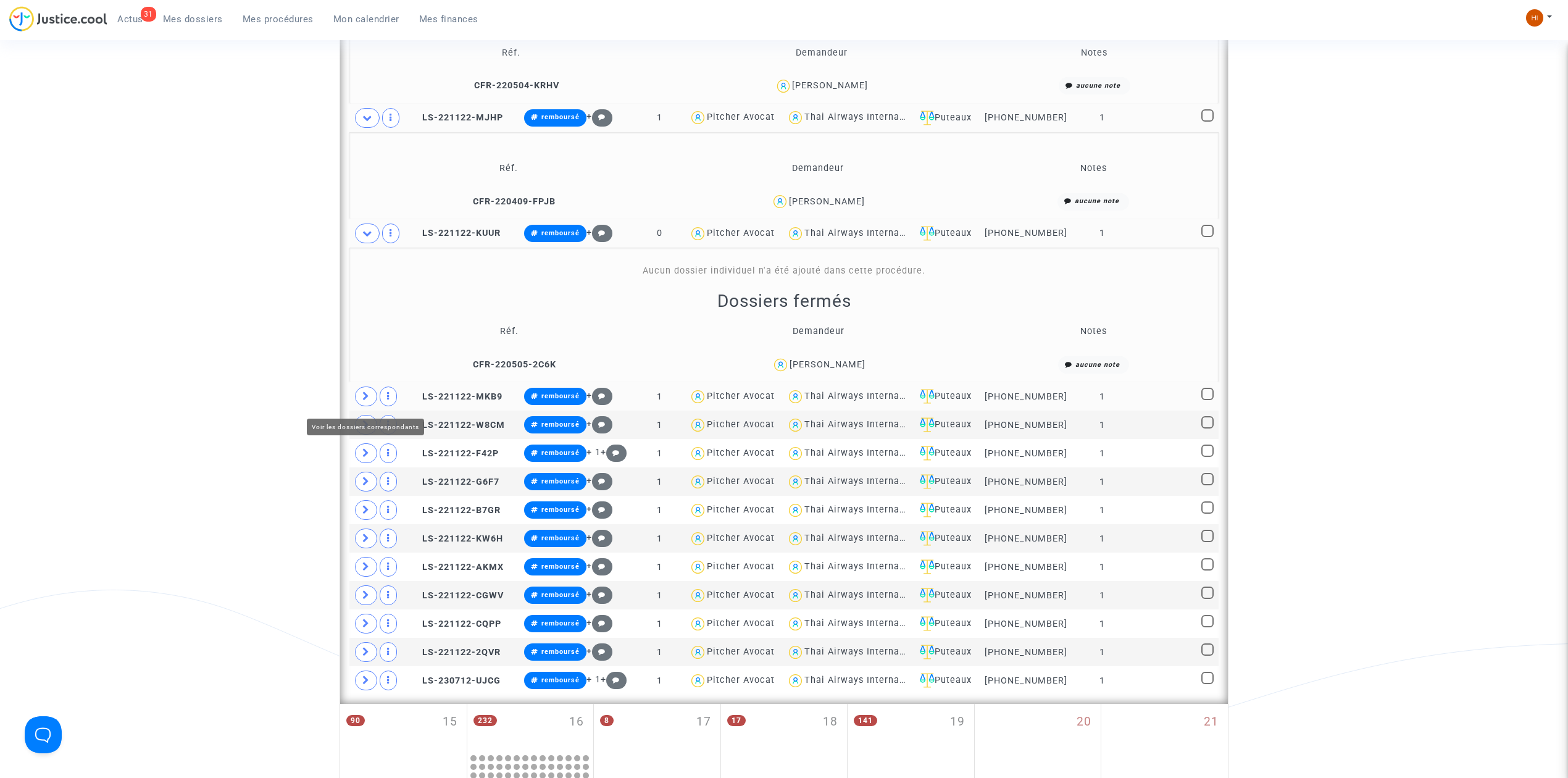
click at [365, 401] on icon at bounding box center [365, 396] width 7 height 9
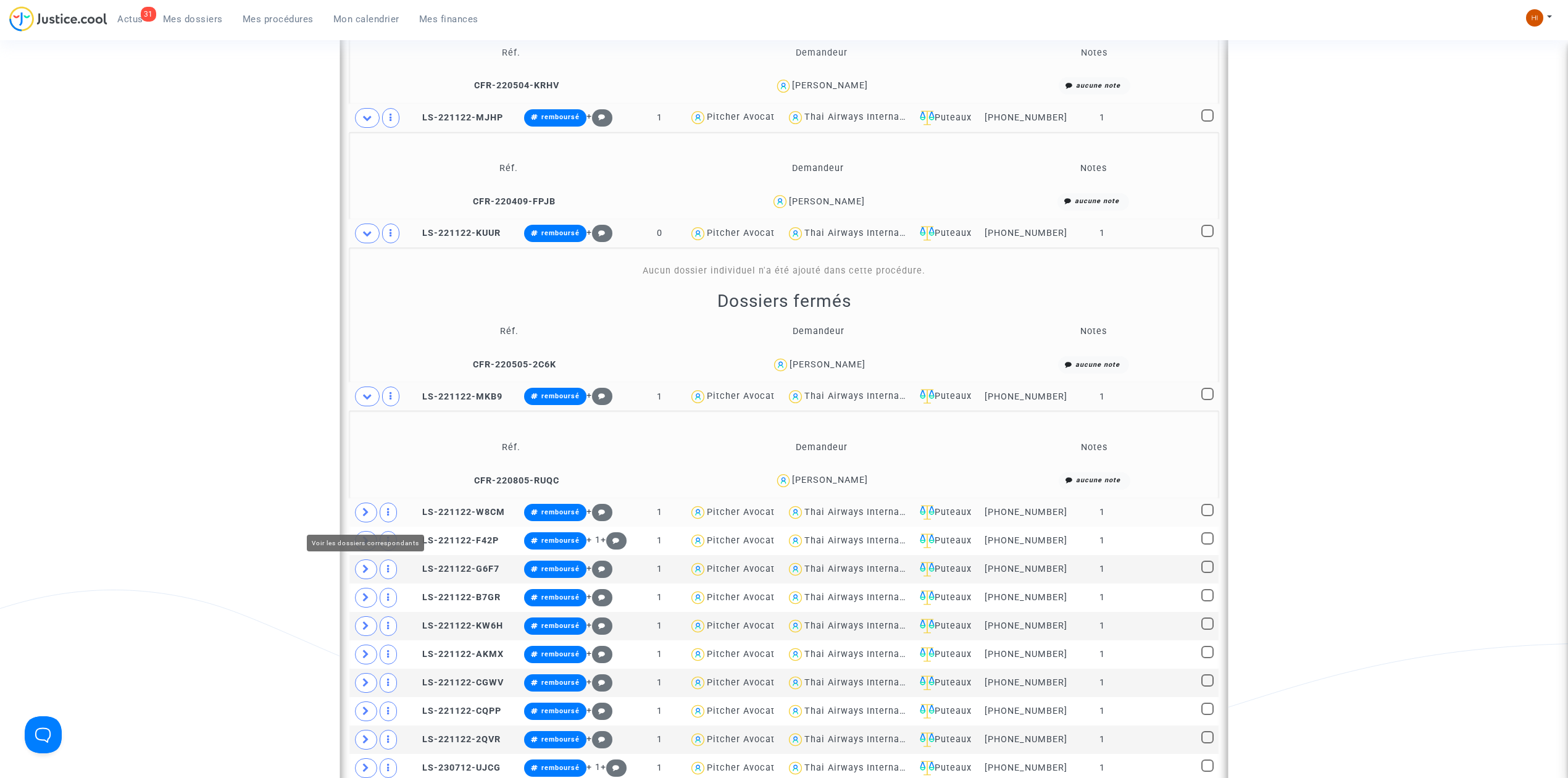
click at [356, 519] on td at bounding box center [378, 513] width 57 height 28
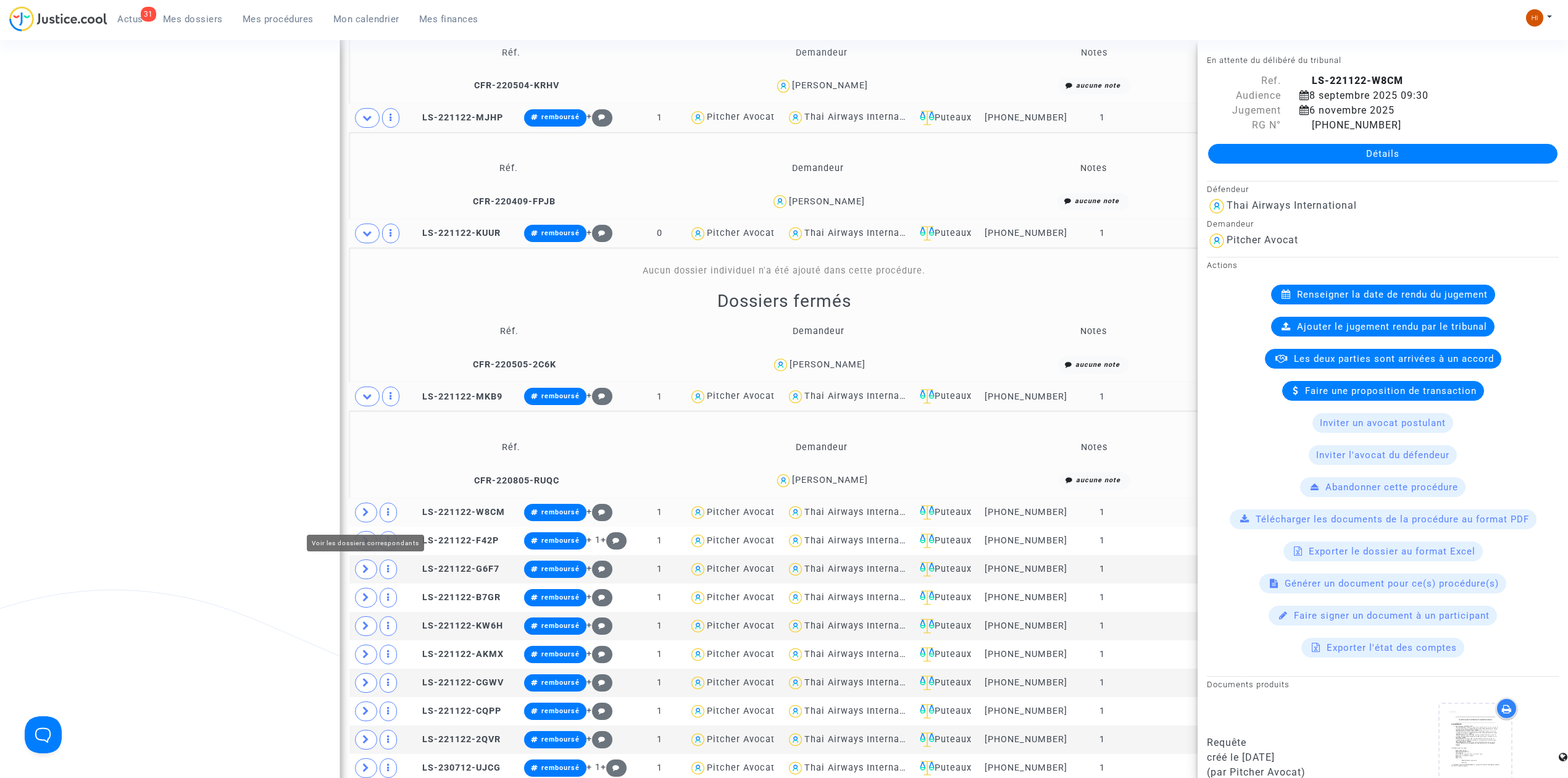
click at [359, 519] on span at bounding box center [366, 512] width 22 height 20
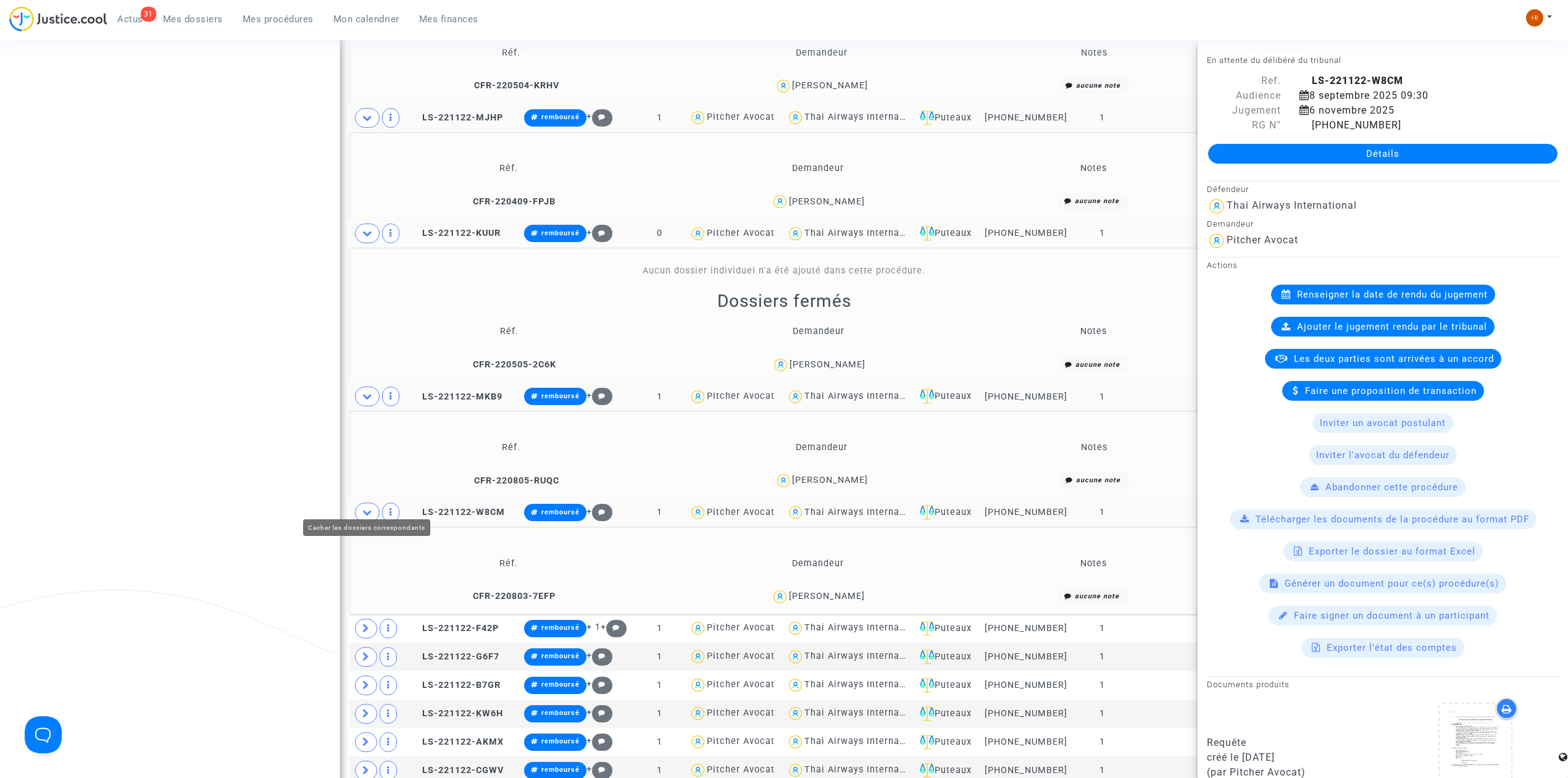
scroll to position [896, 0]
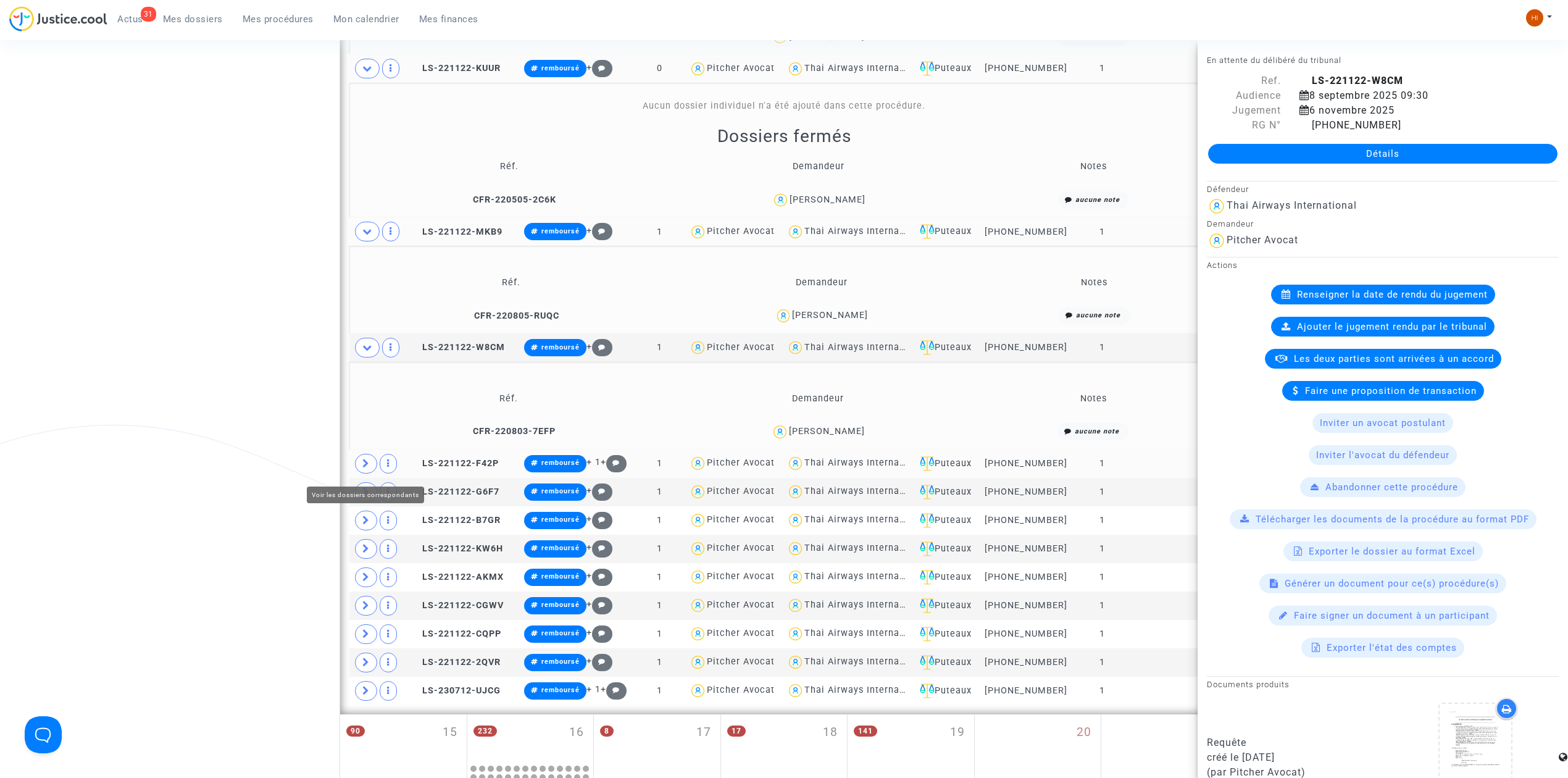
click at [371, 461] on span at bounding box center [366, 463] width 22 height 20
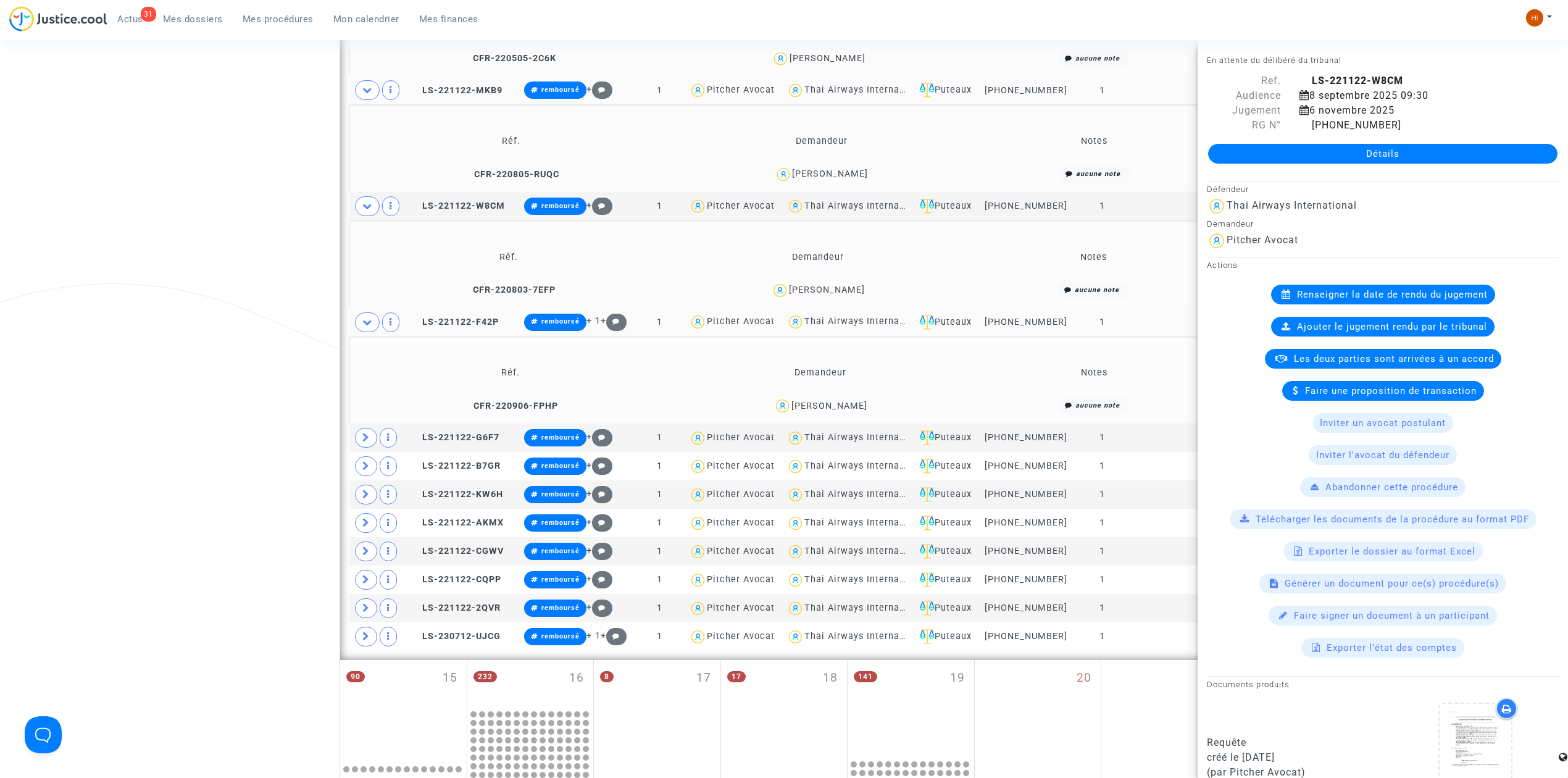
scroll to position [1061, 0]
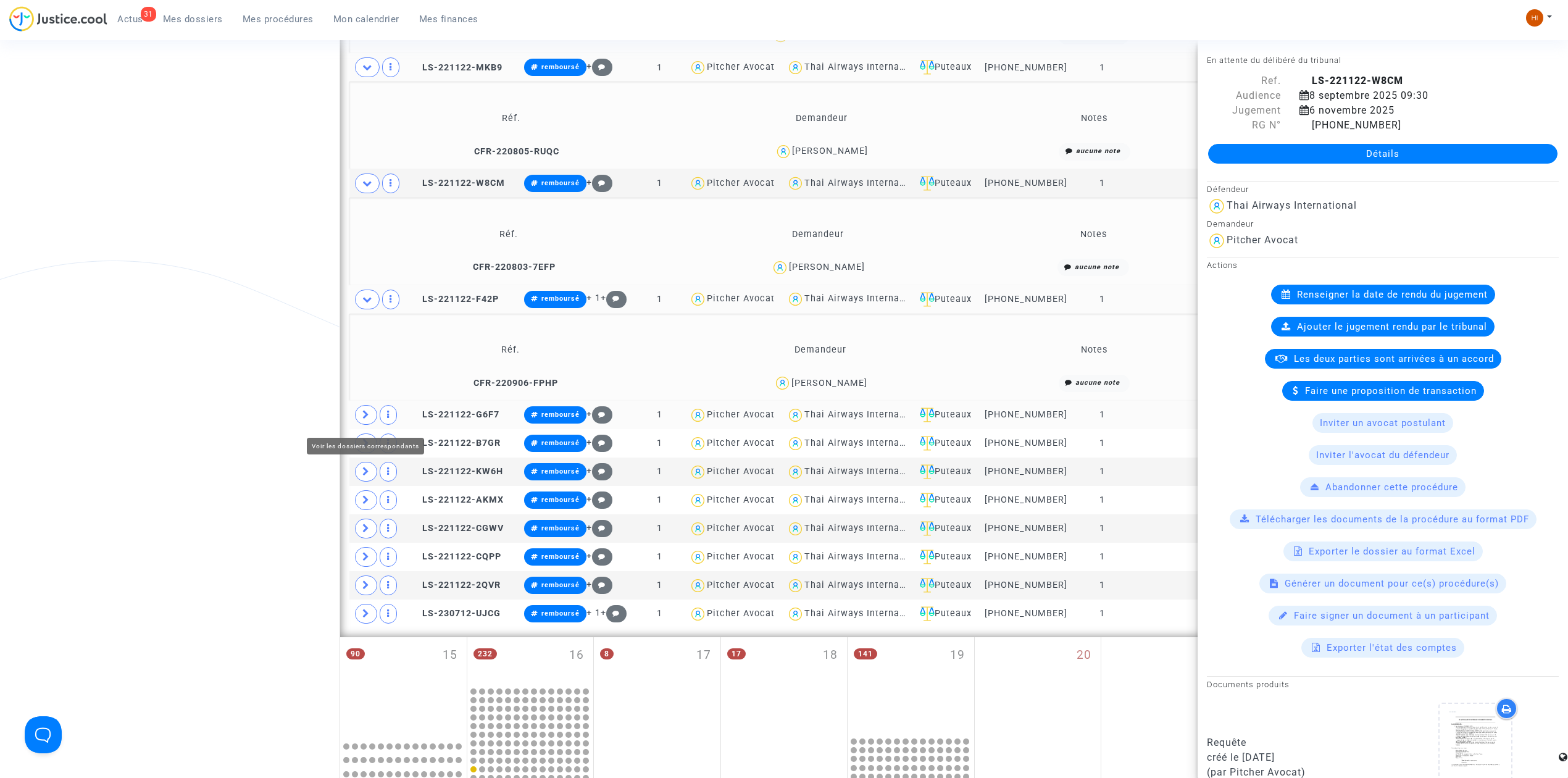
click at [371, 420] on span at bounding box center [366, 414] width 22 height 20
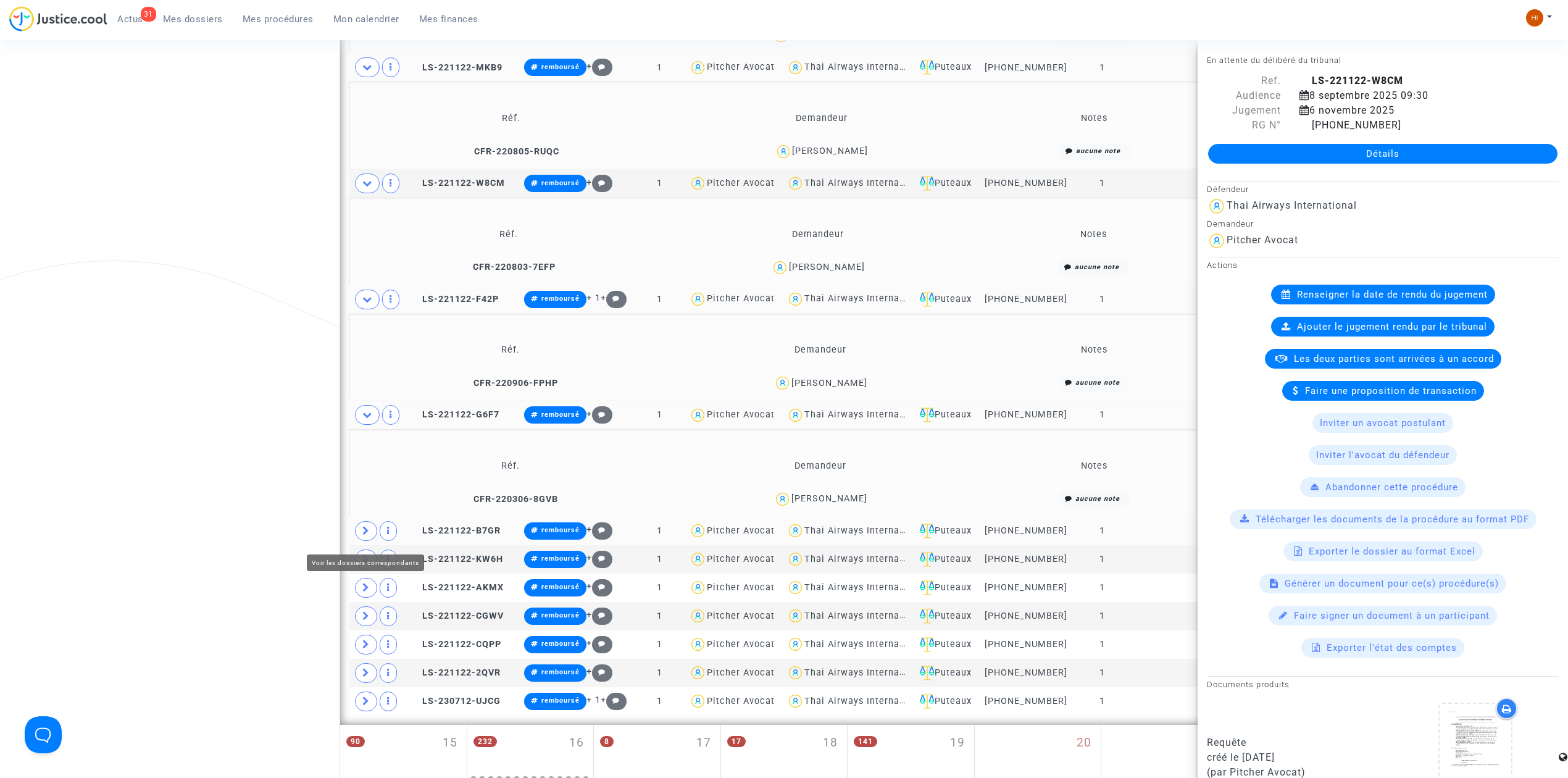
click at [365, 535] on icon at bounding box center [365, 531] width 7 height 9
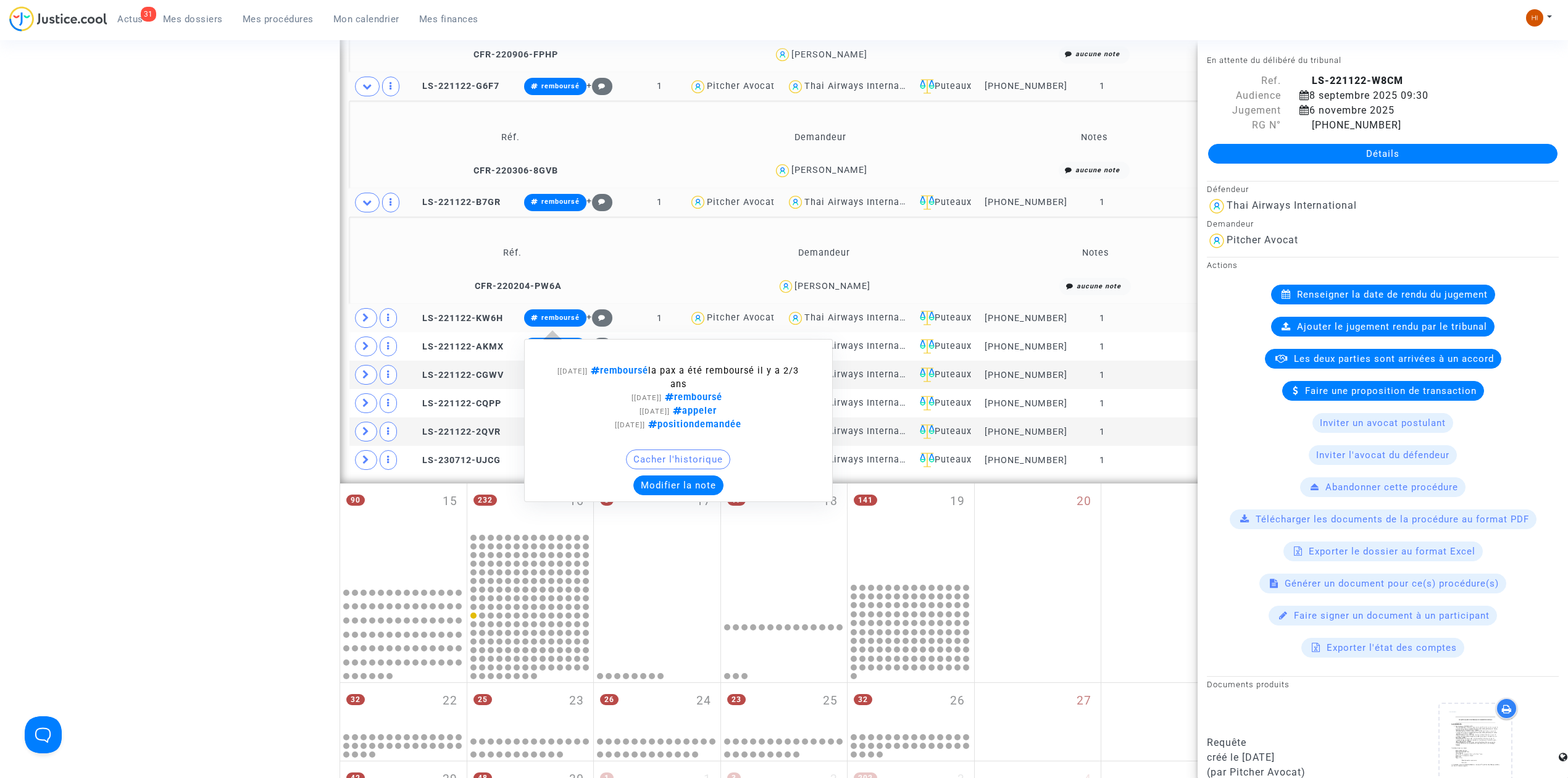
scroll to position [1390, 0]
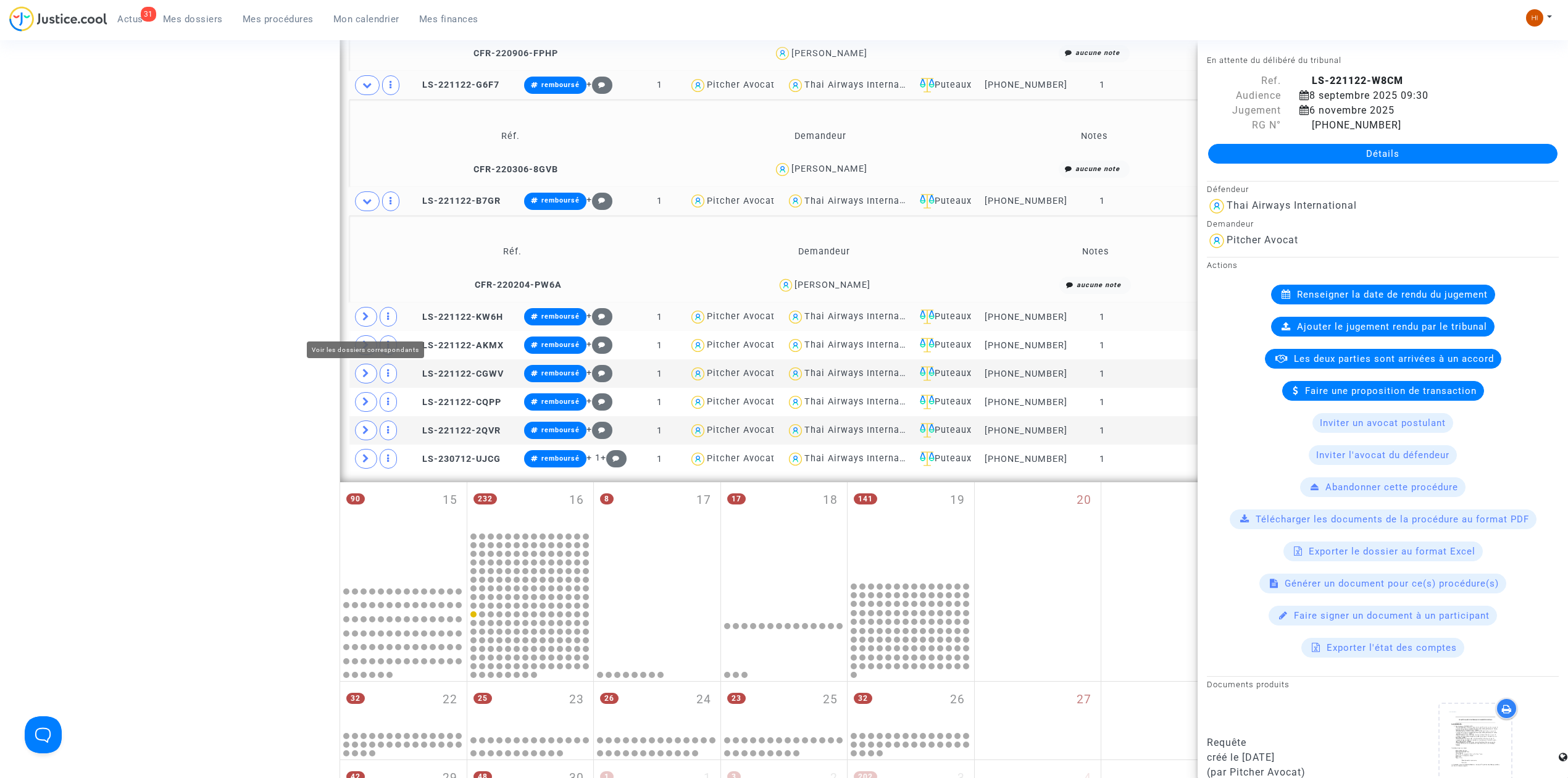
click at [361, 320] on span at bounding box center [366, 317] width 22 height 20
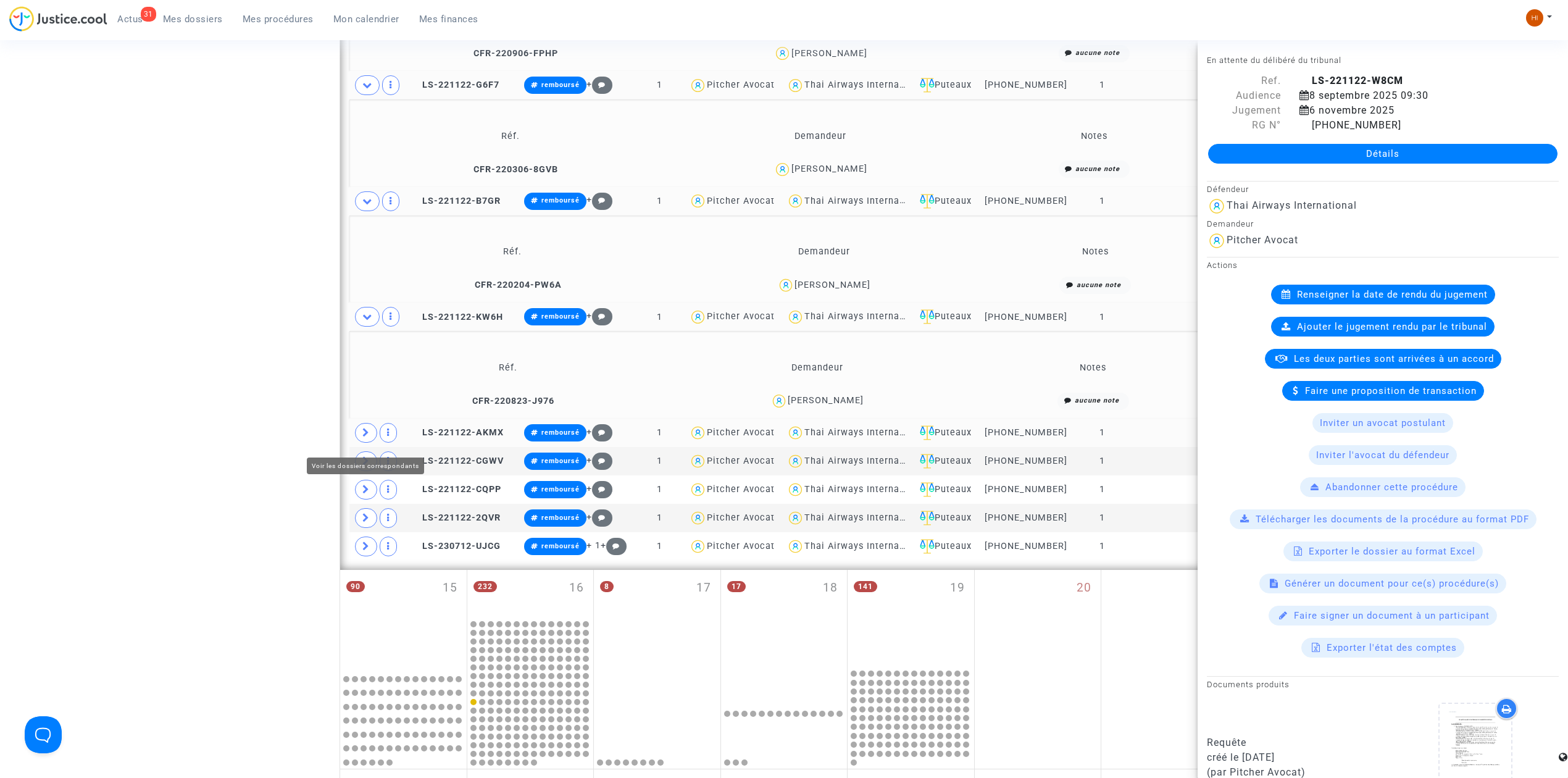
click at [356, 439] on span at bounding box center [366, 432] width 22 height 20
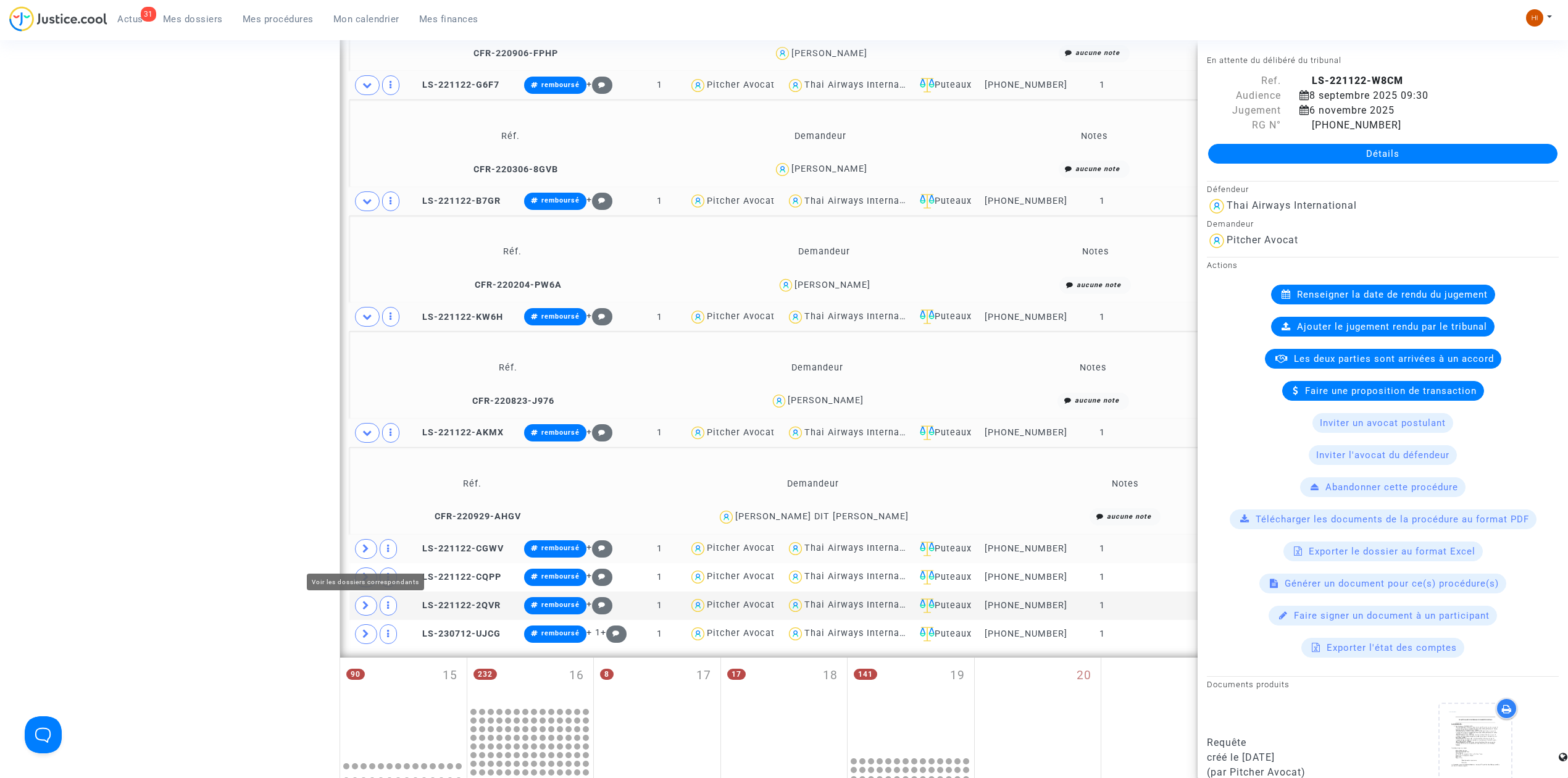
click at [359, 554] on span at bounding box center [366, 548] width 22 height 20
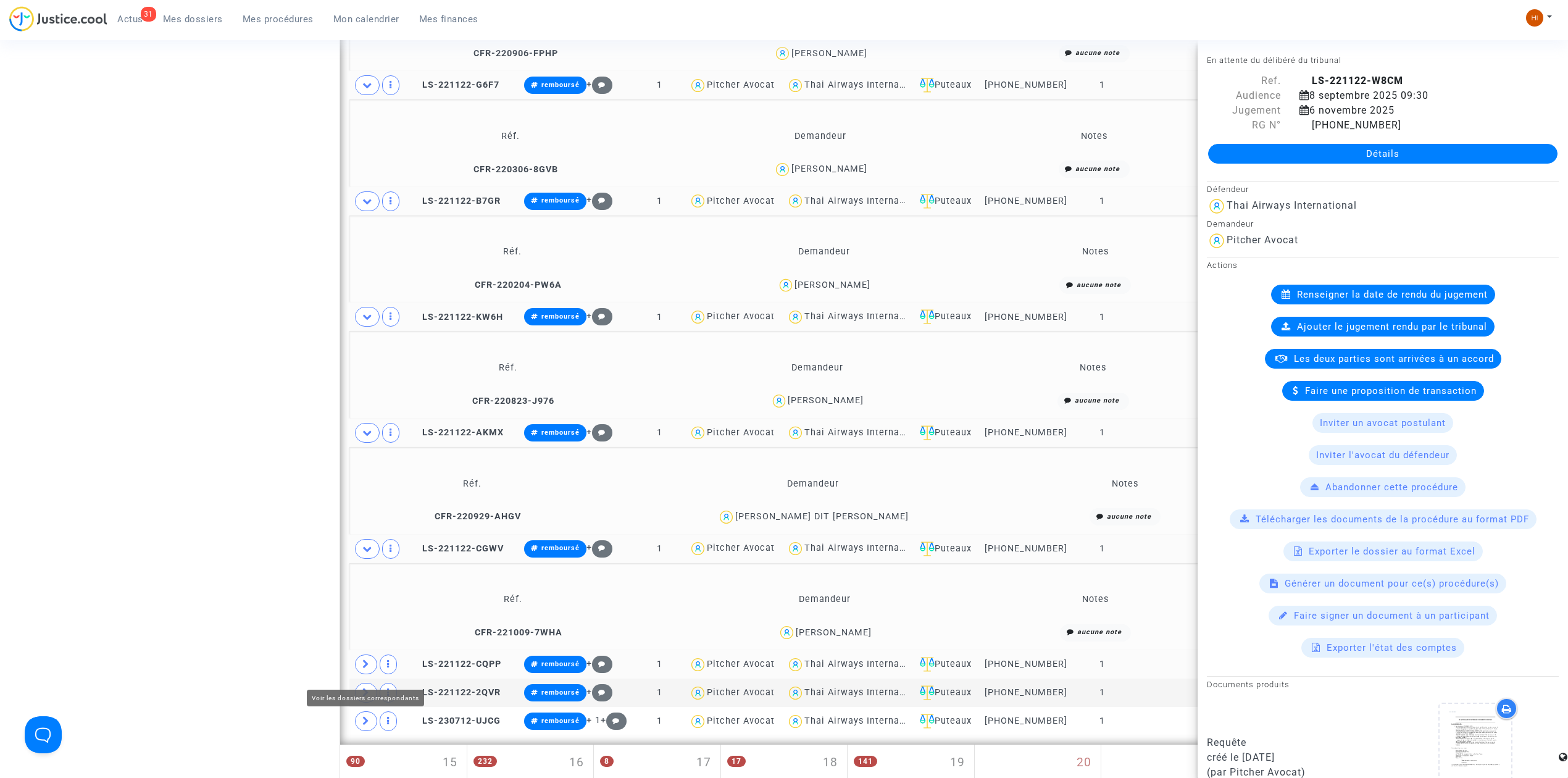
click at [369, 669] on icon at bounding box center [365, 664] width 7 height 9
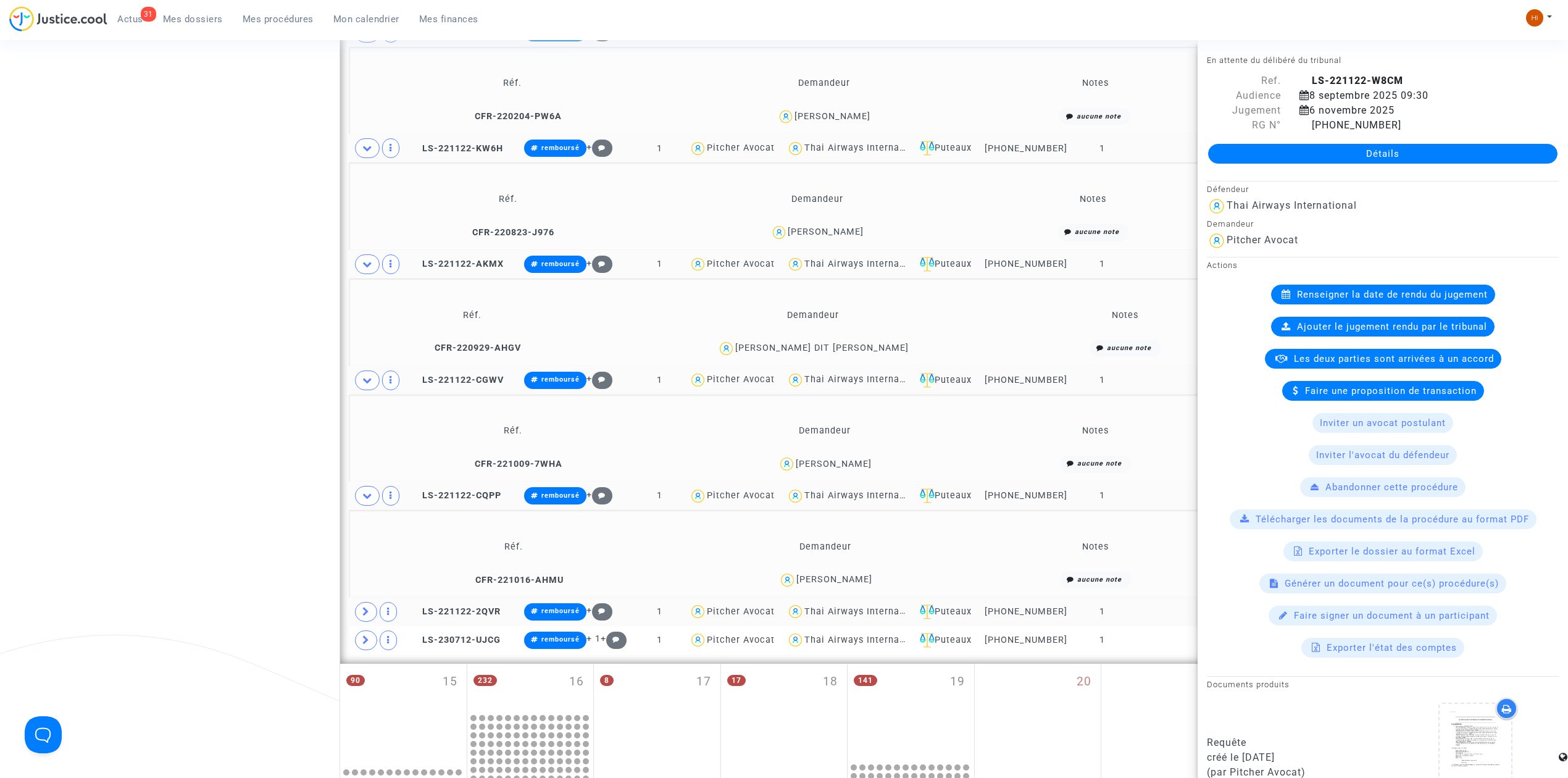
scroll to position [1554, 0]
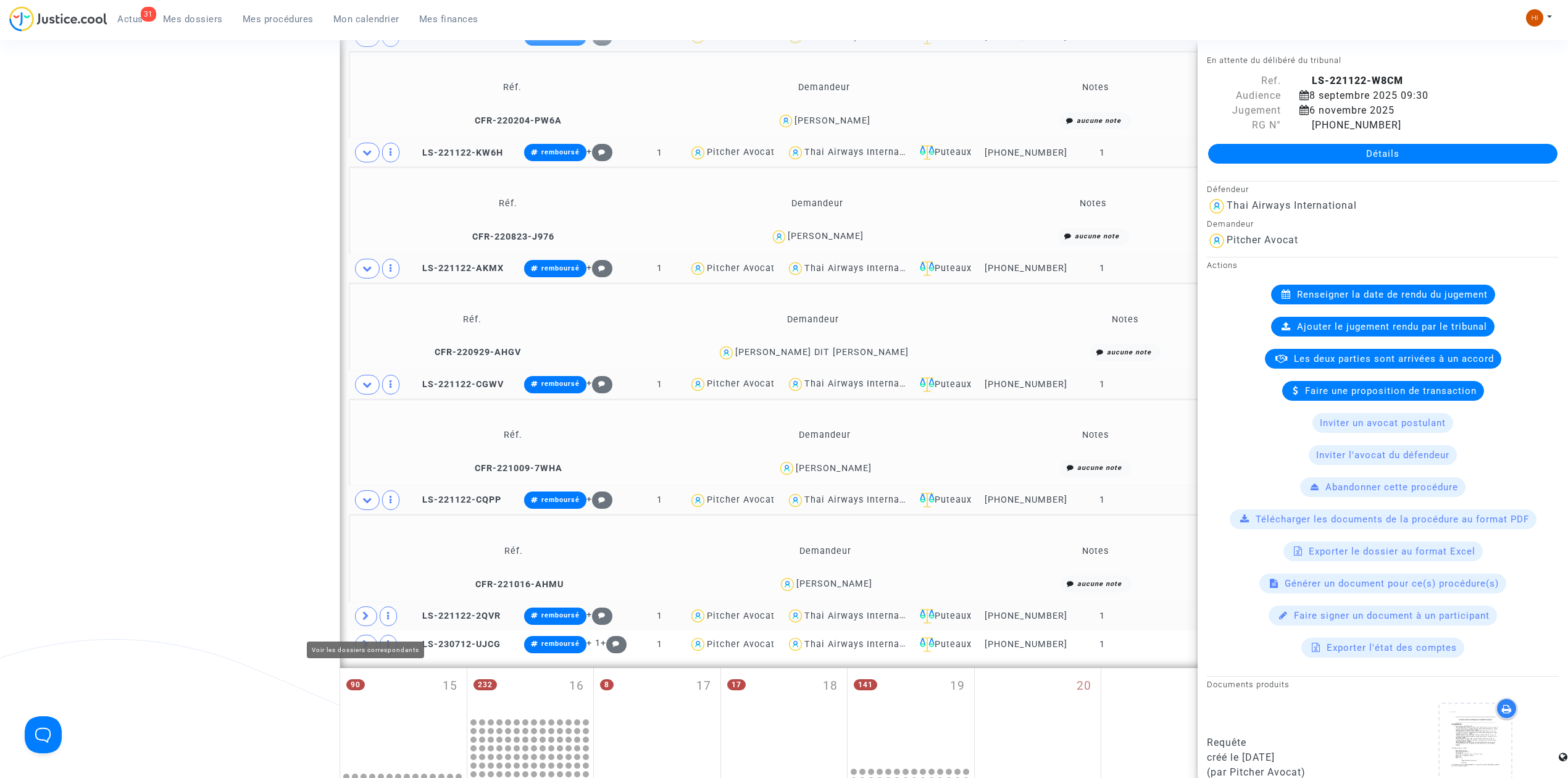
click at [369, 620] on span at bounding box center [366, 616] width 22 height 20
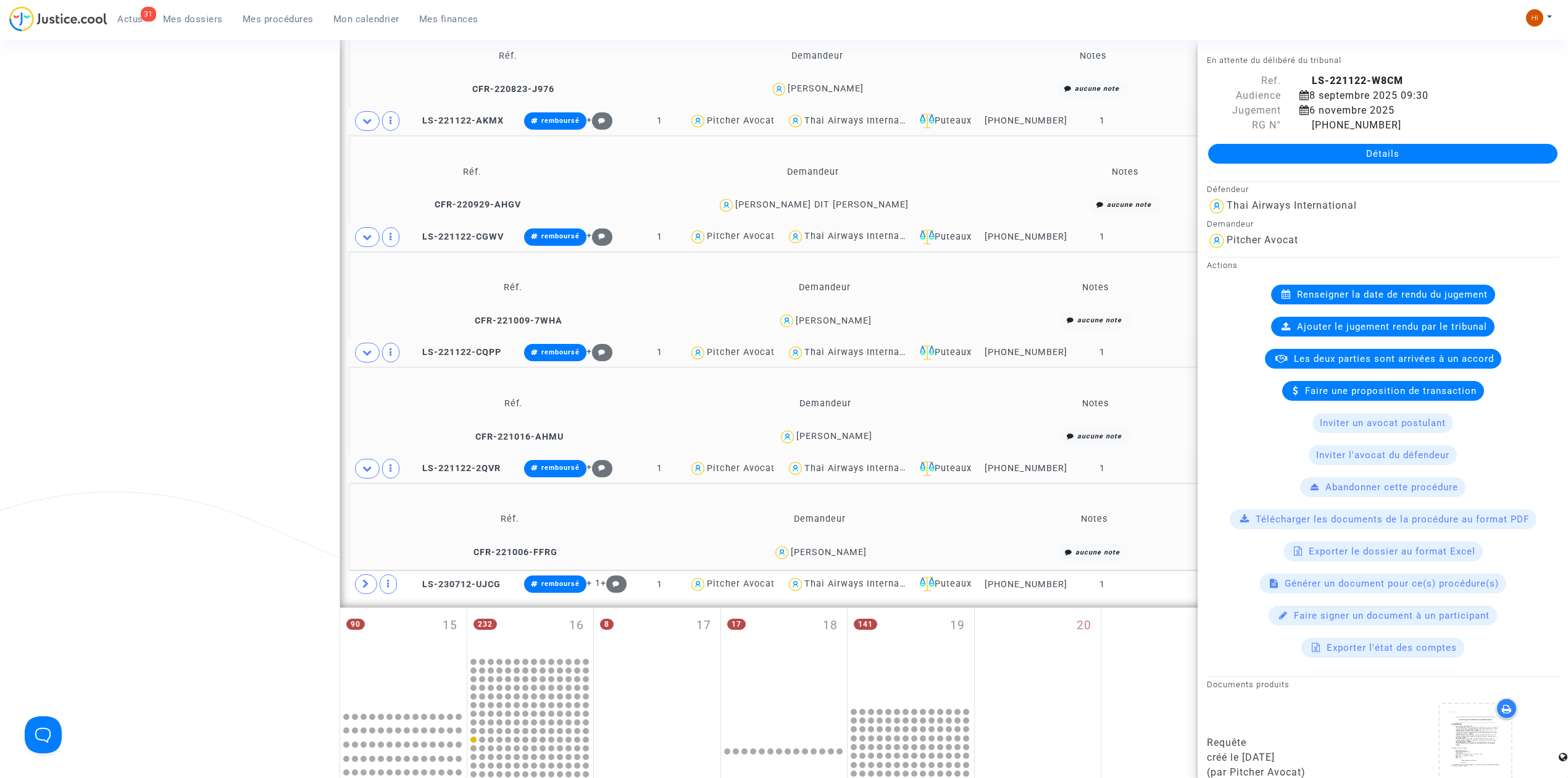
scroll to position [1719, 0]
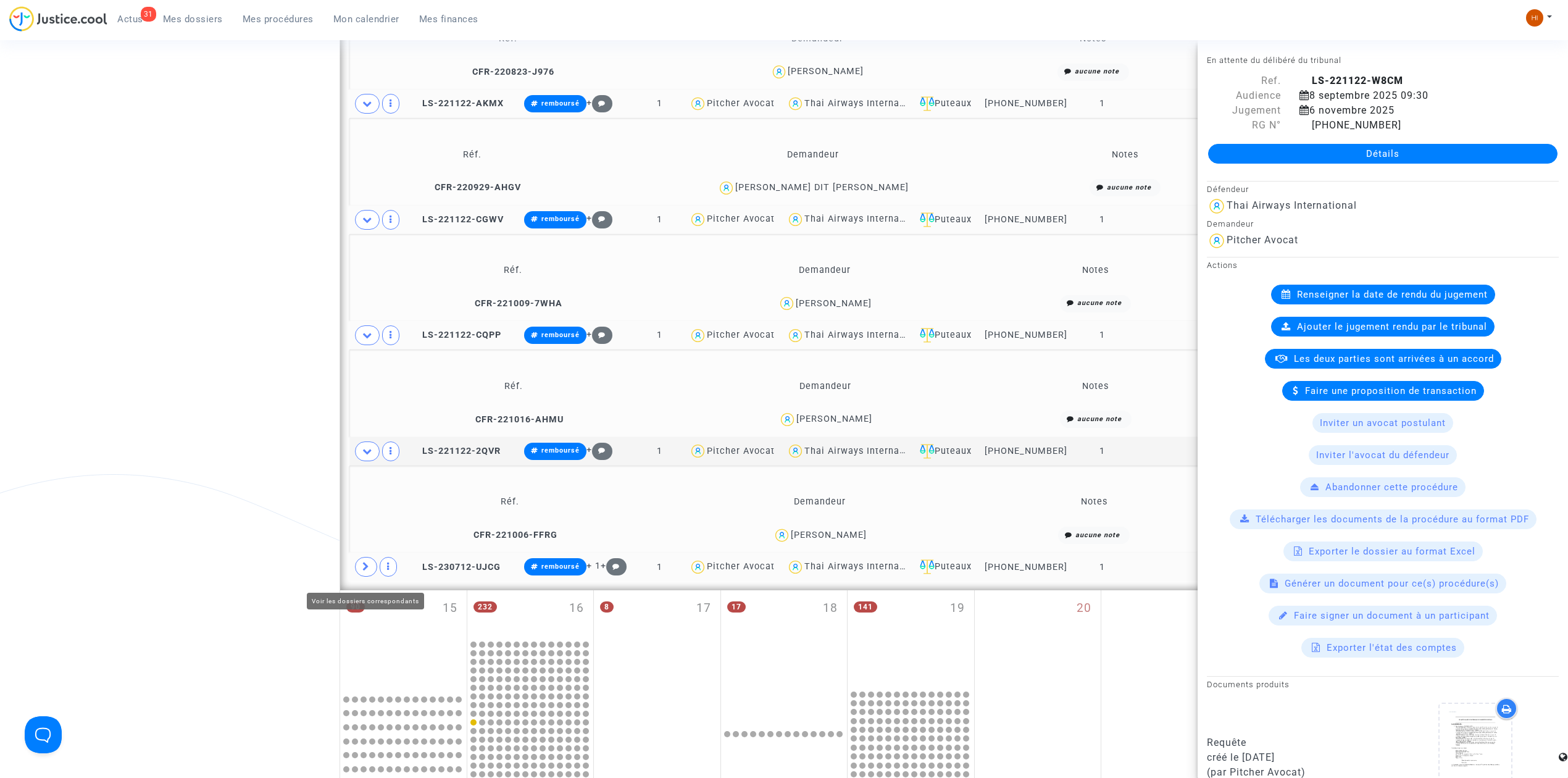
click at [369, 571] on icon at bounding box center [365, 566] width 7 height 9
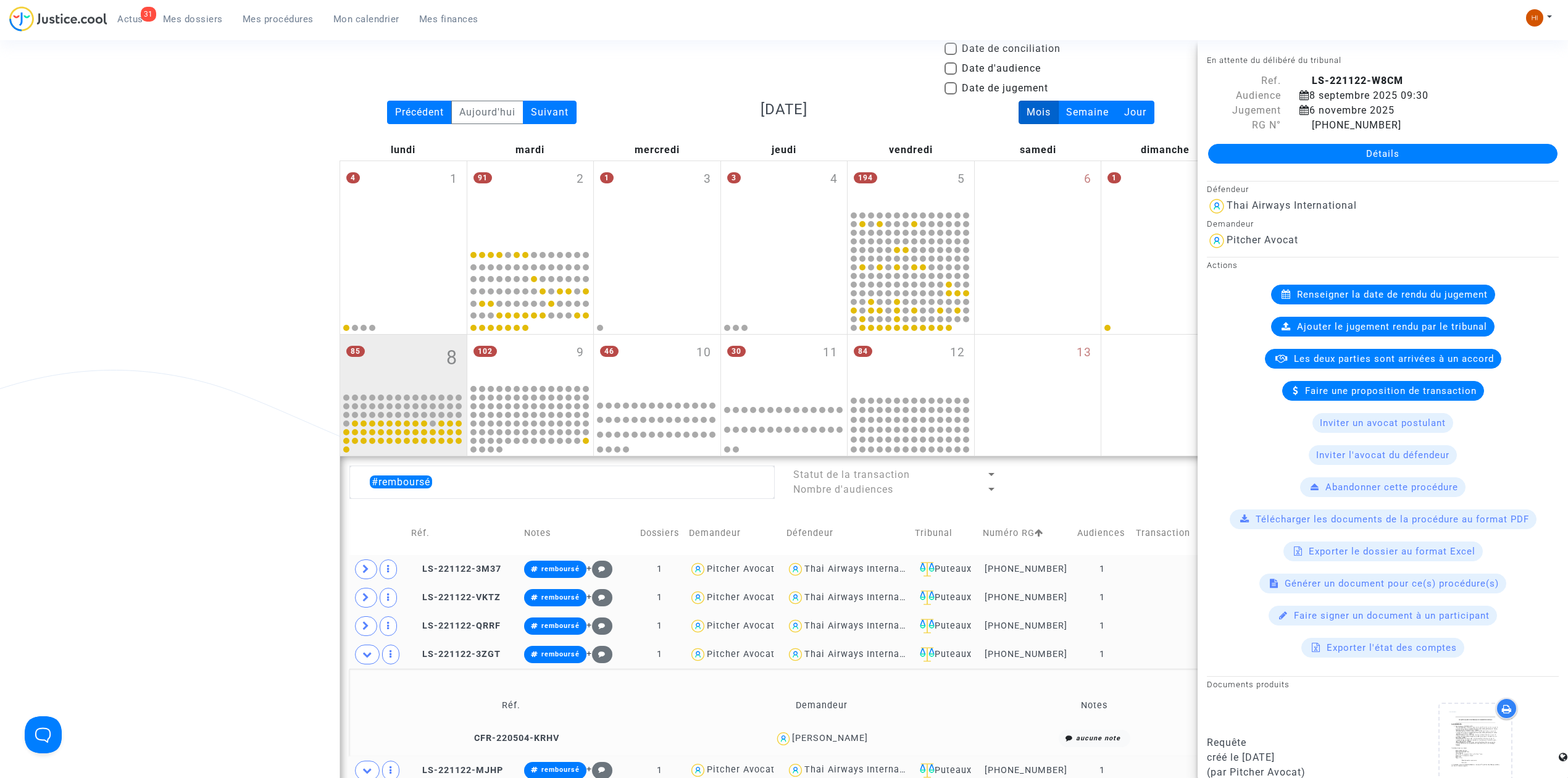
scroll to position [73, 0]
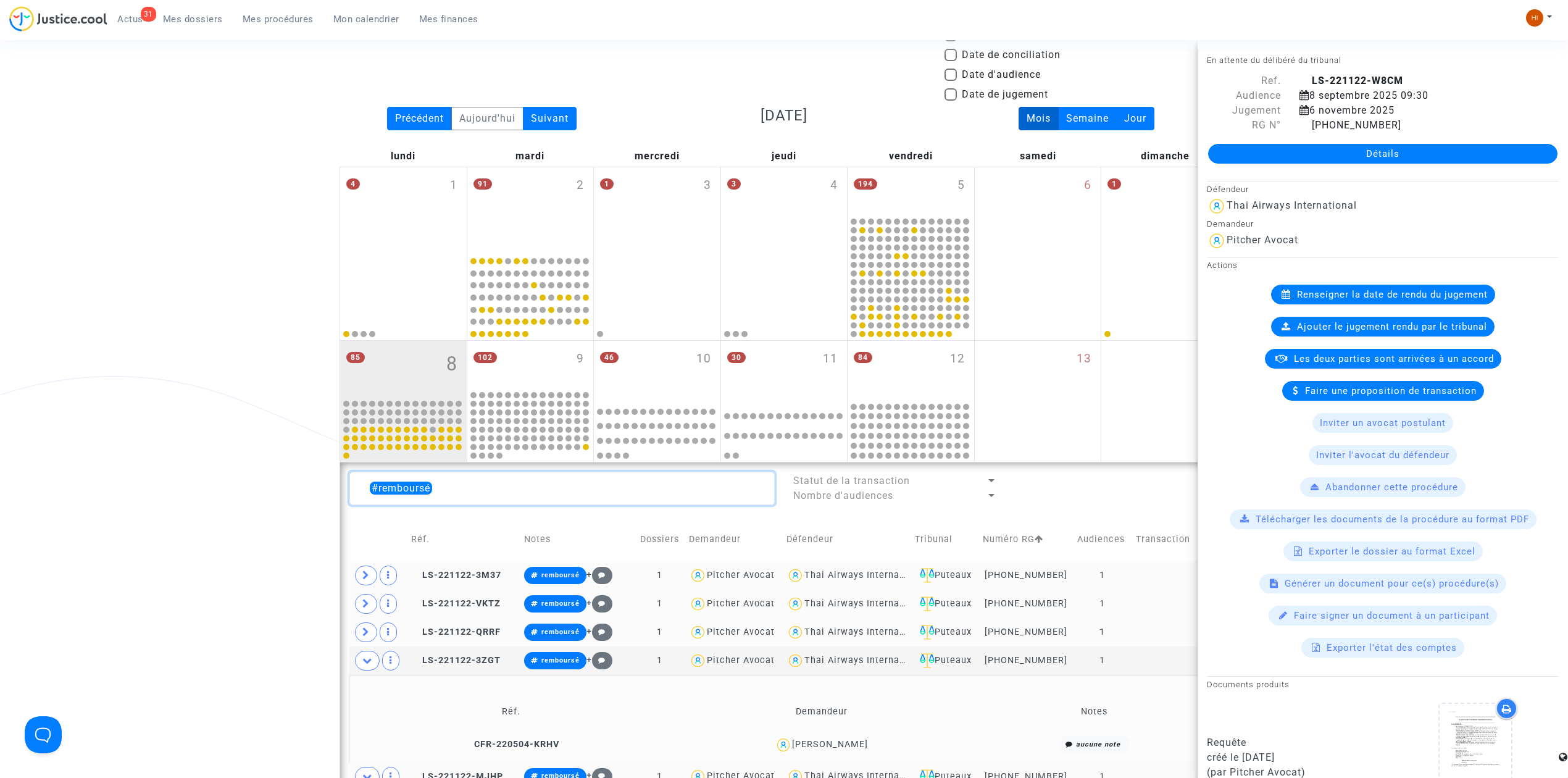
click at [554, 479] on textarea at bounding box center [562, 488] width 425 height 33
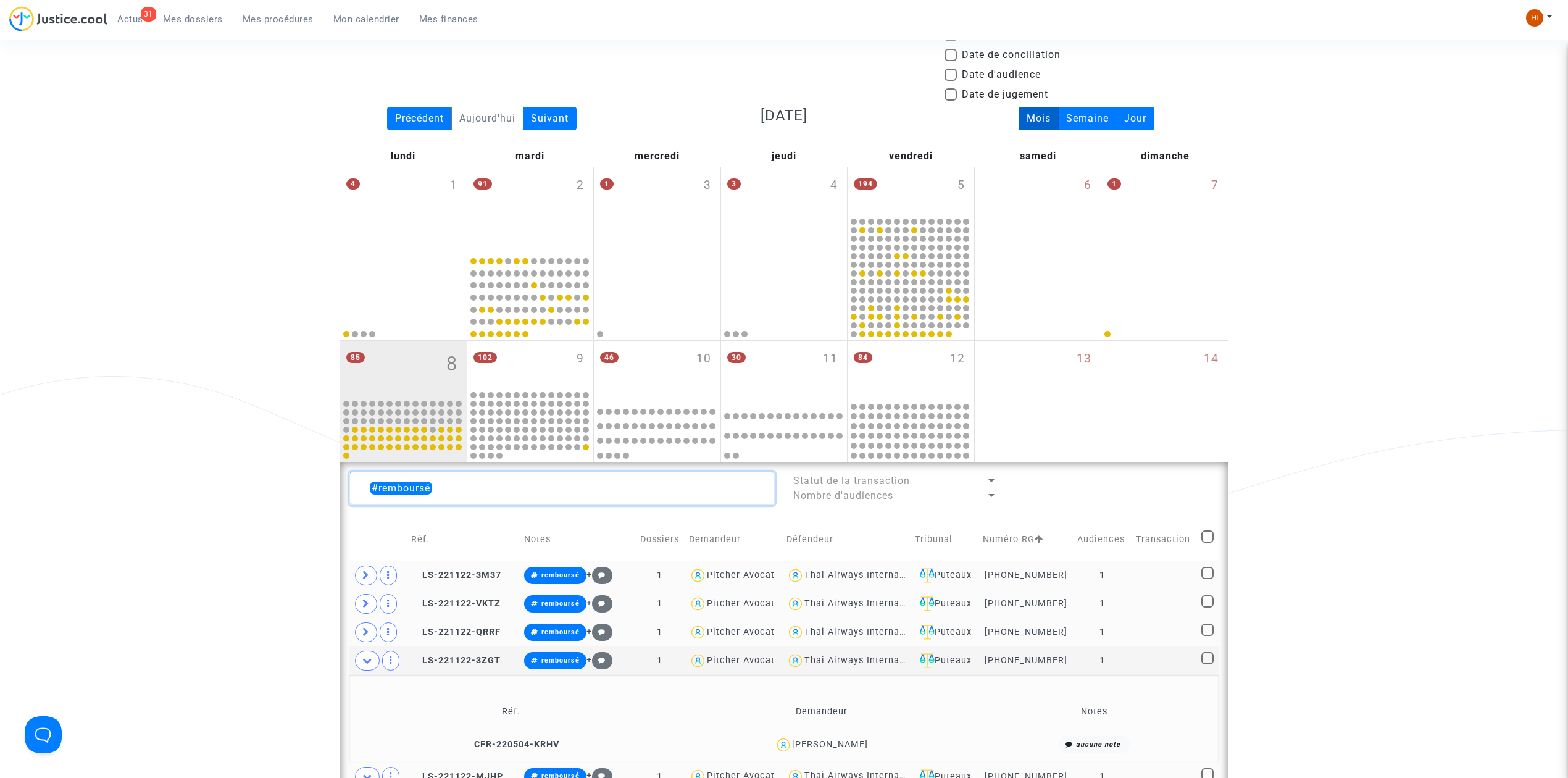
click at [554, 479] on textarea at bounding box center [562, 488] width 425 height 33
type textarea "#"
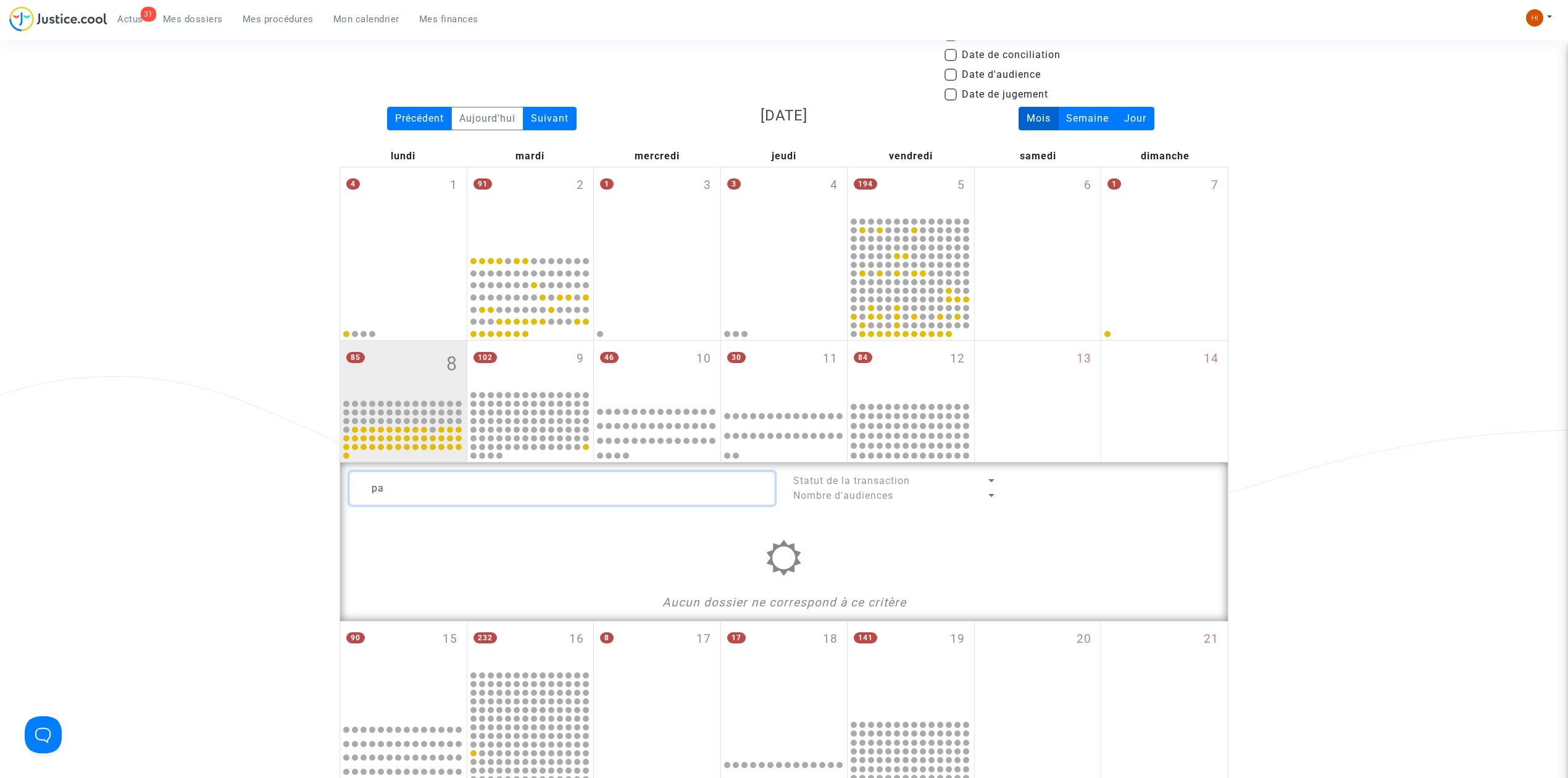
type textarea "p"
type textarea "#"
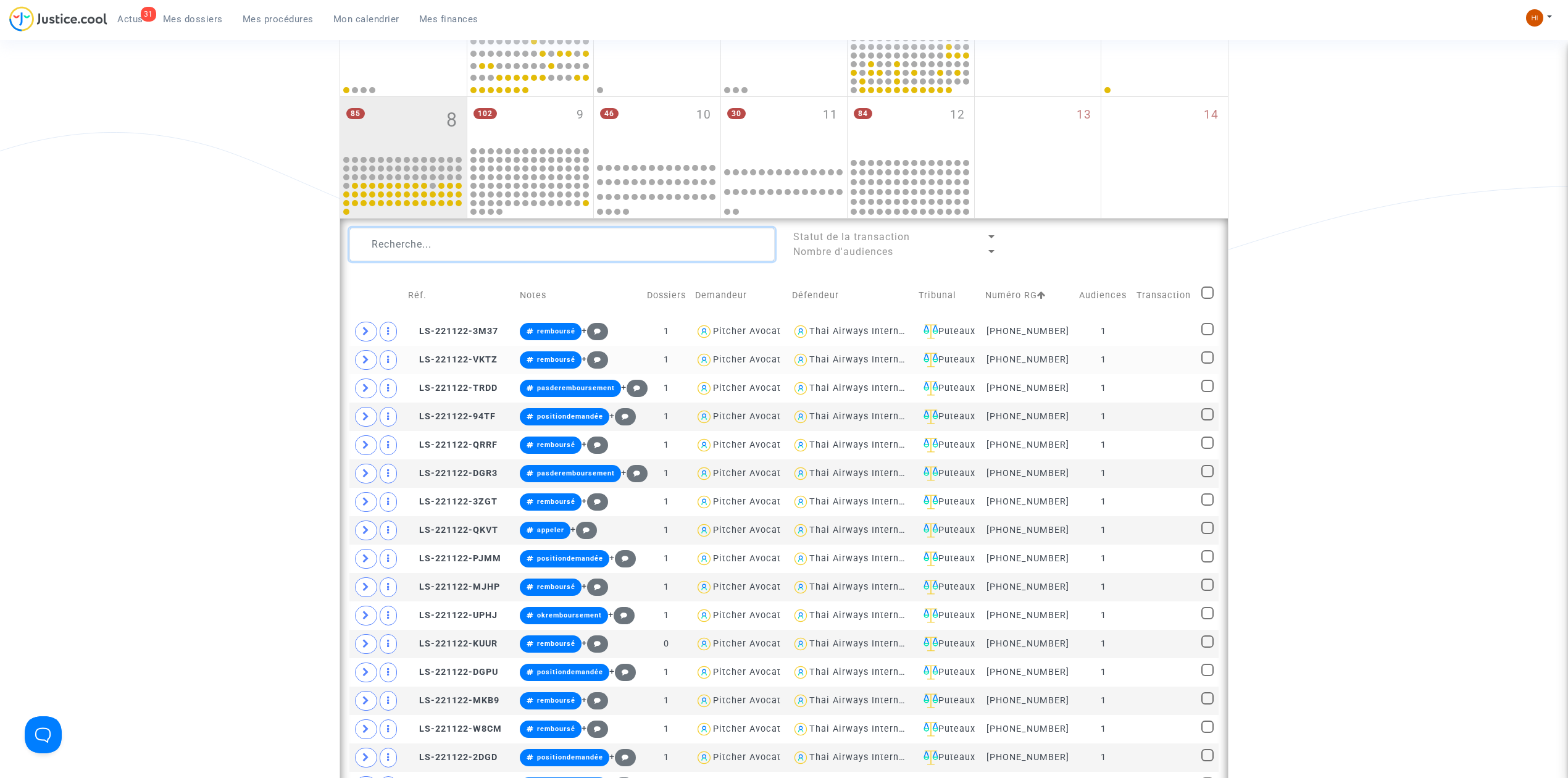
scroll to position [320, 0]
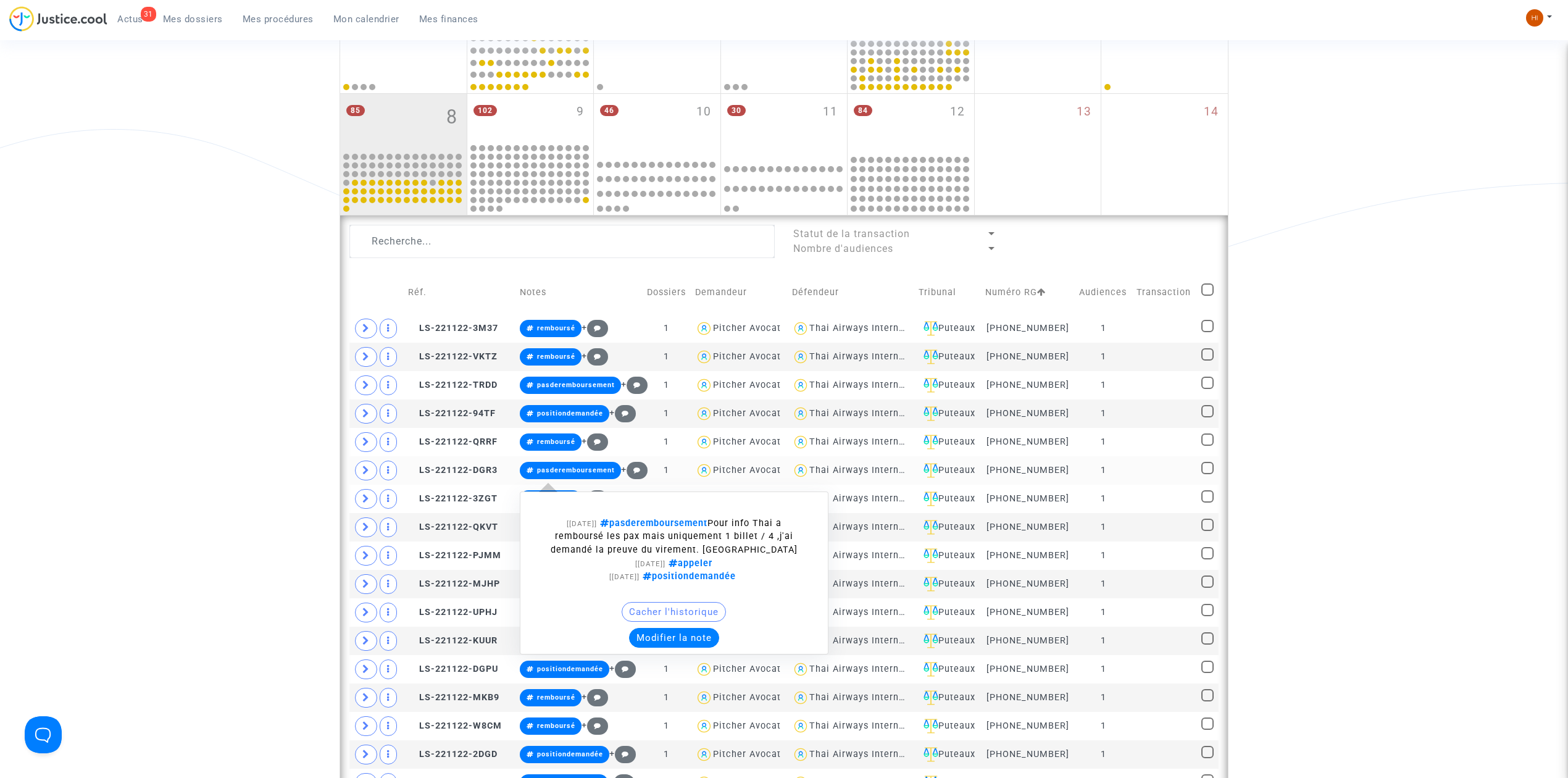
click at [569, 472] on span "pasderemboursement" at bounding box center [576, 470] width 78 height 8
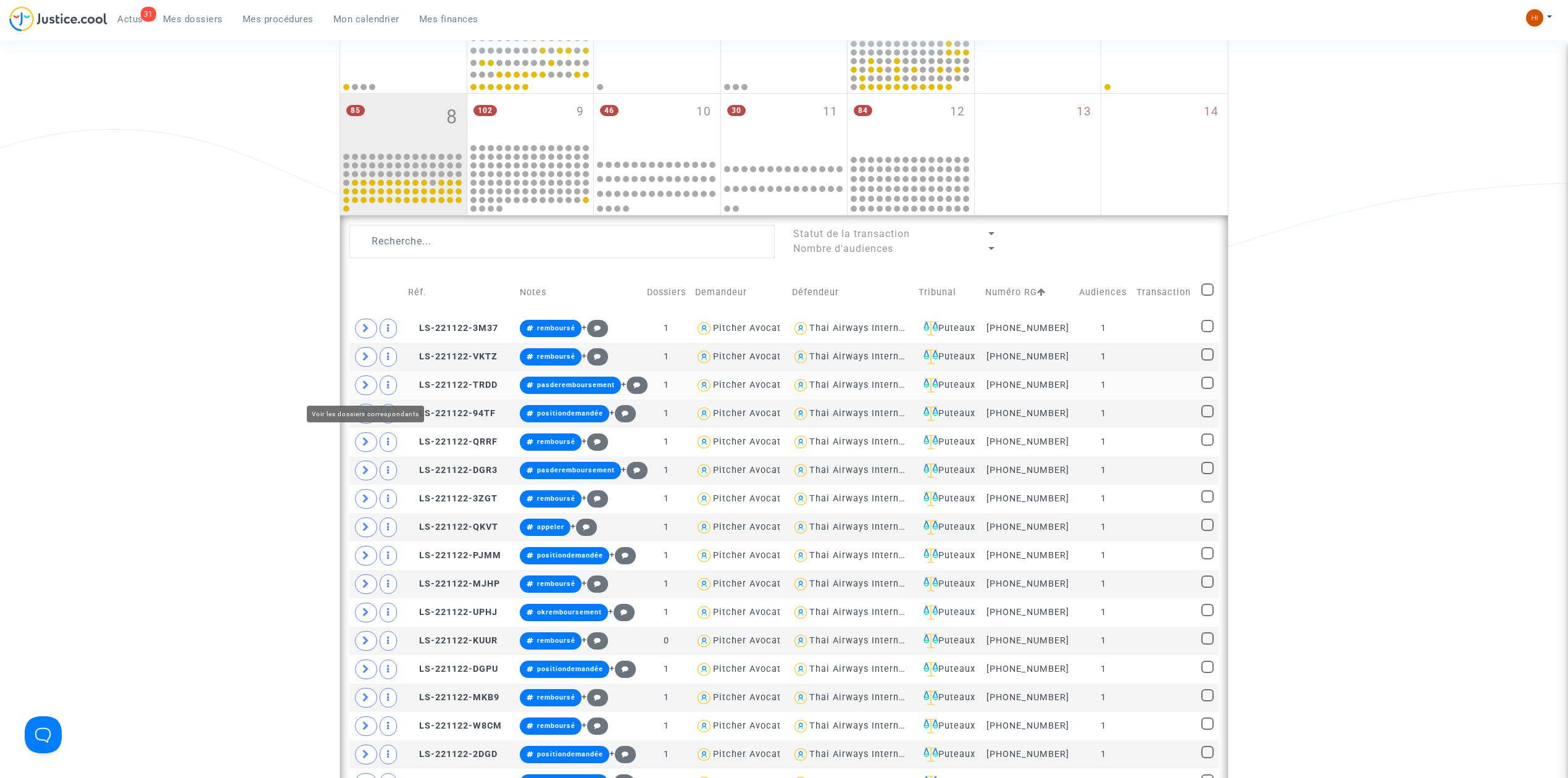
click at [363, 380] on span at bounding box center [366, 385] width 22 height 20
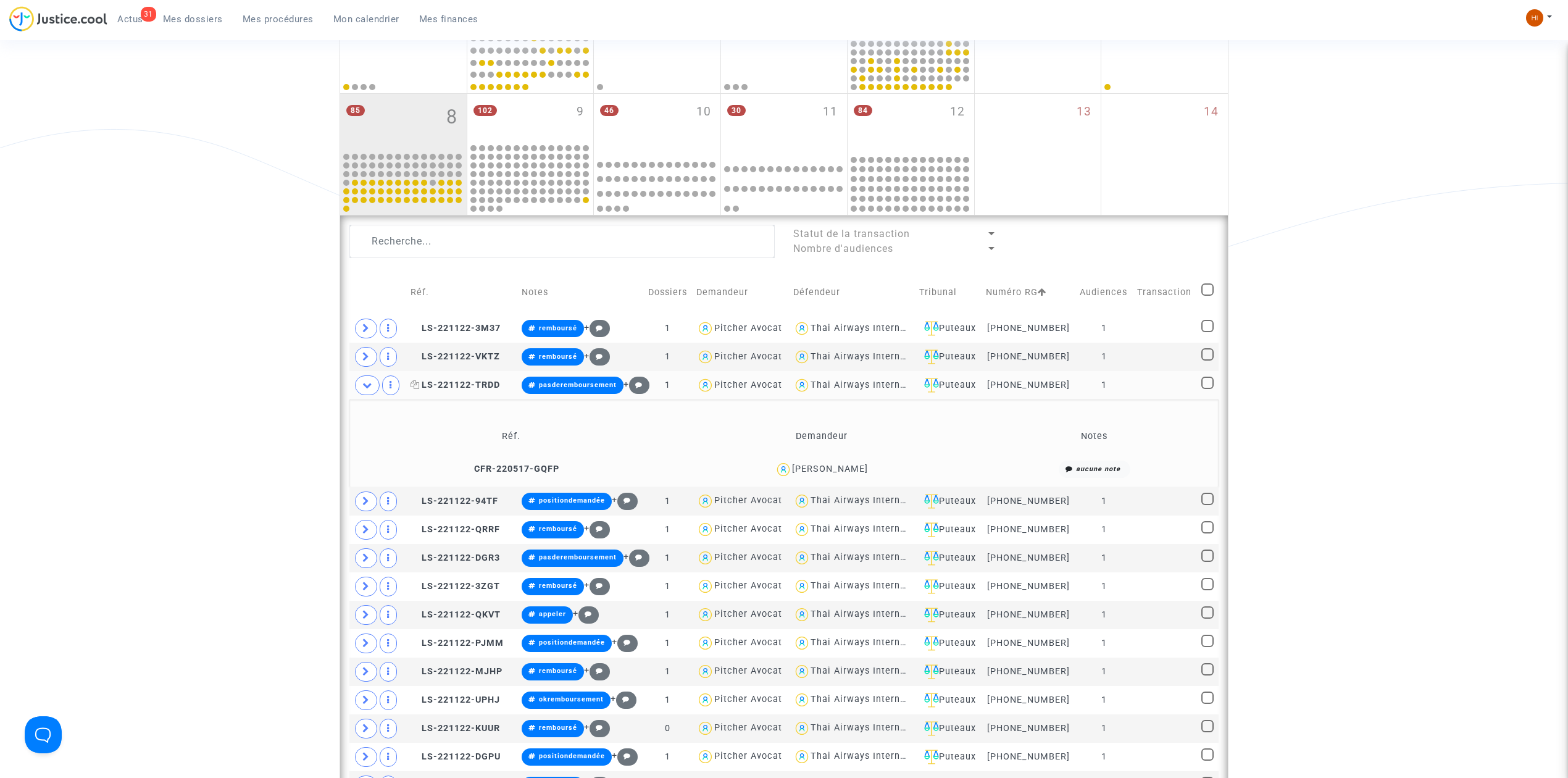
click at [416, 381] on icon at bounding box center [415, 384] width 9 height 9
click at [420, 561] on icon at bounding box center [415, 557] width 9 height 9
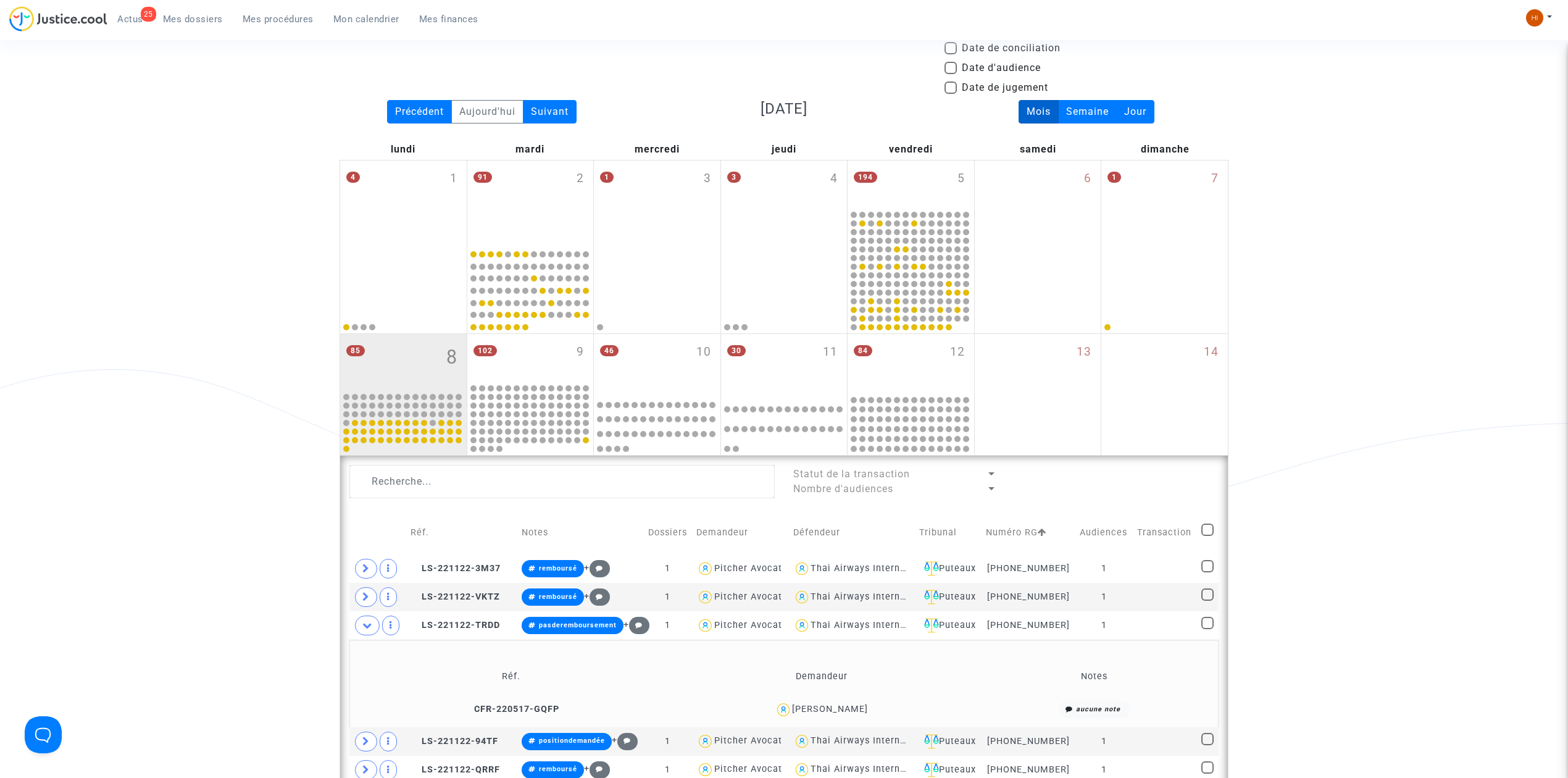
scroll to position [73, 0]
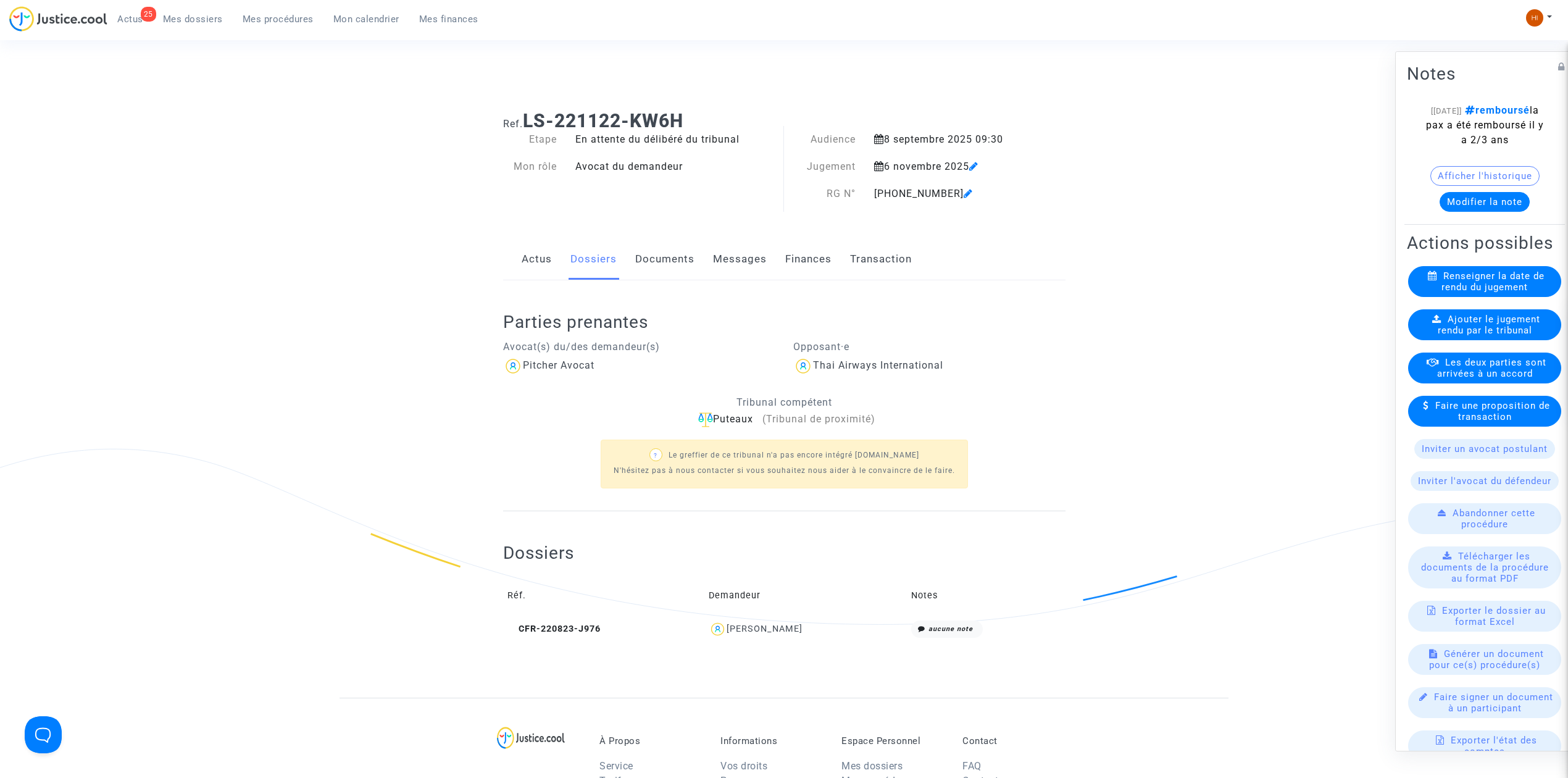
click at [190, 13] on span "Mes dossiers" at bounding box center [193, 19] width 60 height 11
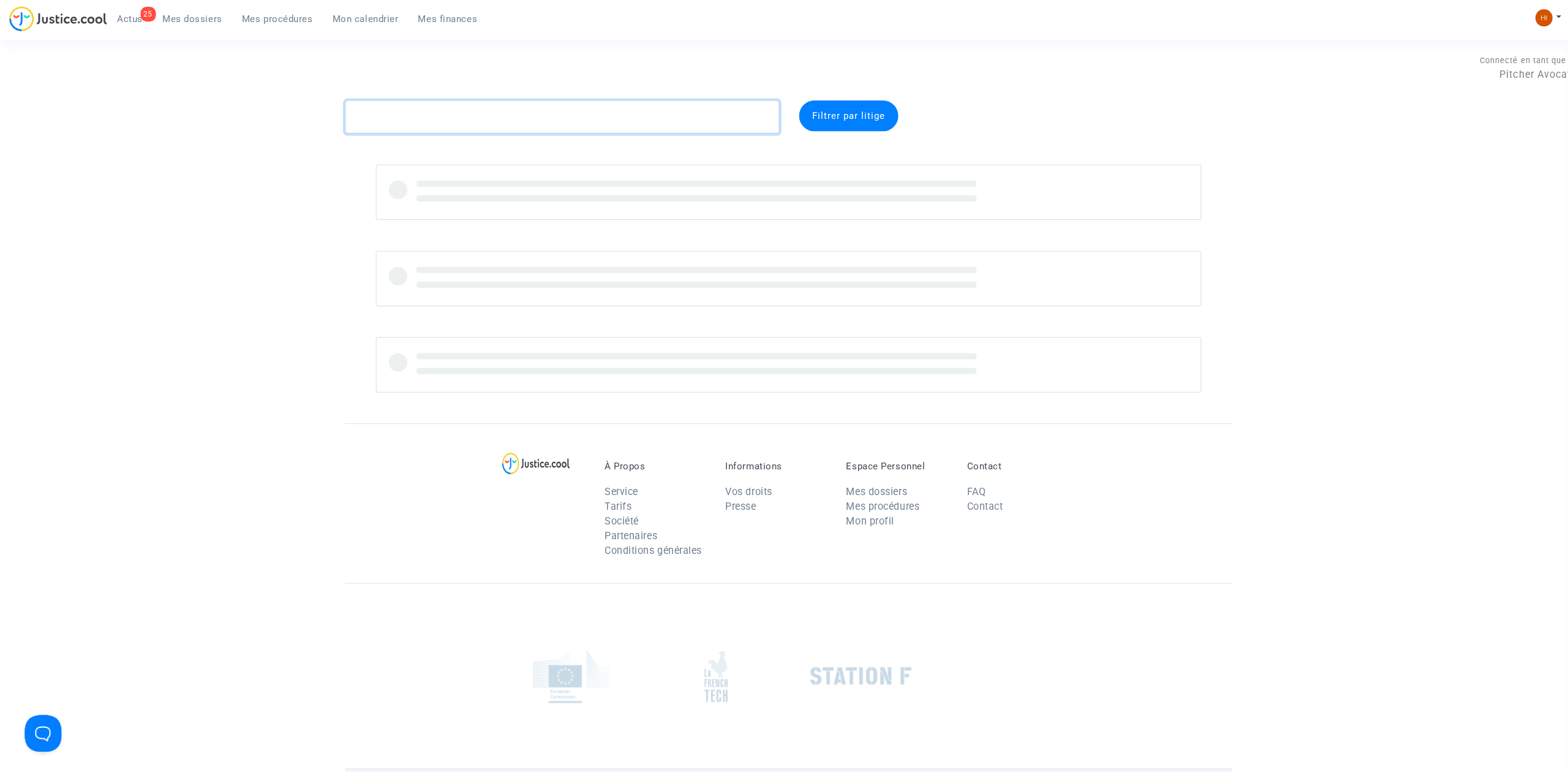
click at [587, 113] on textarea at bounding box center [559, 116] width 432 height 33
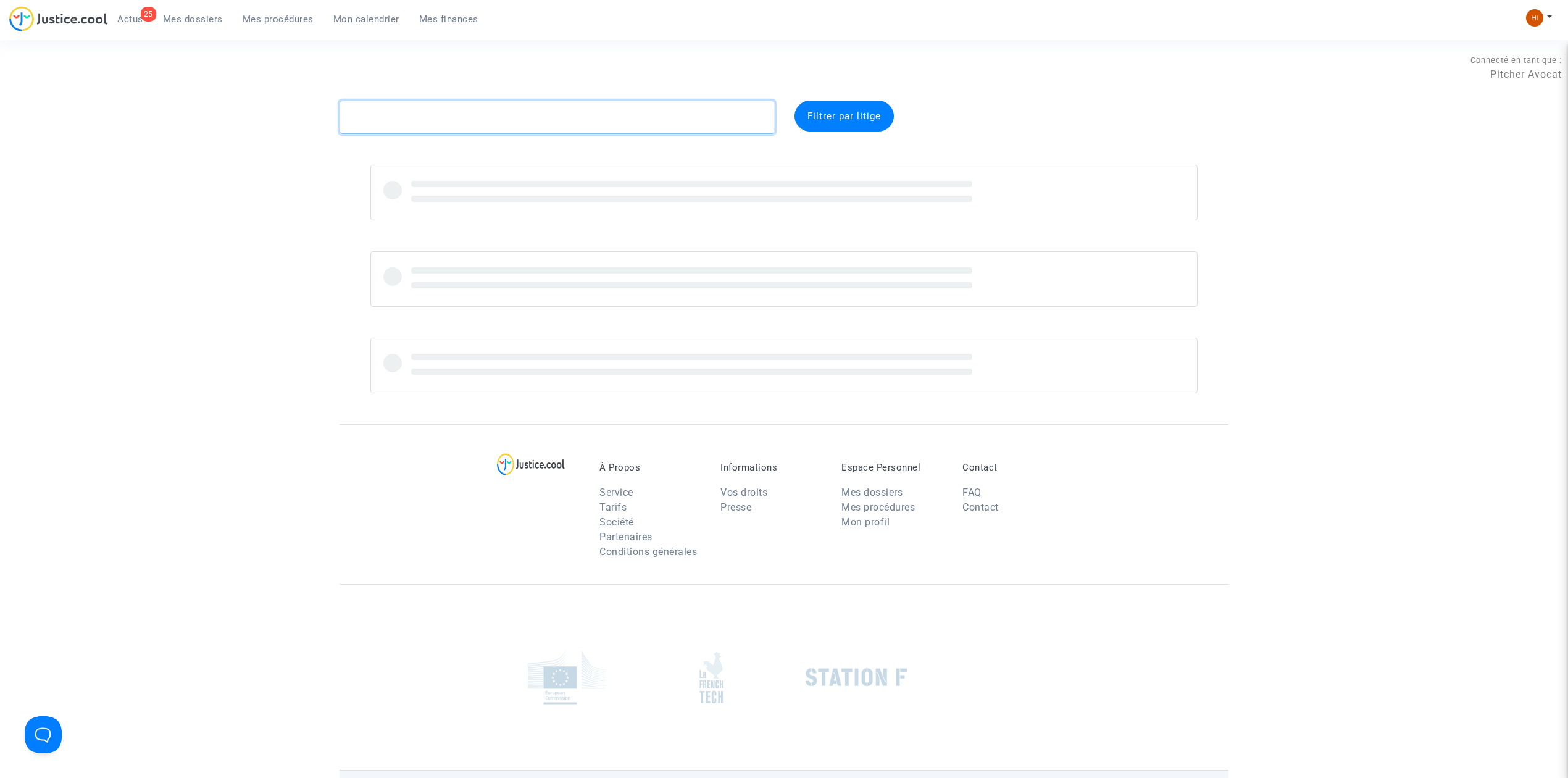
paste textarea "CFR-250603-8N8N"
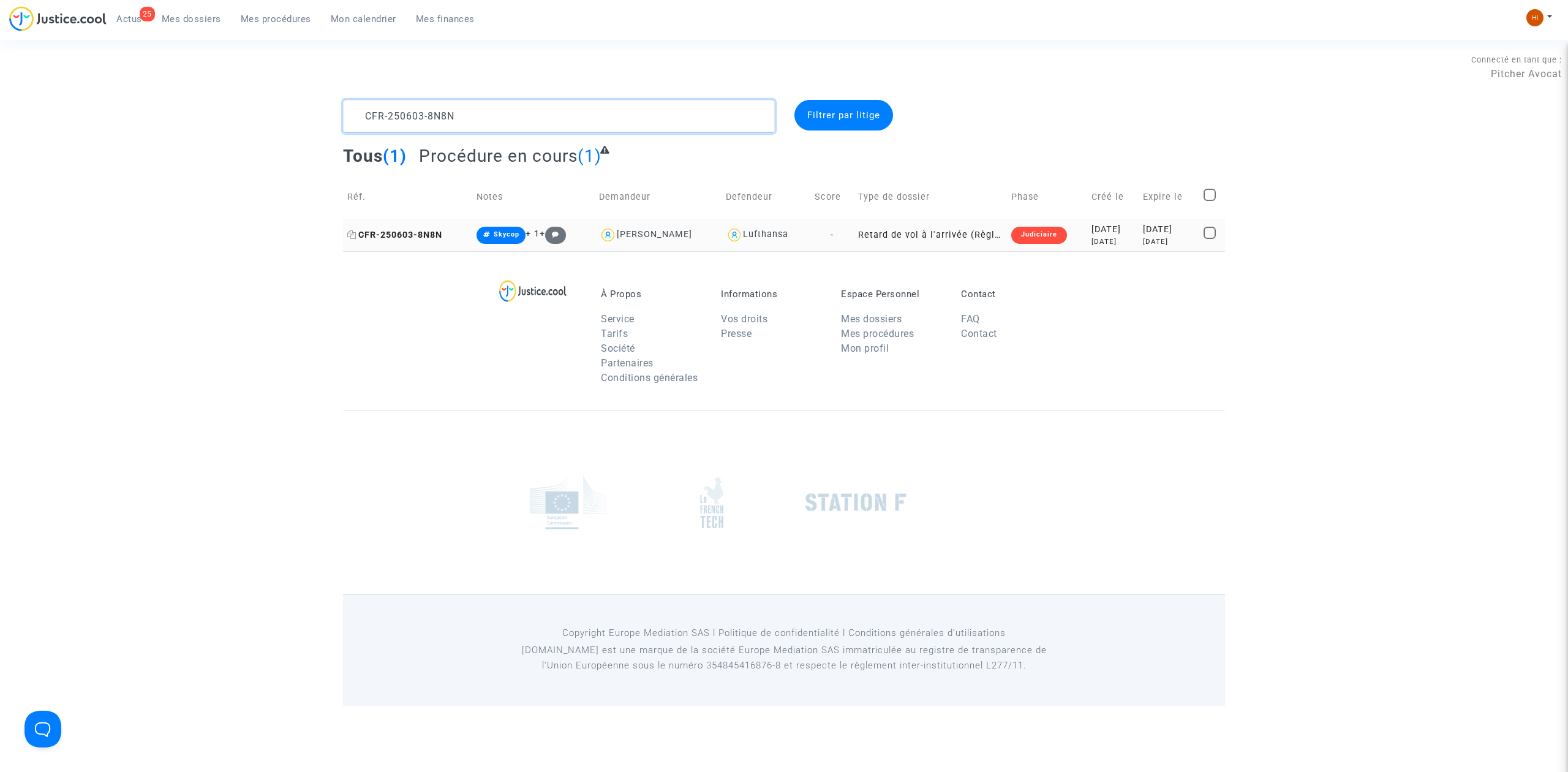
type textarea "CFR-250603-8N8N"
click at [421, 237] on span "CFR-250603-8N8N" at bounding box center [395, 234] width 95 height 10
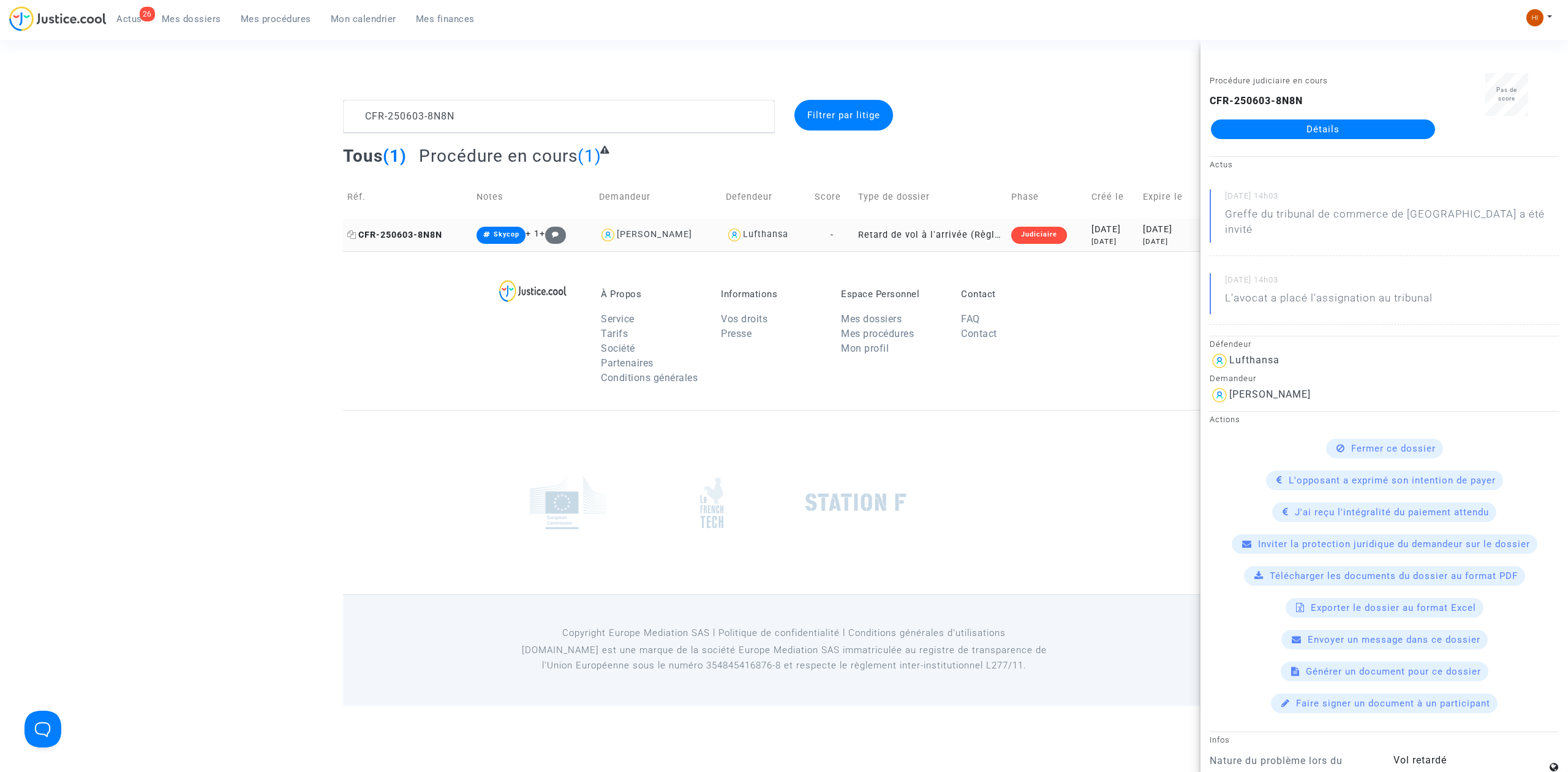
click at [432, 231] on span "CFR-250603-8N8N" at bounding box center [395, 234] width 95 height 10
click at [405, 228] on td "CFR-250603-8N8N" at bounding box center [407, 235] width 129 height 33
click at [1341, 123] on link "Détails" at bounding box center [1323, 129] width 224 height 20
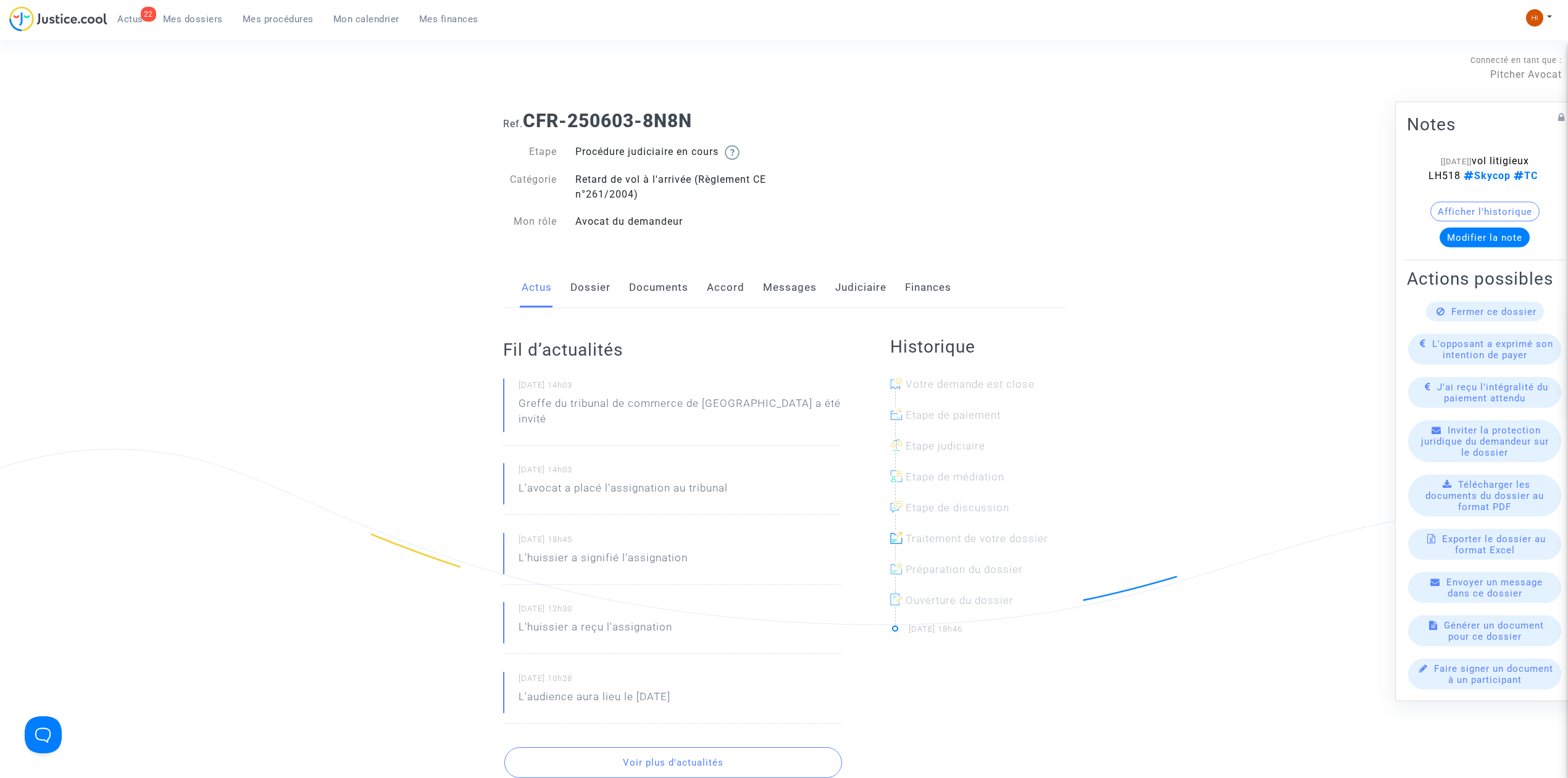
click at [602, 299] on link "Dossier" at bounding box center [590, 287] width 40 height 41
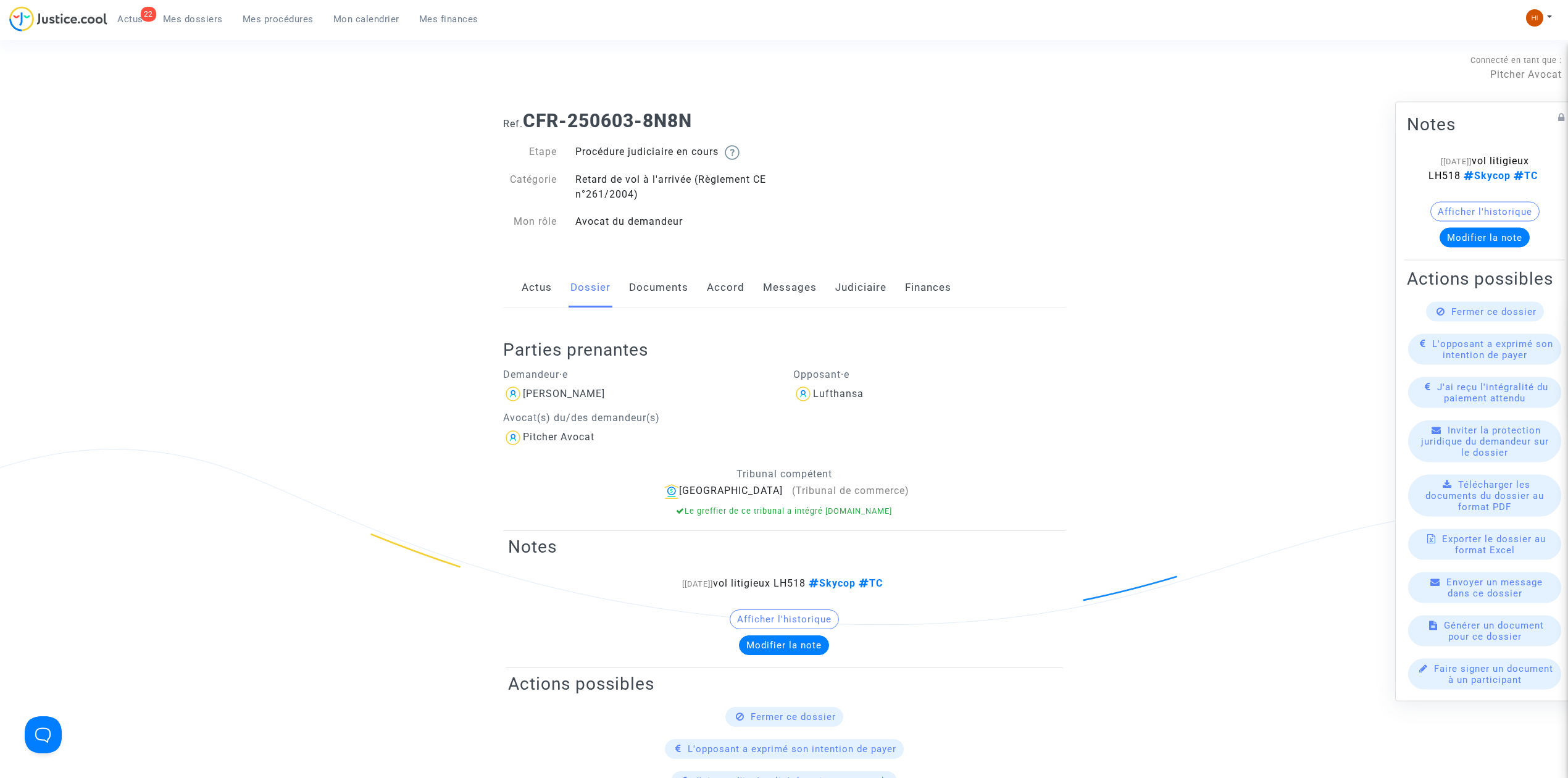
click at [658, 295] on link "Documents" at bounding box center [658, 287] width 59 height 41
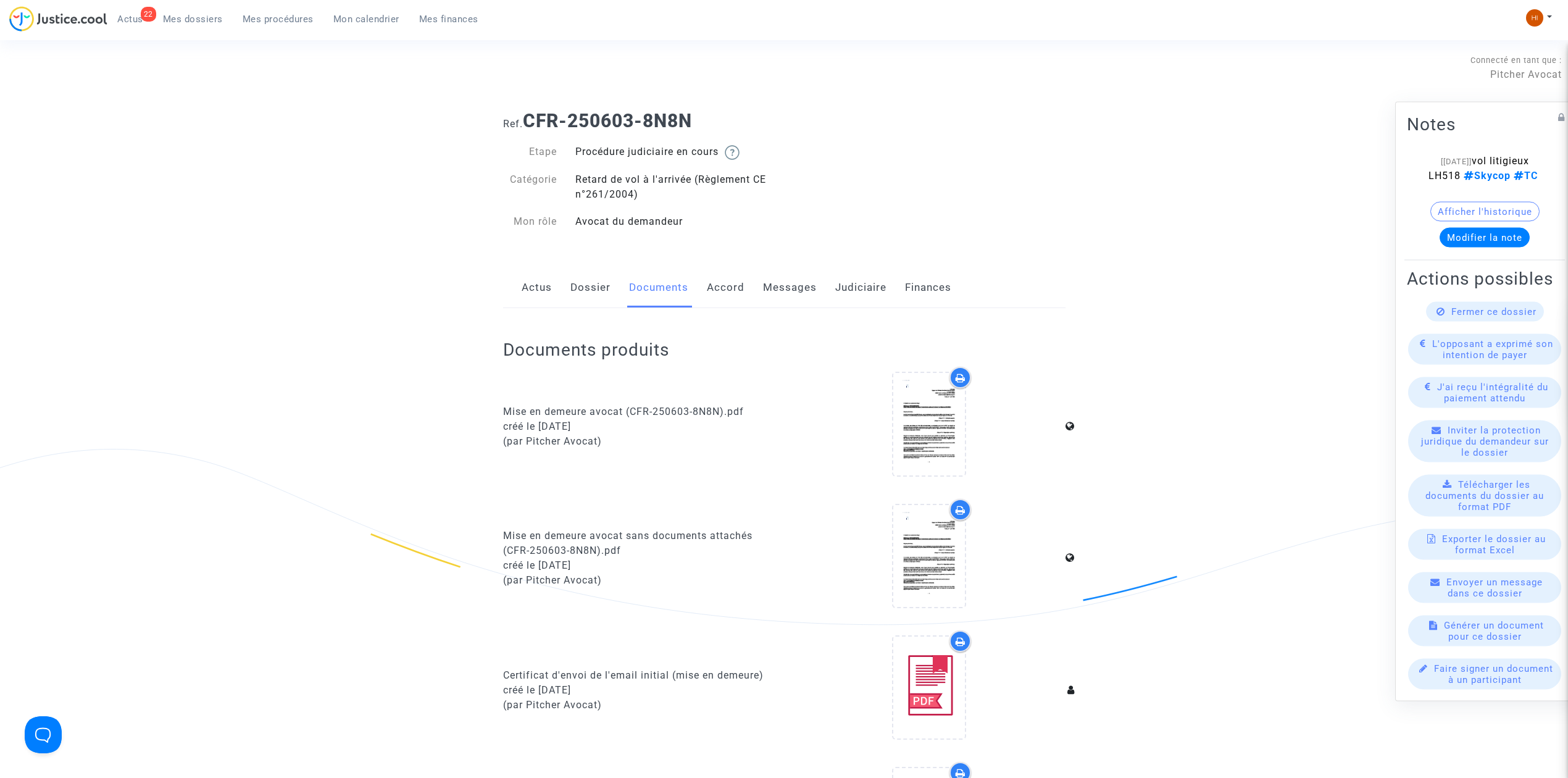
click at [781, 289] on link "Messages" at bounding box center [790, 287] width 54 height 41
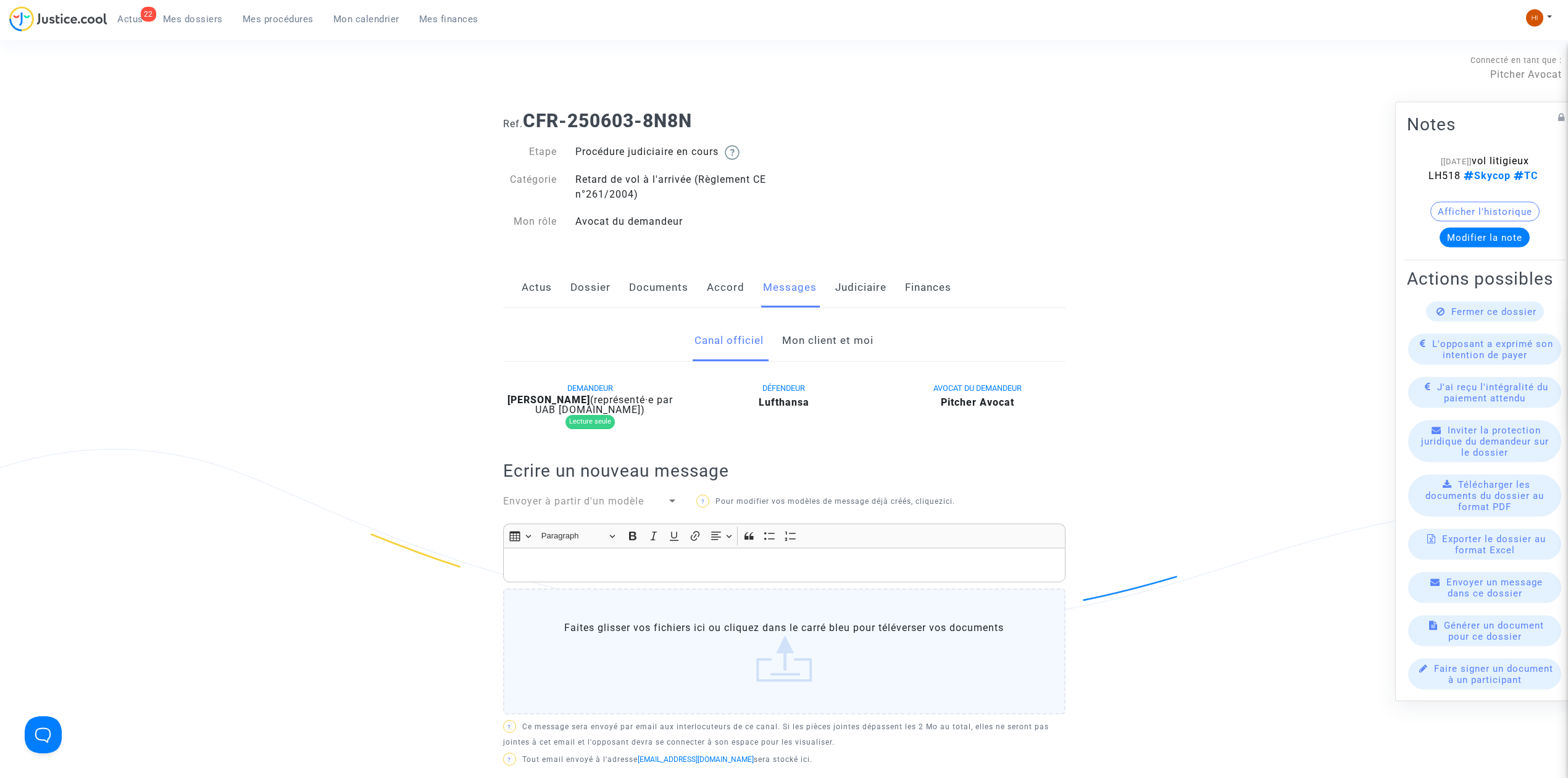
click at [830, 330] on link "Mon client et moi" at bounding box center [828, 341] width 91 height 41
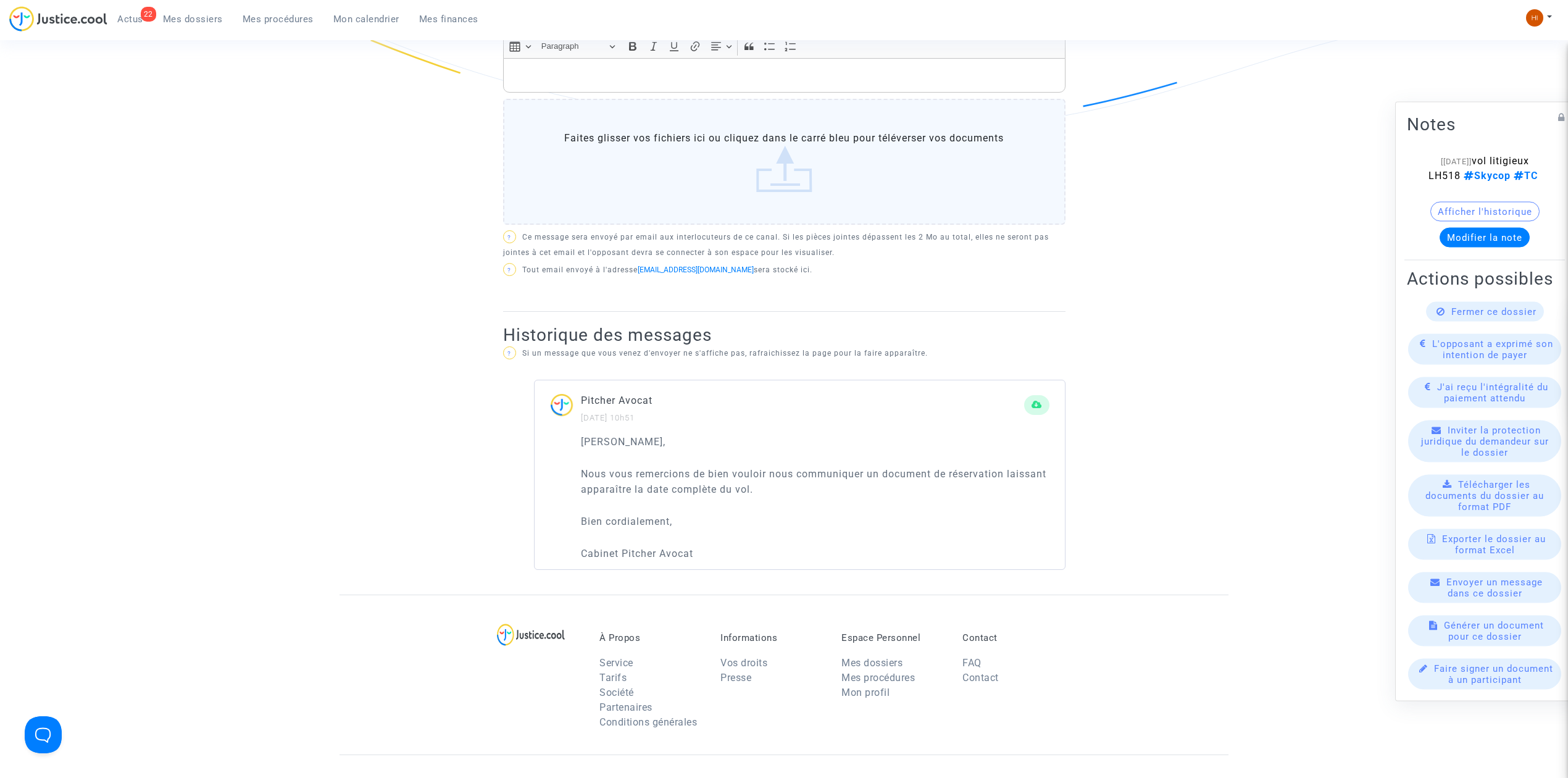
scroll to position [82, 0]
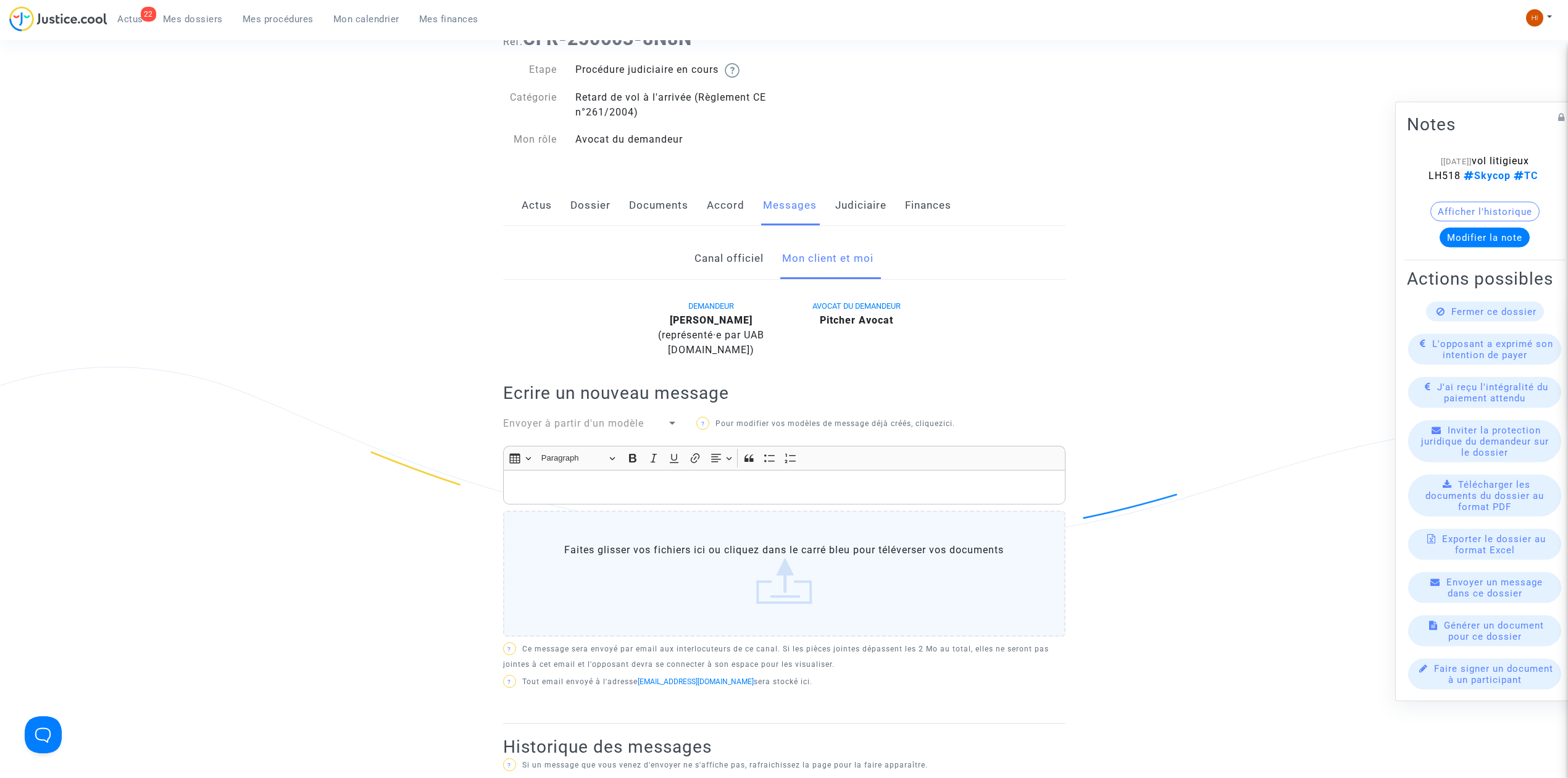
click at [744, 257] on link "Canal officiel" at bounding box center [729, 259] width 69 height 41
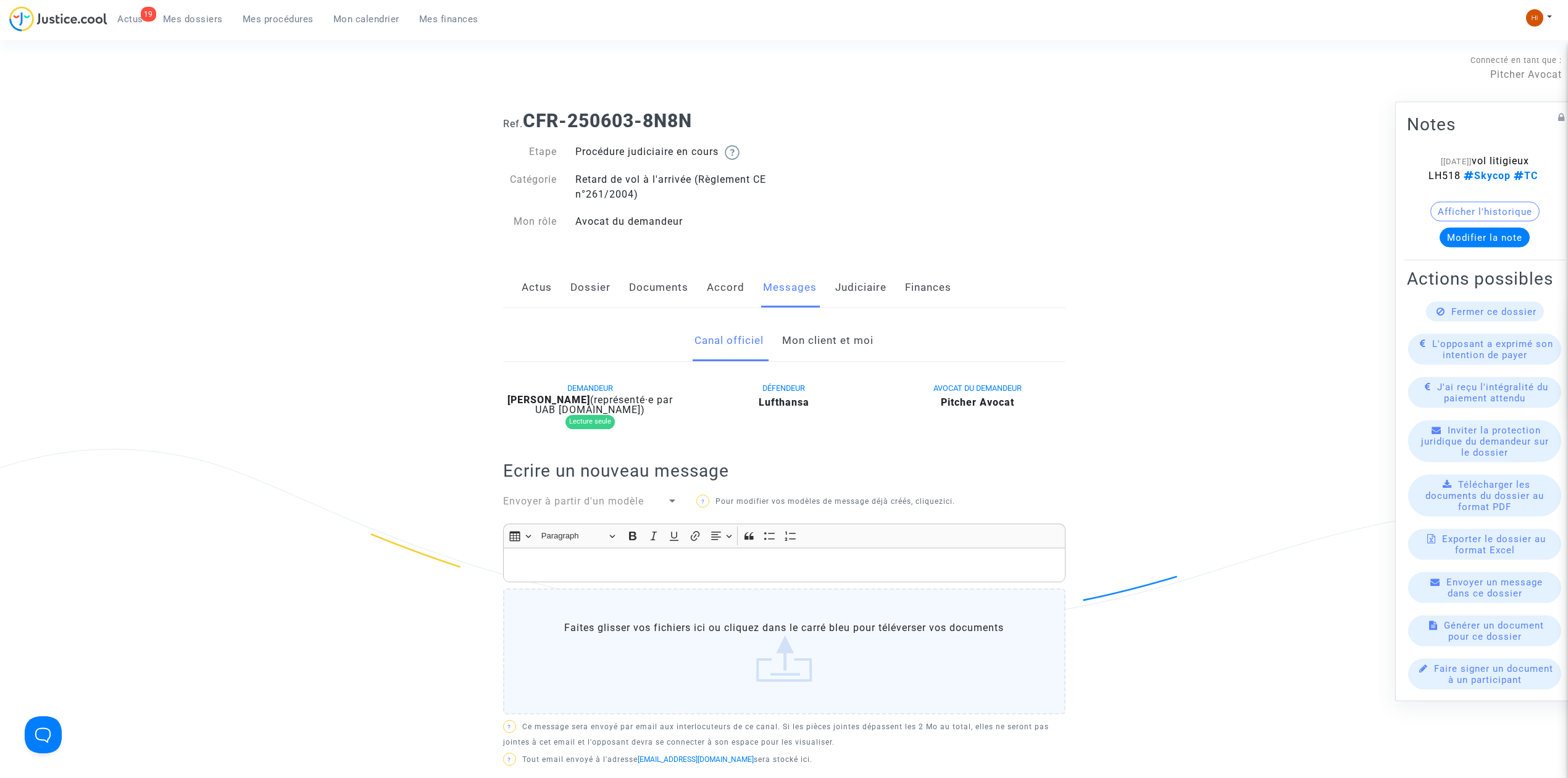
drag, startPoint x: 600, startPoint y: 285, endPoint x: 594, endPoint y: 284, distance: 6.1
click at [599, 285] on link "Dossier" at bounding box center [590, 287] width 40 height 41
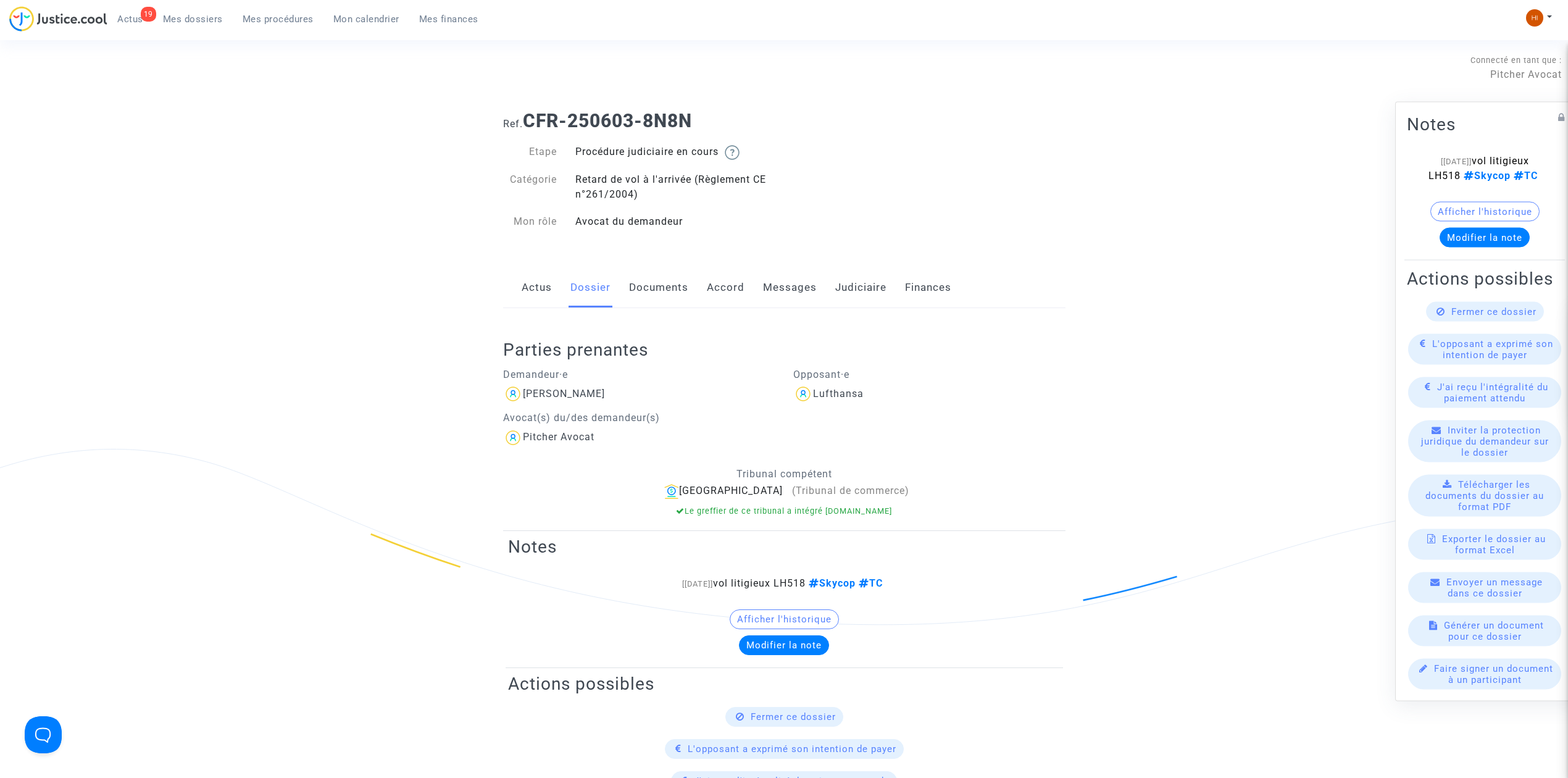
click at [551, 287] on div "Actus Dossier Documents Accord Messages Judiciaire Finances" at bounding box center [784, 287] width 562 height 42
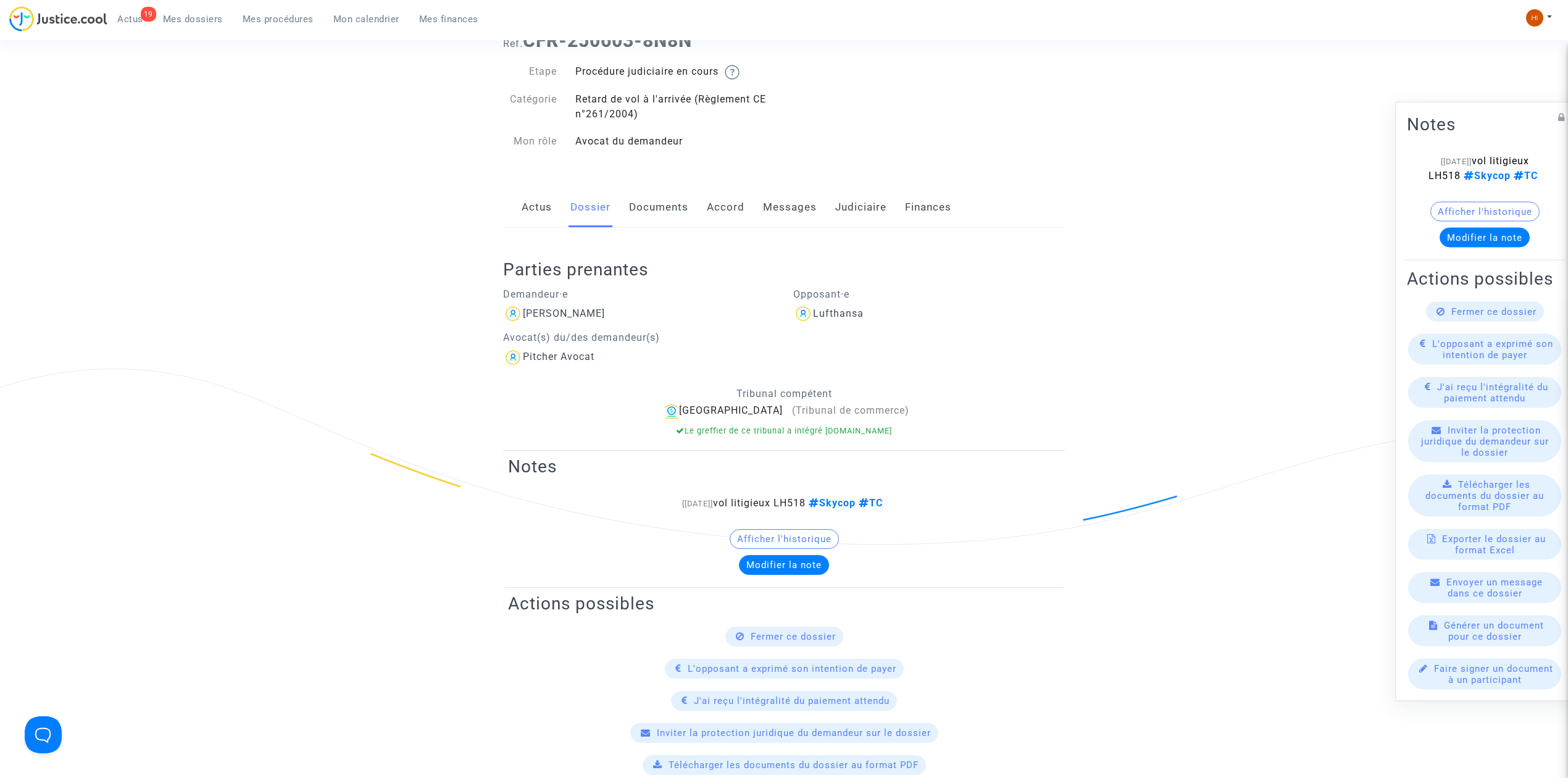
scroll to position [82, 0]
click at [534, 213] on link "Actus" at bounding box center [536, 206] width 30 height 41
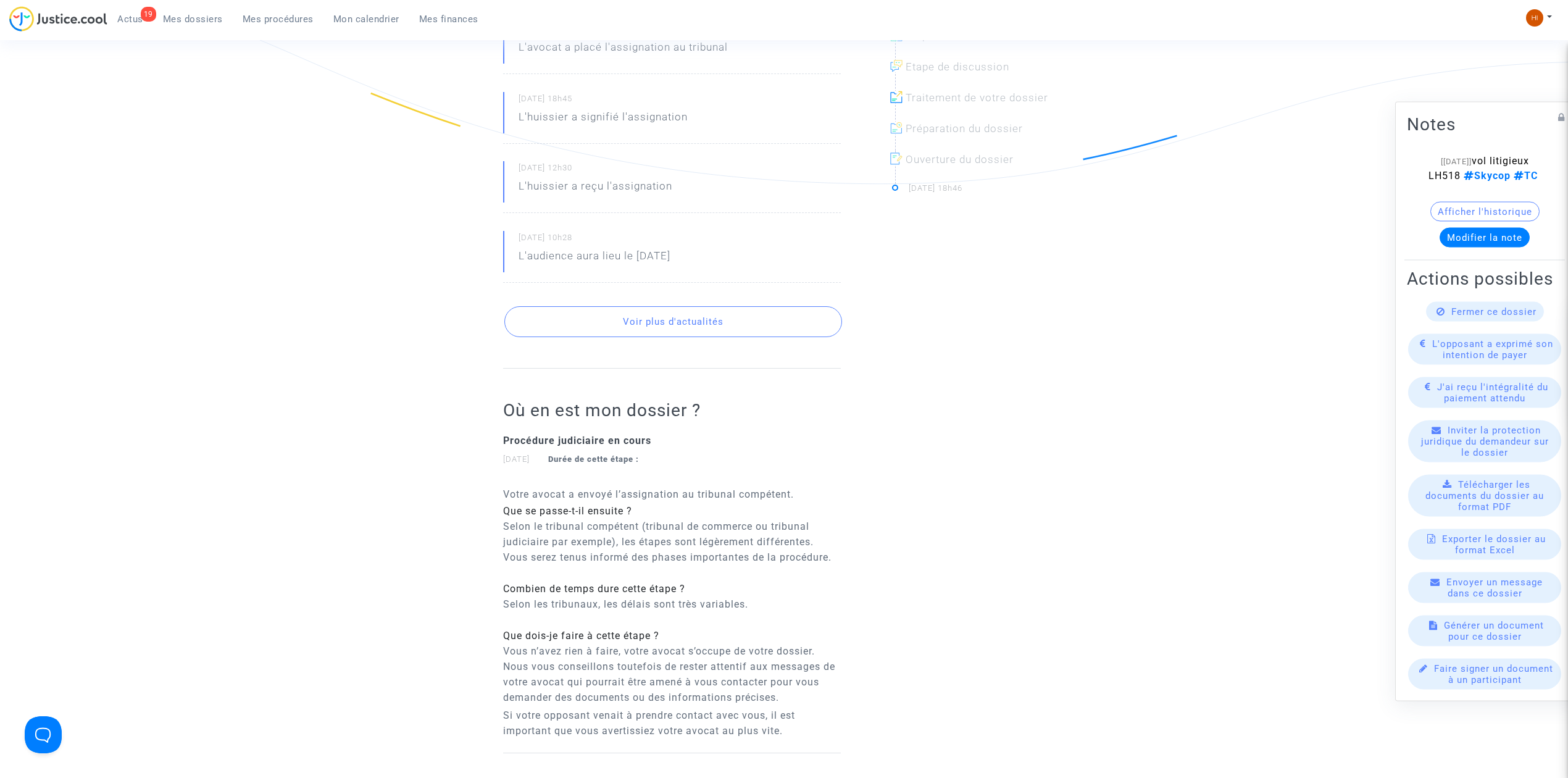
scroll to position [494, 0]
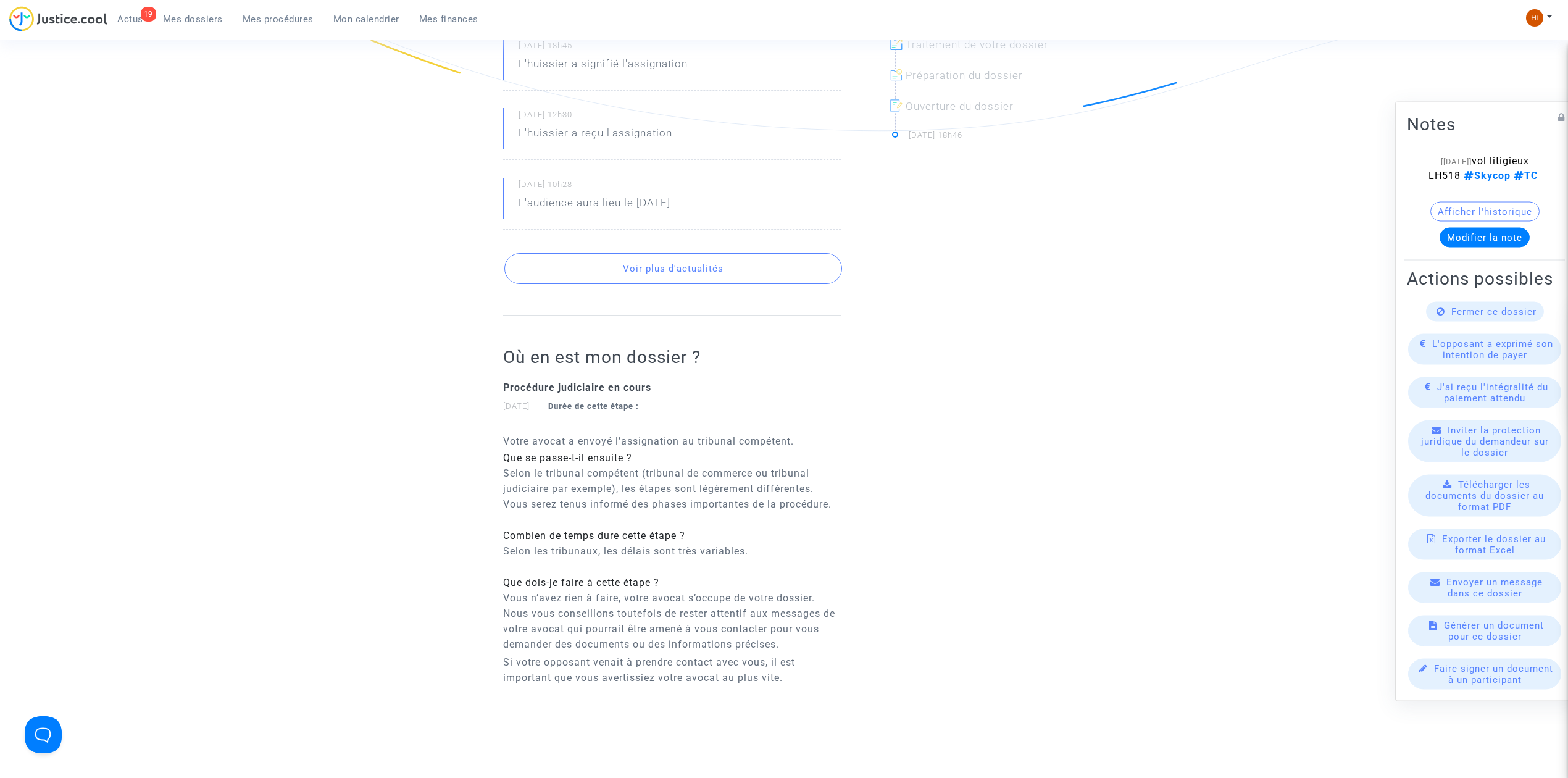
click at [562, 260] on button "Voir plus d'actualités" at bounding box center [673, 268] width 338 height 31
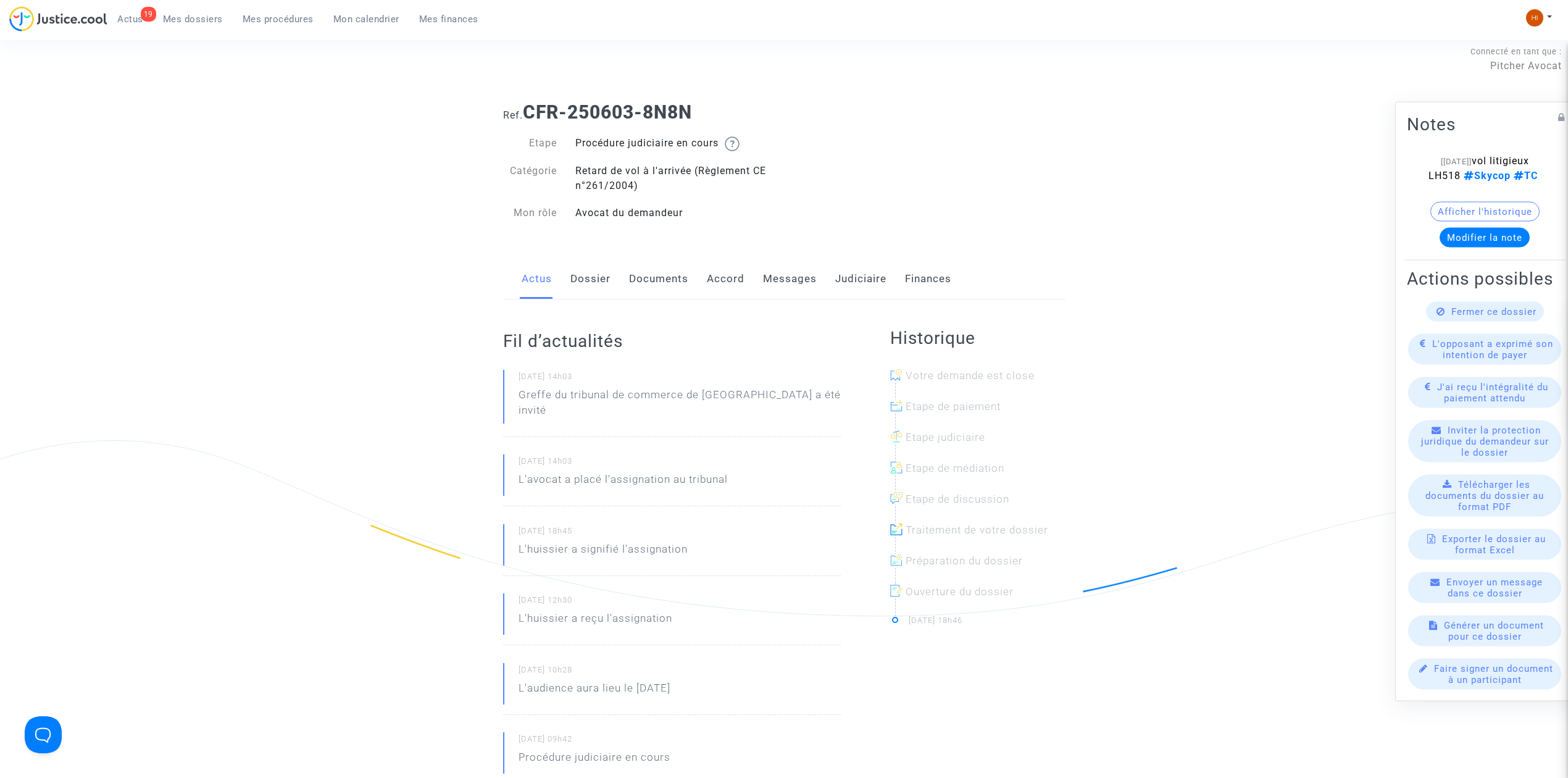
scroll to position [0, 0]
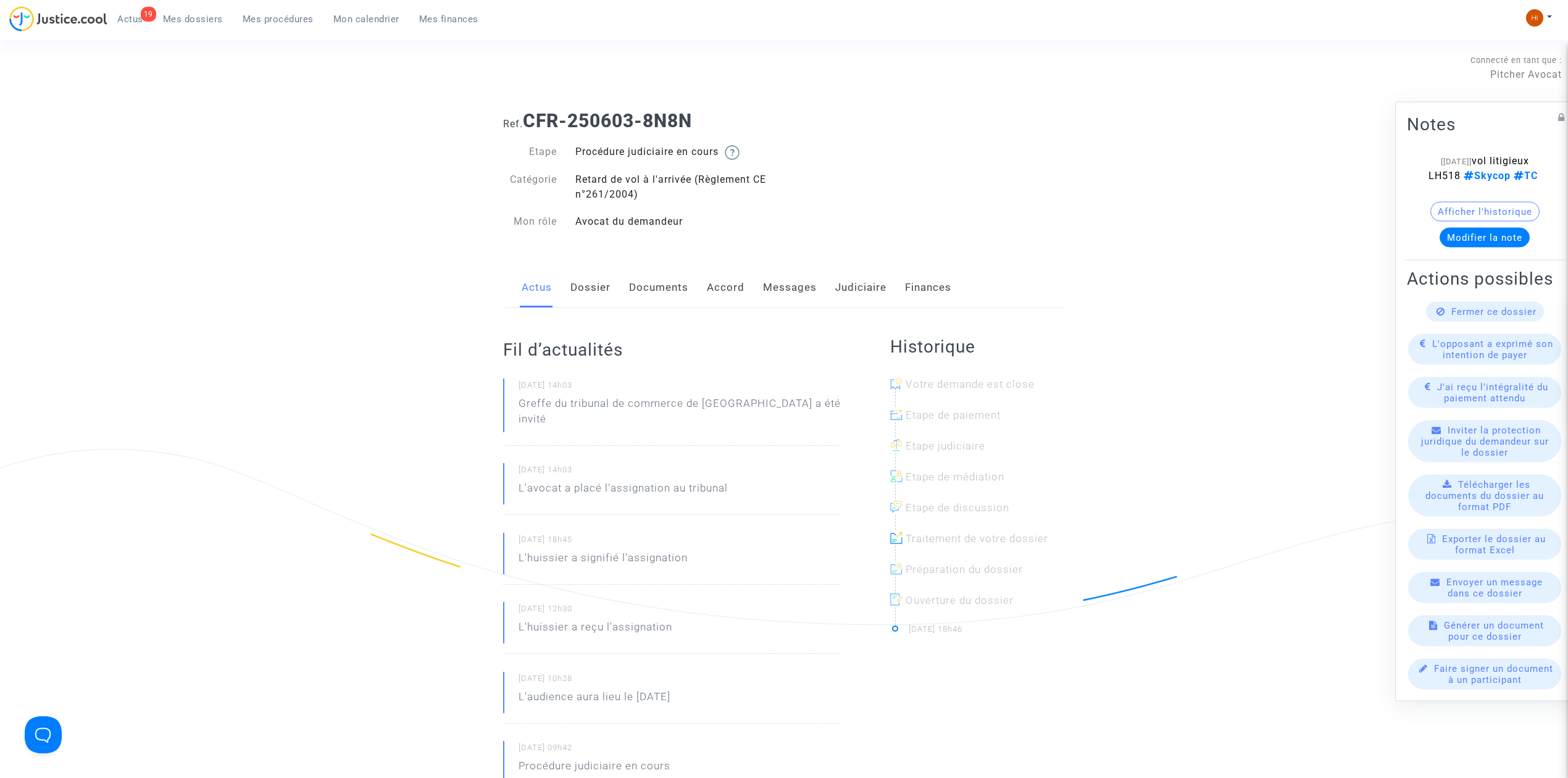
click at [848, 276] on link "Judiciaire" at bounding box center [861, 287] width 51 height 41
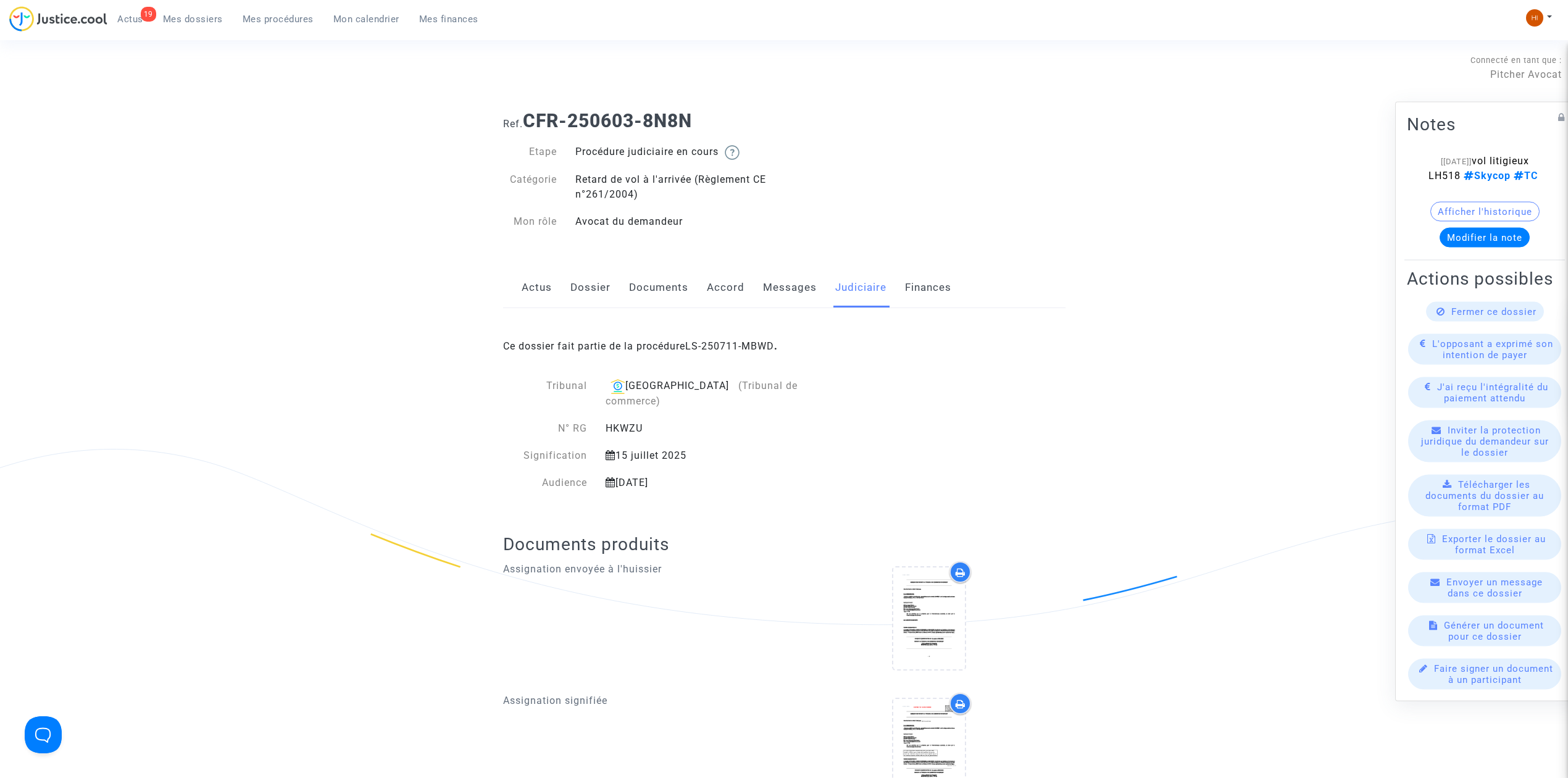
click at [660, 282] on link "Documents" at bounding box center [658, 287] width 59 height 41
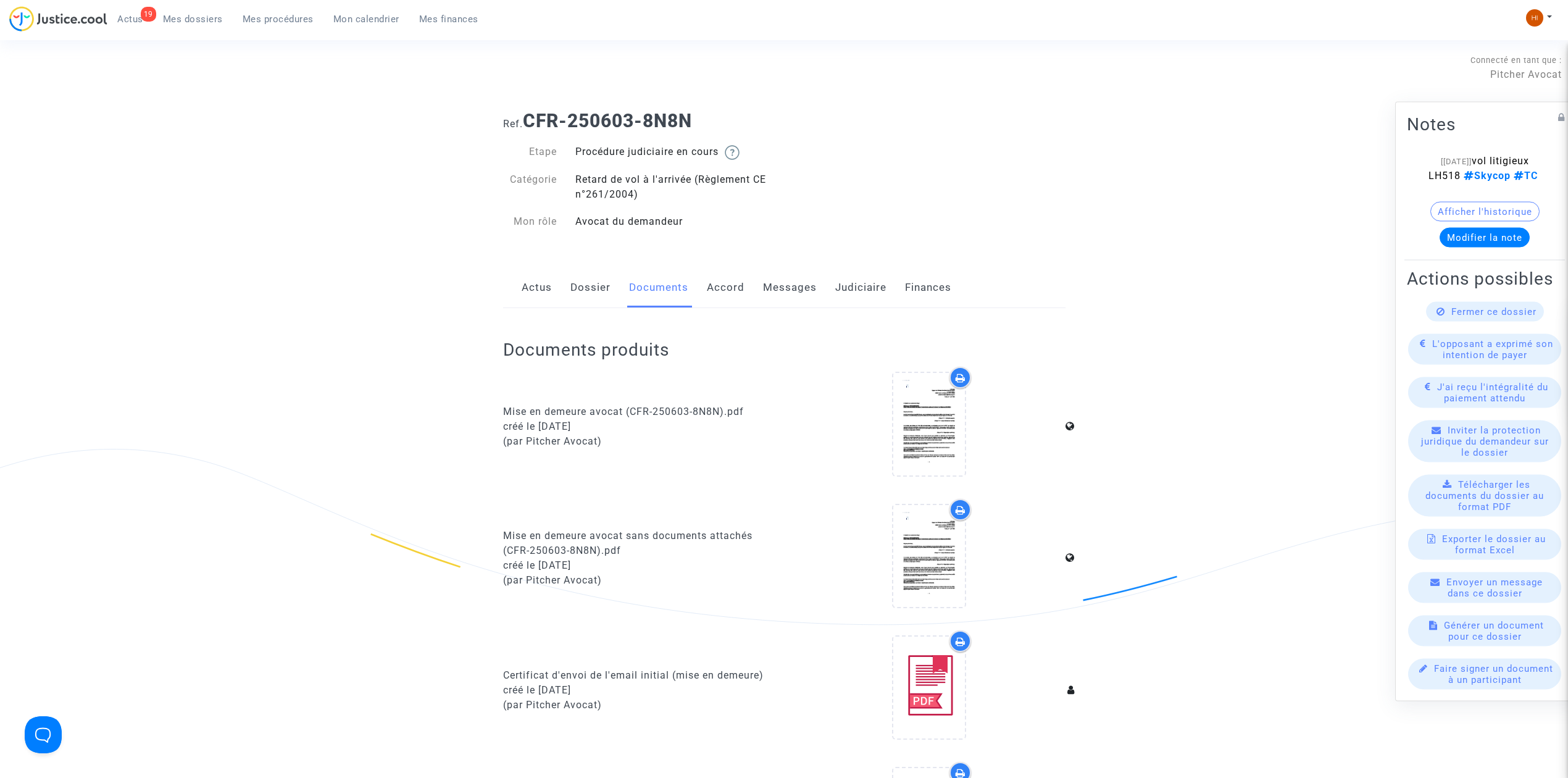
click at [613, 285] on div "Actus Dossier Documents Accord Messages Judiciaire Finances" at bounding box center [784, 287] width 562 height 42
click at [596, 279] on link "Dossier" at bounding box center [590, 287] width 40 height 41
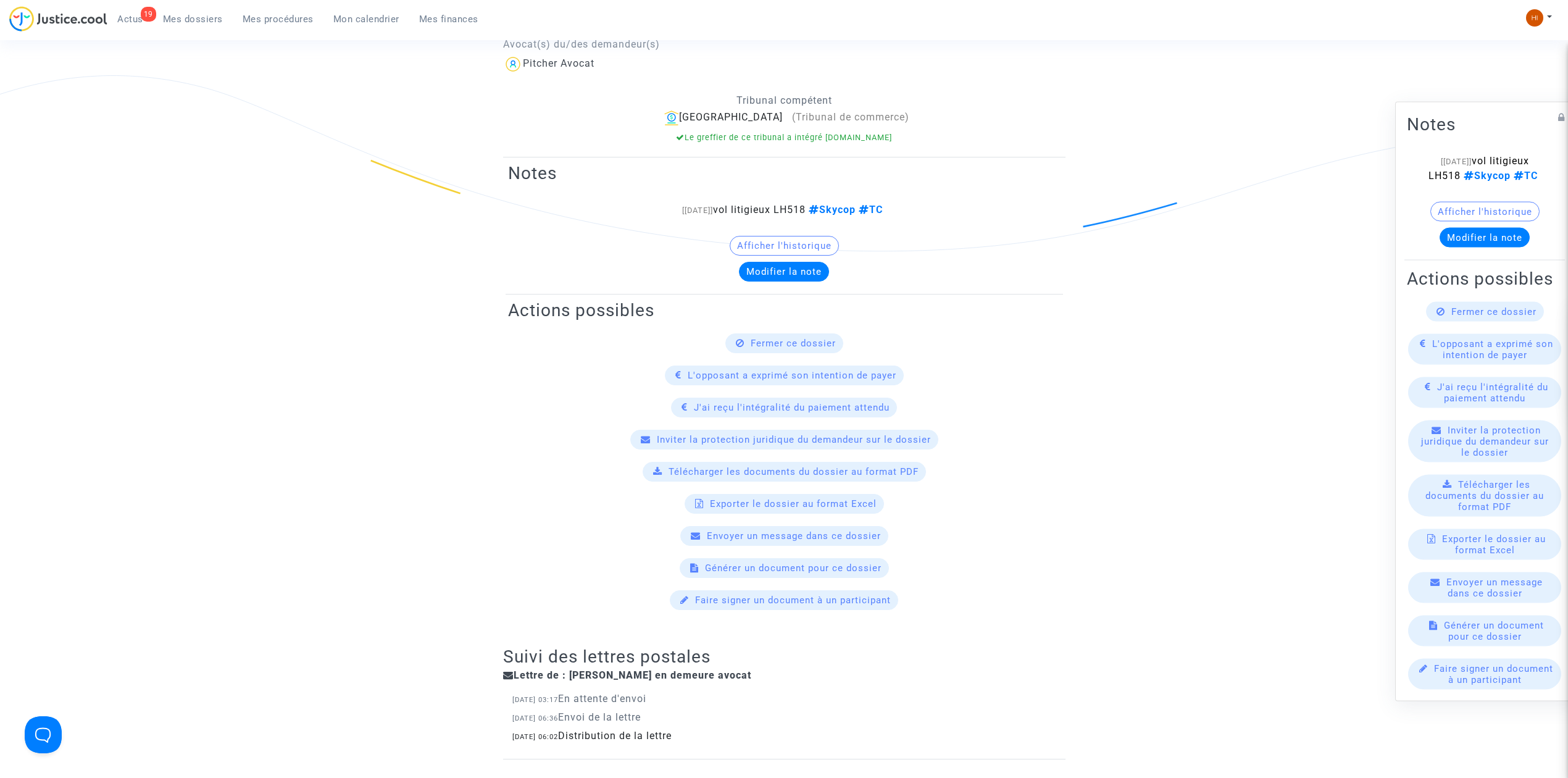
scroll to position [494, 0]
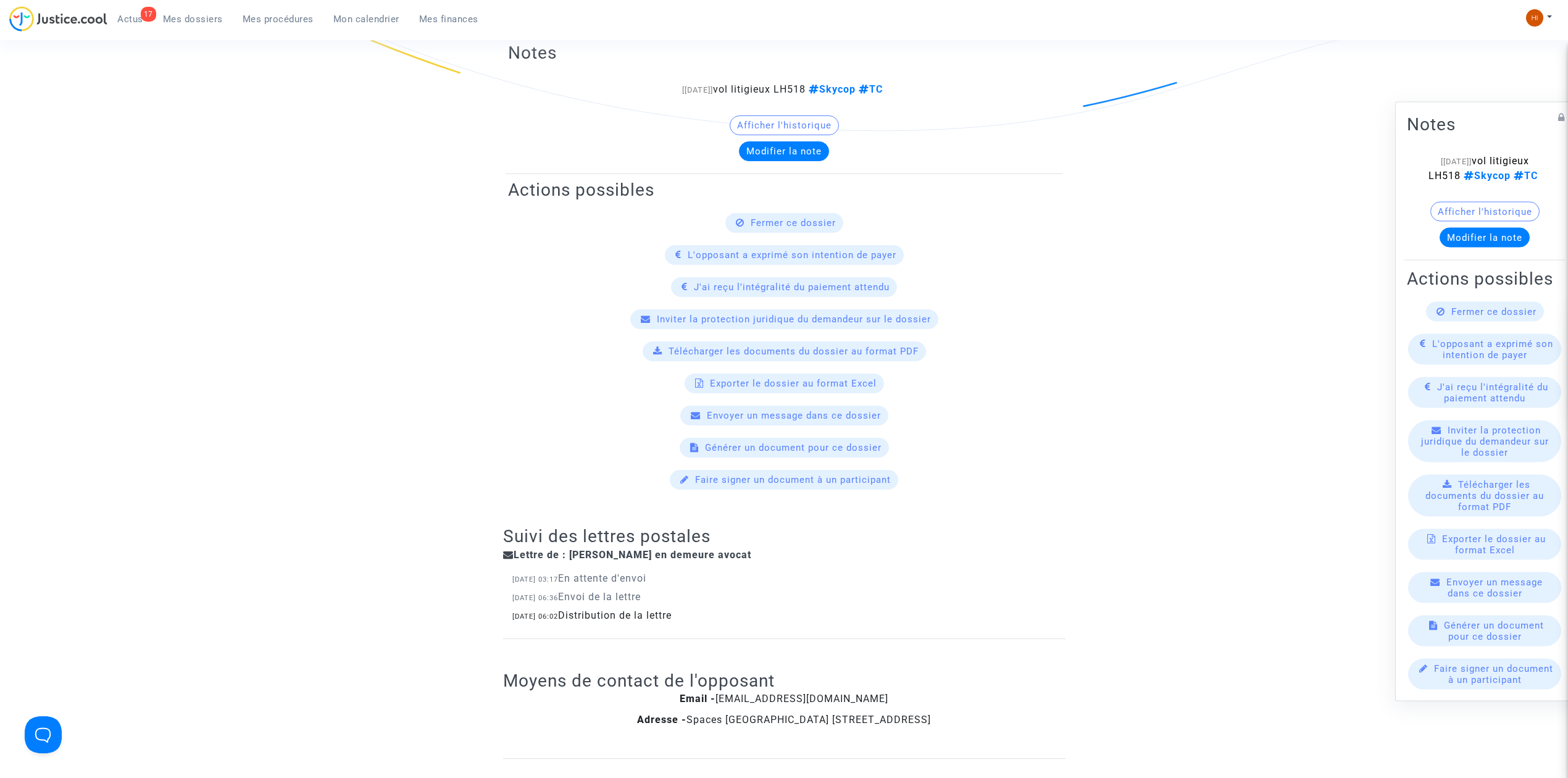
click at [215, 17] on span "Mes dossiers" at bounding box center [193, 19] width 60 height 11
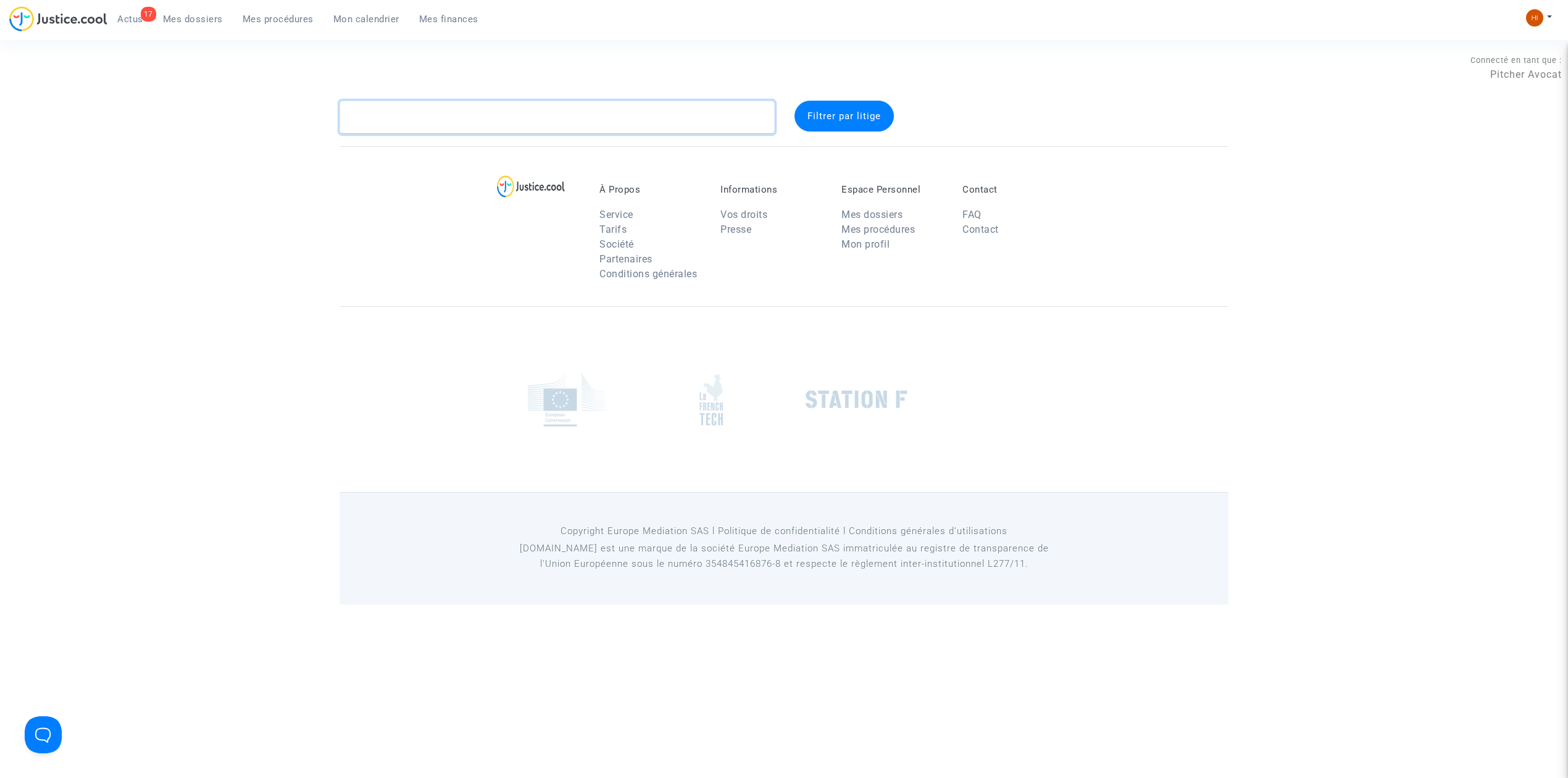
drag, startPoint x: 608, startPoint y: 102, endPoint x: 602, endPoint y: 110, distance: 10.0
click at [605, 102] on textarea at bounding box center [557, 117] width 436 height 33
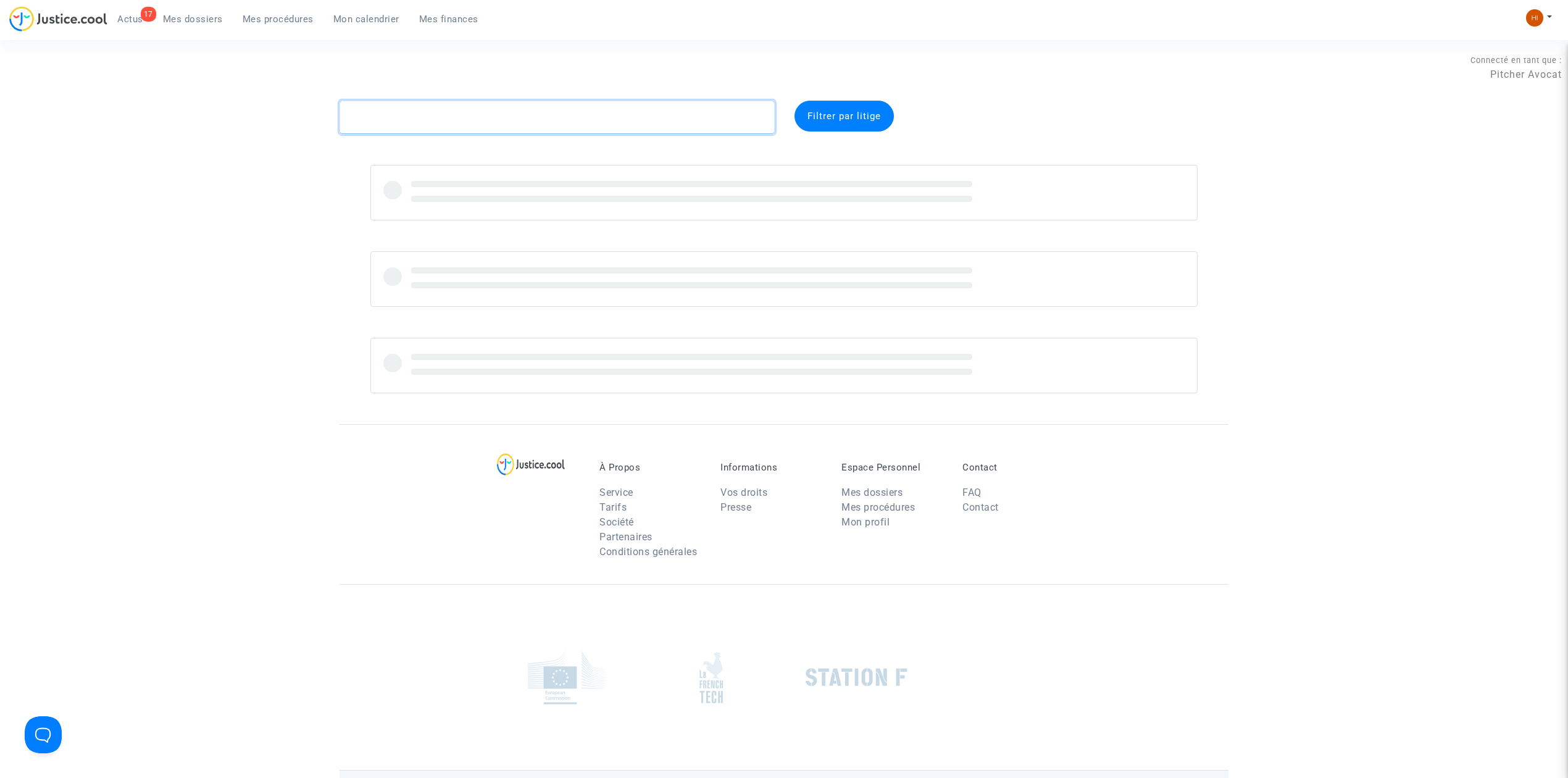
click at [602, 113] on textarea at bounding box center [557, 117] width 436 height 33
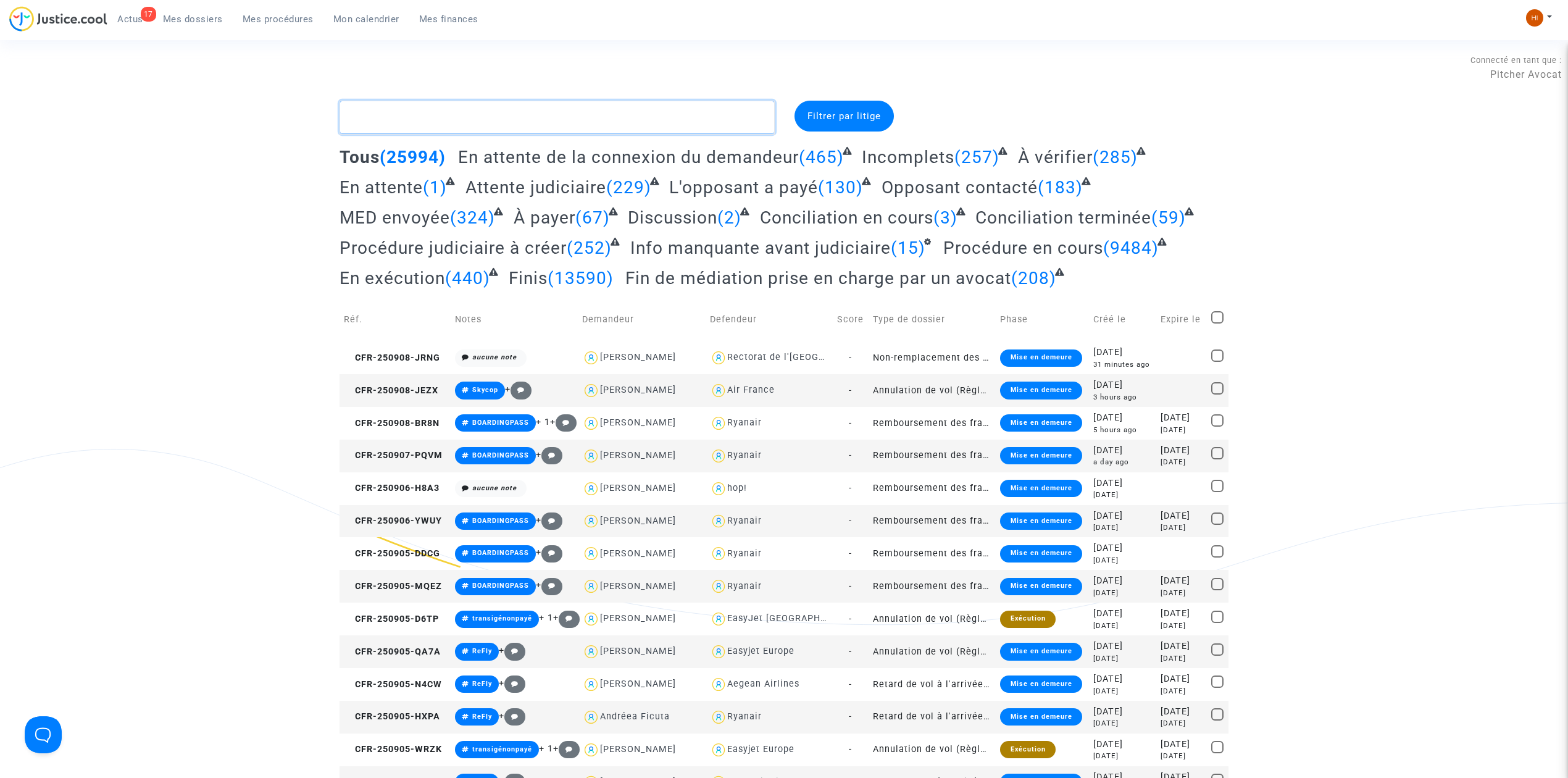
paste textarea "CFR-250811-ACJY"
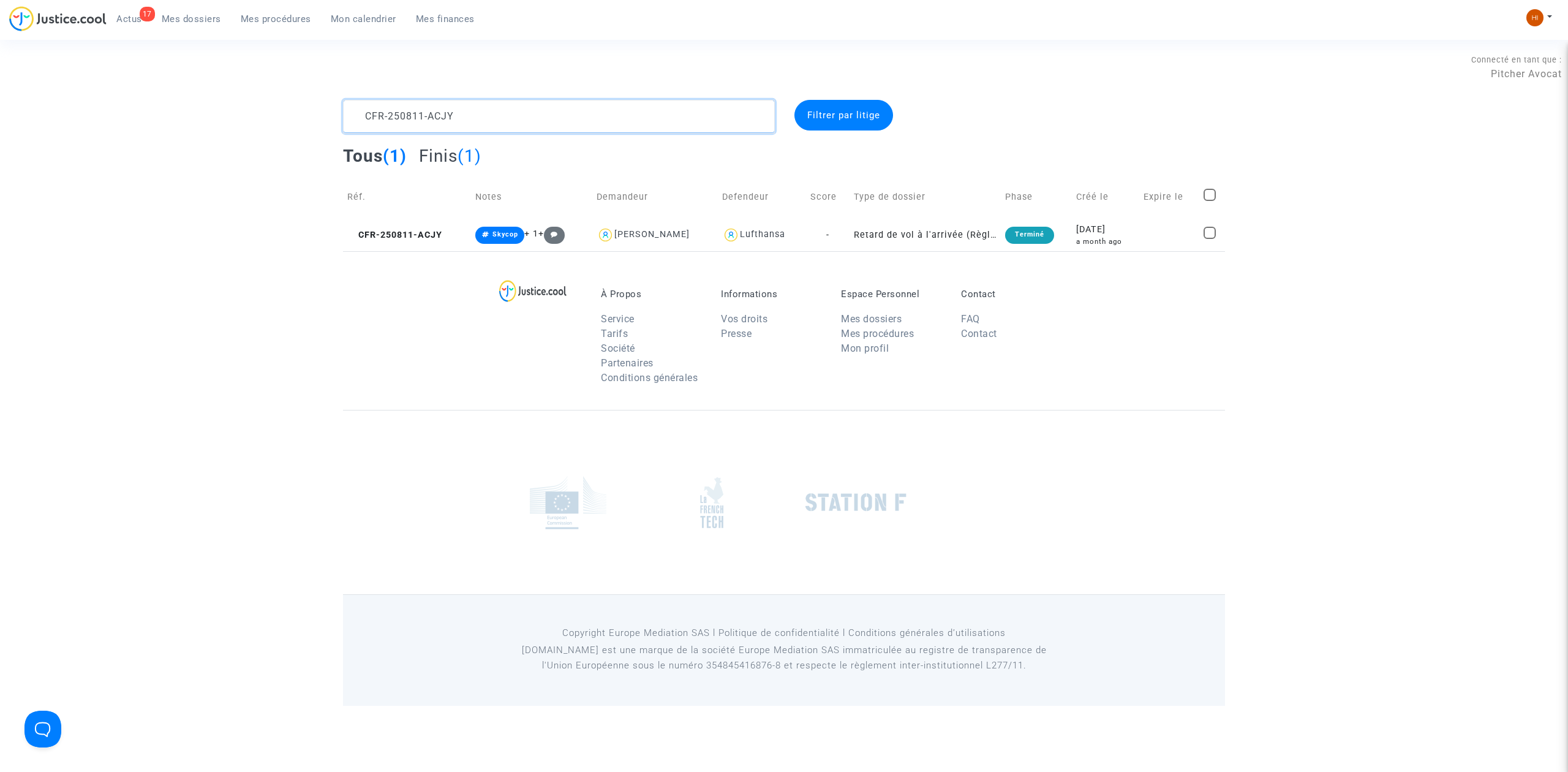
type textarea "CFR-250811-ACJY"
click at [398, 237] on span "CFR-250811-ACJY" at bounding box center [395, 234] width 95 height 10
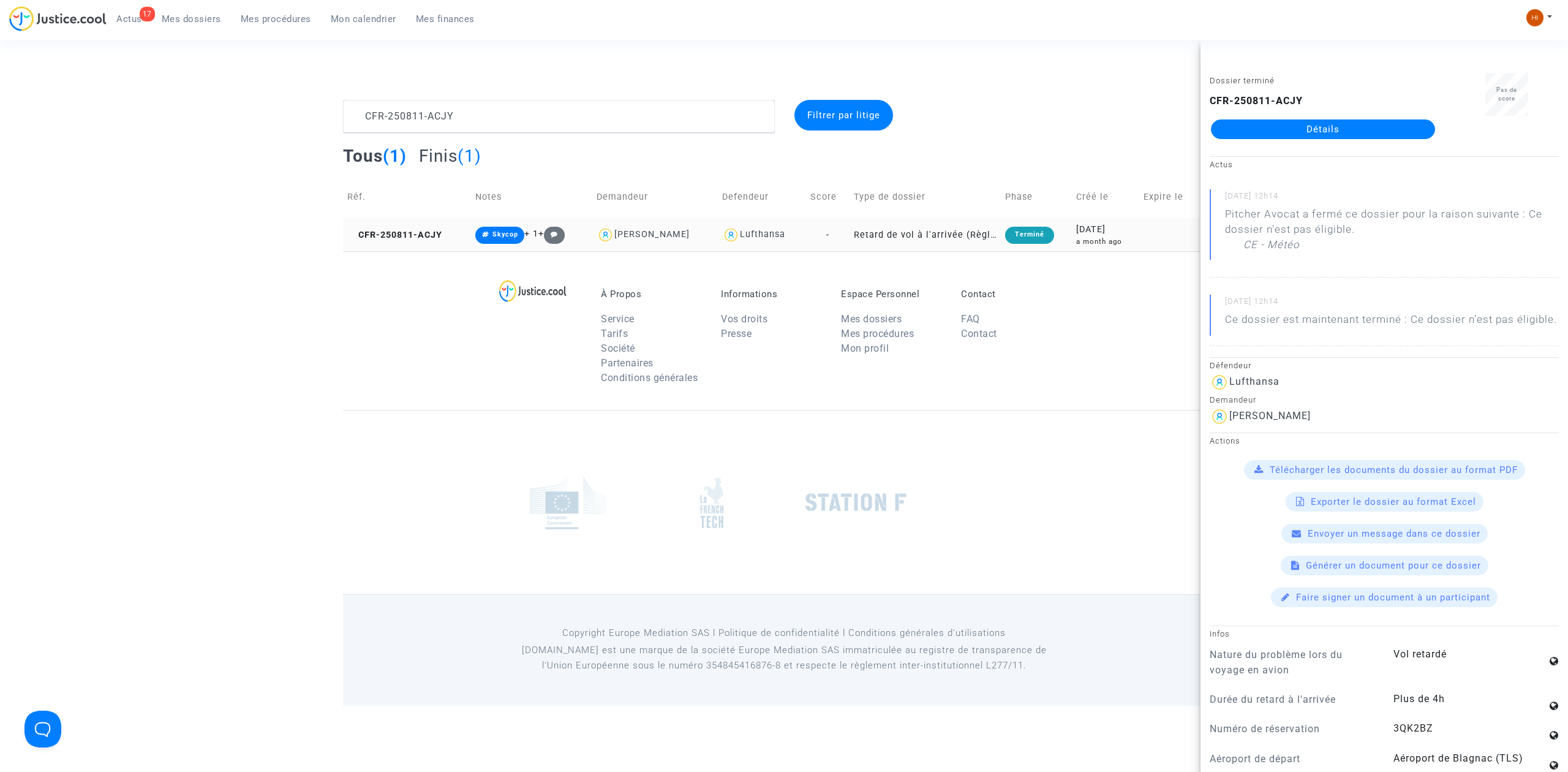
click at [416, 224] on td "CFR-250811-ACJY" at bounding box center [407, 235] width 128 height 33
click at [1363, 130] on link "Détails" at bounding box center [1323, 129] width 224 height 20
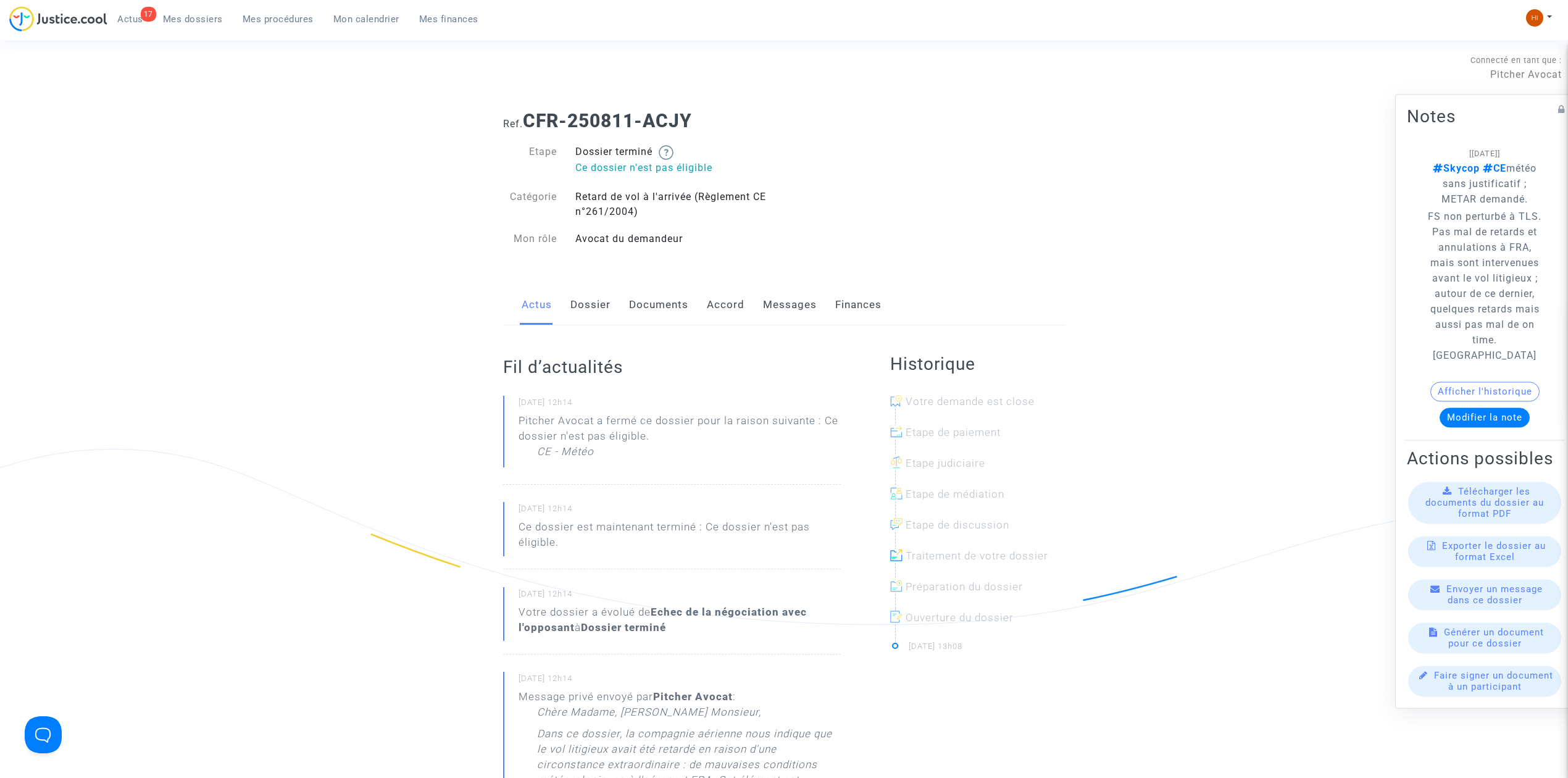
click at [786, 302] on link "Messages" at bounding box center [790, 305] width 54 height 41
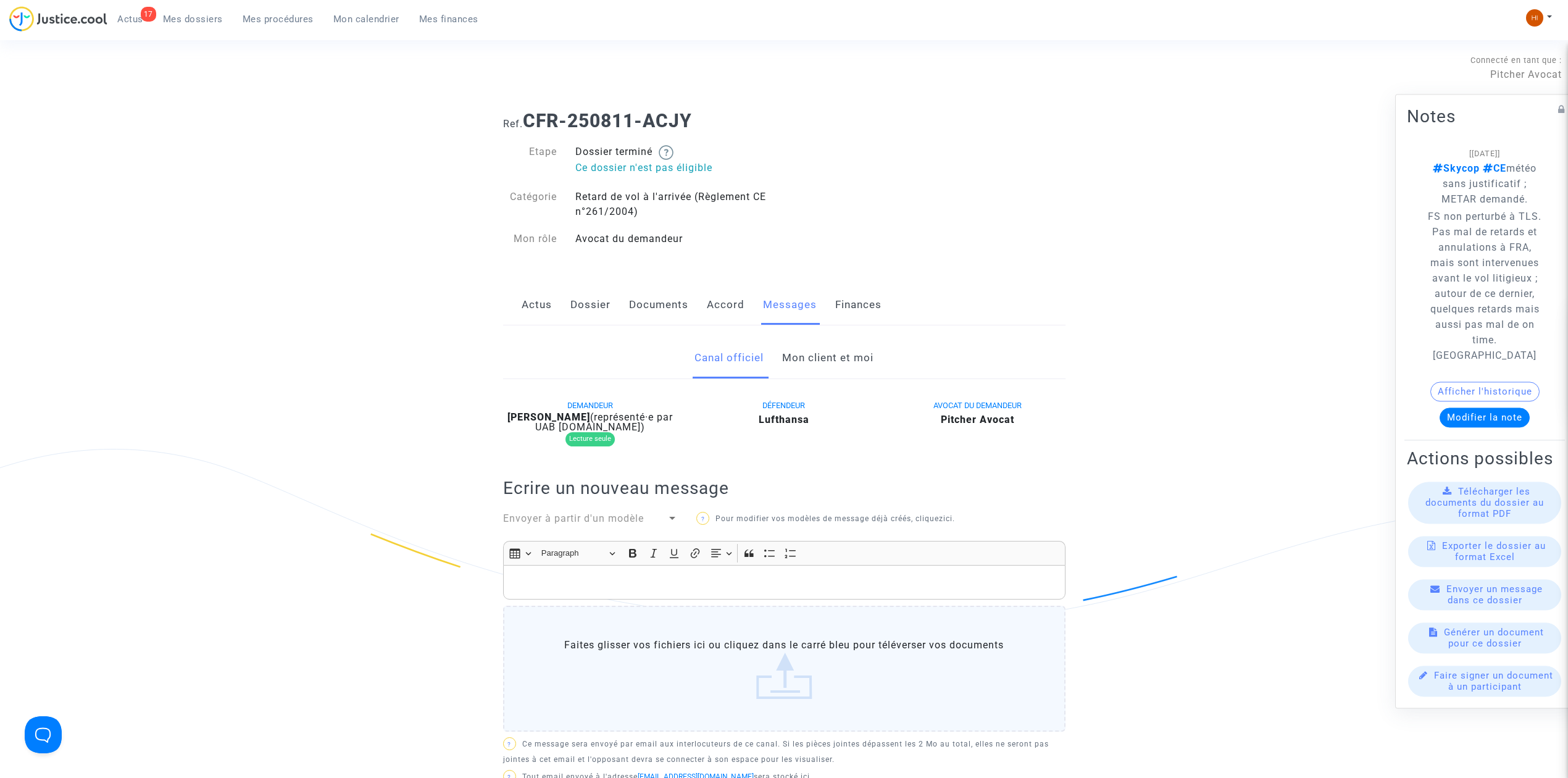
click at [802, 358] on link "Mon client et moi" at bounding box center [828, 358] width 91 height 41
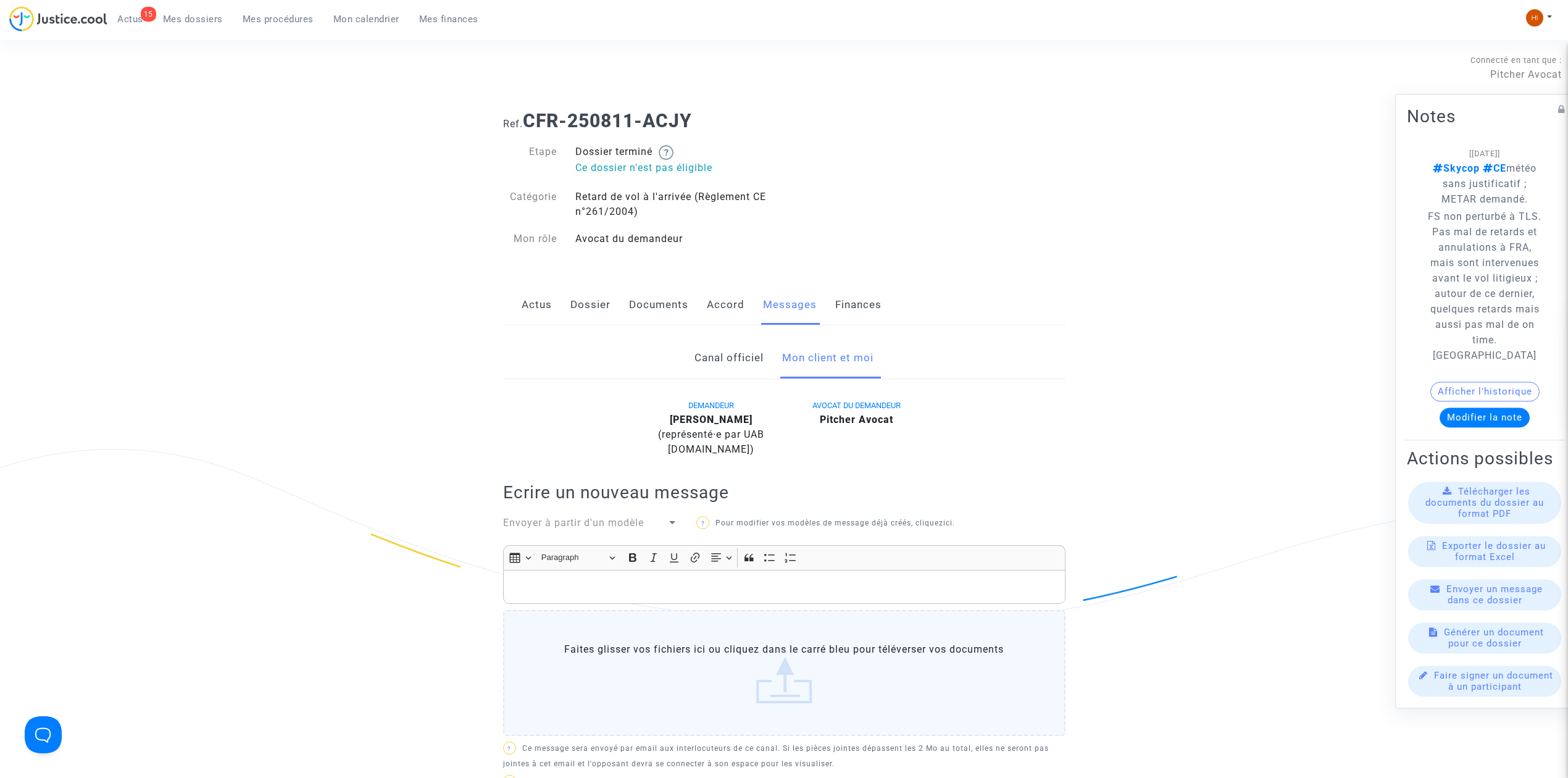
click at [581, 302] on link "Dossier" at bounding box center [590, 305] width 40 height 41
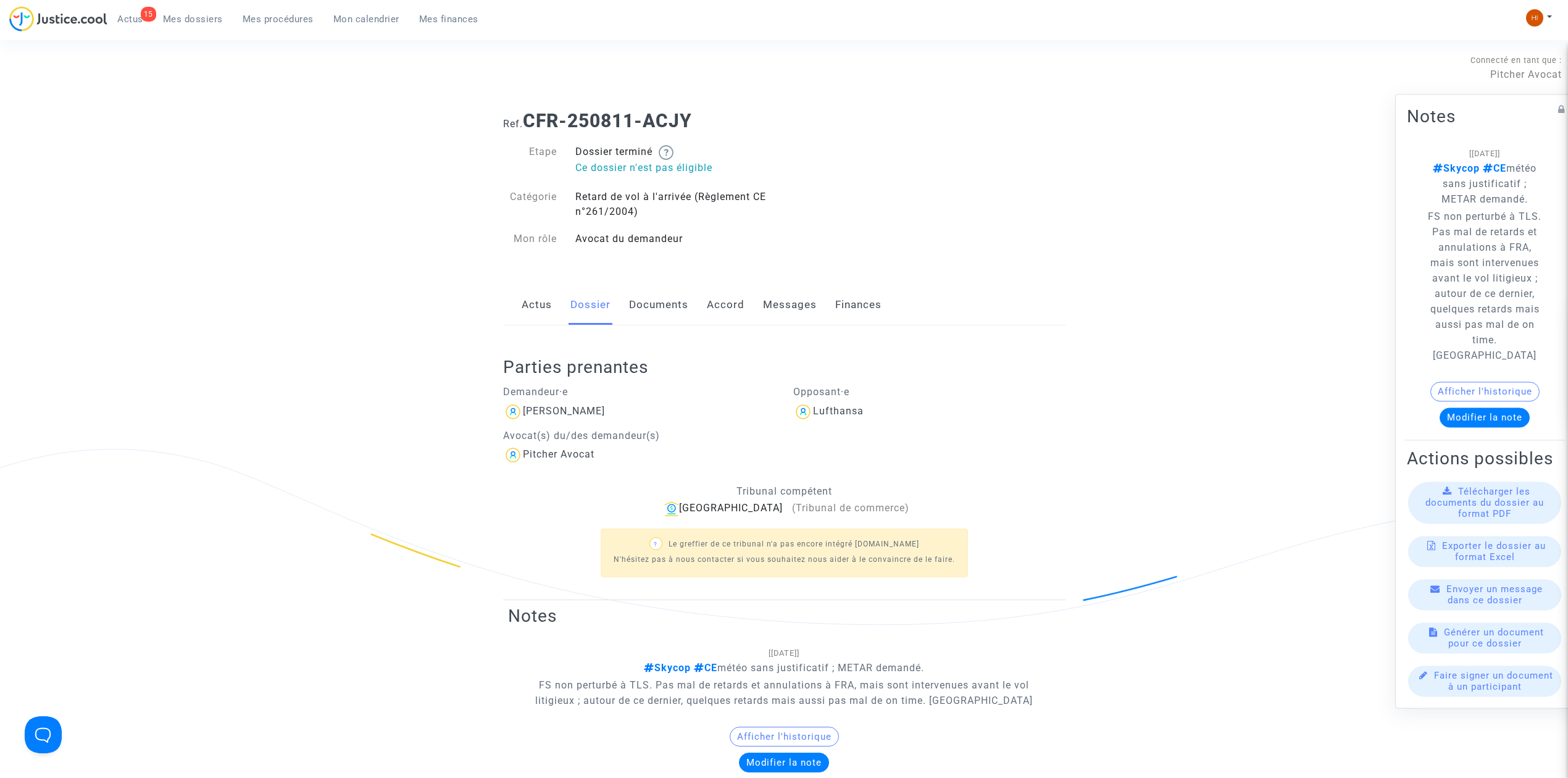
click at [534, 300] on link "Actus" at bounding box center [536, 305] width 30 height 41
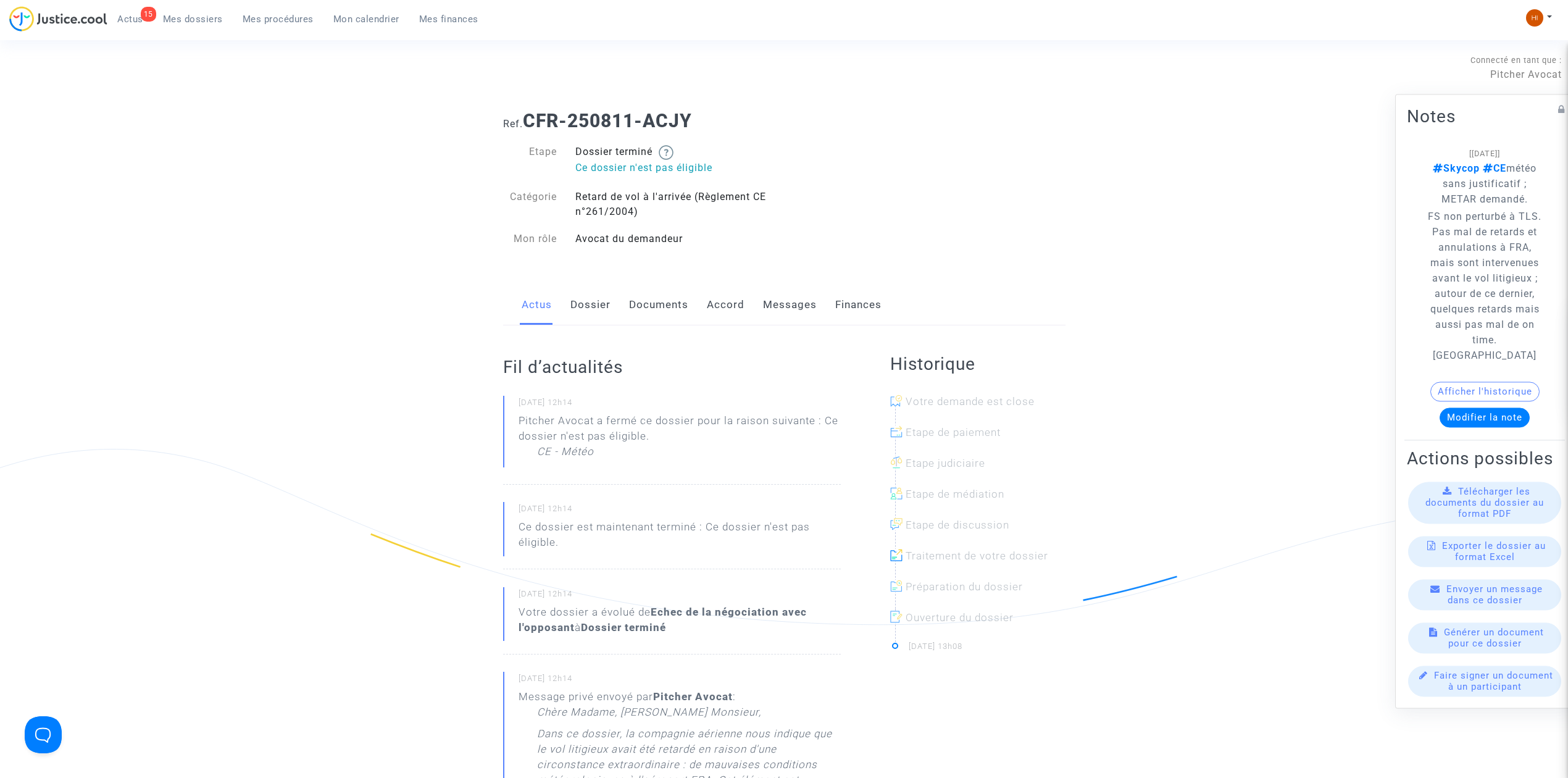
click at [602, 307] on link "Dossier" at bounding box center [590, 305] width 40 height 41
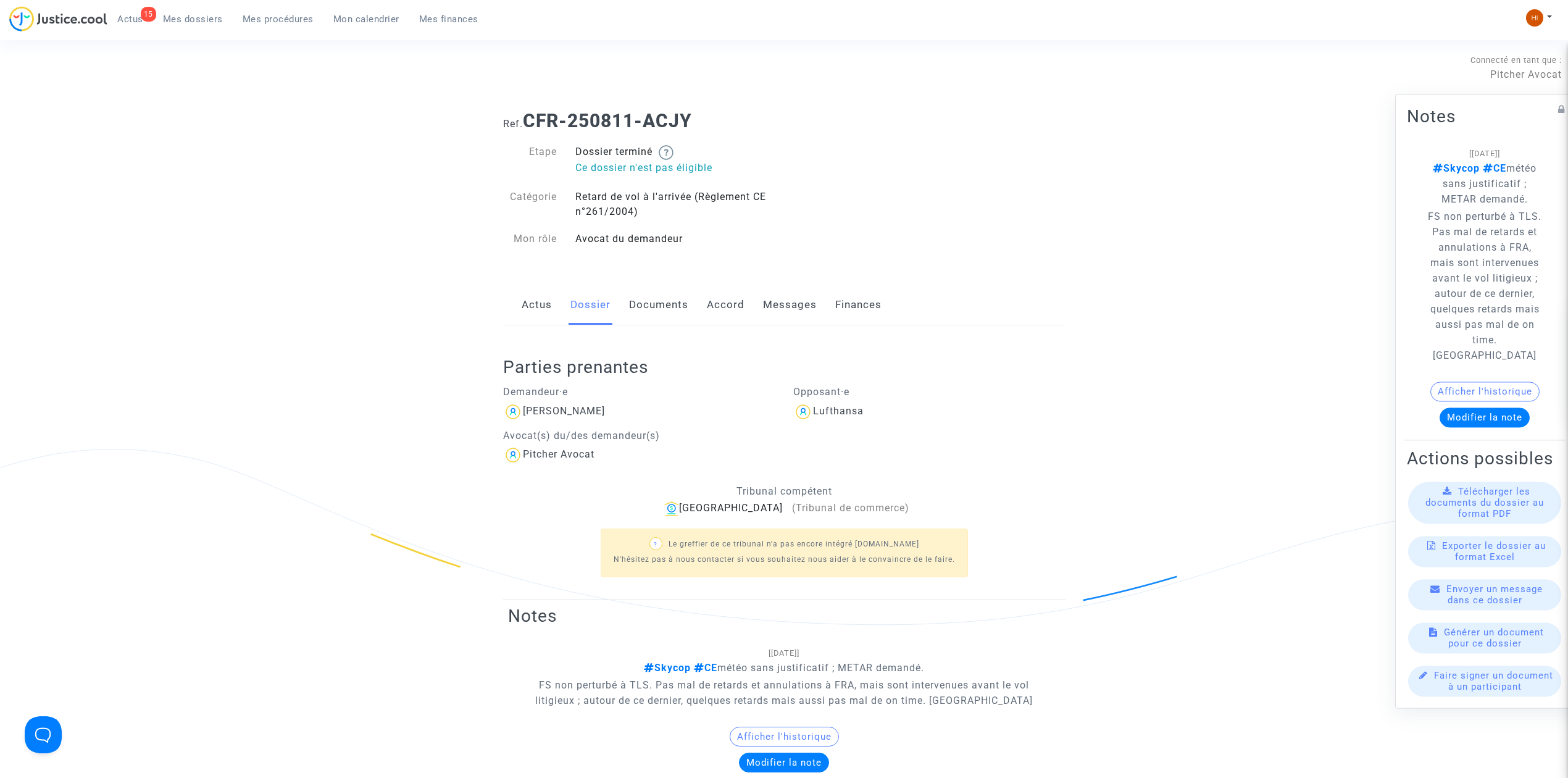
click at [547, 313] on link "Actus" at bounding box center [536, 305] width 30 height 41
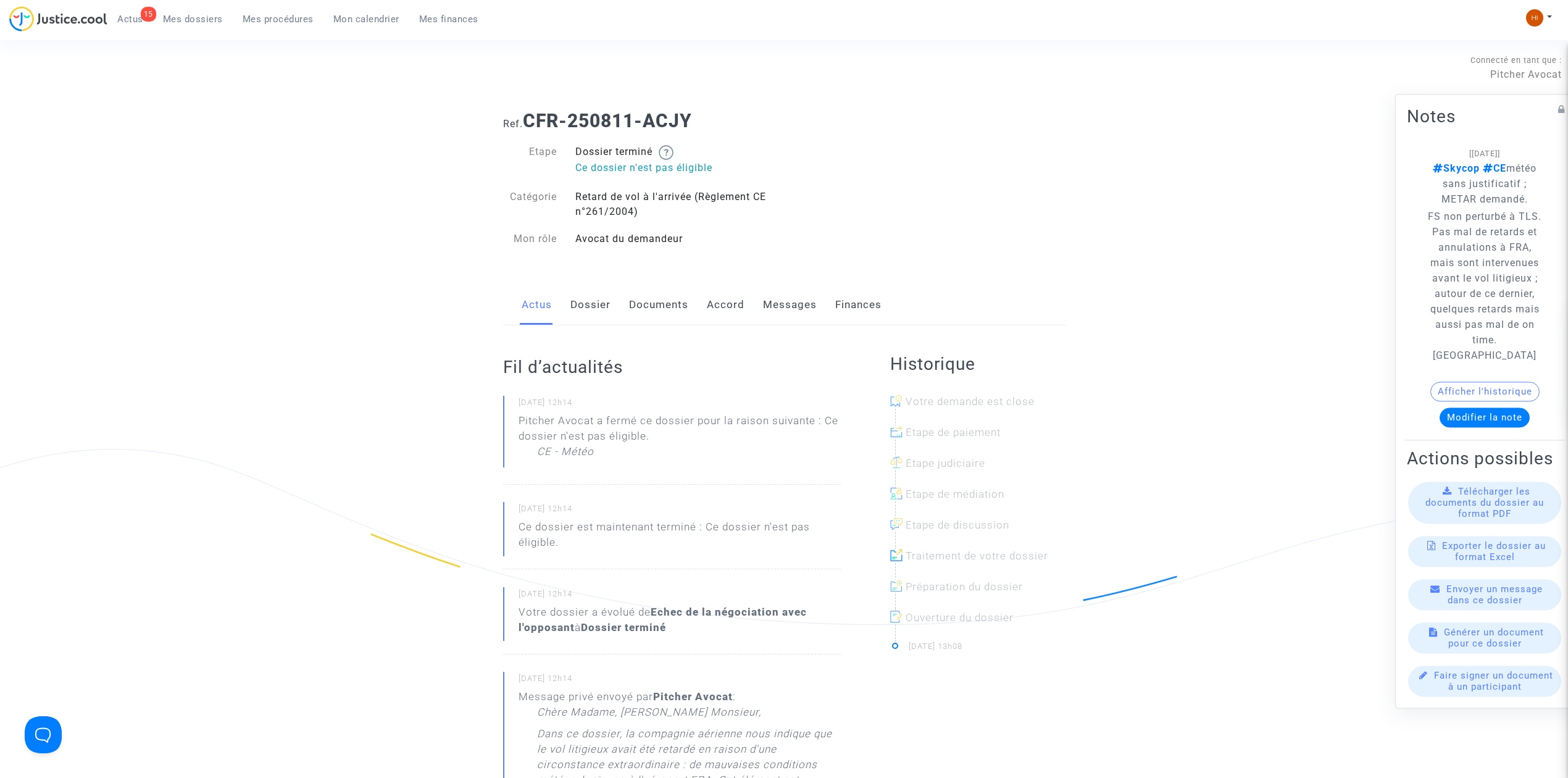
click at [796, 310] on link "Messages" at bounding box center [790, 305] width 54 height 41
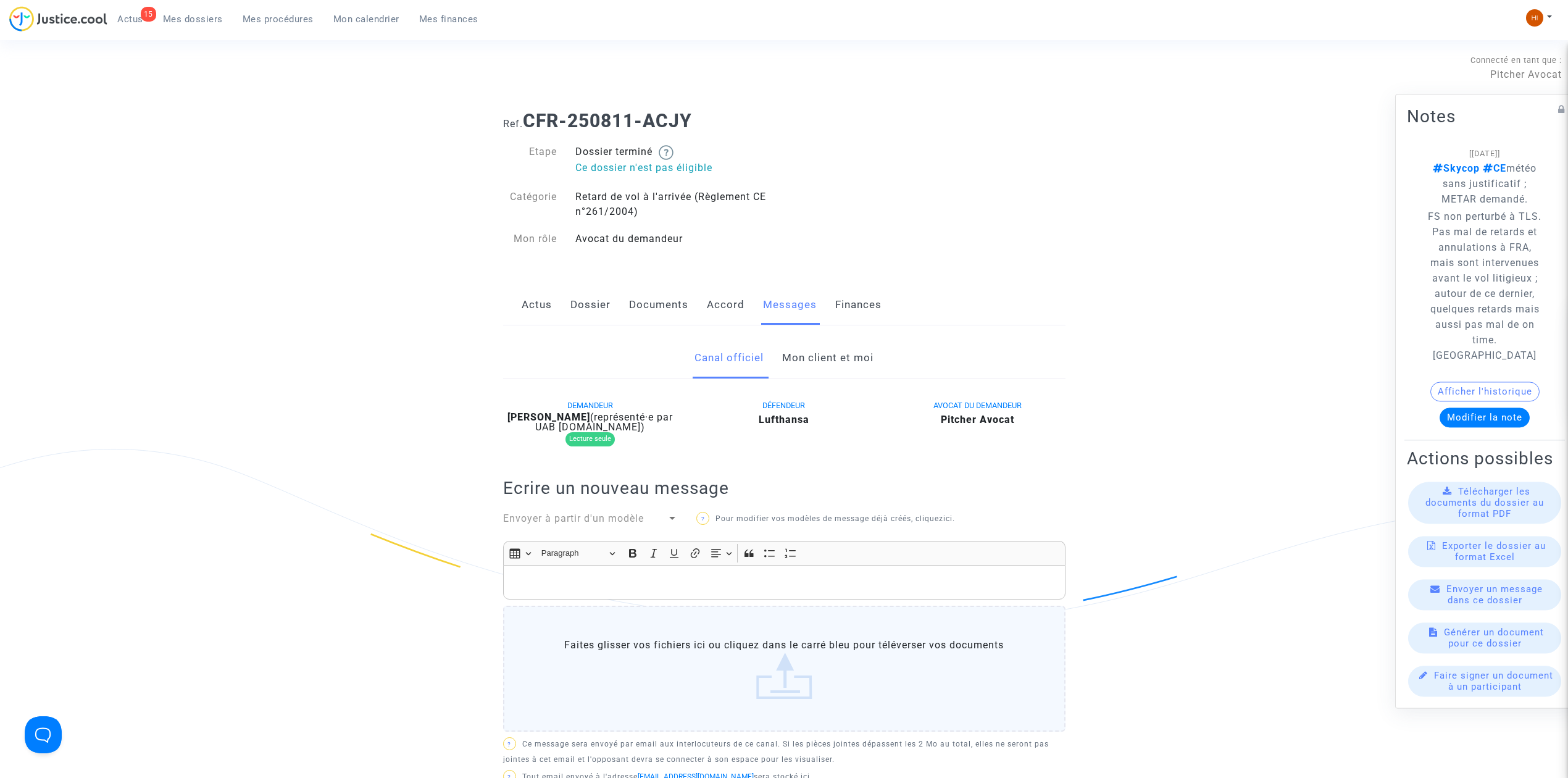
click at [667, 312] on link "Documents" at bounding box center [658, 305] width 59 height 41
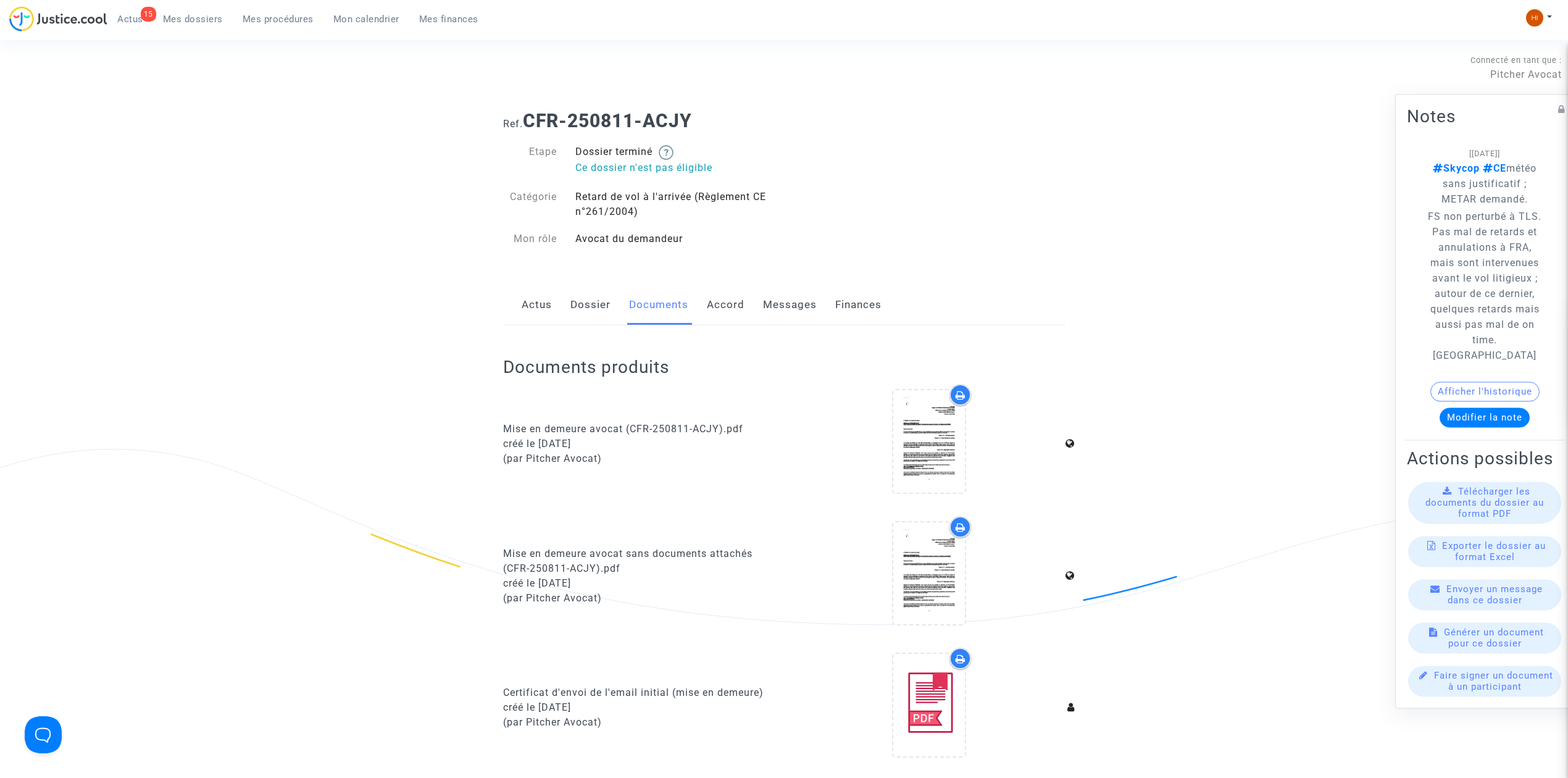
click at [571, 307] on link "Dossier" at bounding box center [590, 305] width 40 height 41
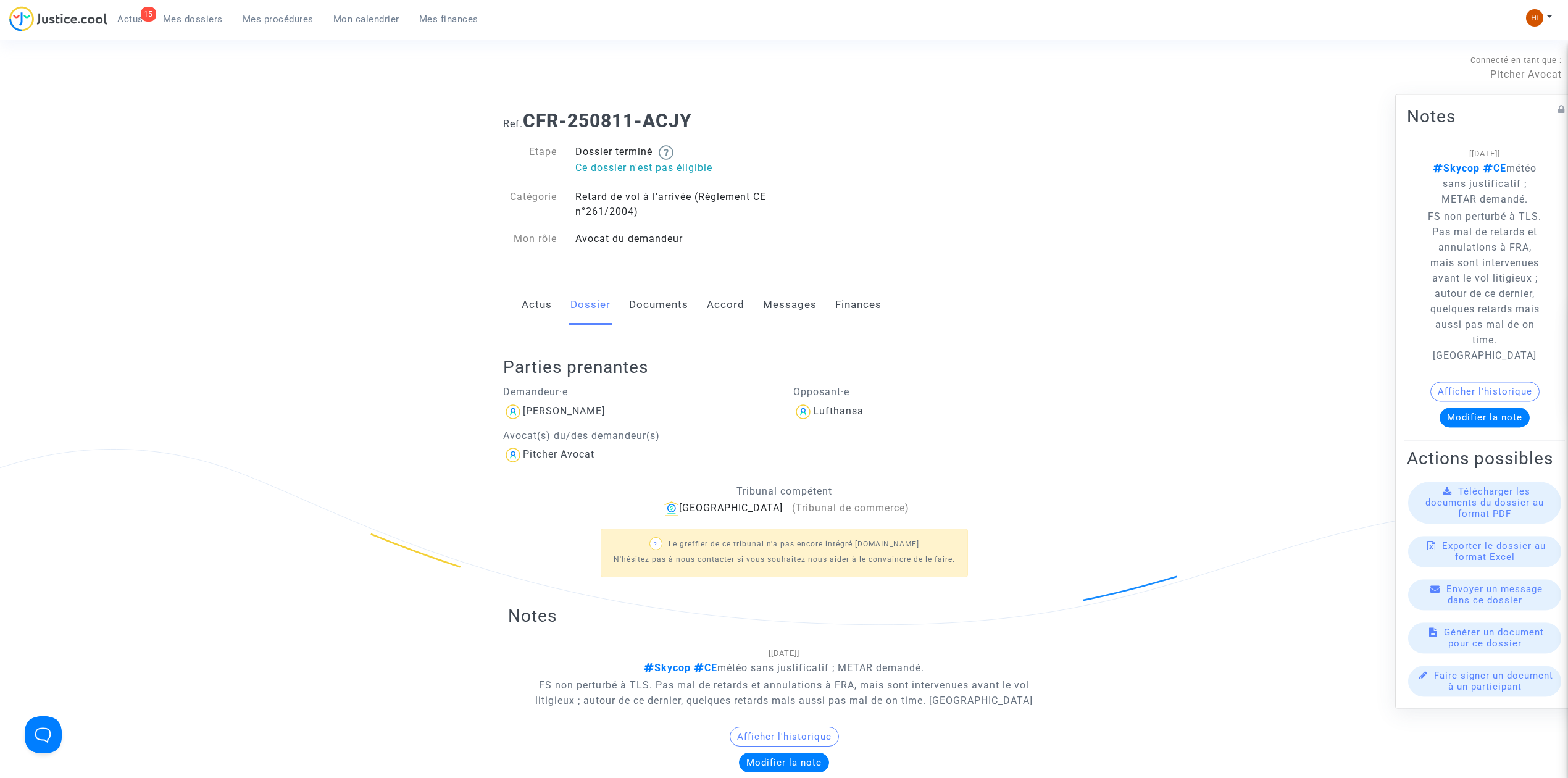
click at [539, 304] on link "Actus" at bounding box center [536, 305] width 30 height 41
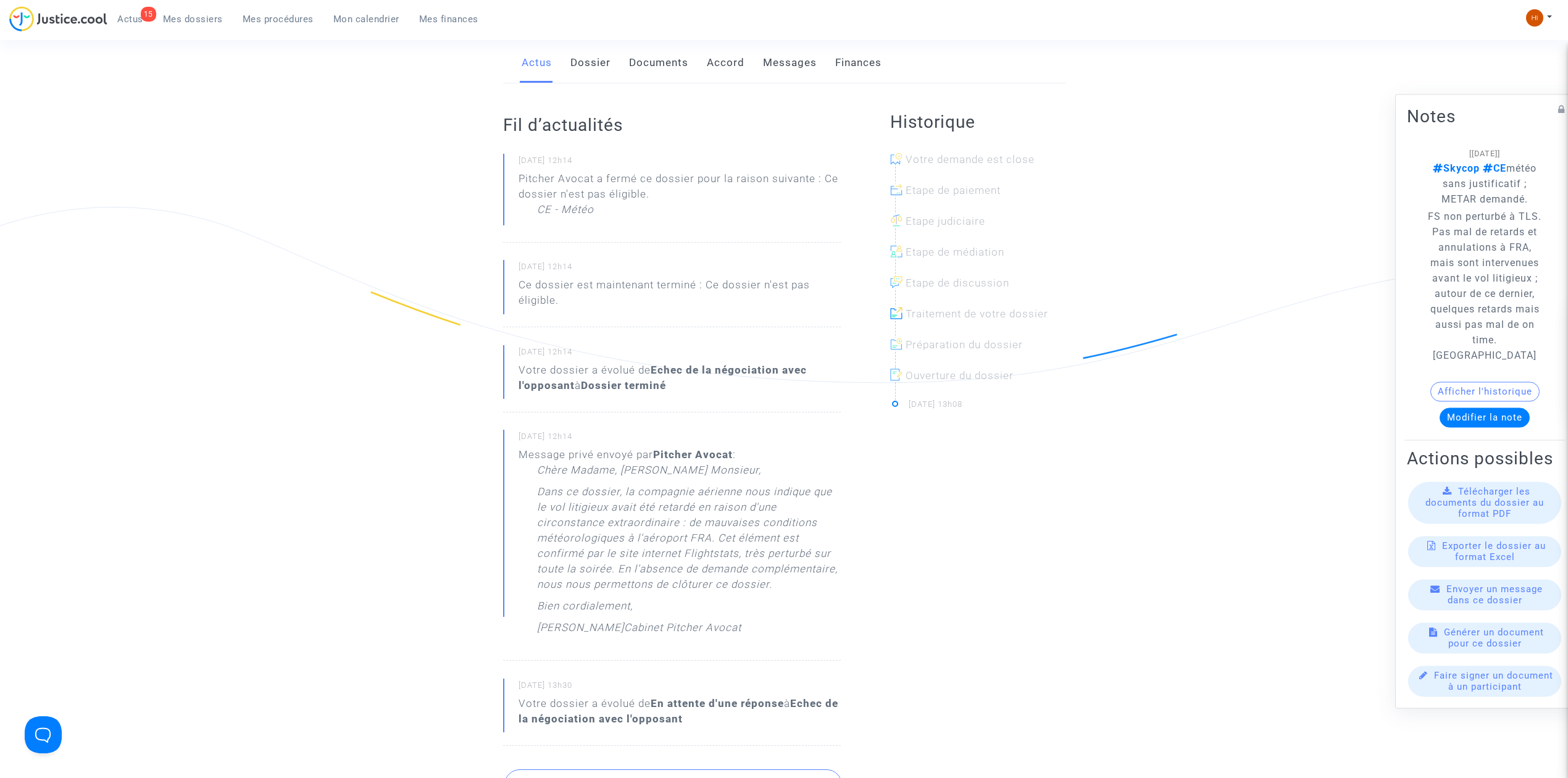
scroll to position [247, 0]
